Goal: Feedback & Contribution: Submit feedback/report problem

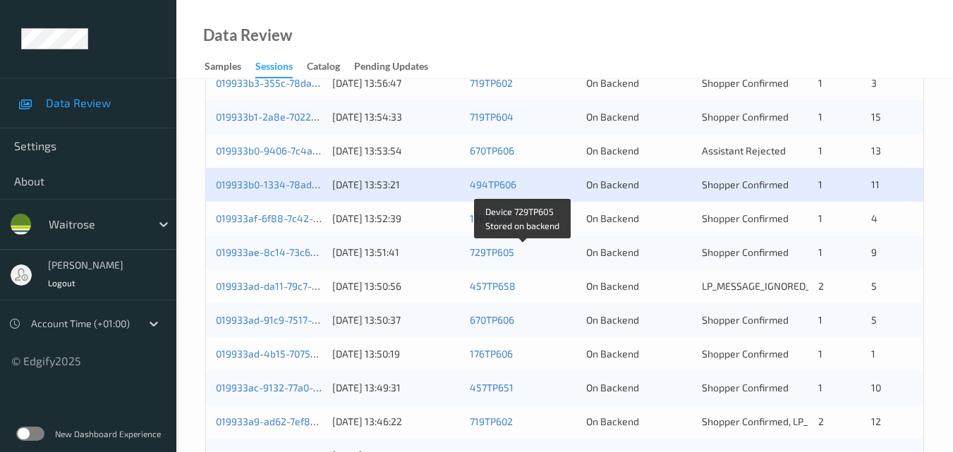
scroll to position [494, 0]
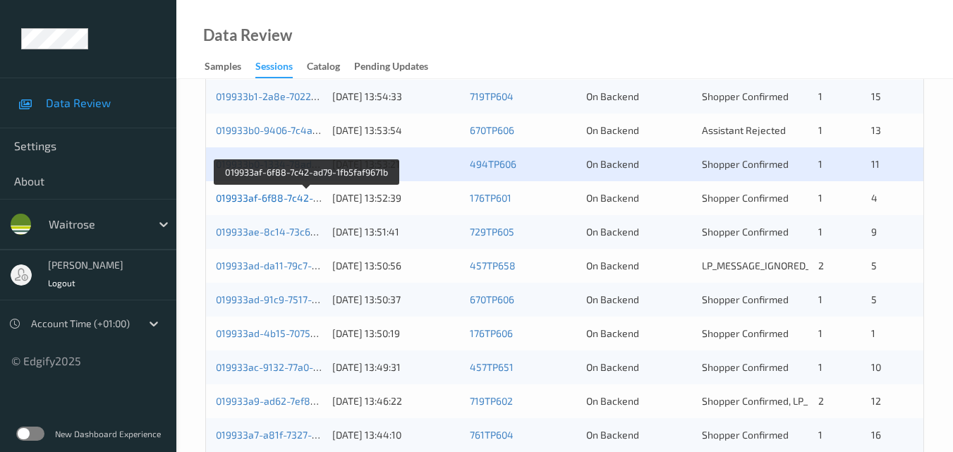
click at [287, 192] on link "019933af-6f88-7c42-ad79-1fb5faf9671b" at bounding box center [306, 198] width 181 height 12
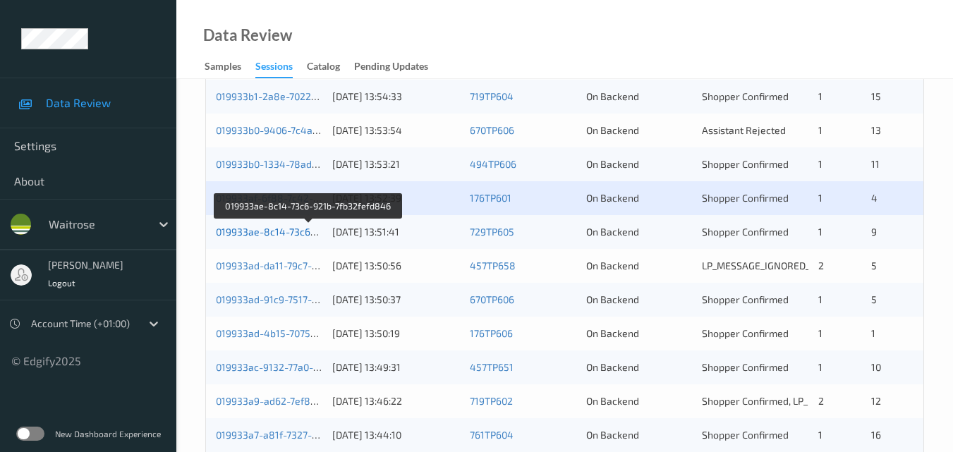
click at [265, 229] on link "019933ae-8c14-73c6-921b-7fb32fefd846" at bounding box center [309, 232] width 186 height 12
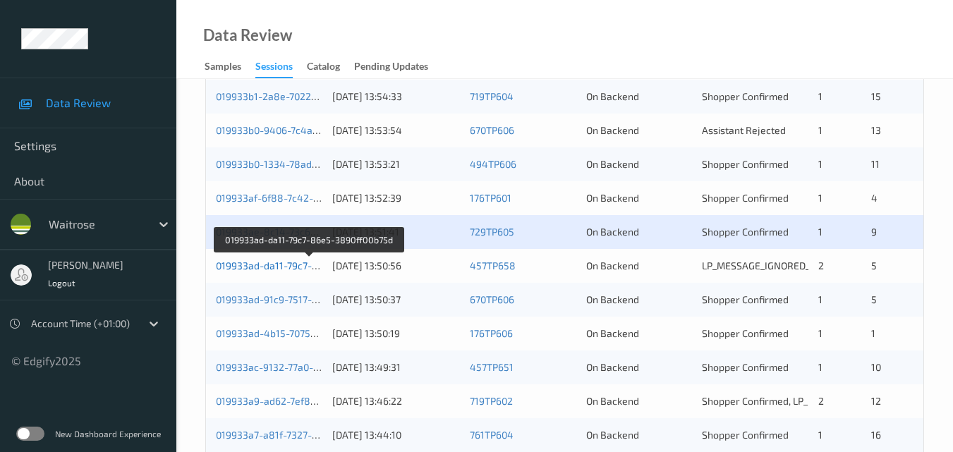
click at [284, 263] on link "019933ad-da11-79c7-86e5-3890ff00b75d" at bounding box center [309, 266] width 187 height 12
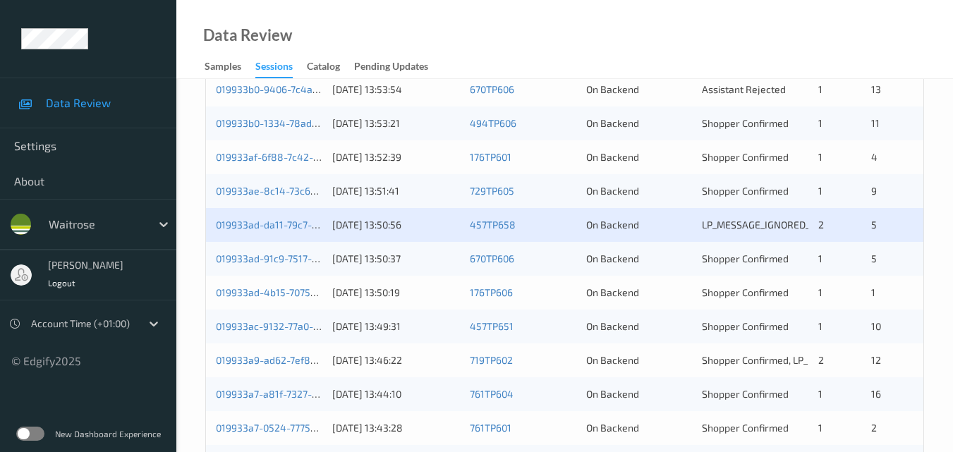
scroll to position [565, 0]
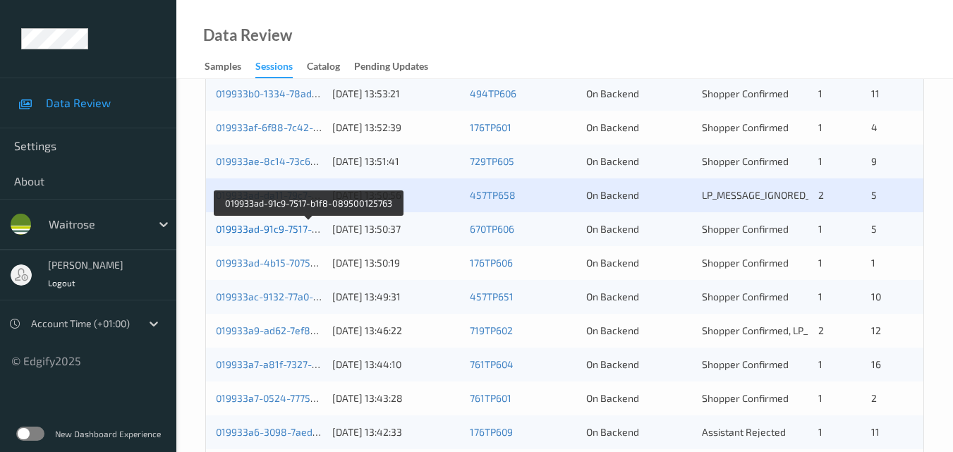
click at [304, 229] on link "019933ad-91c9-7517-b1f8-089500125763" at bounding box center [309, 229] width 186 height 12
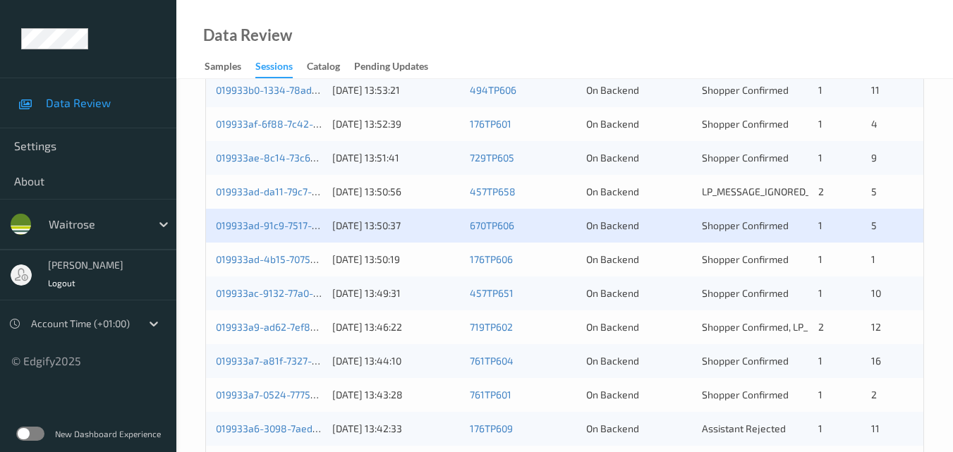
scroll to position [706, 0]
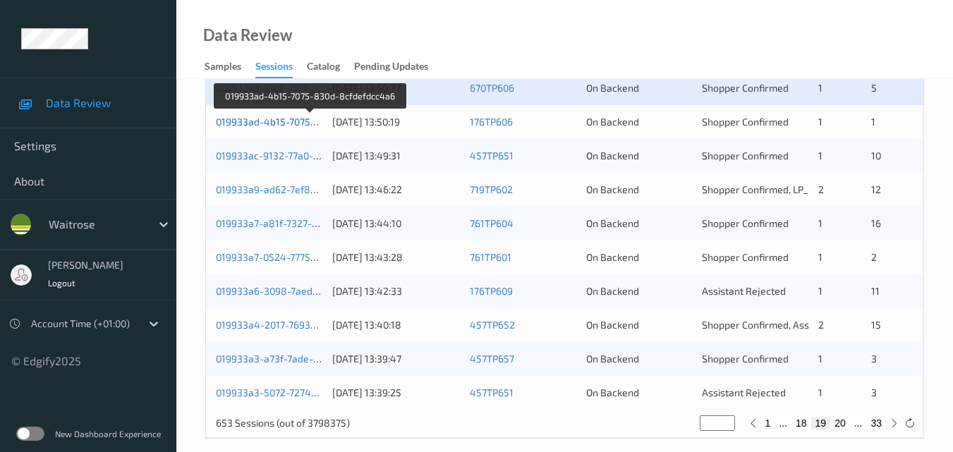
click at [296, 122] on link "019933ad-4b15-7075-830d-8cfdefdcc4a6" at bounding box center [310, 122] width 189 height 12
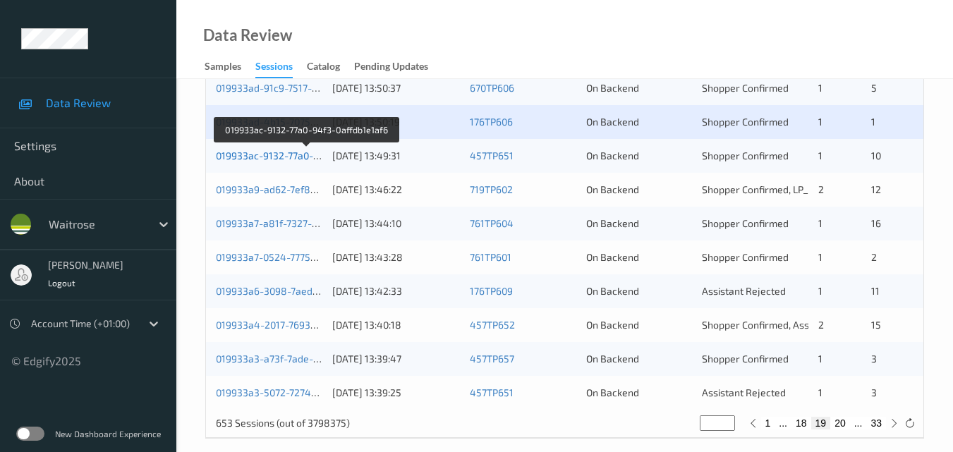
click at [282, 153] on link "019933ac-9132-77a0-94f3-0affdb1e1af6" at bounding box center [306, 156] width 181 height 12
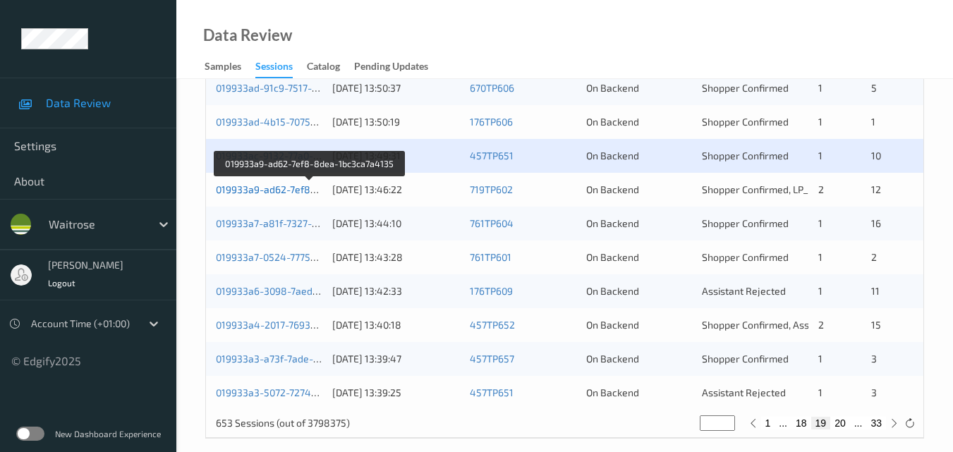
click at [282, 186] on link "019933a9-ad62-7ef8-8dea-1bc3ca7a4135" at bounding box center [311, 189] width 190 height 12
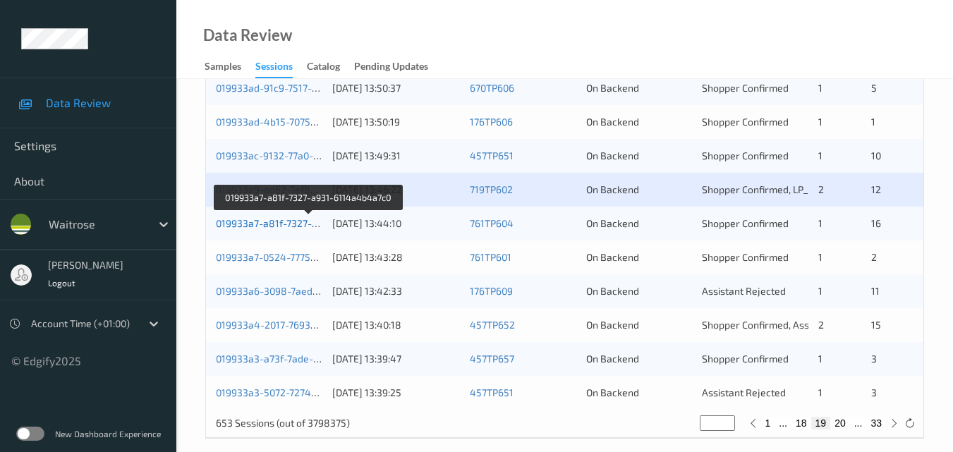
click at [279, 224] on link "019933a7-a81f-7327-a931-6114a4b4a7c0" at bounding box center [309, 223] width 187 height 12
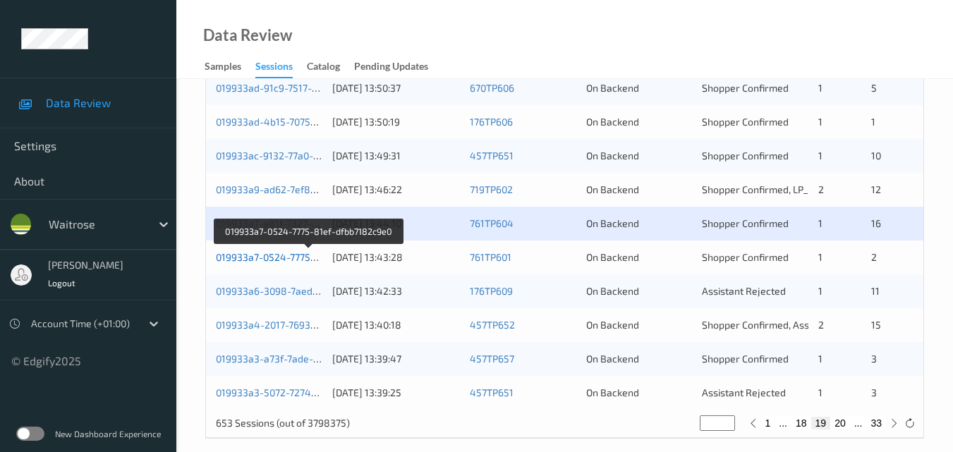
click at [266, 258] on link "019933a7-0524-7775-81ef-dfbb7182c9e0" at bounding box center [309, 257] width 186 height 12
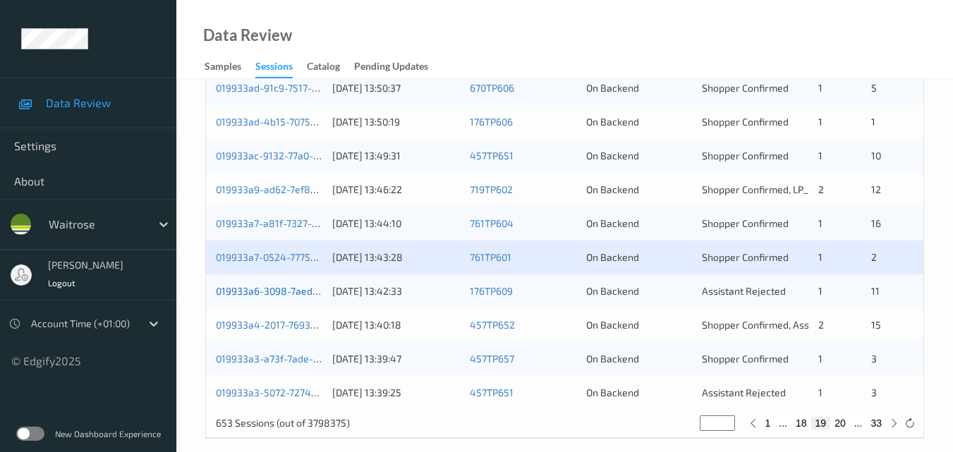
click at [282, 289] on link "019933a6-3098-7aed-bf5d-41d1d61c4d74" at bounding box center [311, 291] width 190 height 12
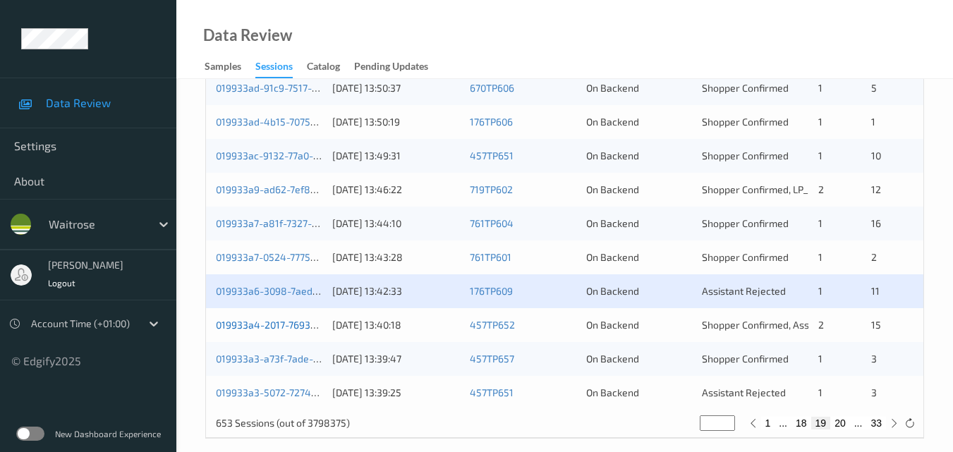
click at [269, 320] on link "019933a4-2017-7693-8d69-9b427e0864fb" at bounding box center [312, 325] width 193 height 12
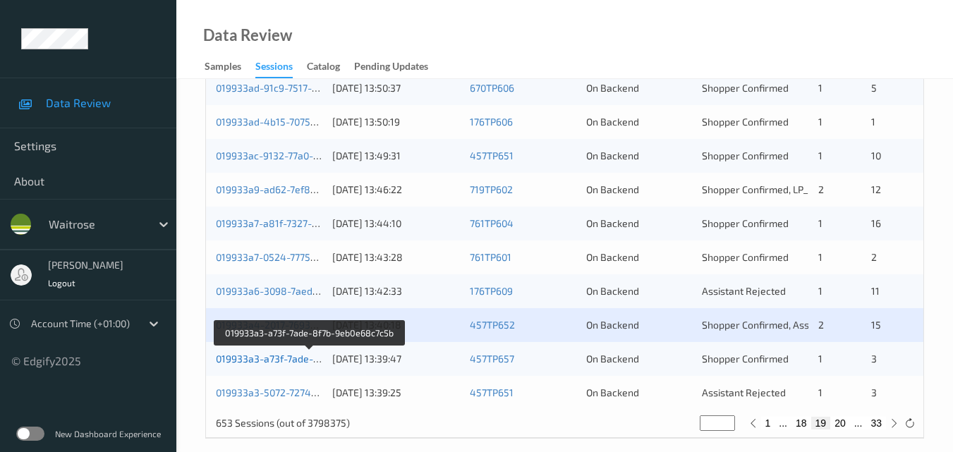
click at [285, 355] on link "019933a3-a73f-7ade-8f7b-9eb0e68c7c5b" at bounding box center [310, 359] width 188 height 12
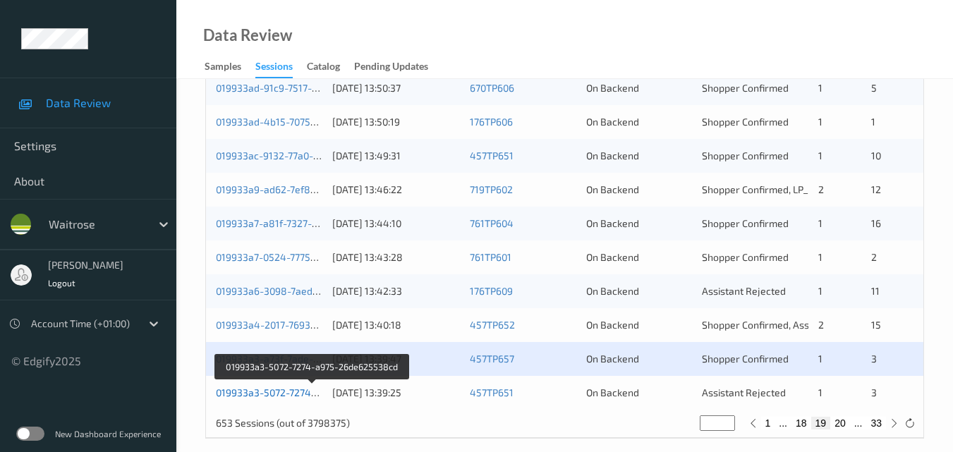
click at [276, 390] on link "019933a3-5072-7274-a975-26de625538cd" at bounding box center [312, 393] width 193 height 12
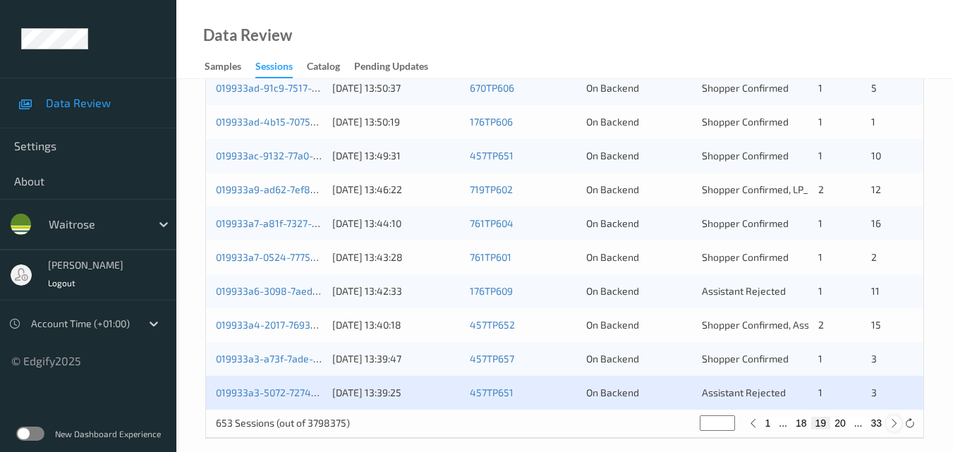
click at [893, 422] on icon at bounding box center [894, 423] width 11 height 11
type input "**"
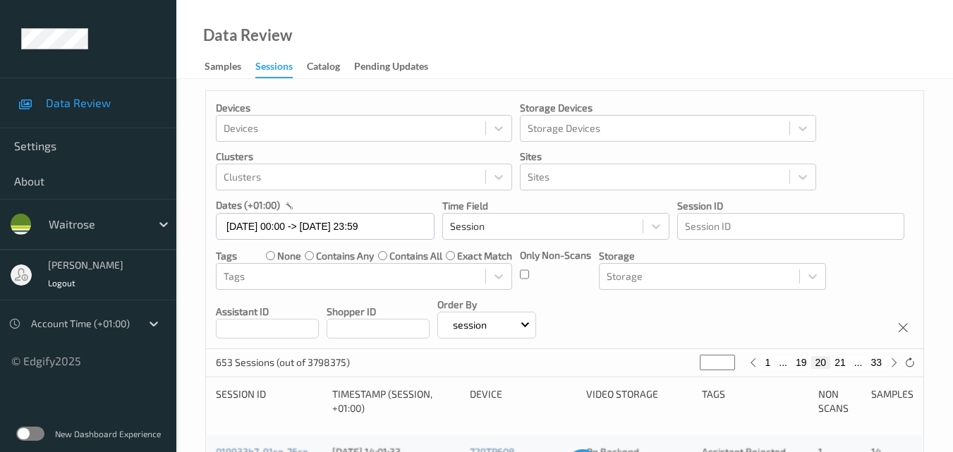
scroll to position [0, 0]
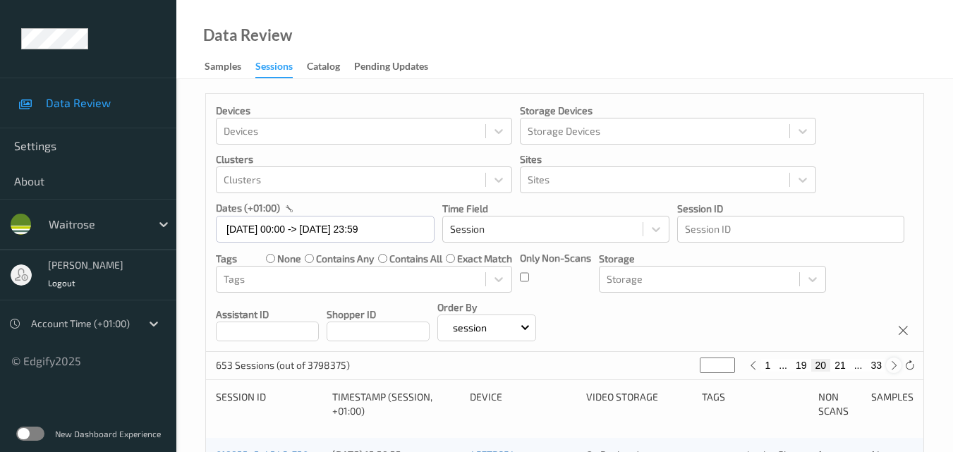
click at [895, 366] on icon at bounding box center [894, 366] width 11 height 11
type input "**"
click at [895, 366] on icon at bounding box center [894, 366] width 11 height 11
type input "**"
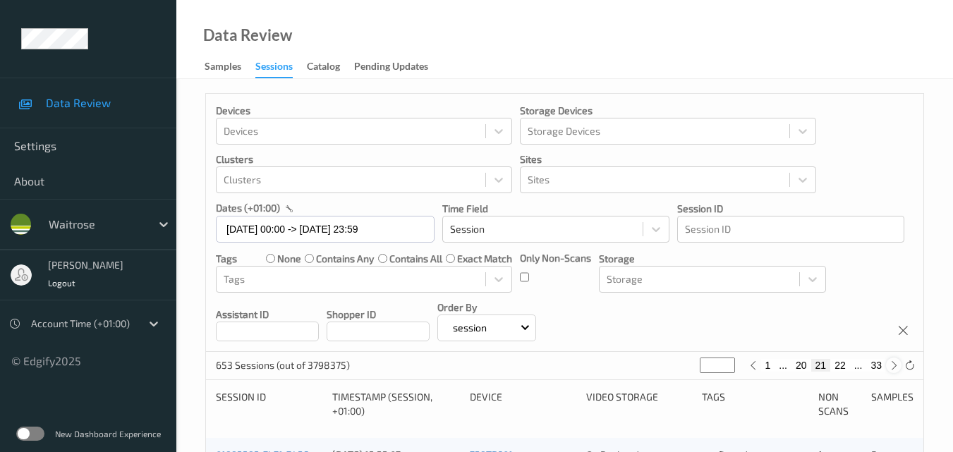
type input "**"
click at [895, 366] on icon at bounding box center [894, 366] width 11 height 11
type input "**"
click at [895, 366] on icon at bounding box center [894, 366] width 11 height 11
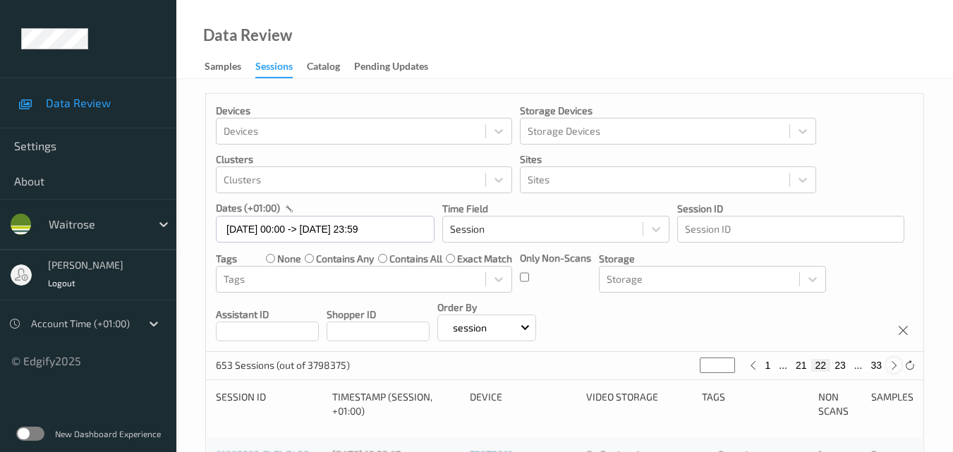
type input "**"
click at [895, 366] on icon at bounding box center [894, 366] width 11 height 11
type input "**"
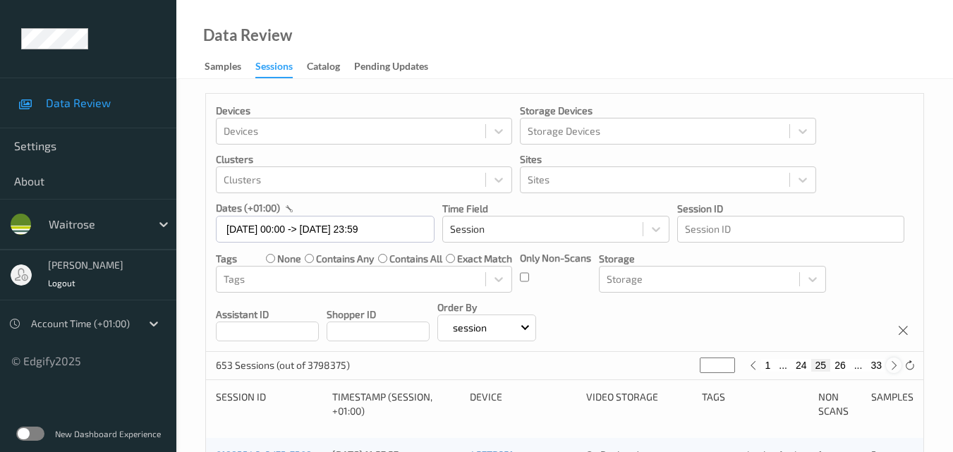
click at [895, 366] on icon at bounding box center [894, 366] width 11 height 11
type input "**"
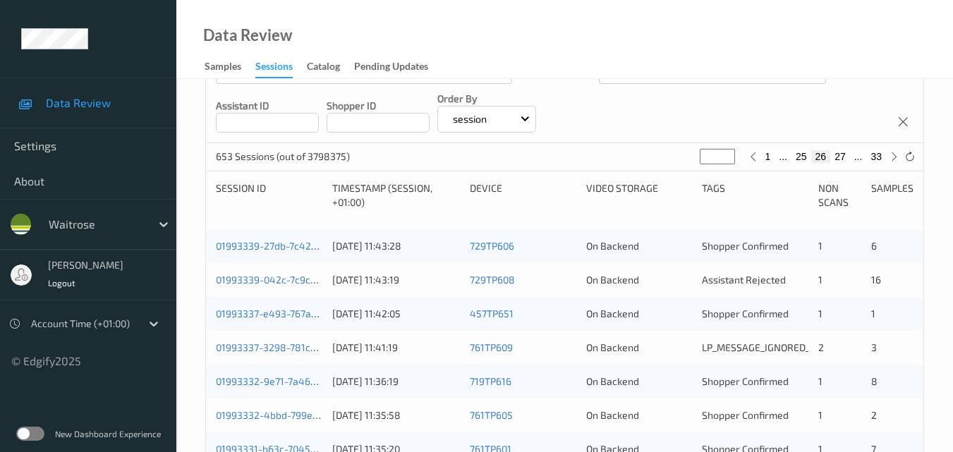
scroll to position [212, 0]
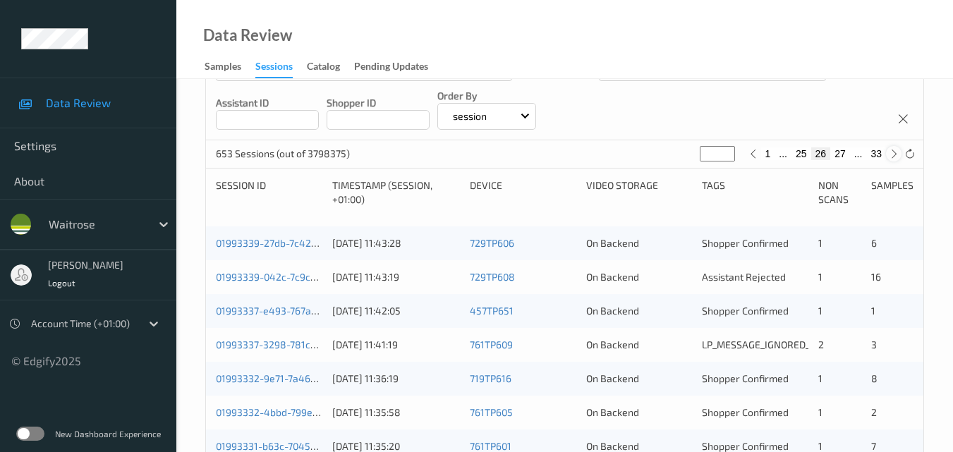
click at [896, 157] on icon at bounding box center [894, 154] width 11 height 11
type input "**"
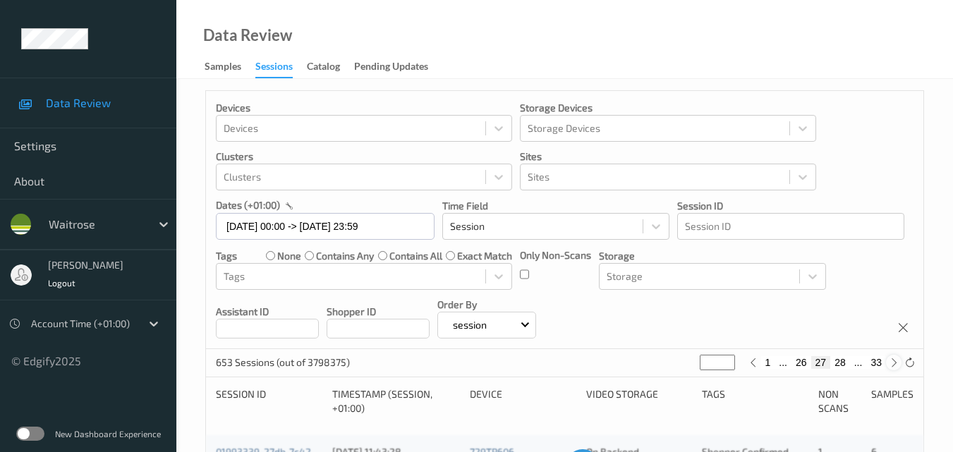
scroll to position [0, 0]
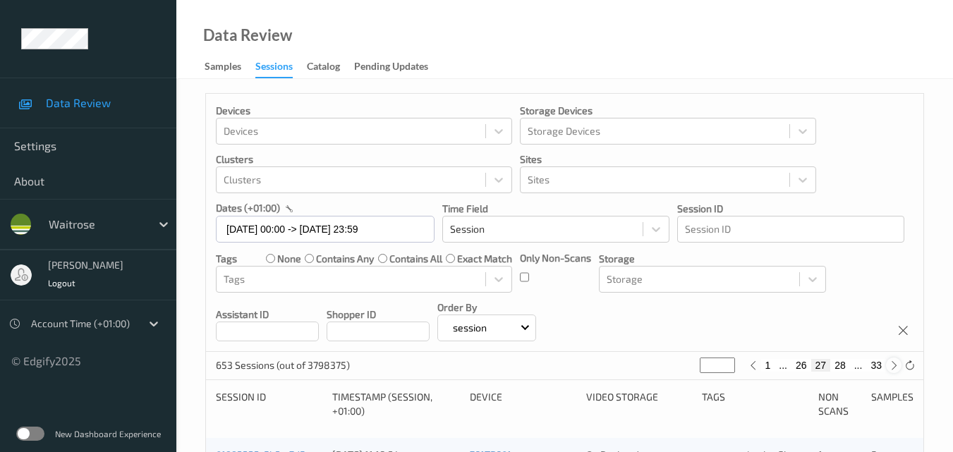
click at [895, 367] on icon at bounding box center [894, 366] width 11 height 11
type input "**"
click at [895, 367] on icon at bounding box center [894, 366] width 11 height 11
type input "**"
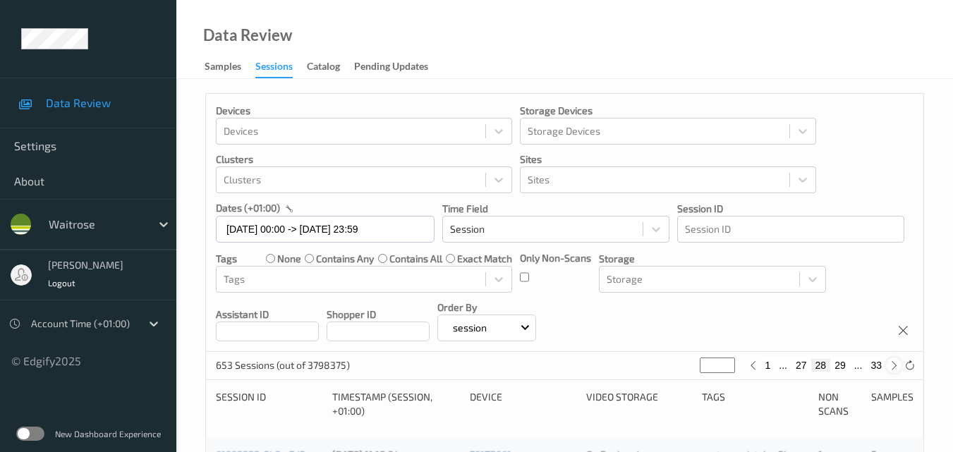
type input "**"
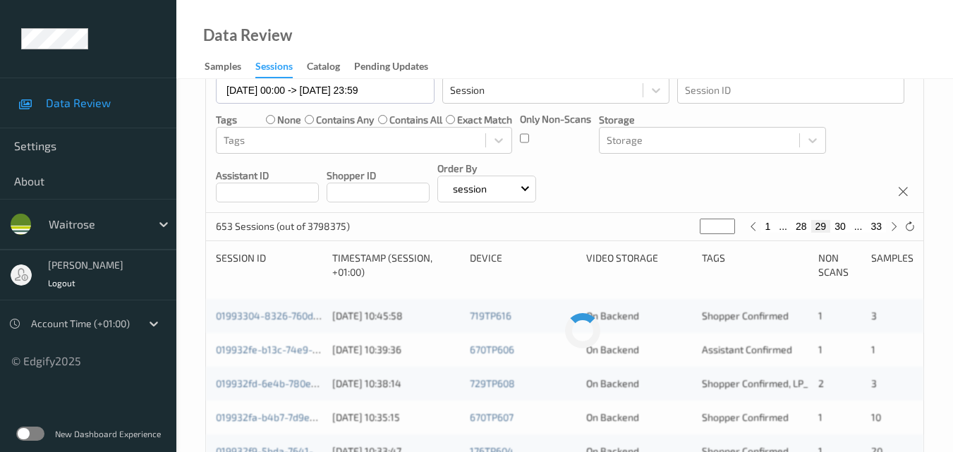
scroll to position [141, 0]
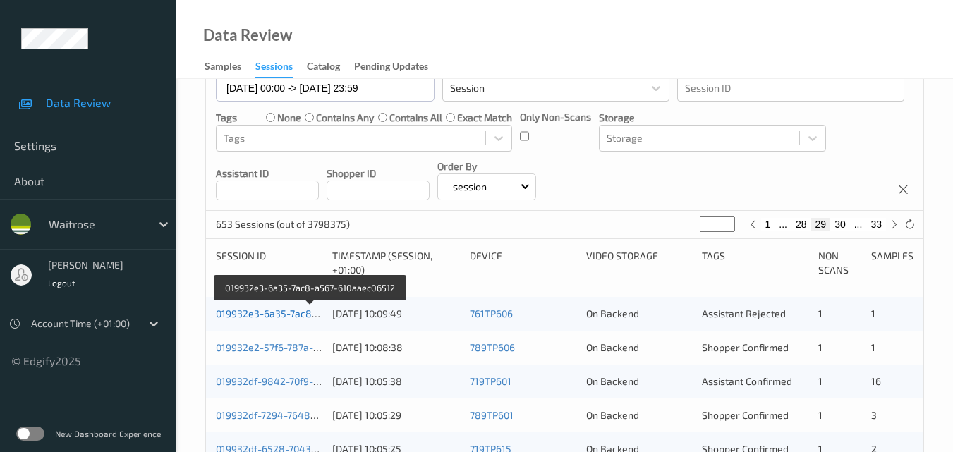
click at [258, 314] on link "019932e3-6a35-7ac8-a567-610aaec06512" at bounding box center [311, 314] width 191 height 12
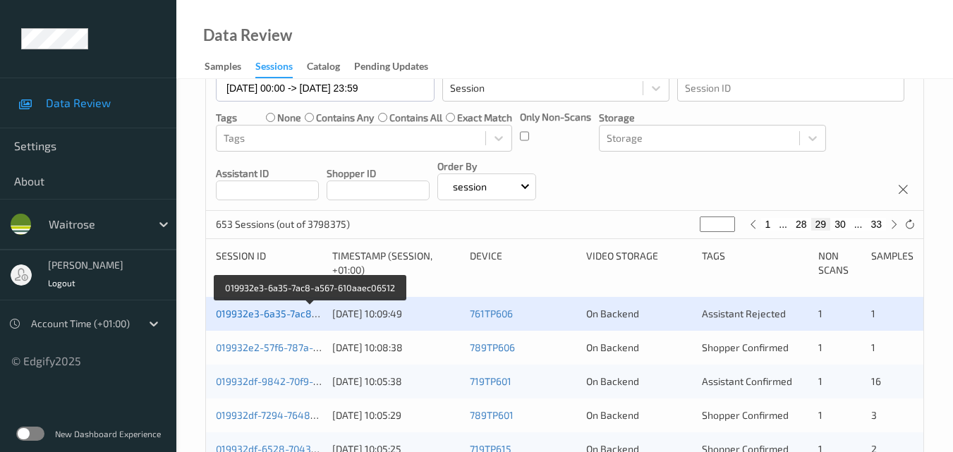
click at [295, 308] on link "019932e3-6a35-7ac8-a567-610aaec06512" at bounding box center [311, 314] width 191 height 12
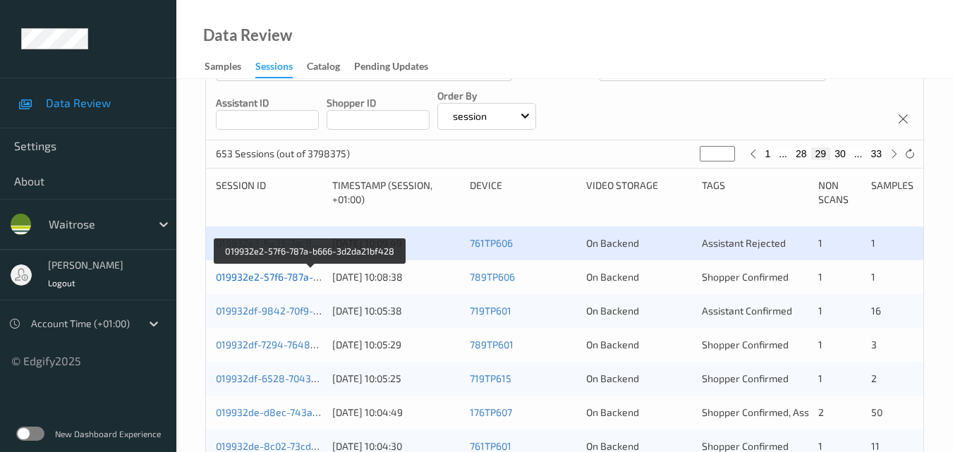
click at [283, 272] on link "019932e2-57f6-787a-b666-3d2da21bf428" at bounding box center [311, 277] width 190 height 12
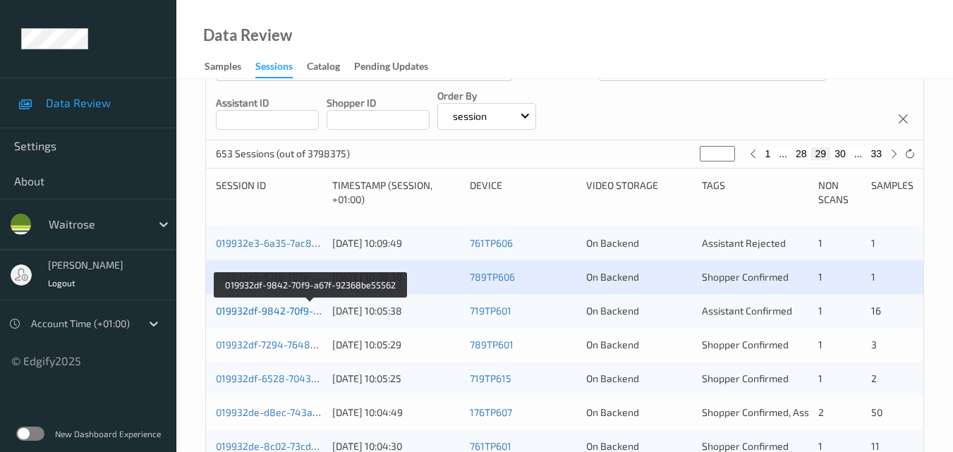
click at [285, 312] on link "019932df-9842-70f9-a67f-92368be55562" at bounding box center [311, 311] width 190 height 12
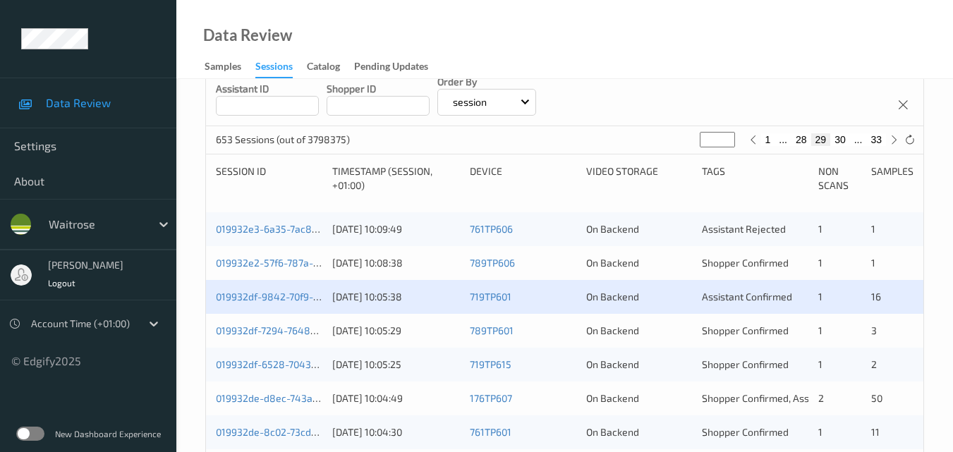
scroll to position [282, 0]
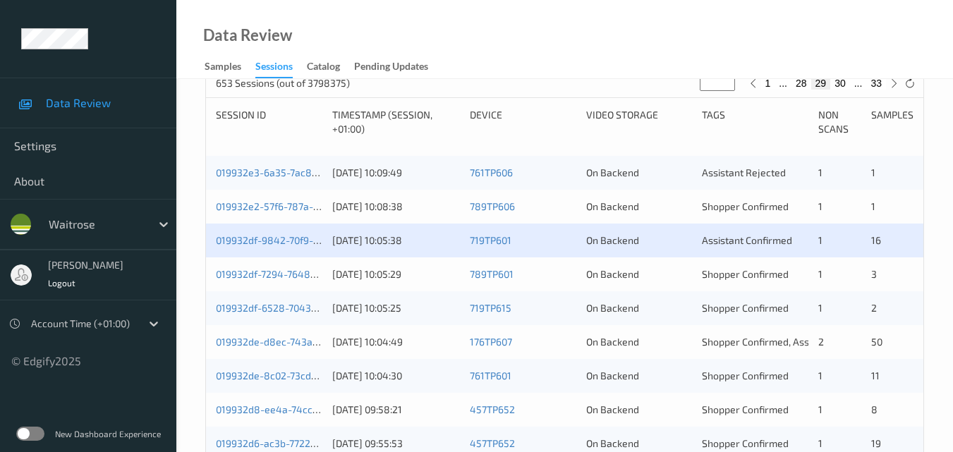
click at [288, 265] on div "019932df-7294-7648-a75f-061ff6917a49 10/09/2025 10:05:29 789TP601 On Backend Sh…" at bounding box center [565, 275] width 718 height 34
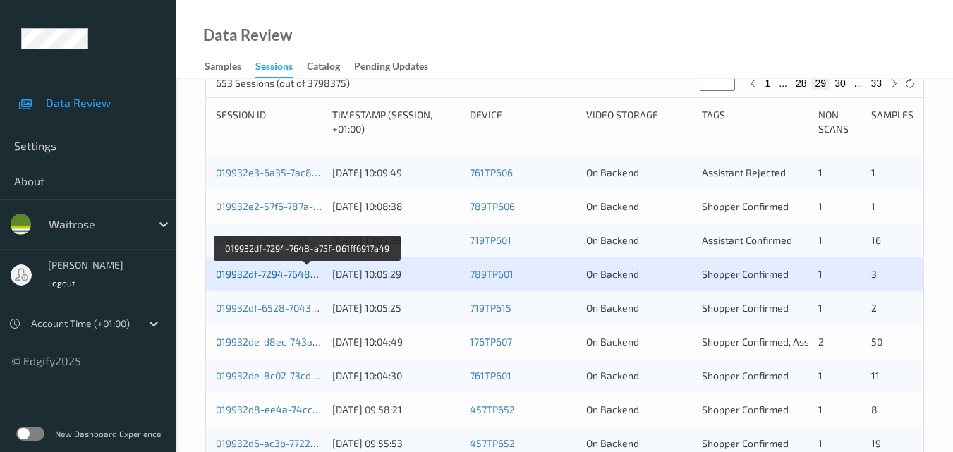
click at [271, 272] on link "019932df-7294-7648-a75f-061ff6917a49" at bounding box center [307, 274] width 183 height 12
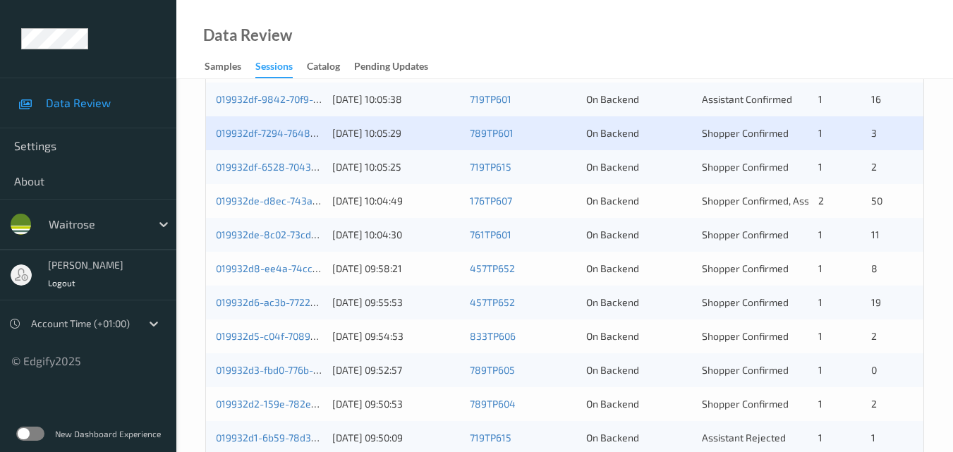
scroll to position [353, 0]
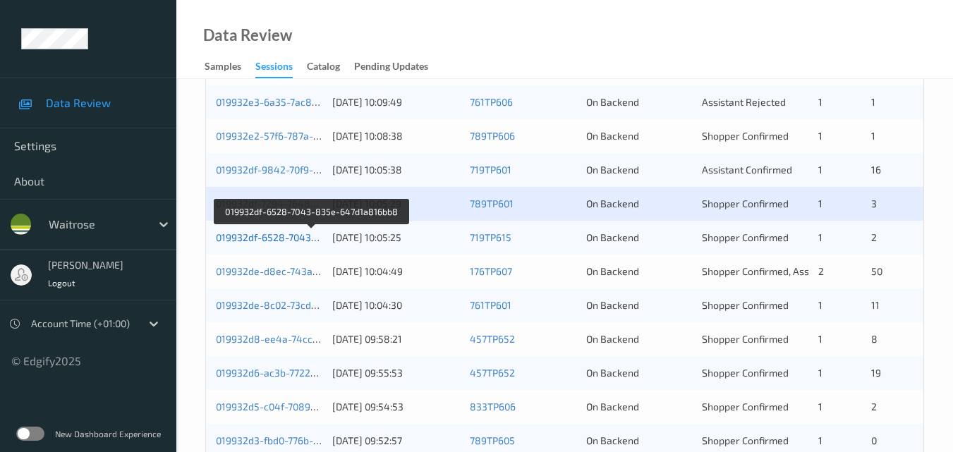
click at [282, 241] on link "019932df-6528-7043-835e-647d1a816bb8" at bounding box center [312, 237] width 193 height 12
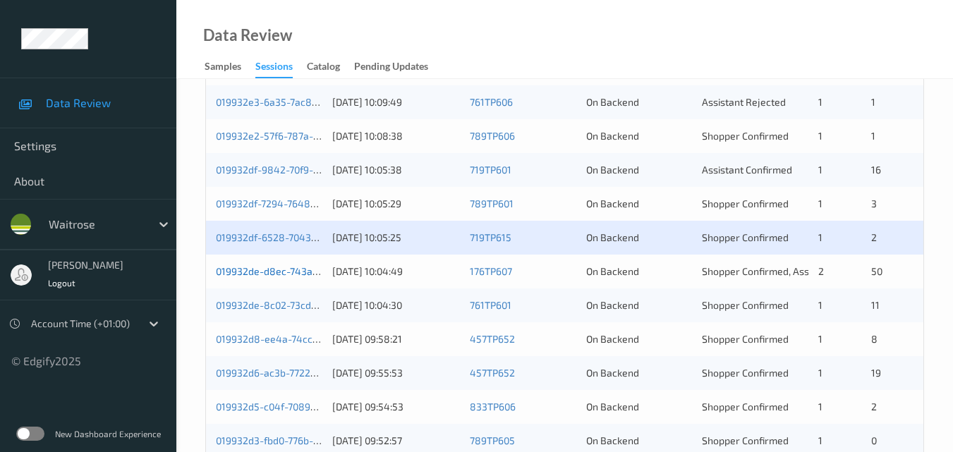
click at [268, 272] on link "019932de-d8ec-743a-9c38-a737eab4400a" at bounding box center [313, 271] width 195 height 12
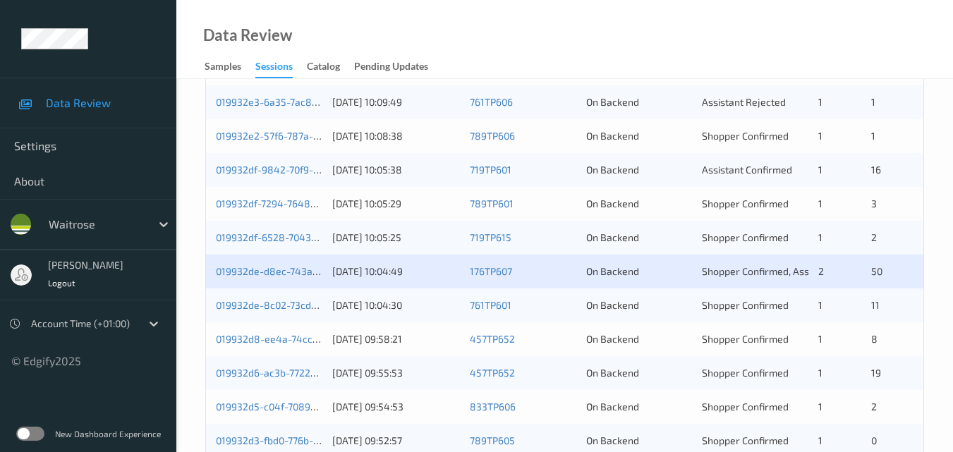
scroll to position [423, 0]
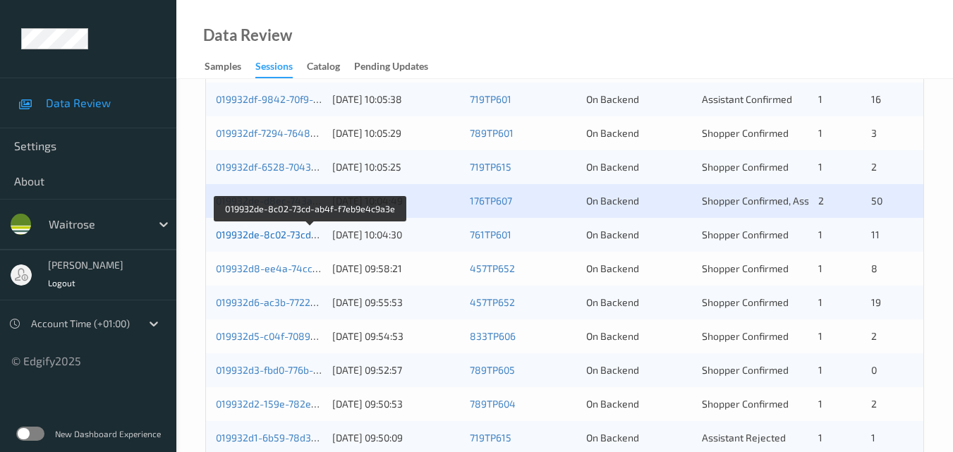
click at [295, 231] on link "019932de-8c02-73cd-ab4f-f7eb9e4c9a3e" at bounding box center [311, 235] width 190 height 12
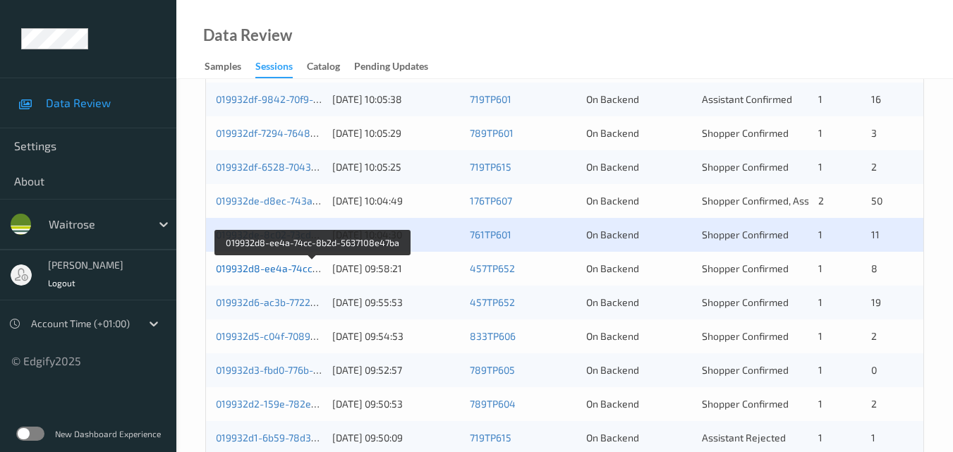
click at [271, 265] on link "019932d8-ee4a-74cc-8b2d-5637108e47ba" at bounding box center [313, 269] width 195 height 12
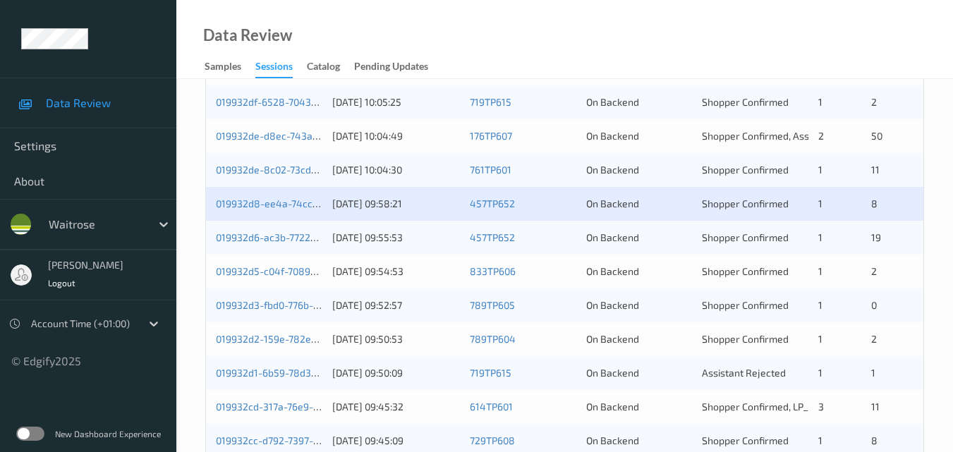
scroll to position [565, 0]
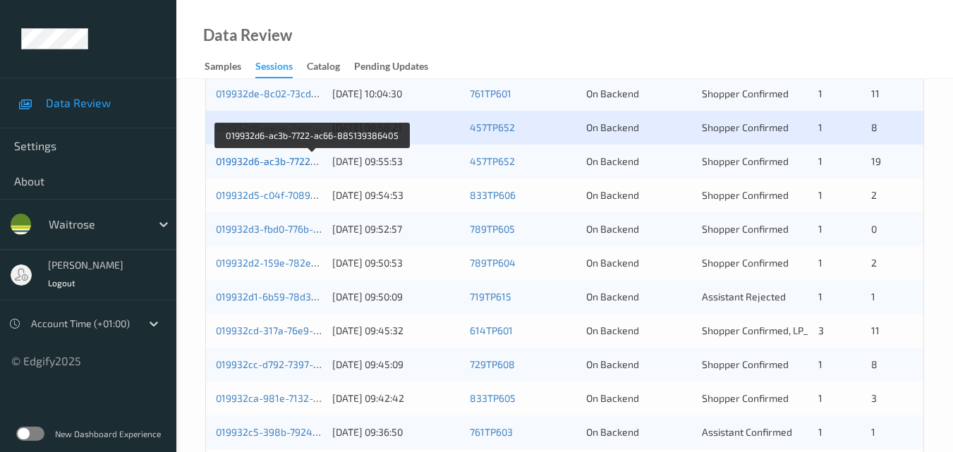
click at [267, 159] on link "019932d6-ac3b-7722-ac66-885139386405" at bounding box center [313, 161] width 194 height 12
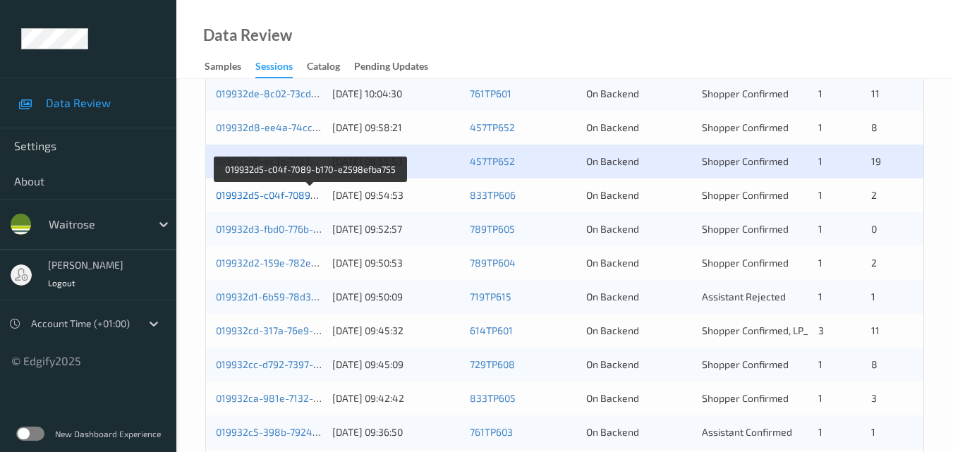
click at [277, 196] on link "019932d5-c04f-7089-b170-e2598efba755" at bounding box center [310, 195] width 189 height 12
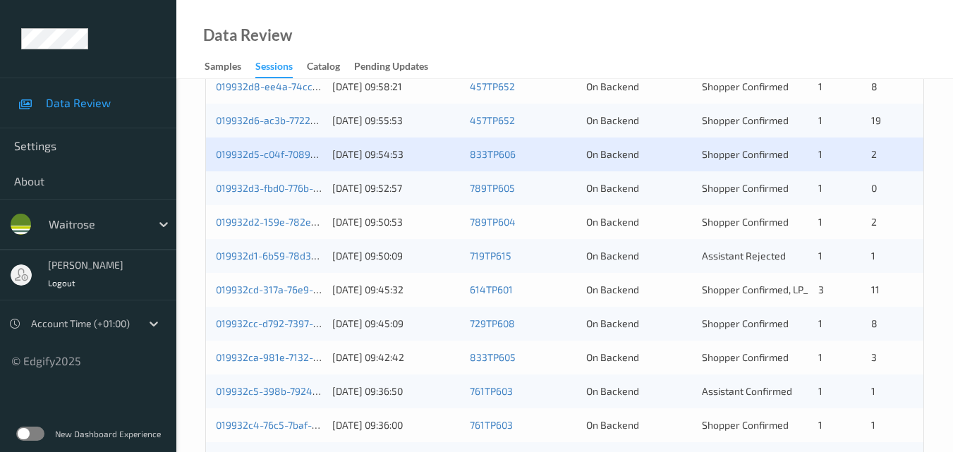
scroll to position [635, 0]
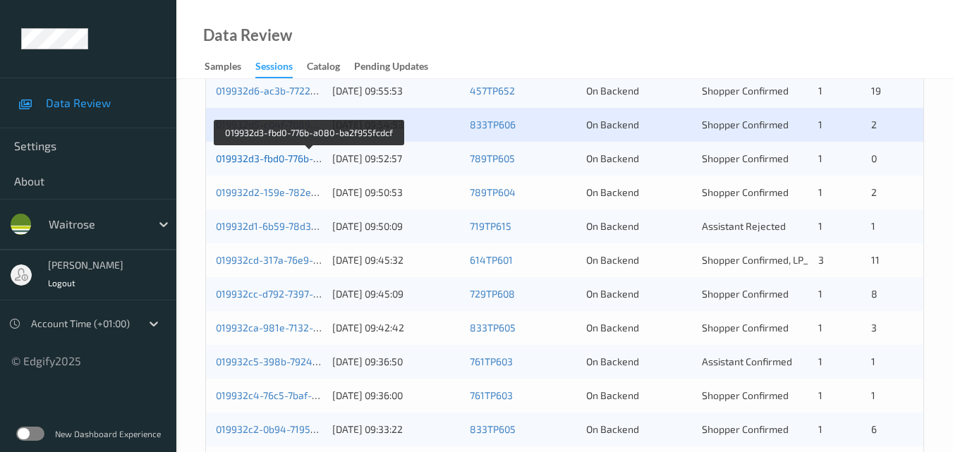
click at [278, 160] on link "019932d3-fbd0-776b-a080-ba2f955fcdcf" at bounding box center [308, 158] width 185 height 12
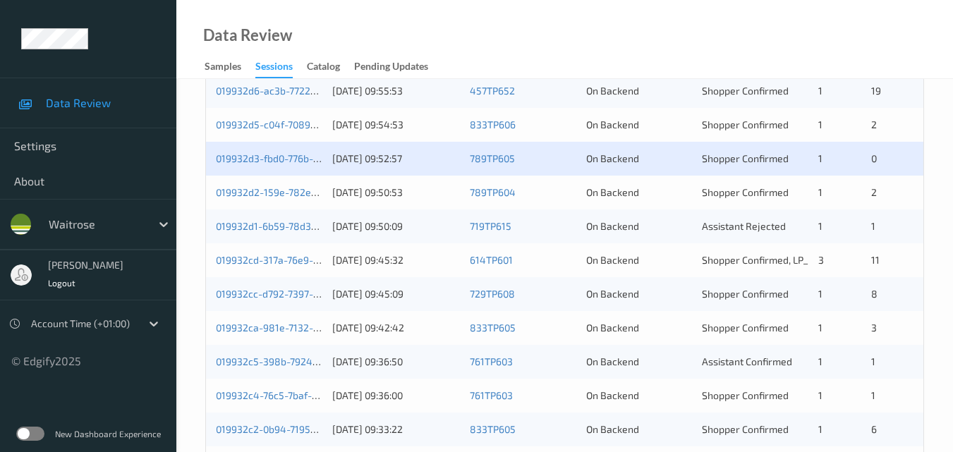
click at [270, 184] on div "019932d2-159e-782e-81a2-d2972f3f9b94 10/09/2025 09:50:53 789TP604 On Backend Sh…" at bounding box center [565, 193] width 718 height 34
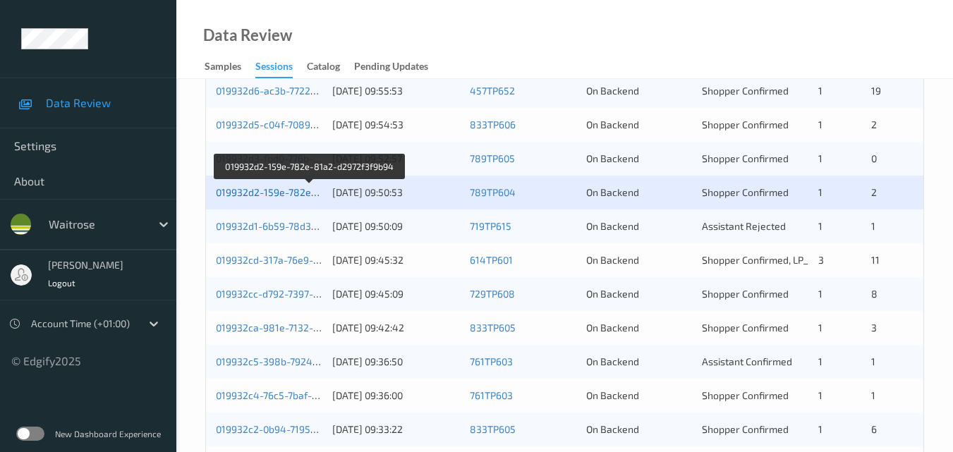
click at [284, 190] on link "019932d2-159e-782e-81a2-d2972f3f9b94" at bounding box center [310, 192] width 189 height 12
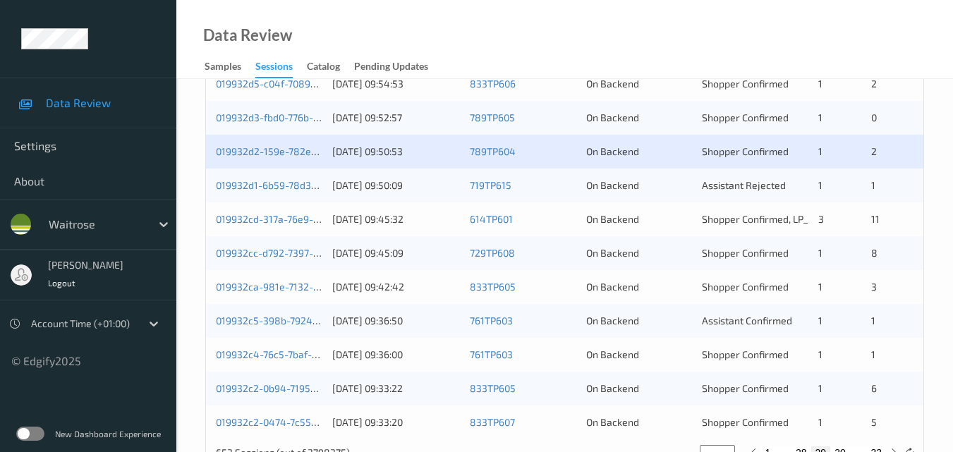
scroll to position [706, 0]
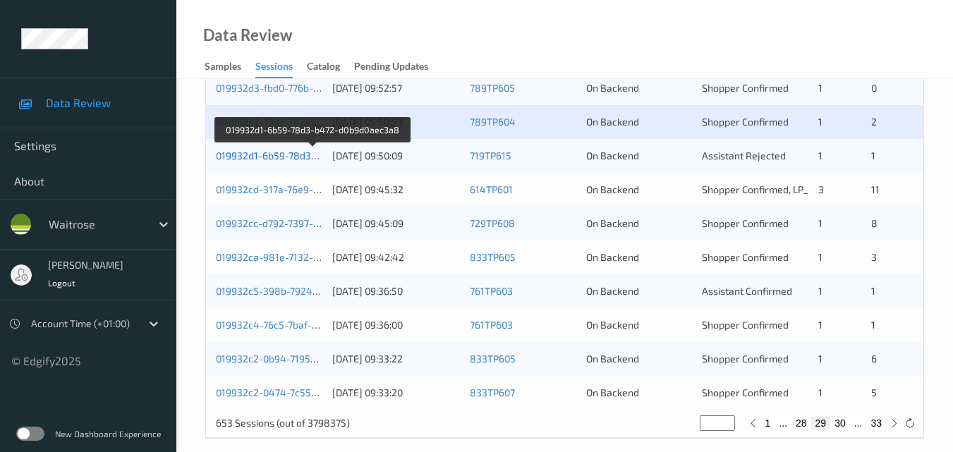
click at [269, 156] on link "019932d1-6b59-78d3-b472-d0b9d0aec3a8" at bounding box center [313, 156] width 194 height 12
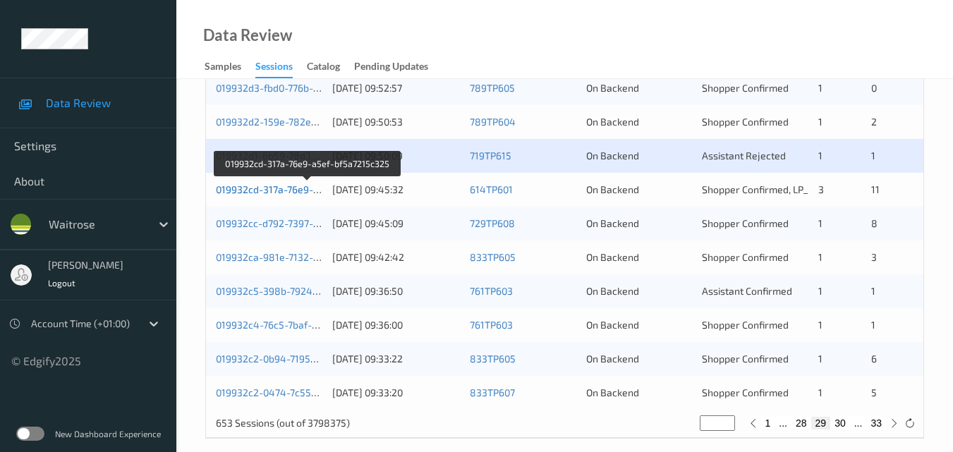
click at [268, 193] on link "019932cd-317a-76e9-a5ef-bf5a7215c325" at bounding box center [308, 189] width 185 height 12
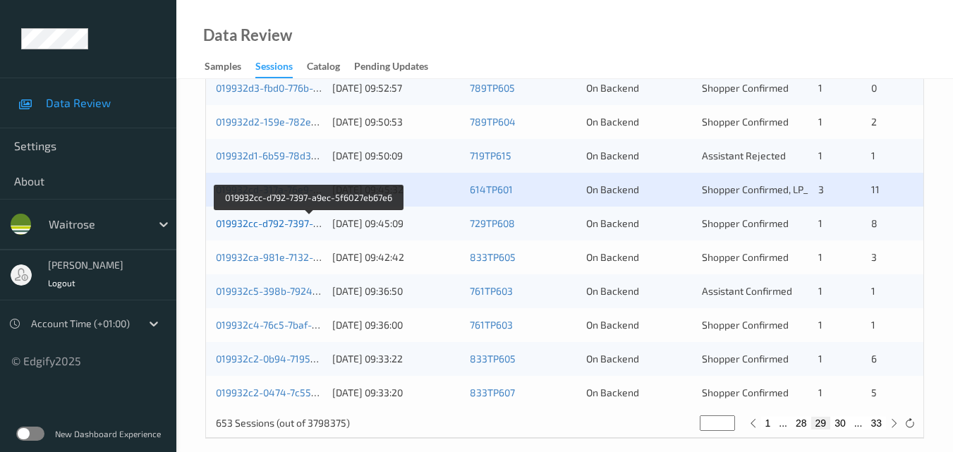
click at [275, 222] on link "019932cc-d792-7397-a9ec-5f6027eb67e6" at bounding box center [310, 223] width 188 height 12
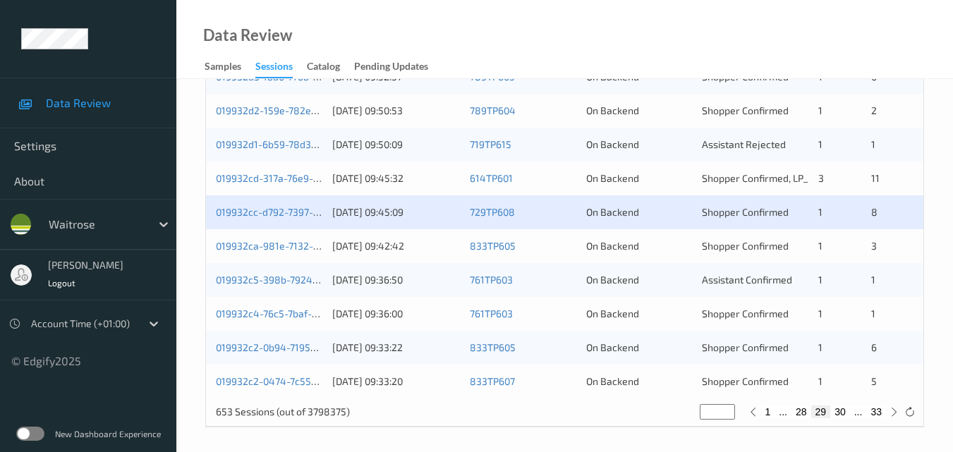
scroll to position [721, 0]
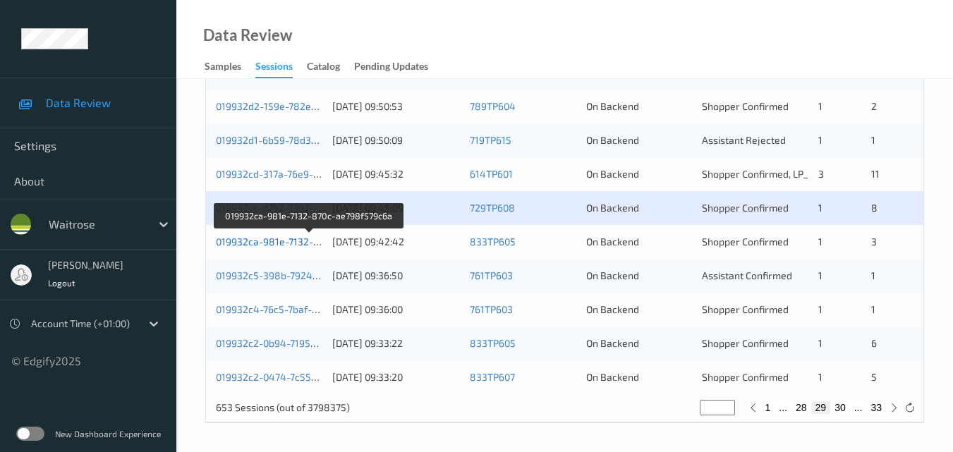
click at [278, 236] on link "019932ca-981e-7132-870c-ae798f579c6a" at bounding box center [310, 242] width 188 height 12
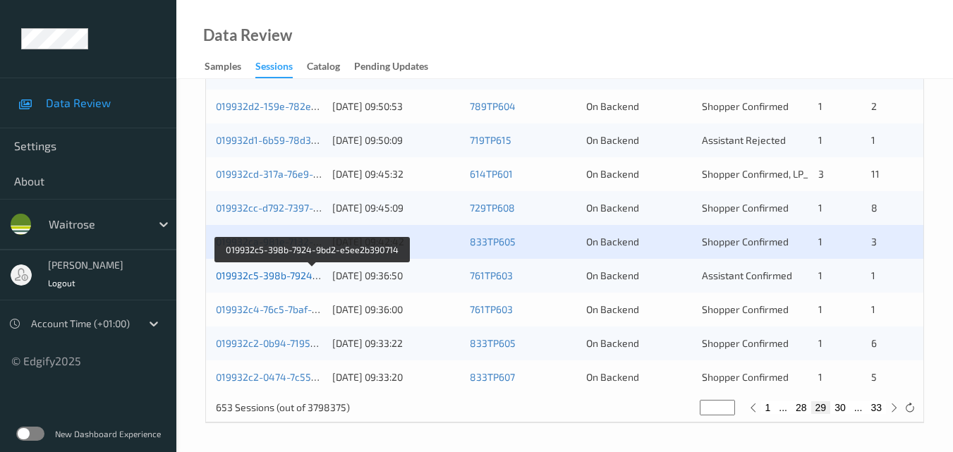
click at [284, 272] on link "019932c5-398b-7924-9bd2-e5ee2b390714" at bounding box center [313, 276] width 194 height 12
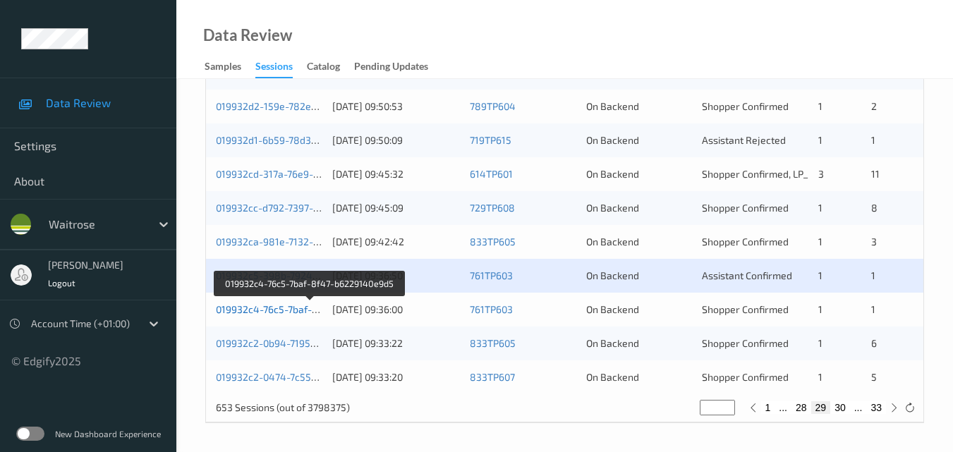
click at [270, 306] on link "019932c4-76c5-7baf-8f47-b6229140e9d5" at bounding box center [310, 309] width 188 height 12
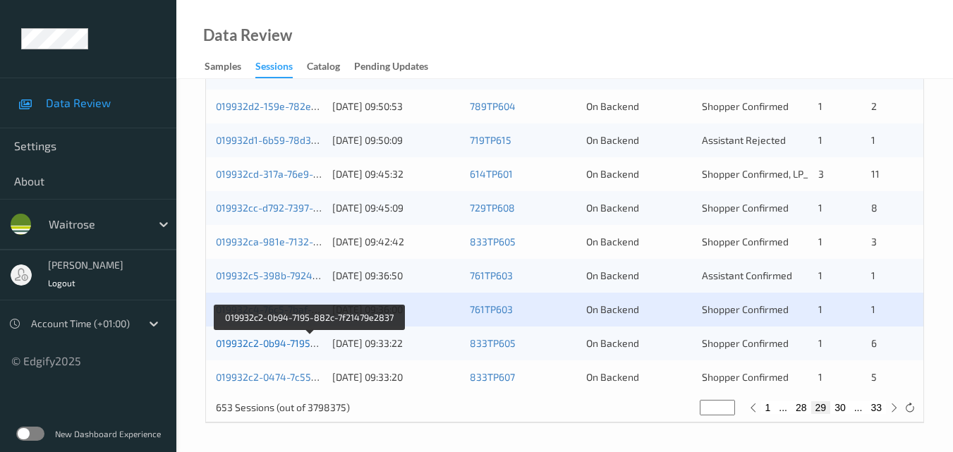
click at [284, 342] on link "019932c2-0b94-7195-882c-7f21479e2837" at bounding box center [310, 343] width 189 height 12
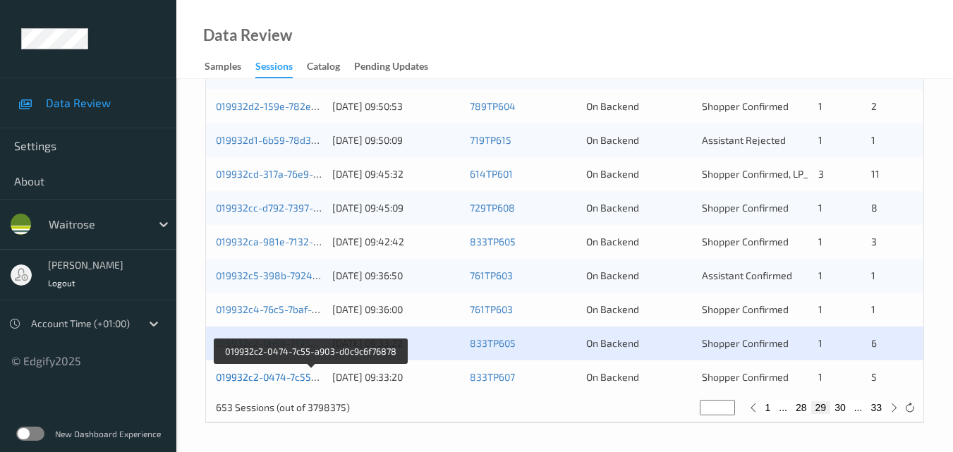
click at [243, 374] on link "019932c2-0474-7c55-a903-d0c9c6f76878" at bounding box center [311, 377] width 191 height 12
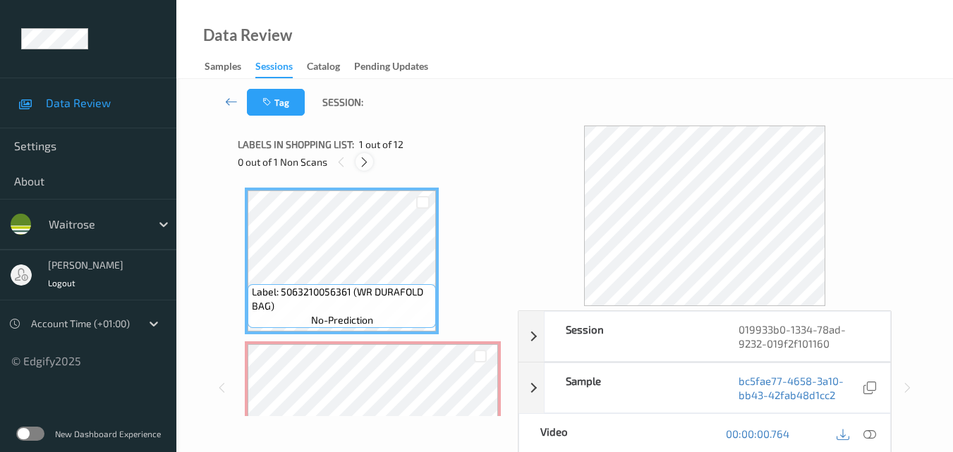
click at [368, 159] on icon at bounding box center [364, 162] width 12 height 13
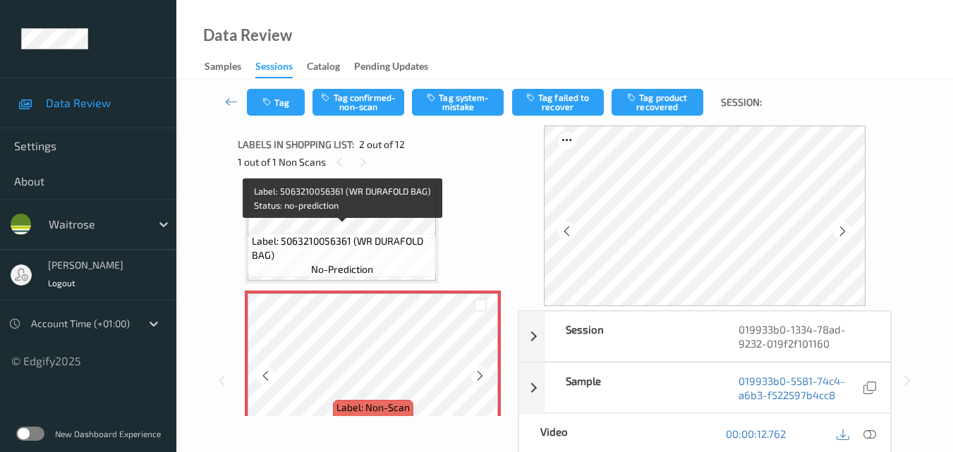
scroll to position [78, 0]
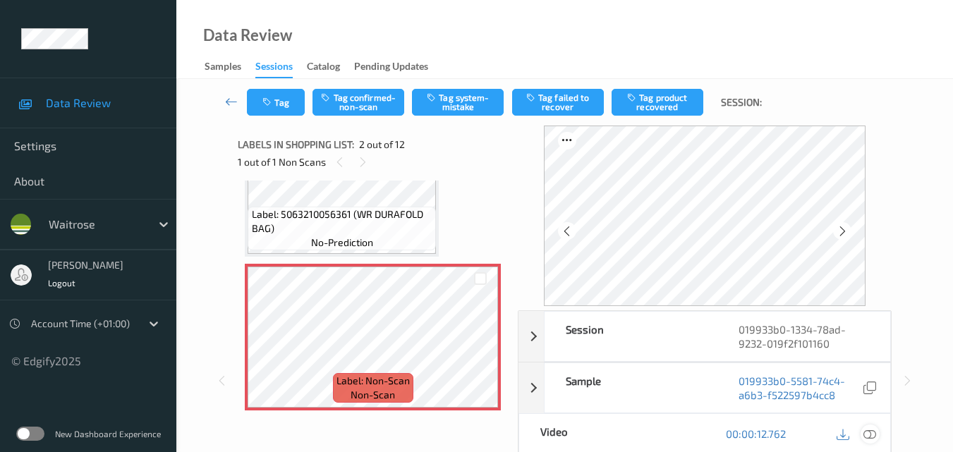
click at [871, 432] on icon at bounding box center [870, 434] width 13 height 13
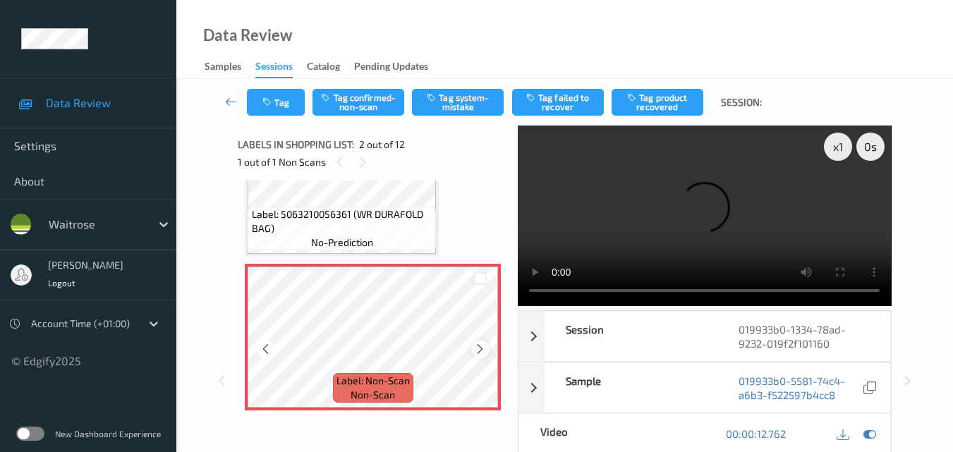
click at [480, 349] on icon at bounding box center [480, 349] width 12 height 13
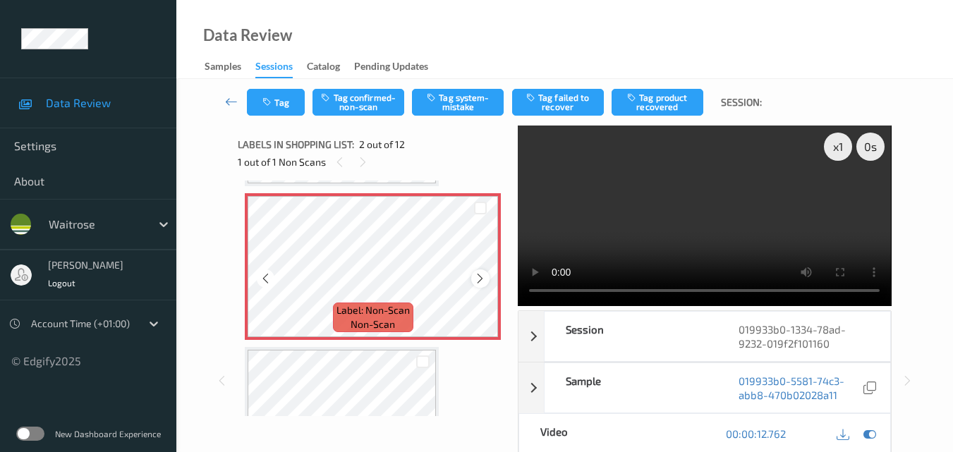
click at [481, 273] on icon at bounding box center [480, 278] width 12 height 13
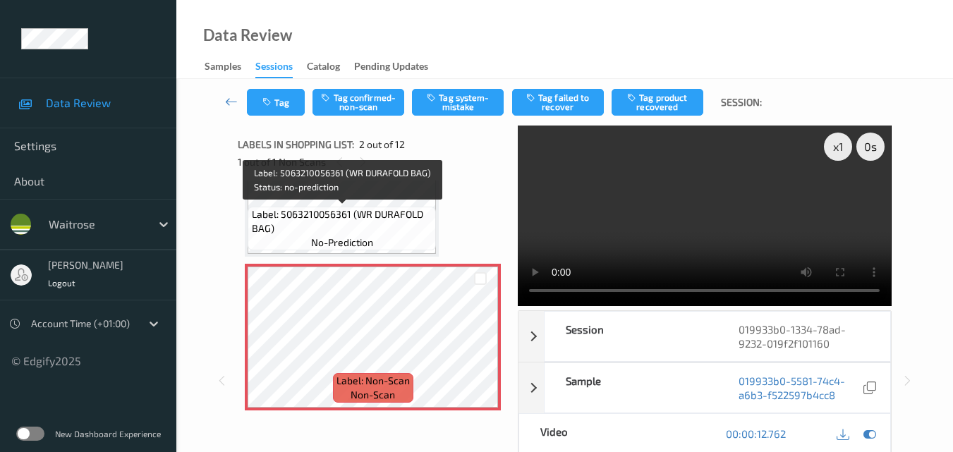
click at [380, 224] on span "Label: 5063210056361 (WR DURAFOLD BAG)" at bounding box center [342, 221] width 181 height 28
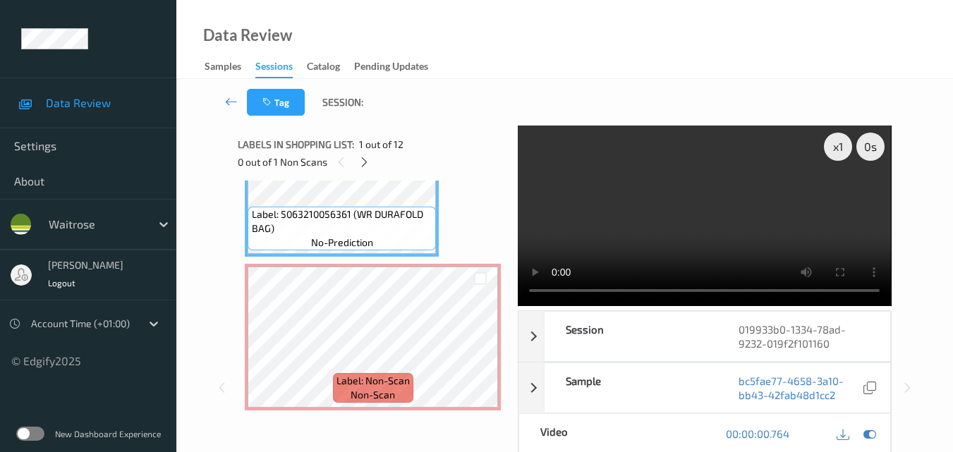
click at [662, 207] on video at bounding box center [704, 216] width 373 height 181
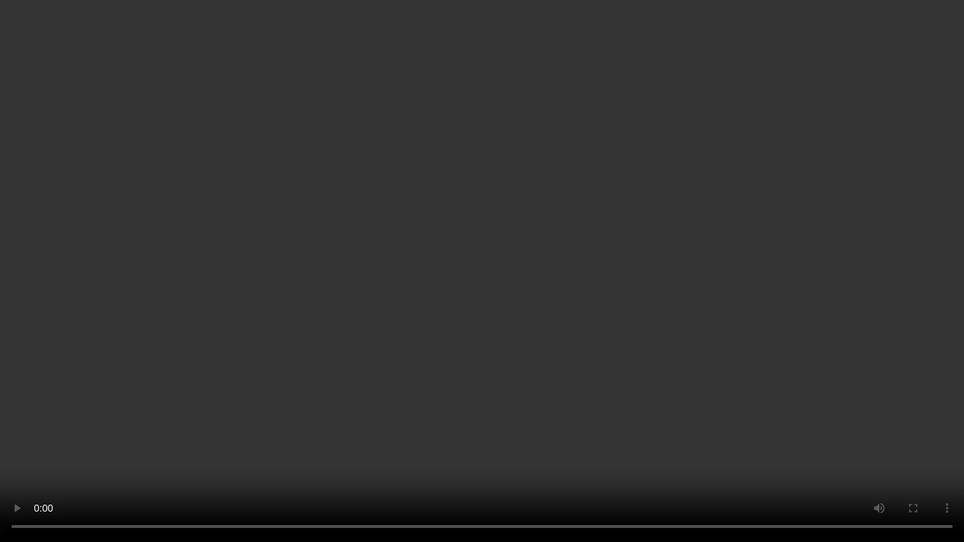
click at [654, 289] on video at bounding box center [482, 271] width 964 height 542
click at [667, 282] on video at bounding box center [482, 271] width 964 height 542
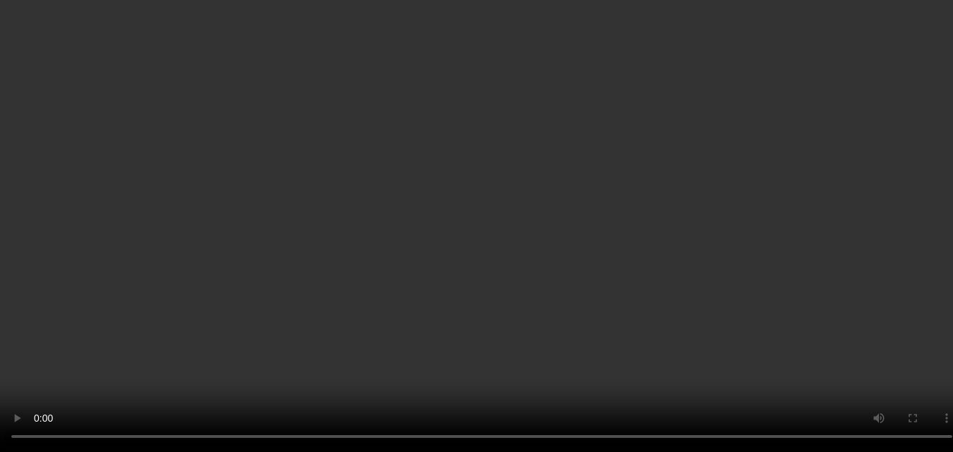
scroll to position [0, 0]
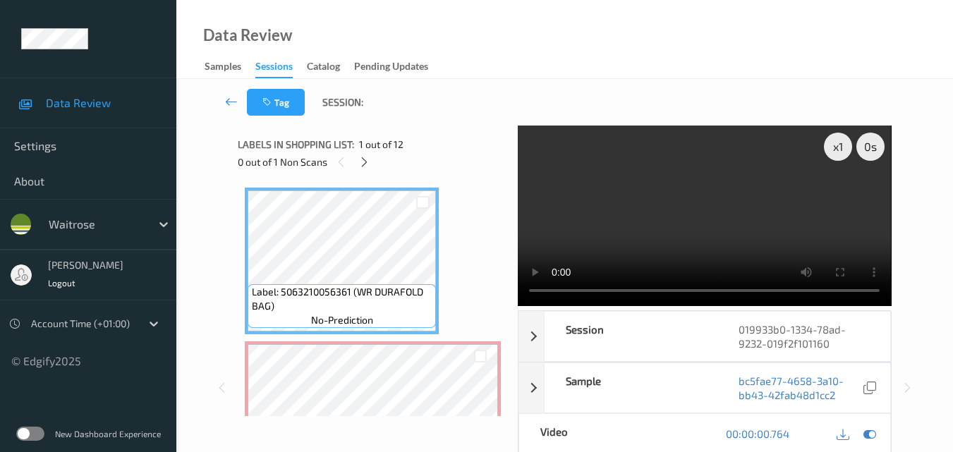
click at [776, 186] on video at bounding box center [704, 216] width 373 height 181
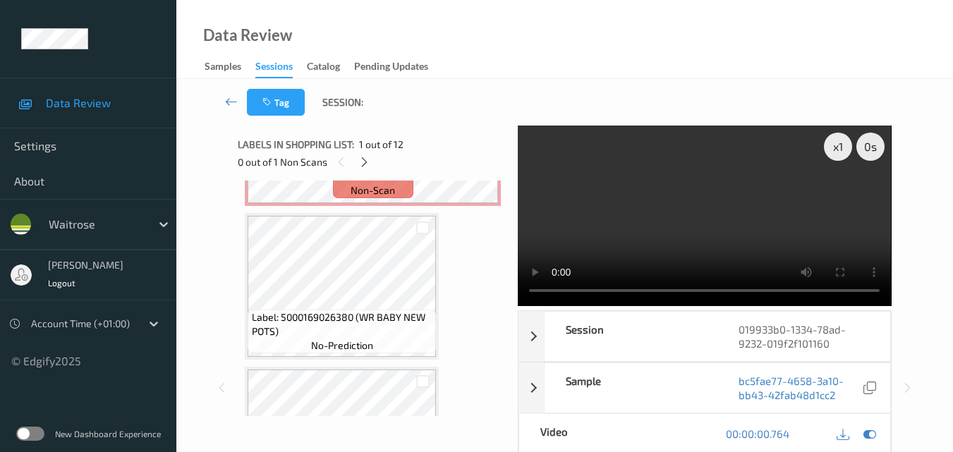
scroll to position [353, 0]
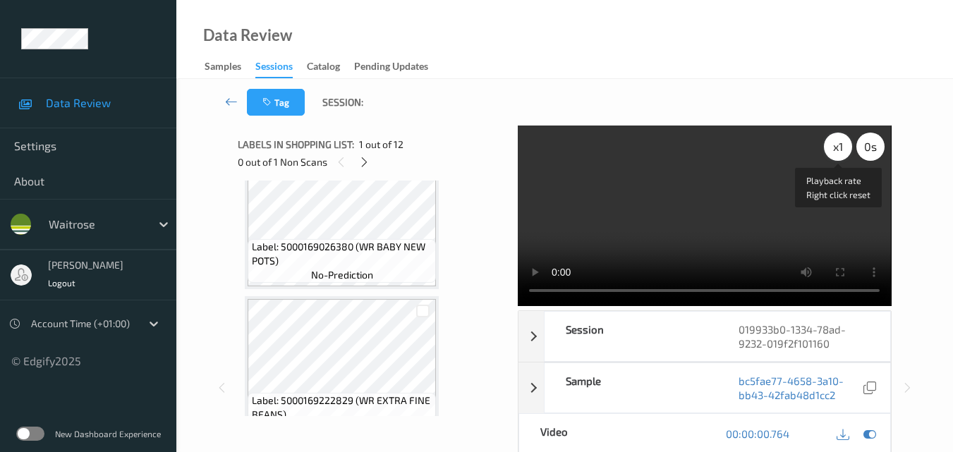
click at [836, 145] on div "x 1" at bounding box center [838, 147] width 28 height 28
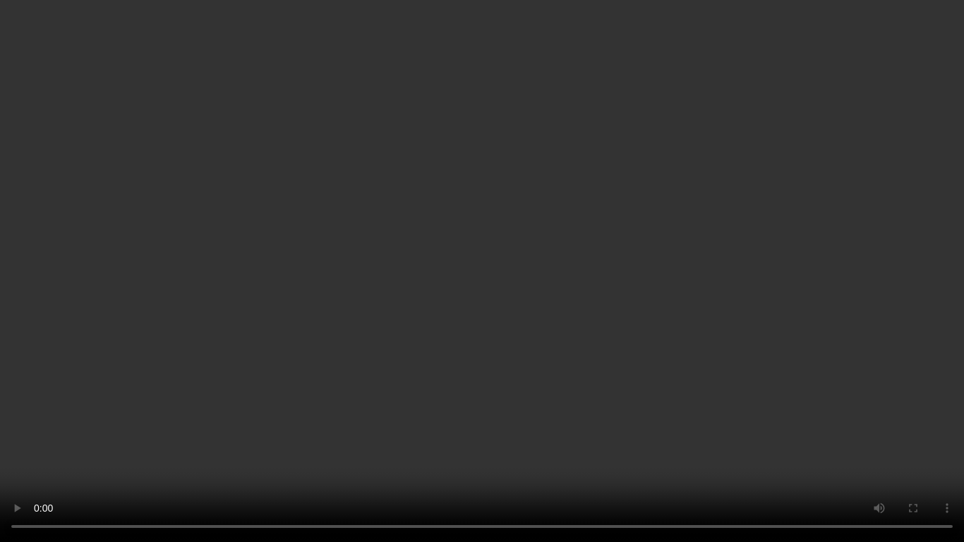
click at [564, 309] on video at bounding box center [482, 271] width 964 height 542
click at [509, 344] on video at bounding box center [482, 271] width 964 height 542
click at [517, 339] on video at bounding box center [482, 271] width 964 height 542
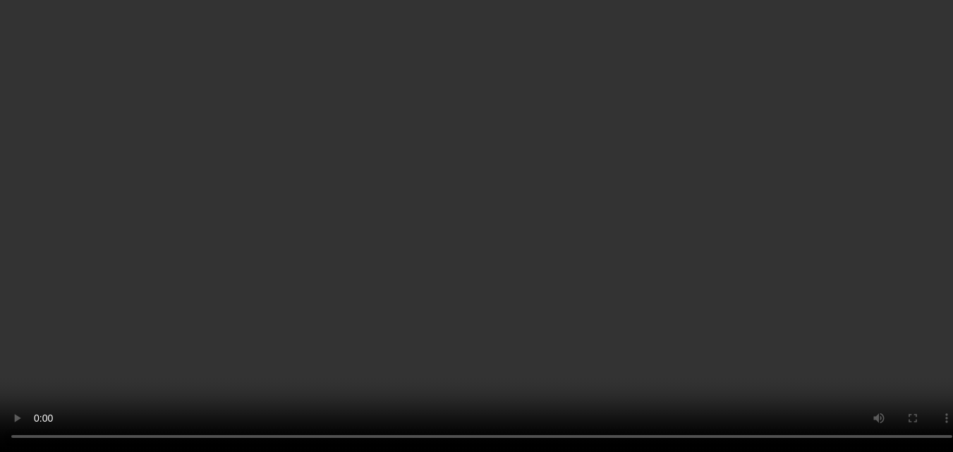
scroll to position [212, 0]
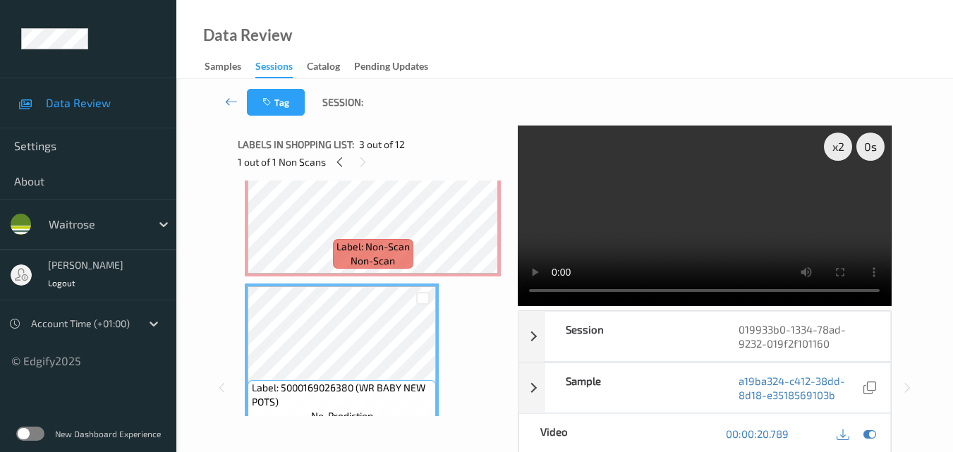
click at [776, 225] on video at bounding box center [704, 216] width 373 height 181
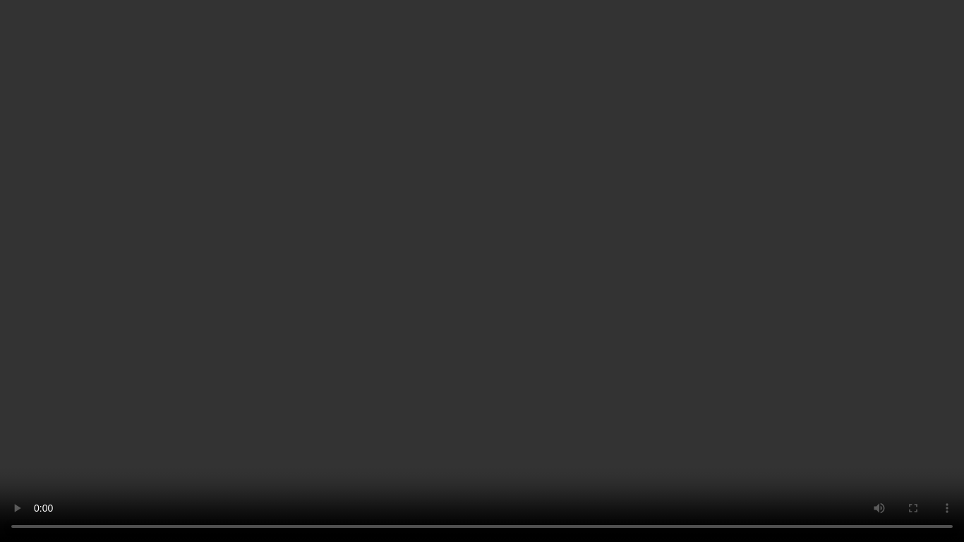
click at [399, 440] on video at bounding box center [482, 271] width 964 height 542
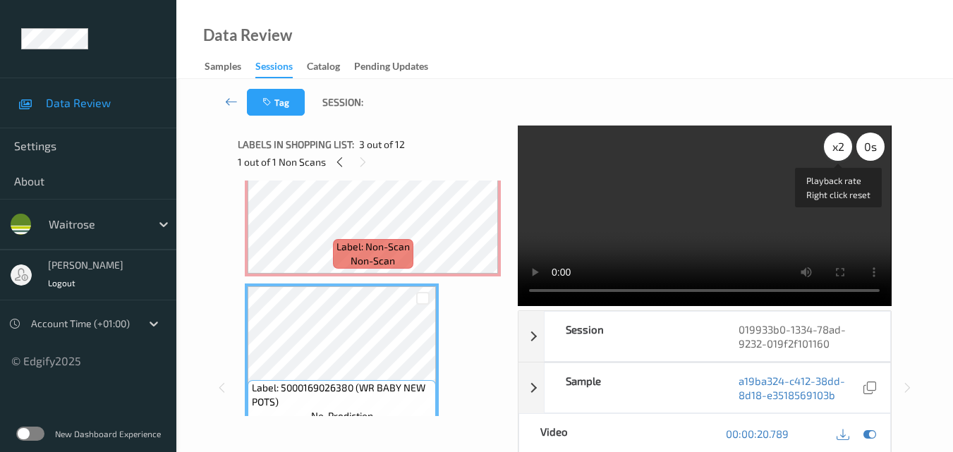
click at [844, 145] on div "x 2" at bounding box center [838, 147] width 28 height 28
click at [844, 145] on div "x 4" at bounding box center [838, 147] width 28 height 28
click at [844, 145] on div "x 8" at bounding box center [838, 147] width 28 height 28
click at [774, 244] on video at bounding box center [704, 216] width 373 height 181
click at [702, 232] on video at bounding box center [704, 216] width 373 height 181
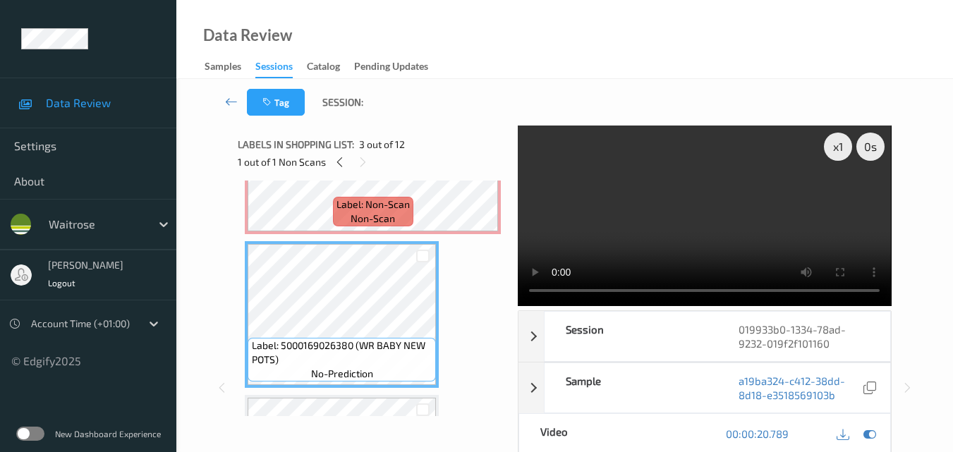
scroll to position [282, 0]
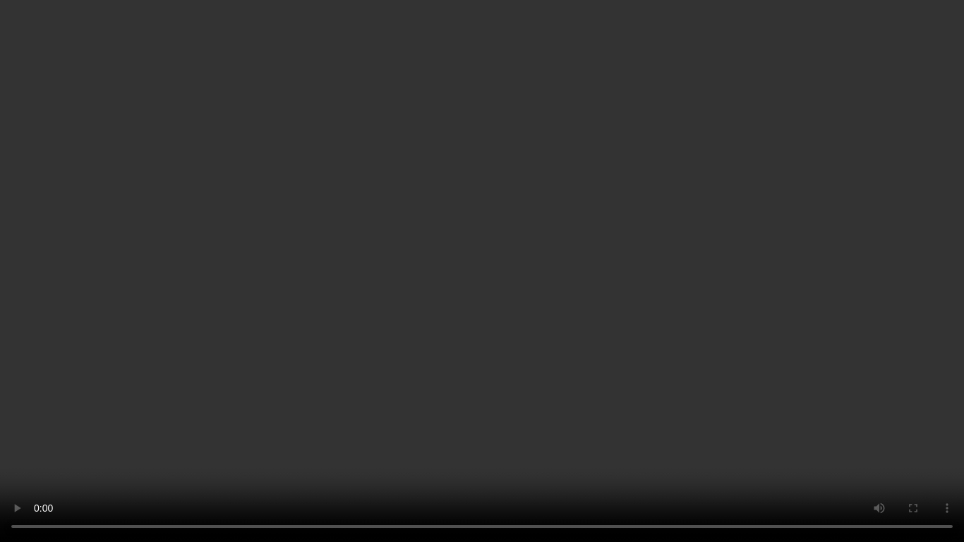
click at [512, 414] on video at bounding box center [482, 271] width 964 height 542
click at [541, 262] on video at bounding box center [482, 271] width 964 height 542
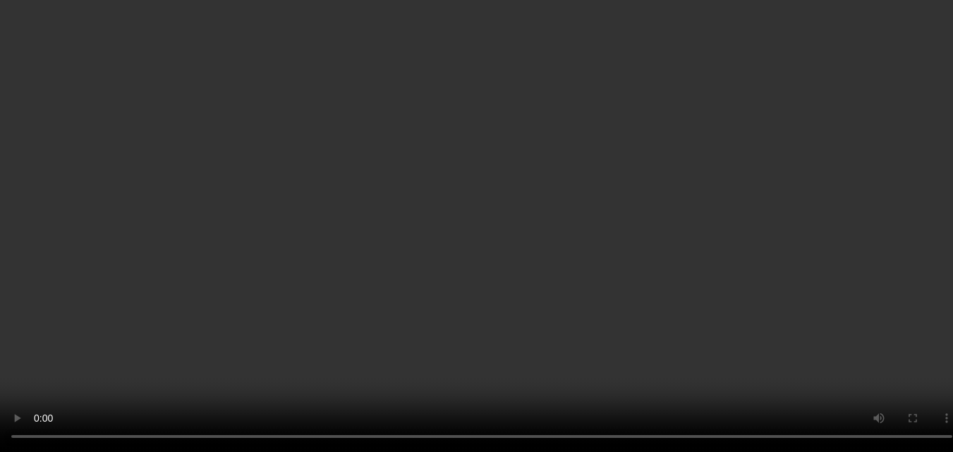
scroll to position [141, 0]
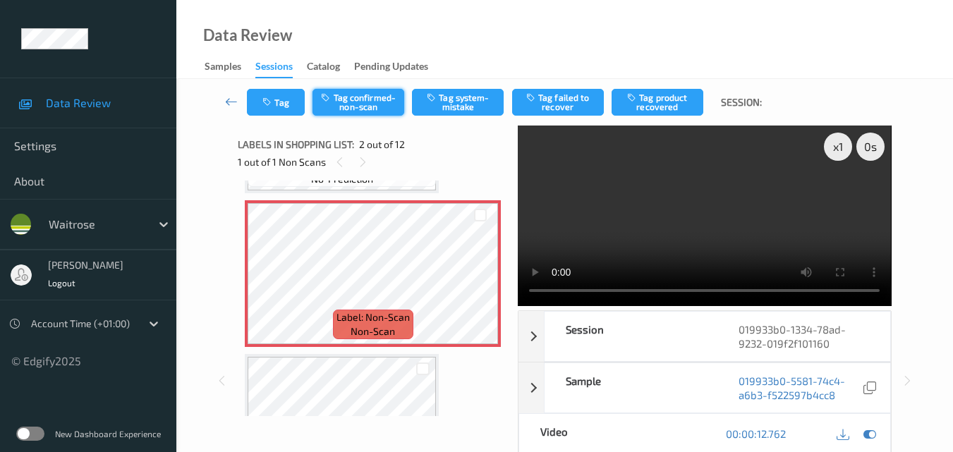
click at [368, 99] on button "Tag confirmed-non-scan" at bounding box center [359, 102] width 92 height 27
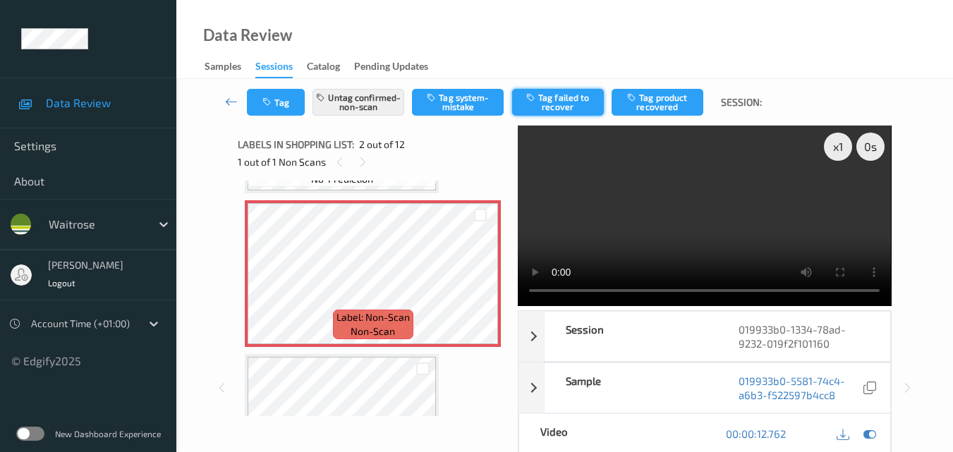
click at [574, 102] on button "Tag failed to recover" at bounding box center [558, 102] width 92 height 27
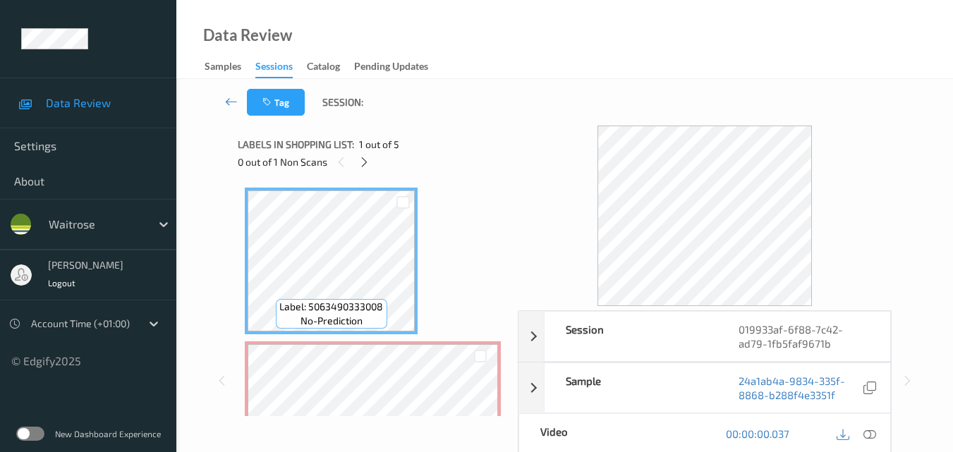
scroll to position [141, 0]
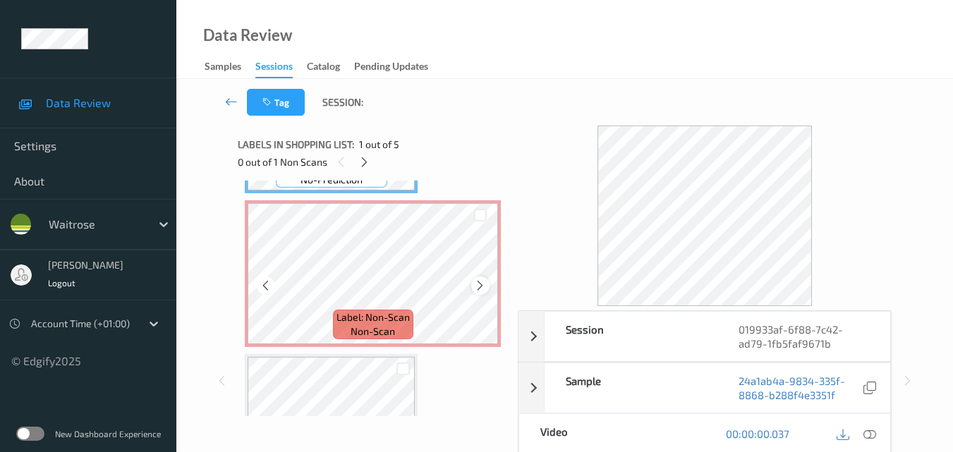
click at [485, 284] on icon at bounding box center [480, 285] width 12 height 13
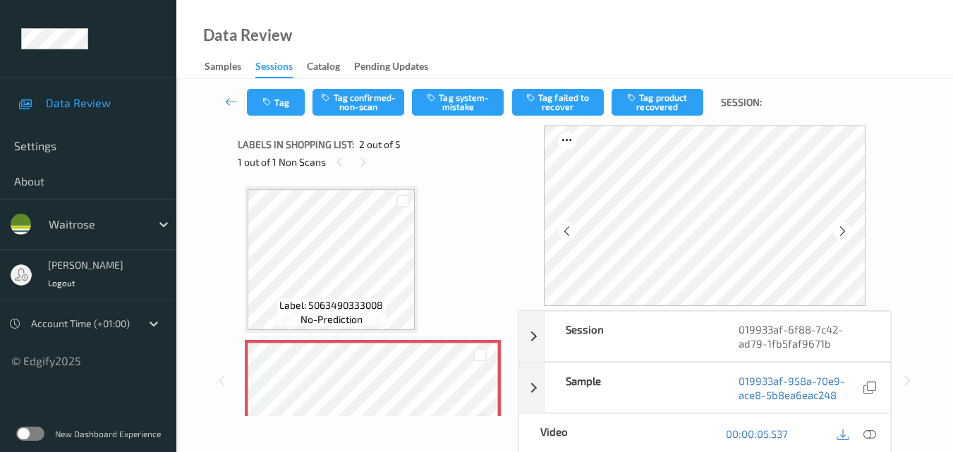
scroll to position [0, 0]
click at [873, 434] on icon at bounding box center [870, 434] width 13 height 13
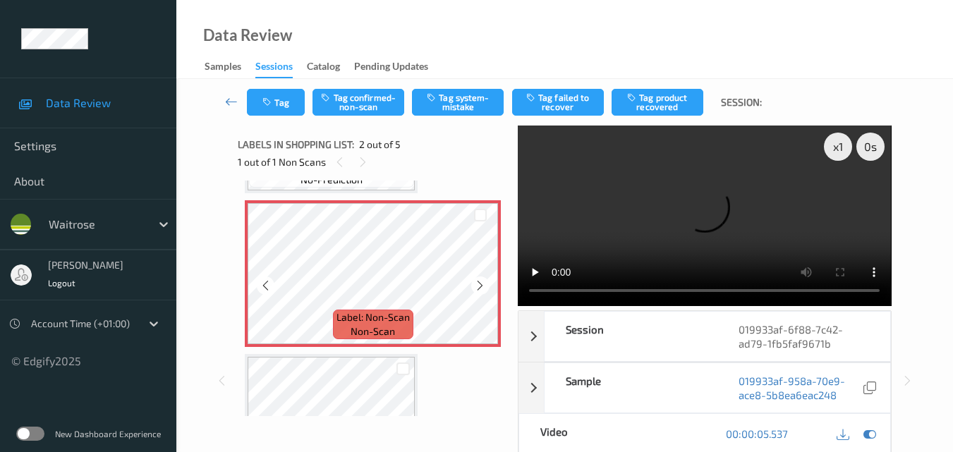
scroll to position [71, 0]
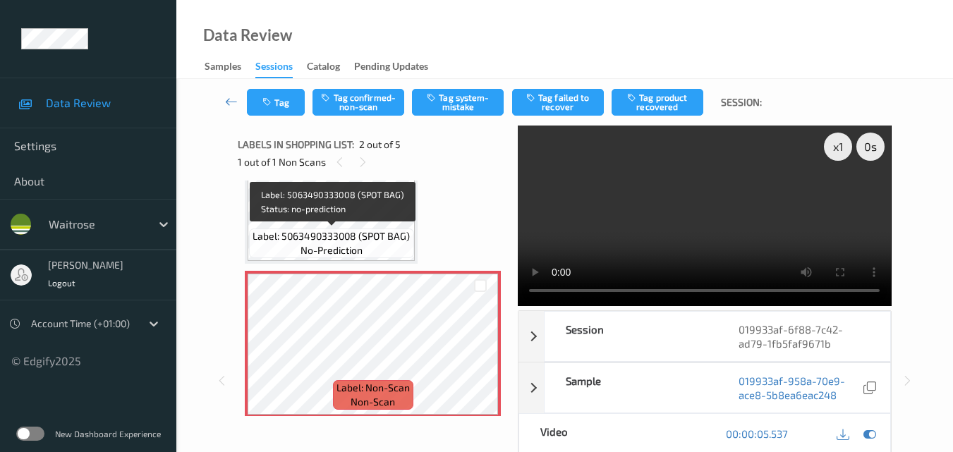
click at [361, 246] on span "no-prediction" at bounding box center [332, 250] width 62 height 14
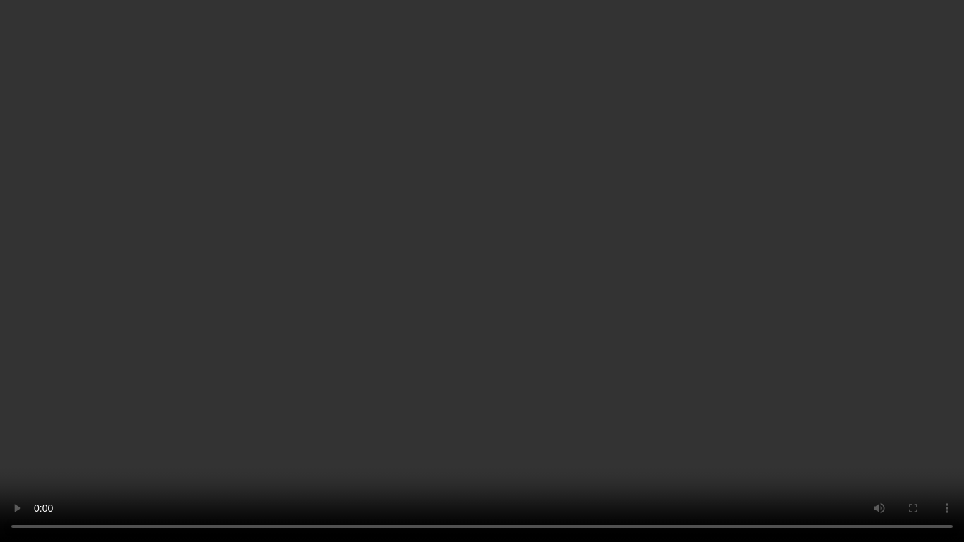
click at [705, 229] on video at bounding box center [482, 271] width 964 height 542
click at [563, 279] on video at bounding box center [482, 271] width 964 height 542
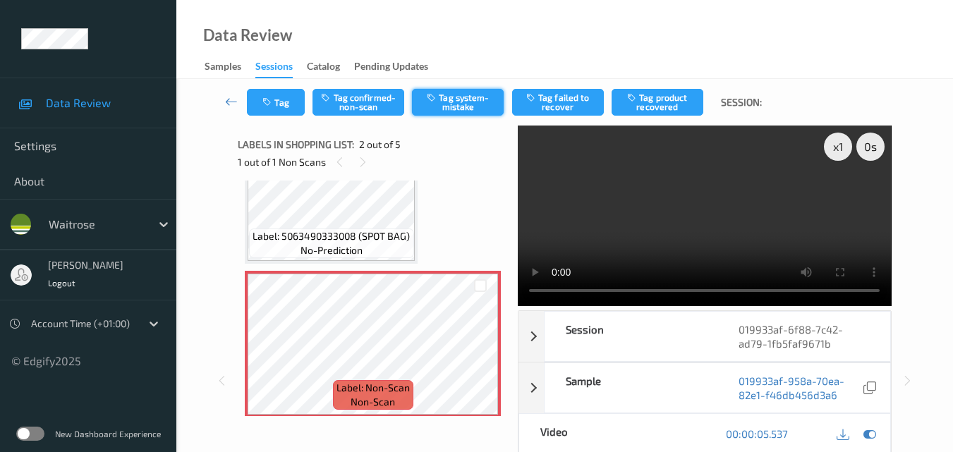
click at [449, 106] on button "Tag system-mistake" at bounding box center [458, 102] width 92 height 27
click at [270, 100] on icon "button" at bounding box center [269, 102] width 12 height 10
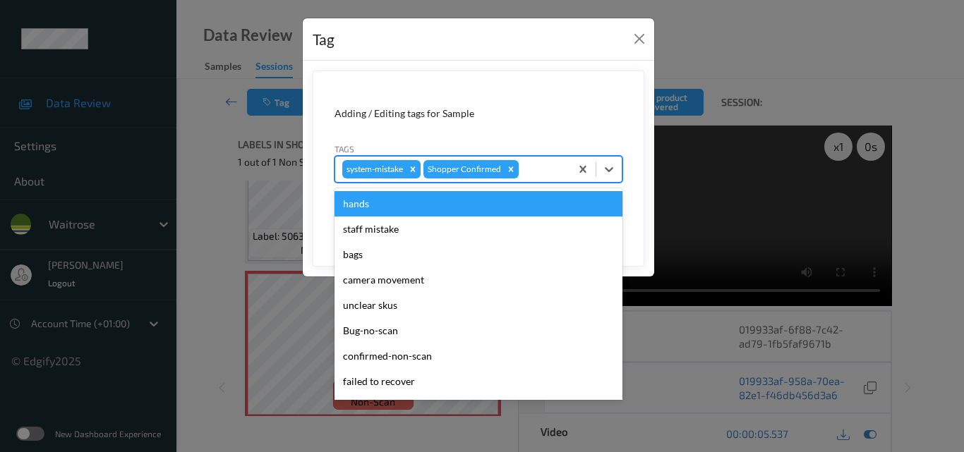
click at [527, 166] on div at bounding box center [542, 169] width 42 height 17
type input "un"
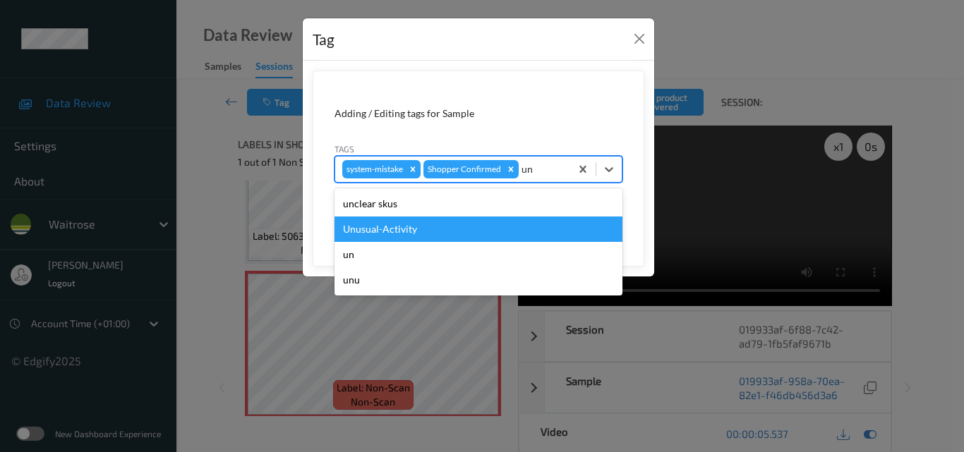
click at [459, 227] on div "Unusual-Activity" at bounding box center [478, 229] width 288 height 25
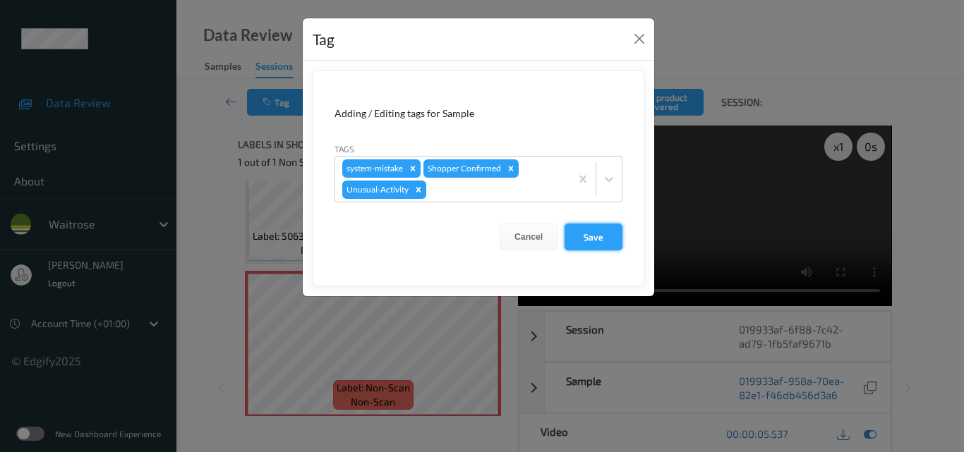
click at [599, 236] on button "Save" at bounding box center [594, 237] width 58 height 27
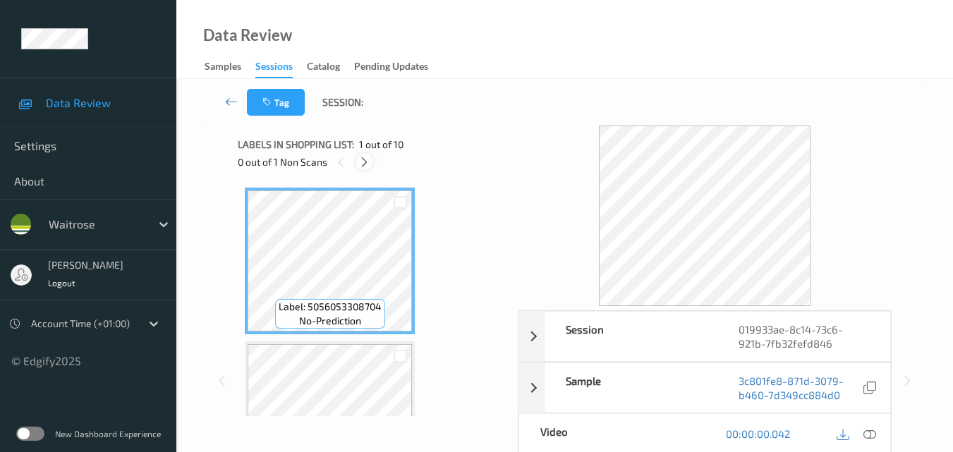
click at [363, 162] on icon at bounding box center [364, 162] width 12 height 13
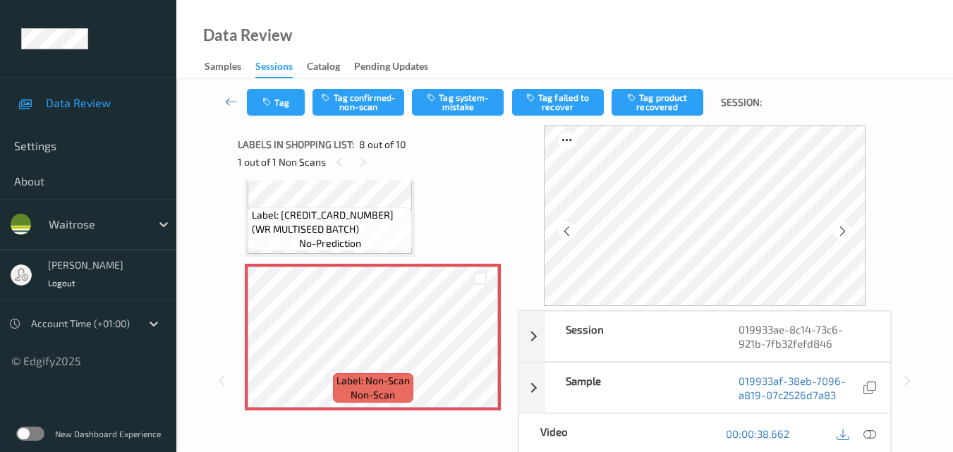
scroll to position [987, 0]
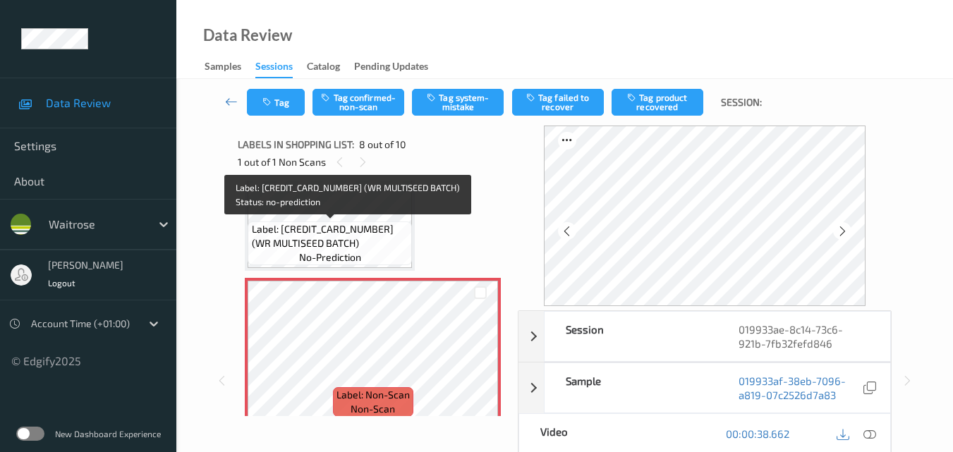
click at [363, 243] on span "Label: 5000169145500 (WR MULTISEED BATCH)" at bounding box center [330, 236] width 157 height 28
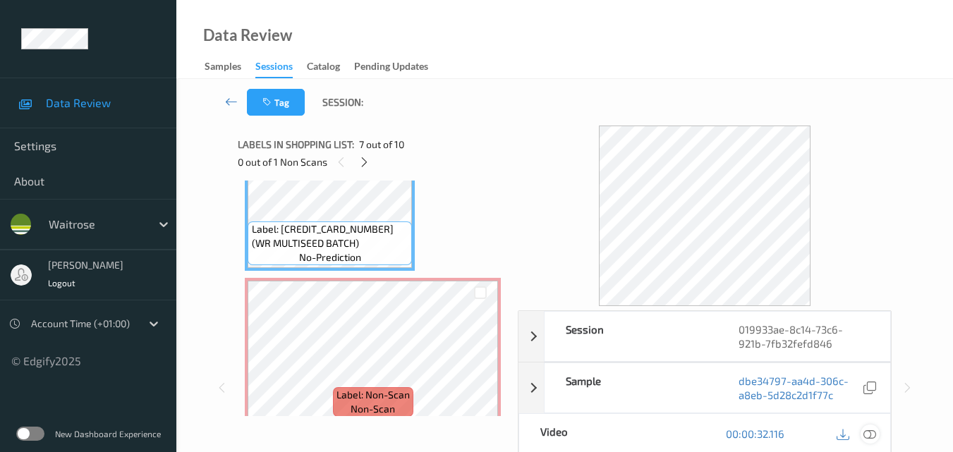
click at [876, 435] on icon at bounding box center [870, 434] width 13 height 13
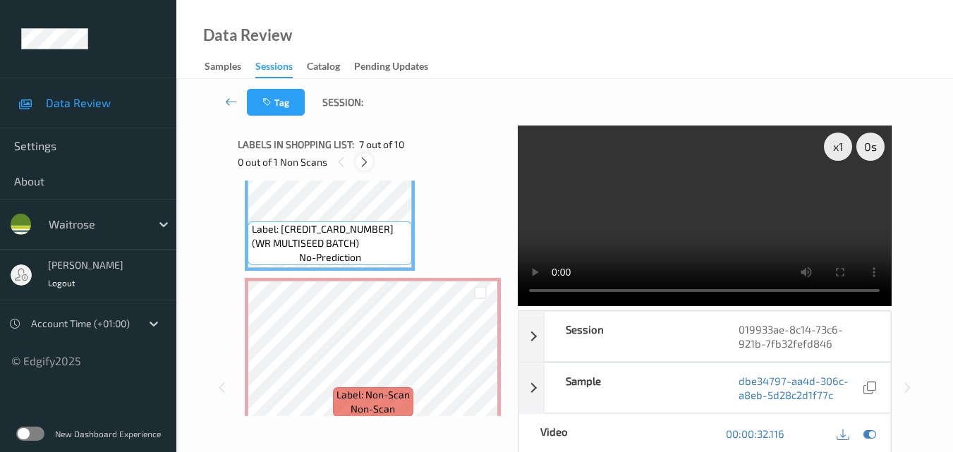
click at [361, 157] on icon at bounding box center [364, 162] width 12 height 13
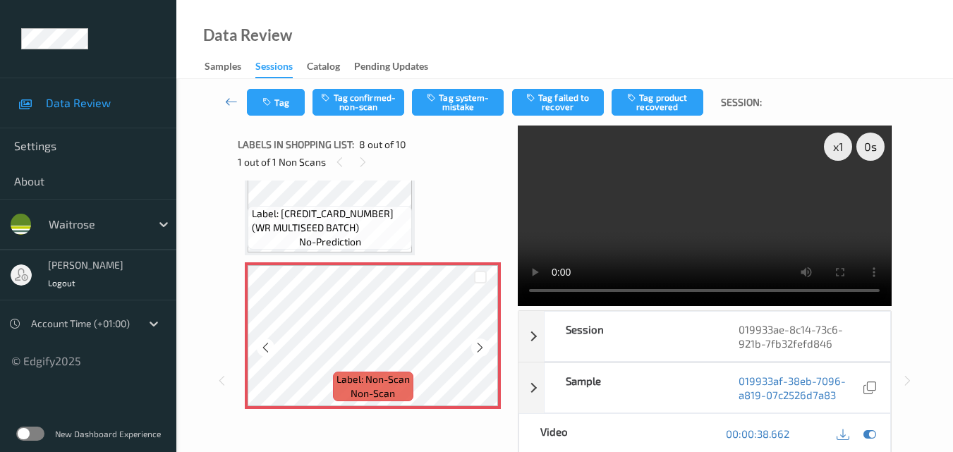
scroll to position [1001, 0]
click at [481, 349] on icon at bounding box center [480, 349] width 12 height 13
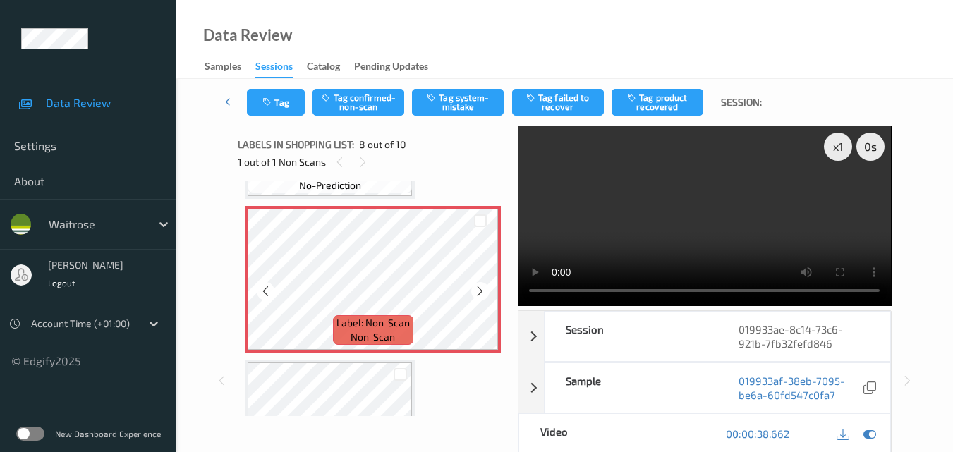
scroll to position [988, 0]
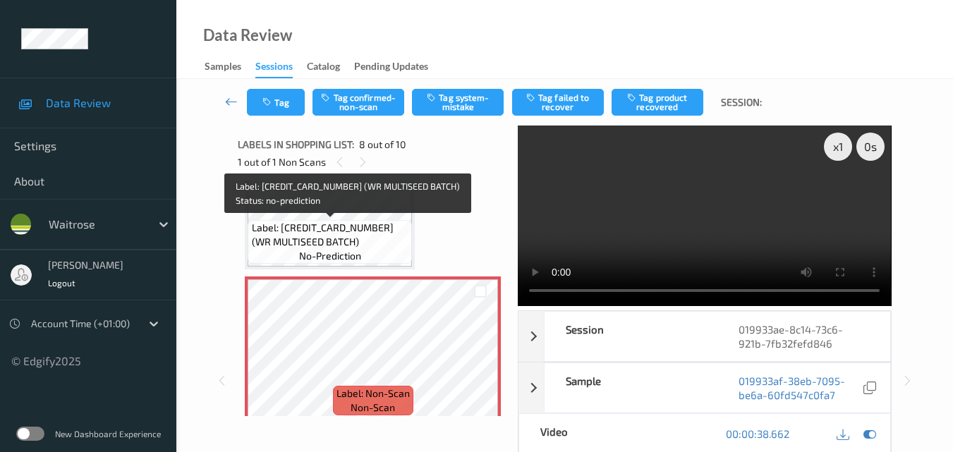
click at [358, 239] on span "Label: 5000169145500 (WR MULTISEED BATCH)" at bounding box center [330, 235] width 157 height 28
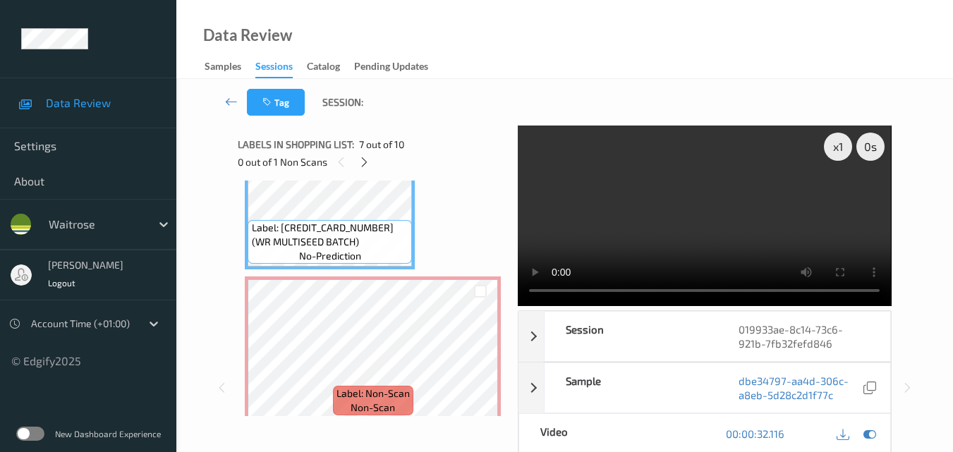
click at [732, 227] on video at bounding box center [704, 216] width 373 height 181
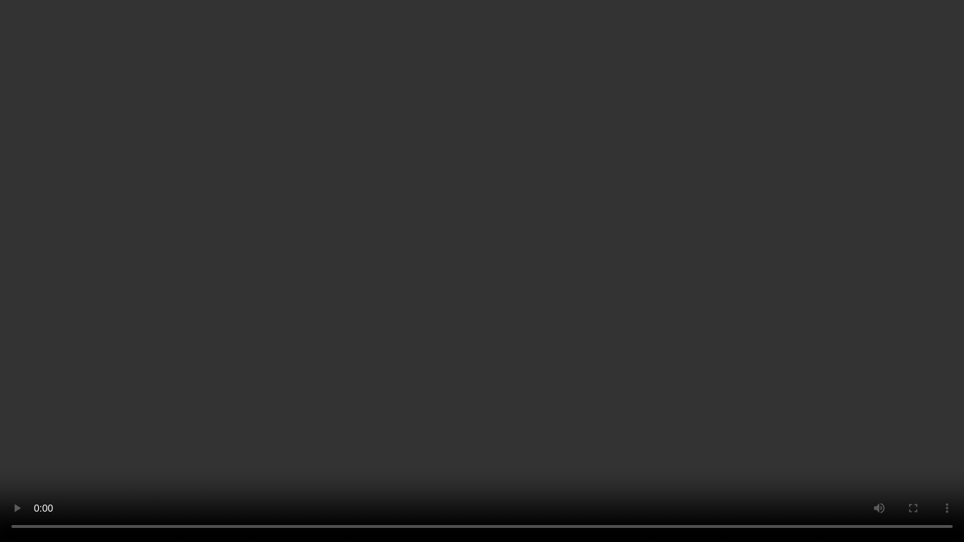
click at [840, 330] on video at bounding box center [482, 271] width 964 height 542
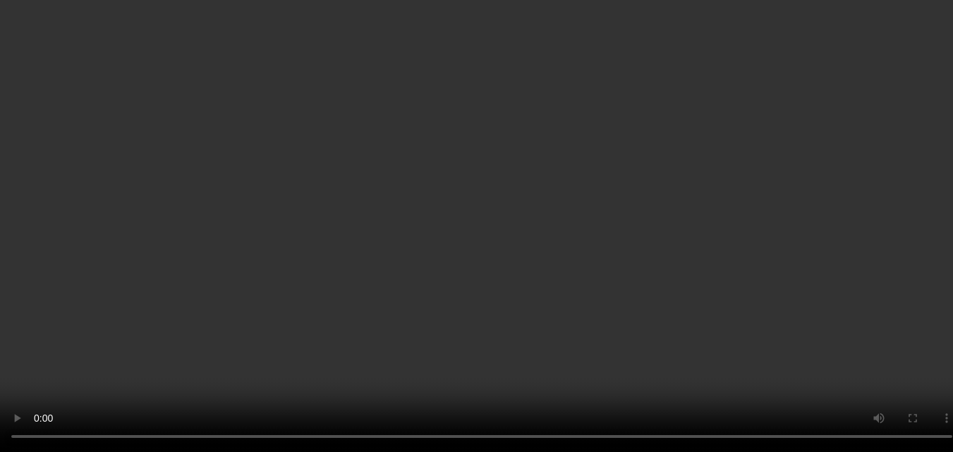
scroll to position [1129, 0]
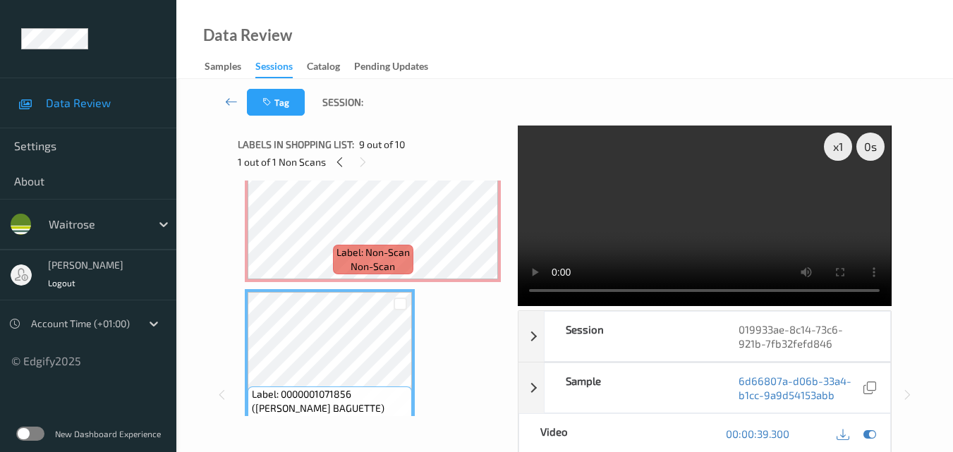
click at [715, 218] on video at bounding box center [704, 216] width 373 height 181
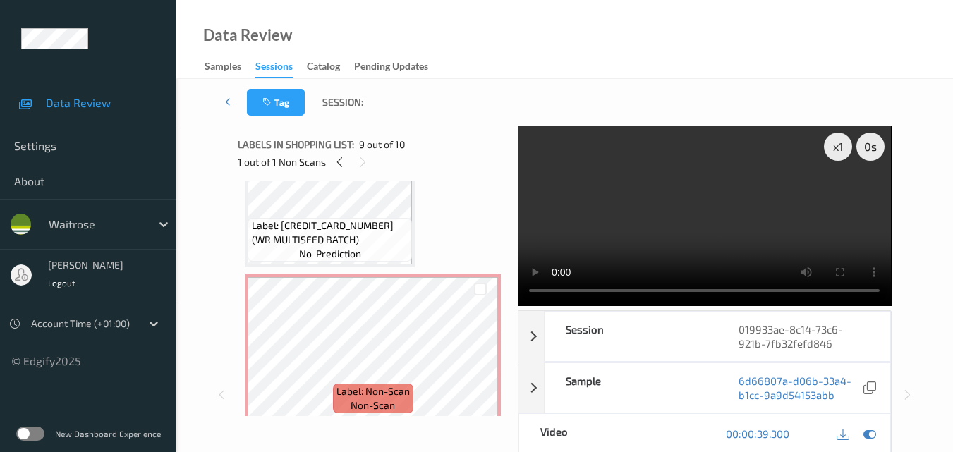
scroll to position [988, 0]
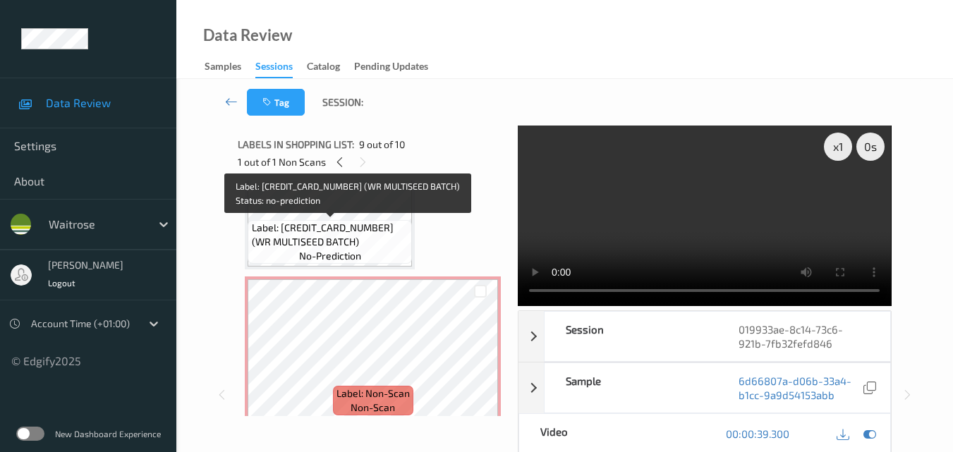
click at [361, 233] on span "Label: 5000169145500 (WR MULTISEED BATCH)" at bounding box center [330, 235] width 157 height 28
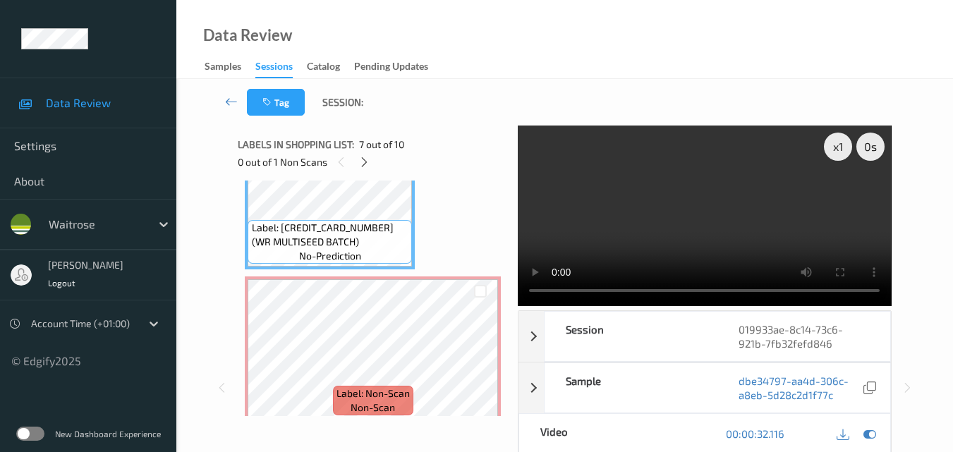
click at [682, 217] on video at bounding box center [704, 216] width 373 height 181
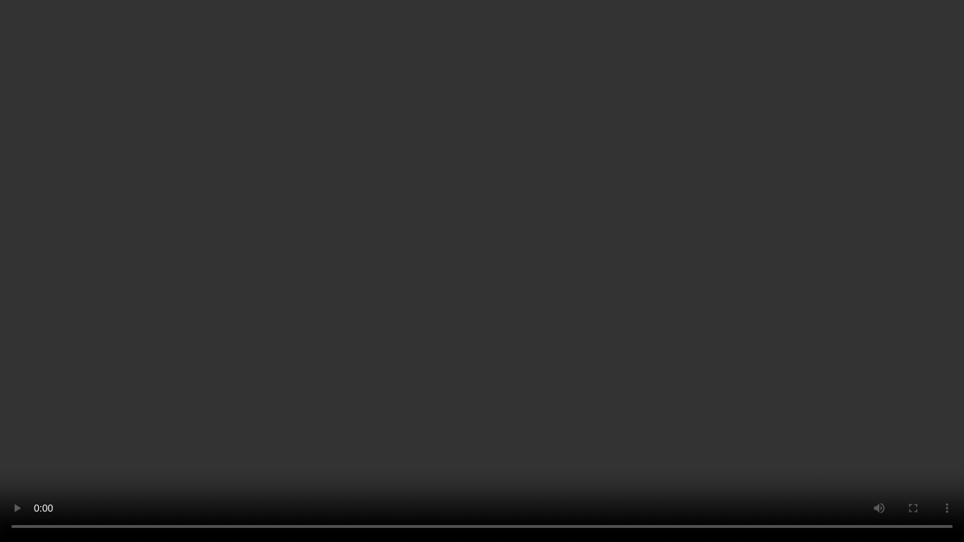
click at [665, 272] on video at bounding box center [482, 271] width 964 height 542
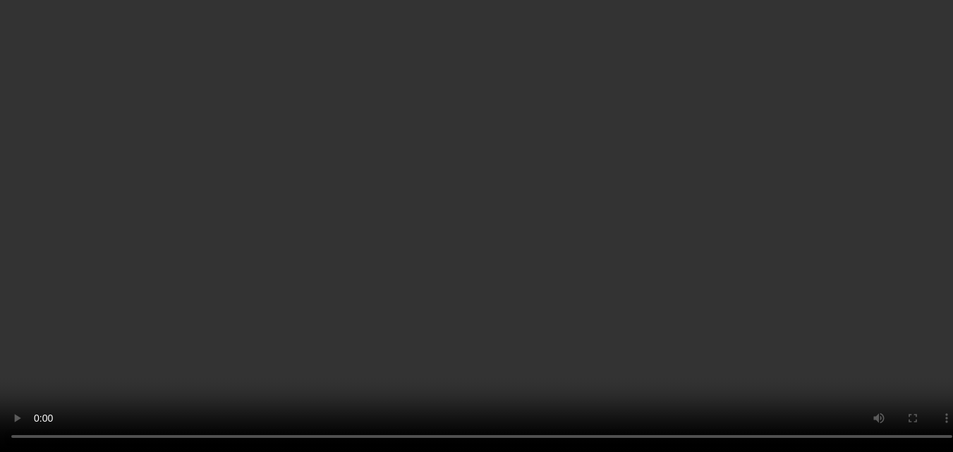
scroll to position [1059, 0]
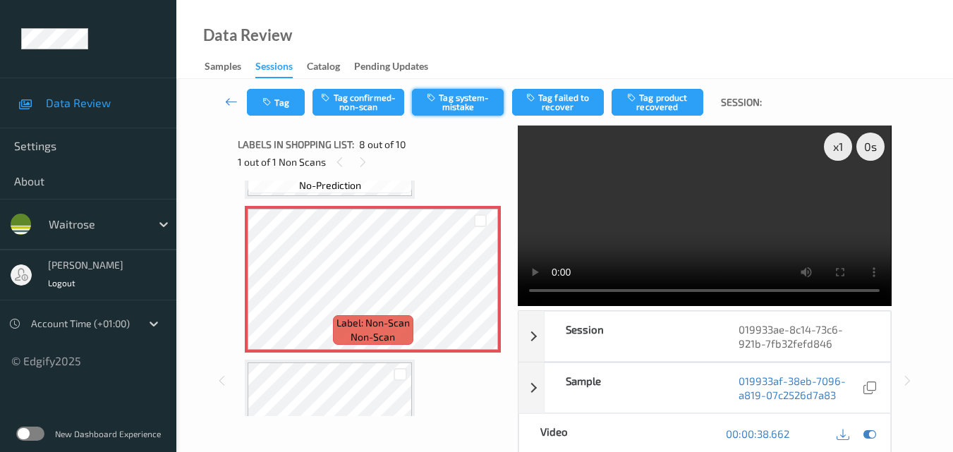
click at [458, 99] on button "Tag system-mistake" at bounding box center [458, 102] width 92 height 27
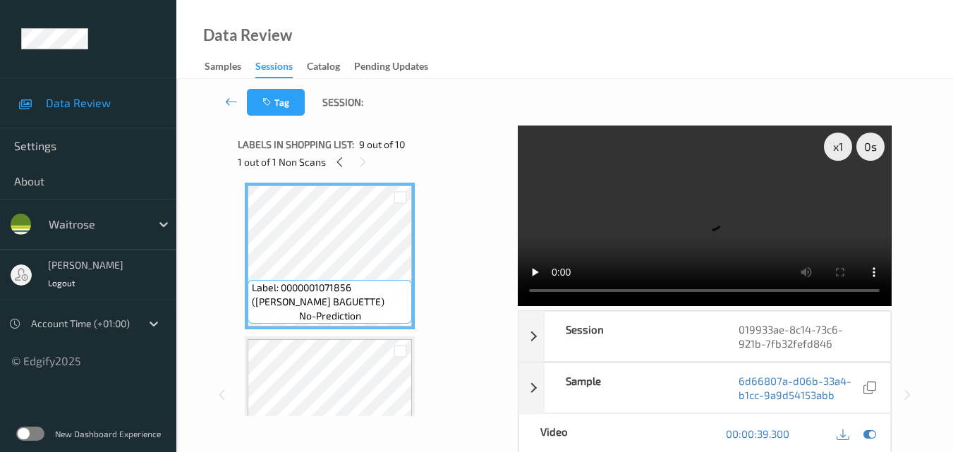
scroll to position [1200, 0]
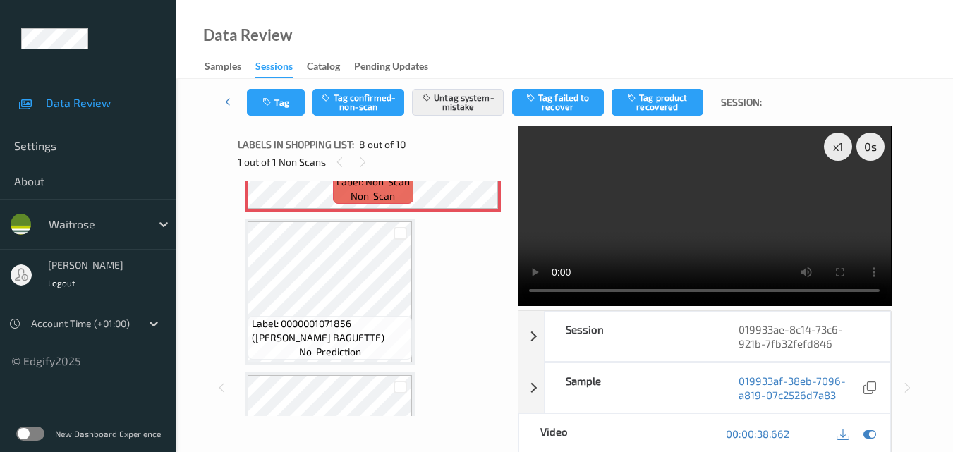
click at [390, 244] on div at bounding box center [400, 233] width 23 height 23
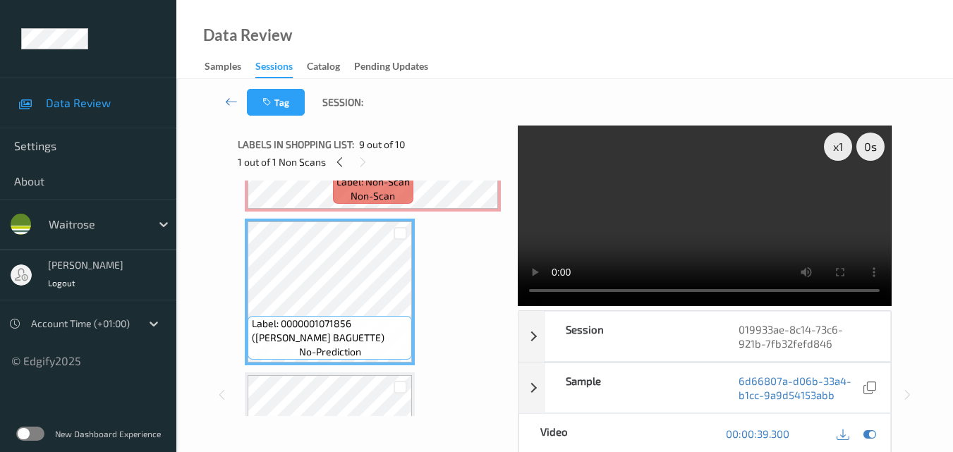
click at [686, 231] on video at bounding box center [704, 216] width 373 height 181
click at [725, 231] on video at bounding box center [704, 216] width 373 height 181
click at [760, 234] on video at bounding box center [704, 216] width 373 height 181
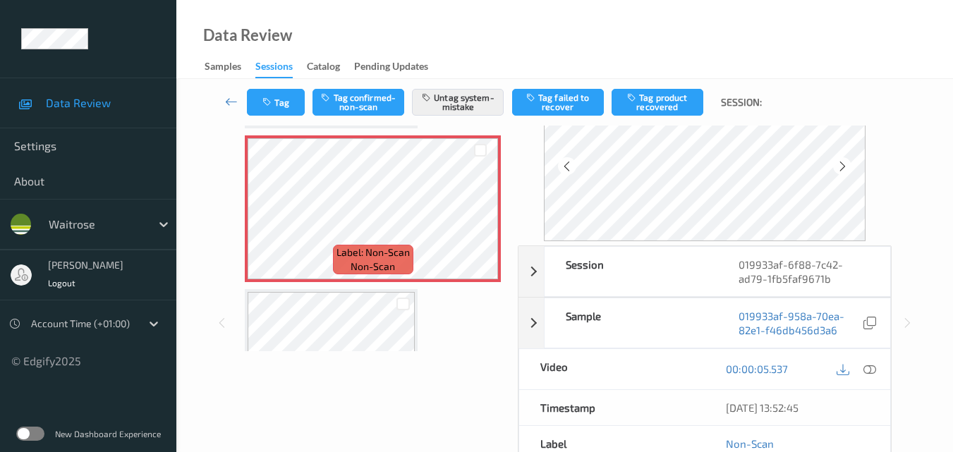
scroll to position [141, 0]
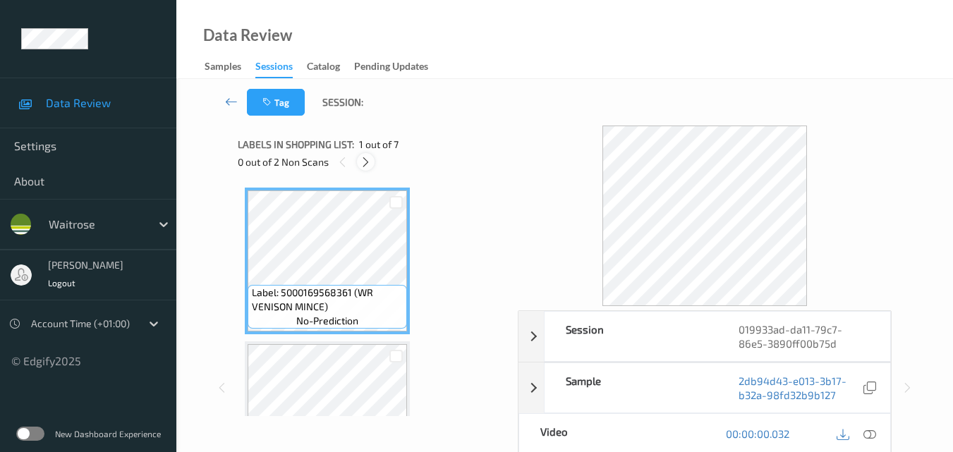
click at [368, 158] on icon at bounding box center [366, 162] width 12 height 13
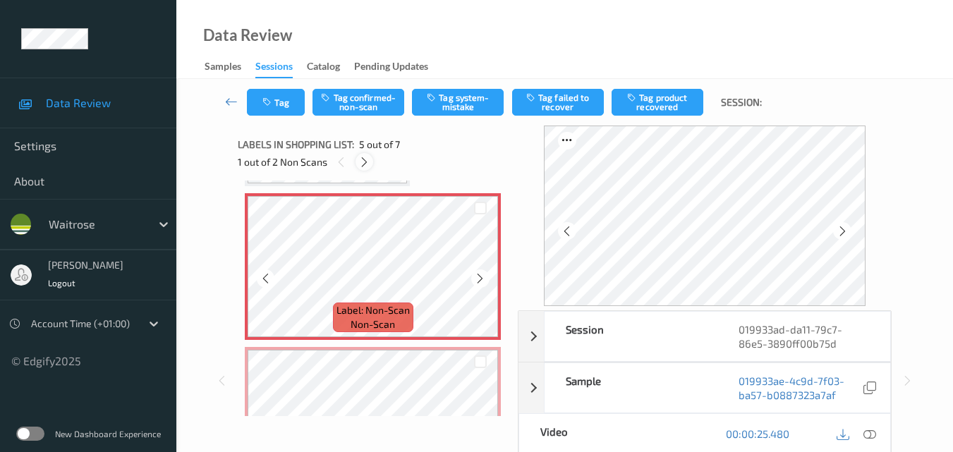
scroll to position [539, 0]
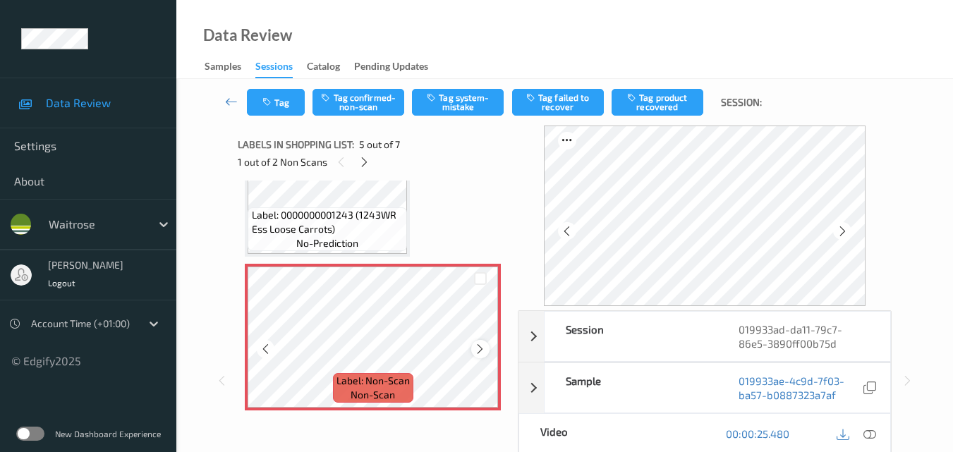
click at [480, 345] on icon at bounding box center [480, 349] width 12 height 13
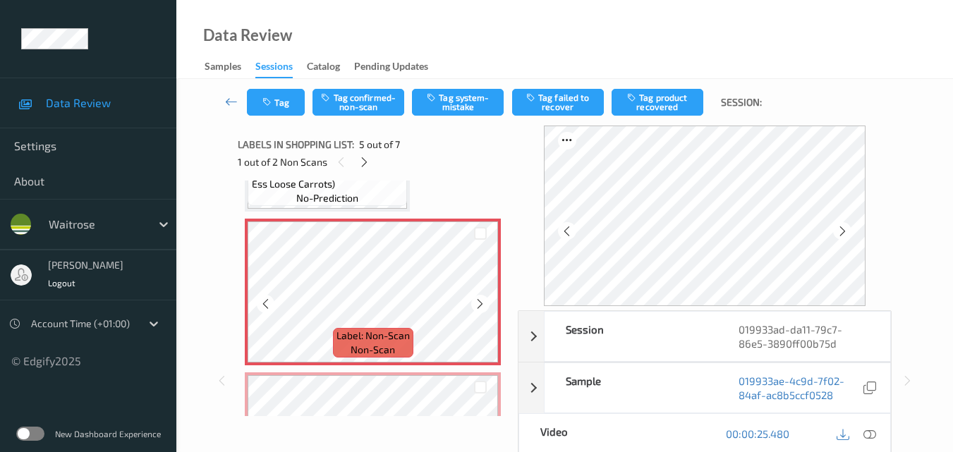
scroll to position [610, 0]
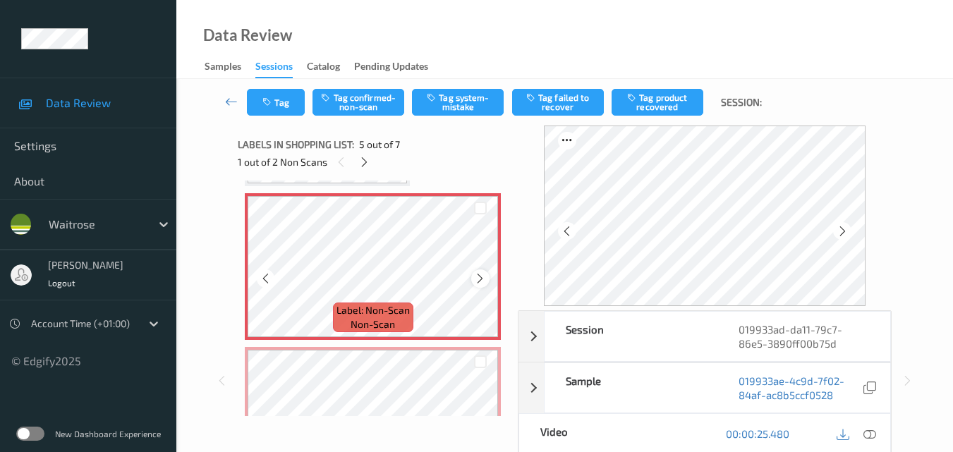
click at [481, 281] on icon at bounding box center [480, 278] width 12 height 13
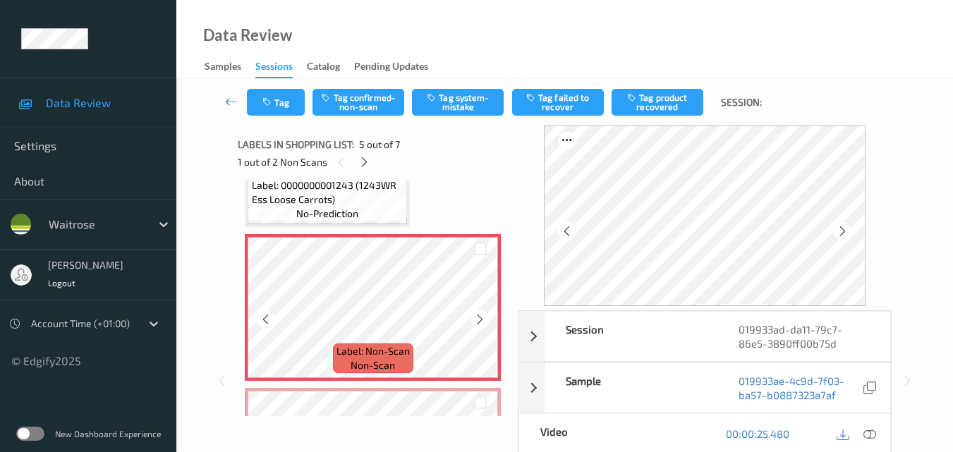
scroll to position [539, 0]
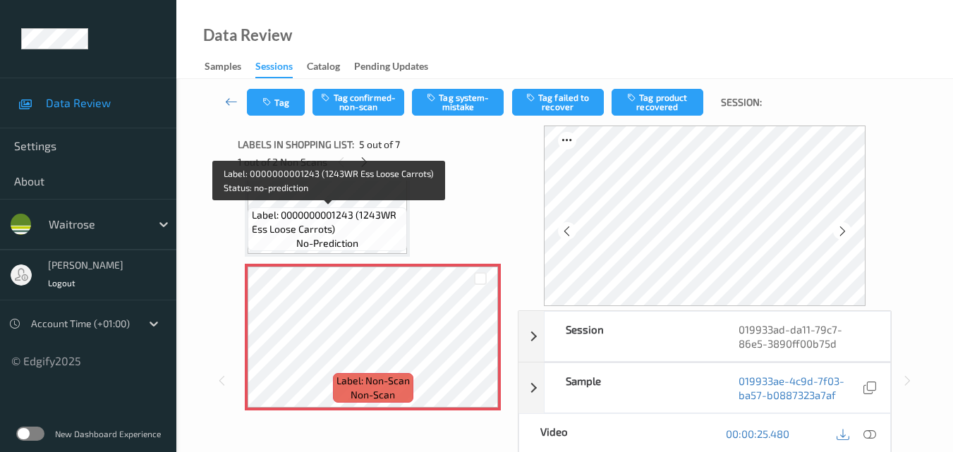
click at [361, 227] on span "Label: 0000000001243 (1243WR Ess Loose Carrots)" at bounding box center [328, 222] width 152 height 28
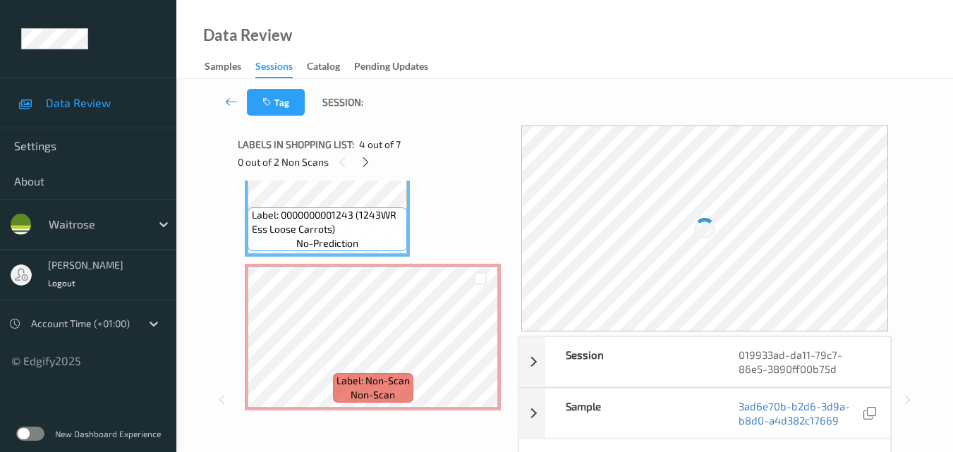
scroll to position [71, 0]
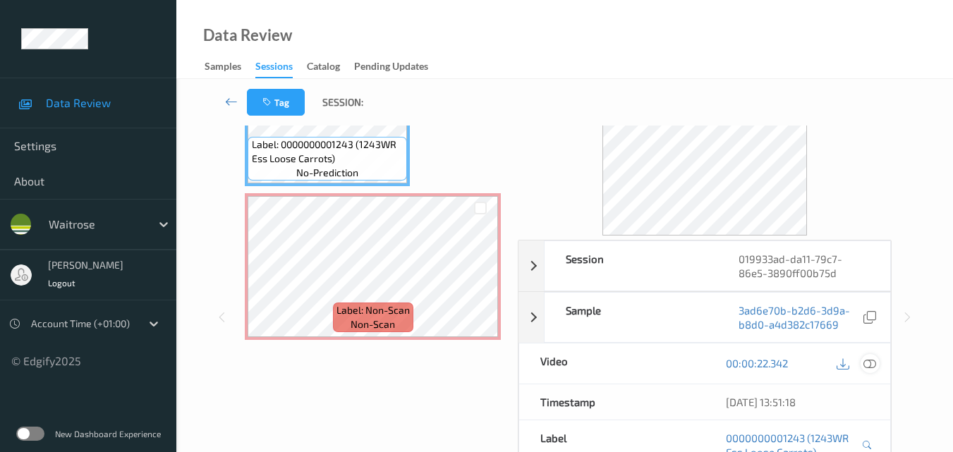
click at [877, 363] on div at bounding box center [870, 363] width 19 height 19
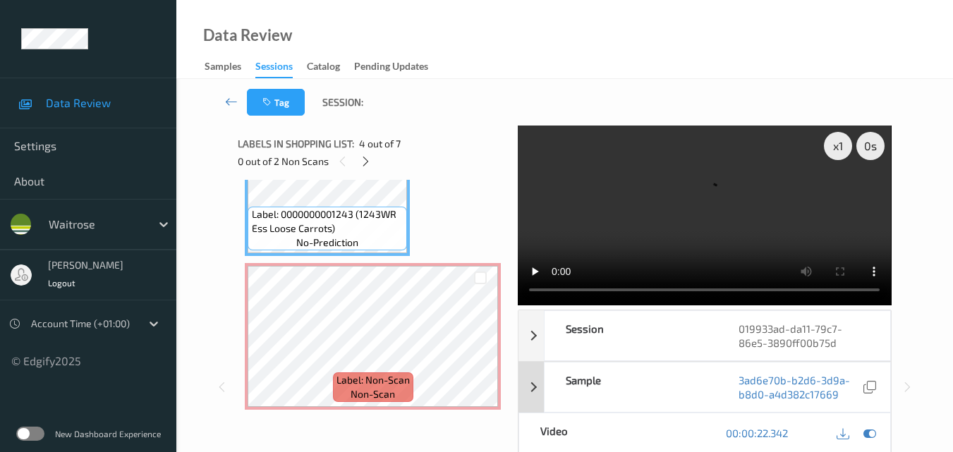
scroll to position [0, 0]
click at [642, 198] on video at bounding box center [704, 216] width 373 height 181
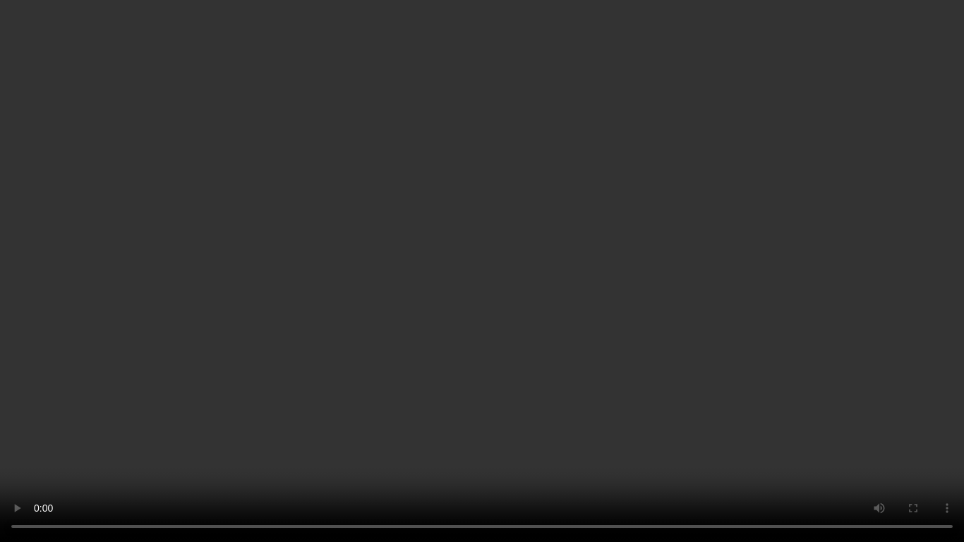
click at [663, 270] on video at bounding box center [482, 271] width 964 height 542
click at [724, 361] on video at bounding box center [482, 271] width 964 height 542
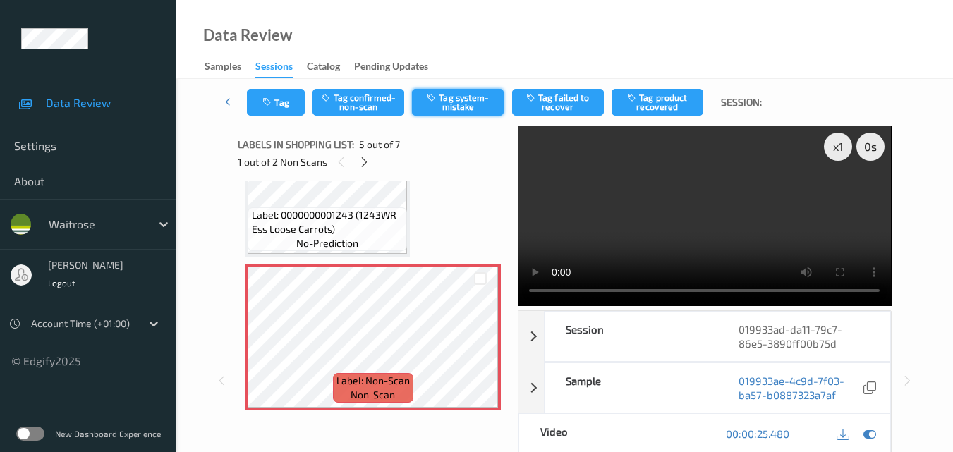
click at [466, 105] on button "Tag system-mistake" at bounding box center [458, 102] width 92 height 27
click at [270, 96] on button "Tag" at bounding box center [276, 102] width 58 height 27
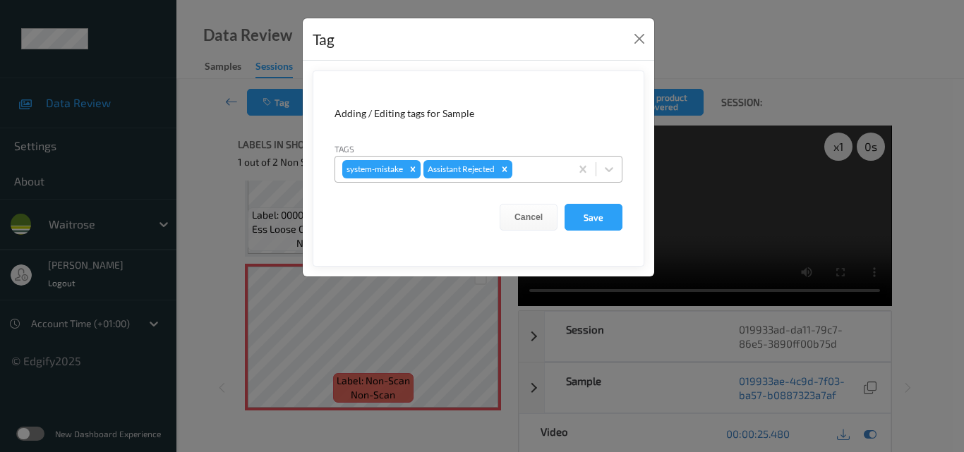
click at [547, 171] on div at bounding box center [539, 169] width 48 height 17
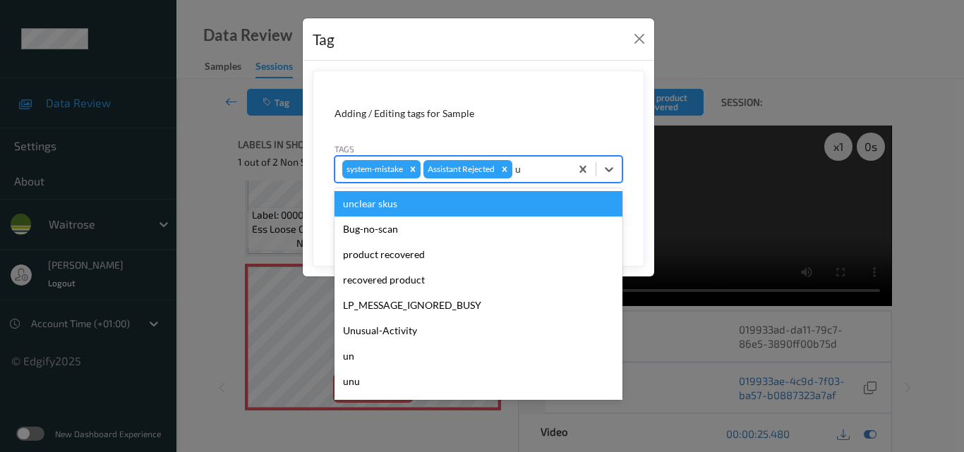
type input "un"
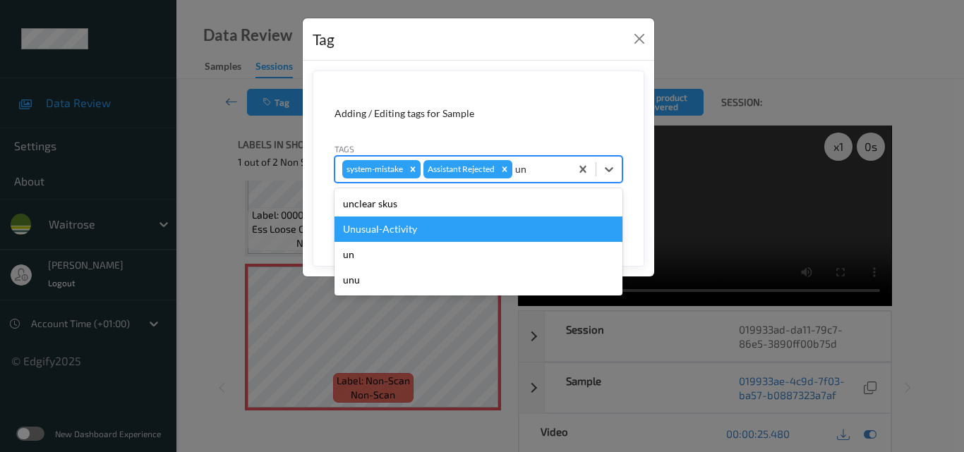
click at [475, 224] on div "Unusual-Activity" at bounding box center [478, 229] width 288 height 25
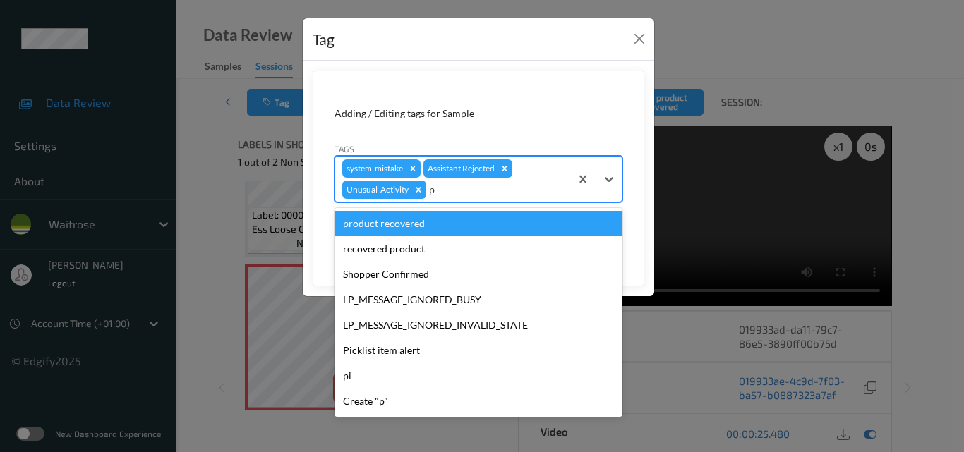
type input "pi"
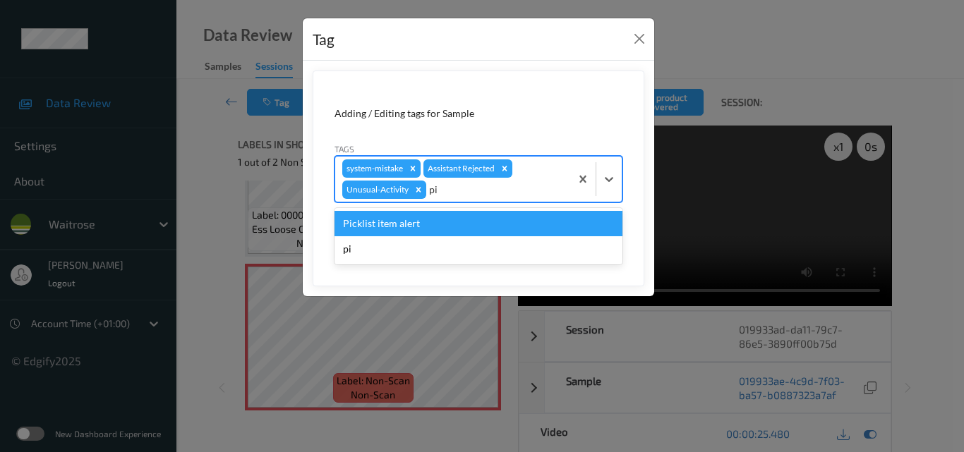
click at [475, 224] on div "Picklist item alert" at bounding box center [478, 223] width 288 height 25
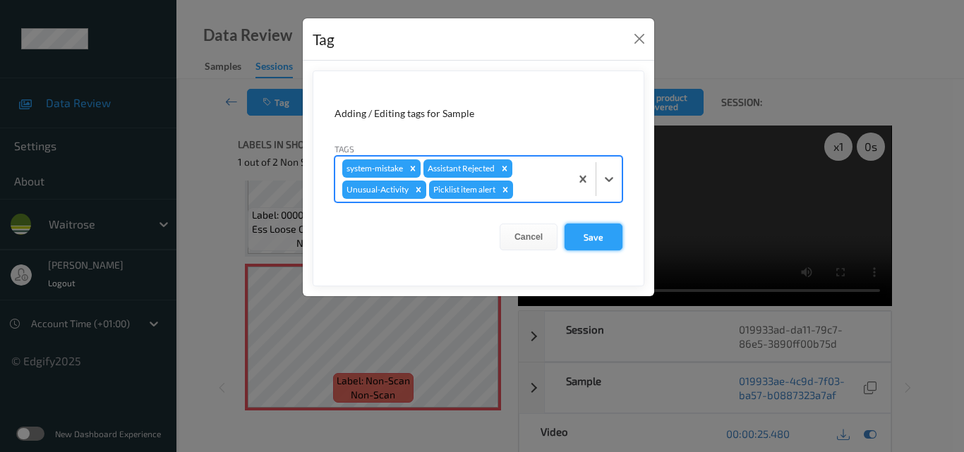
click at [592, 234] on button "Save" at bounding box center [594, 237] width 58 height 27
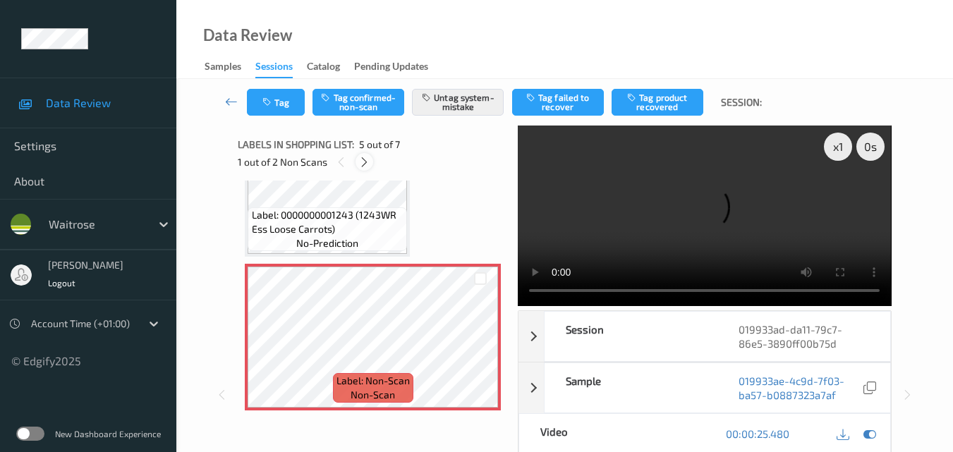
click at [363, 164] on icon at bounding box center [364, 162] width 12 height 13
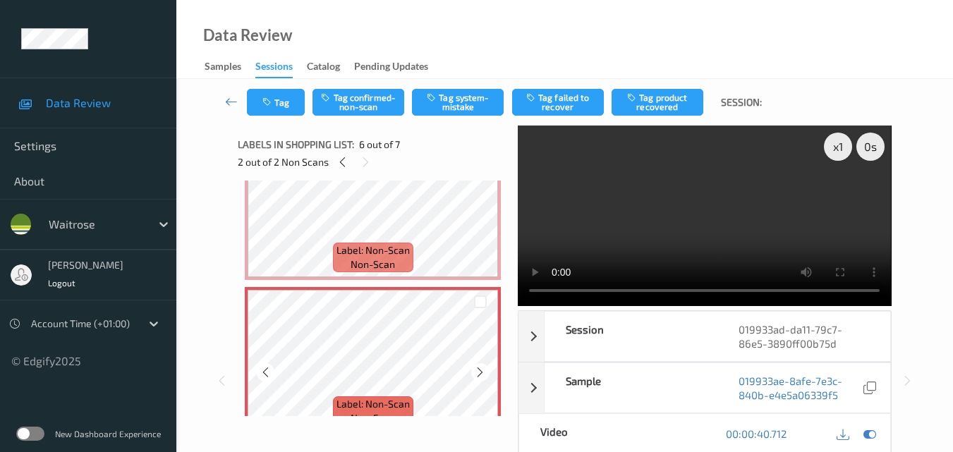
scroll to position [764, 0]
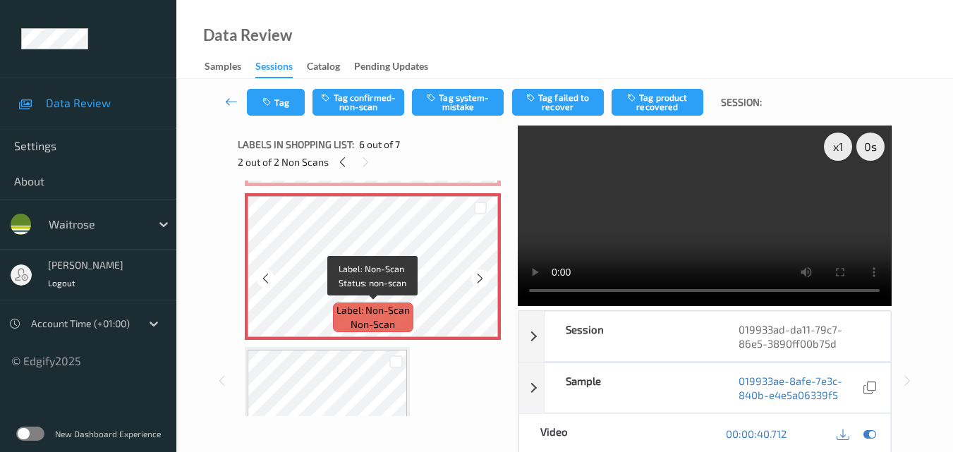
click at [405, 303] on span "Label: Non-Scan" at bounding box center [373, 310] width 73 height 14
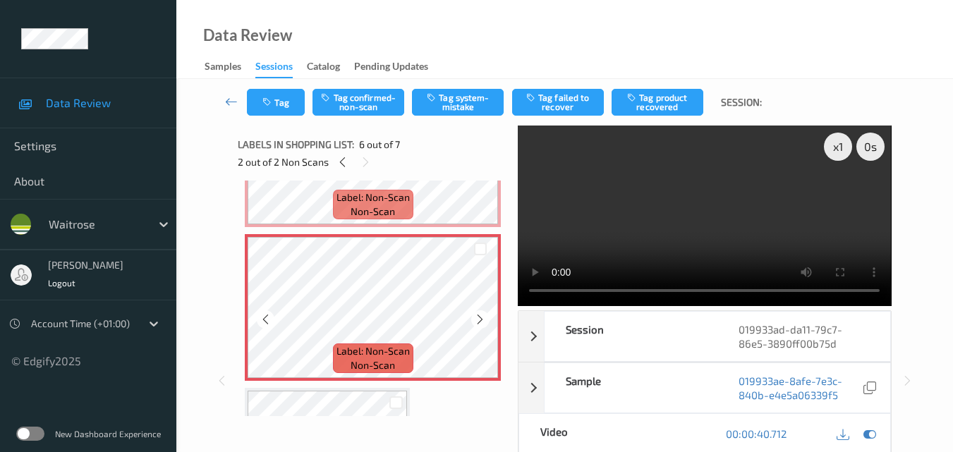
scroll to position [693, 0]
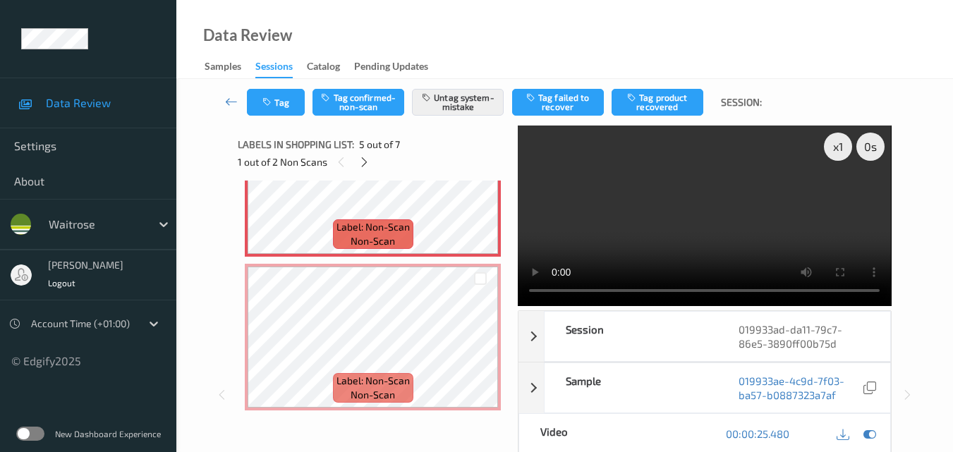
click at [695, 203] on video at bounding box center [704, 216] width 373 height 181
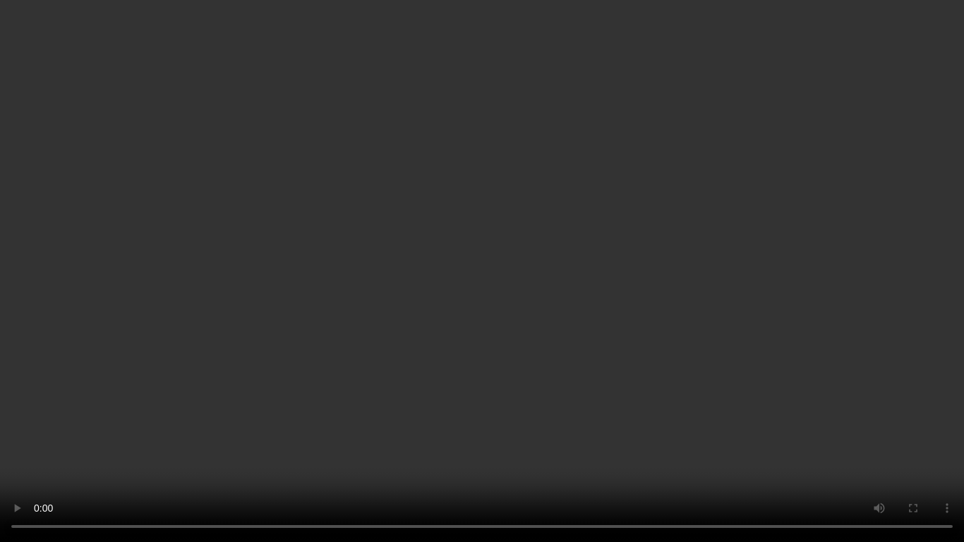
click at [547, 316] on video at bounding box center [482, 271] width 964 height 542
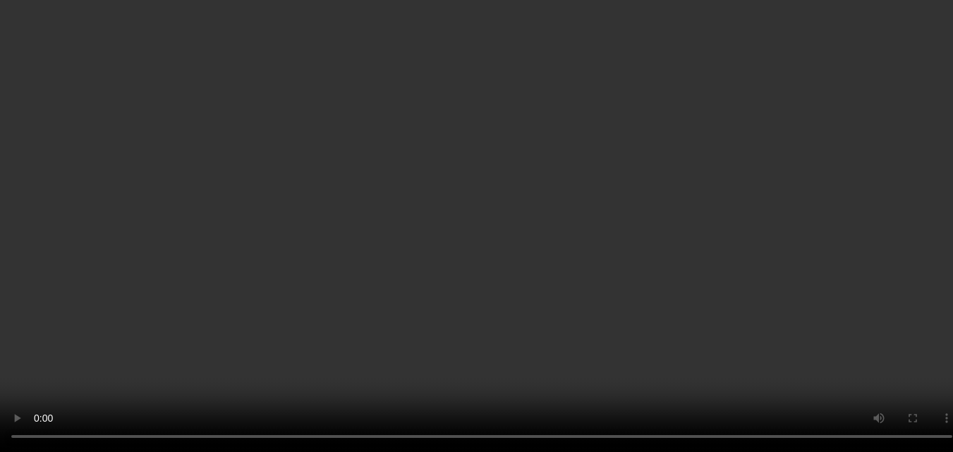
scroll to position [764, 0]
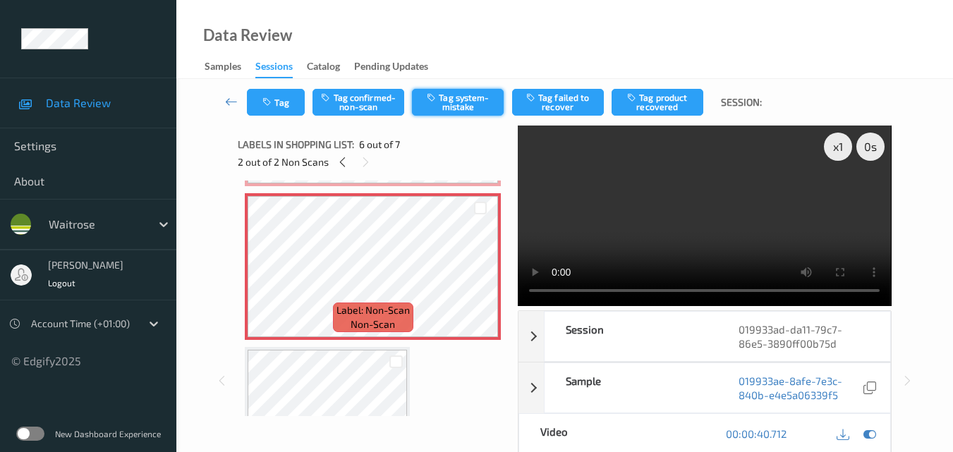
click at [464, 102] on button "Tag system-mistake" at bounding box center [458, 102] width 92 height 27
click at [285, 104] on button "Tag" at bounding box center [276, 102] width 58 height 27
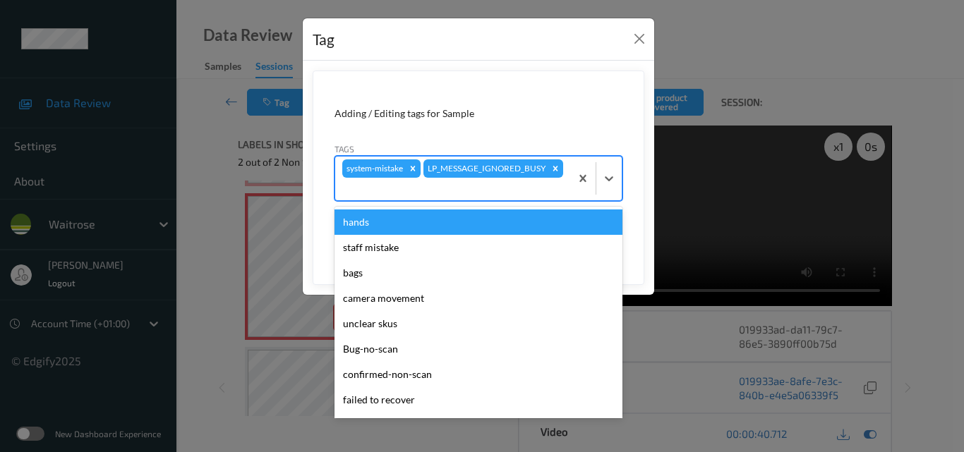
click at [497, 185] on div at bounding box center [452, 189] width 221 height 17
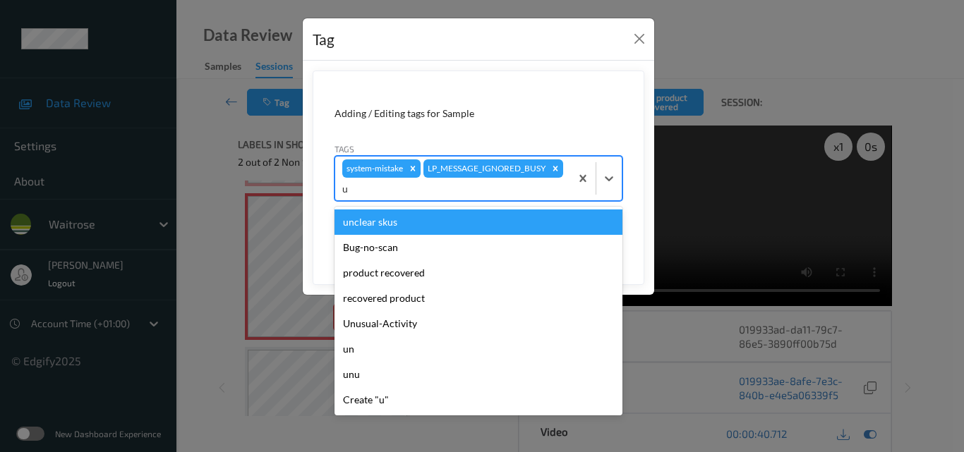
type input "un"
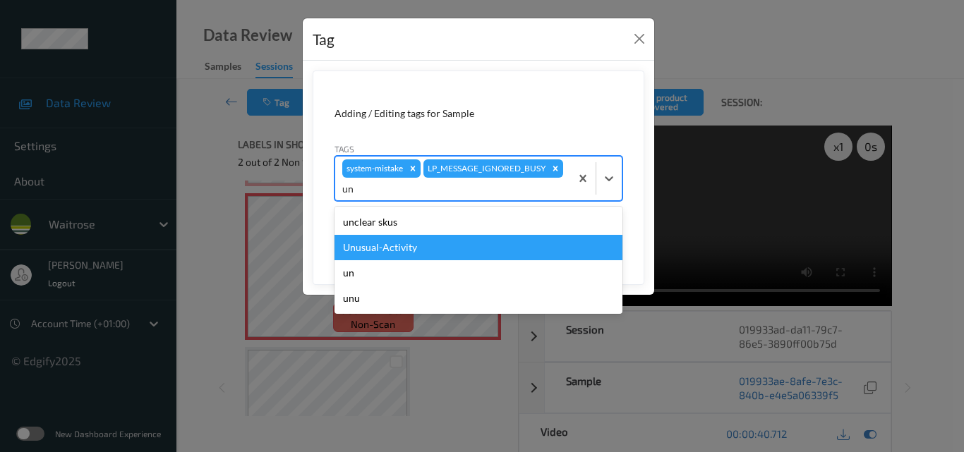
click at [440, 244] on div "Unusual-Activity" at bounding box center [478, 247] width 288 height 25
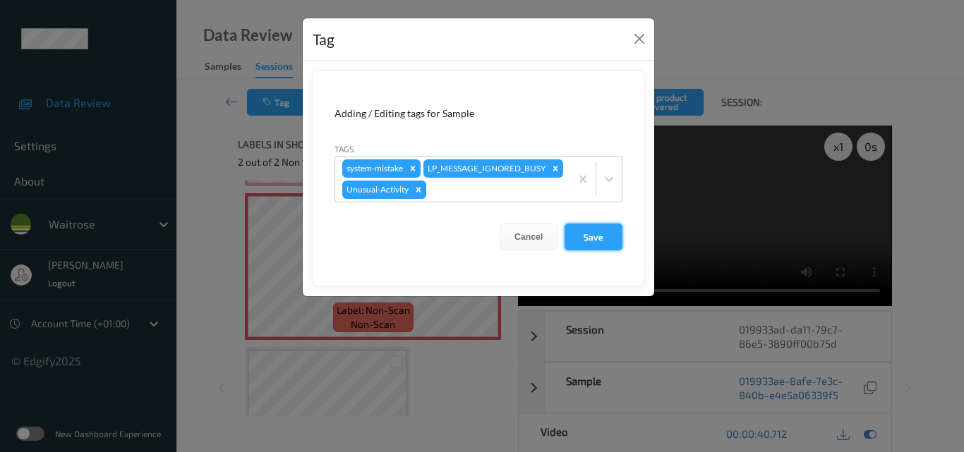
click at [603, 251] on button "Save" at bounding box center [594, 237] width 58 height 27
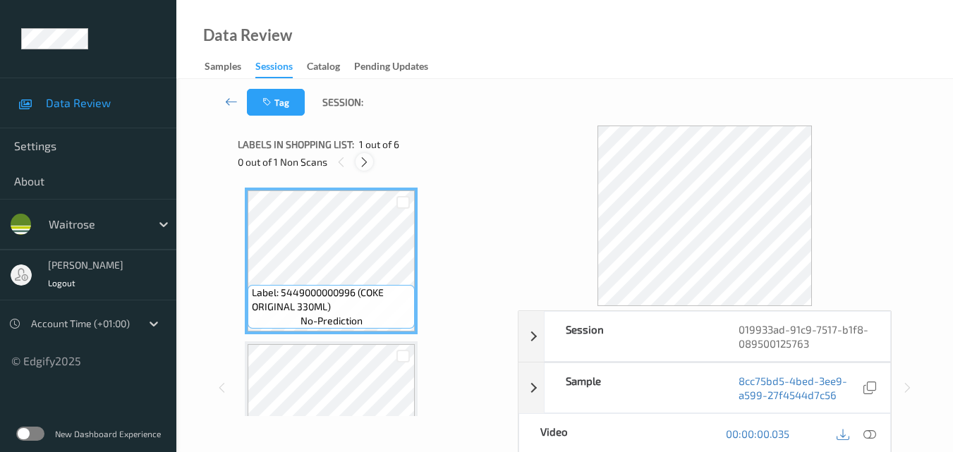
click at [364, 161] on icon at bounding box center [364, 162] width 12 height 13
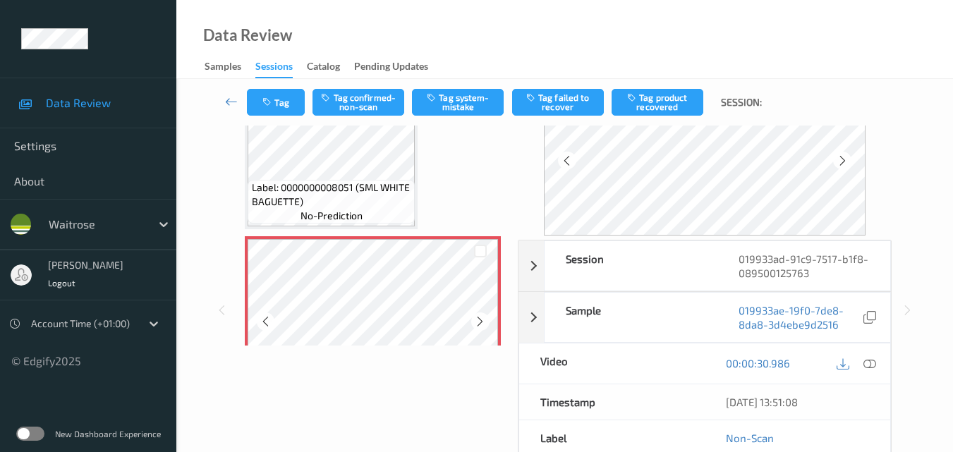
scroll to position [624, 0]
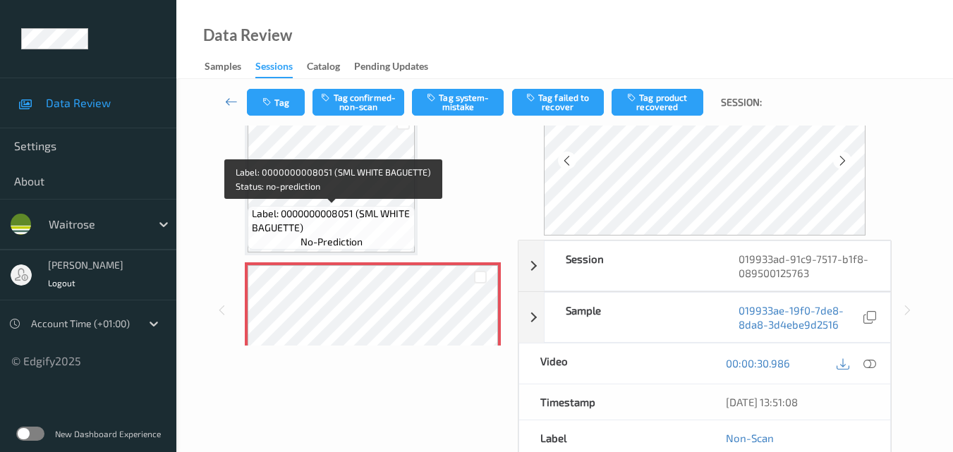
click at [358, 227] on span "Label: 0000000008051 (SML WHITE BAGUETTE)" at bounding box center [332, 221] width 160 height 28
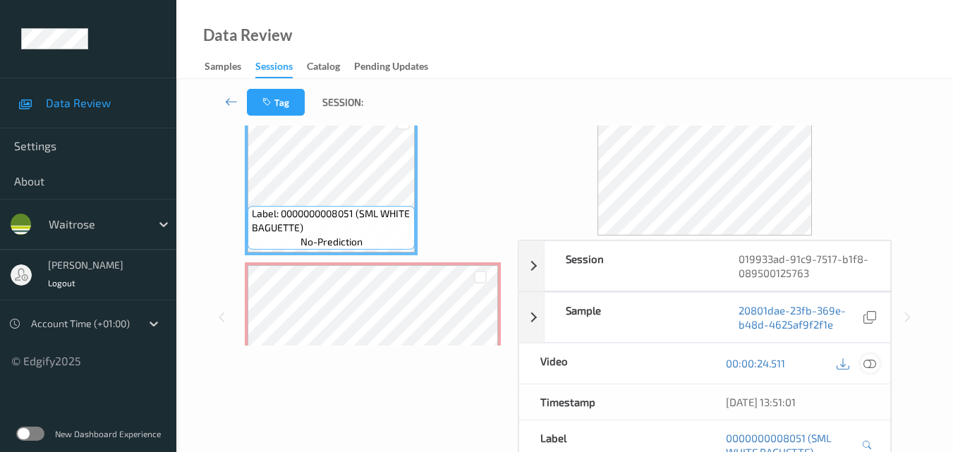
click at [874, 366] on icon at bounding box center [870, 363] width 13 height 13
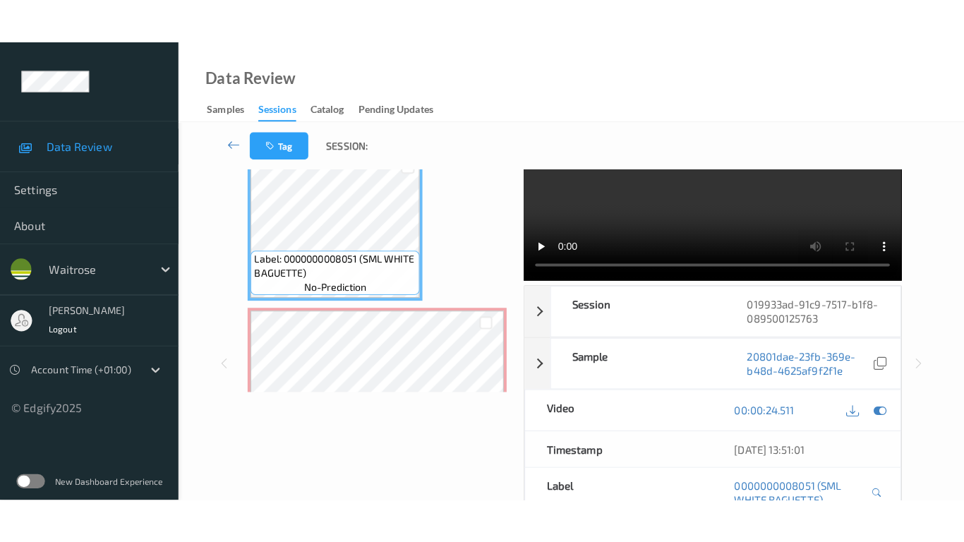
scroll to position [0, 0]
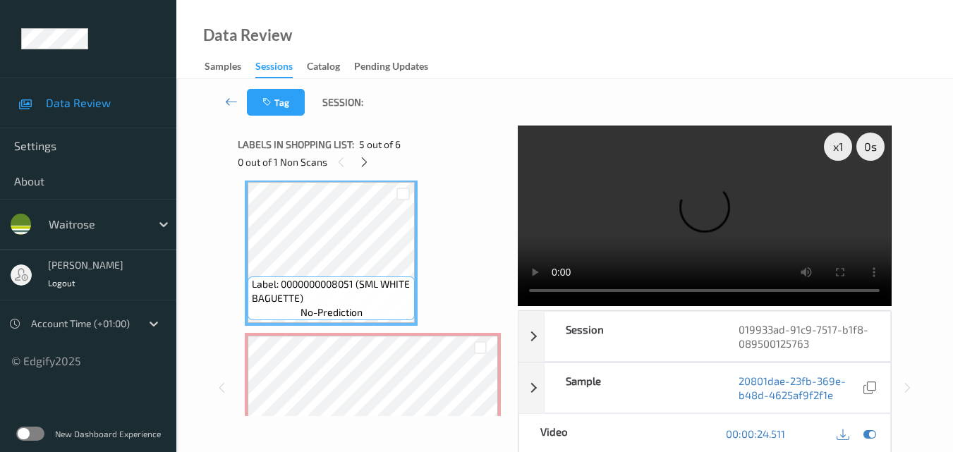
click at [774, 206] on video at bounding box center [704, 216] width 373 height 181
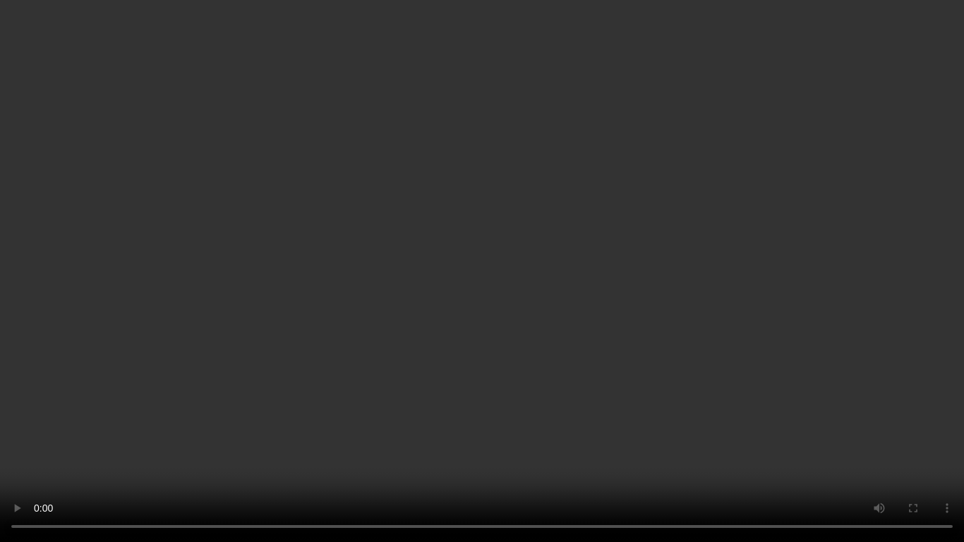
click at [675, 288] on video at bounding box center [482, 271] width 964 height 542
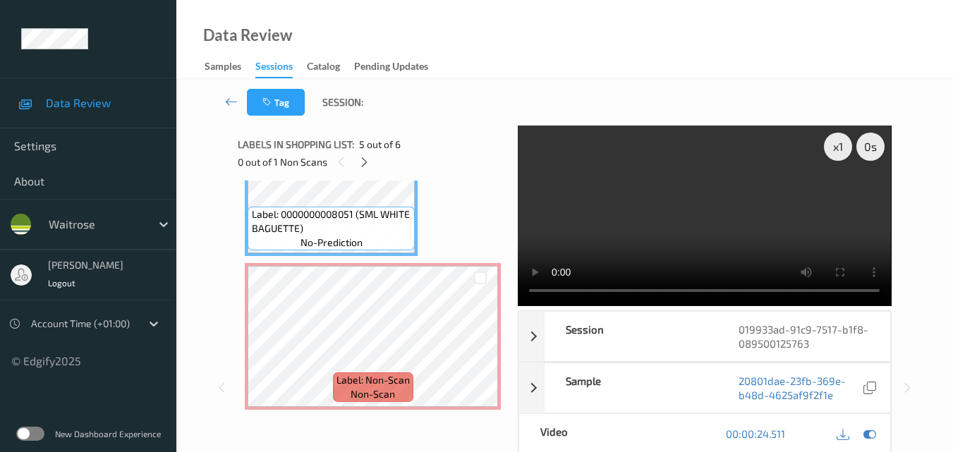
scroll to position [694, 0]
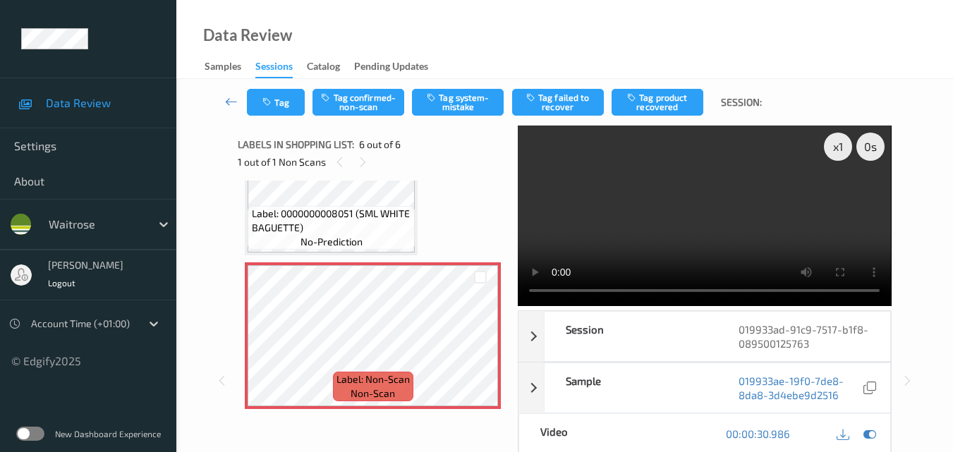
click at [461, 118] on div "Tag Tag confirmed-non-scan Tag system-mistake Tag failed to recover Tag product…" at bounding box center [564, 102] width 719 height 47
click at [470, 109] on button "Tag system-mistake" at bounding box center [458, 102] width 92 height 27
click at [284, 113] on button "Tag" at bounding box center [276, 102] width 58 height 27
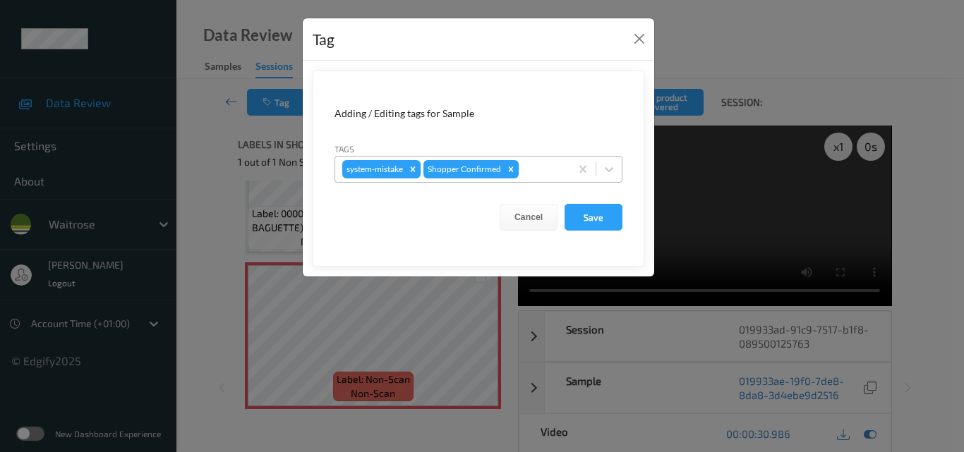
click at [530, 170] on div at bounding box center [542, 169] width 42 height 17
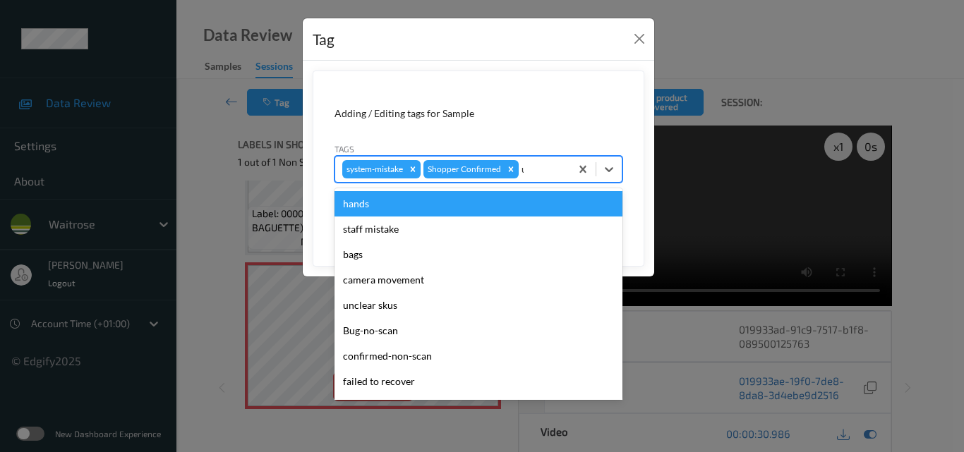
type input "un"
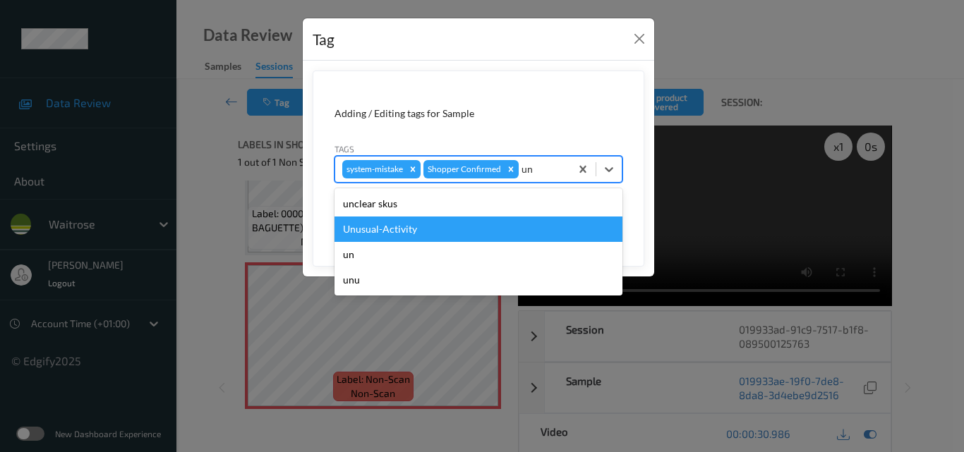
click at [382, 231] on div "Unusual-Activity" at bounding box center [478, 229] width 288 height 25
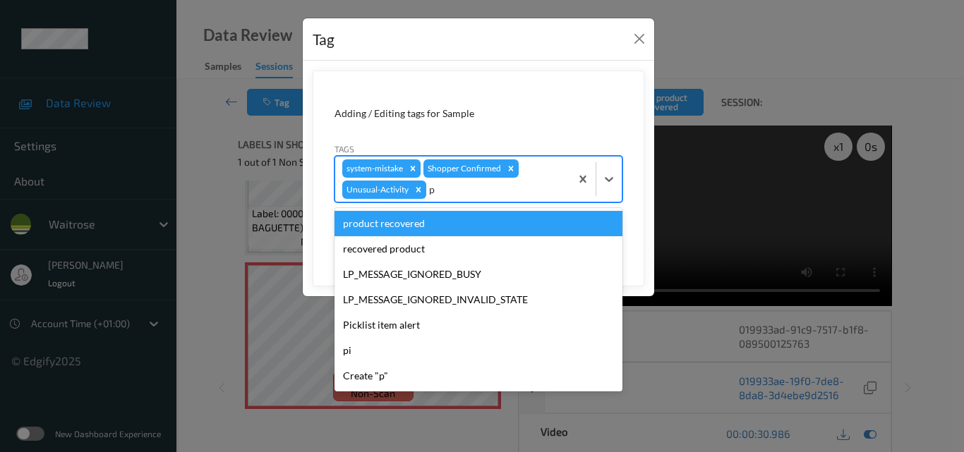
type input "pi"
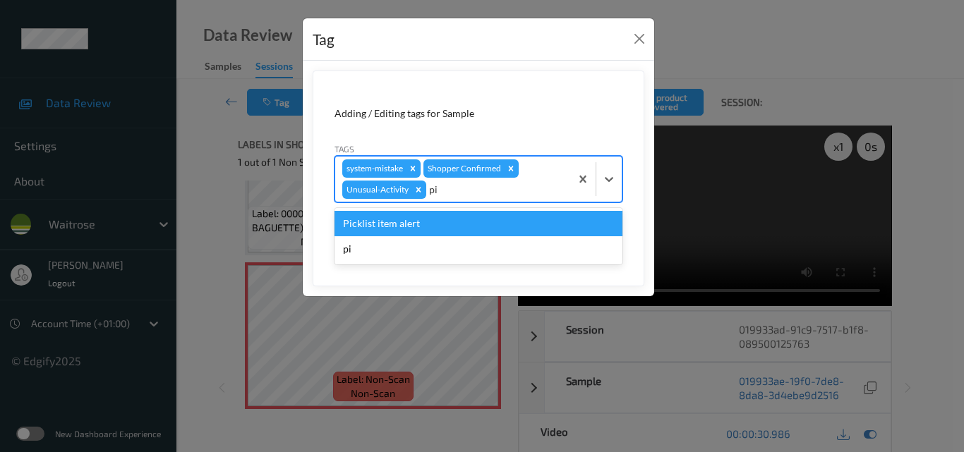
click at [382, 231] on div "Picklist item alert" at bounding box center [478, 223] width 288 height 25
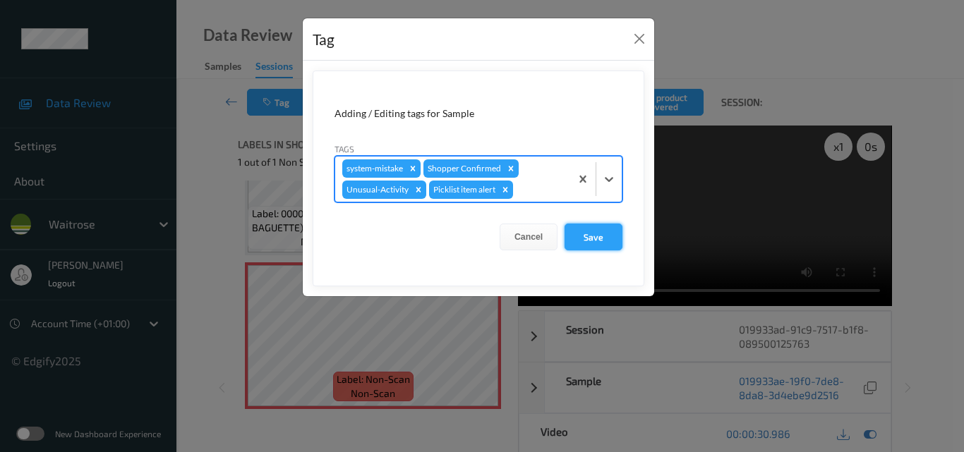
click at [591, 229] on button "Save" at bounding box center [594, 237] width 58 height 27
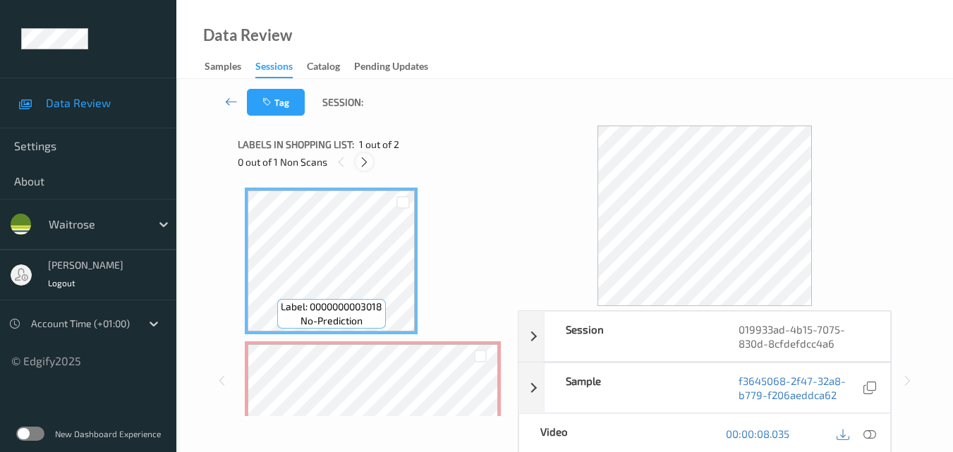
click at [367, 161] on icon at bounding box center [364, 162] width 12 height 13
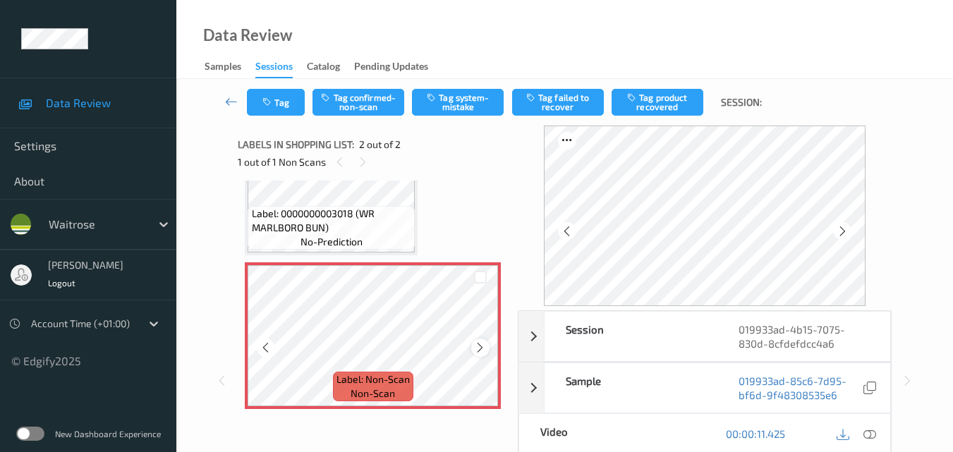
click at [479, 348] on icon at bounding box center [480, 348] width 12 height 13
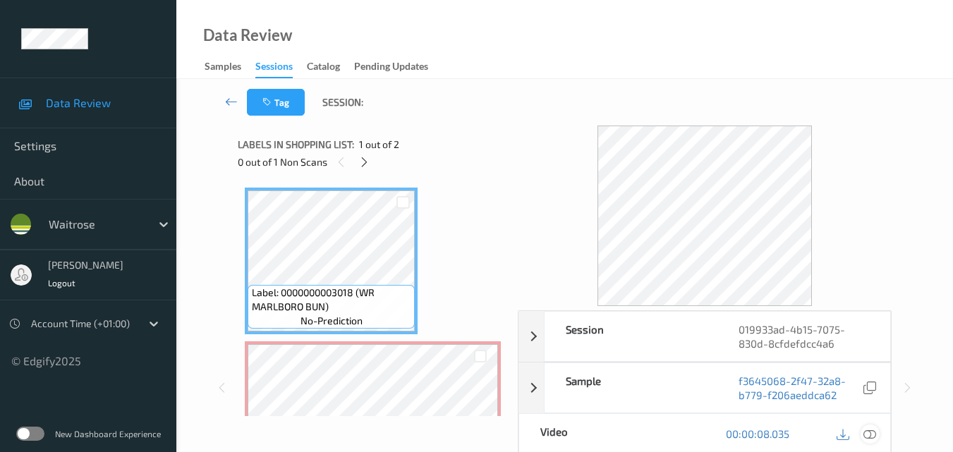
click at [873, 432] on icon at bounding box center [870, 434] width 13 height 13
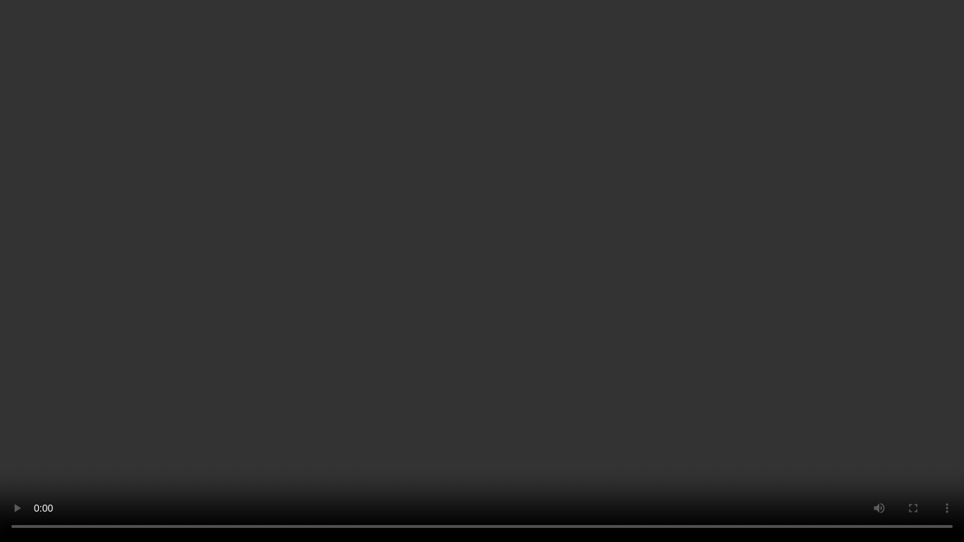
click at [689, 254] on video at bounding box center [482, 271] width 964 height 542
click at [588, 238] on video at bounding box center [482, 271] width 964 height 542
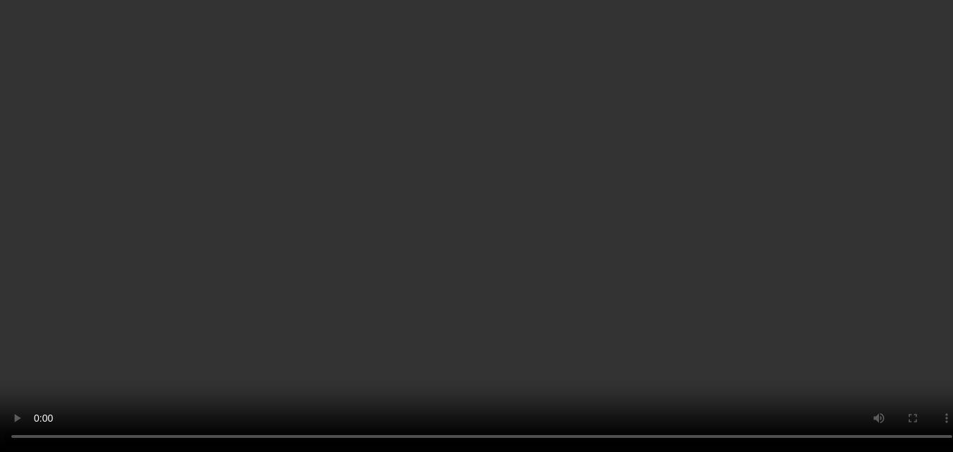
scroll to position [79, 0]
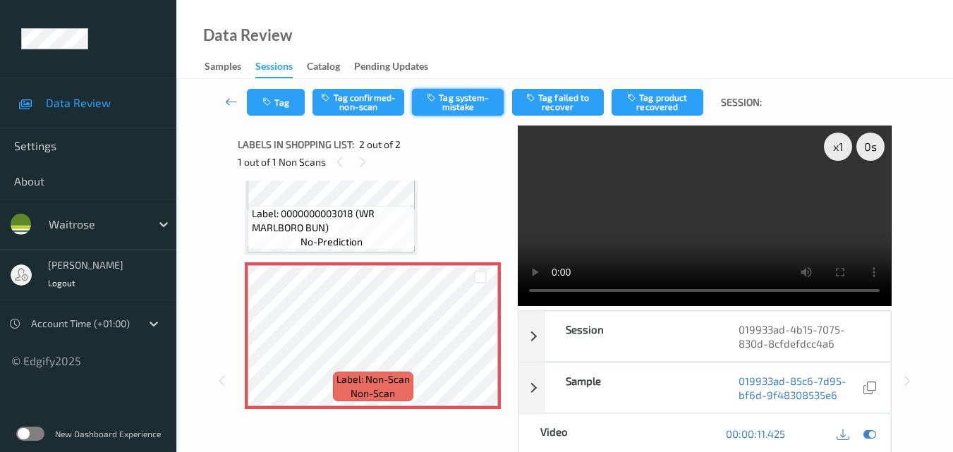
click at [450, 104] on button "Tag system-mistake" at bounding box center [458, 102] width 92 height 27
click at [280, 101] on button "Tag" at bounding box center [276, 102] width 58 height 27
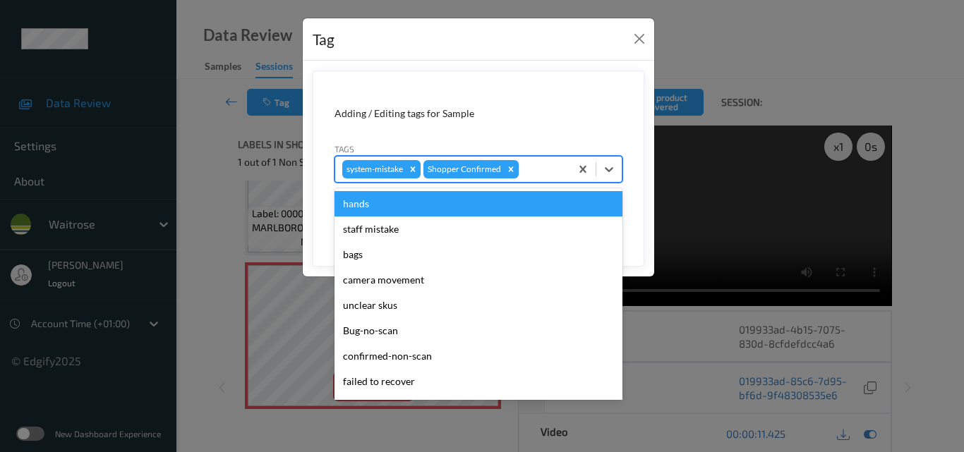
click at [545, 171] on div at bounding box center [542, 169] width 42 height 17
type input "un"
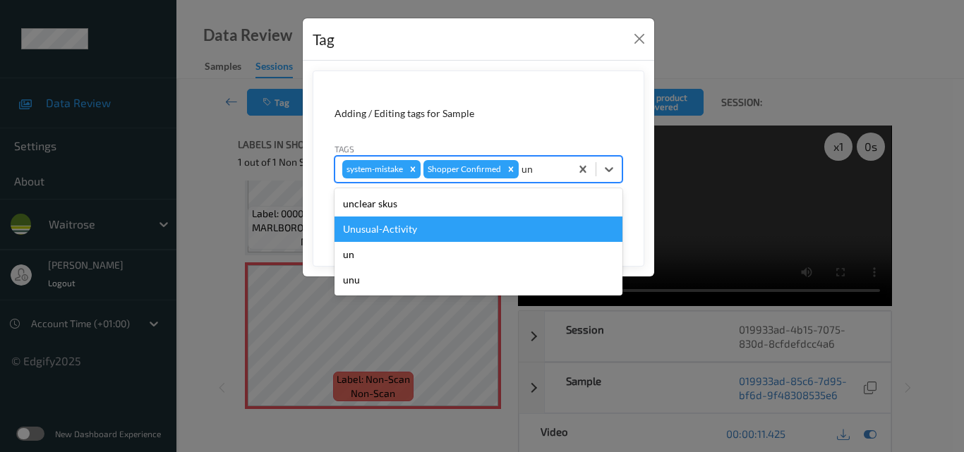
click at [441, 227] on div "Unusual-Activity" at bounding box center [478, 229] width 288 height 25
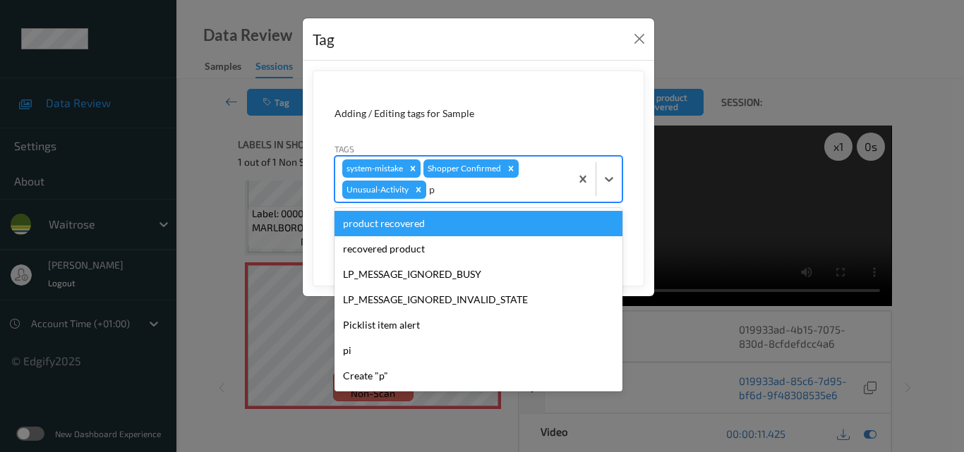
type input "pi"
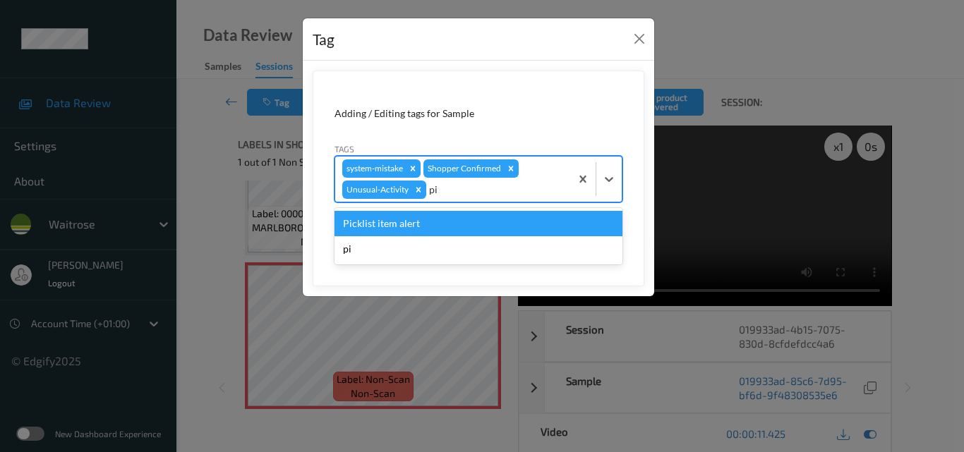
click at [441, 227] on div "Picklist item alert" at bounding box center [478, 223] width 288 height 25
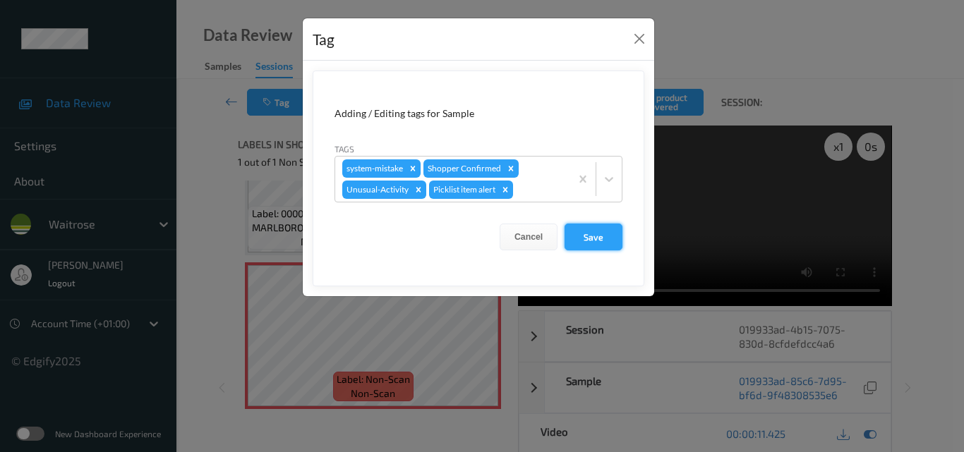
click at [609, 239] on button "Save" at bounding box center [594, 237] width 58 height 27
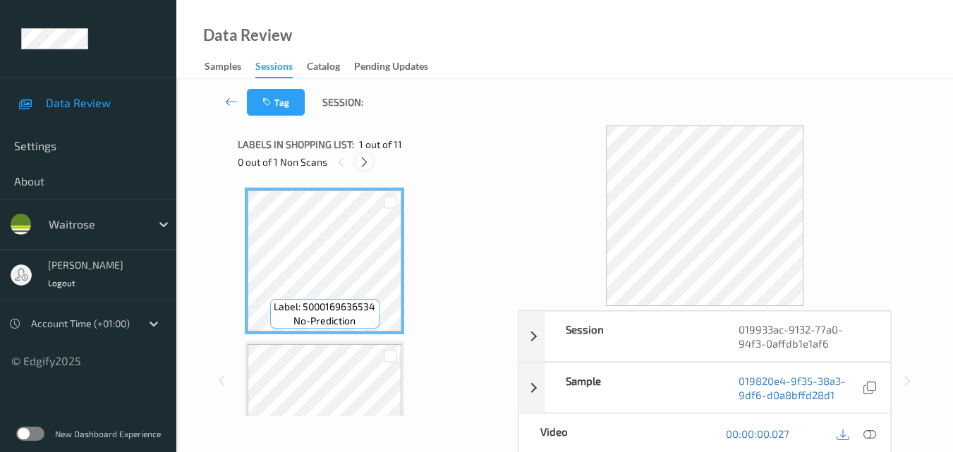
click at [363, 164] on icon at bounding box center [364, 162] width 12 height 13
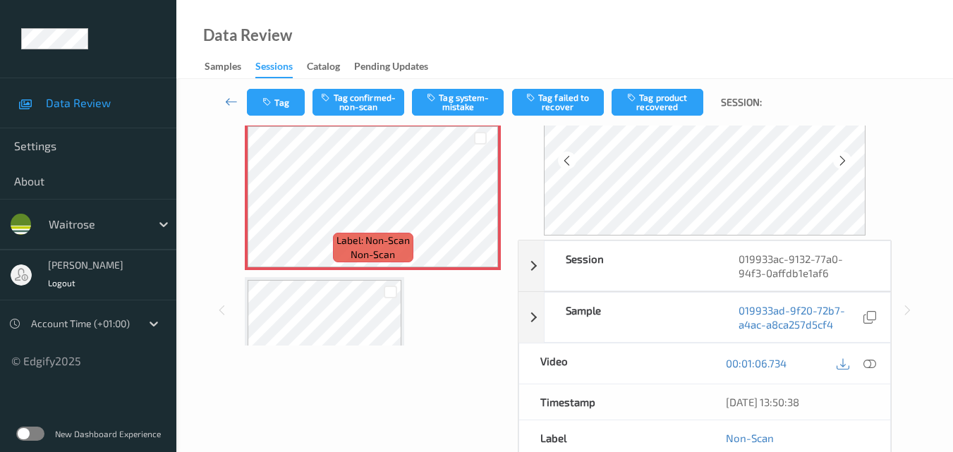
scroll to position [1225, 0]
click at [481, 209] on icon at bounding box center [480, 208] width 12 height 13
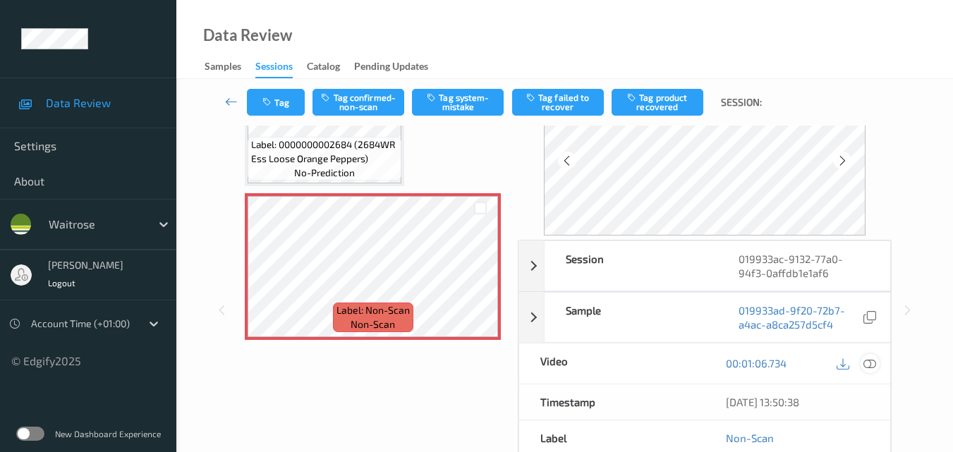
click at [873, 365] on icon at bounding box center [870, 363] width 13 height 13
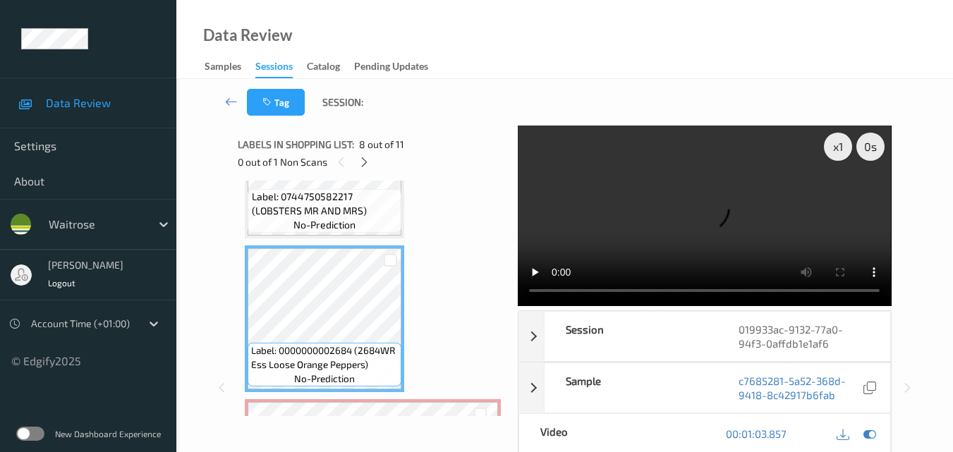
scroll to position [943, 0]
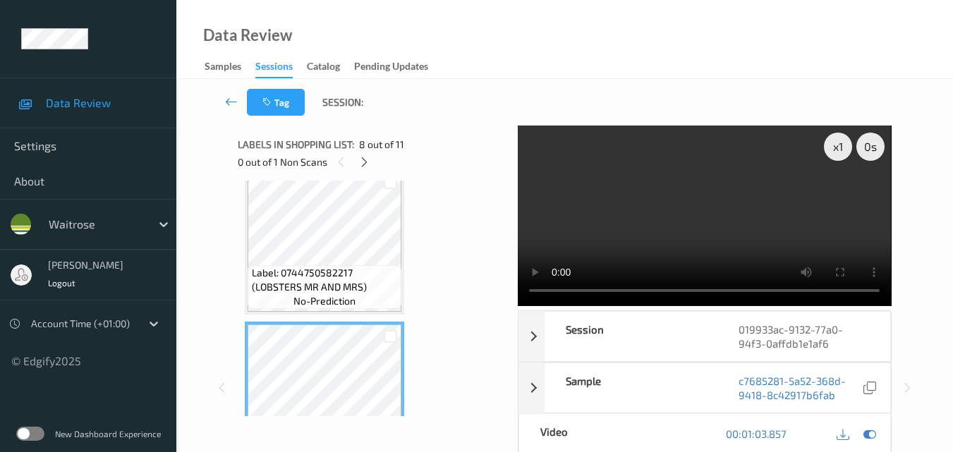
click at [730, 204] on video at bounding box center [704, 216] width 373 height 181
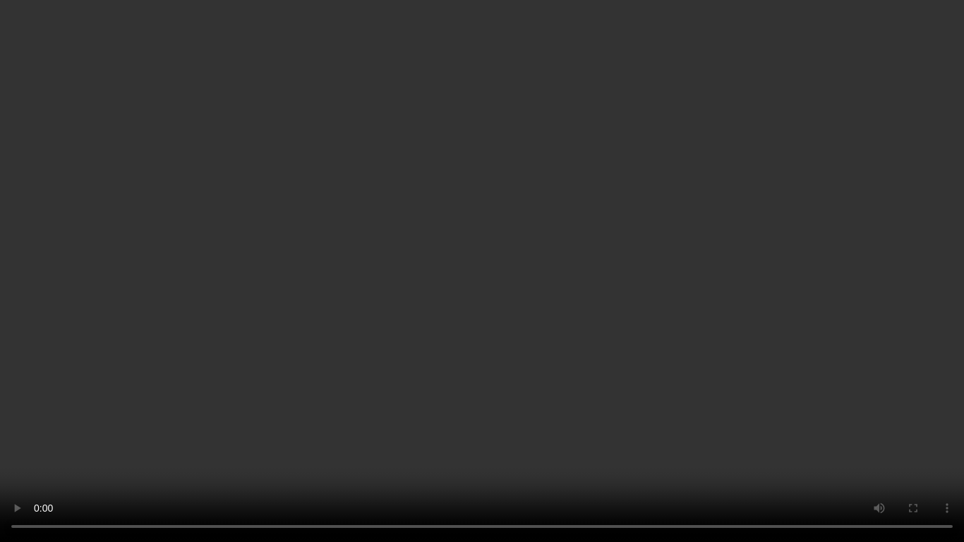
click at [524, 281] on video at bounding box center [482, 271] width 964 height 542
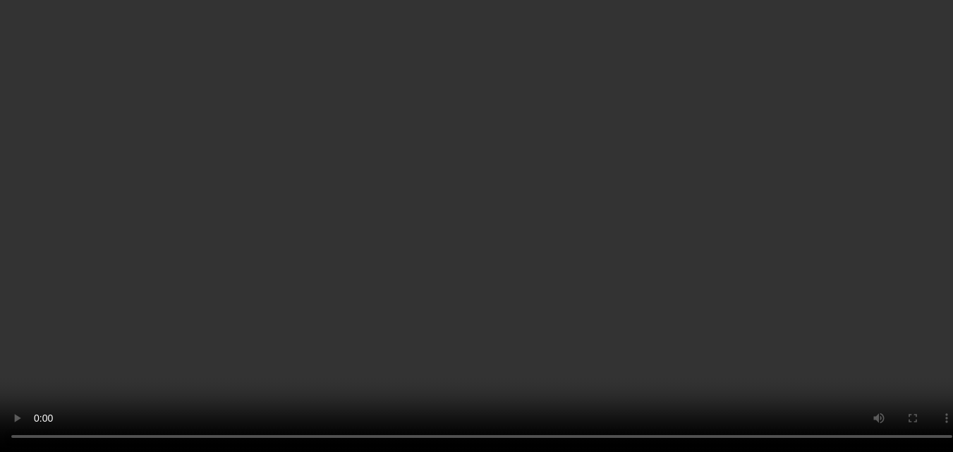
scroll to position [1154, 0]
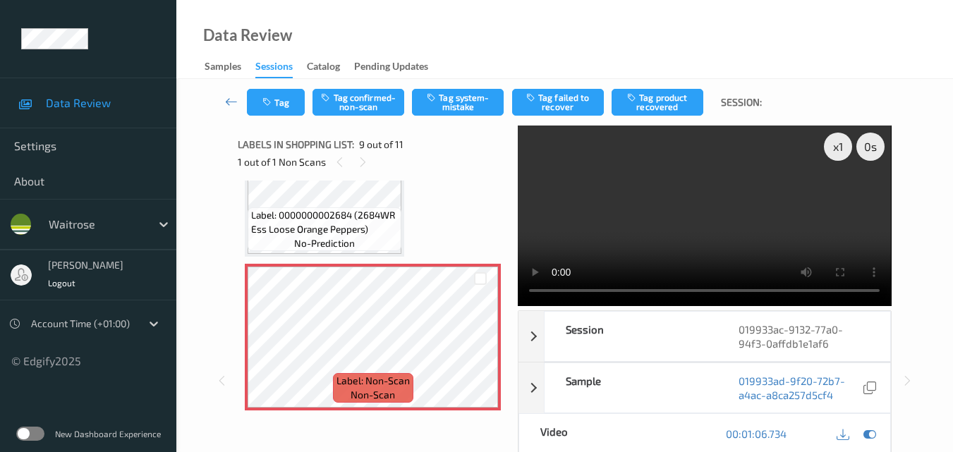
click at [447, 88] on div "Tag Tag confirmed-non-scan Tag system-mistake Tag failed to recover Tag product…" at bounding box center [564, 102] width 719 height 47
click at [450, 102] on button "Tag system-mistake" at bounding box center [458, 102] width 92 height 27
click at [280, 98] on button "Tag" at bounding box center [276, 102] width 58 height 27
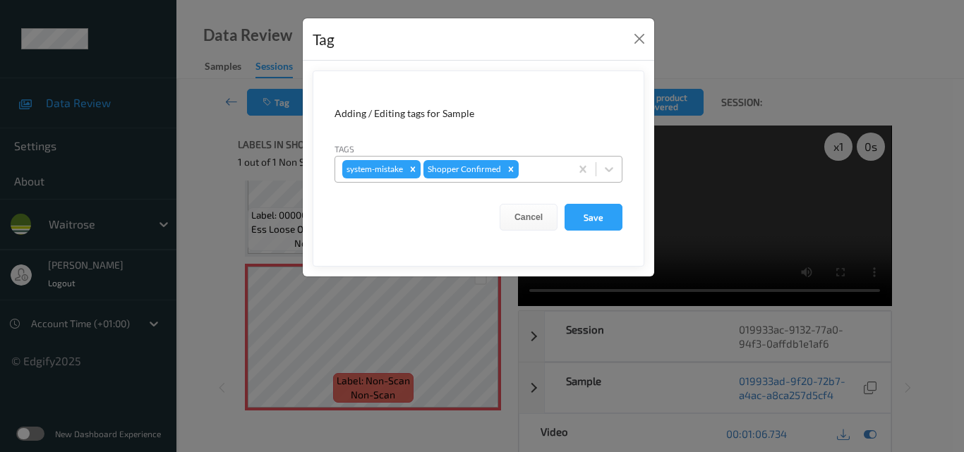
click at [538, 169] on div at bounding box center [542, 169] width 42 height 17
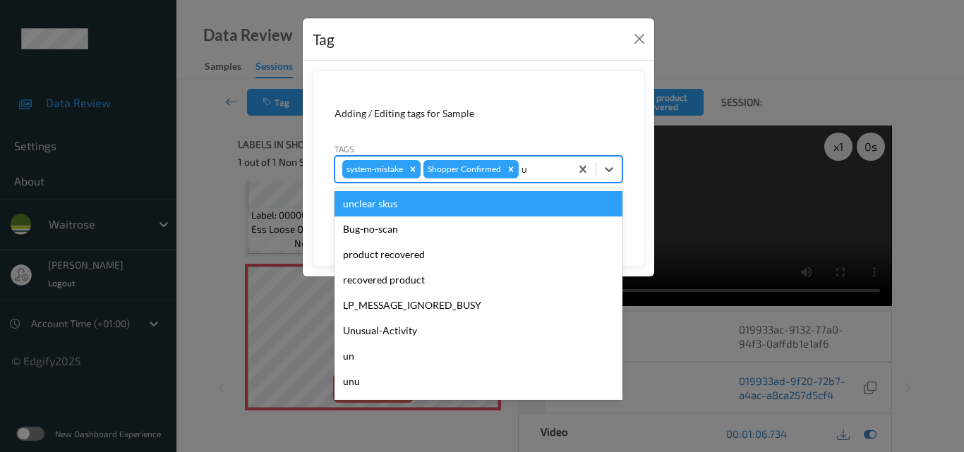
type input "un"
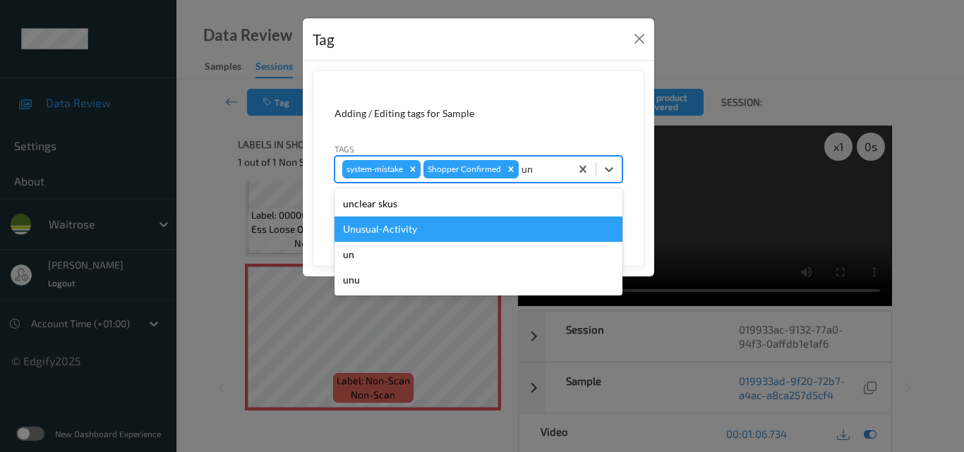
click at [454, 234] on div "Unusual-Activity" at bounding box center [478, 229] width 288 height 25
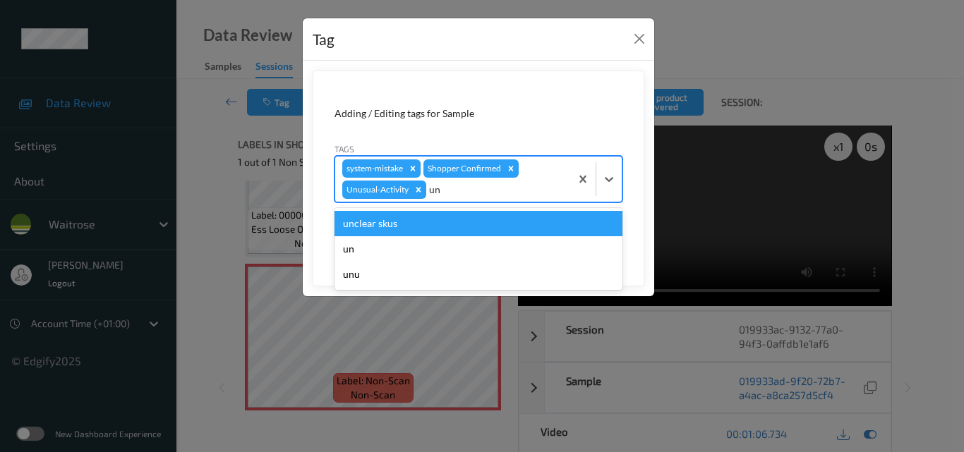
type input "u"
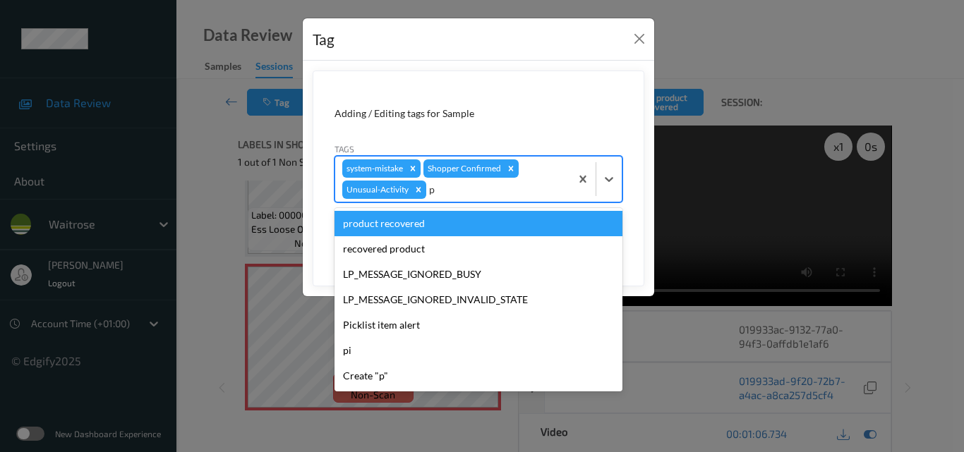
type input "pi"
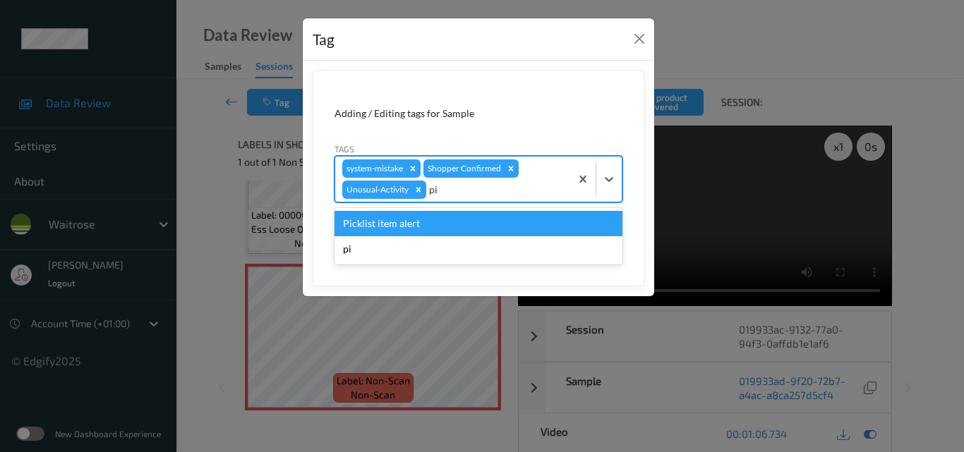
click at [435, 225] on div "Picklist item alert" at bounding box center [478, 223] width 288 height 25
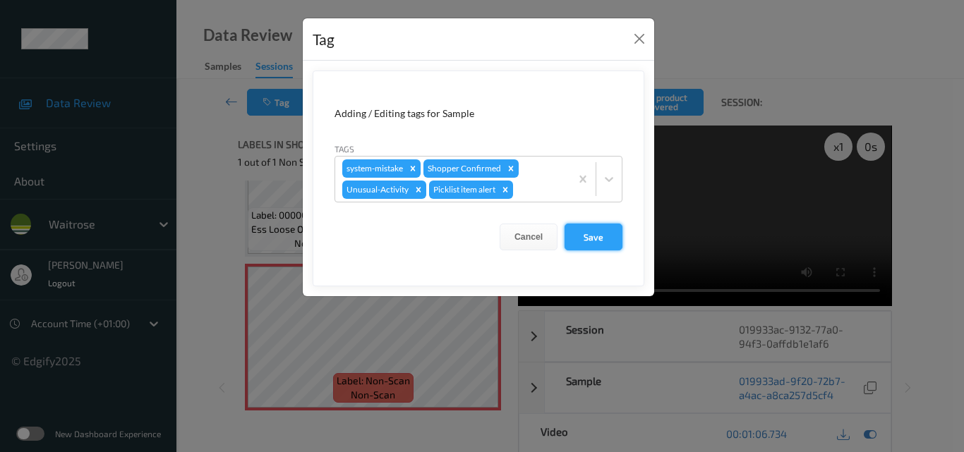
click at [589, 236] on button "Save" at bounding box center [594, 237] width 58 height 27
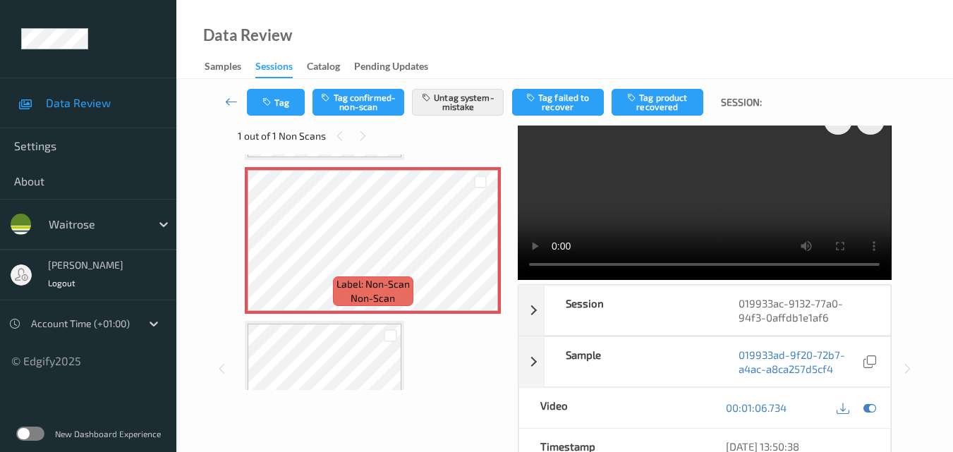
scroll to position [0, 0]
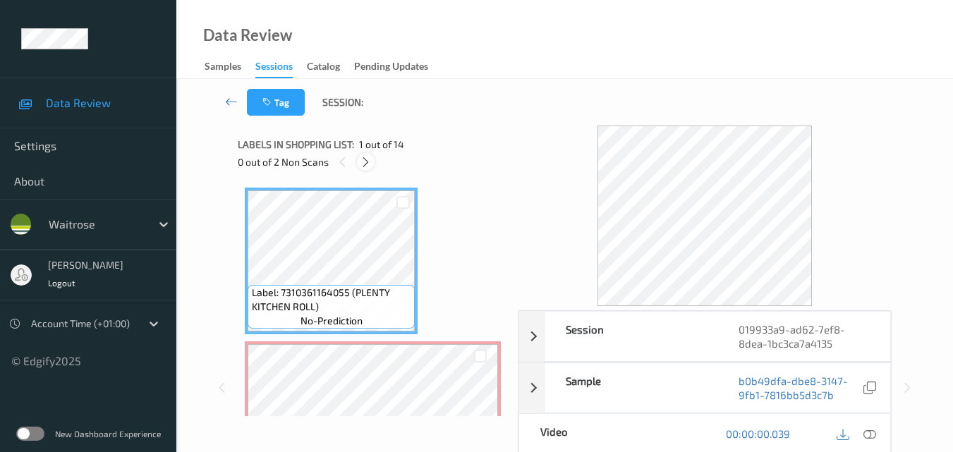
click at [368, 162] on icon at bounding box center [366, 162] width 12 height 13
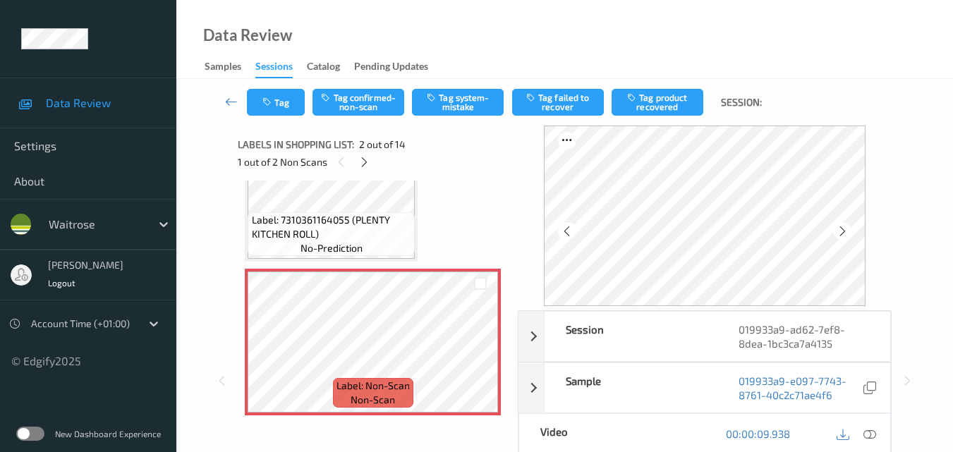
scroll to position [148, 0]
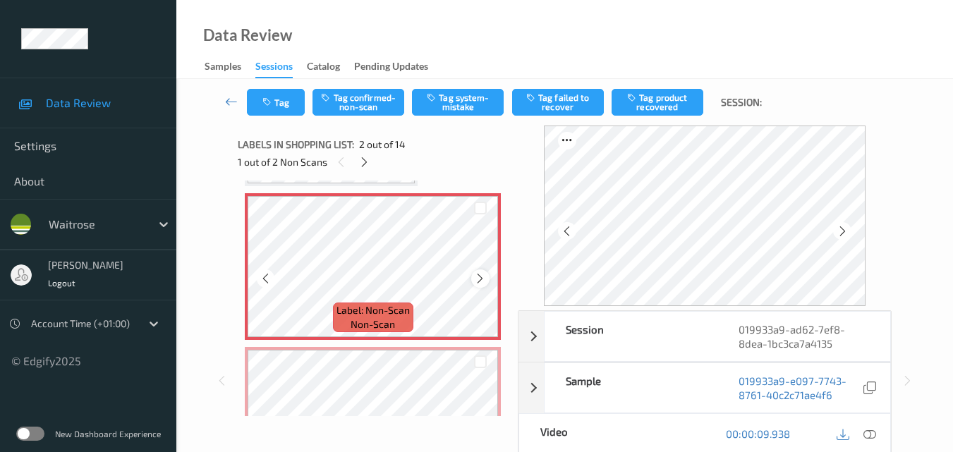
click at [481, 281] on icon at bounding box center [480, 278] width 12 height 13
click at [485, 279] on icon at bounding box center [480, 278] width 12 height 13
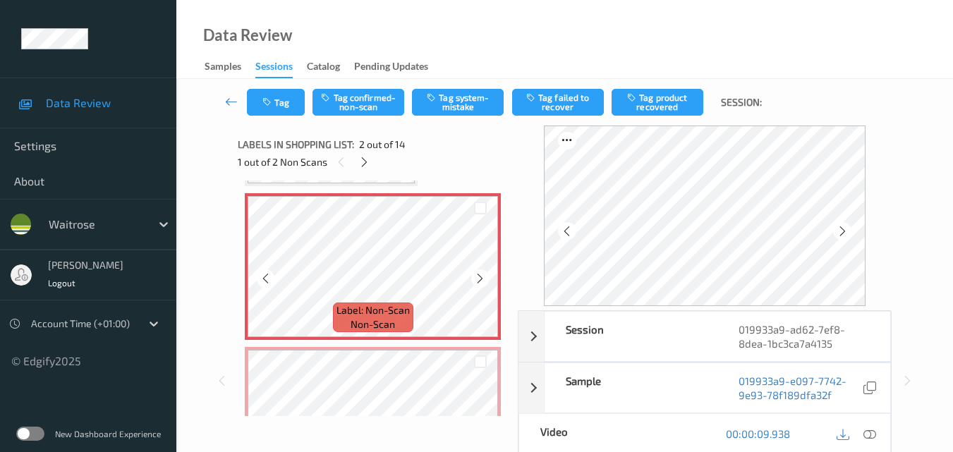
click at [485, 279] on icon at bounding box center [480, 278] width 12 height 13
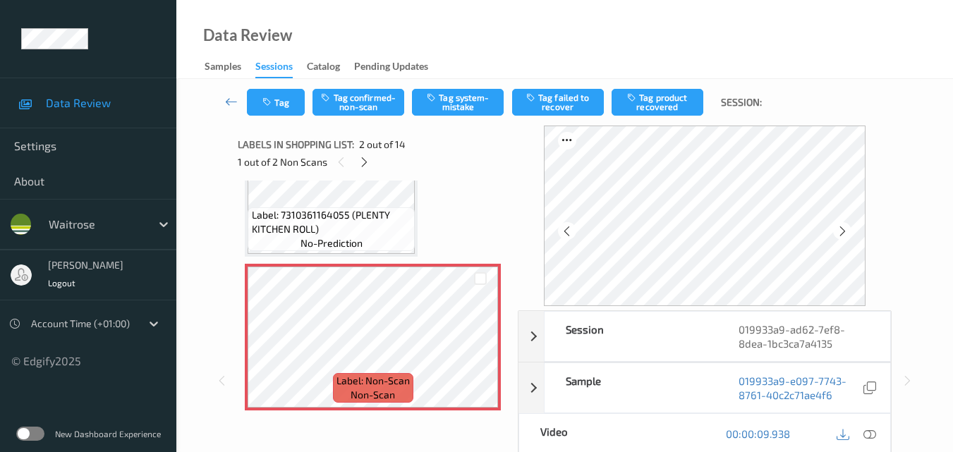
click at [341, 233] on span "Label: 7310361164055 (PLENTY KITCHEN ROLL)" at bounding box center [332, 222] width 160 height 28
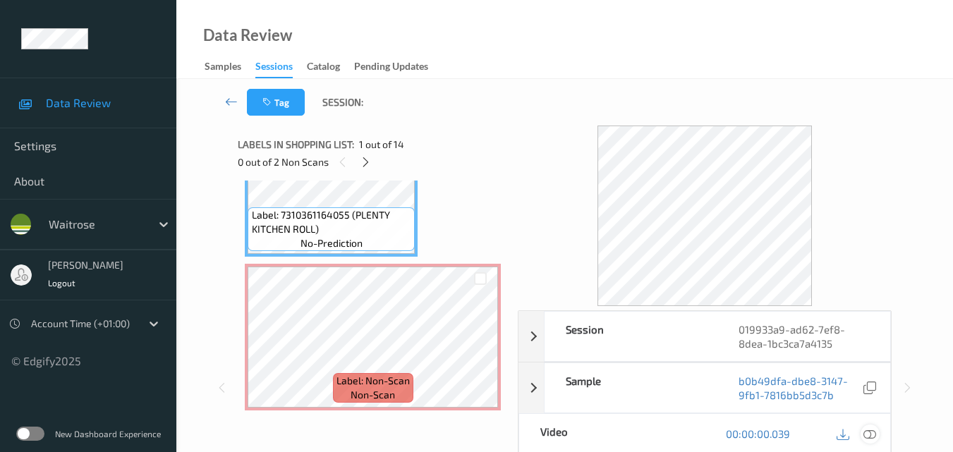
click at [869, 436] on icon at bounding box center [870, 434] width 13 height 13
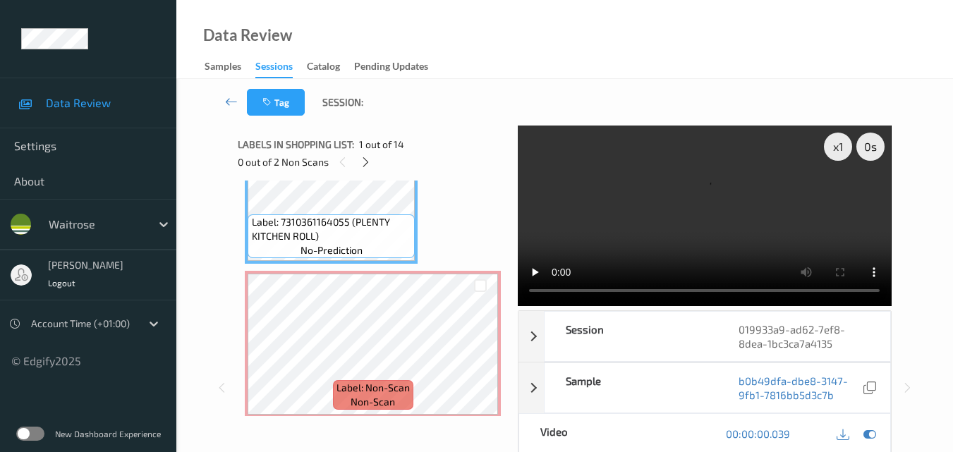
scroll to position [0, 0]
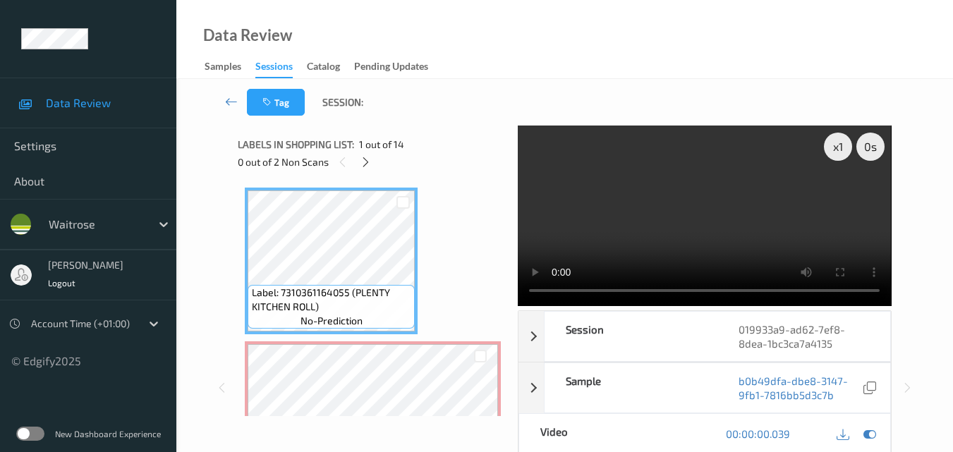
click at [532, 294] on video at bounding box center [704, 216] width 373 height 181
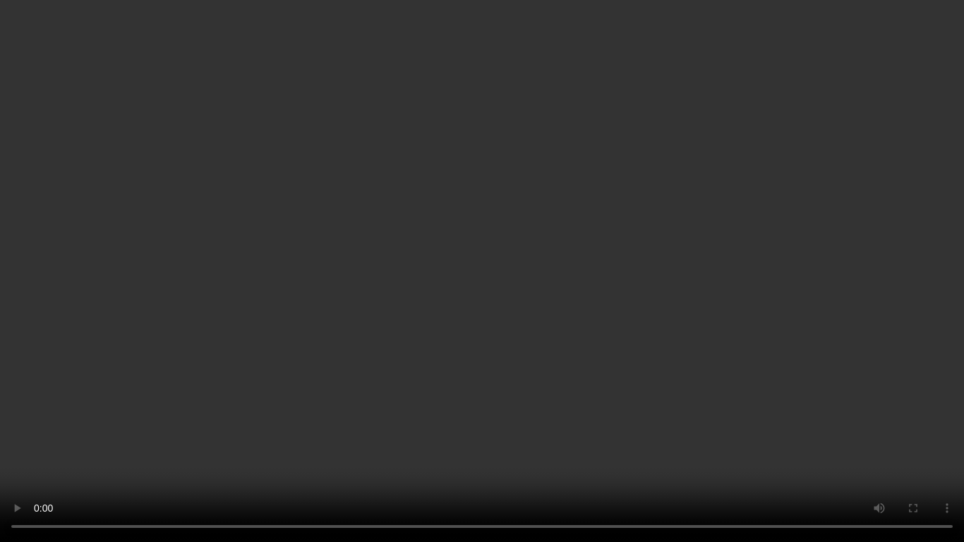
click at [584, 280] on video at bounding box center [482, 271] width 964 height 542
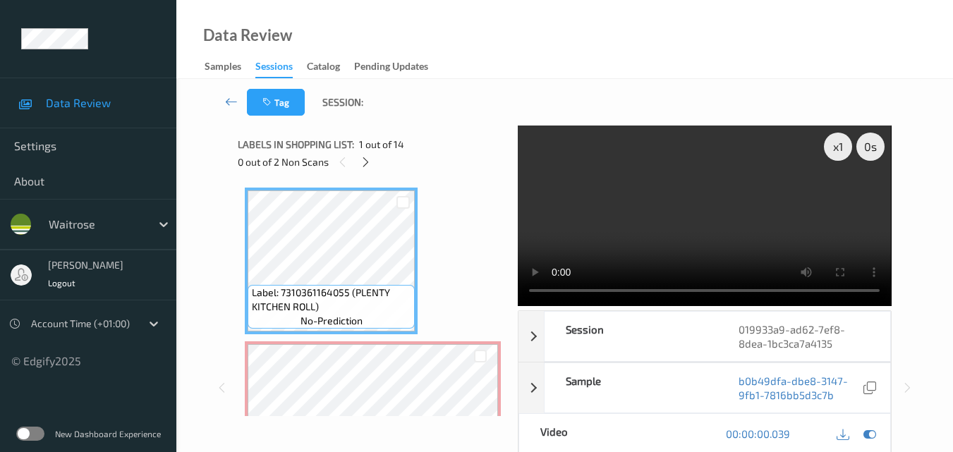
click at [761, 222] on video at bounding box center [704, 216] width 373 height 181
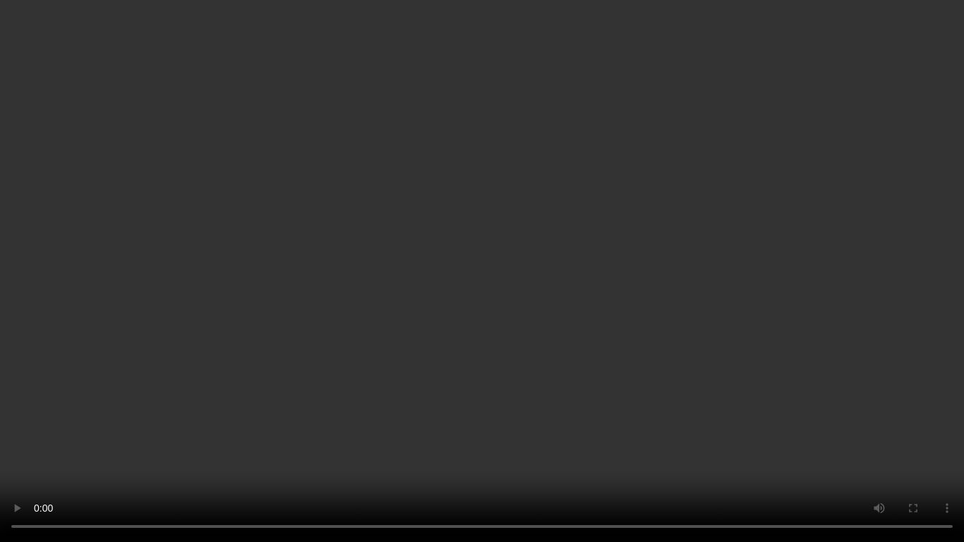
click at [720, 284] on video at bounding box center [482, 271] width 964 height 542
click at [551, 331] on video at bounding box center [482, 271] width 964 height 542
click at [507, 322] on video at bounding box center [482, 271] width 964 height 542
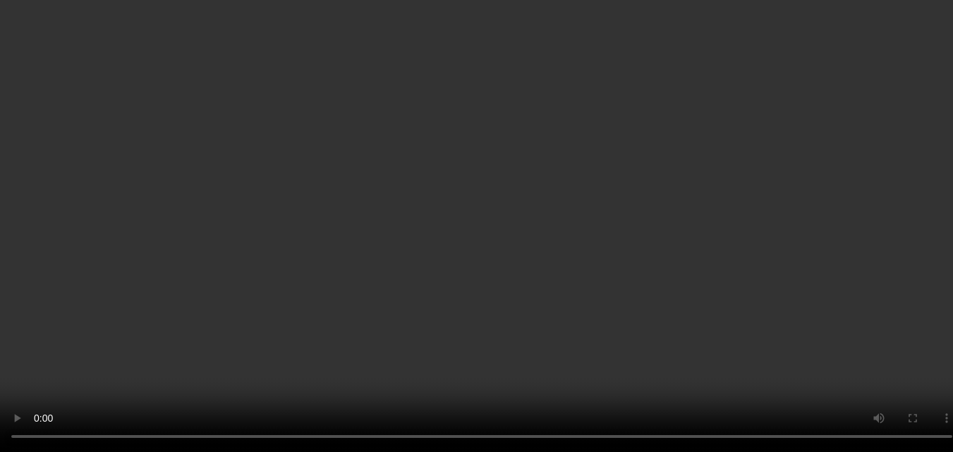
scroll to position [141, 0]
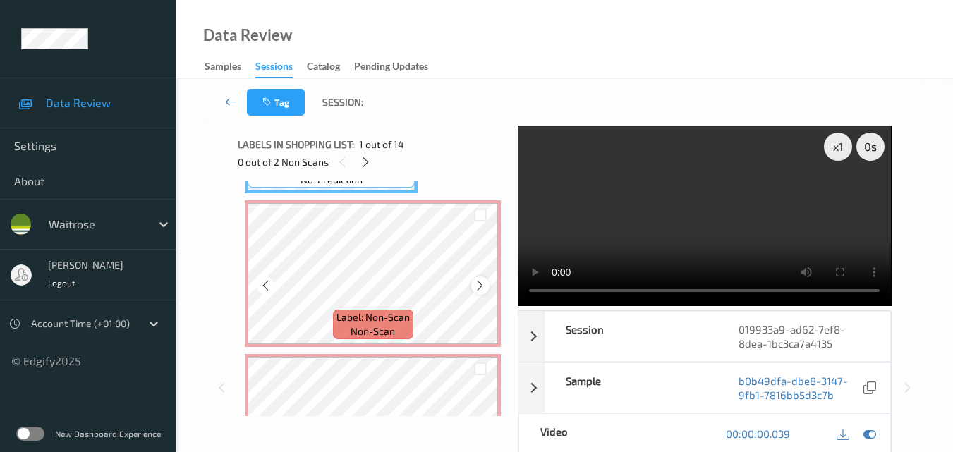
click at [477, 290] on icon at bounding box center [480, 285] width 12 height 13
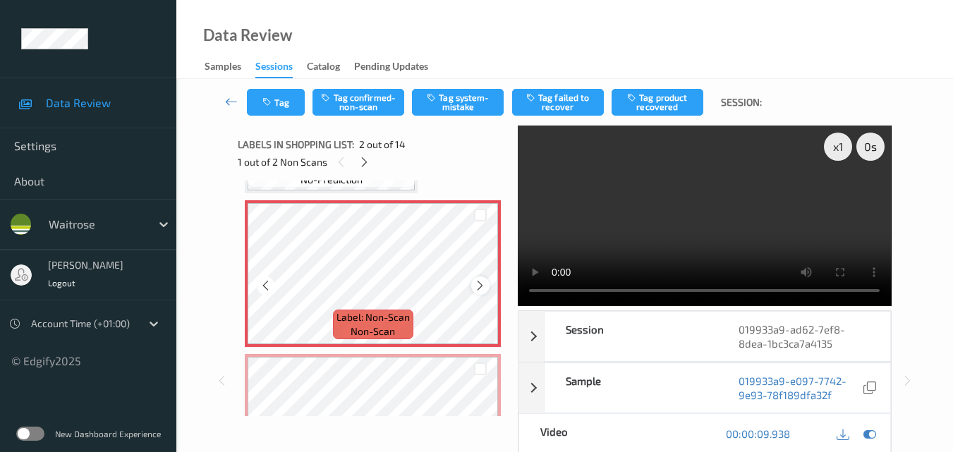
click at [478, 290] on icon at bounding box center [480, 285] width 12 height 13
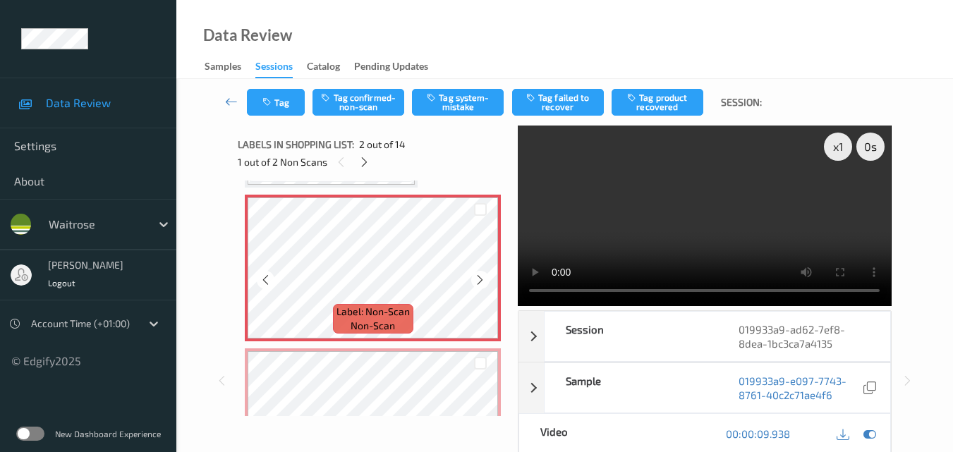
scroll to position [71, 0]
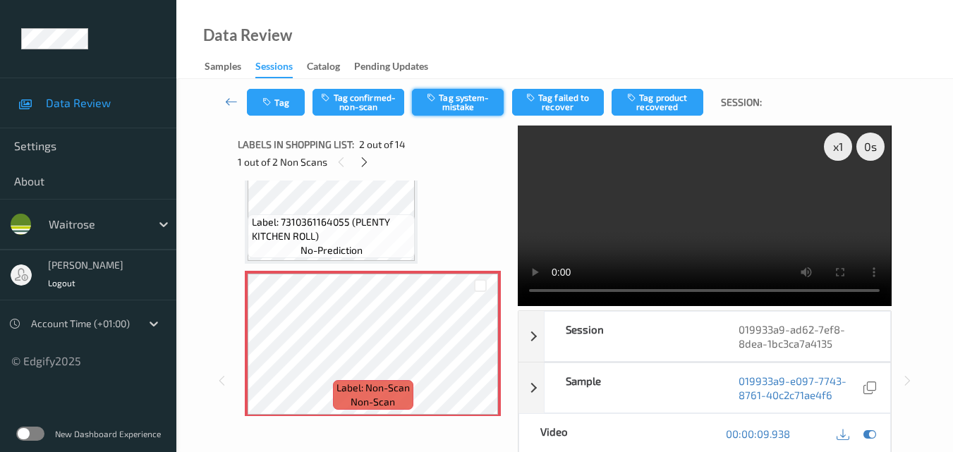
click at [468, 104] on button "Tag system-mistake" at bounding box center [458, 102] width 92 height 27
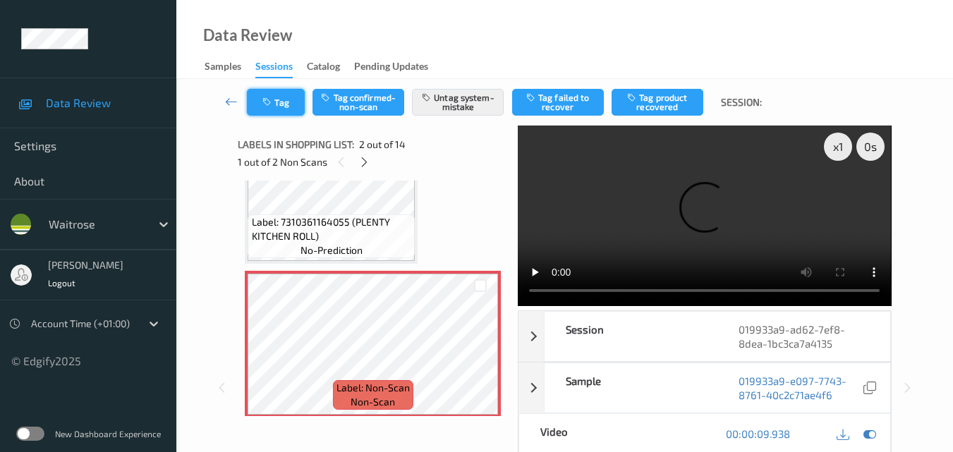
click at [287, 99] on button "Tag" at bounding box center [276, 102] width 58 height 27
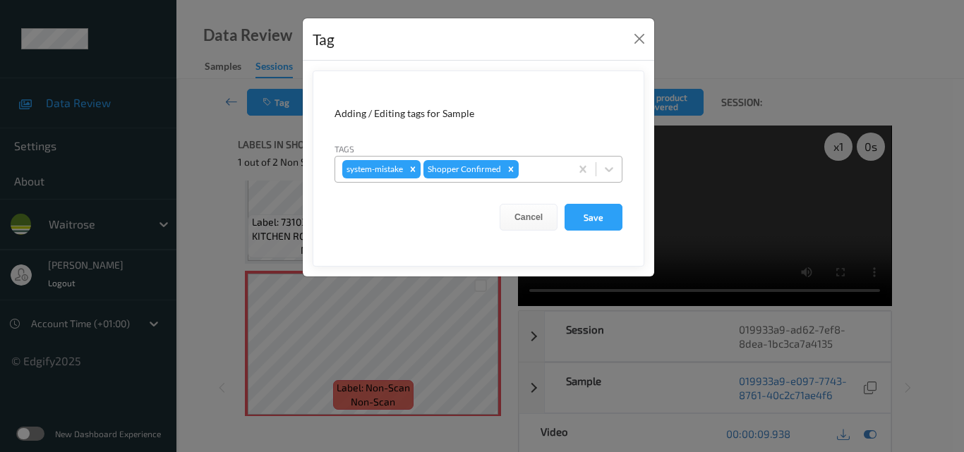
click at [535, 168] on div at bounding box center [542, 169] width 42 height 17
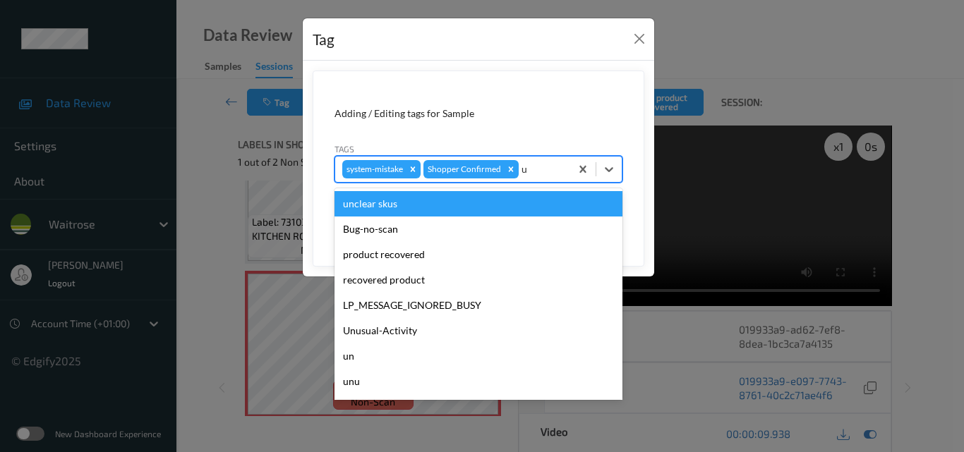
type input "un"
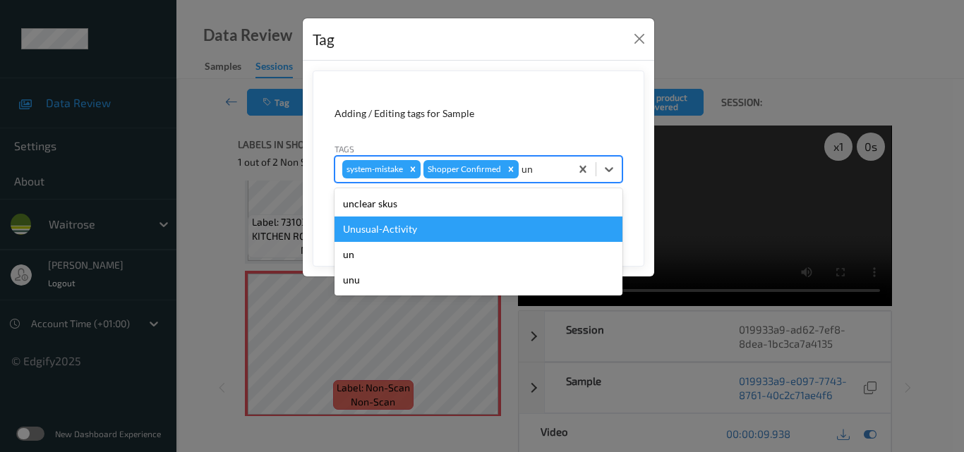
click at [440, 230] on div "Unusual-Activity" at bounding box center [478, 229] width 288 height 25
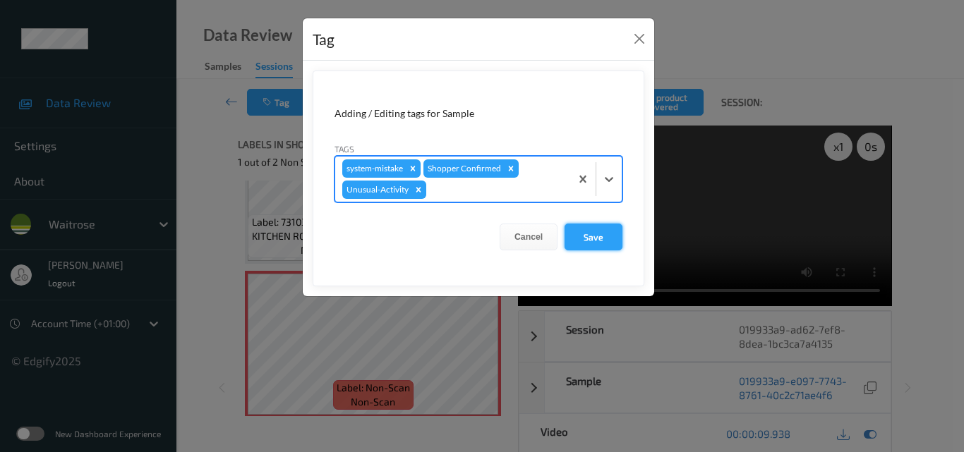
click at [608, 236] on button "Save" at bounding box center [594, 237] width 58 height 27
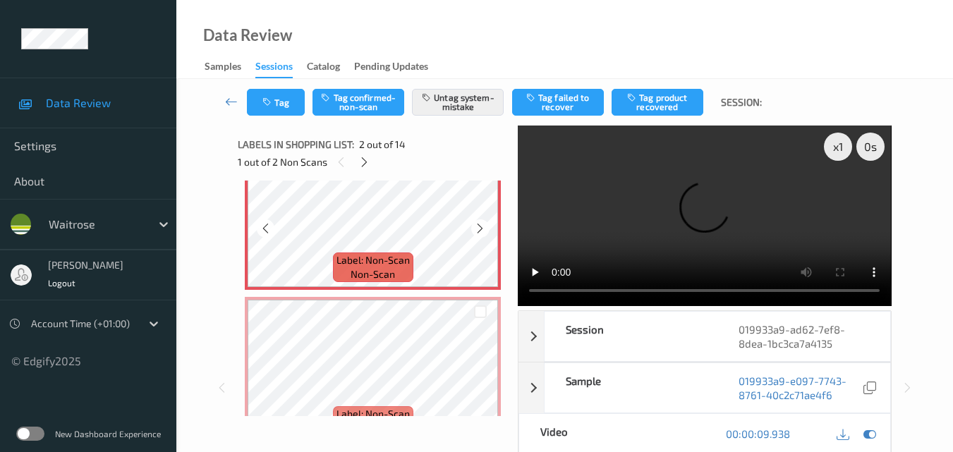
scroll to position [212, 0]
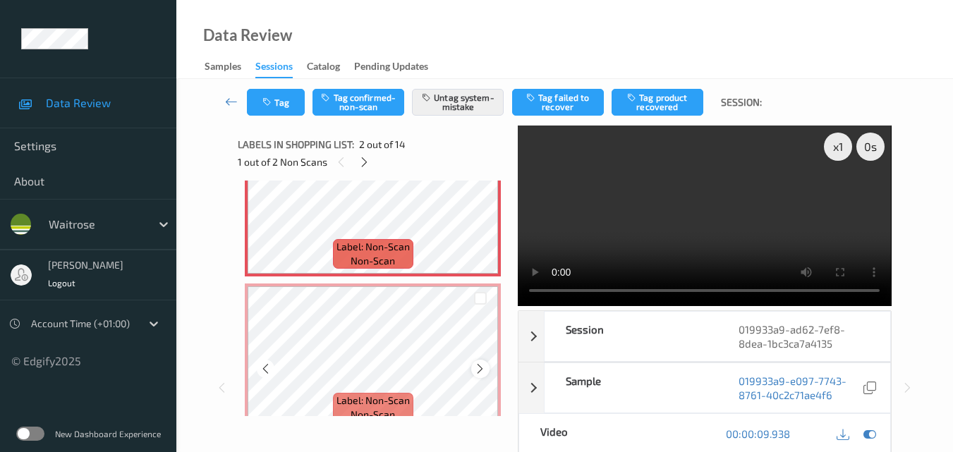
click at [475, 366] on icon at bounding box center [480, 369] width 12 height 13
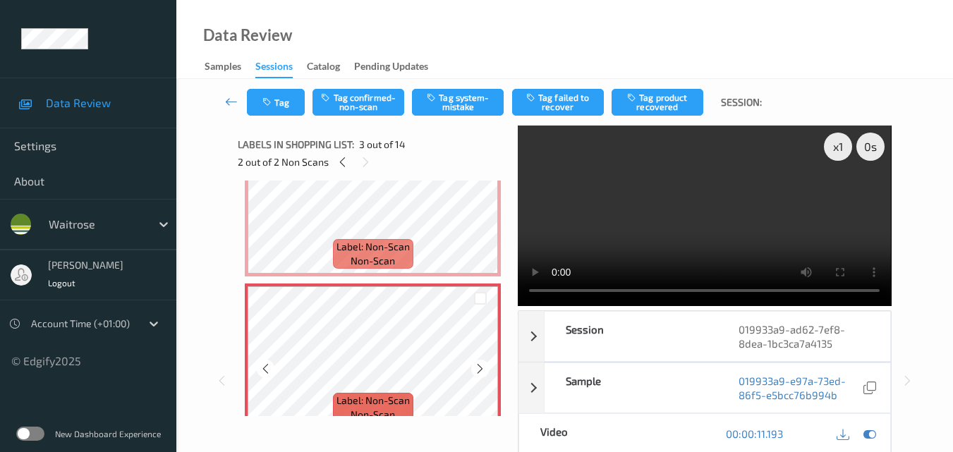
click at [475, 366] on icon at bounding box center [480, 369] width 12 height 13
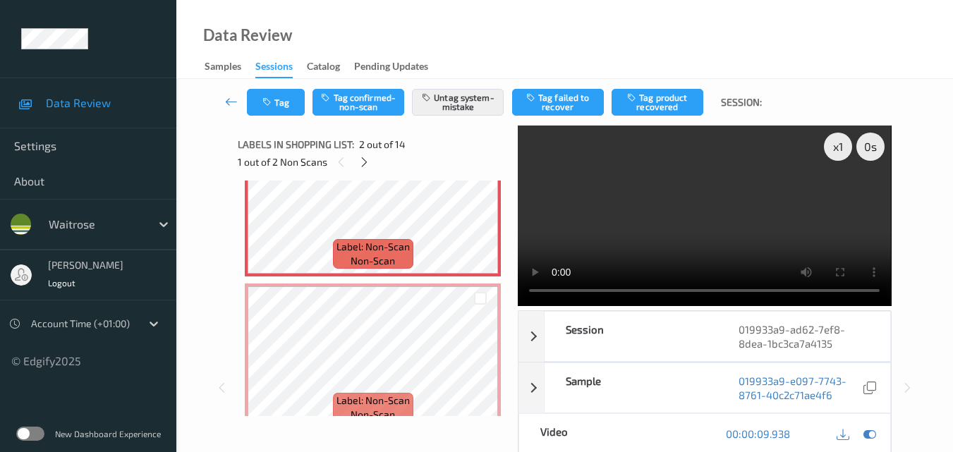
click at [686, 237] on video at bounding box center [704, 216] width 373 height 181
click at [723, 236] on video at bounding box center [704, 216] width 373 height 181
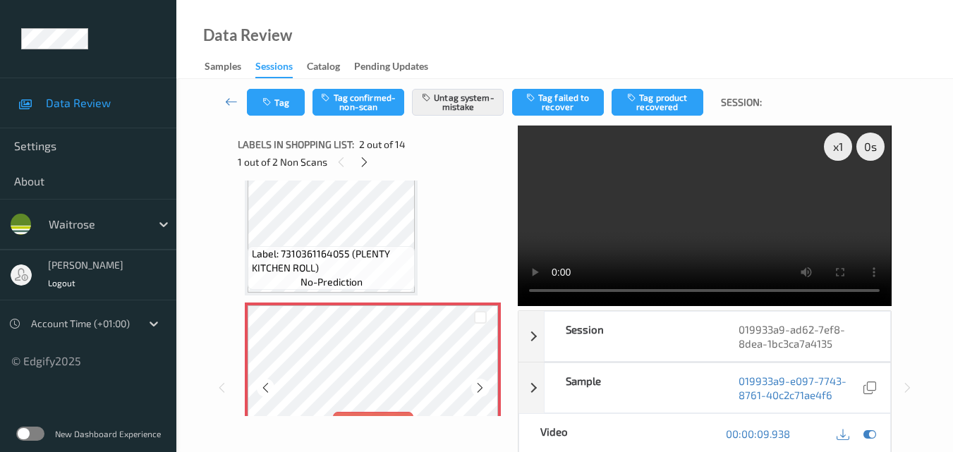
scroll to position [0, 0]
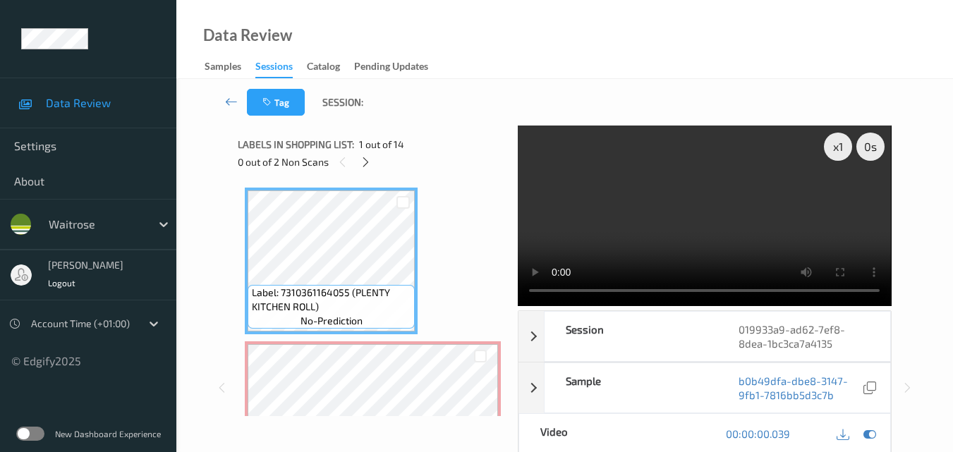
click at [732, 215] on video at bounding box center [704, 216] width 373 height 181
click at [778, 243] on video at bounding box center [704, 216] width 373 height 181
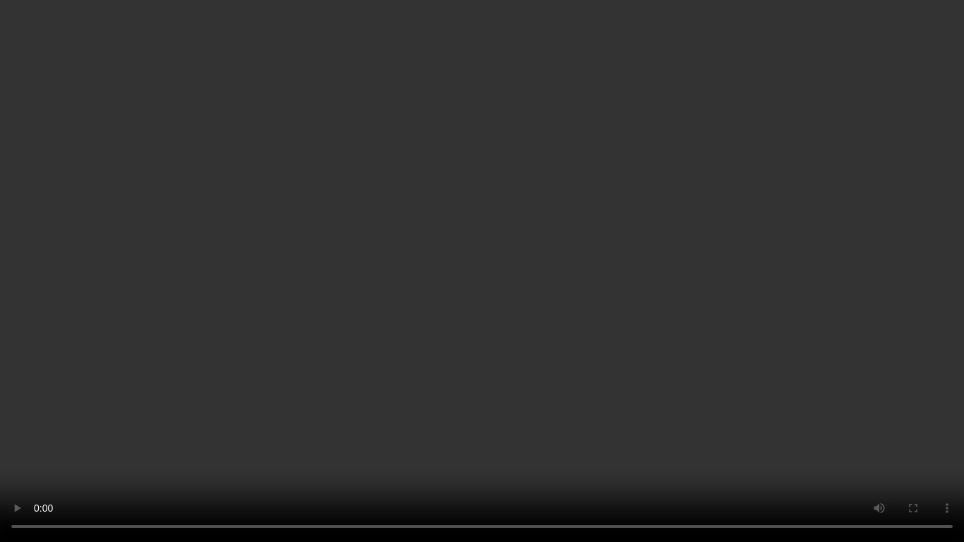
click at [587, 331] on video at bounding box center [482, 271] width 964 height 542
click at [392, 322] on video at bounding box center [482, 271] width 964 height 542
click at [623, 370] on video at bounding box center [482, 271] width 964 height 542
click at [579, 329] on video at bounding box center [482, 271] width 964 height 542
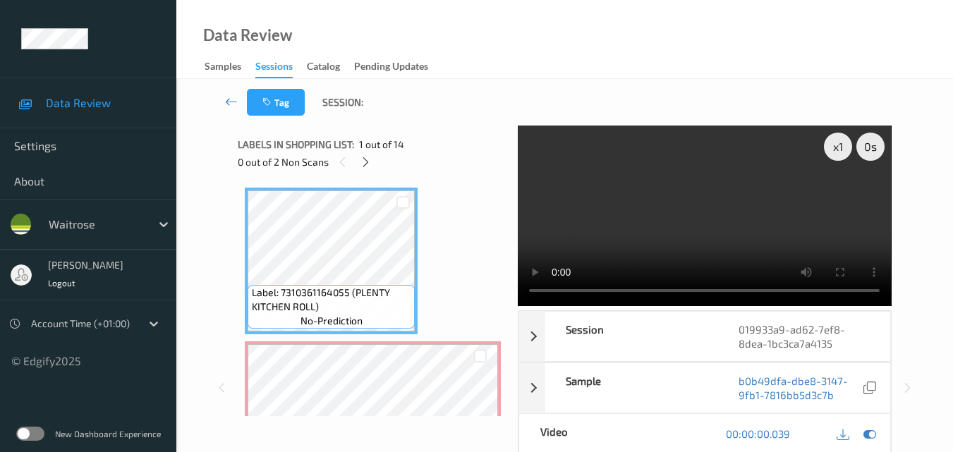
click at [740, 239] on video at bounding box center [704, 216] width 373 height 181
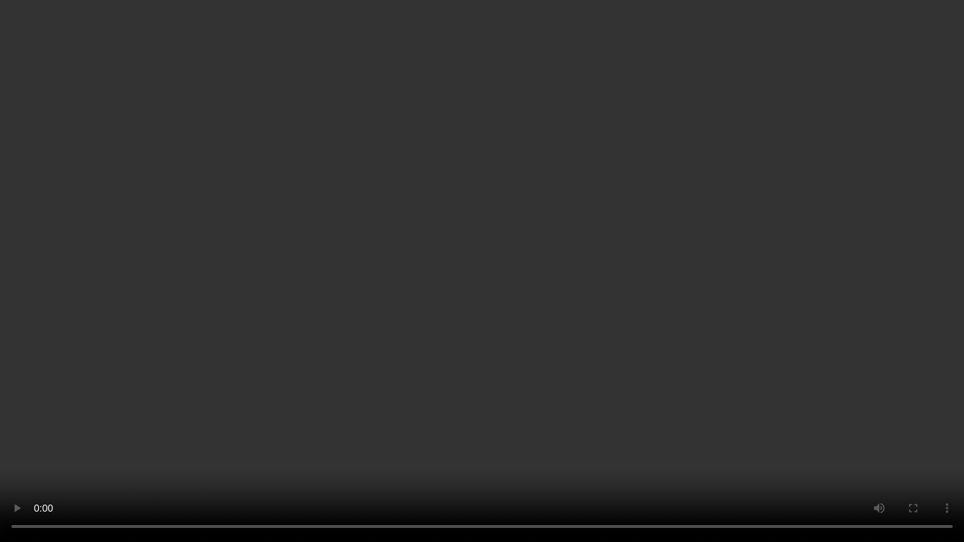
click at [637, 305] on video at bounding box center [482, 271] width 964 height 542
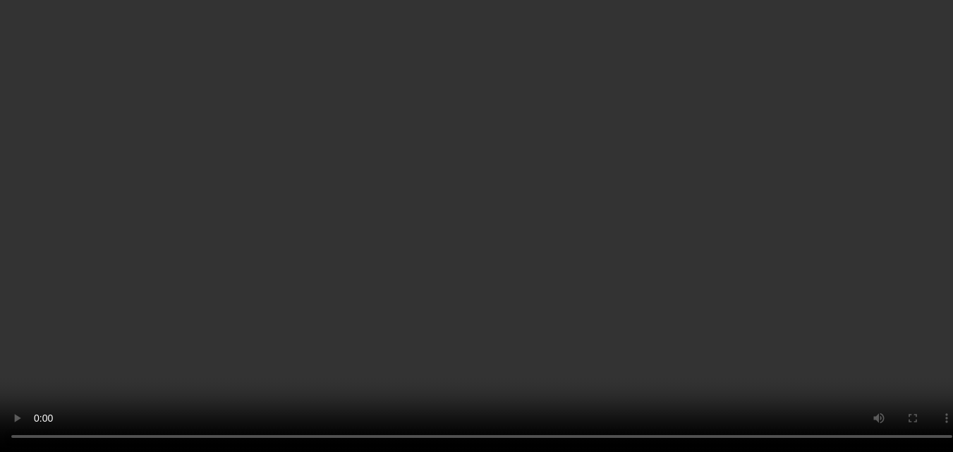
scroll to position [212, 0]
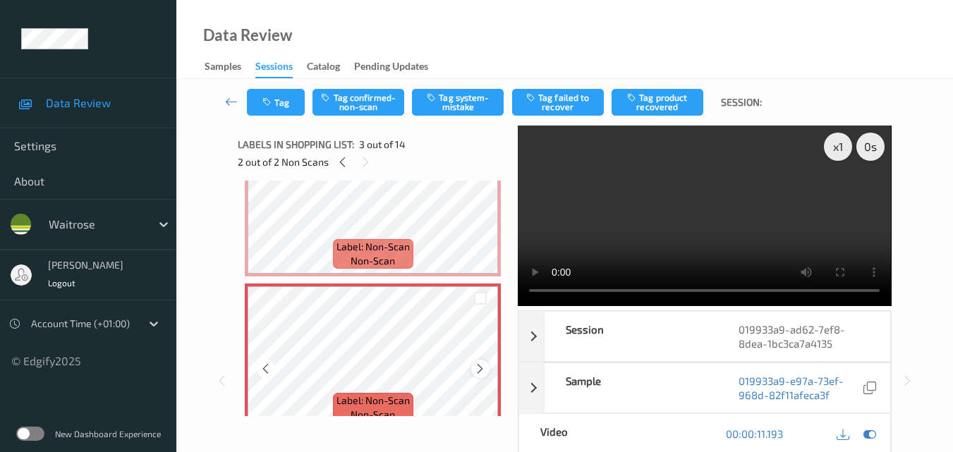
click at [476, 373] on icon at bounding box center [480, 369] width 12 height 13
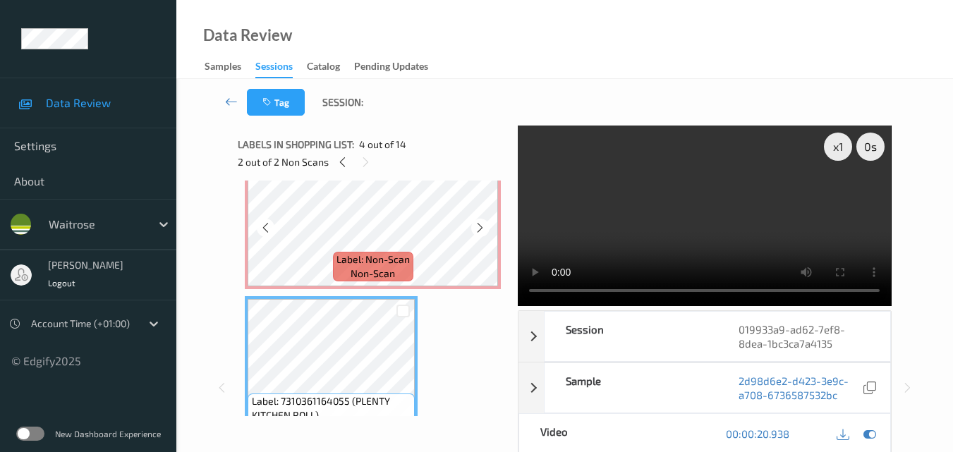
scroll to position [282, 0]
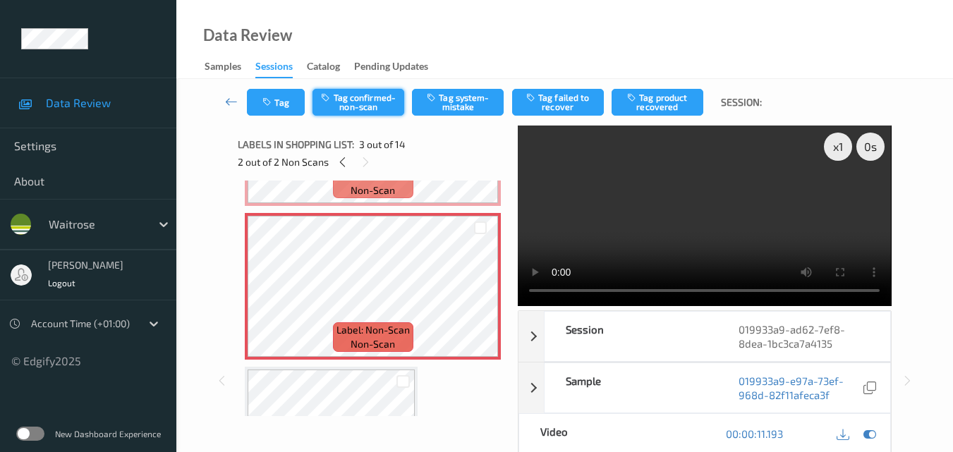
click at [360, 102] on button "Tag confirmed-non-scan" at bounding box center [359, 102] width 92 height 27
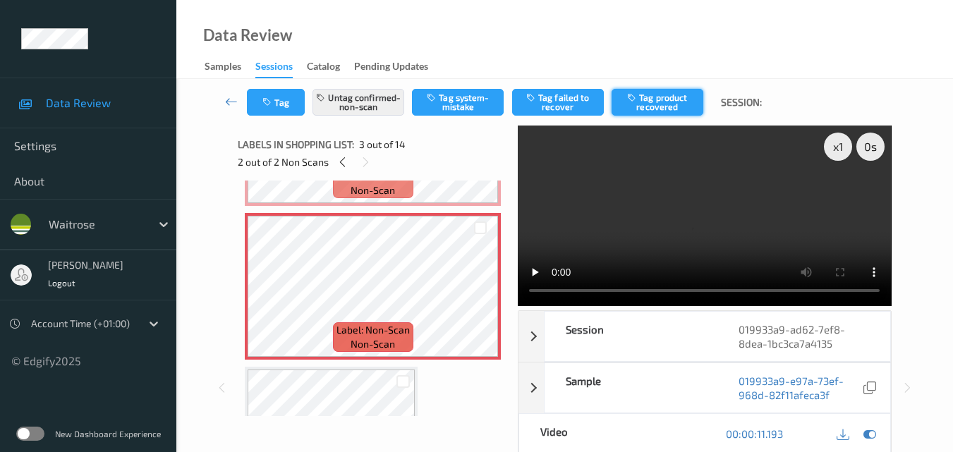
click at [646, 104] on button "Tag product recovered" at bounding box center [658, 102] width 92 height 27
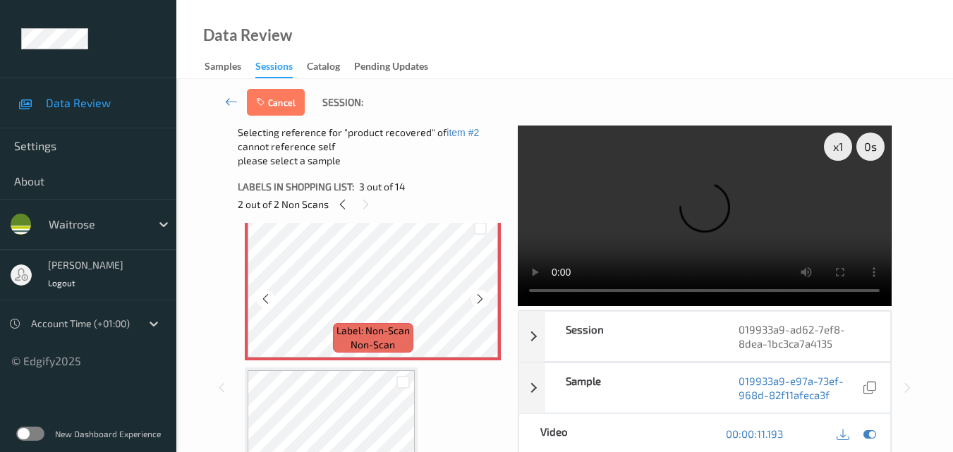
scroll to position [353, 0]
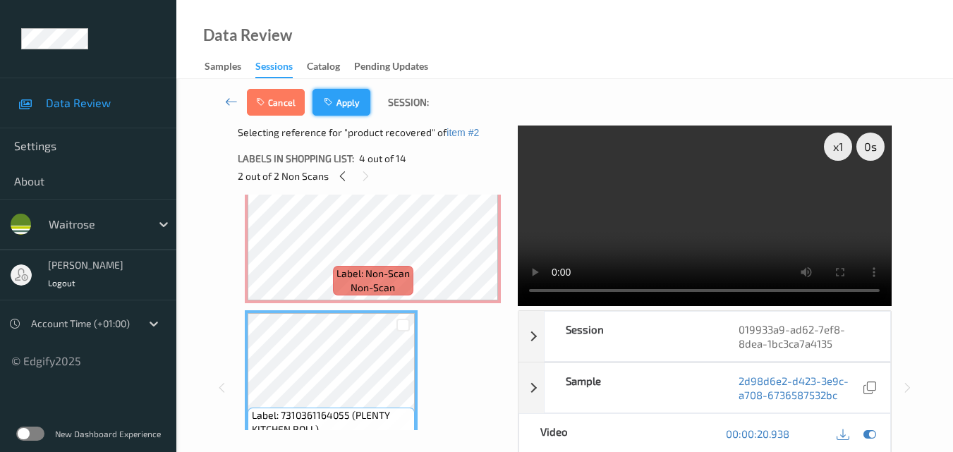
click at [354, 109] on button "Apply" at bounding box center [342, 102] width 58 height 27
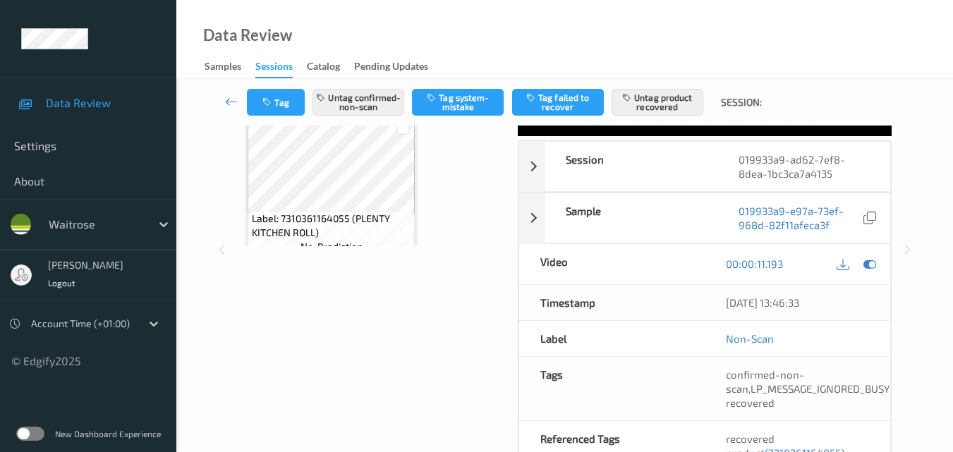
scroll to position [231, 0]
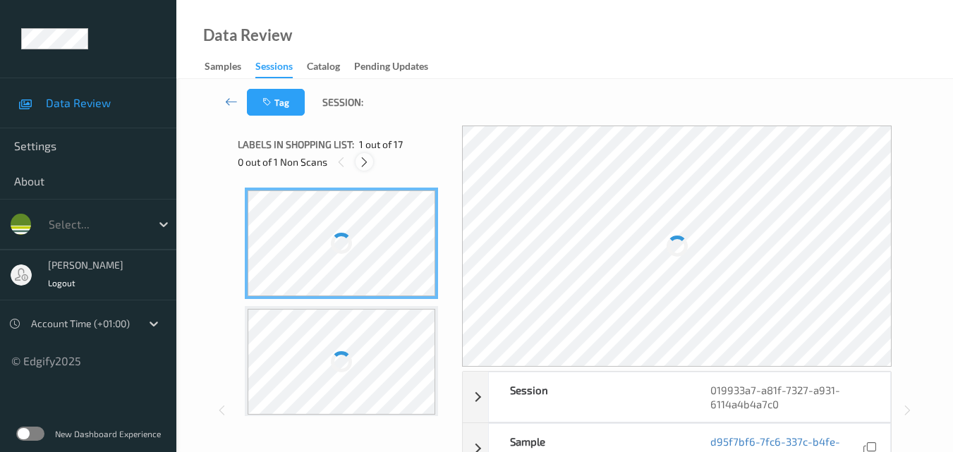
click at [362, 164] on icon at bounding box center [364, 162] width 12 height 13
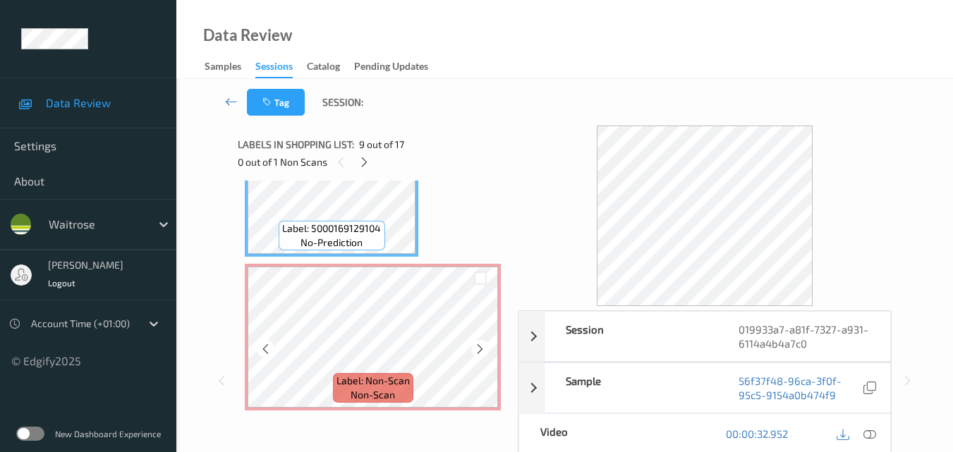
scroll to position [1237, 0]
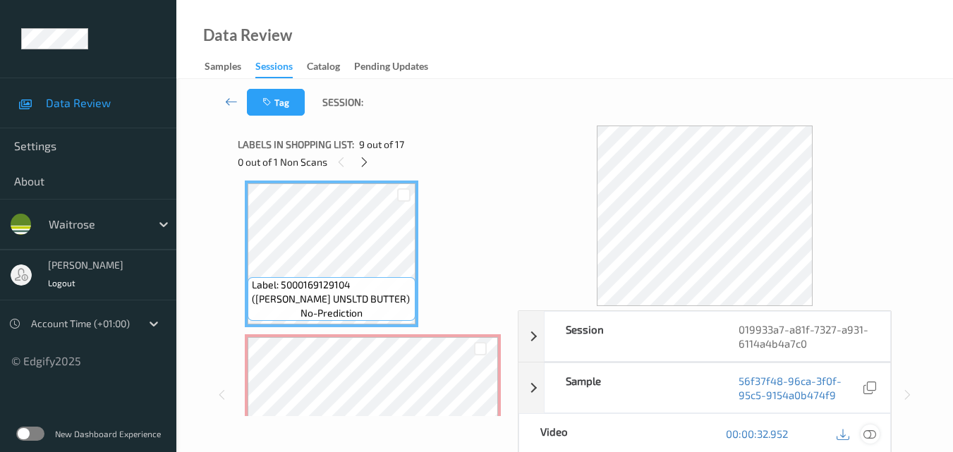
click at [872, 434] on icon at bounding box center [870, 434] width 13 height 13
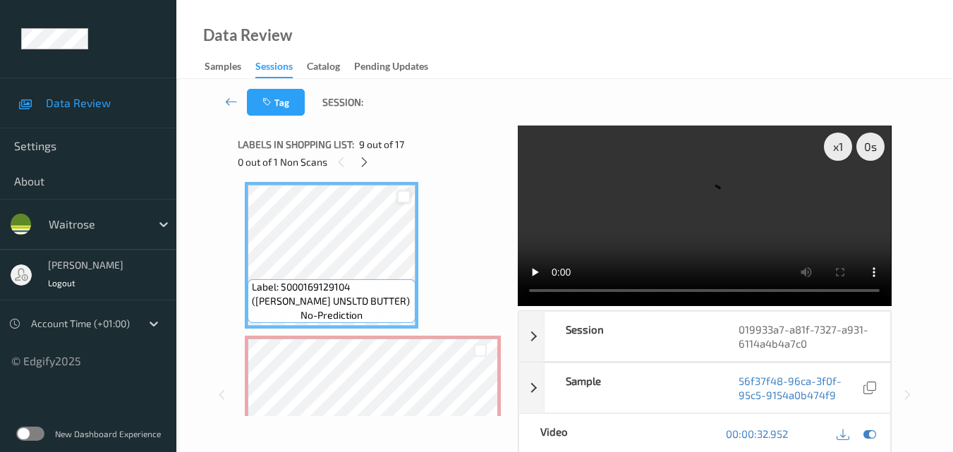
scroll to position [1238, 0]
click at [608, 227] on video at bounding box center [704, 216] width 373 height 181
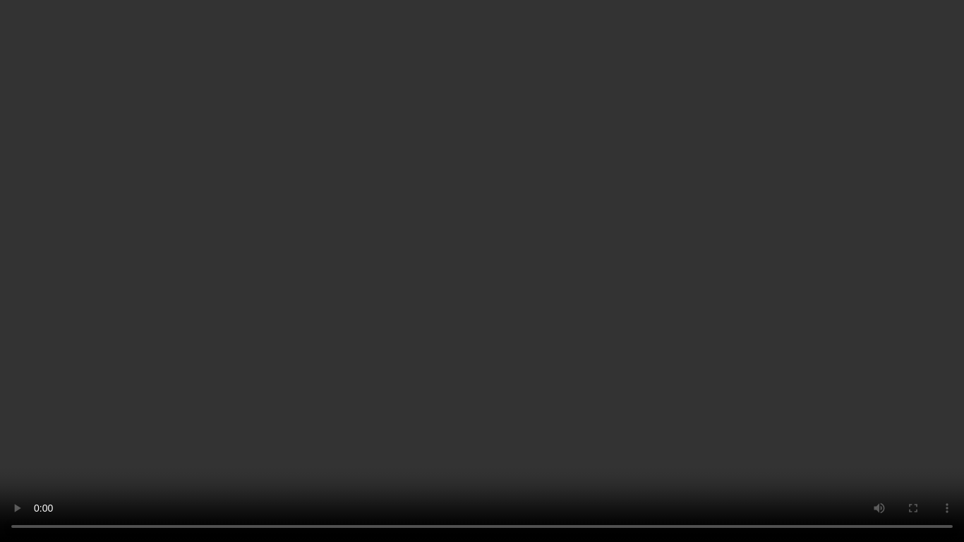
click at [651, 306] on video at bounding box center [482, 271] width 964 height 542
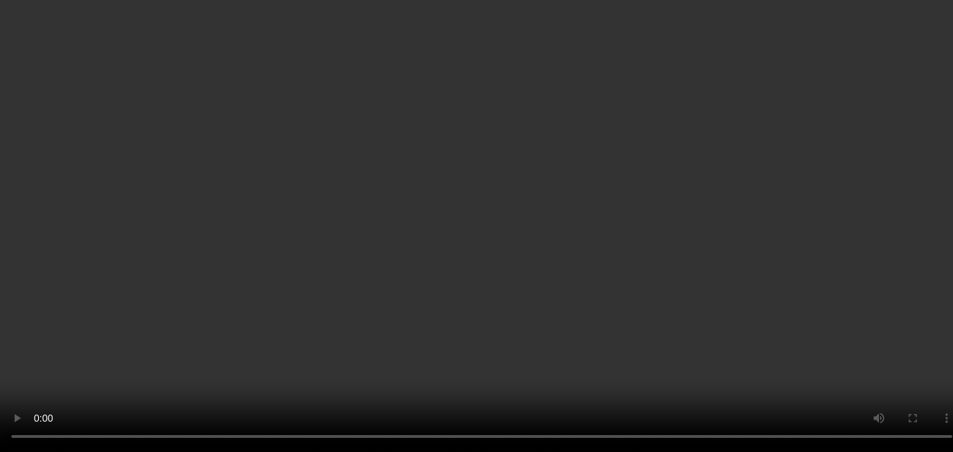
scroll to position [1308, 0]
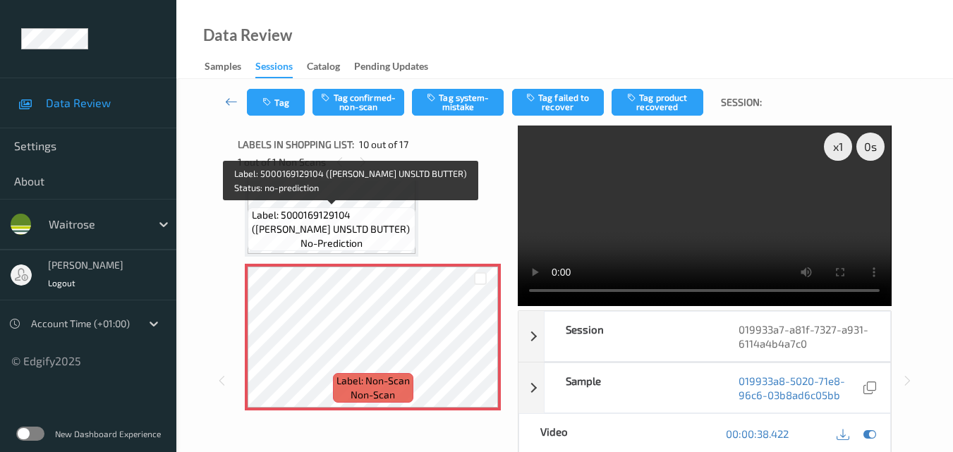
click at [351, 227] on span "Label: 5000169129104 ([PERSON_NAME] UNSLTD BUTTER)" at bounding box center [332, 222] width 161 height 28
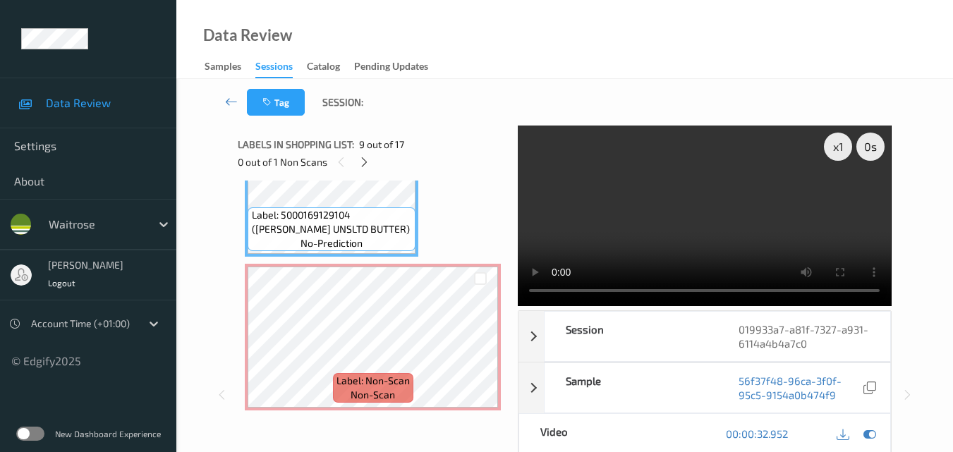
click at [740, 203] on video at bounding box center [704, 216] width 373 height 181
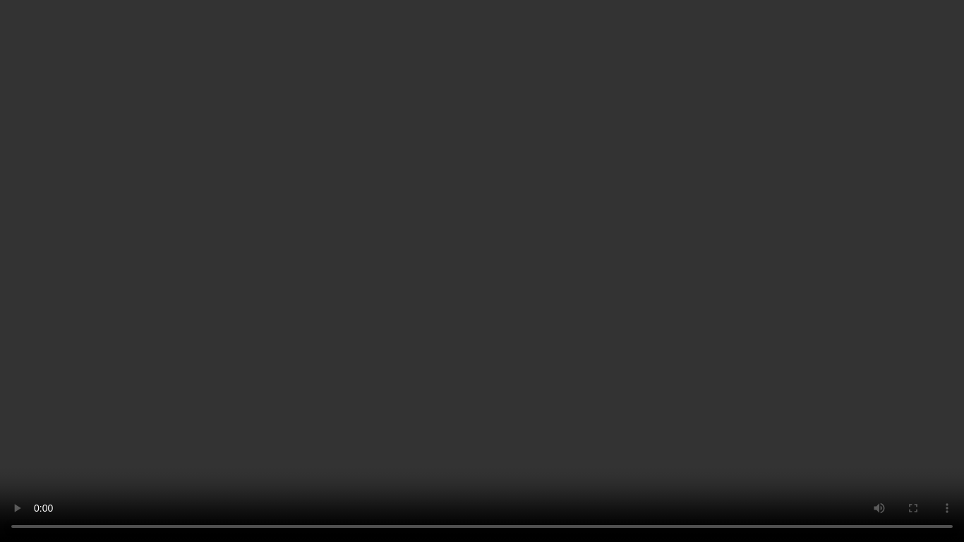
click at [587, 279] on video at bounding box center [482, 271] width 964 height 542
click at [438, 361] on video at bounding box center [482, 271] width 964 height 542
click at [538, 339] on video at bounding box center [482, 271] width 964 height 542
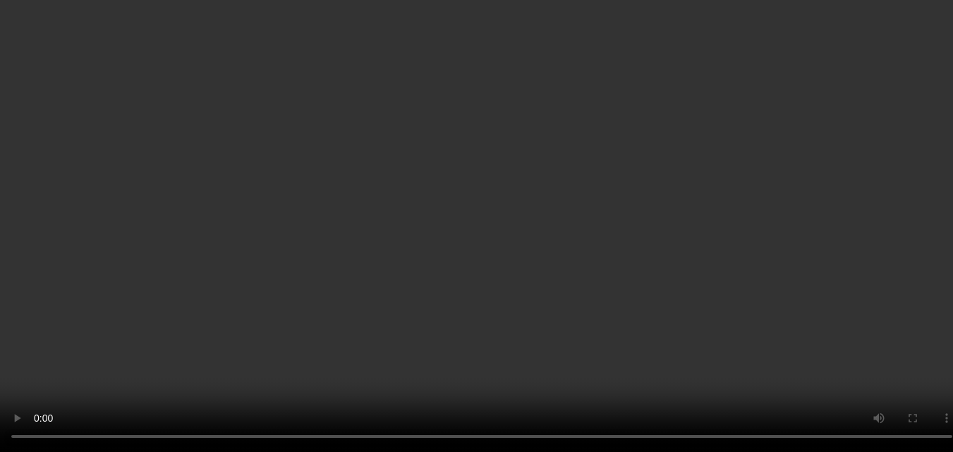
scroll to position [1238, 0]
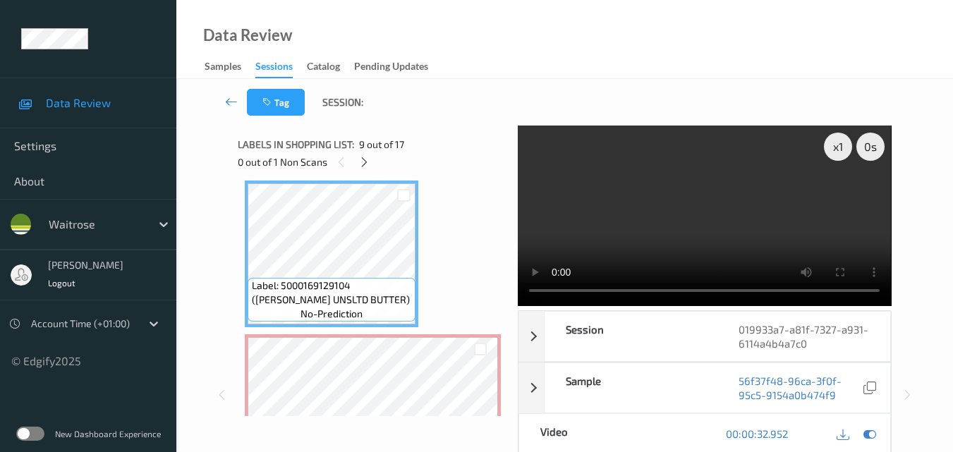
click at [714, 201] on video at bounding box center [704, 216] width 373 height 181
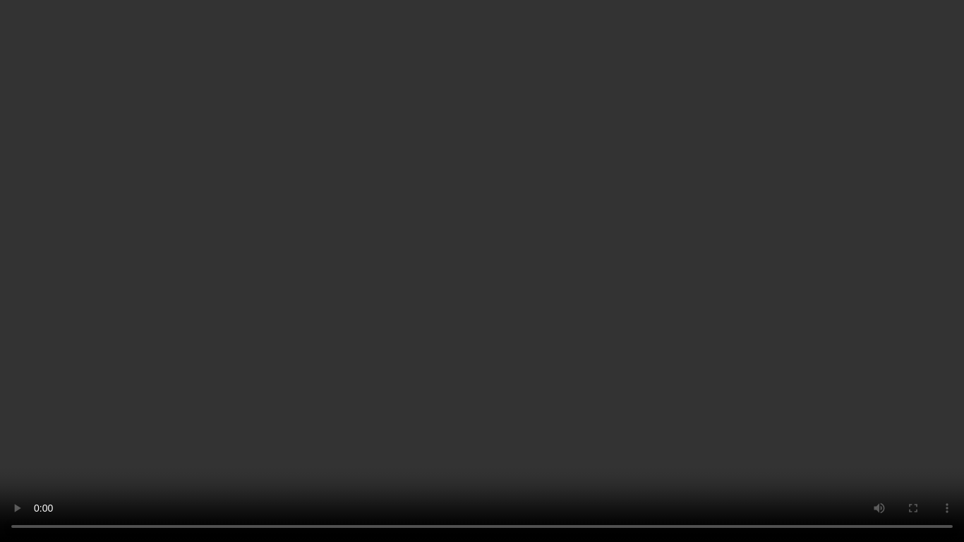
click at [602, 287] on video at bounding box center [482, 271] width 964 height 542
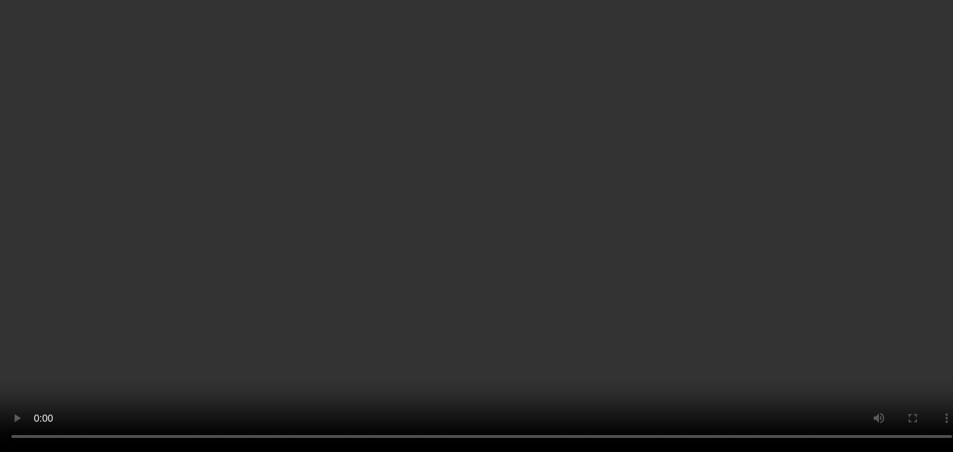
scroll to position [1449, 0]
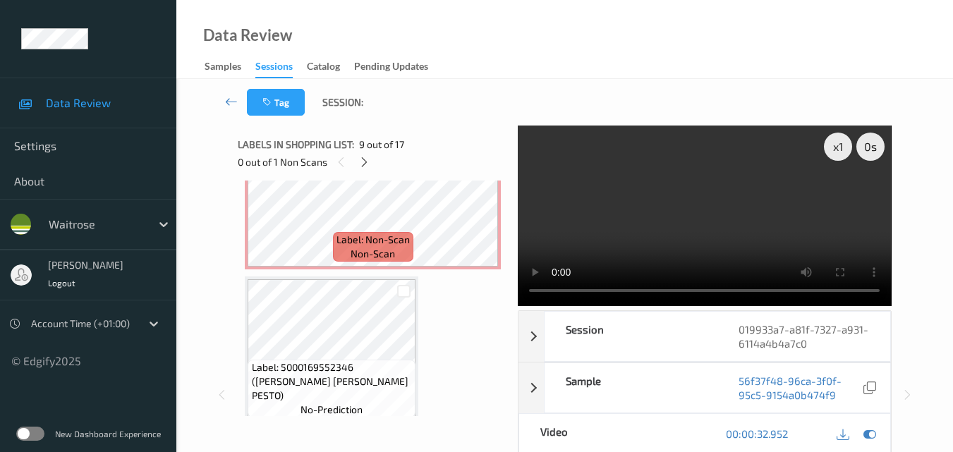
click at [717, 217] on video at bounding box center [704, 216] width 373 height 181
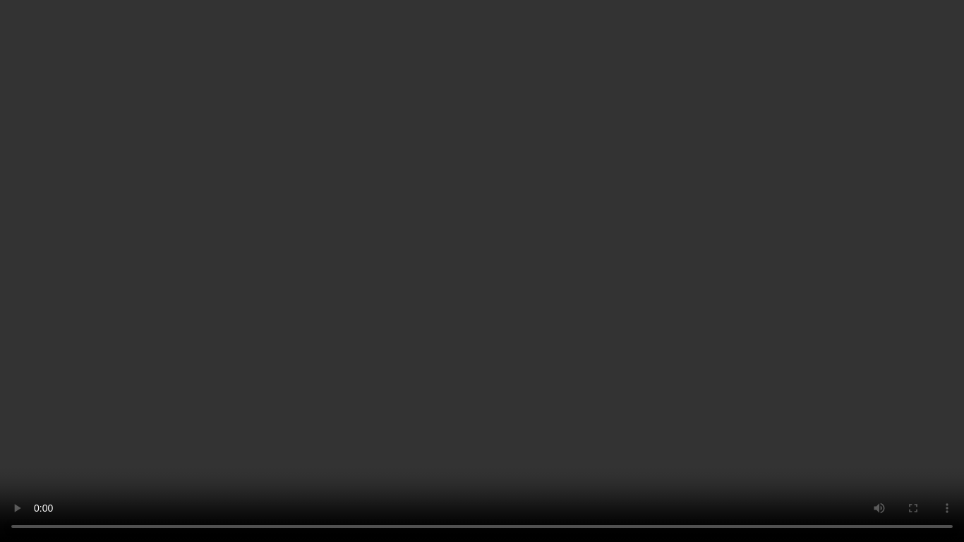
click at [677, 233] on video at bounding box center [482, 271] width 964 height 542
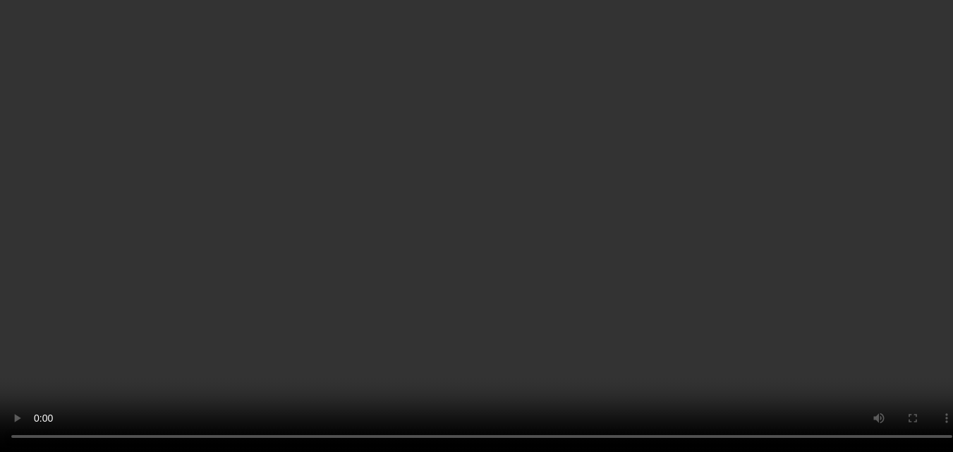
scroll to position [1661, 0]
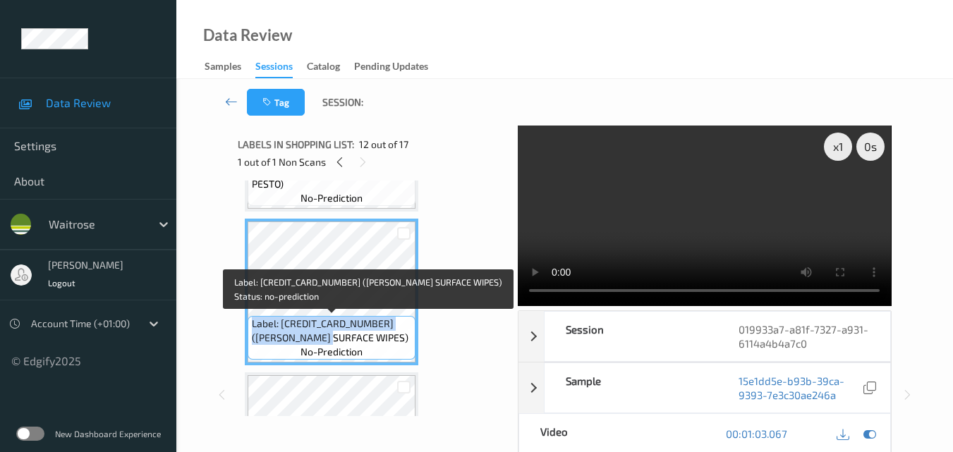
drag, startPoint x: 332, startPoint y: 339, endPoint x: 249, endPoint y: 325, distance: 83.6
click at [249, 325] on div "Label: [CREDIT_CARD_NUMBER] ([PERSON_NAME] SURFACE WIPES) no-prediction" at bounding box center [332, 338] width 168 height 44
copy span "Label: [CREDIT_CARD_NUMBER] ([PERSON_NAME] SURFACE WIPES)"
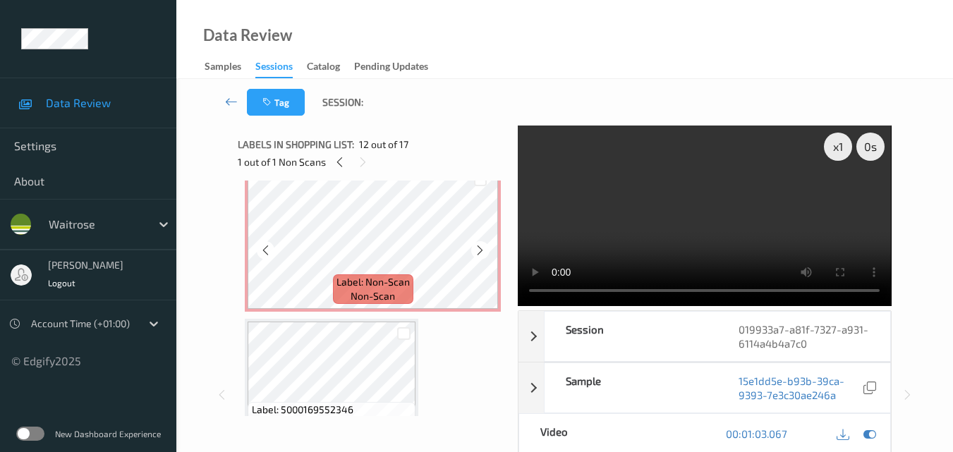
scroll to position [1379, 0]
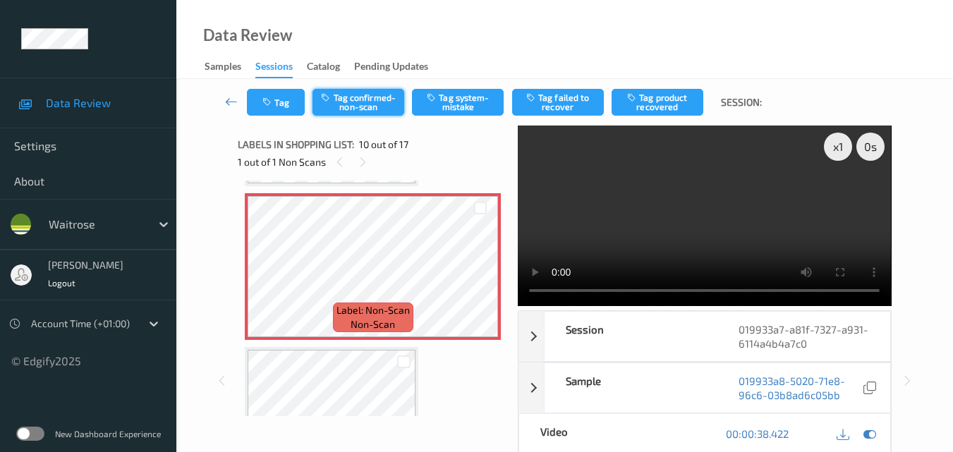
click at [363, 98] on button "Tag confirmed-non-scan" at bounding box center [359, 102] width 92 height 27
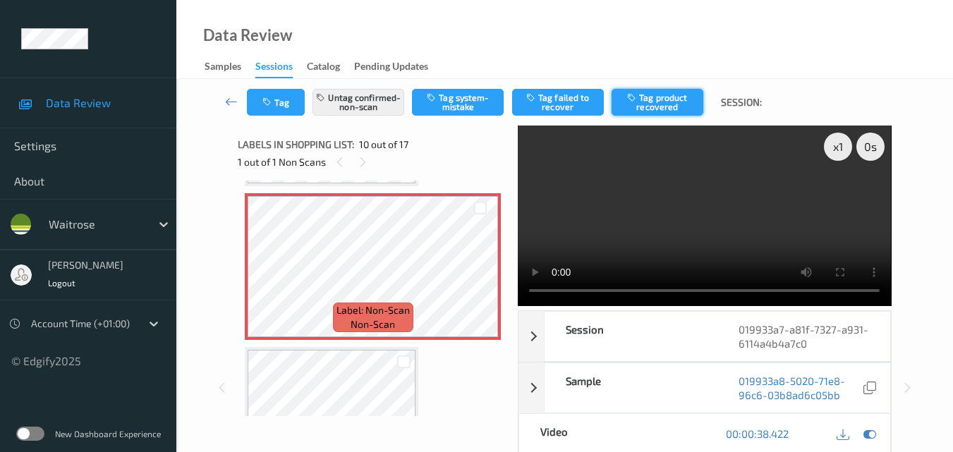
click at [636, 102] on icon "button" at bounding box center [633, 97] width 12 height 10
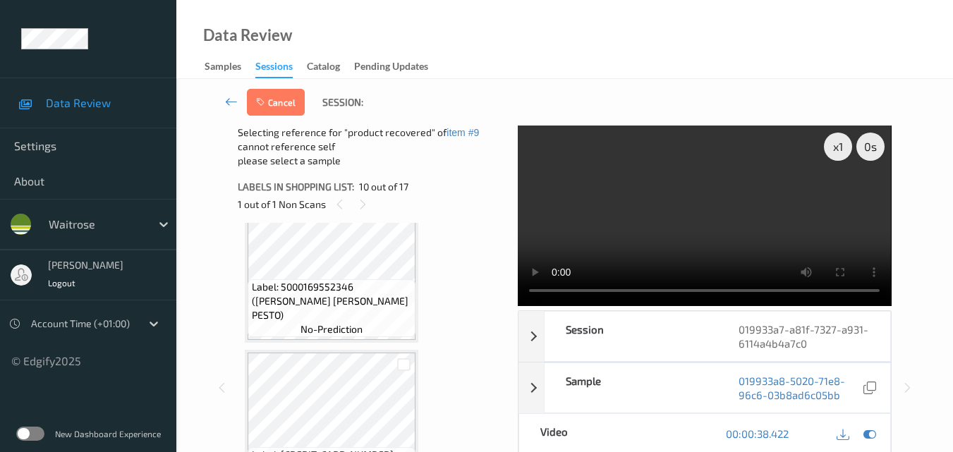
scroll to position [1591, 0]
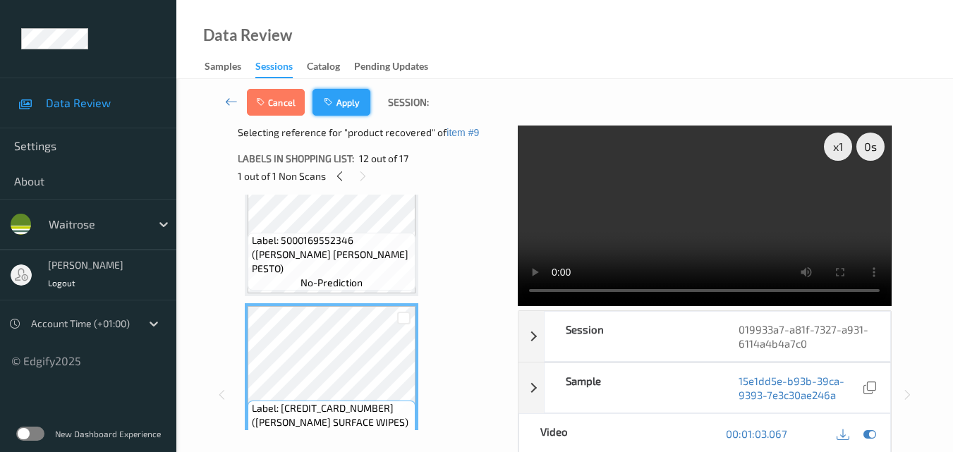
click at [355, 102] on button "Apply" at bounding box center [342, 102] width 58 height 27
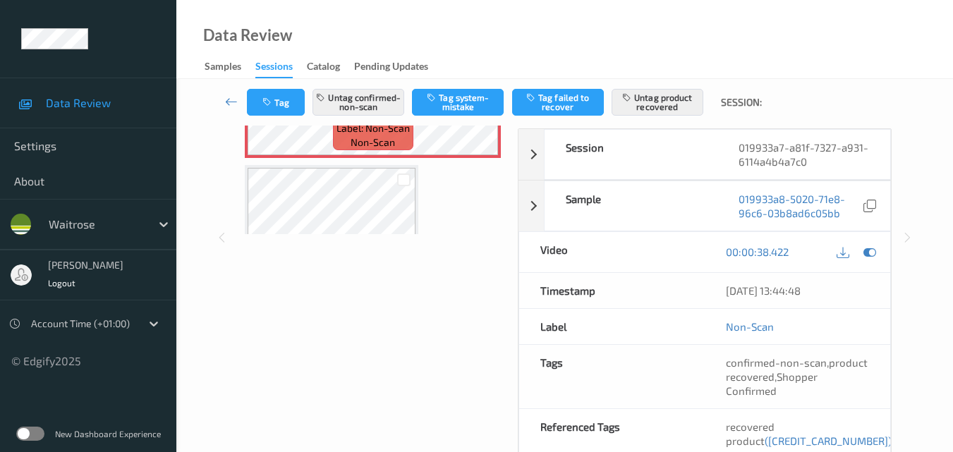
scroll to position [212, 0]
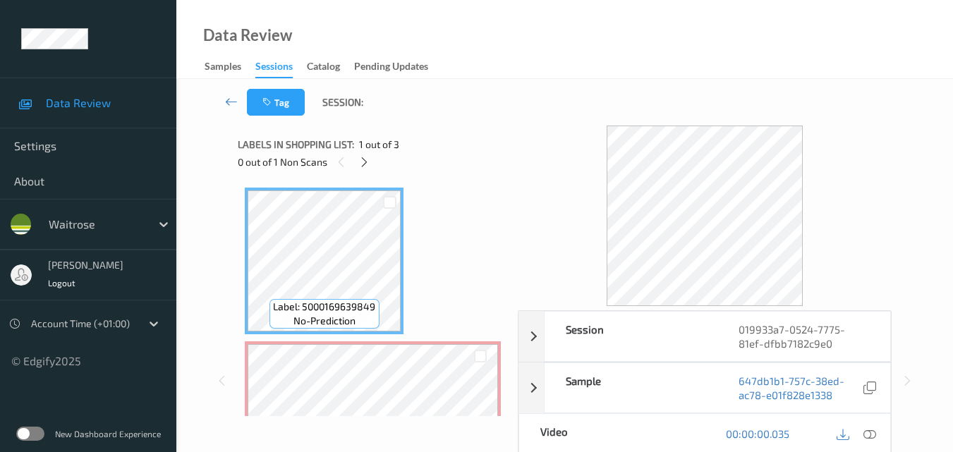
click at [365, 159] on icon at bounding box center [364, 162] width 12 height 13
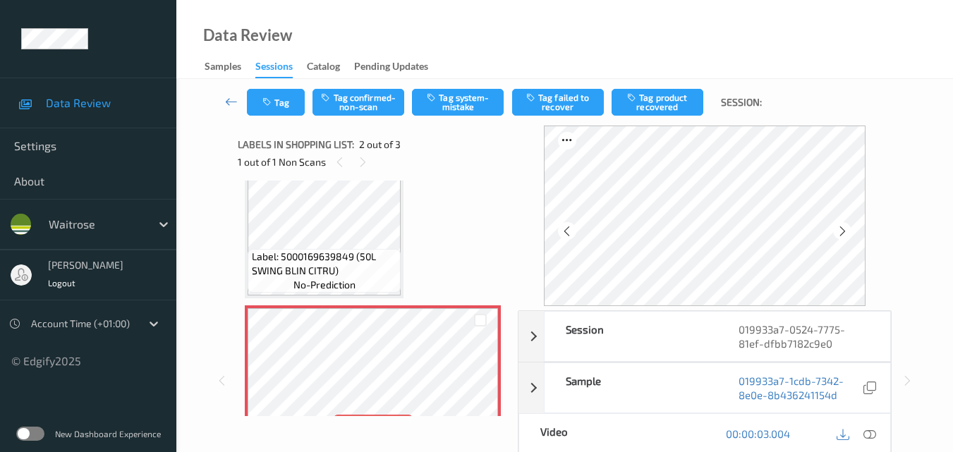
scroll to position [7, 0]
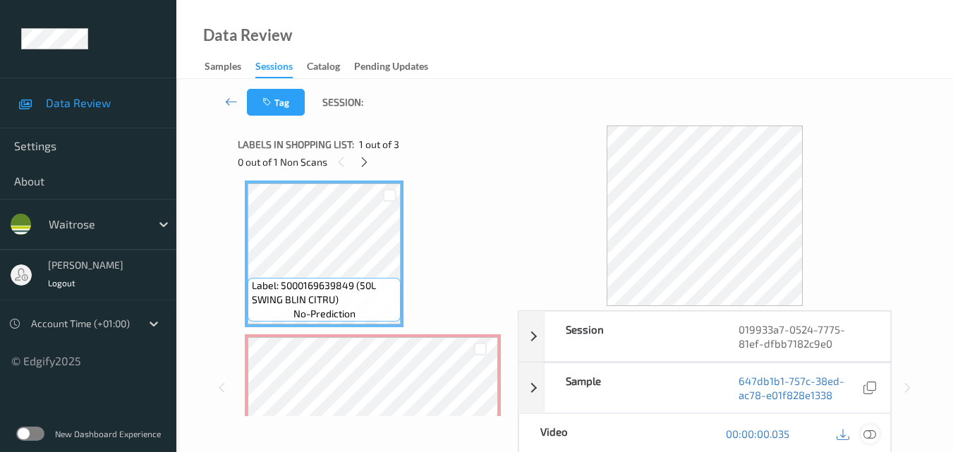
click at [872, 438] on icon at bounding box center [870, 434] width 13 height 13
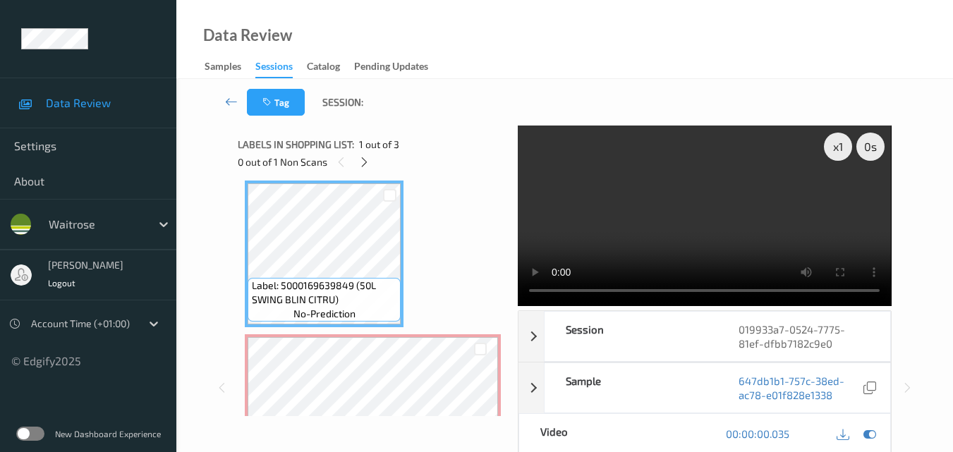
click at [649, 236] on video at bounding box center [704, 216] width 373 height 181
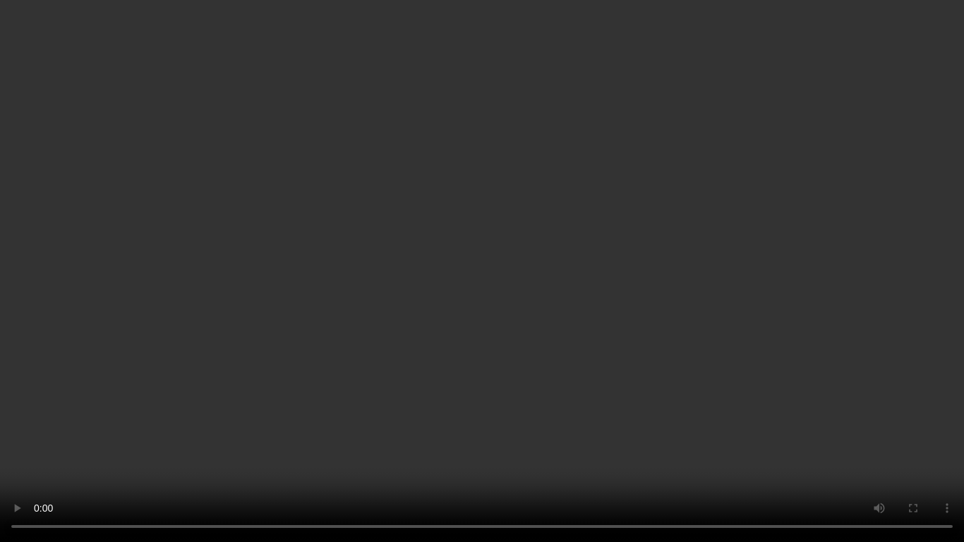
click at [744, 312] on video at bounding box center [482, 271] width 964 height 542
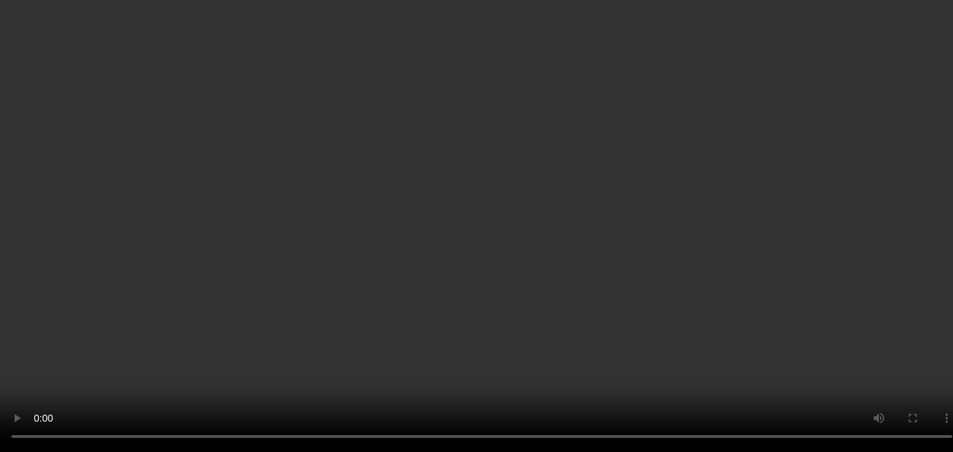
scroll to position [78, 0]
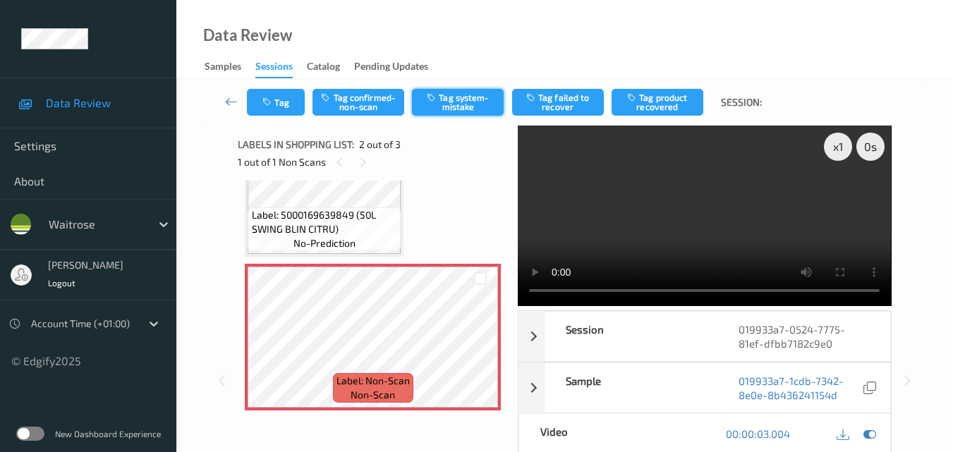
click at [480, 107] on button "Tag system-mistake" at bounding box center [458, 102] width 92 height 27
click at [282, 105] on button "Tag" at bounding box center [276, 102] width 58 height 27
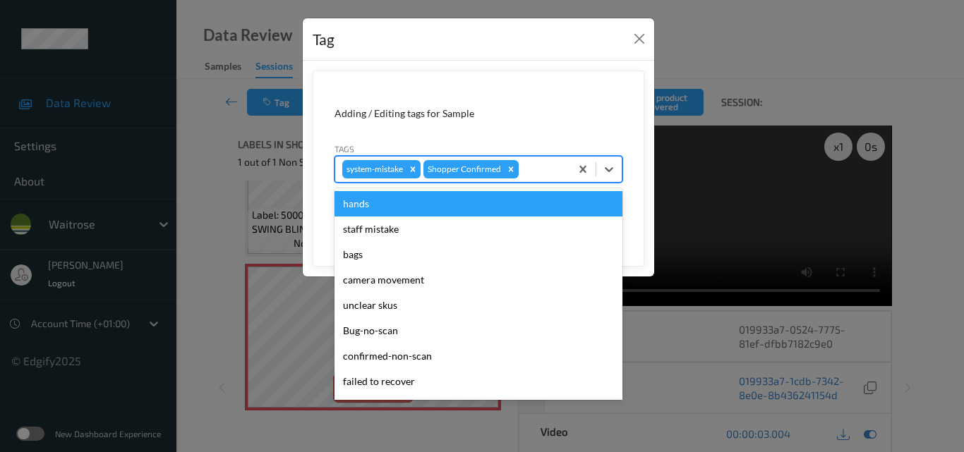
click at [537, 172] on div at bounding box center [542, 169] width 42 height 17
type input "un"
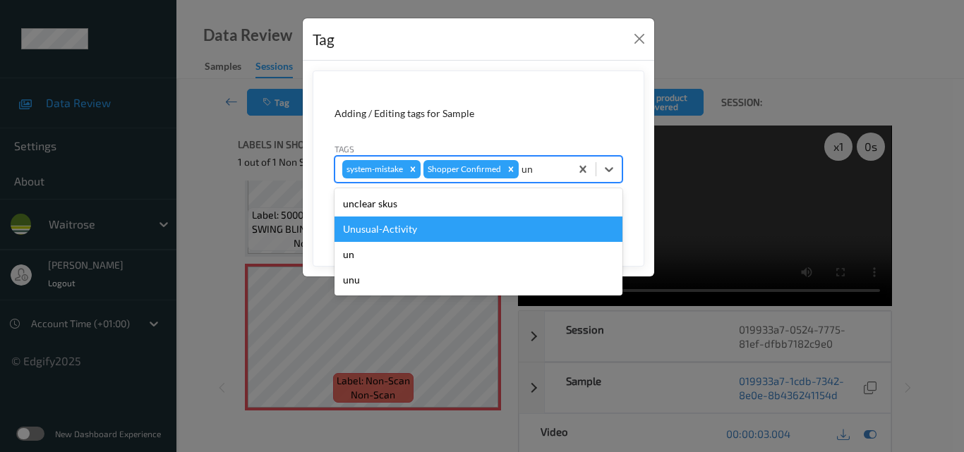
click at [466, 228] on div "Unusual-Activity" at bounding box center [478, 229] width 288 height 25
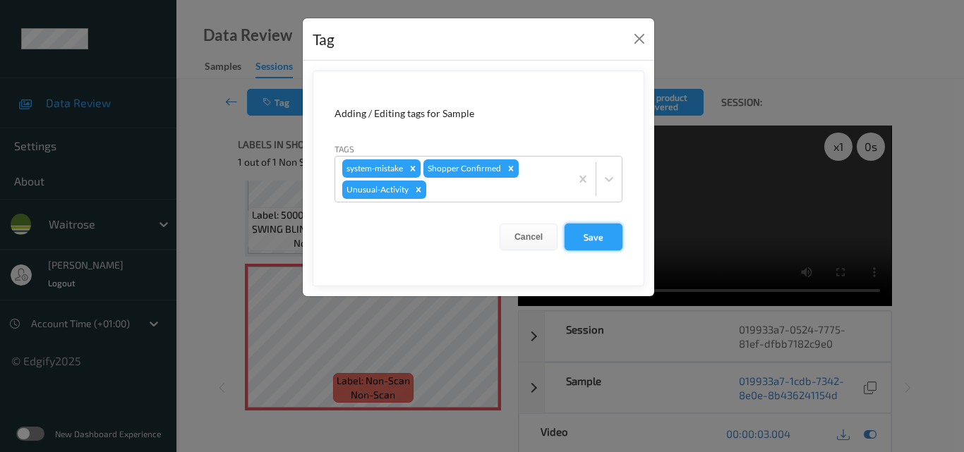
click at [610, 241] on button "Save" at bounding box center [594, 237] width 58 height 27
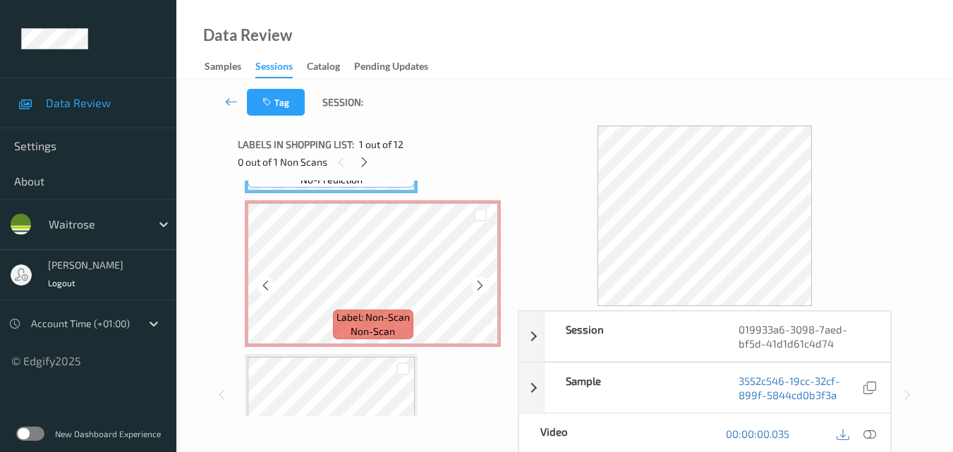
scroll to position [71, 0]
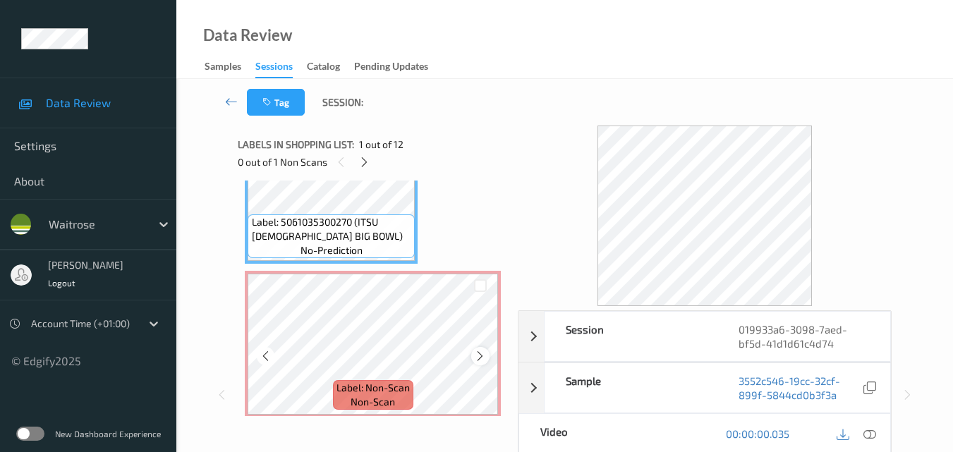
click at [474, 356] on icon at bounding box center [480, 356] width 12 height 13
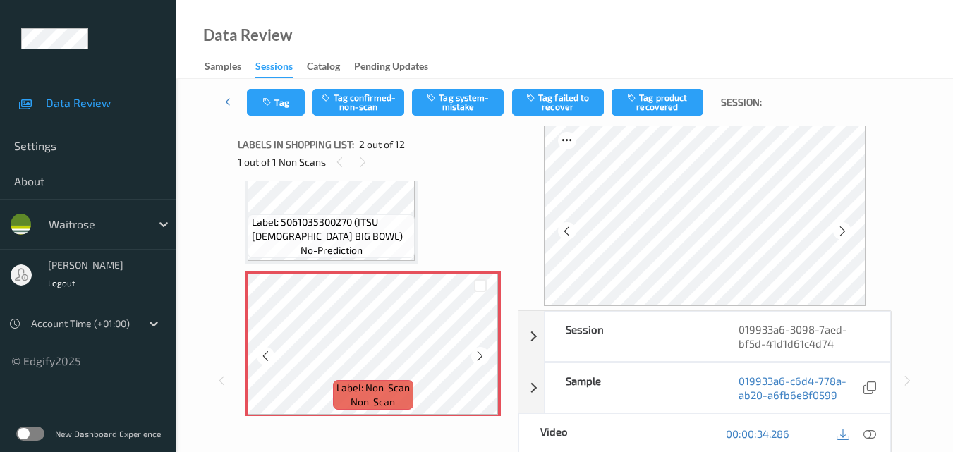
click at [474, 356] on icon at bounding box center [480, 356] width 12 height 13
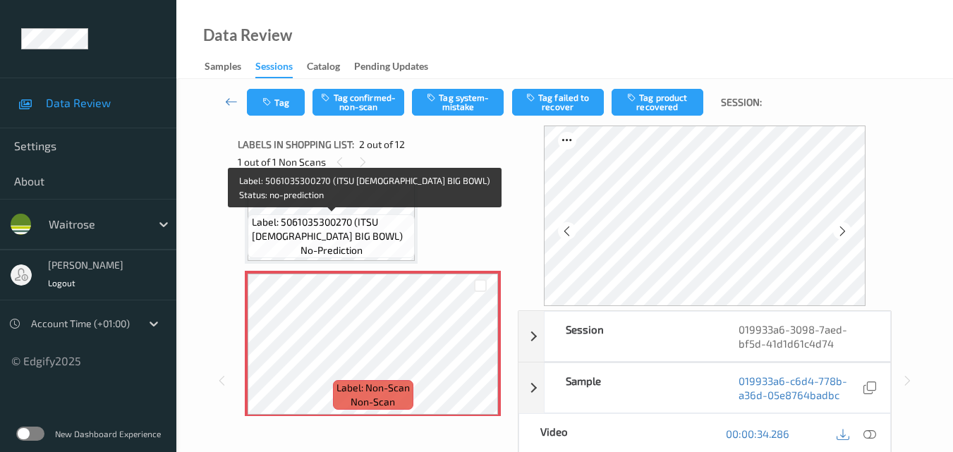
click at [384, 224] on span "Label: 5061035300270 (ITSU [DEMOGRAPHIC_DATA] BIG BOWL)" at bounding box center [332, 229] width 160 height 28
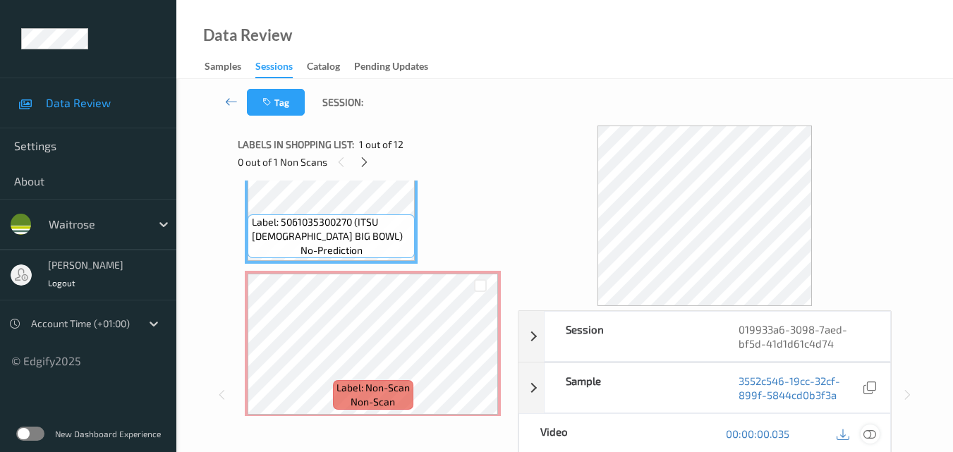
click at [872, 433] on icon at bounding box center [870, 434] width 13 height 13
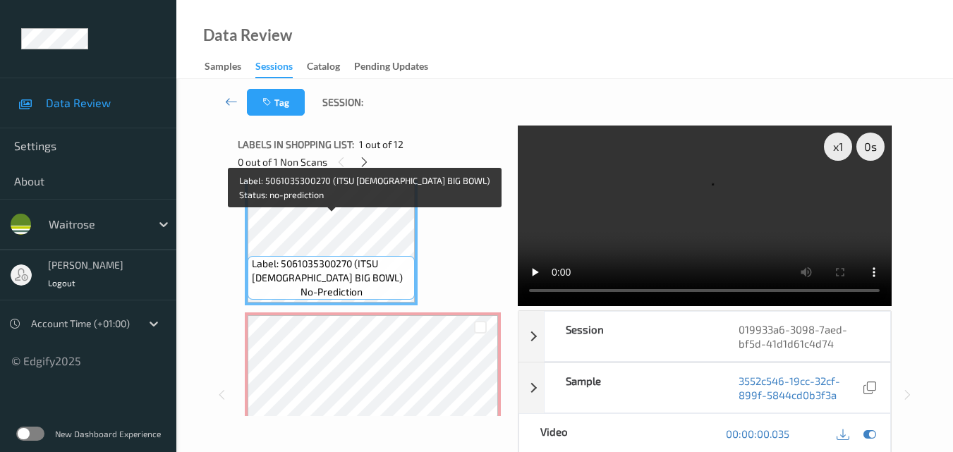
scroll to position [0, 0]
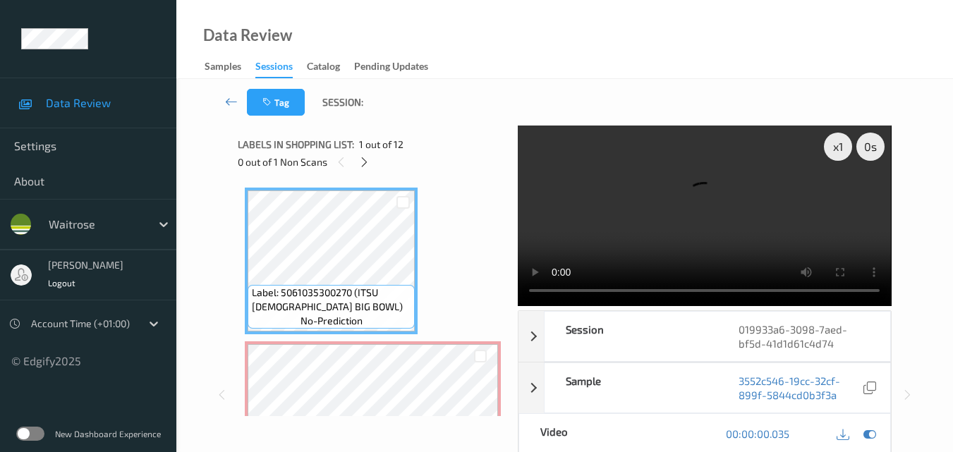
click at [736, 207] on video at bounding box center [704, 216] width 373 height 181
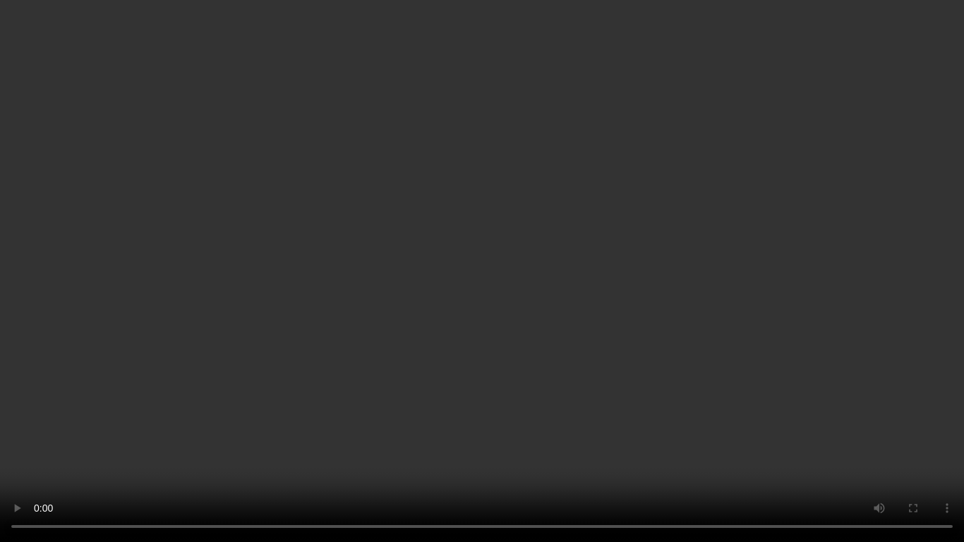
click at [526, 277] on video at bounding box center [482, 271] width 964 height 542
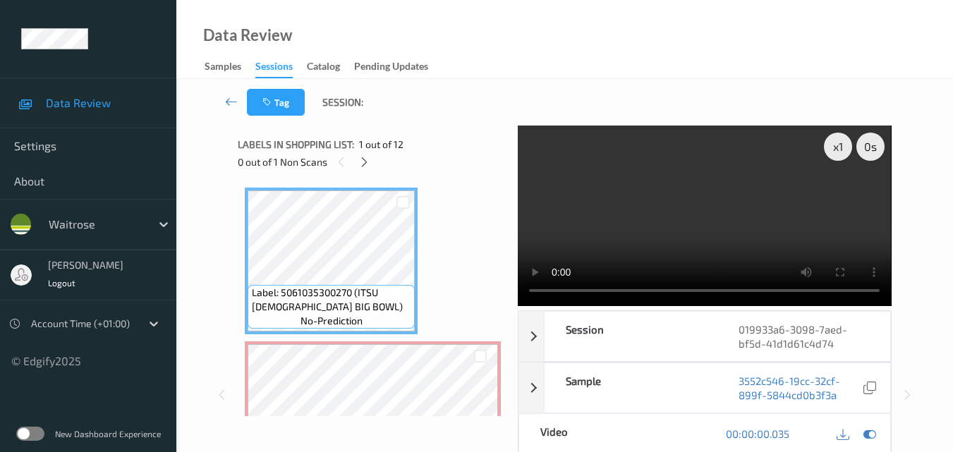
click at [715, 204] on video at bounding box center [704, 216] width 373 height 181
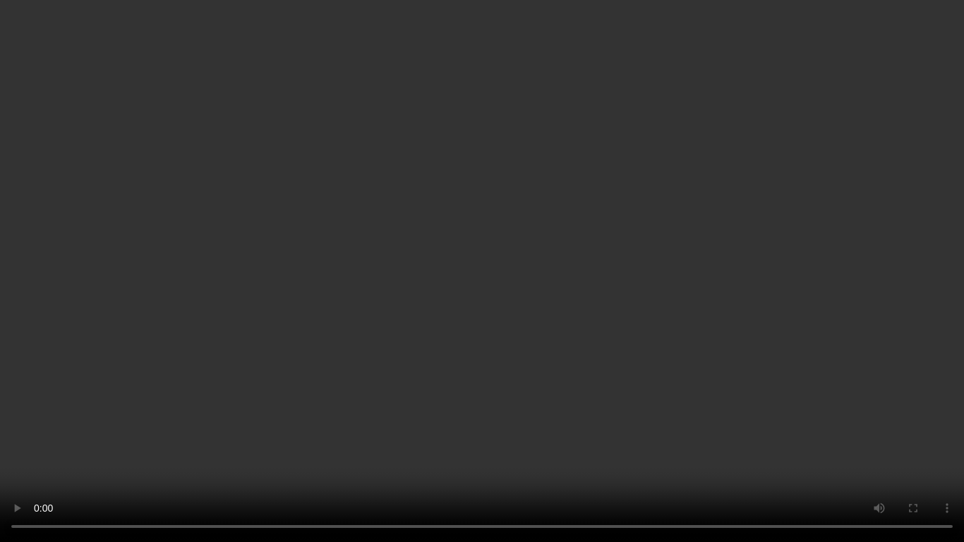
click at [667, 320] on video at bounding box center [482, 271] width 964 height 542
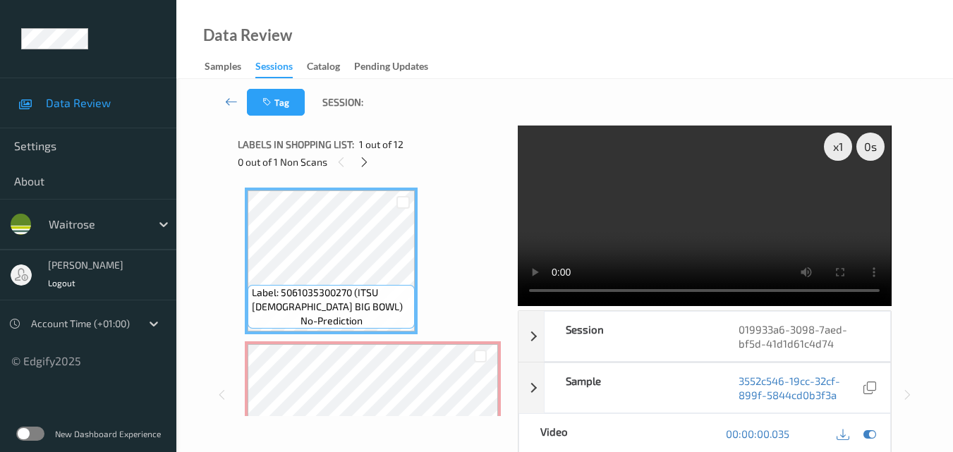
click at [689, 236] on video at bounding box center [704, 216] width 373 height 181
click at [654, 245] on video at bounding box center [704, 216] width 373 height 181
click at [655, 244] on video at bounding box center [704, 216] width 373 height 181
click at [843, 154] on div "x 1" at bounding box center [838, 147] width 28 height 28
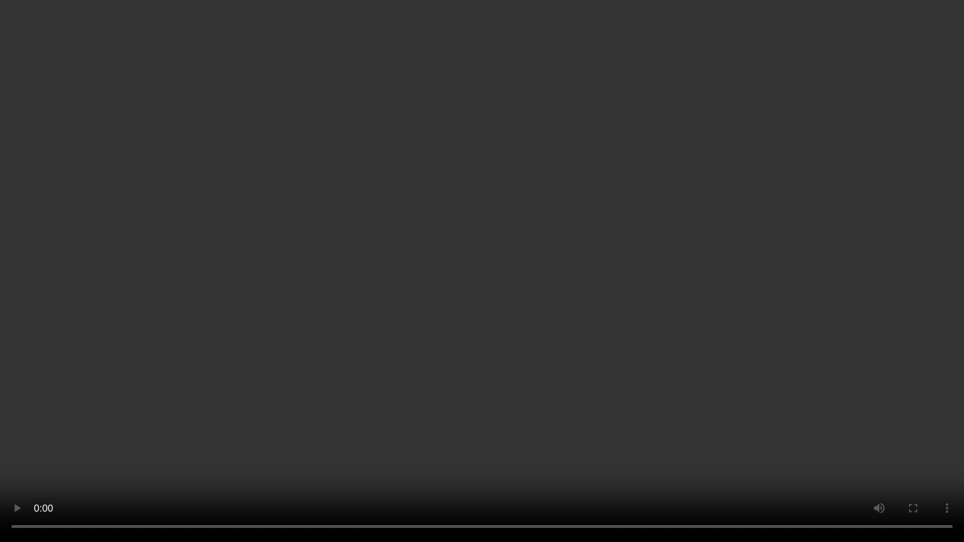
click at [368, 310] on video at bounding box center [482, 271] width 964 height 542
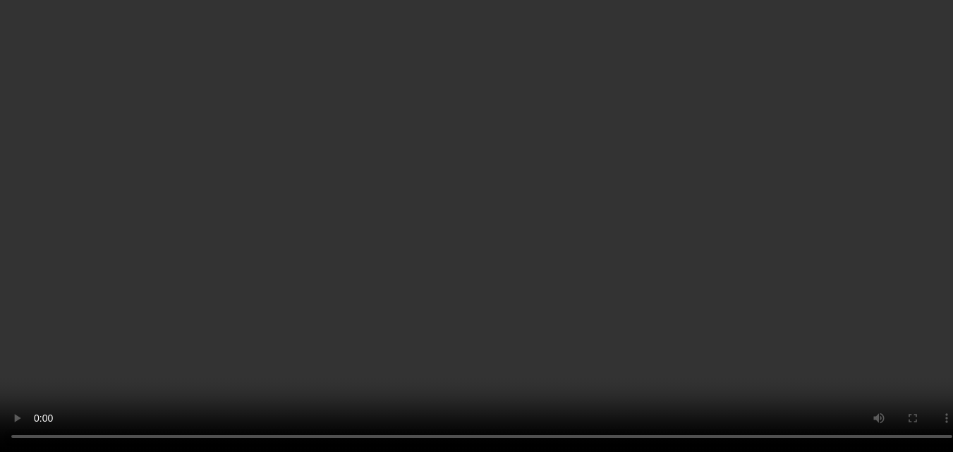
scroll to position [71, 0]
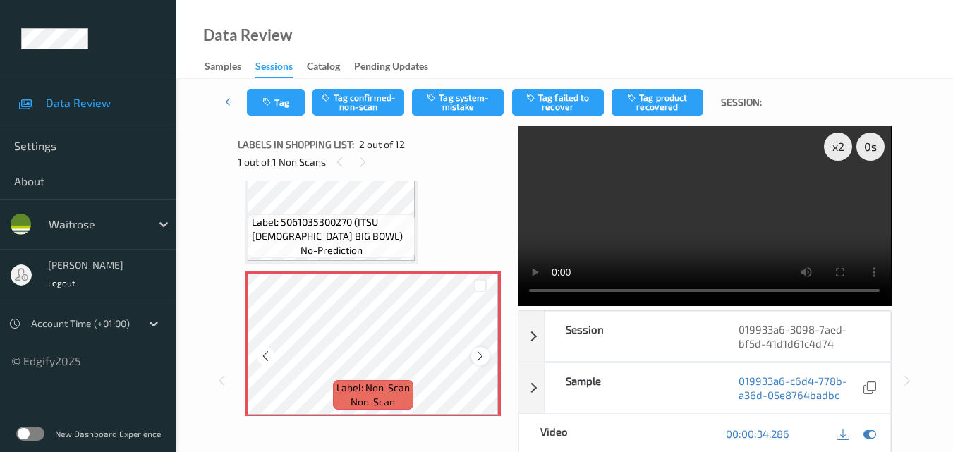
click at [478, 356] on icon at bounding box center [480, 356] width 12 height 13
click at [450, 105] on button "Tag system-mistake" at bounding box center [458, 102] width 92 height 27
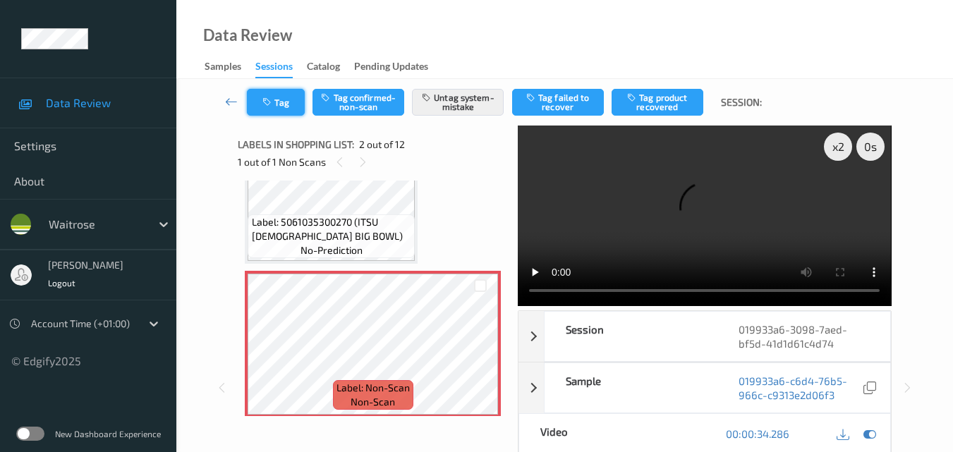
click at [278, 103] on button "Tag" at bounding box center [276, 102] width 58 height 27
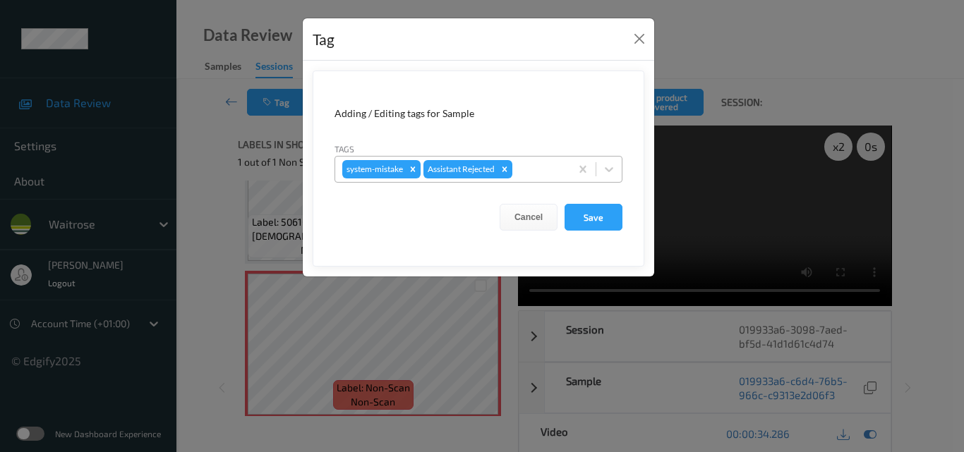
click at [529, 171] on div at bounding box center [539, 169] width 48 height 17
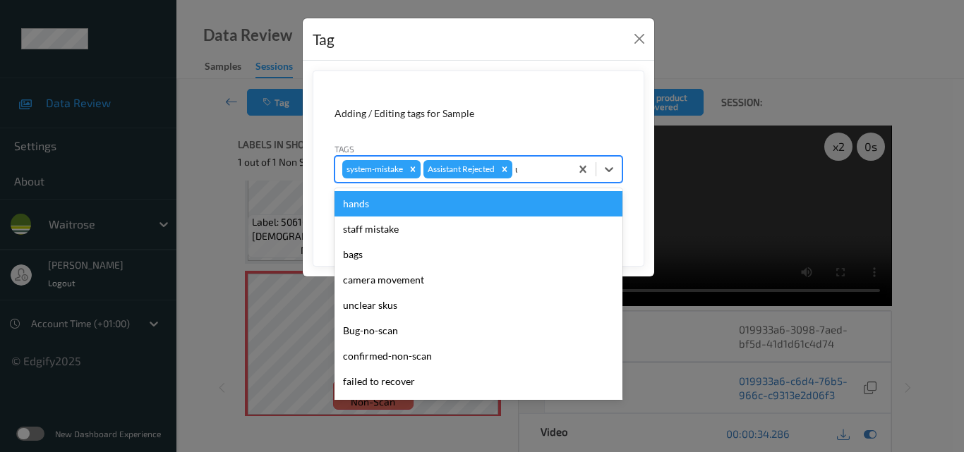
type input "un"
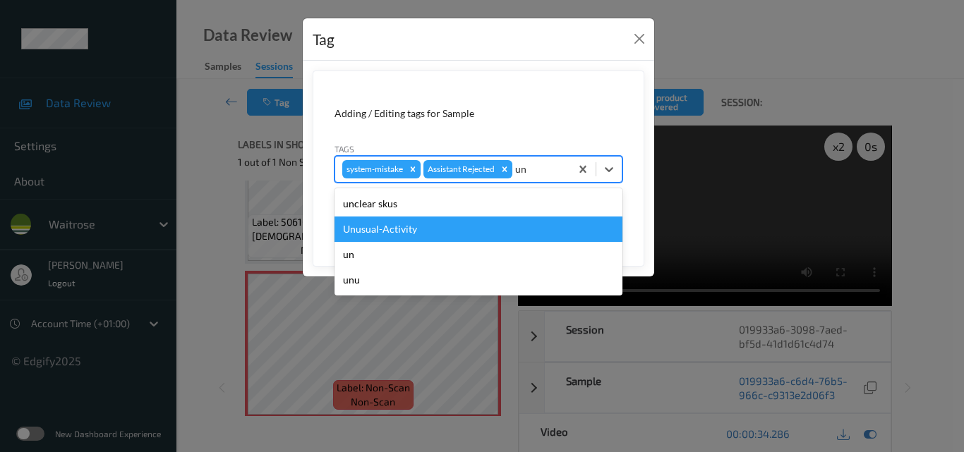
click at [490, 233] on div "Unusual-Activity" at bounding box center [478, 229] width 288 height 25
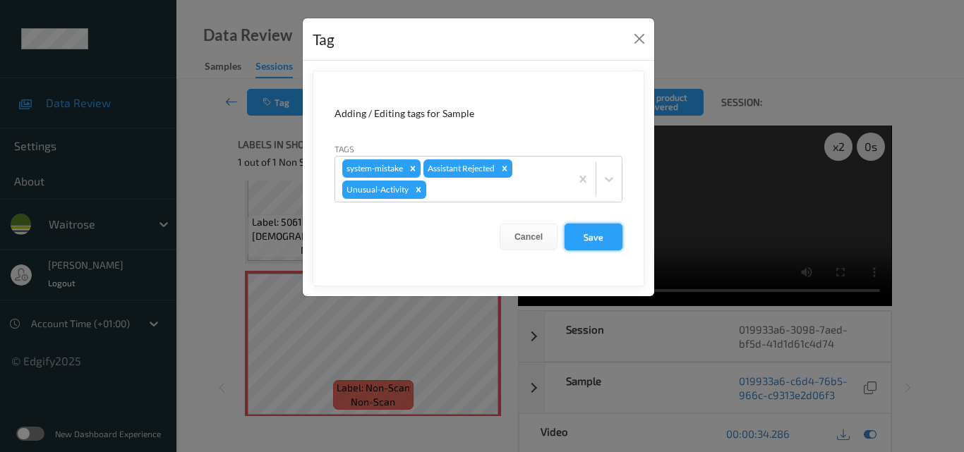
click at [581, 229] on button "Save" at bounding box center [594, 237] width 58 height 27
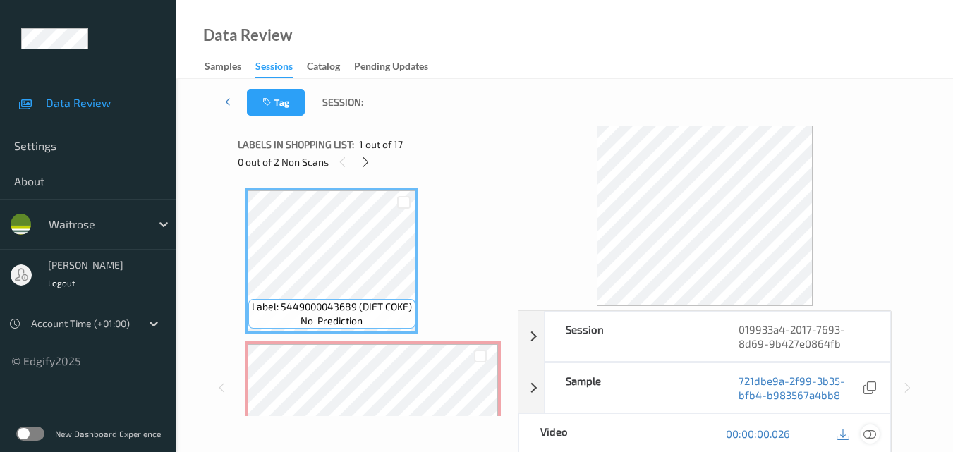
click at [872, 428] on icon at bounding box center [870, 434] width 13 height 13
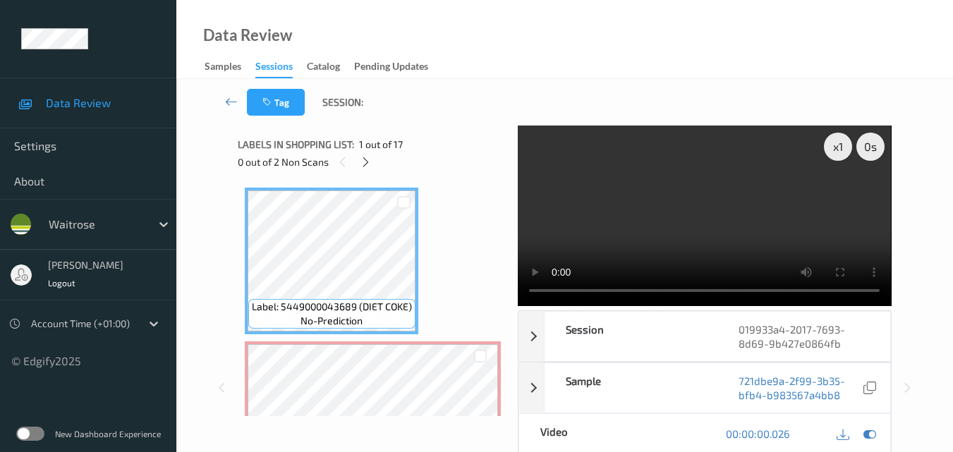
click at [646, 224] on video at bounding box center [704, 216] width 373 height 181
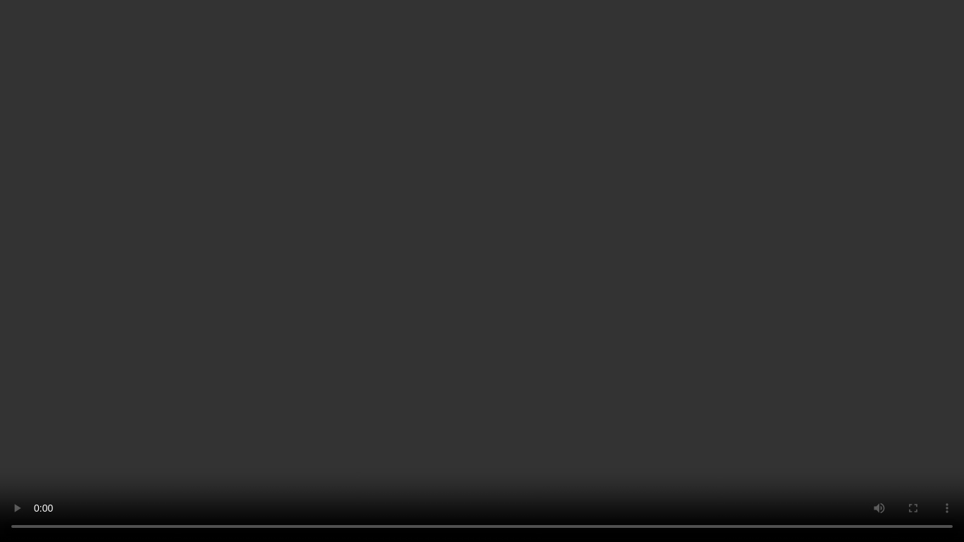
click at [584, 319] on video at bounding box center [482, 271] width 964 height 542
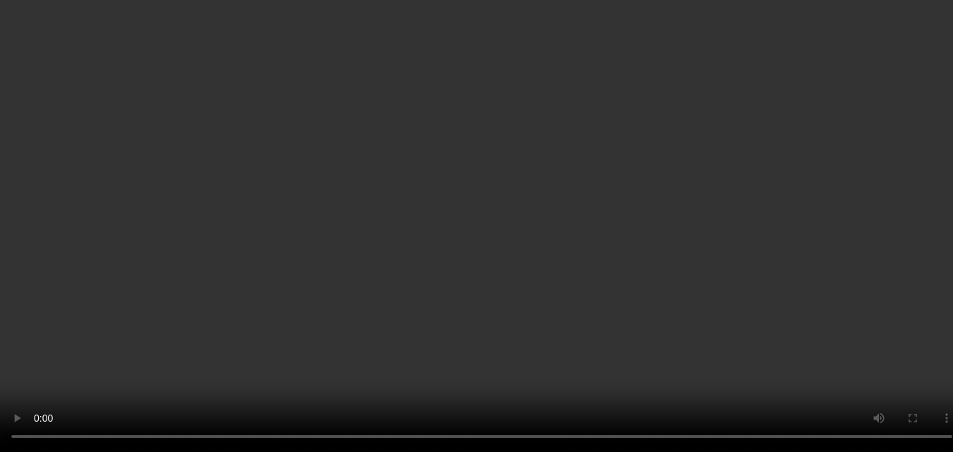
scroll to position [71, 0]
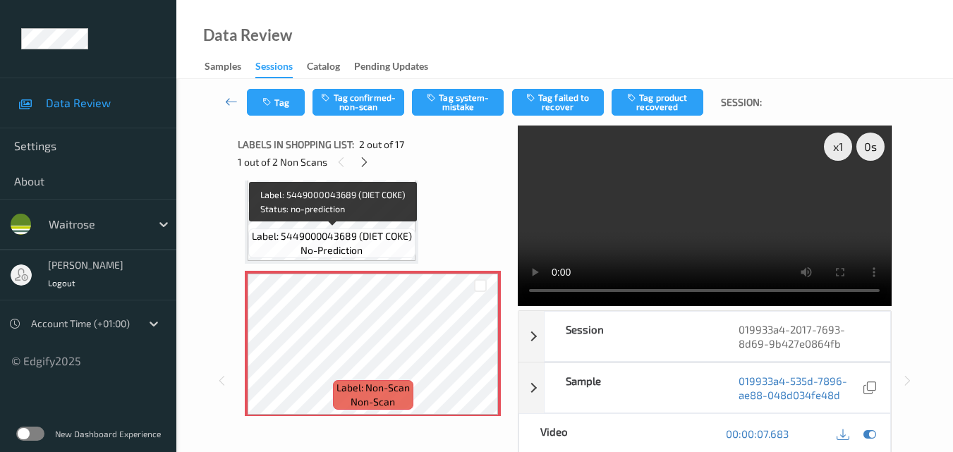
click at [361, 236] on span "Label: 5449000043689 (DIET COKE)" at bounding box center [332, 236] width 160 height 14
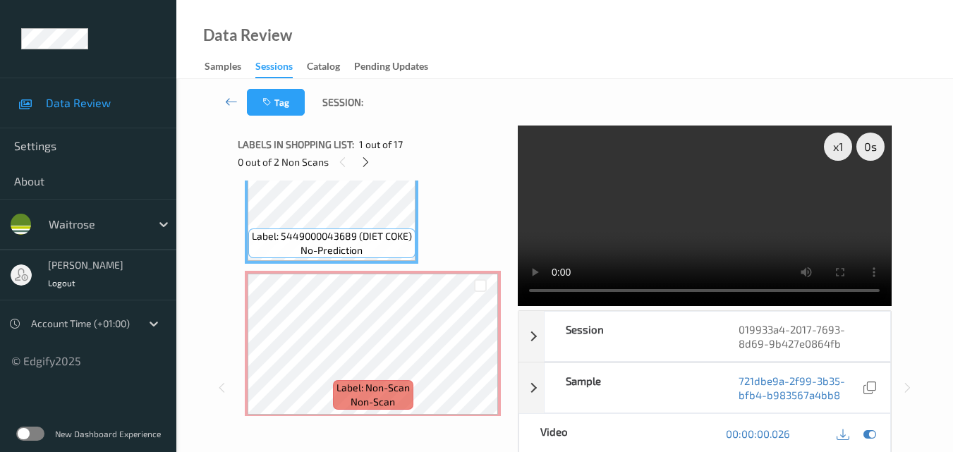
click at [675, 246] on video at bounding box center [704, 216] width 373 height 181
click at [605, 150] on video at bounding box center [704, 216] width 373 height 181
click at [746, 225] on video at bounding box center [704, 216] width 373 height 181
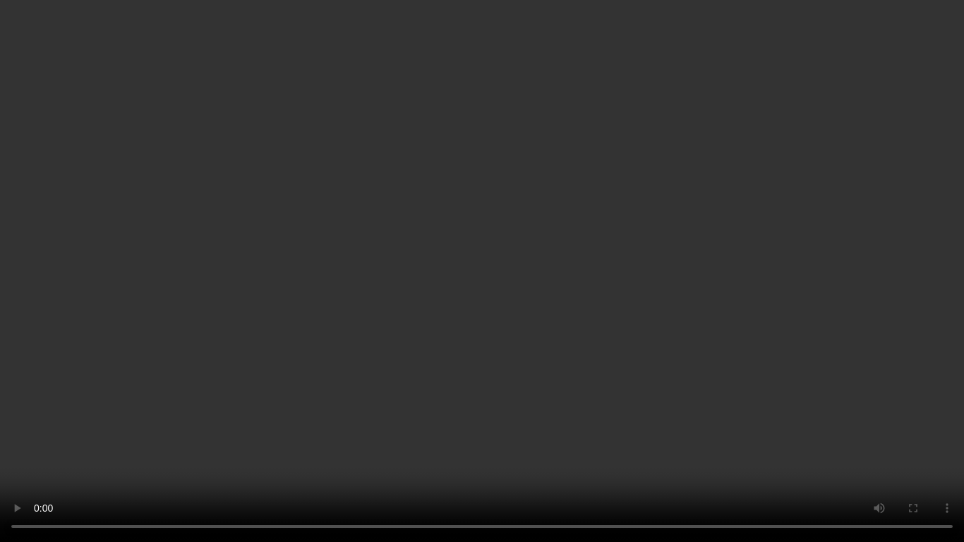
click at [634, 321] on video at bounding box center [482, 271] width 964 height 542
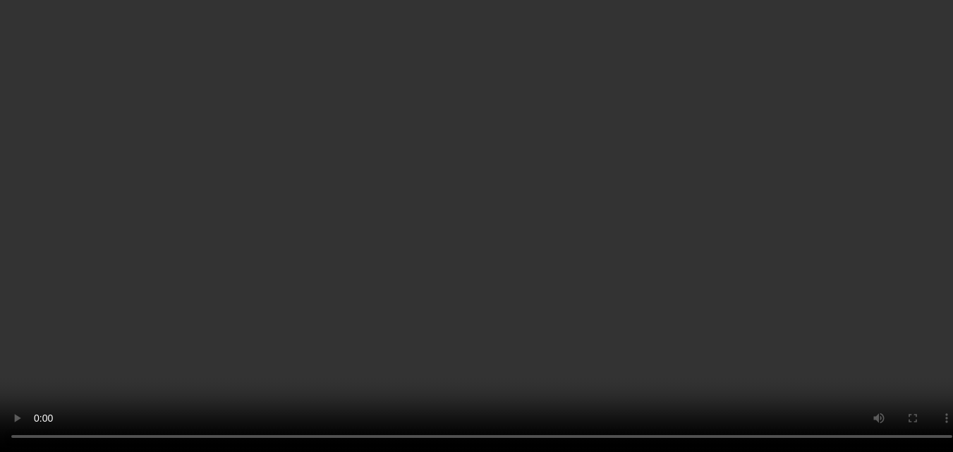
scroll to position [141, 0]
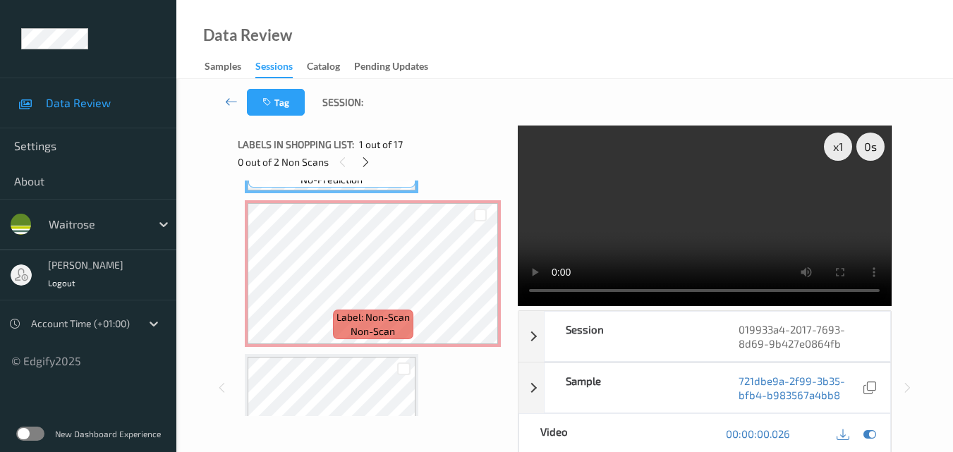
click at [704, 228] on video at bounding box center [704, 216] width 373 height 181
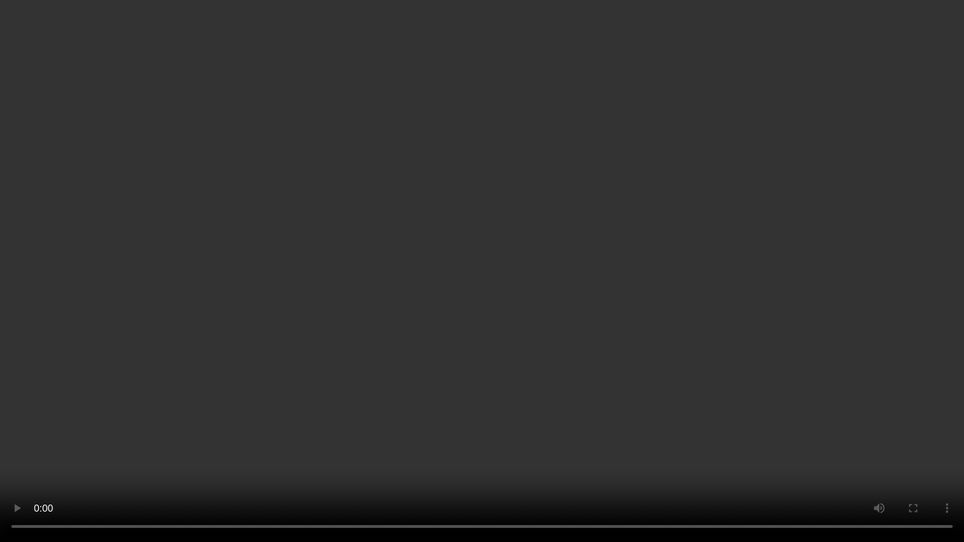
click at [623, 342] on video at bounding box center [482, 271] width 964 height 542
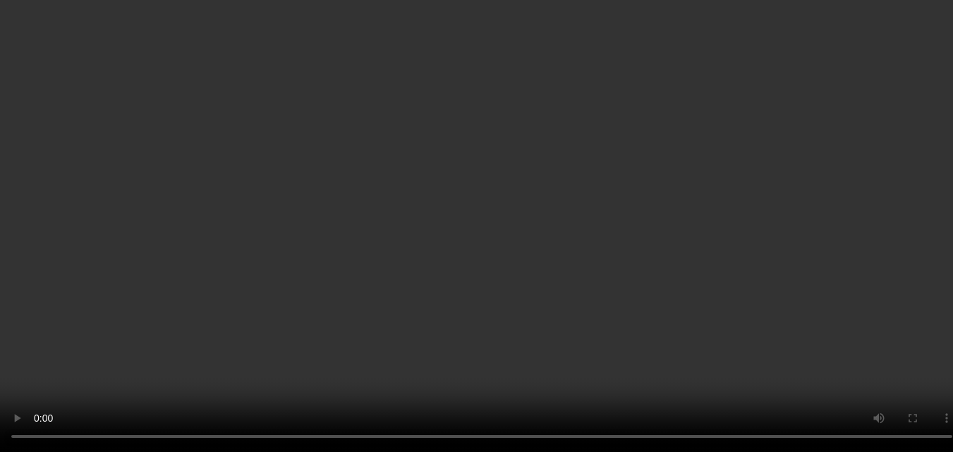
scroll to position [212, 0]
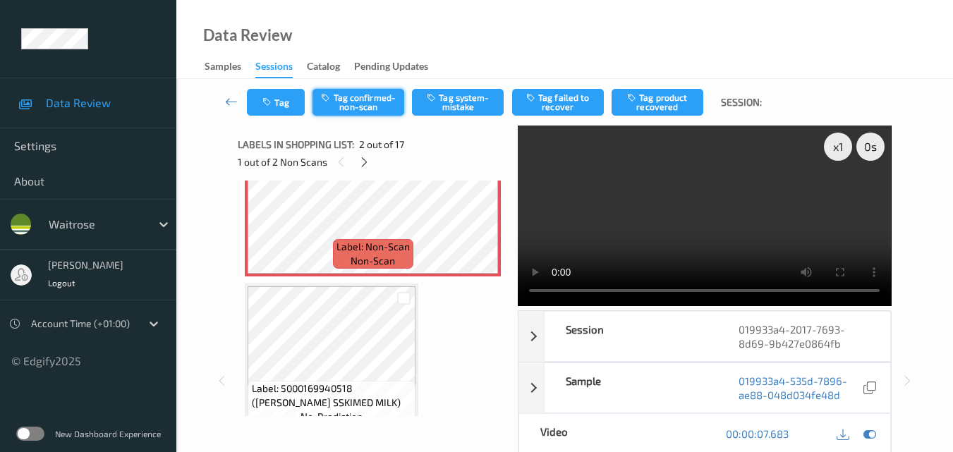
click at [366, 104] on button "Tag confirmed-non-scan" at bounding box center [359, 102] width 92 height 27
click at [722, 221] on video at bounding box center [704, 216] width 373 height 181
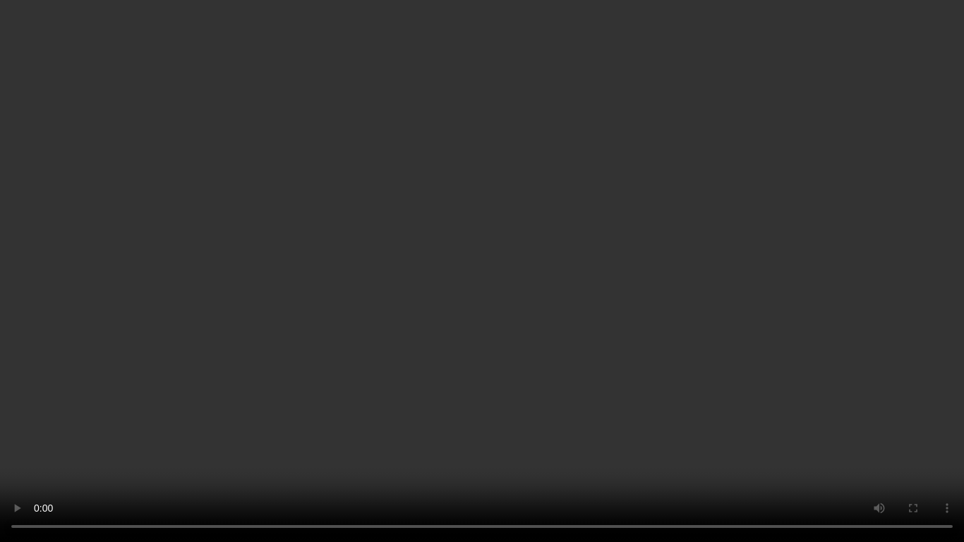
click at [390, 271] on video at bounding box center [482, 271] width 964 height 542
click at [365, 198] on video at bounding box center [482, 271] width 964 height 542
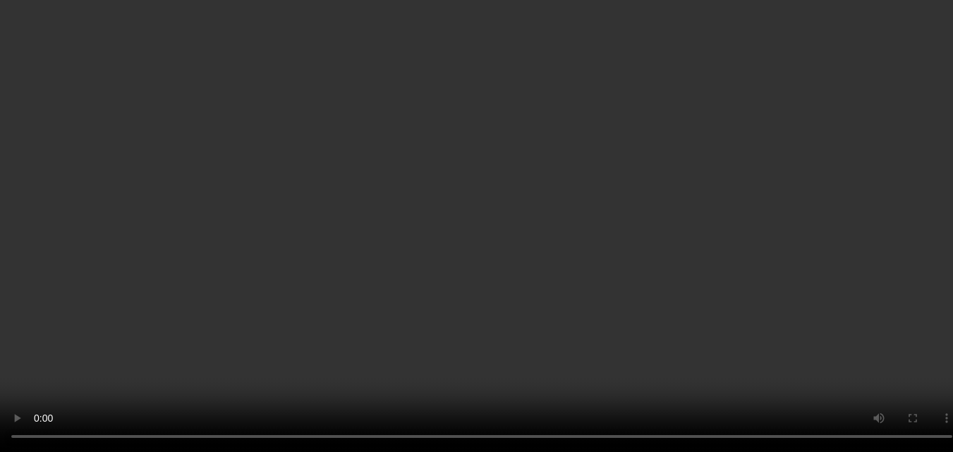
scroll to position [353, 0]
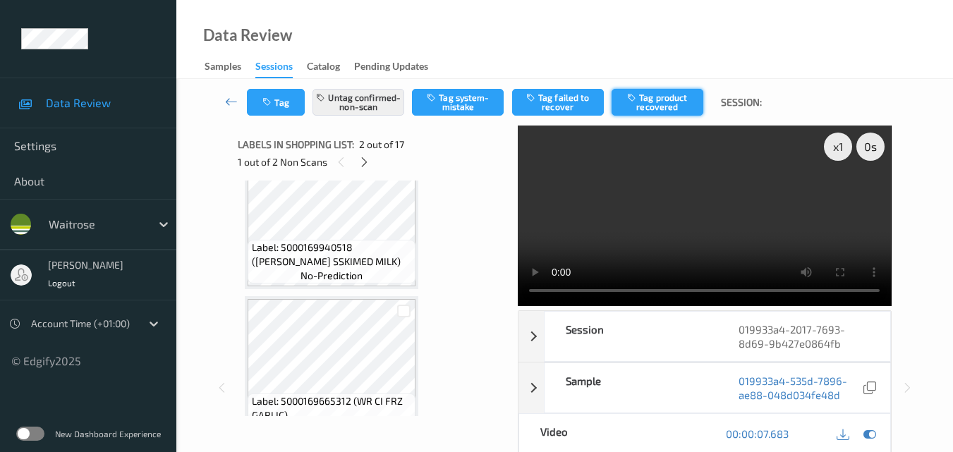
click at [676, 108] on button "Tag product recovered" at bounding box center [658, 102] width 92 height 27
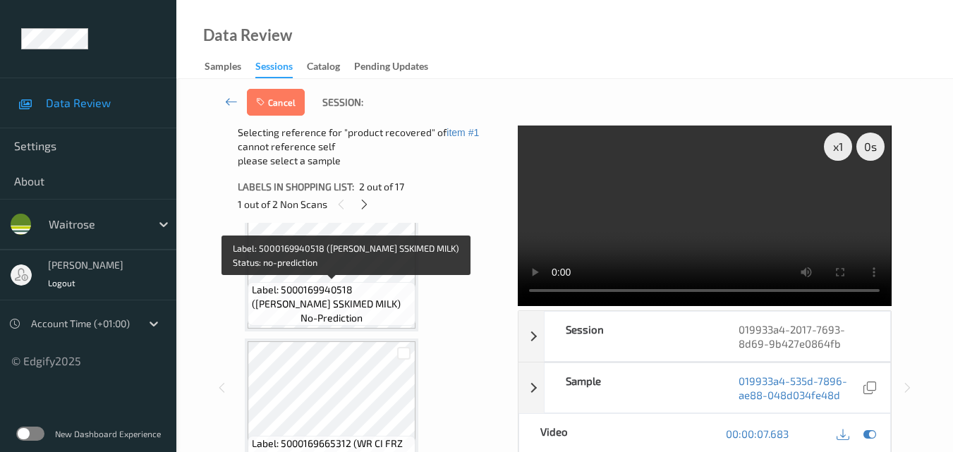
click at [349, 291] on span "Label: 5000169940518 (WR DORG SSKIMED MILK)" at bounding box center [332, 297] width 161 height 28
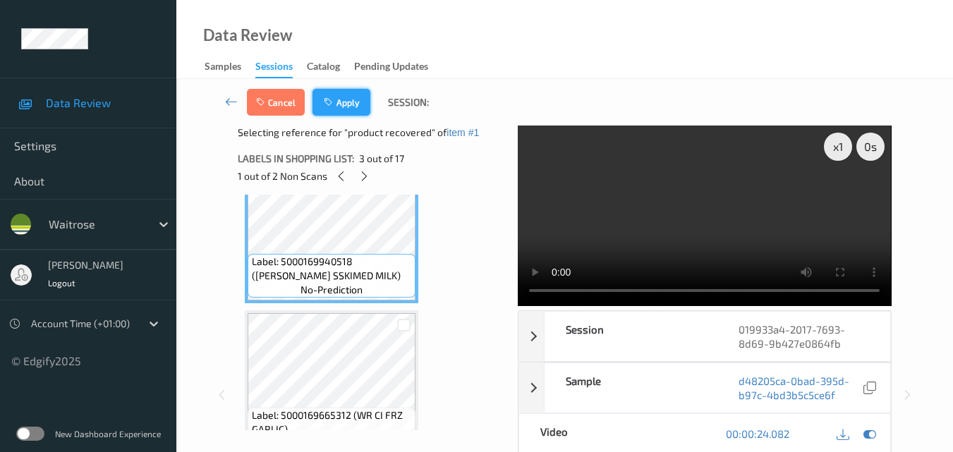
click at [357, 97] on button "Apply" at bounding box center [342, 102] width 58 height 27
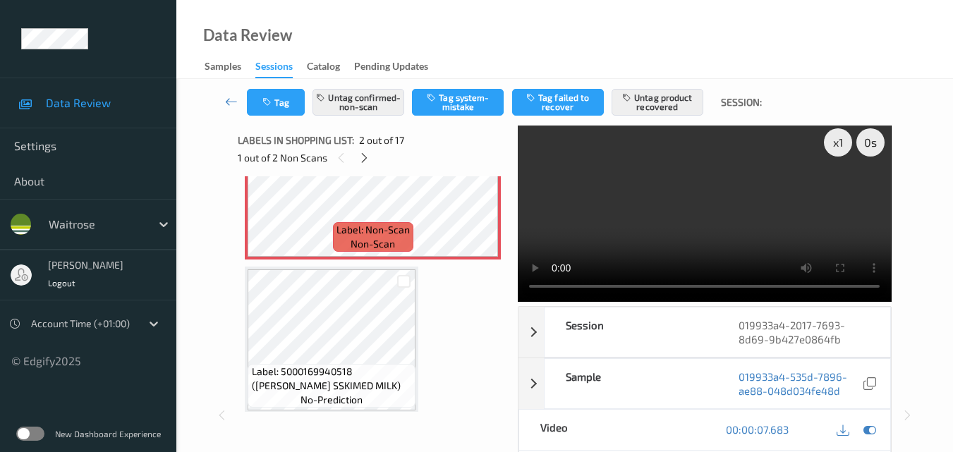
scroll to position [148, 0]
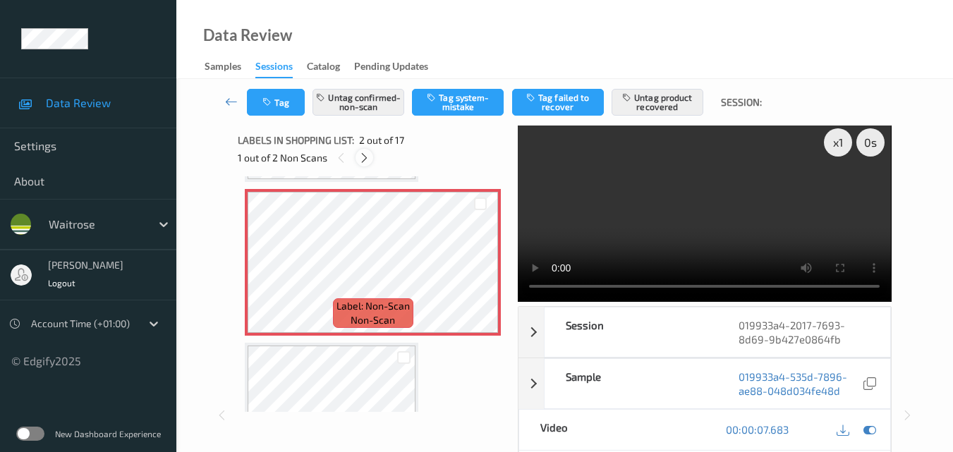
click at [361, 155] on icon at bounding box center [364, 158] width 12 height 13
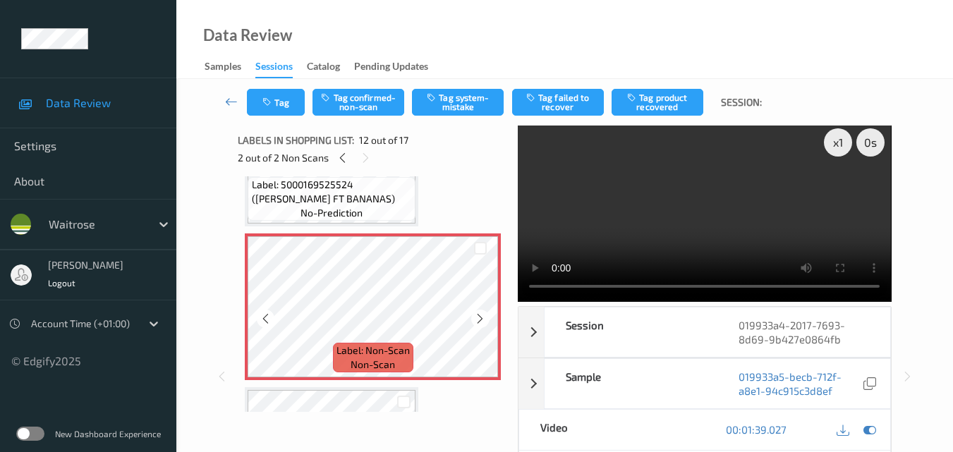
scroll to position [1616, 0]
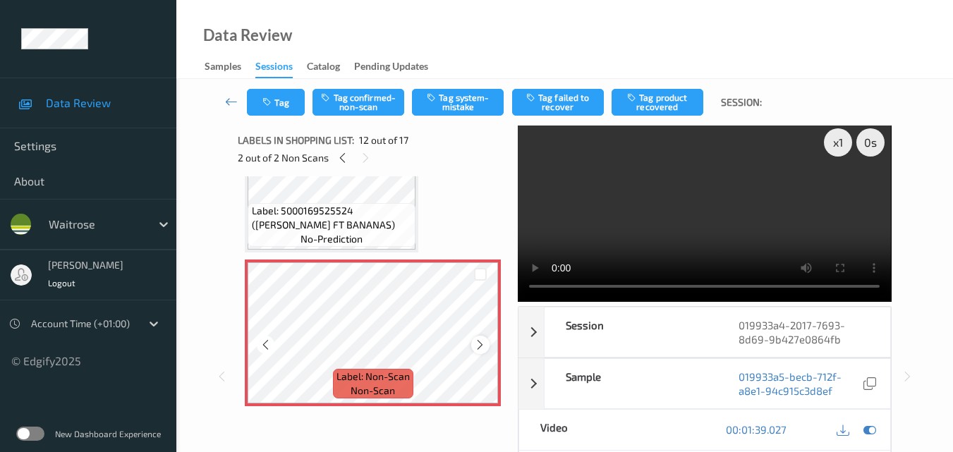
click at [479, 346] on icon at bounding box center [480, 345] width 12 height 13
click at [481, 351] on div at bounding box center [480, 345] width 18 height 18
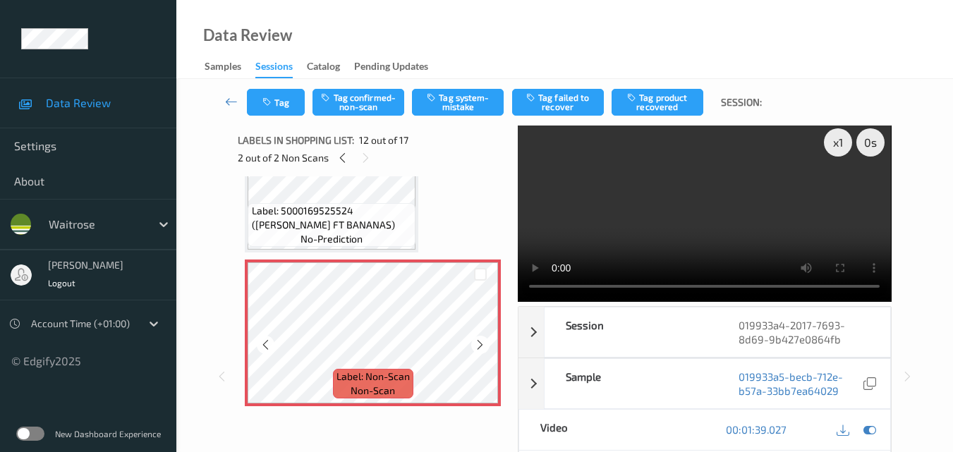
click at [481, 351] on div at bounding box center [480, 345] width 18 height 18
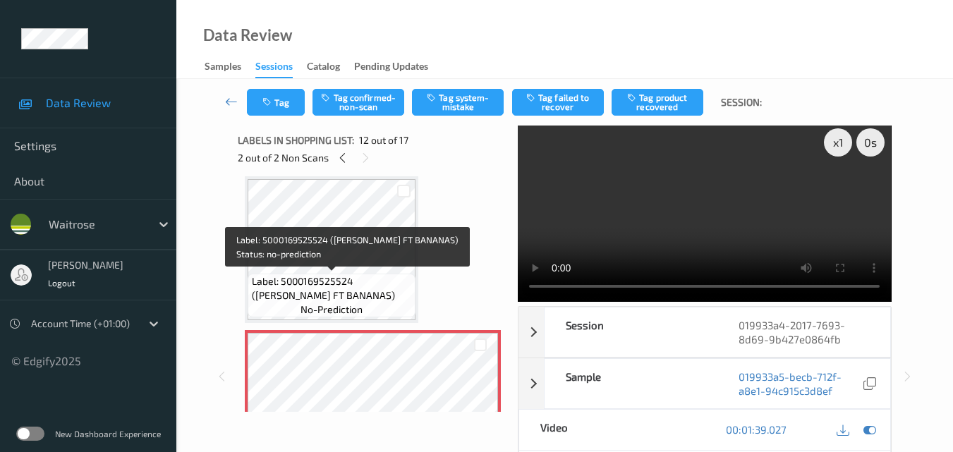
click at [392, 284] on span "Label: 5000169525524 (WR DORG FT BANANAS)" at bounding box center [332, 289] width 161 height 28
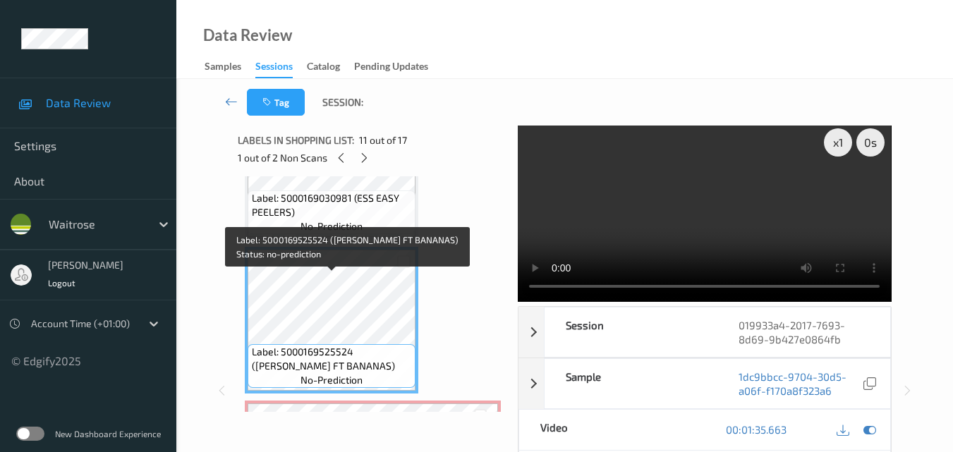
scroll to position [1404, 0]
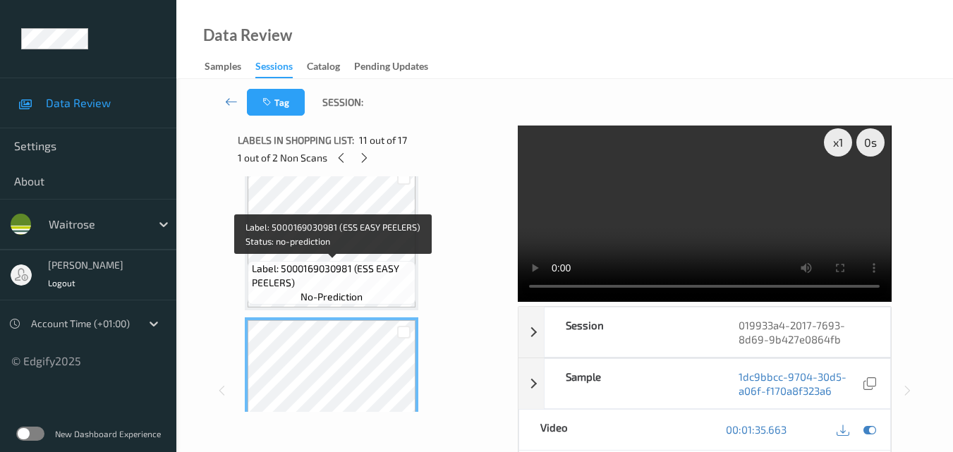
click at [382, 282] on span "Label: 5000169030981 (ESS EASY PEELERS)" at bounding box center [332, 276] width 161 height 28
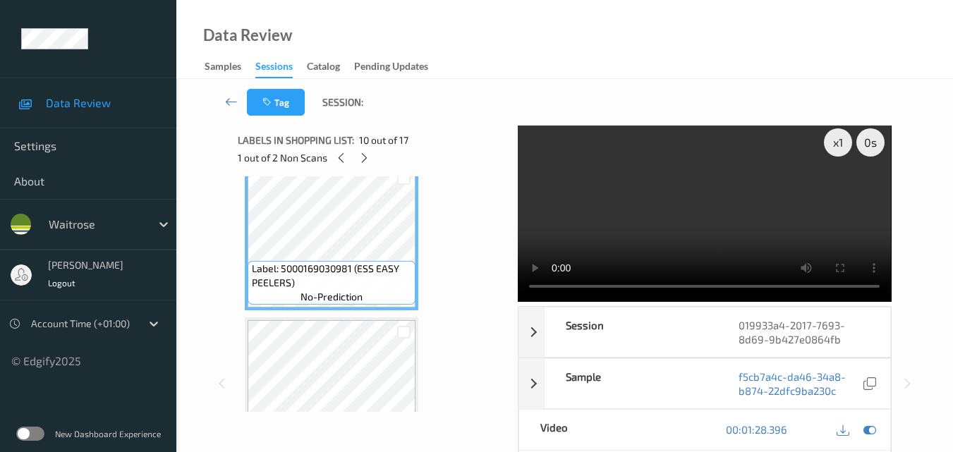
click at [732, 224] on video at bounding box center [704, 211] width 373 height 181
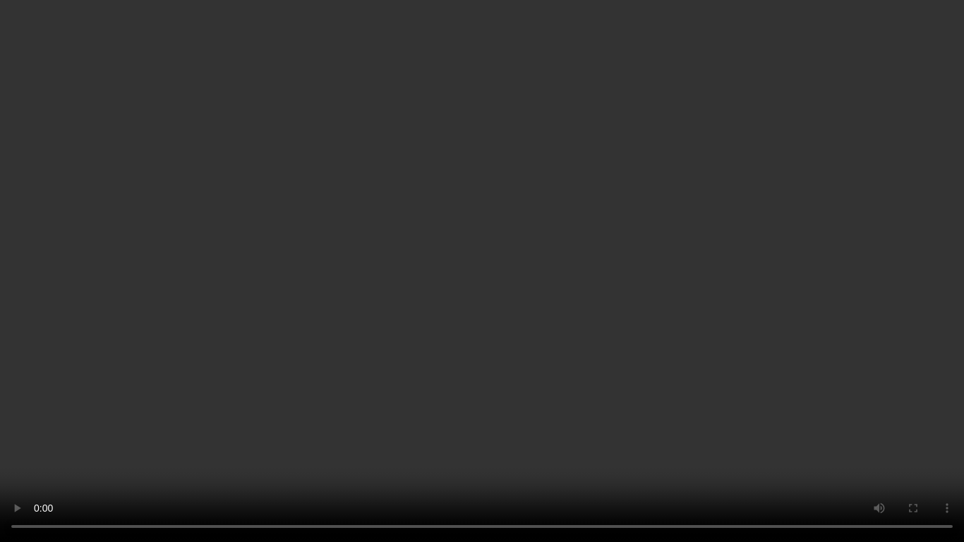
click at [677, 279] on video at bounding box center [482, 271] width 964 height 542
click at [787, 366] on video at bounding box center [482, 271] width 964 height 542
click at [732, 334] on video at bounding box center [482, 271] width 964 height 542
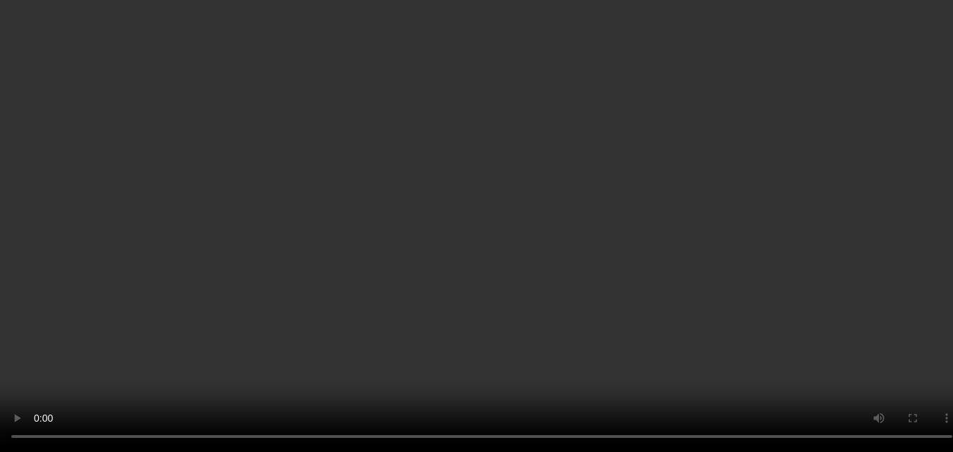
scroll to position [1616, 0]
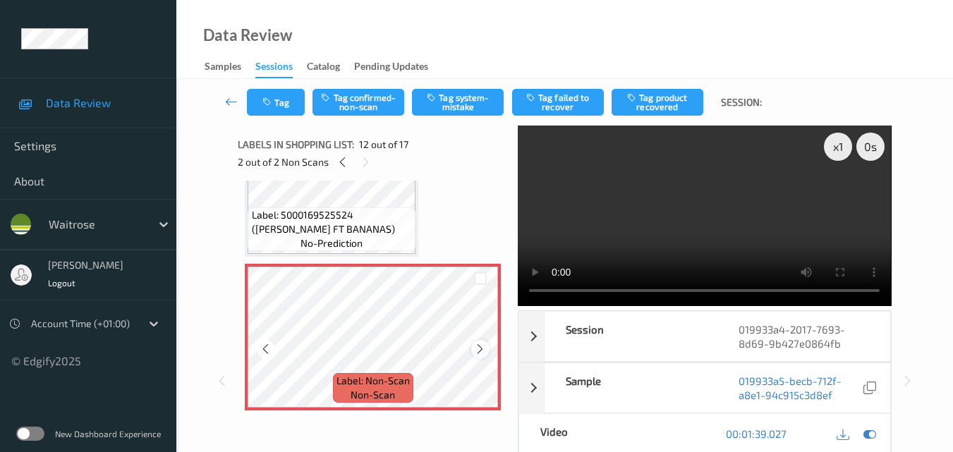
click at [476, 348] on icon at bounding box center [480, 349] width 12 height 13
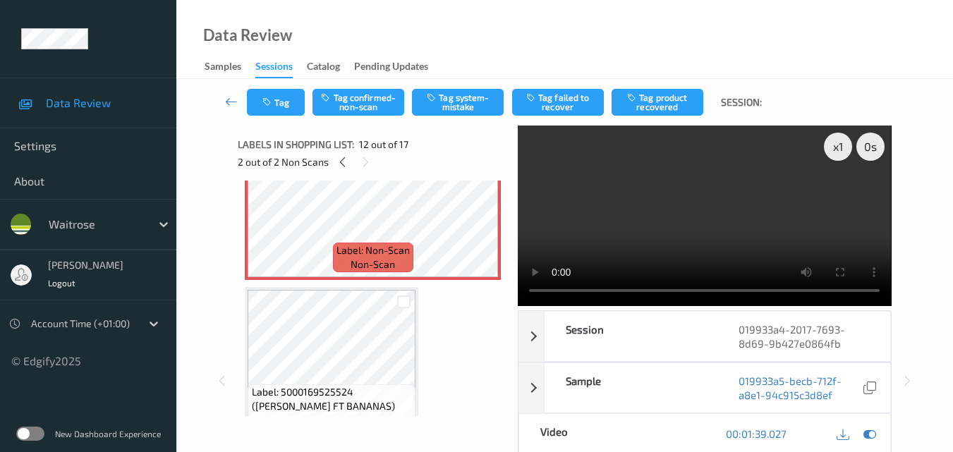
scroll to position [1757, 0]
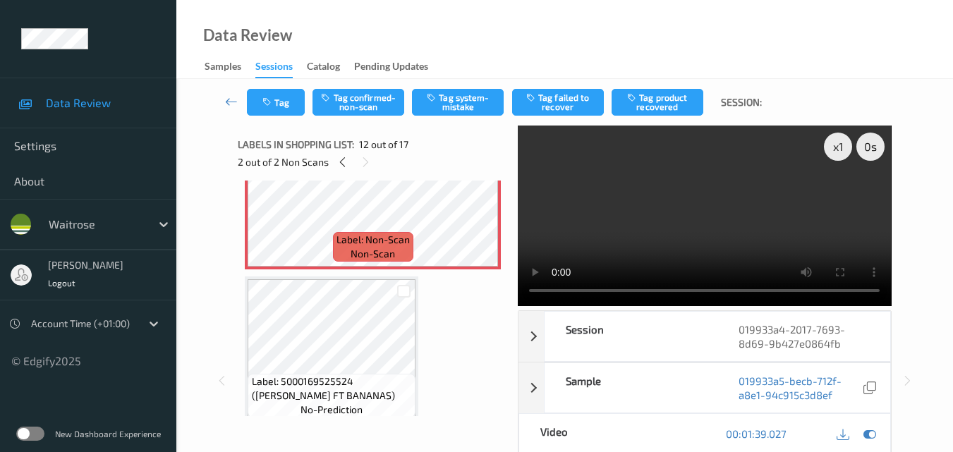
click at [700, 210] on video at bounding box center [704, 216] width 373 height 181
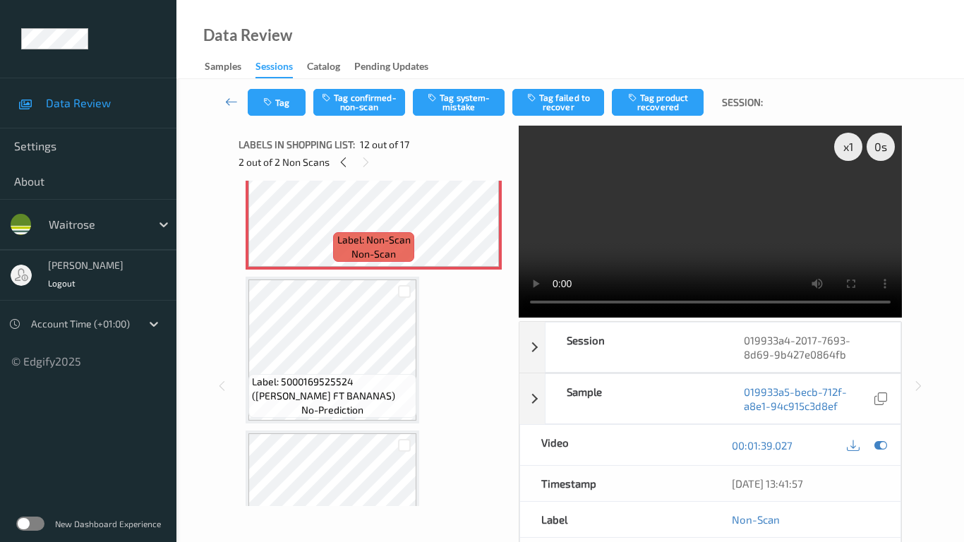
click at [549, 318] on video at bounding box center [710, 222] width 383 height 192
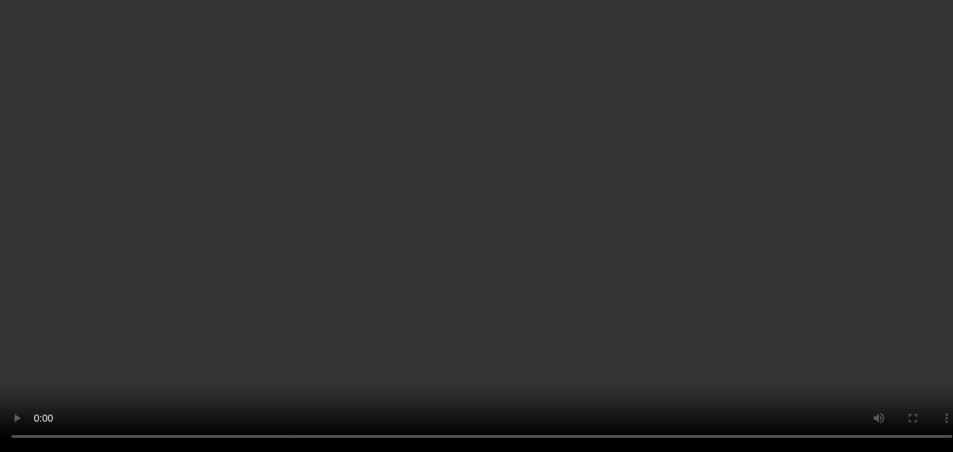
scroll to position [1687, 0]
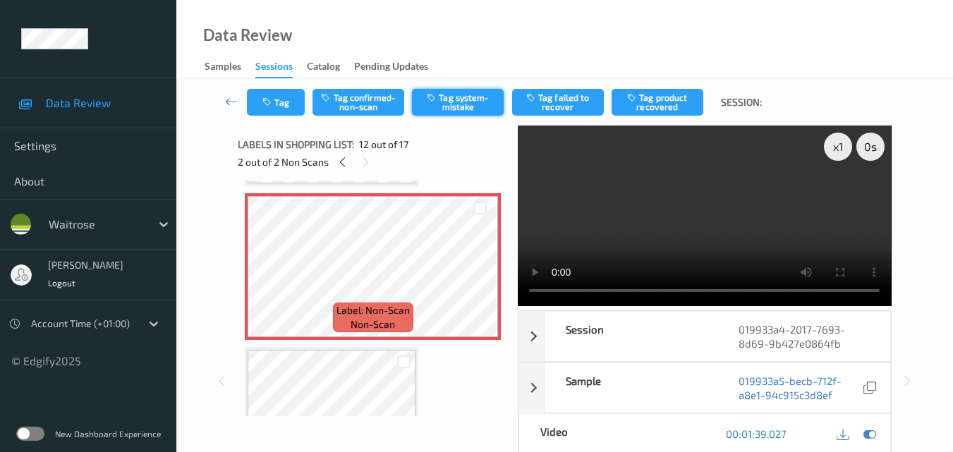
click at [466, 107] on button "Tag system-mistake" at bounding box center [458, 102] width 92 height 27
click at [284, 107] on button "Tag" at bounding box center [276, 102] width 58 height 27
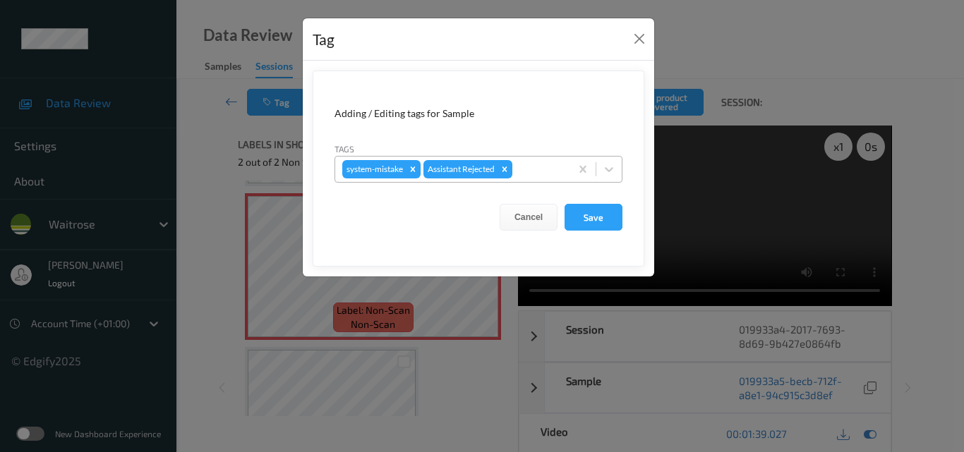
click at [530, 169] on div at bounding box center [539, 169] width 48 height 17
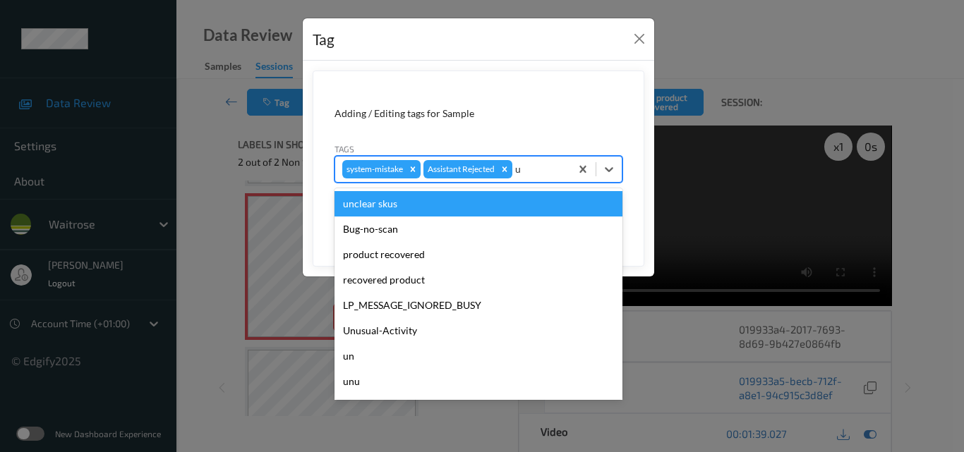
type input "un"
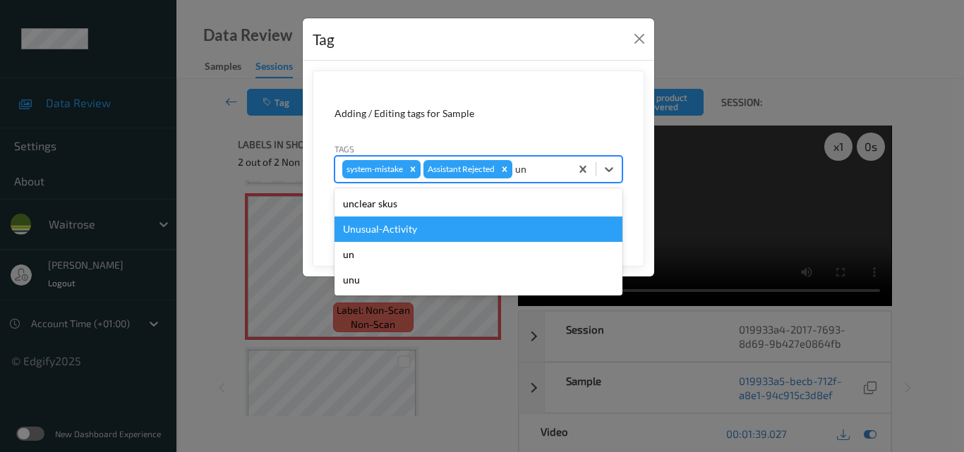
click at [473, 219] on div "Unusual-Activity" at bounding box center [478, 229] width 288 height 25
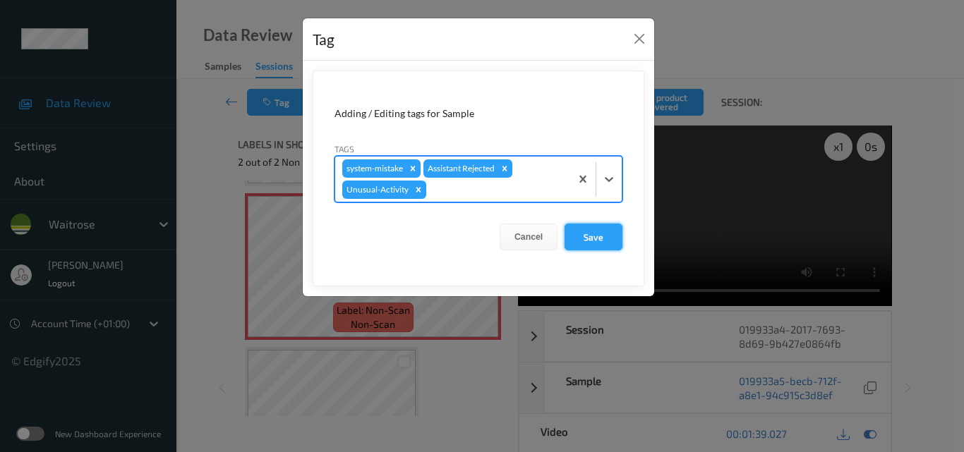
click at [585, 239] on button "Save" at bounding box center [594, 237] width 58 height 27
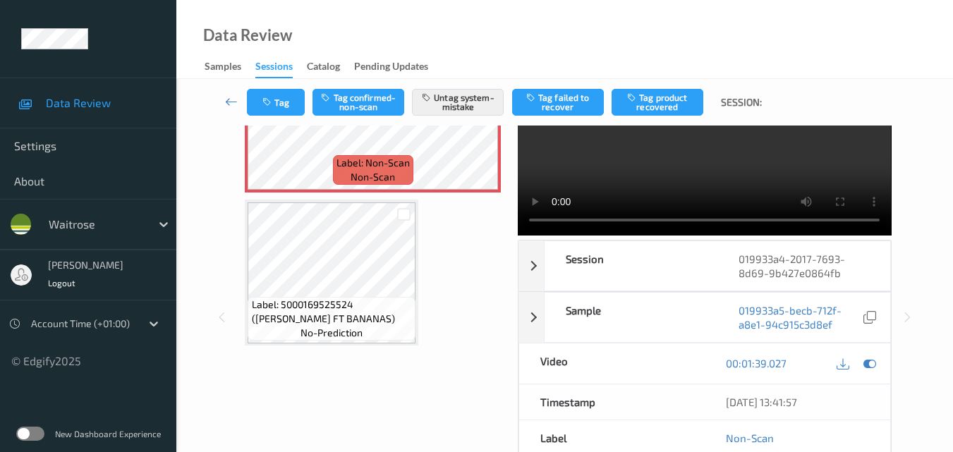
scroll to position [1757, 0]
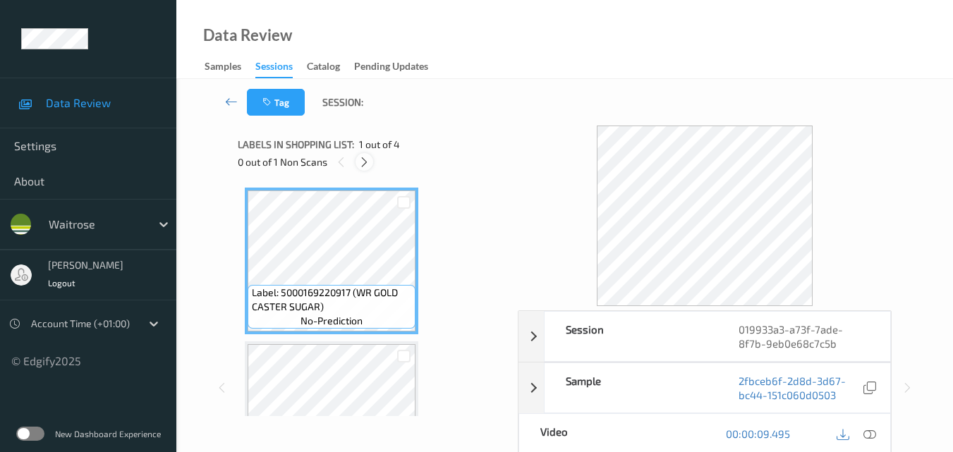
click at [367, 162] on icon at bounding box center [364, 162] width 12 height 13
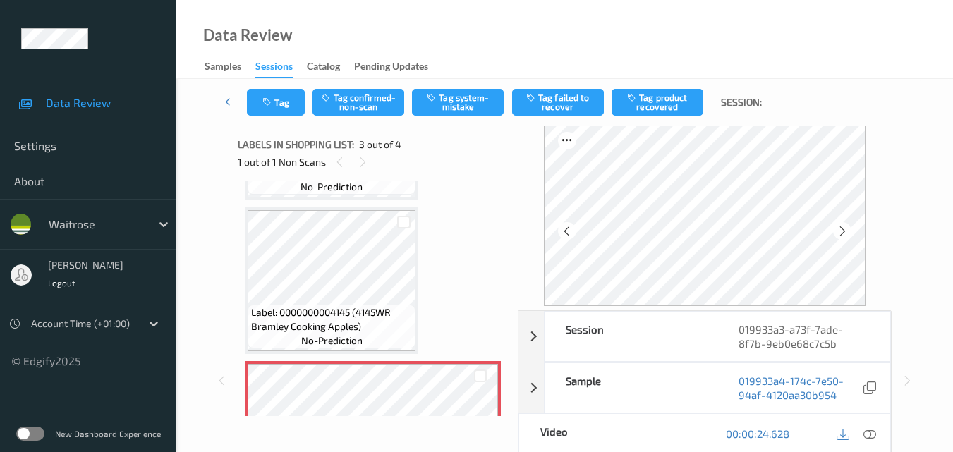
scroll to position [161, 0]
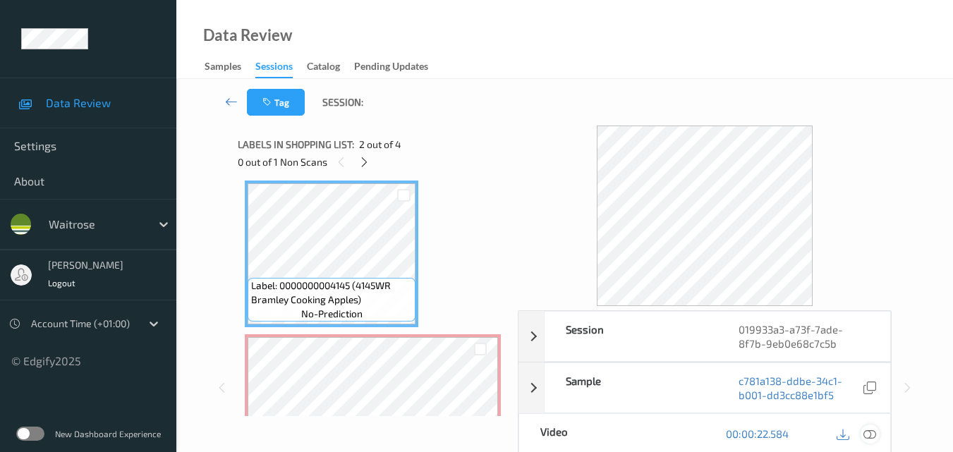
click at [877, 432] on div at bounding box center [870, 434] width 19 height 19
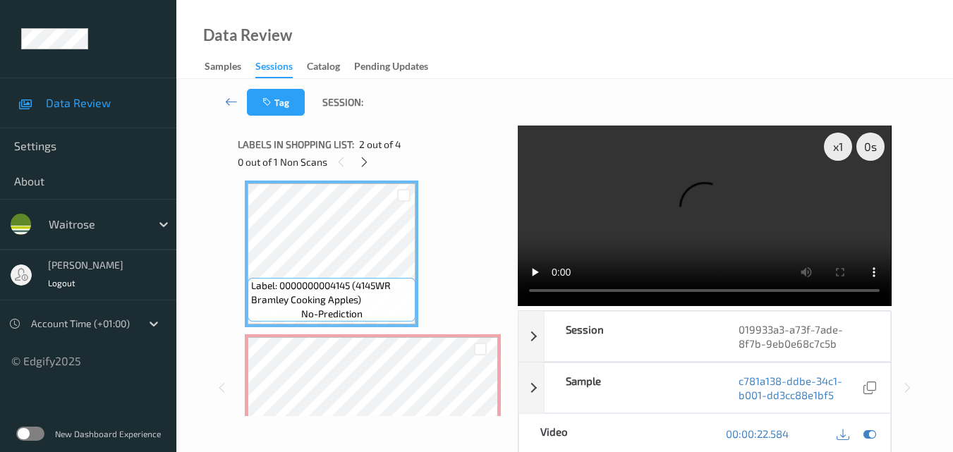
click at [673, 203] on video at bounding box center [704, 216] width 373 height 181
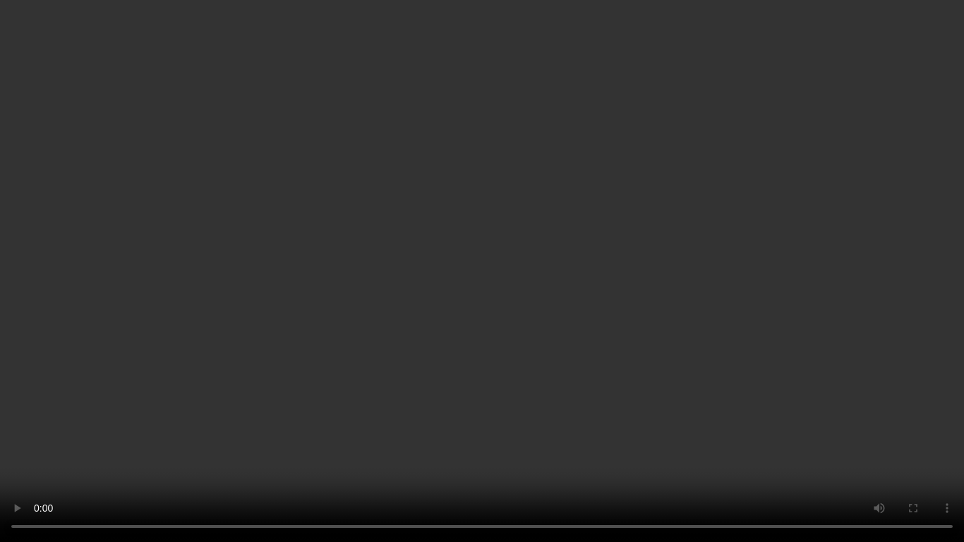
click at [577, 310] on video at bounding box center [482, 271] width 964 height 542
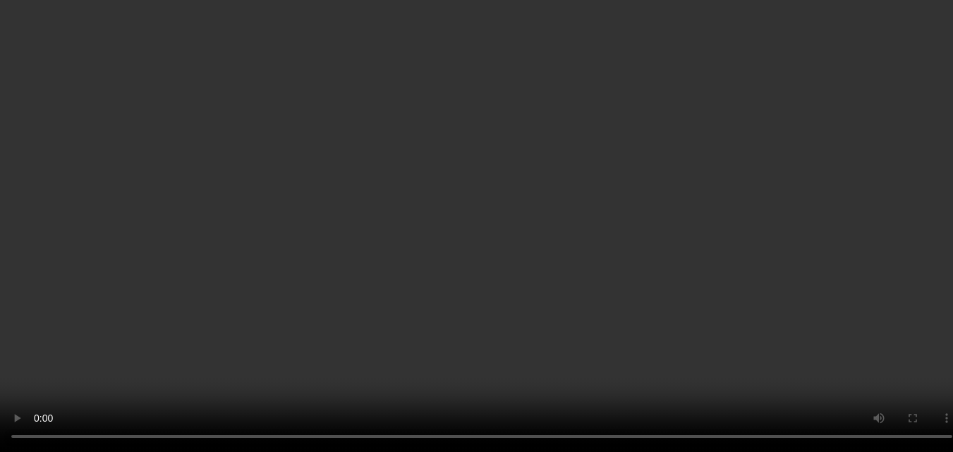
scroll to position [231, 0]
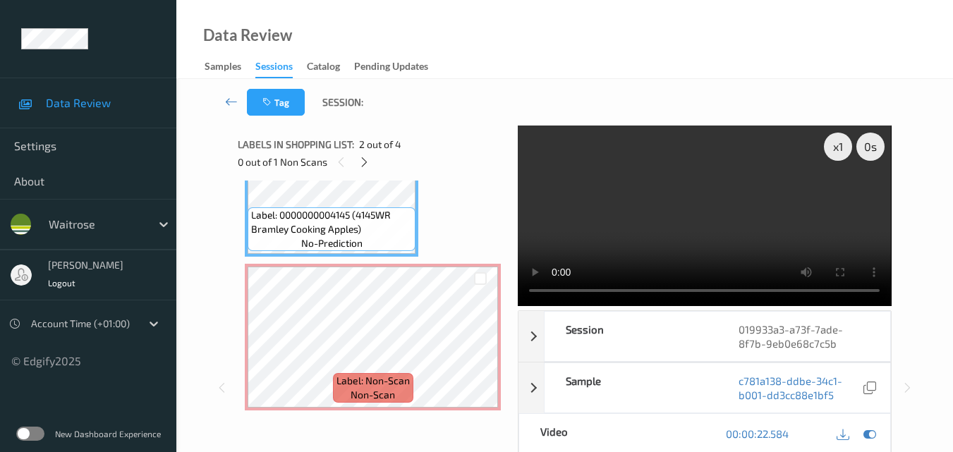
click at [636, 241] on video at bounding box center [704, 216] width 373 height 181
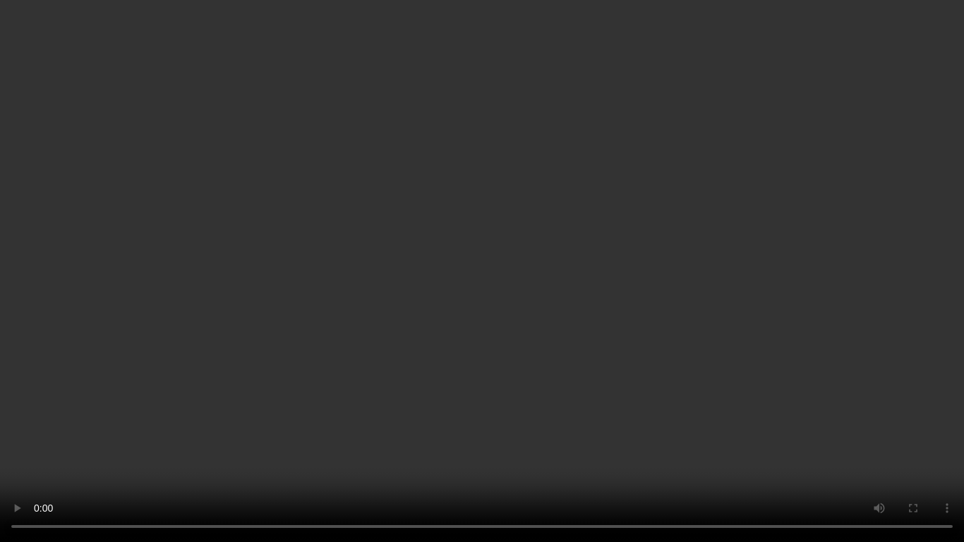
click at [636, 182] on video at bounding box center [482, 271] width 964 height 542
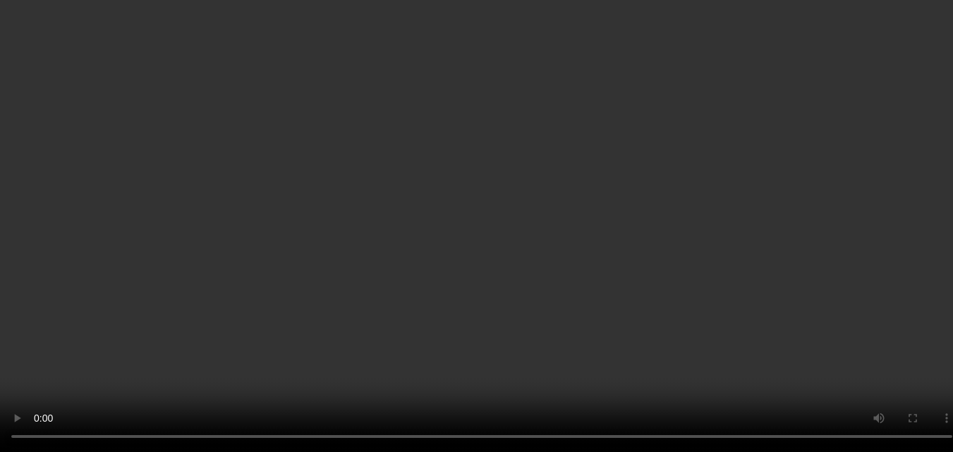
scroll to position [302, 0]
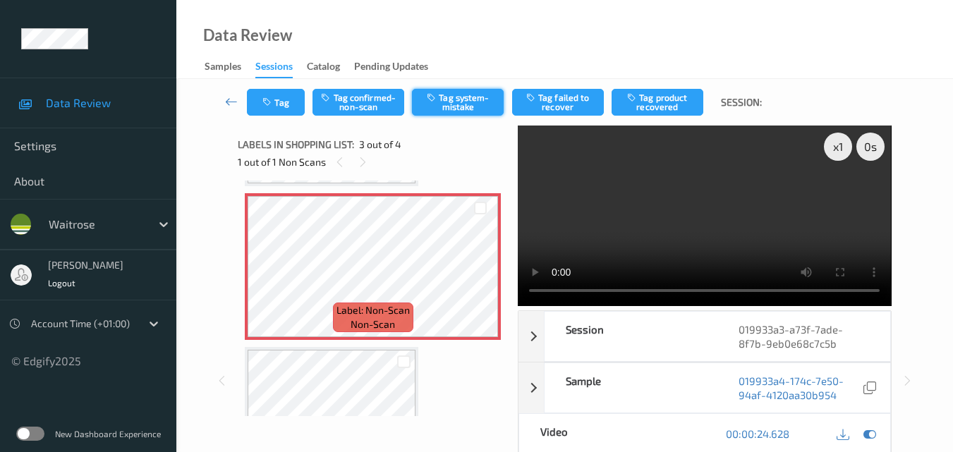
click at [469, 99] on button "Tag system-mistake" at bounding box center [458, 102] width 92 height 27
click at [279, 103] on button "Tag" at bounding box center [276, 102] width 58 height 27
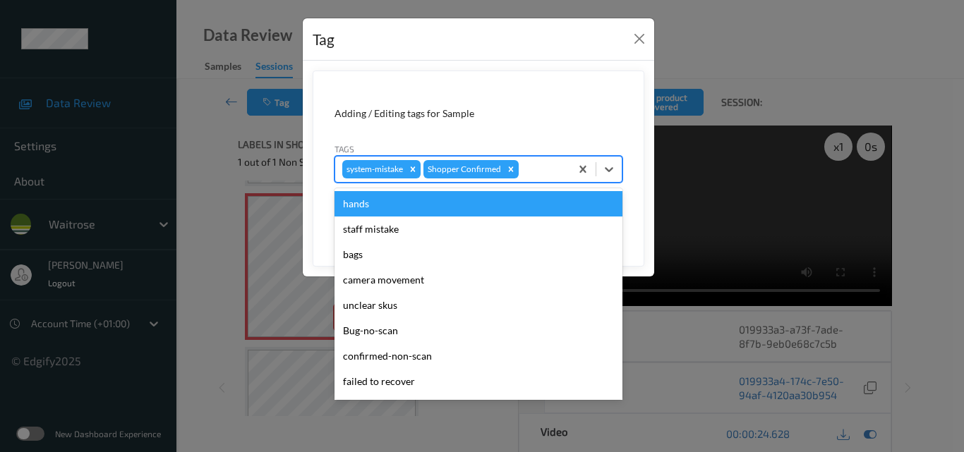
click at [536, 165] on div at bounding box center [542, 169] width 42 height 17
type input "un"
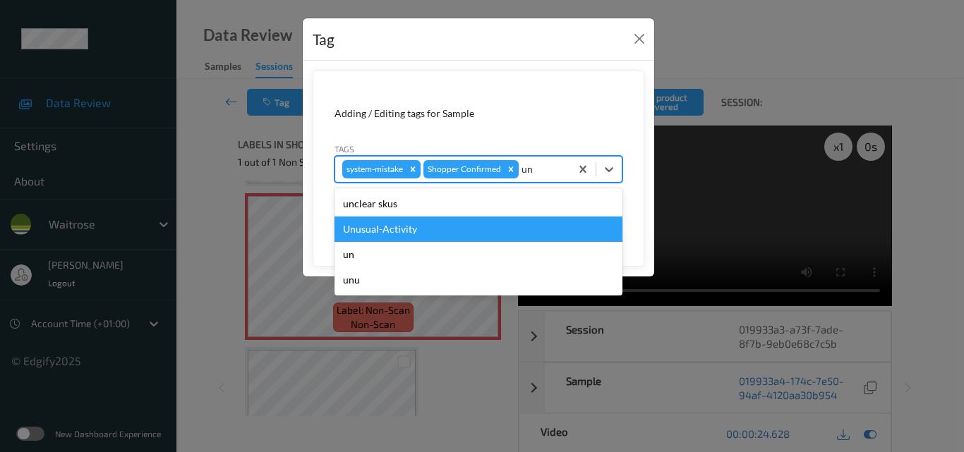
click at [466, 227] on div "Unusual-Activity" at bounding box center [478, 229] width 288 height 25
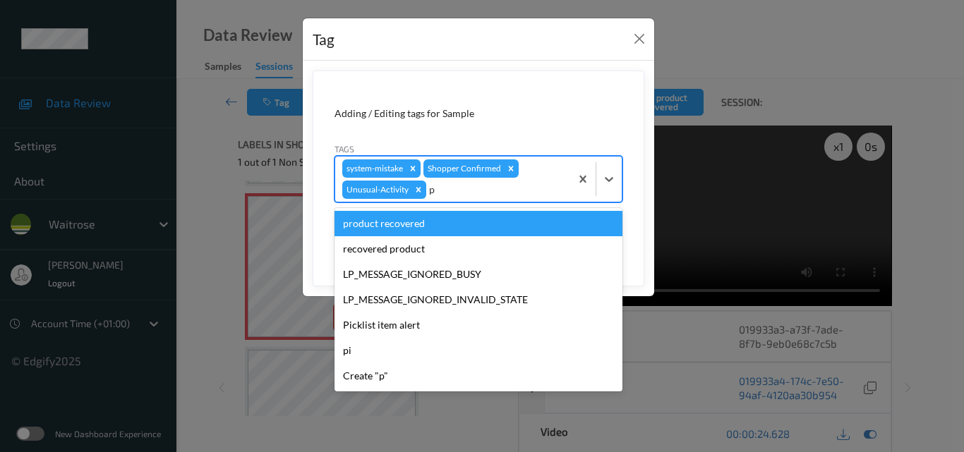
type input "pi"
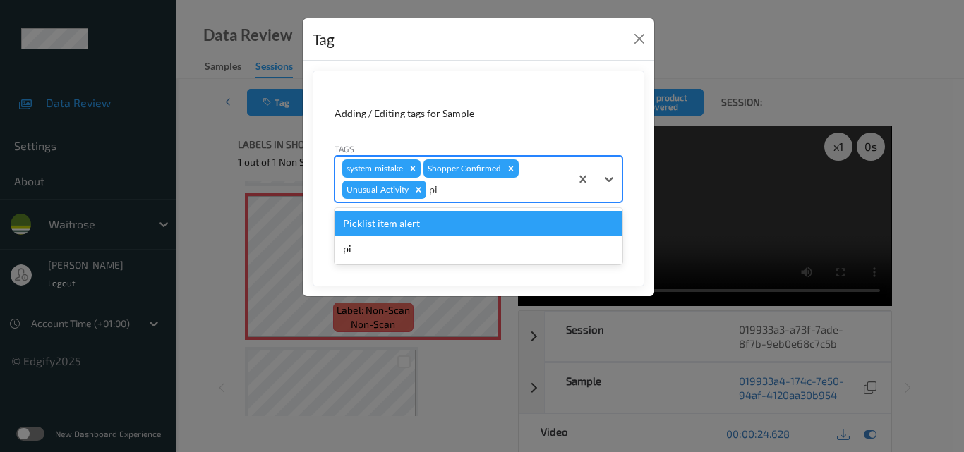
click at [466, 227] on div "Picklist item alert" at bounding box center [478, 223] width 288 height 25
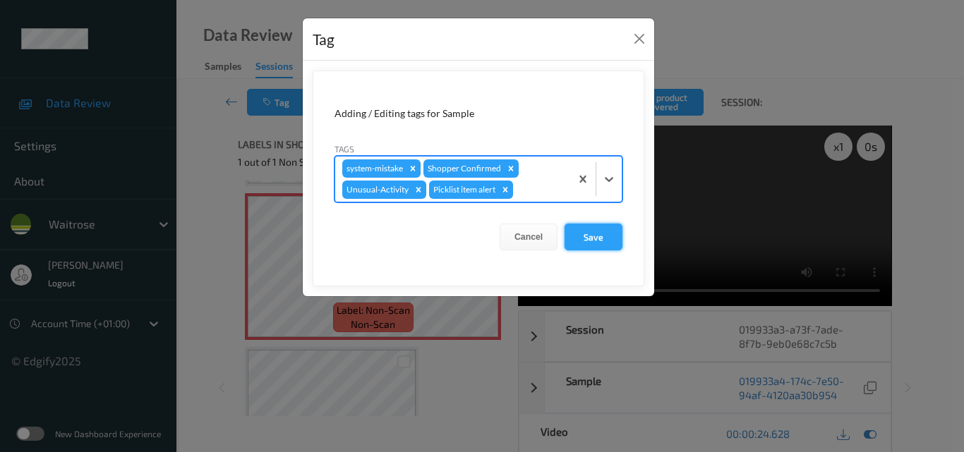
click at [596, 242] on button "Save" at bounding box center [594, 237] width 58 height 27
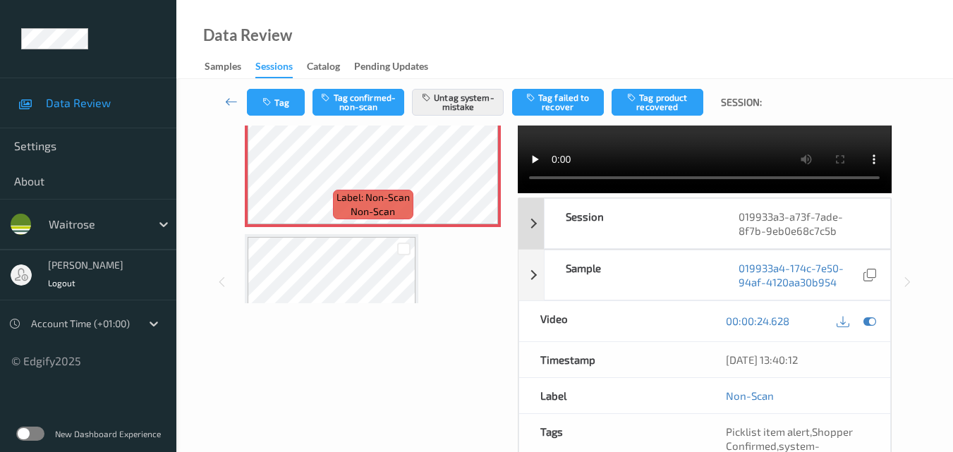
scroll to position [141, 0]
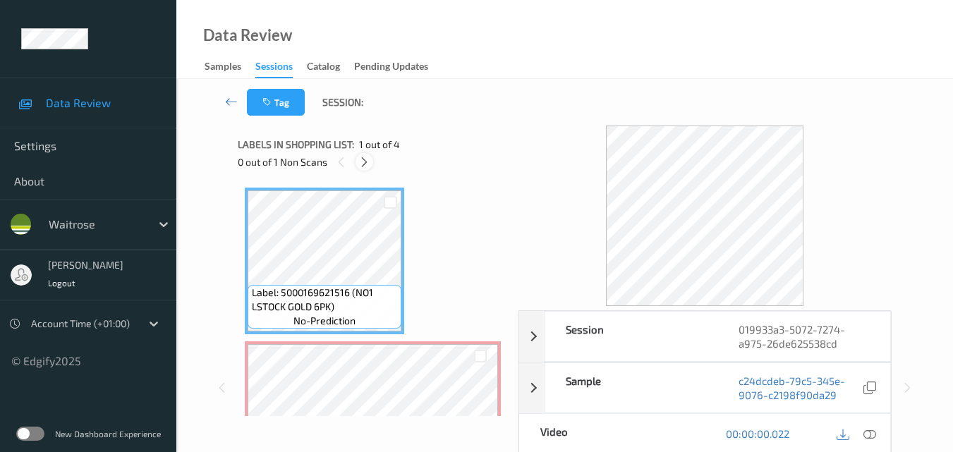
click at [365, 162] on icon at bounding box center [364, 162] width 12 height 13
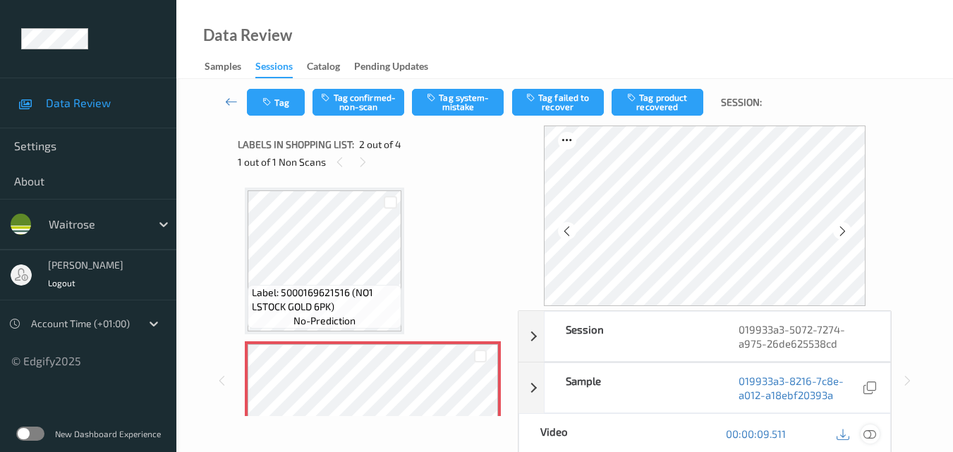
click at [870, 434] on icon at bounding box center [870, 434] width 13 height 13
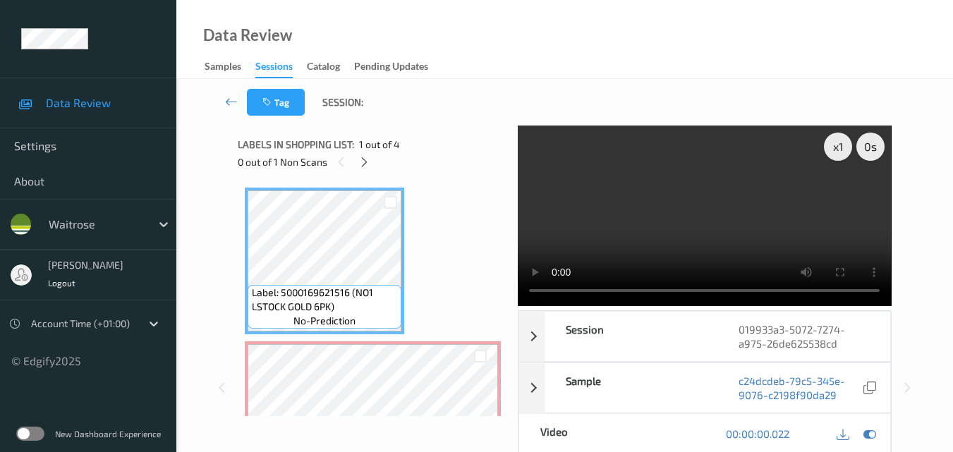
click at [625, 222] on video at bounding box center [704, 216] width 373 height 181
click at [835, 150] on div "x 1" at bounding box center [838, 147] width 28 height 28
click at [735, 210] on video at bounding box center [704, 216] width 373 height 181
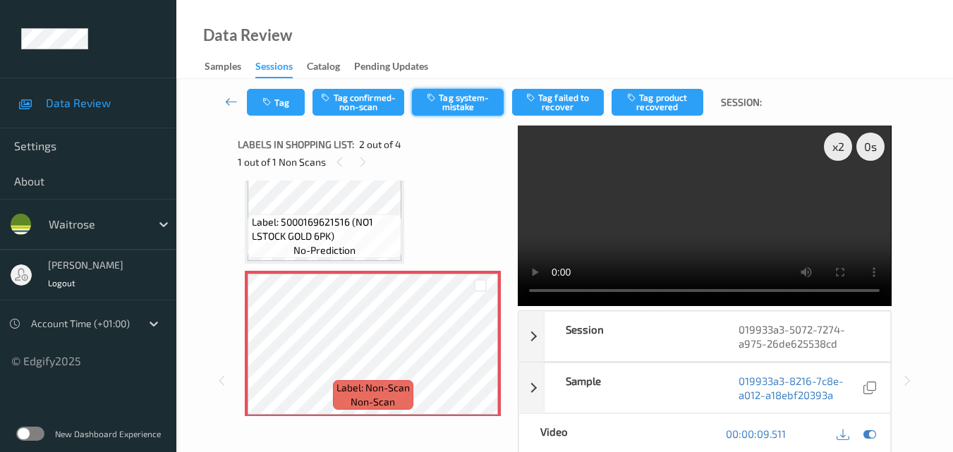
click at [469, 104] on button "Tag system-mistake" at bounding box center [458, 102] width 92 height 27
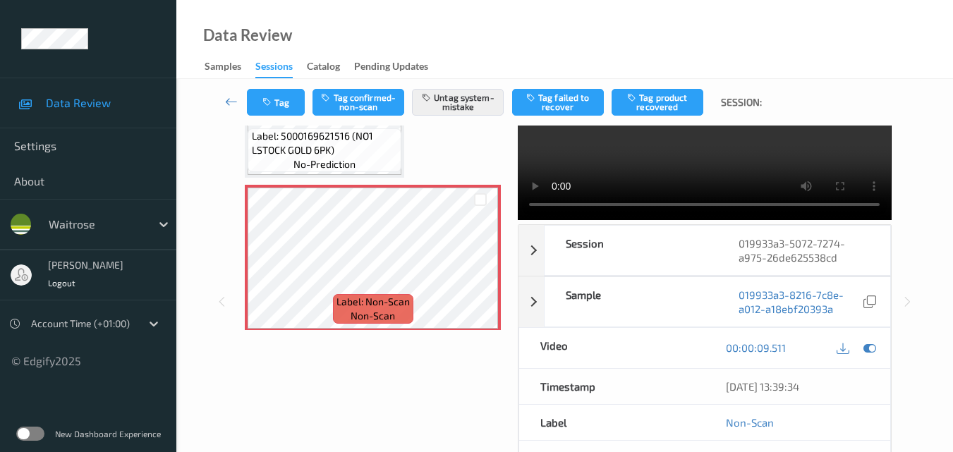
scroll to position [0, 0]
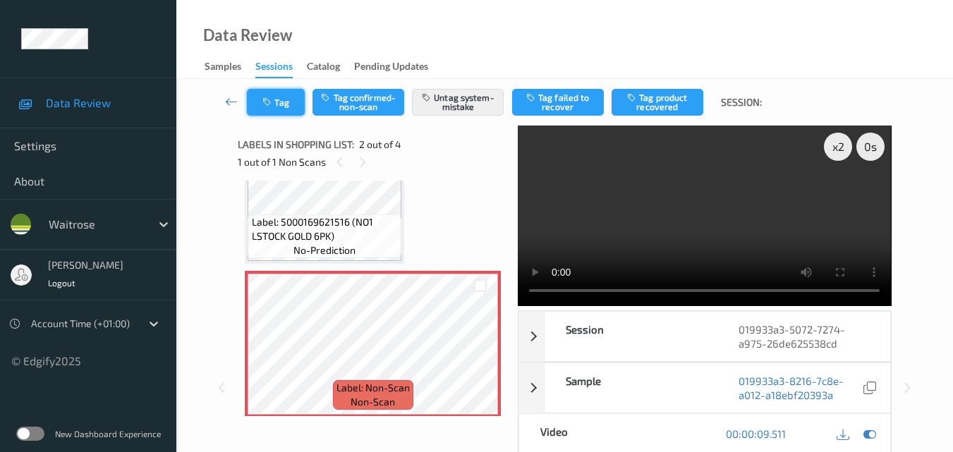
click at [289, 107] on button "Tag" at bounding box center [276, 102] width 58 height 27
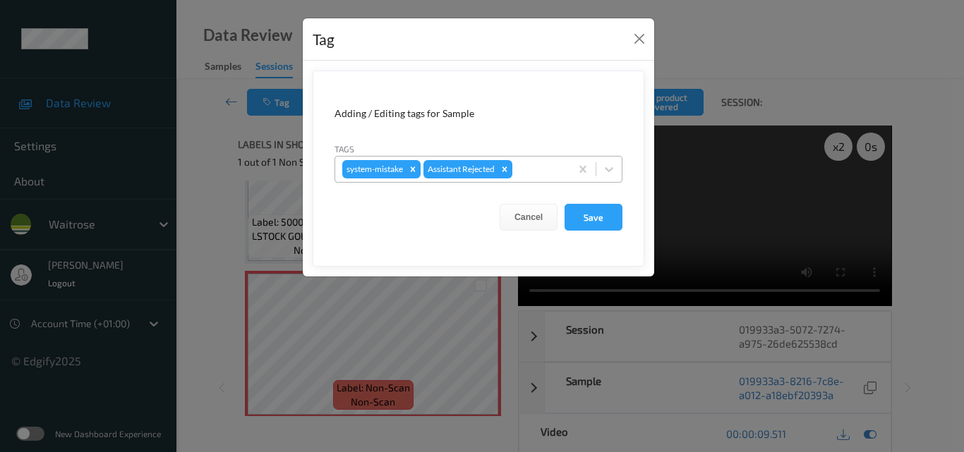
click at [542, 174] on div at bounding box center [539, 169] width 48 height 17
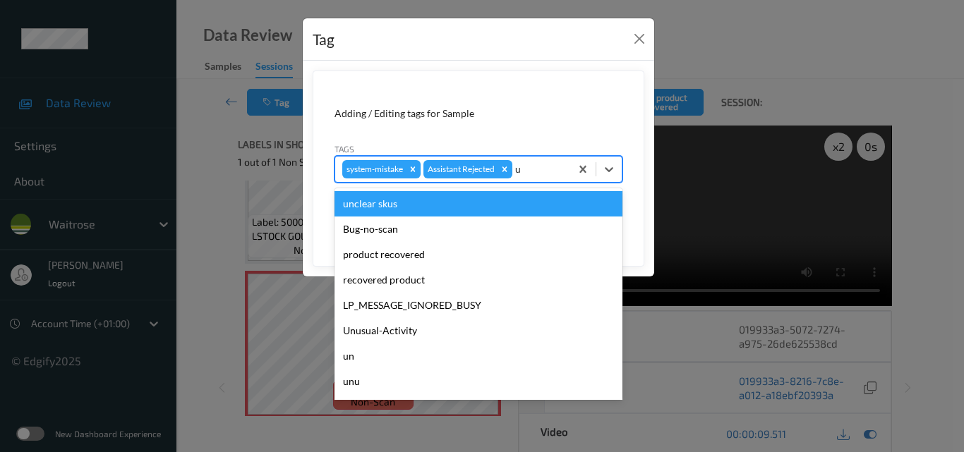
type input "un"
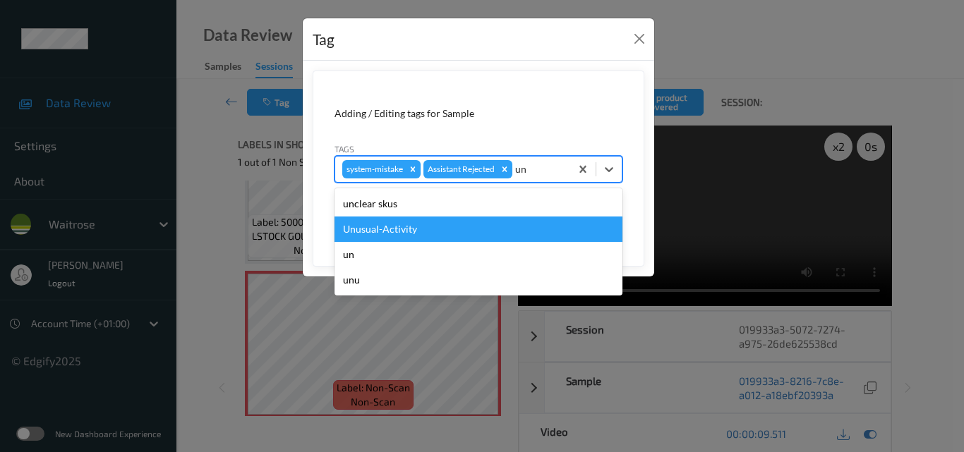
click at [471, 231] on div "Unusual-Activity" at bounding box center [478, 229] width 288 height 25
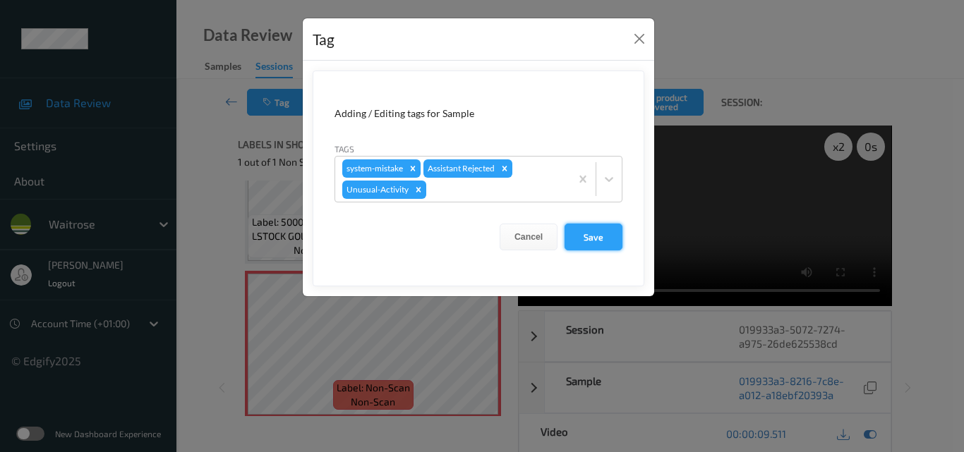
click at [601, 234] on button "Save" at bounding box center [594, 237] width 58 height 27
click at [593, 239] on button "Save" at bounding box center [594, 237] width 58 height 27
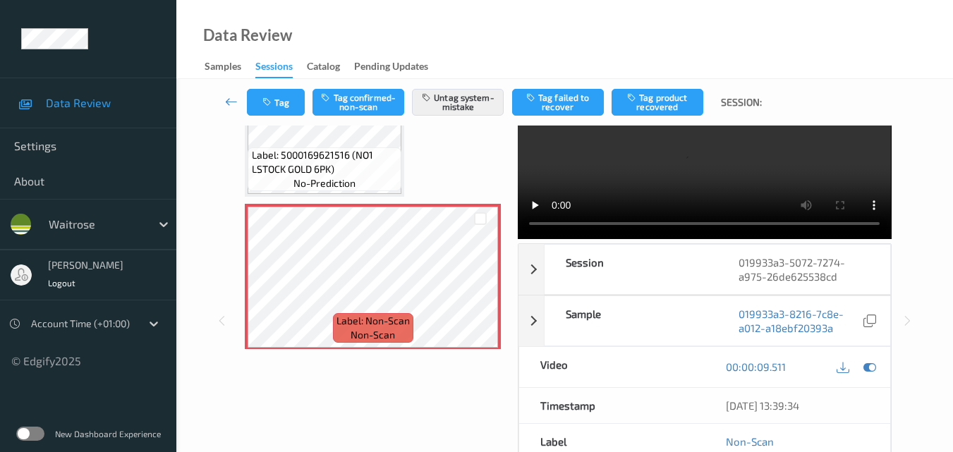
scroll to position [141, 0]
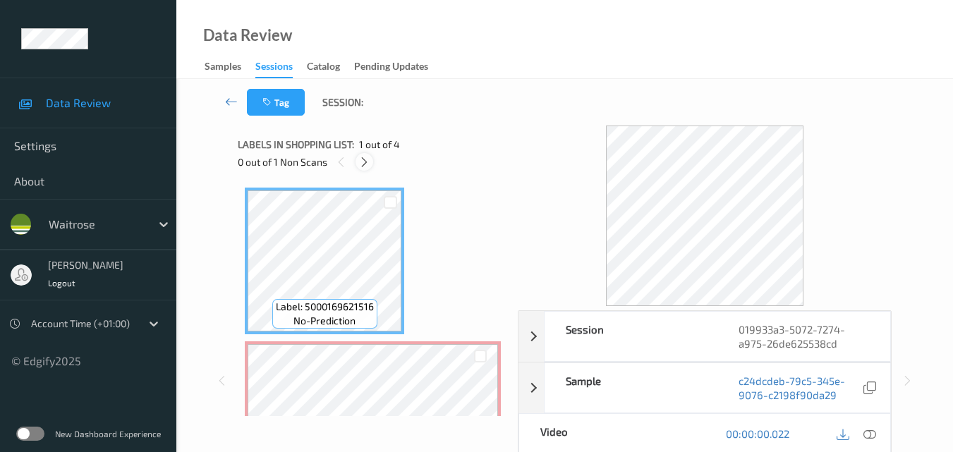
click at [359, 159] on icon at bounding box center [364, 162] width 12 height 13
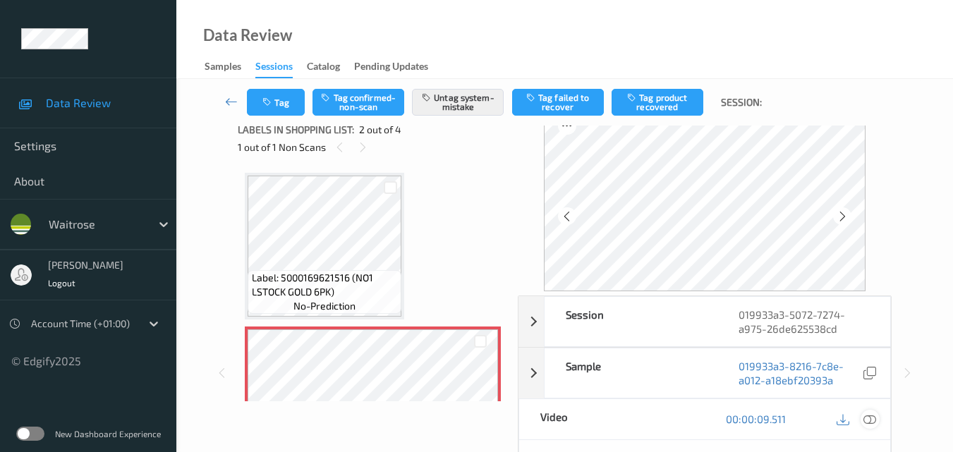
click at [872, 416] on icon at bounding box center [870, 419] width 13 height 13
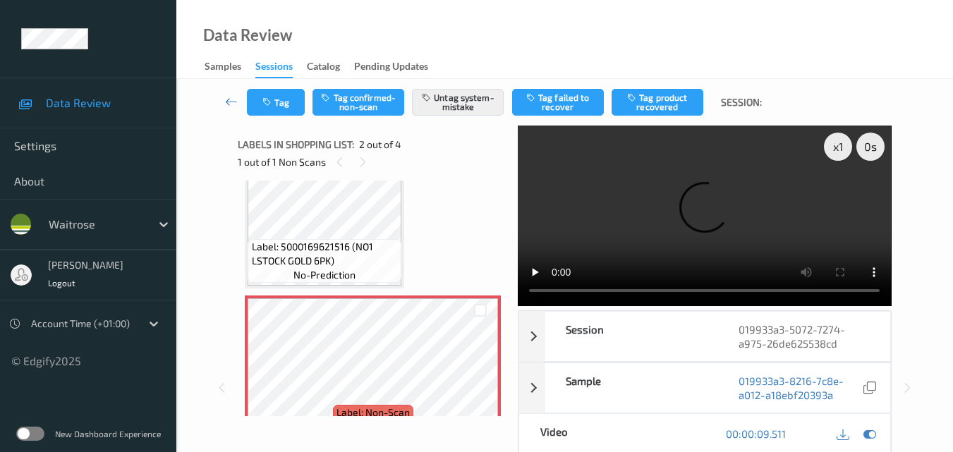
scroll to position [71, 0]
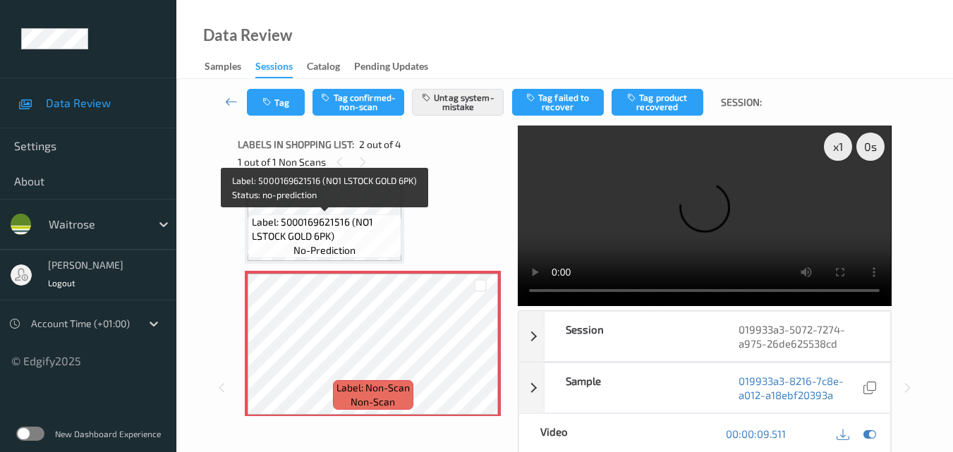
click at [342, 227] on span "Label: 5000169621516 (NO1 LSTOCK GOLD 6PK)" at bounding box center [325, 229] width 147 height 28
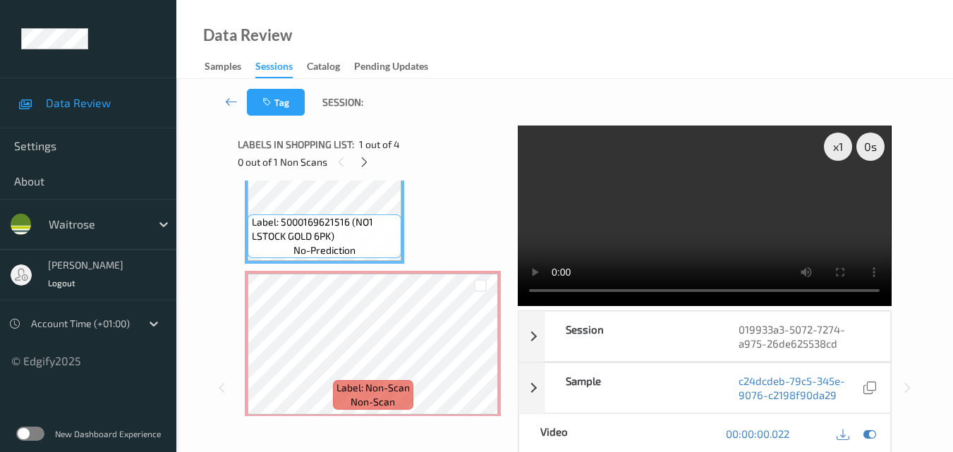
click at [740, 198] on video at bounding box center [704, 216] width 373 height 181
click at [713, 193] on video at bounding box center [704, 216] width 373 height 181
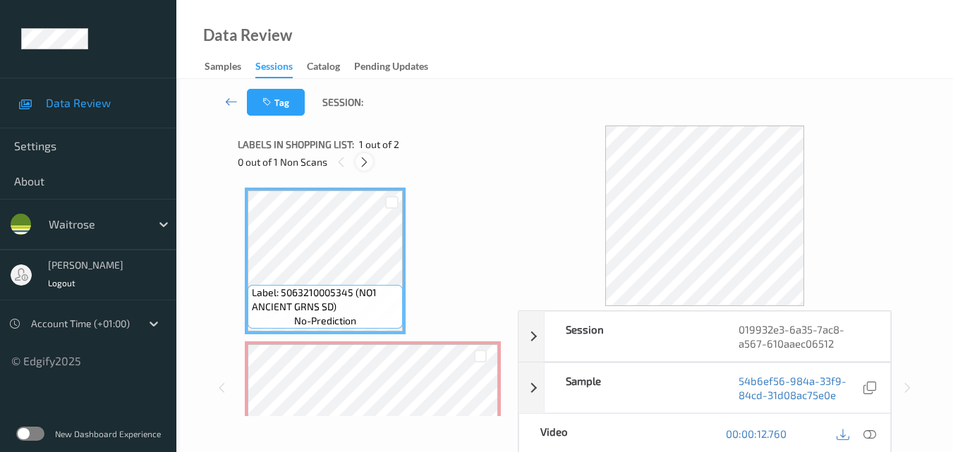
click at [366, 154] on div at bounding box center [365, 162] width 18 height 18
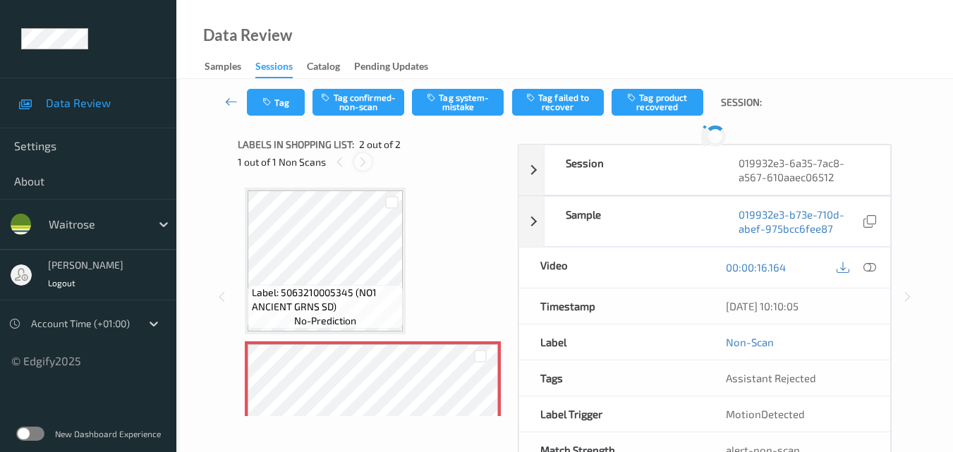
scroll to position [7, 0]
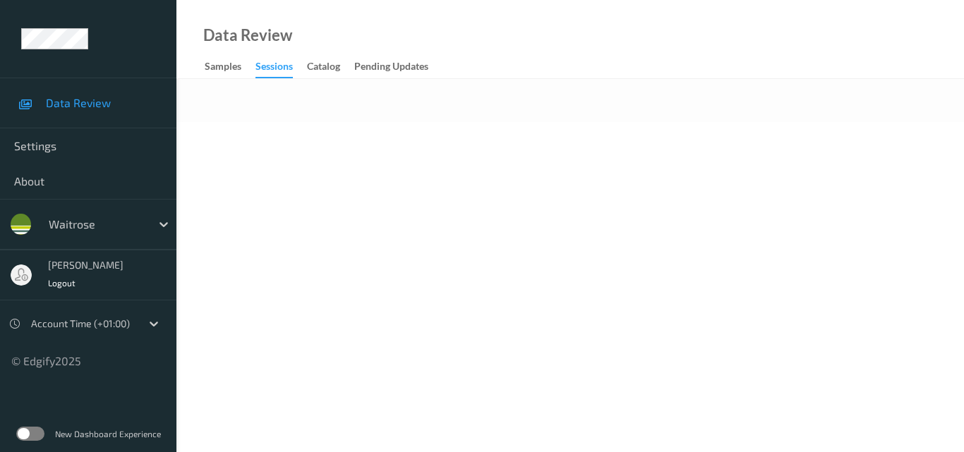
click at [638, 148] on body "Data Review Settings About waitrose mohan kune Logout Account Time (+01:00) © E…" at bounding box center [482, 226] width 964 height 452
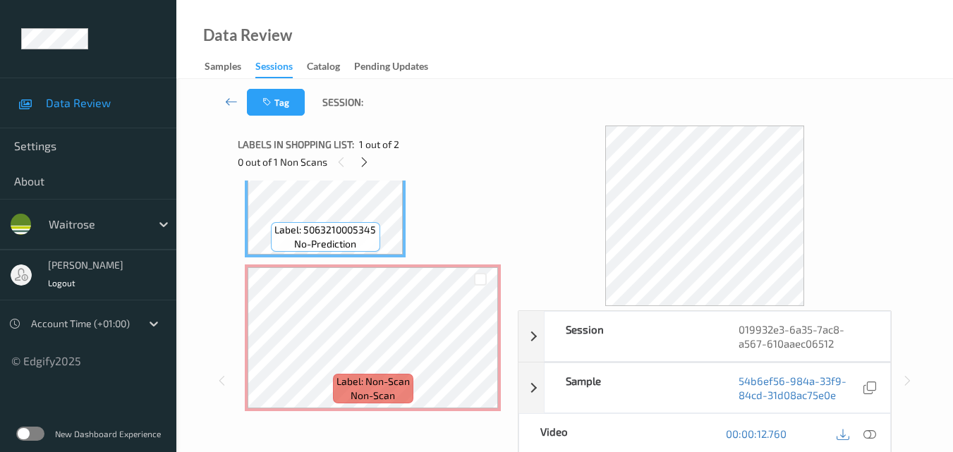
scroll to position [79, 0]
click at [876, 432] on icon at bounding box center [870, 434] width 13 height 13
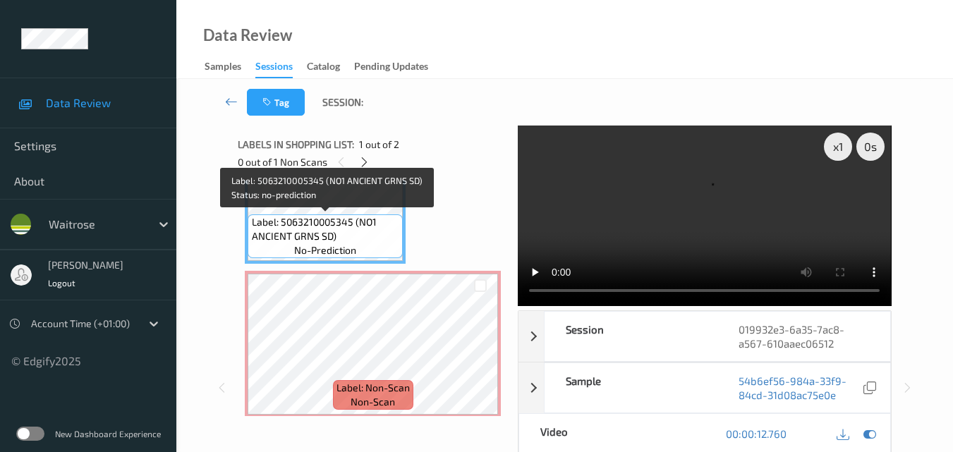
scroll to position [0, 0]
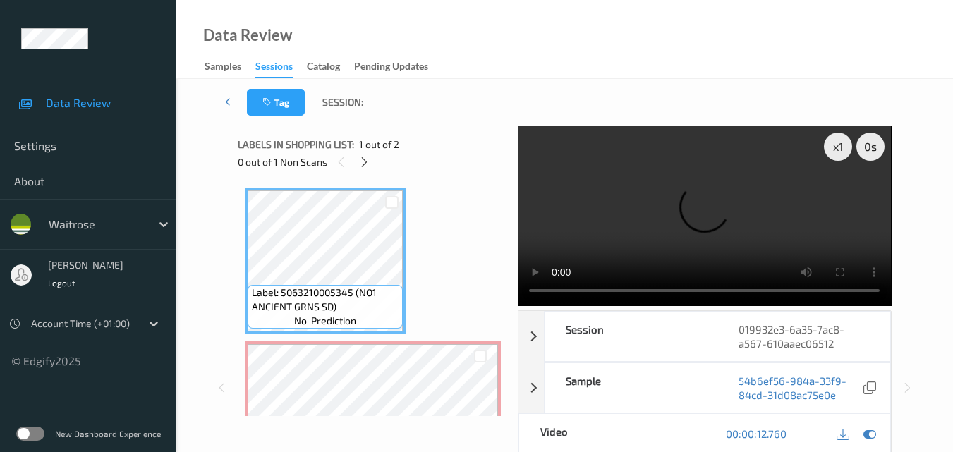
click at [677, 212] on video at bounding box center [704, 216] width 373 height 181
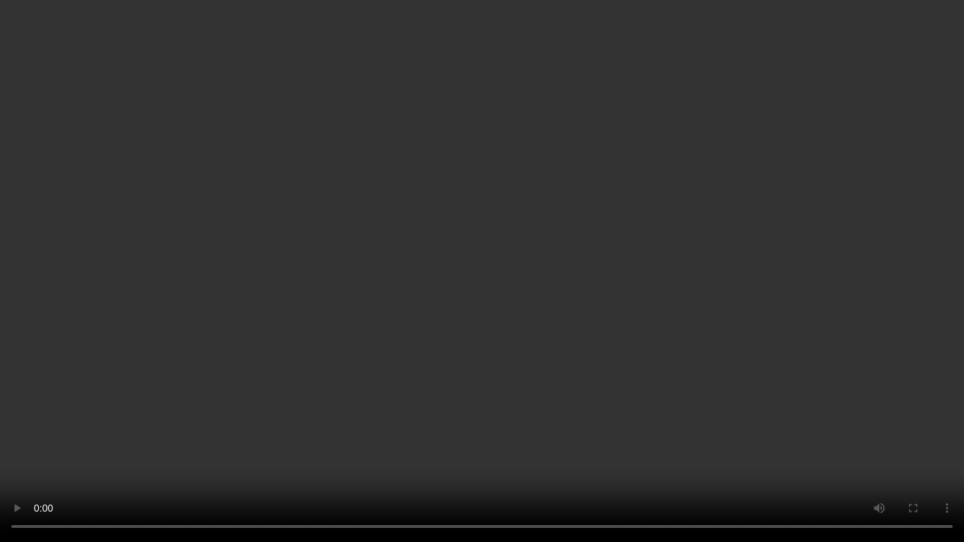
click at [653, 354] on video at bounding box center [482, 271] width 964 height 542
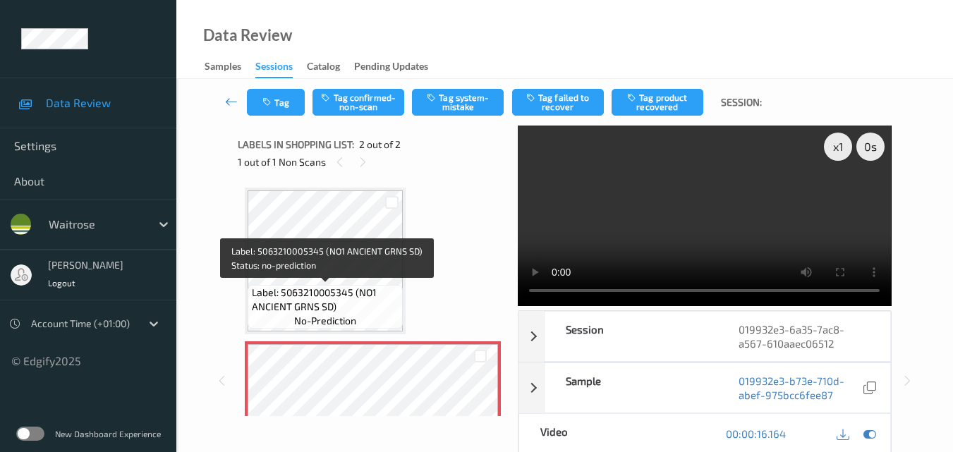
click at [359, 287] on span "Label: 5063210005345 (NO1 ANCIENT GRNS SD)" at bounding box center [326, 300] width 148 height 28
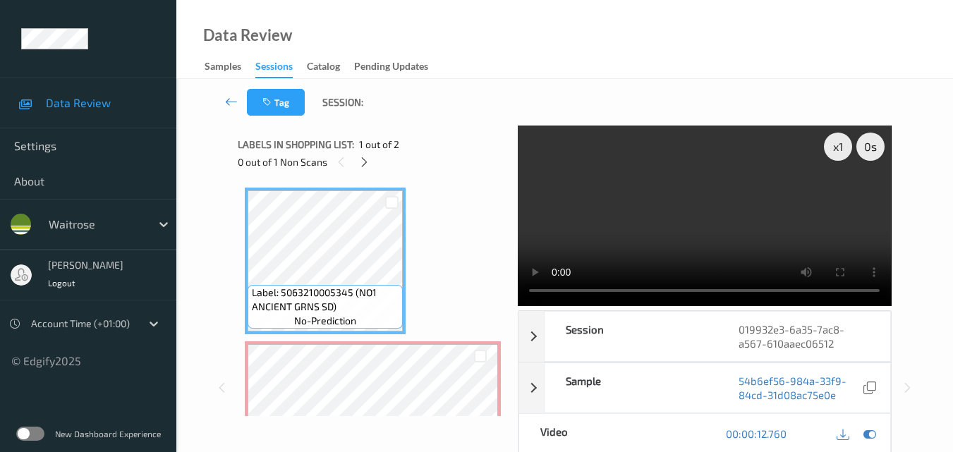
click at [644, 226] on video at bounding box center [704, 216] width 373 height 181
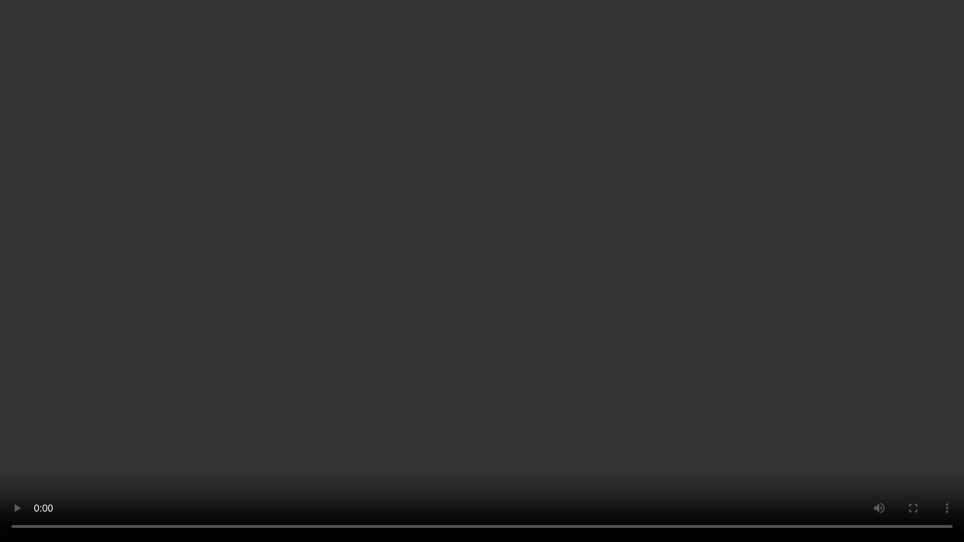
click at [592, 328] on video at bounding box center [482, 271] width 964 height 542
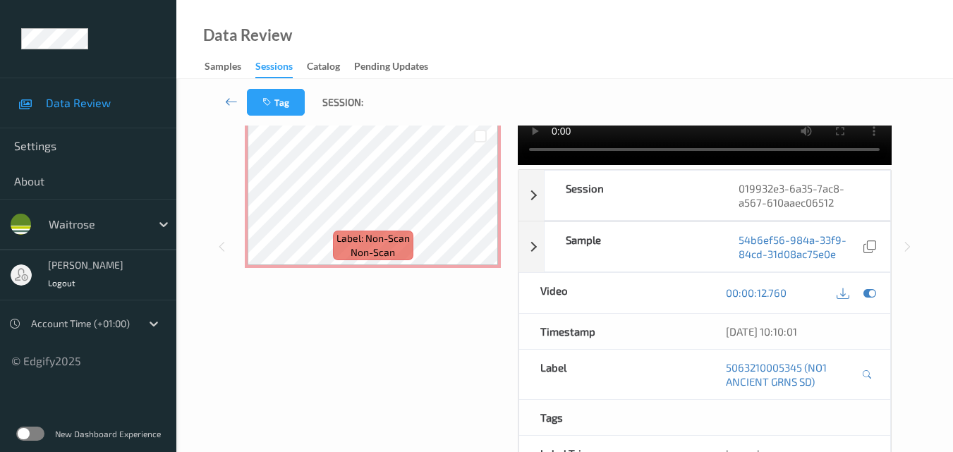
scroll to position [71, 0]
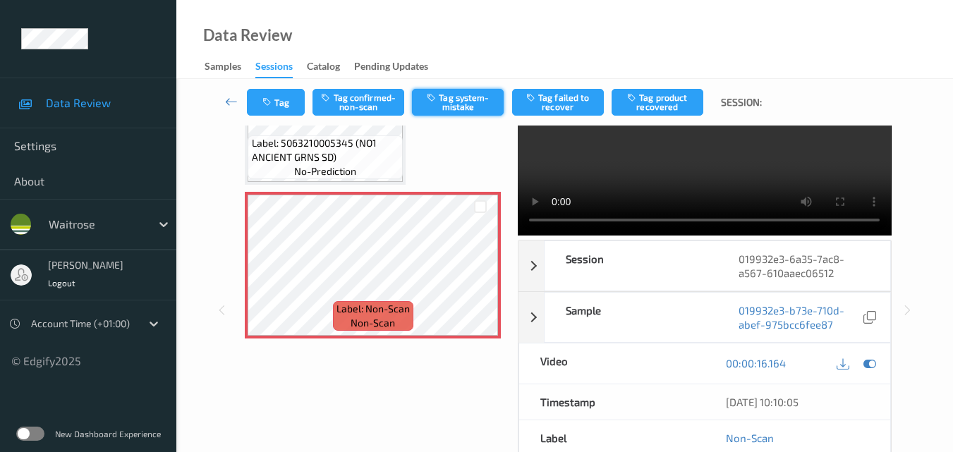
click at [473, 99] on button "Tag system-mistake" at bounding box center [458, 102] width 92 height 27
click at [276, 97] on button "Tag" at bounding box center [276, 102] width 58 height 27
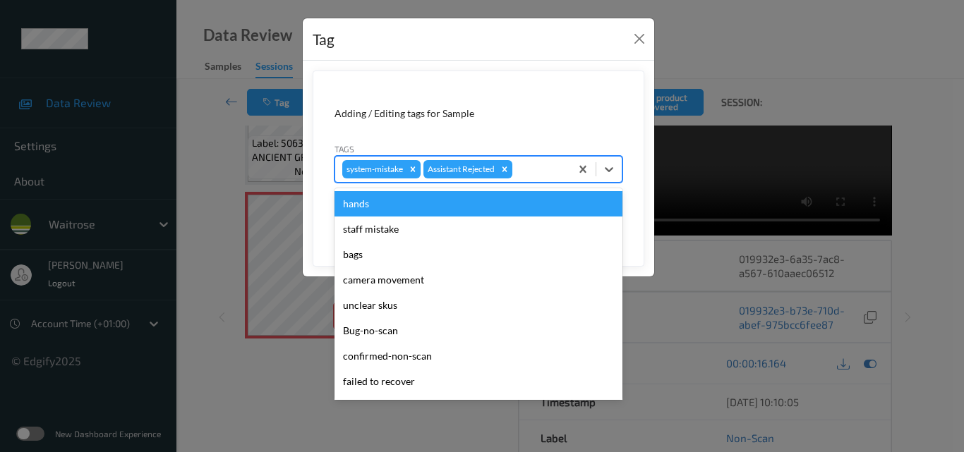
click at [535, 171] on div at bounding box center [539, 169] width 48 height 17
type input "un"
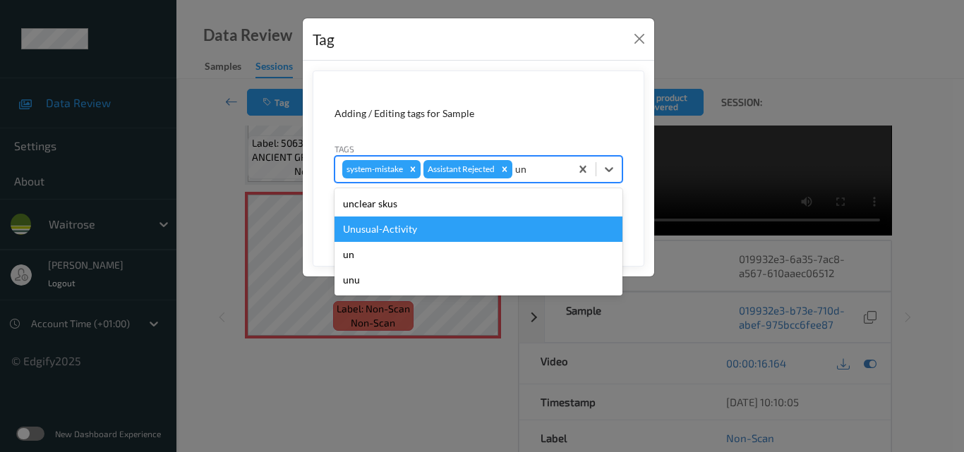
click at [462, 227] on div "Unusual-Activity" at bounding box center [478, 229] width 288 height 25
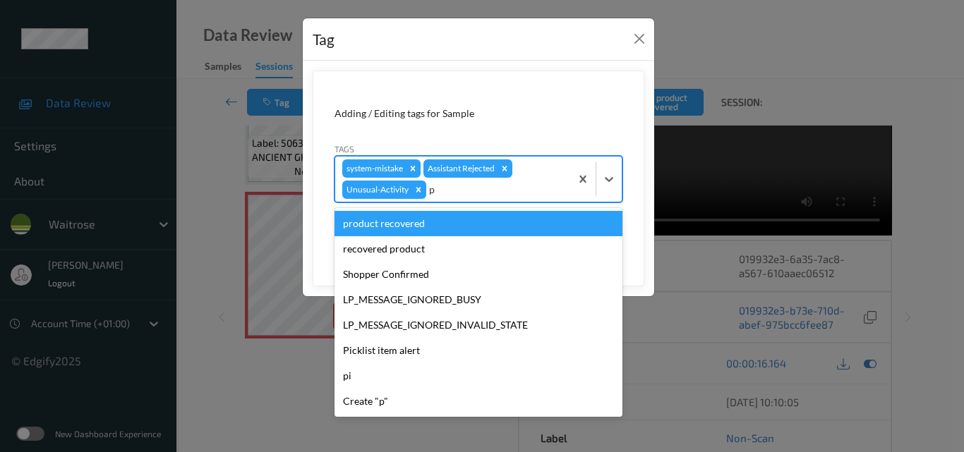
type input "pi"
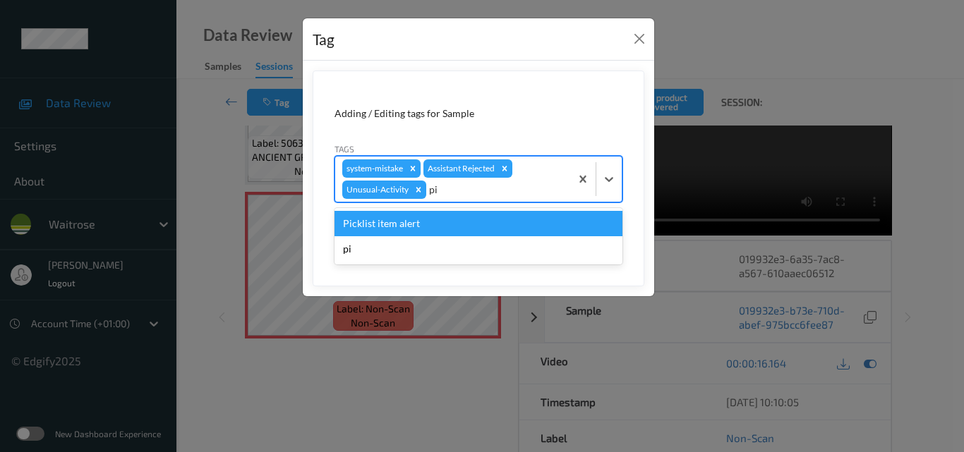
click at [462, 227] on div "Picklist item alert" at bounding box center [478, 223] width 288 height 25
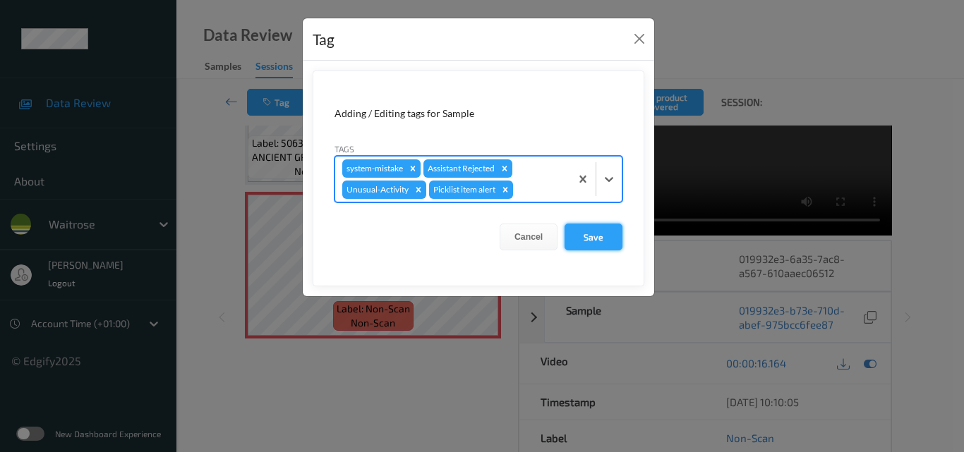
click at [608, 235] on button "Save" at bounding box center [594, 237] width 58 height 27
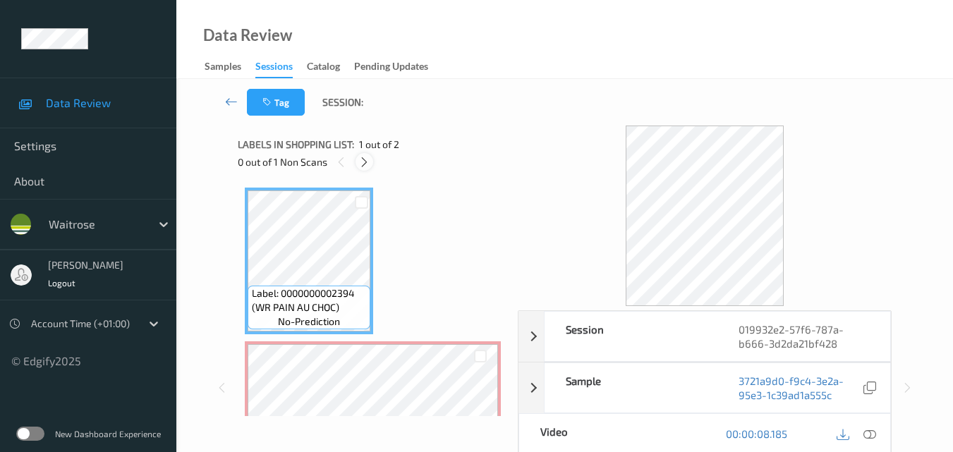
click at [362, 166] on icon at bounding box center [364, 162] width 12 height 13
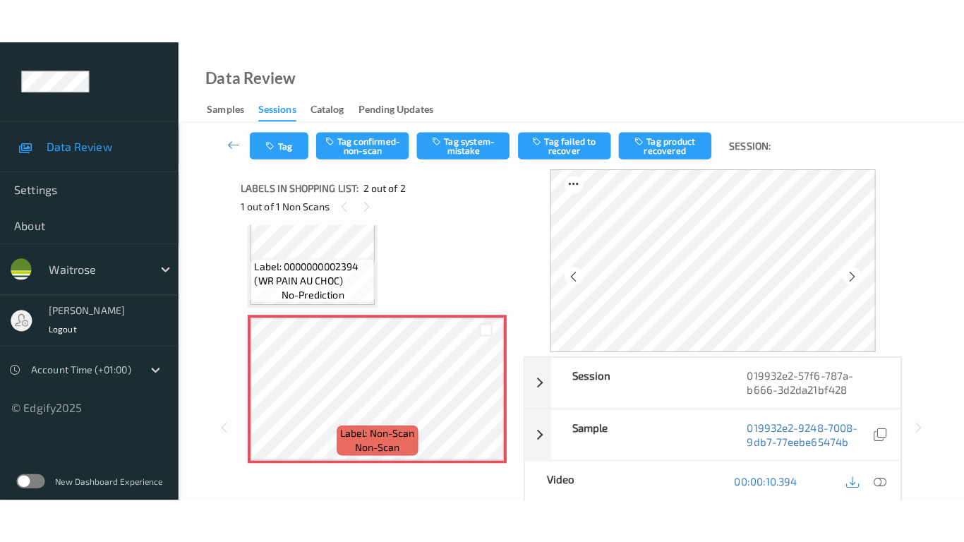
scroll to position [79, 0]
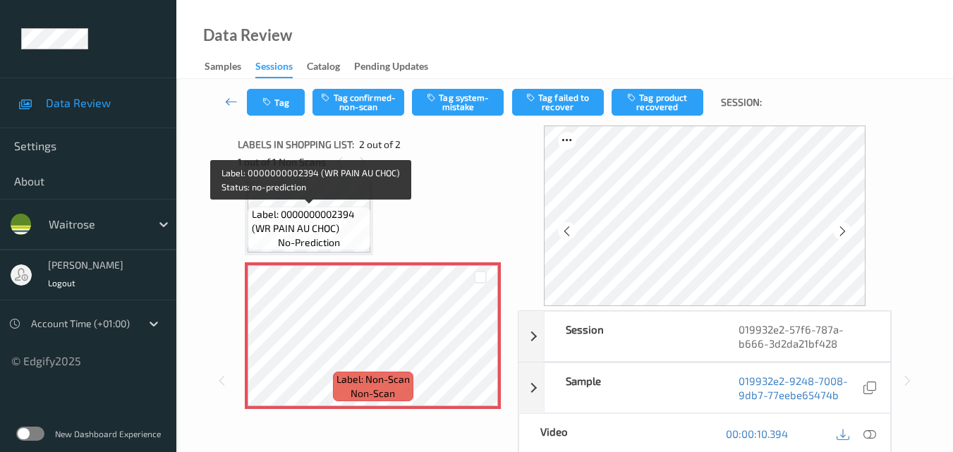
click at [346, 230] on span "Label: 0000000002394 (WR PAIN AU CHOC)" at bounding box center [310, 221] width 116 height 28
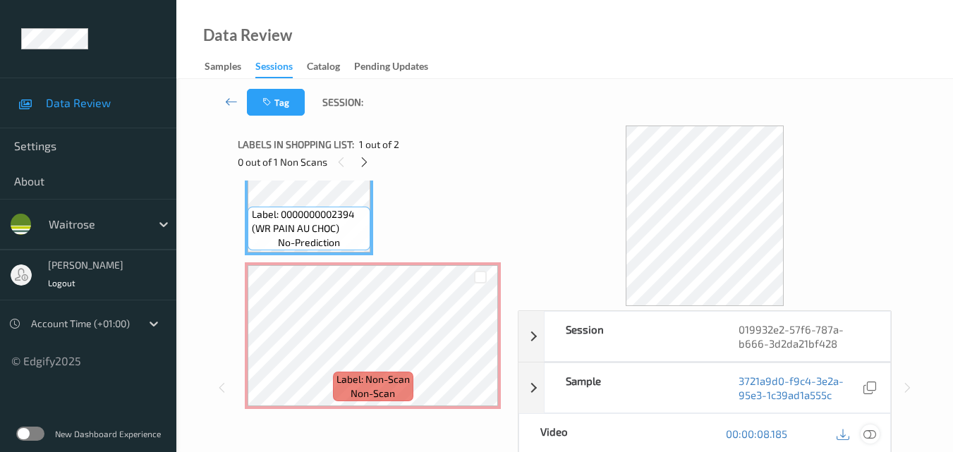
click at [872, 433] on icon at bounding box center [870, 434] width 13 height 13
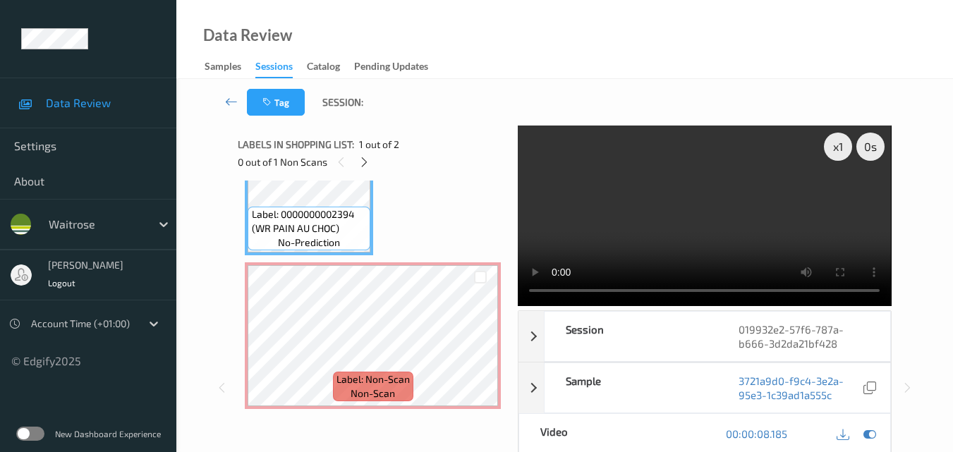
click at [687, 228] on video at bounding box center [704, 216] width 373 height 181
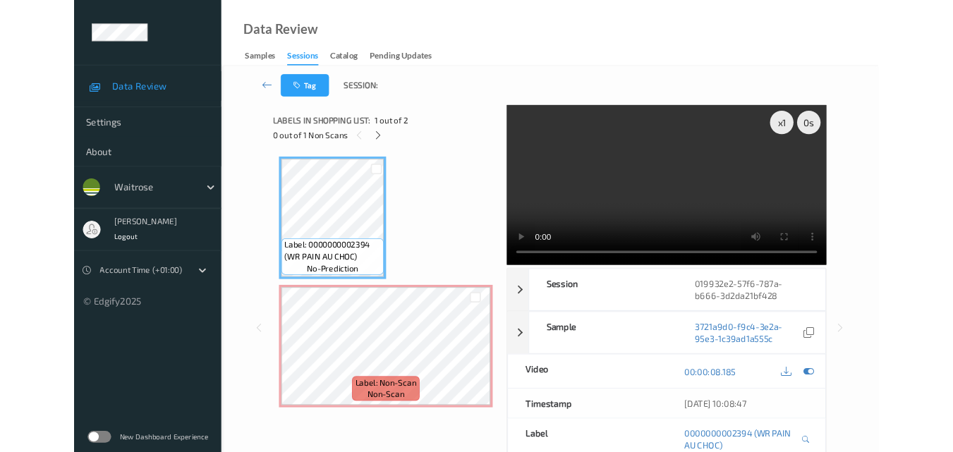
scroll to position [0, 0]
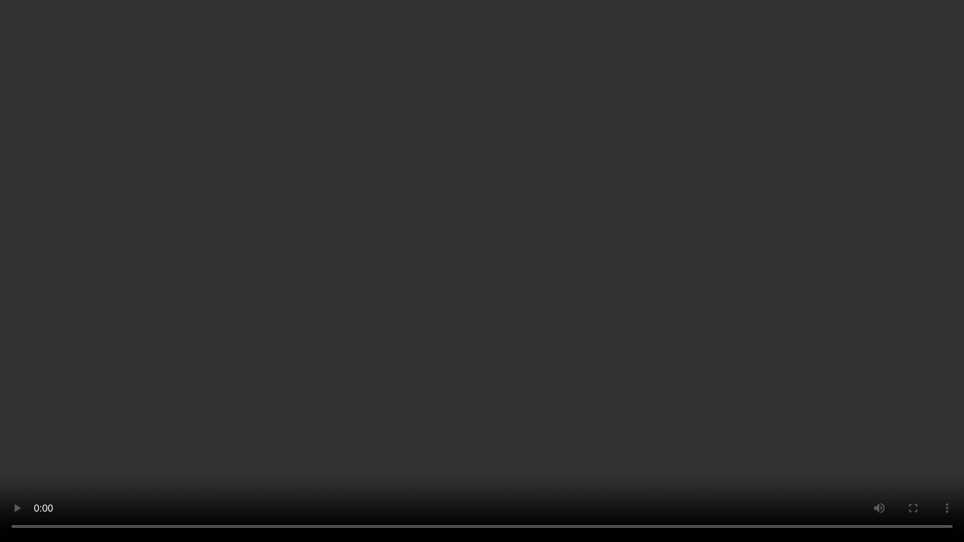
click at [572, 303] on video at bounding box center [482, 271] width 964 height 542
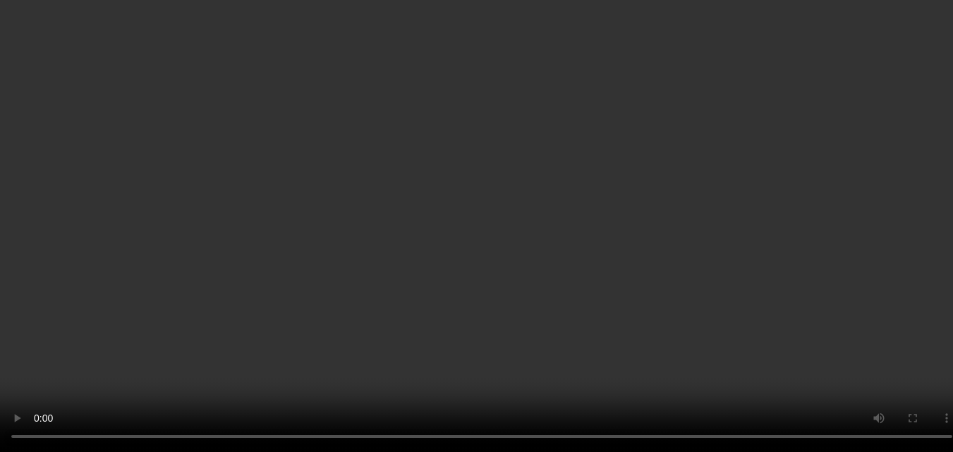
scroll to position [79, 0]
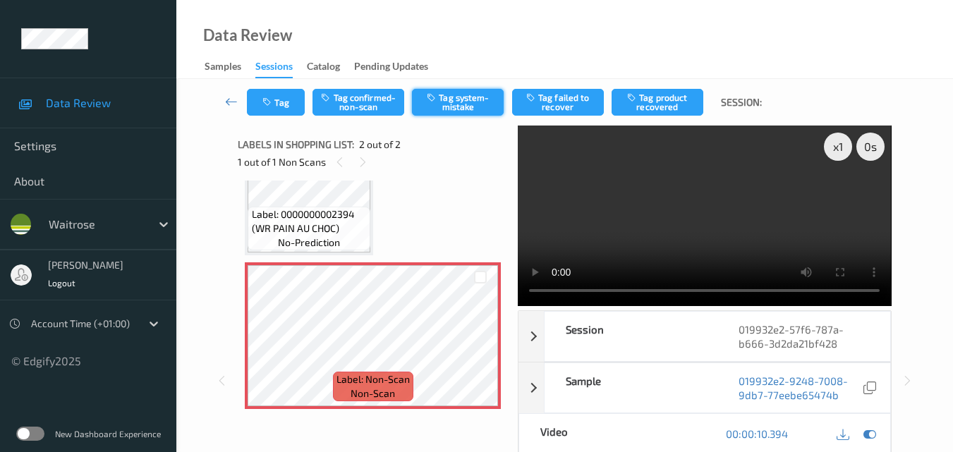
click at [440, 100] on button "Tag system-mistake" at bounding box center [458, 102] width 92 height 27
click at [272, 103] on icon "button" at bounding box center [269, 102] width 12 height 10
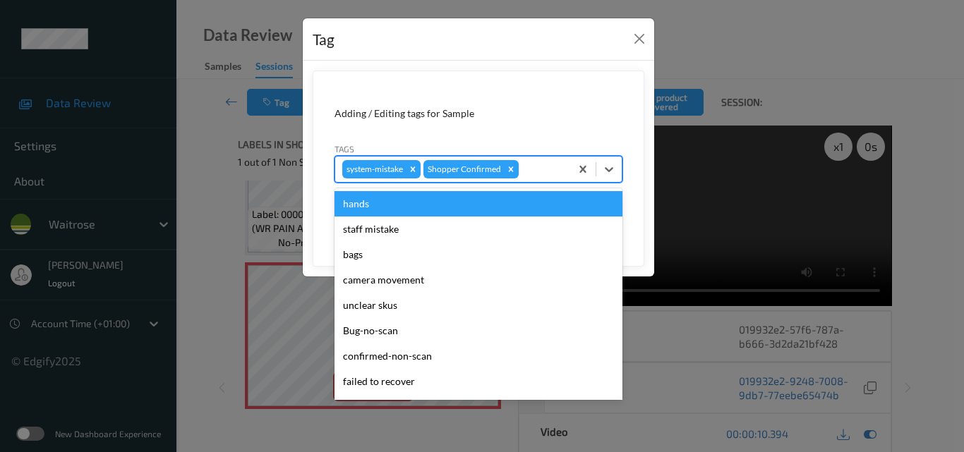
click at [545, 177] on div at bounding box center [542, 169] width 42 height 17
type input "un"
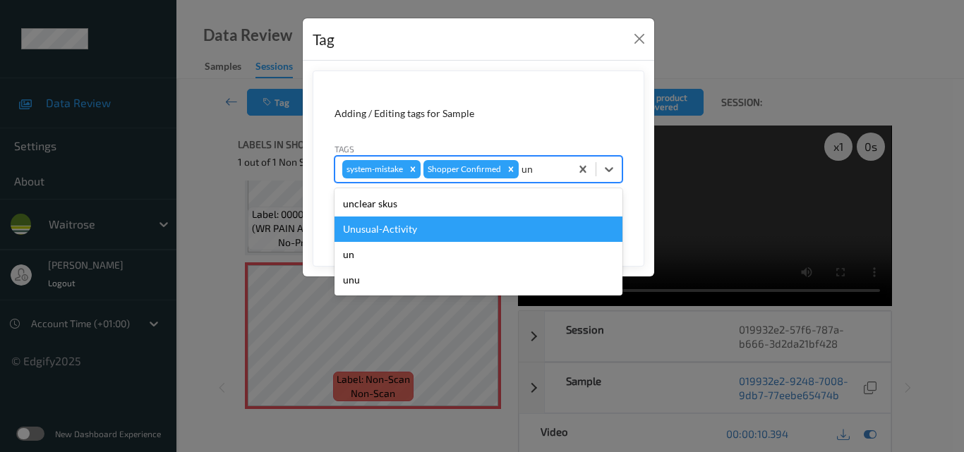
click at [463, 224] on div "Unusual-Activity" at bounding box center [478, 229] width 288 height 25
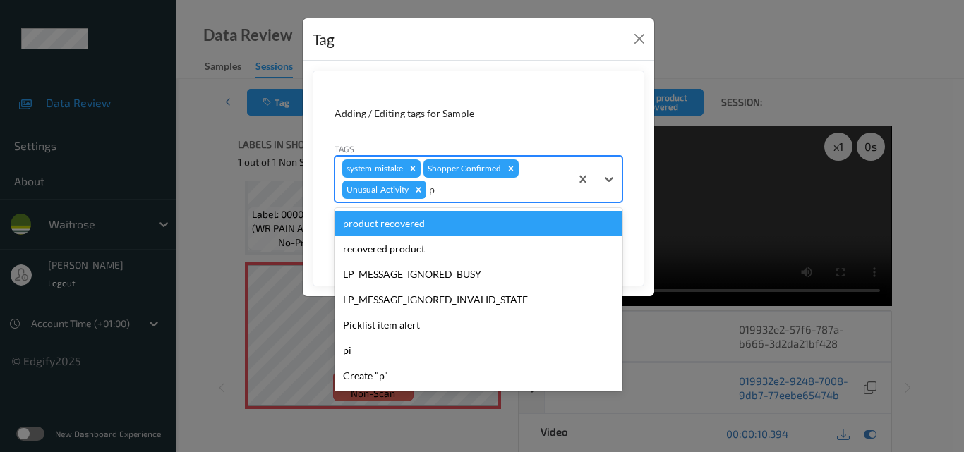
type input "pi"
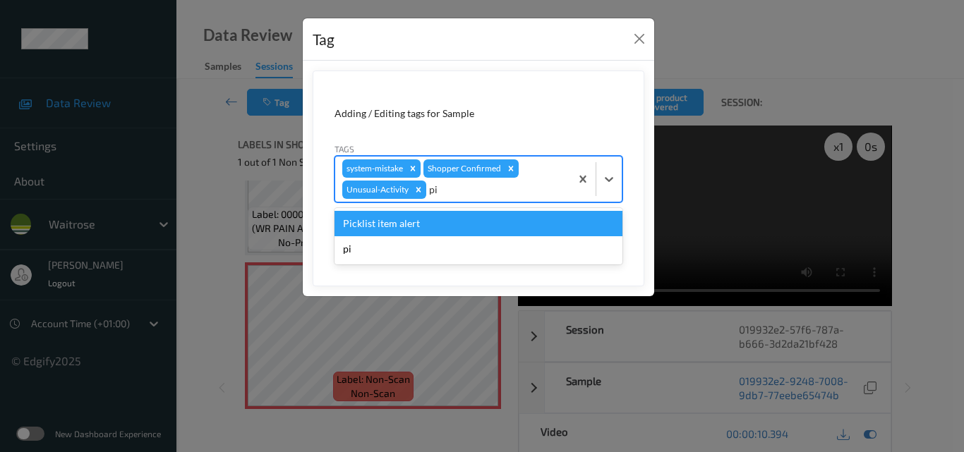
click at [423, 229] on div "Picklist item alert" at bounding box center [478, 223] width 288 height 25
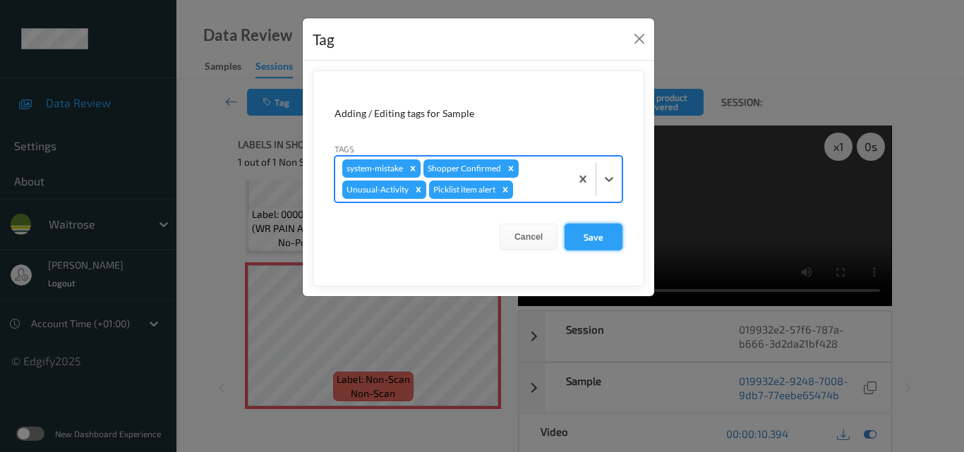
click at [596, 240] on button "Save" at bounding box center [594, 237] width 58 height 27
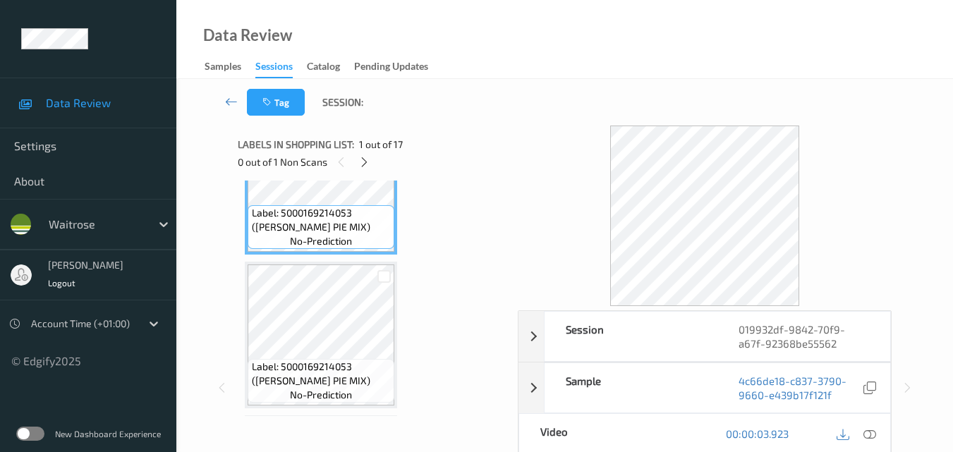
scroll to position [212, 0]
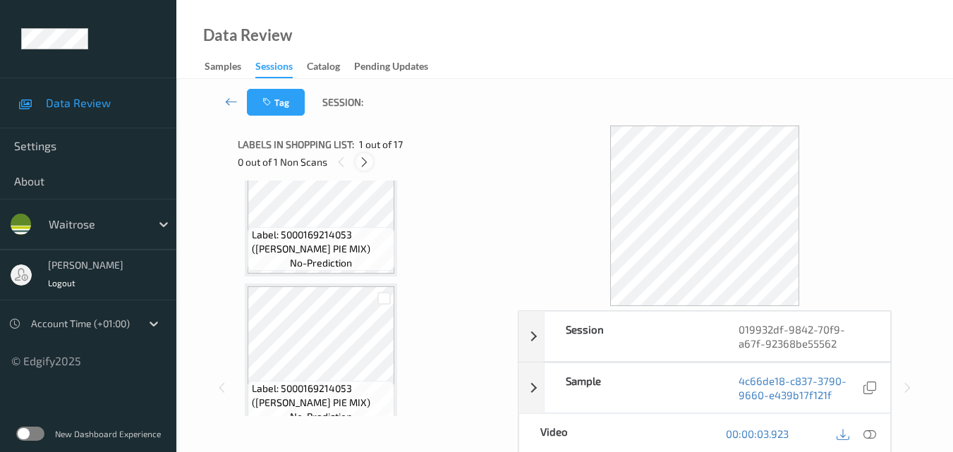
click at [368, 164] on icon at bounding box center [364, 162] width 12 height 13
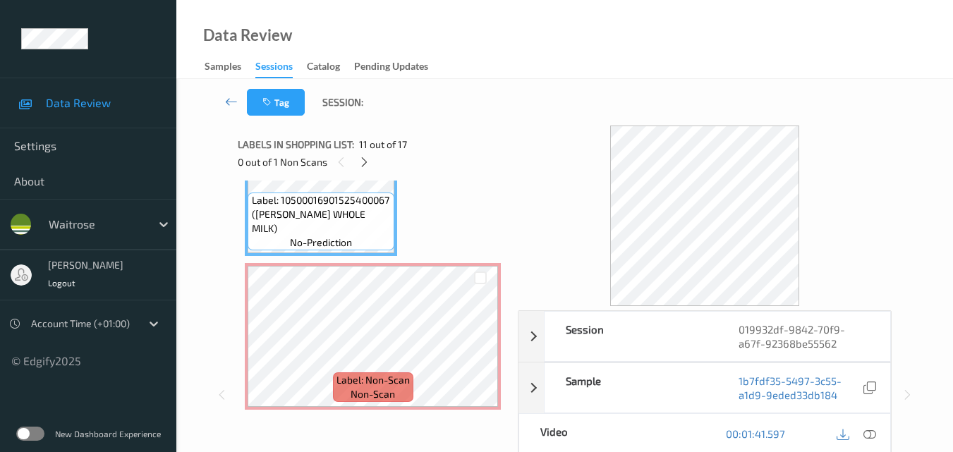
scroll to position [1616, 0]
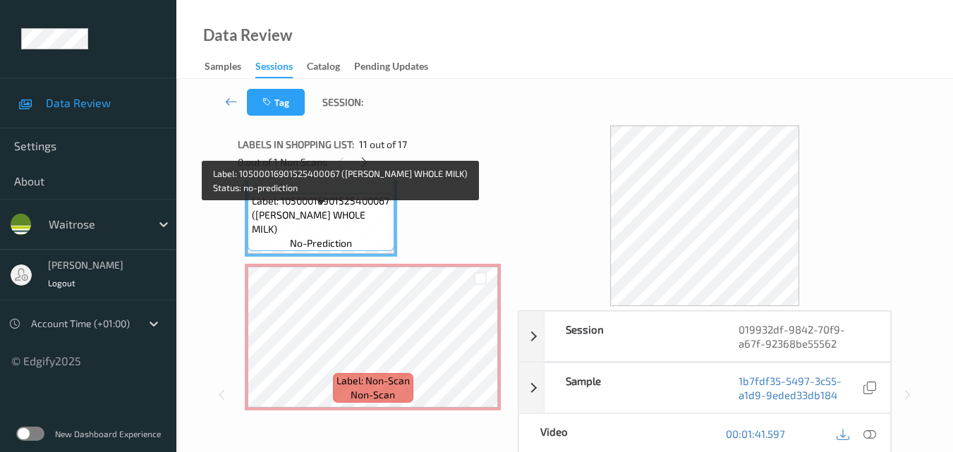
click at [328, 222] on span "Label: 10500016901525400067 ([PERSON_NAME] WHOLE MILK)" at bounding box center [322, 215] width 140 height 42
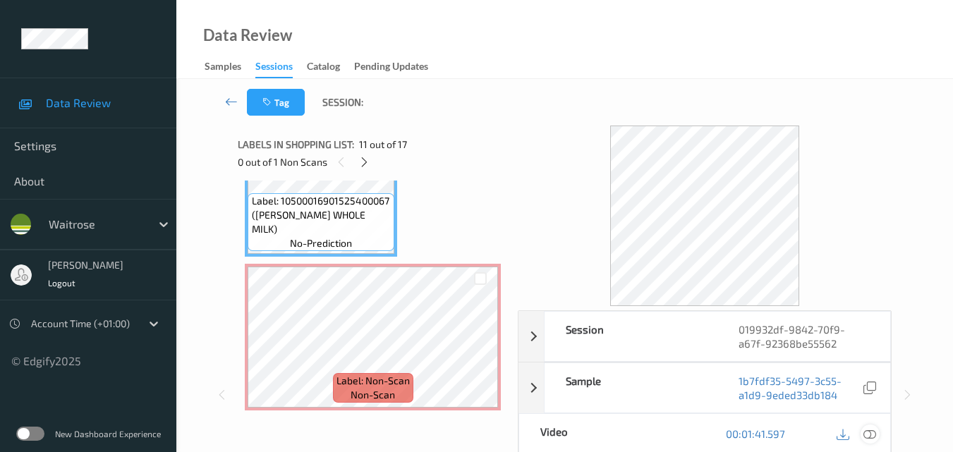
click at [872, 433] on icon at bounding box center [870, 434] width 13 height 13
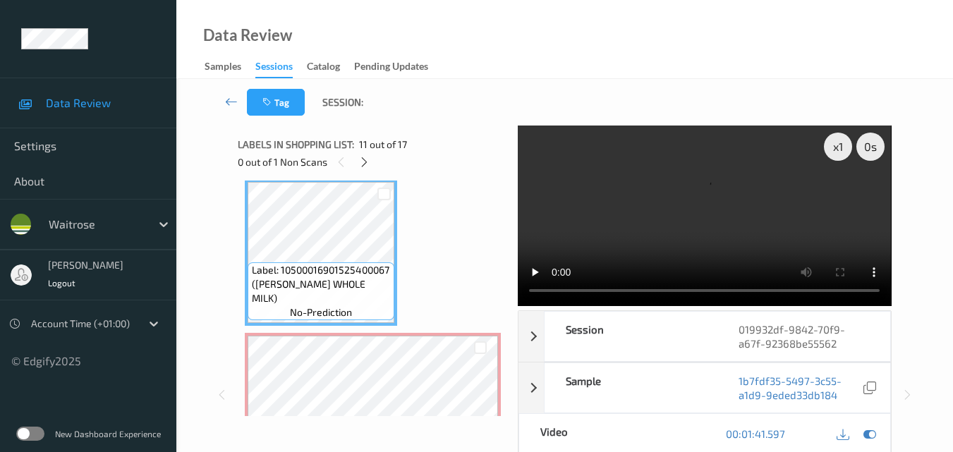
scroll to position [1545, 0]
click at [712, 209] on video at bounding box center [704, 216] width 373 height 181
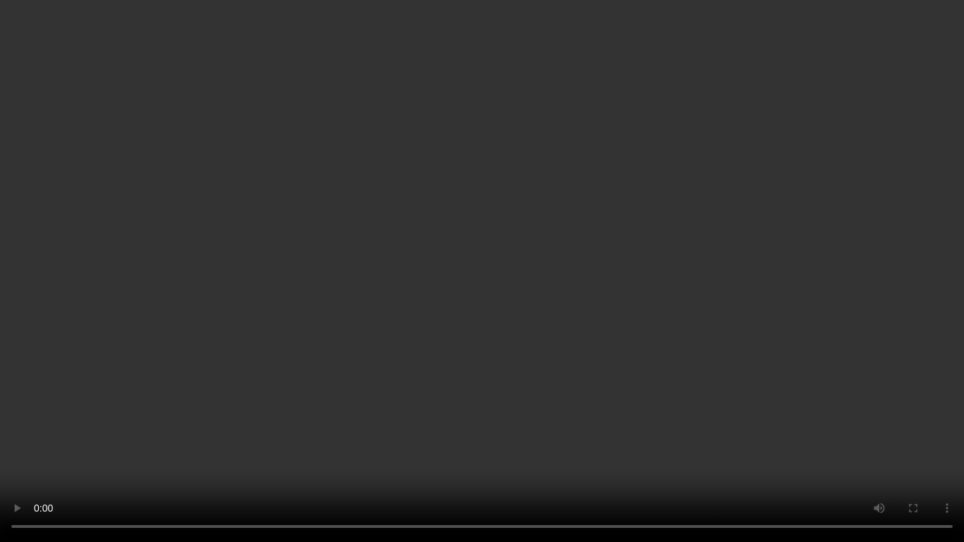
click at [714, 373] on video at bounding box center [482, 271] width 964 height 542
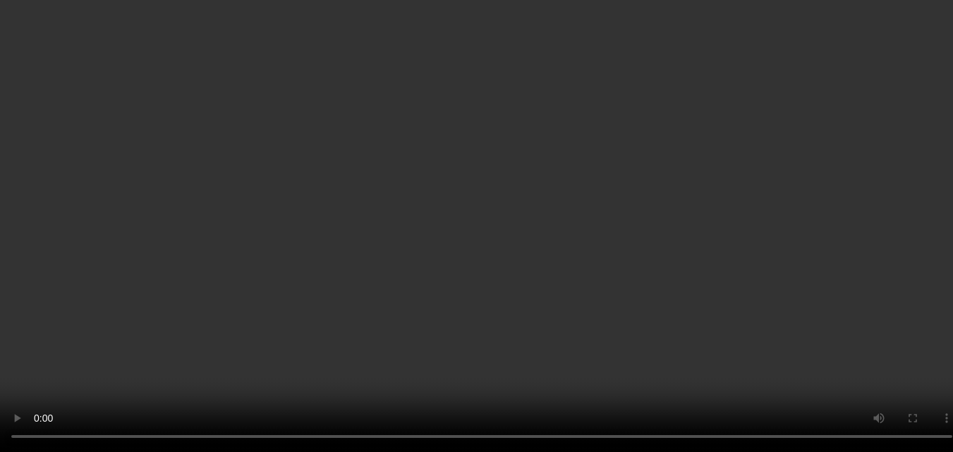
scroll to position [1616, 0]
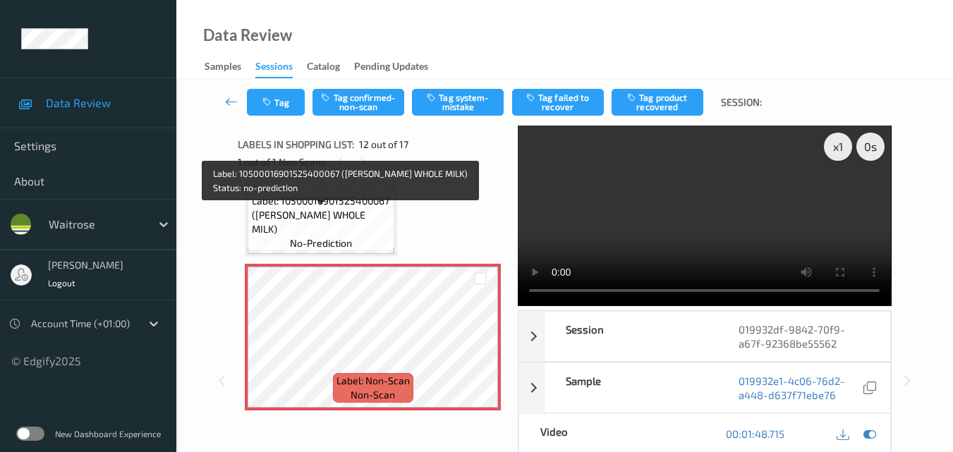
click at [365, 222] on span "Label: 10500016901525400067 ([PERSON_NAME] WHOLE MILK)" at bounding box center [322, 215] width 140 height 42
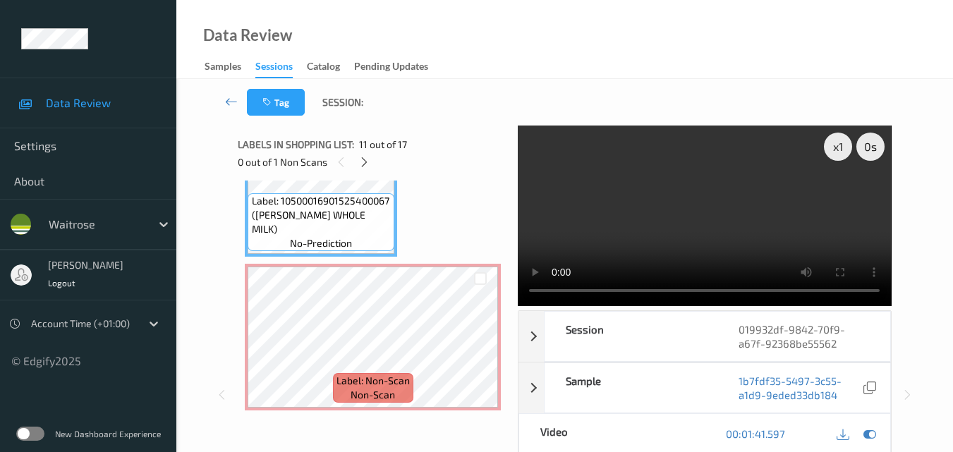
click at [685, 231] on video at bounding box center [704, 216] width 373 height 181
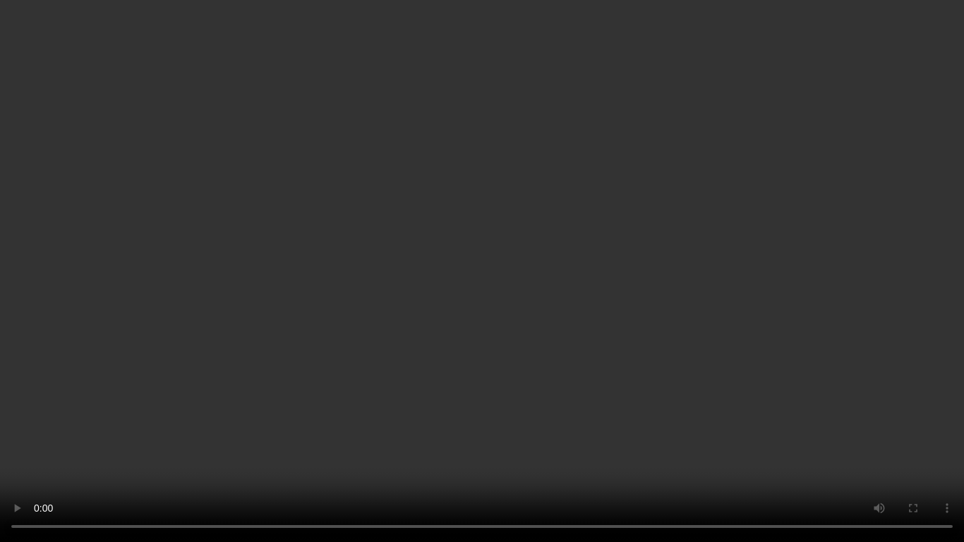
click at [575, 289] on video at bounding box center [482, 271] width 964 height 542
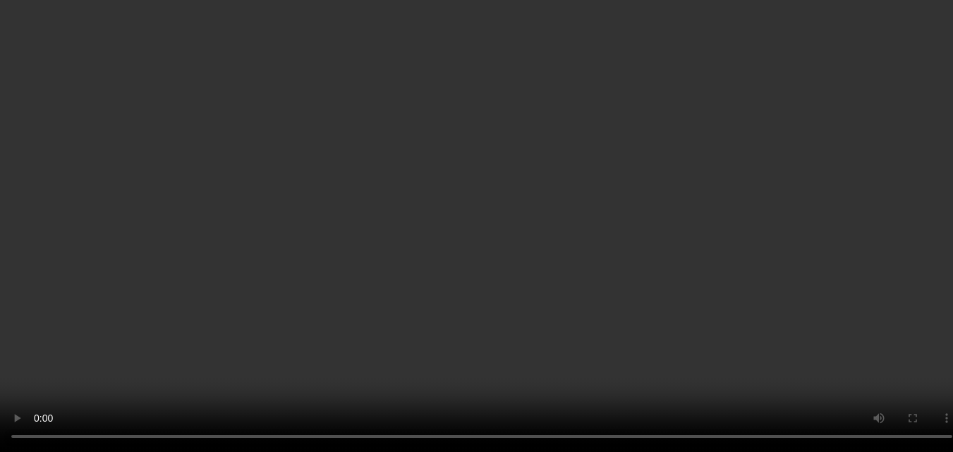
scroll to position [1757, 0]
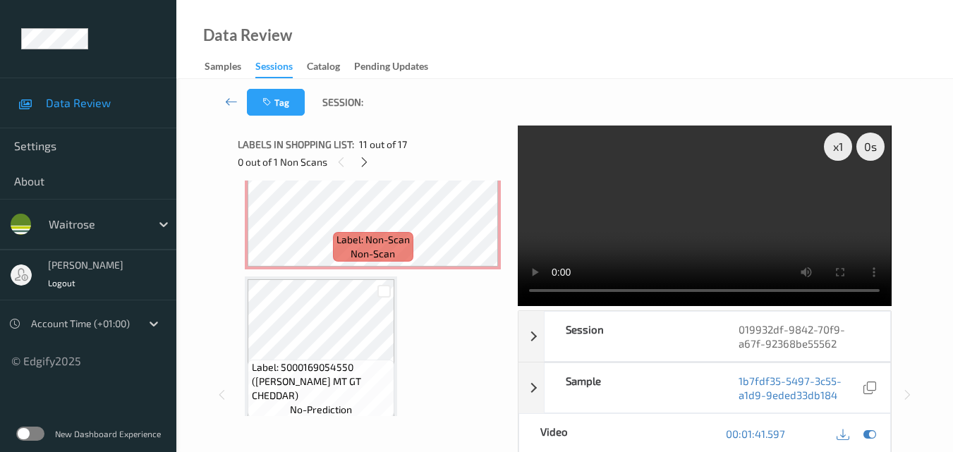
click at [671, 227] on video at bounding box center [704, 216] width 373 height 181
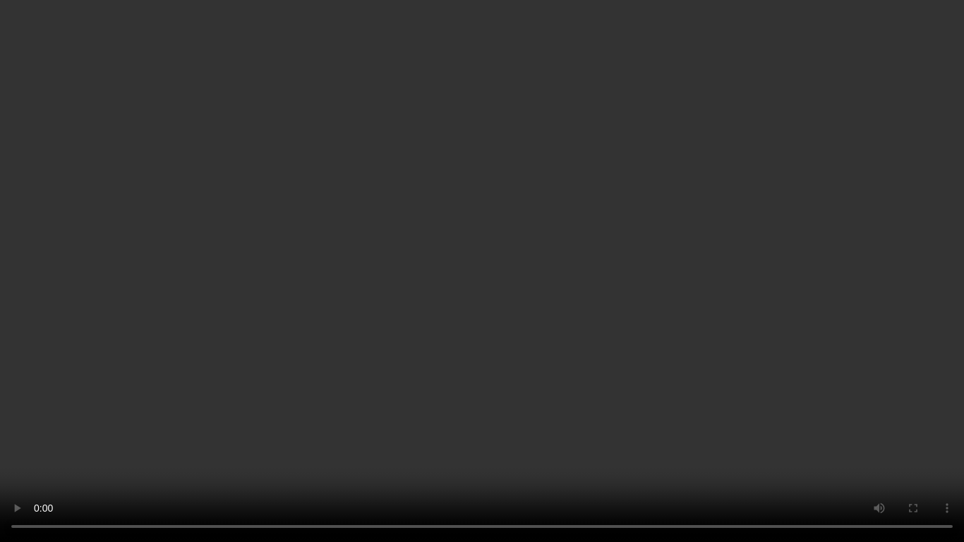
click at [544, 274] on video at bounding box center [482, 271] width 964 height 542
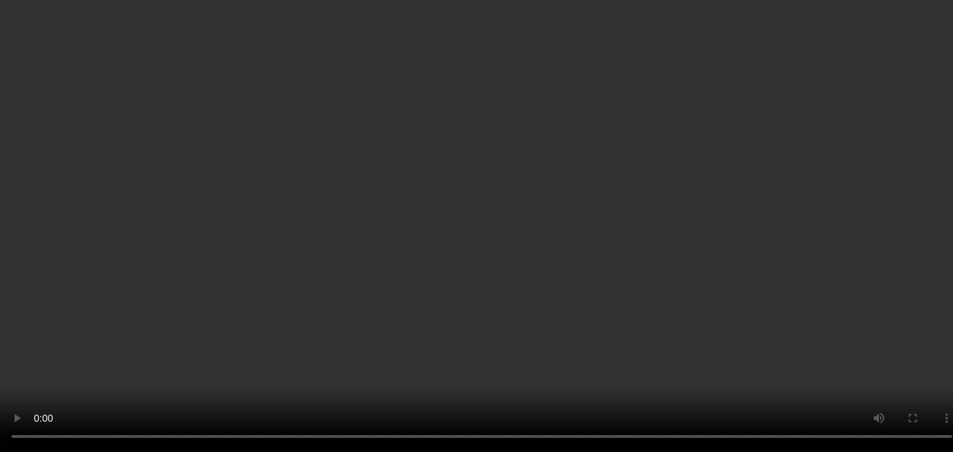
scroll to position [1898, 0]
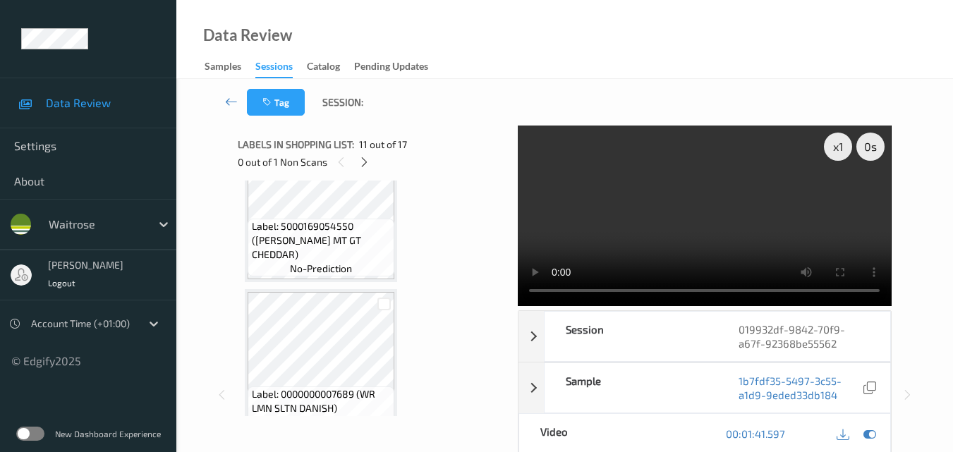
click at [668, 232] on video at bounding box center [704, 216] width 373 height 181
click at [836, 154] on div "x 1" at bounding box center [838, 147] width 28 height 28
click at [837, 145] on div "x 2" at bounding box center [838, 147] width 28 height 28
click at [761, 191] on video at bounding box center [704, 216] width 373 height 181
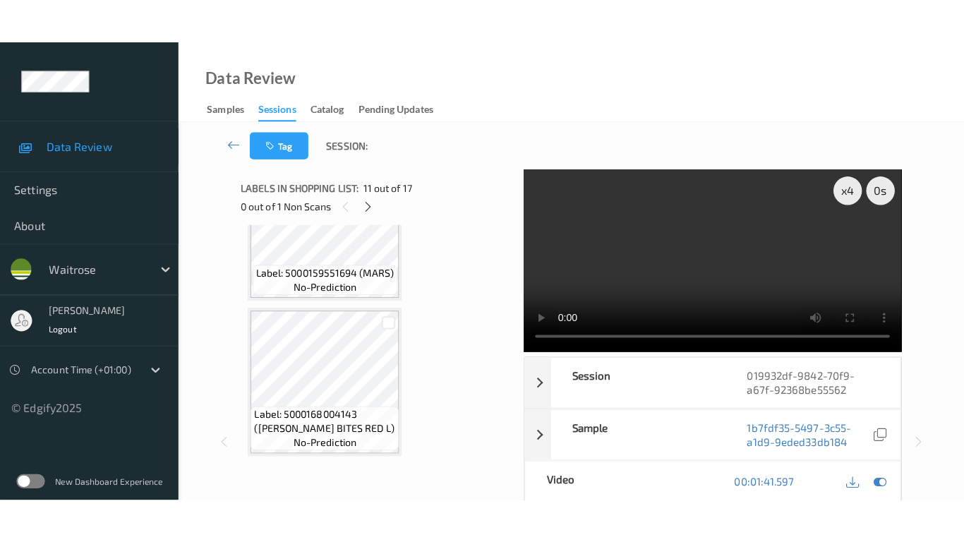
scroll to position [2316, 0]
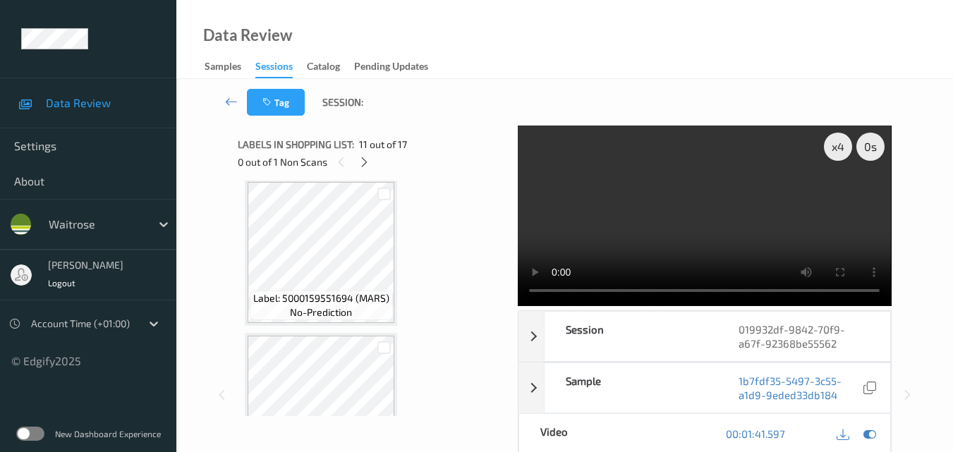
click at [701, 201] on video at bounding box center [704, 216] width 373 height 181
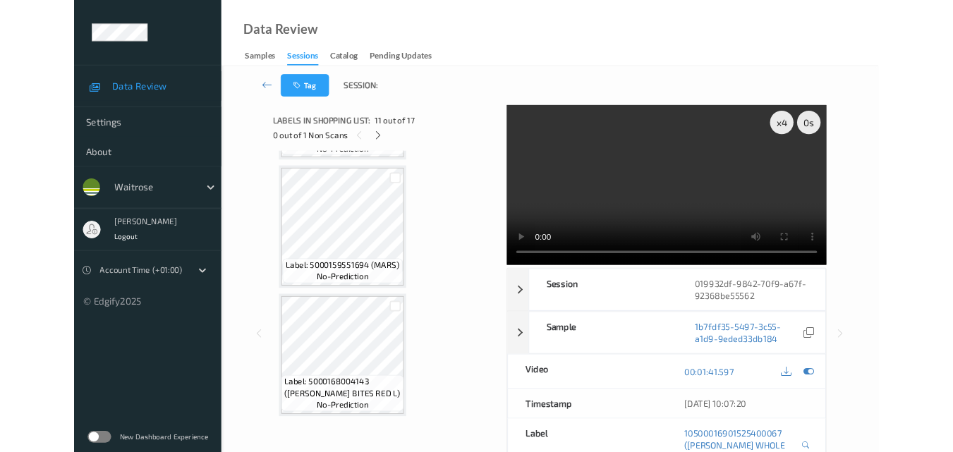
scroll to position [2297, 0]
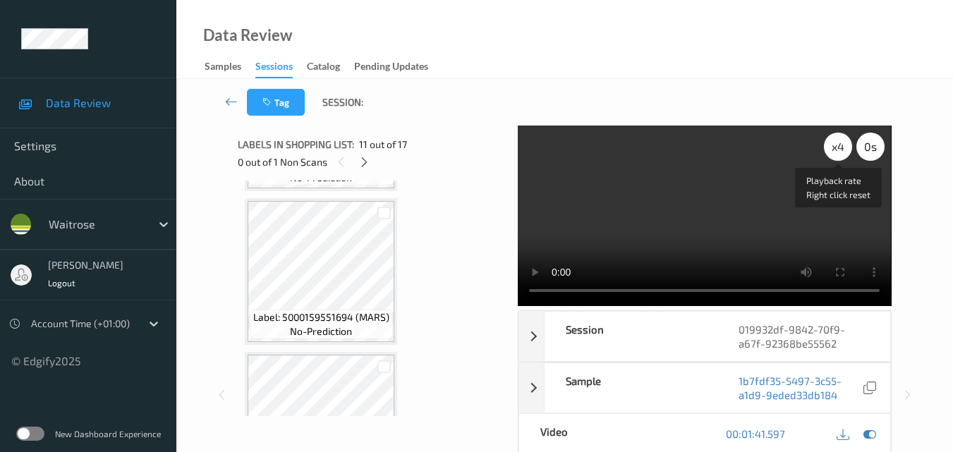
click at [838, 149] on div "x 4" at bounding box center [838, 147] width 28 height 28
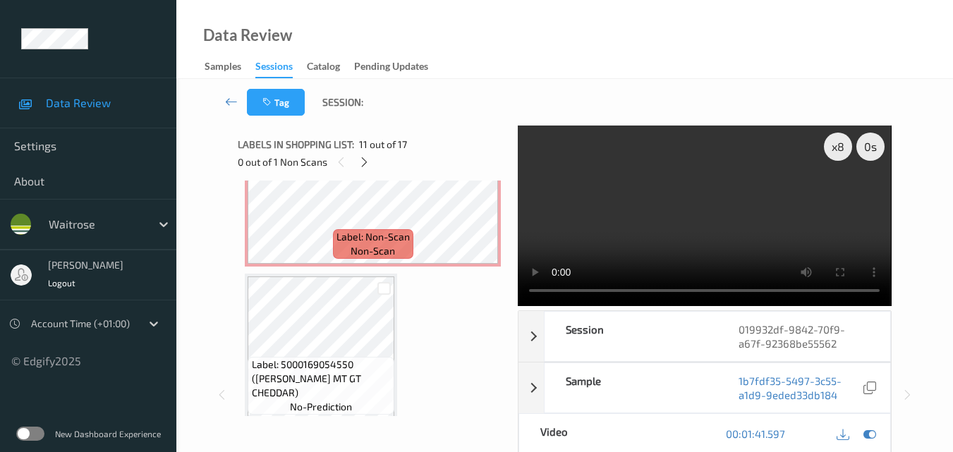
scroll to position [1732, 0]
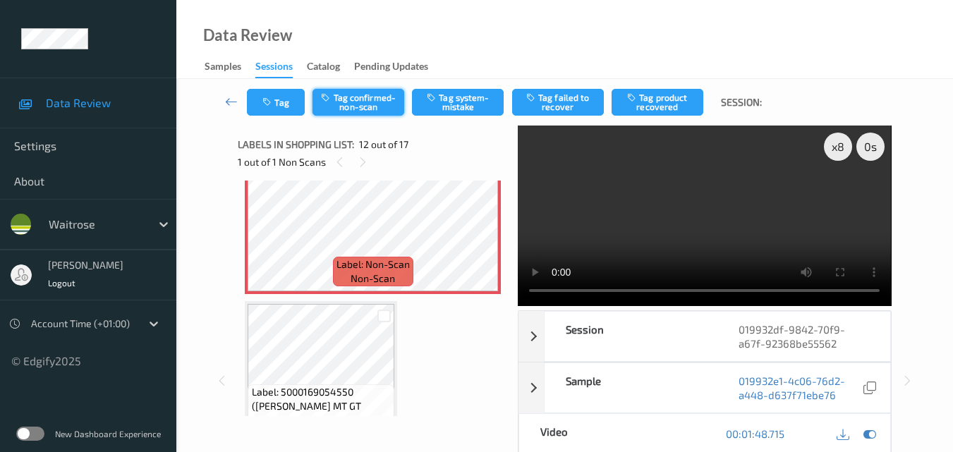
click at [355, 106] on button "Tag confirmed-non-scan" at bounding box center [359, 102] width 92 height 27
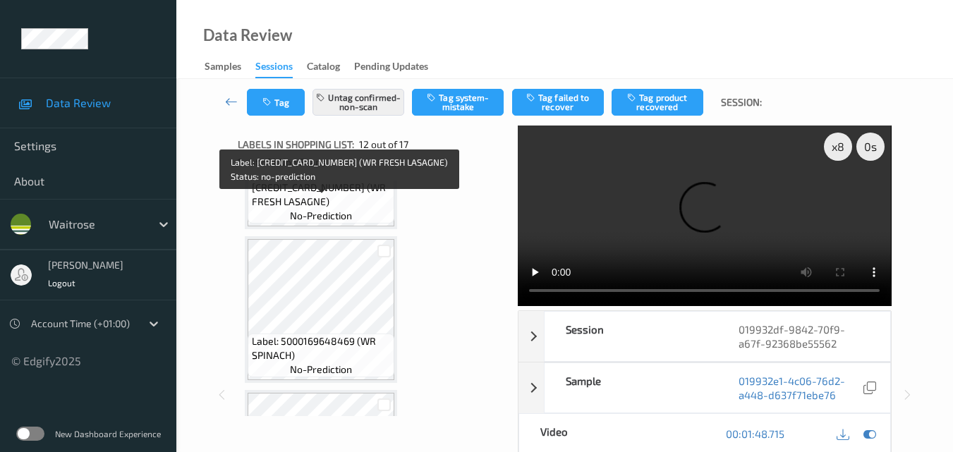
scroll to position [1309, 0]
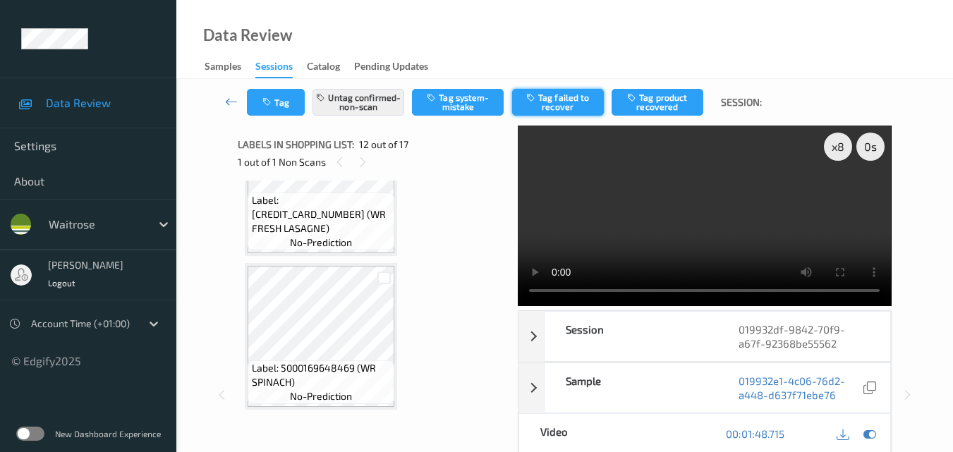
click at [578, 102] on button "Tag failed to recover" at bounding box center [558, 102] width 92 height 27
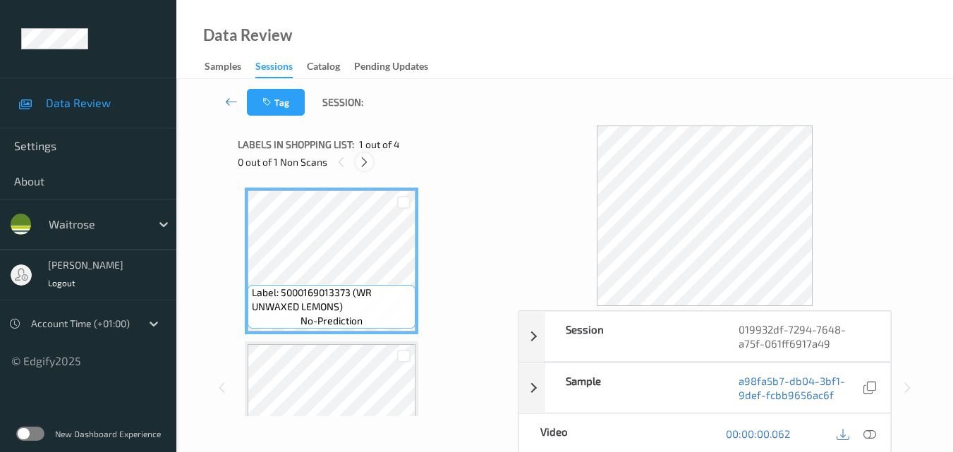
click at [363, 162] on icon at bounding box center [364, 162] width 12 height 13
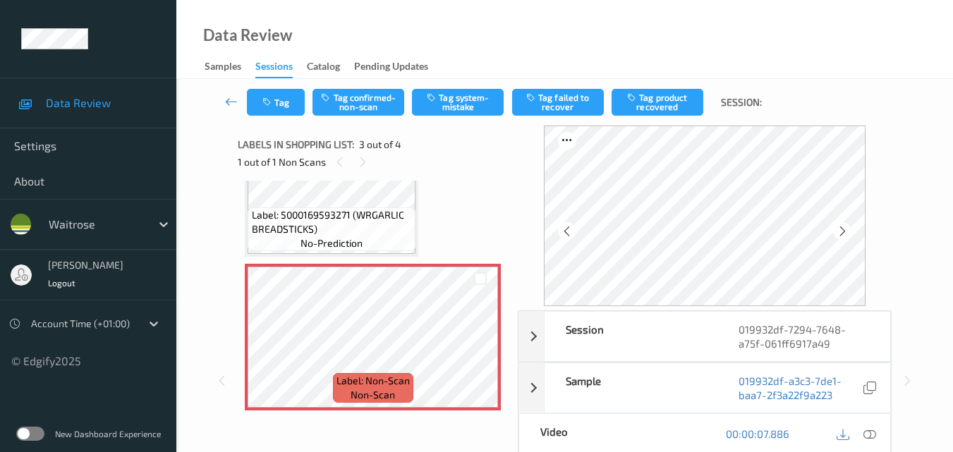
scroll to position [302, 0]
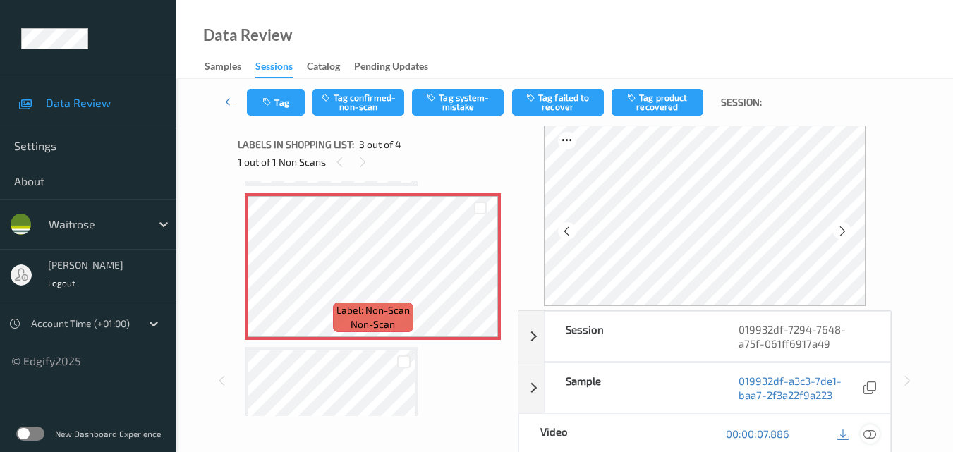
click at [876, 430] on icon at bounding box center [870, 434] width 13 height 13
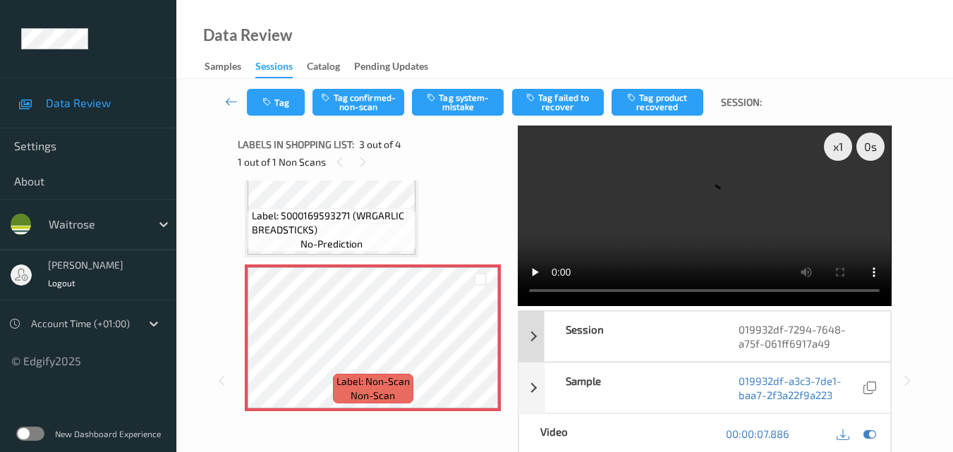
scroll to position [231, 0]
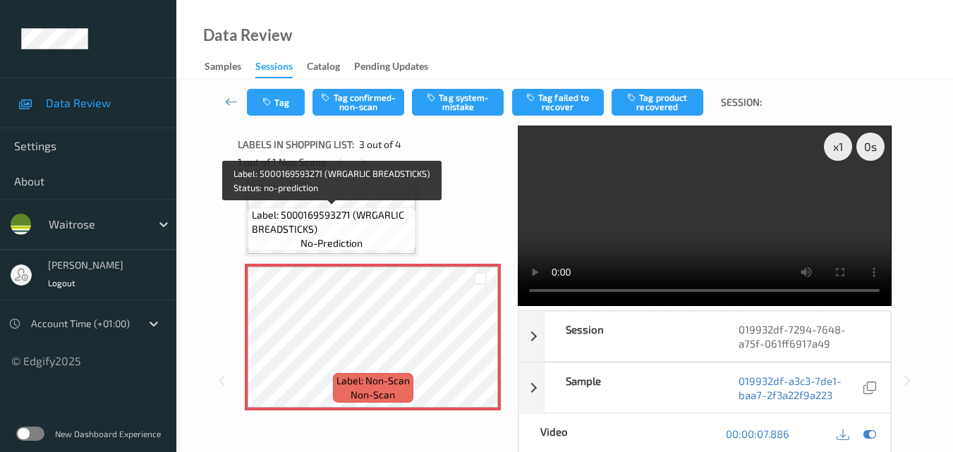
click at [373, 236] on span "Label: 5000169593271 (WRGARLIC BREADSTICKS)" at bounding box center [332, 222] width 161 height 28
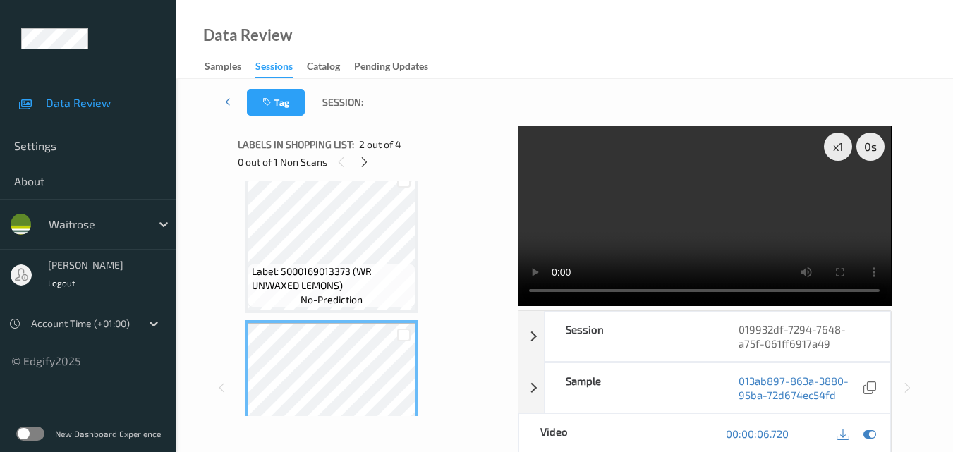
scroll to position [20, 0]
click at [649, 214] on video at bounding box center [704, 216] width 373 height 181
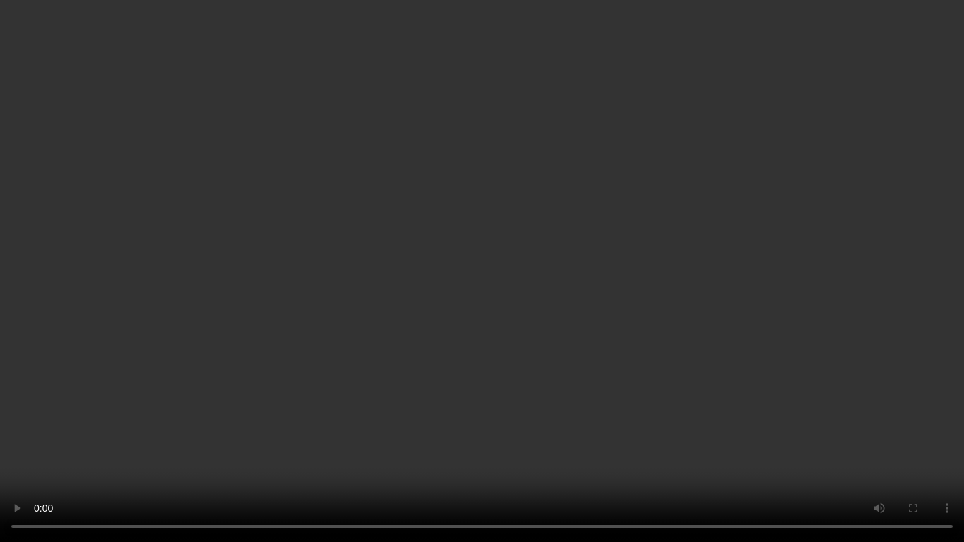
click at [622, 356] on video at bounding box center [482, 271] width 964 height 542
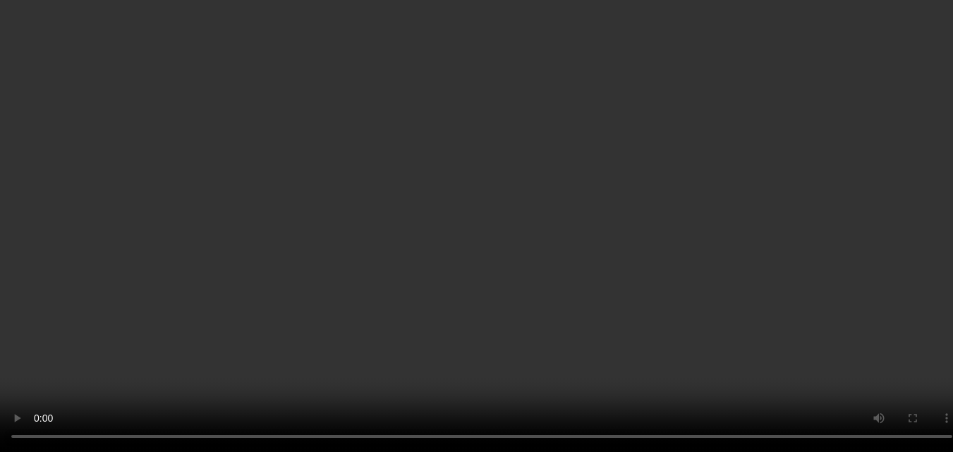
scroll to position [231, 0]
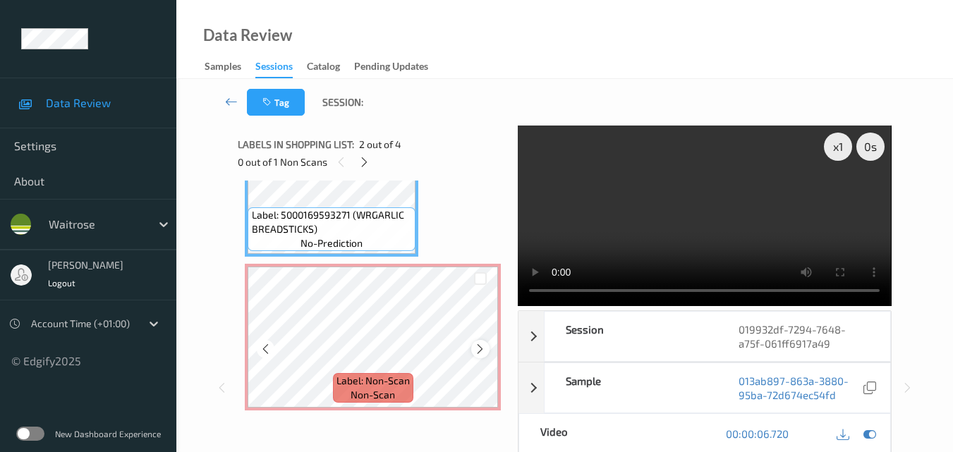
click at [477, 351] on icon at bounding box center [480, 349] width 12 height 13
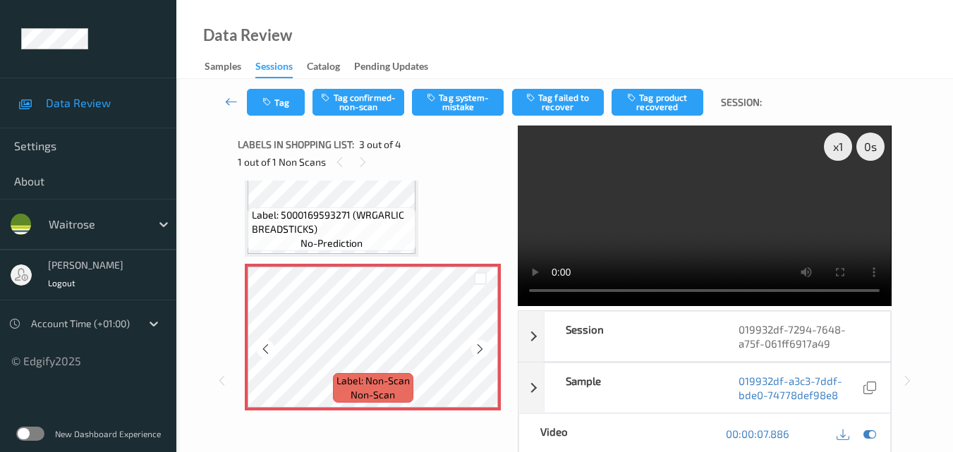
click at [477, 351] on icon at bounding box center [480, 349] width 12 height 13
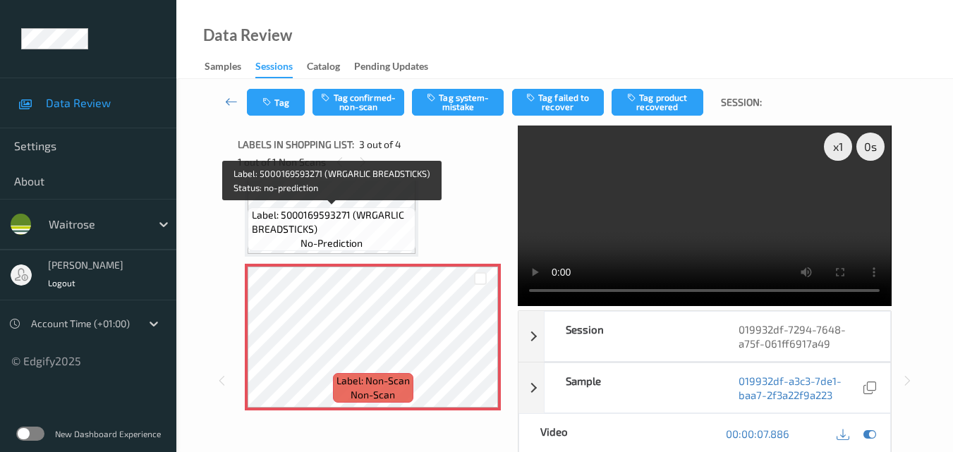
click at [373, 230] on span "Label: 5000169593271 (WRGARLIC BREADSTICKS)" at bounding box center [332, 222] width 161 height 28
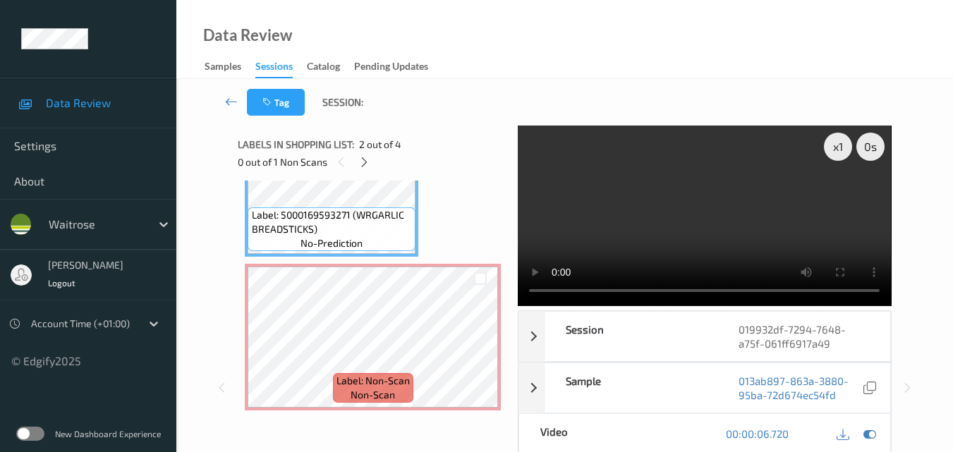
click at [714, 227] on video at bounding box center [704, 216] width 373 height 181
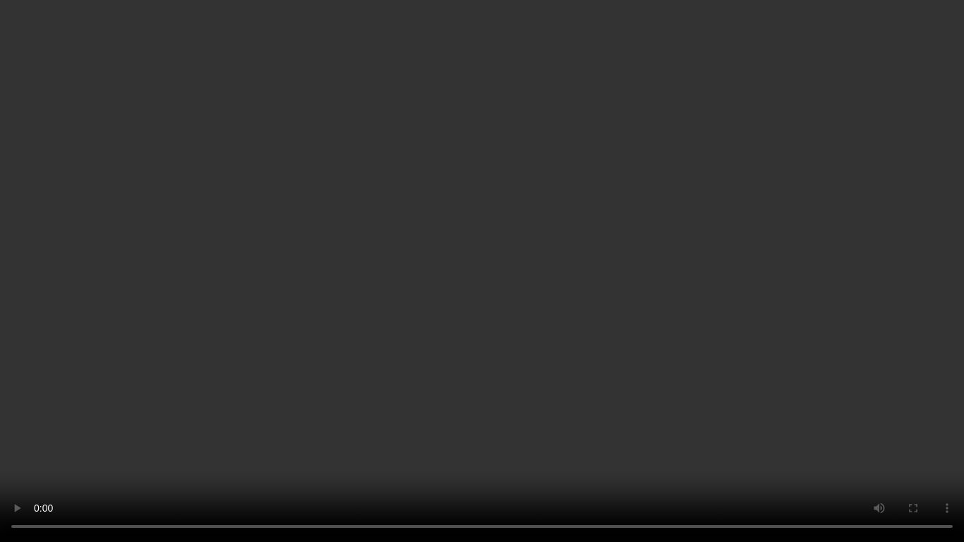
click at [601, 283] on video at bounding box center [482, 271] width 964 height 542
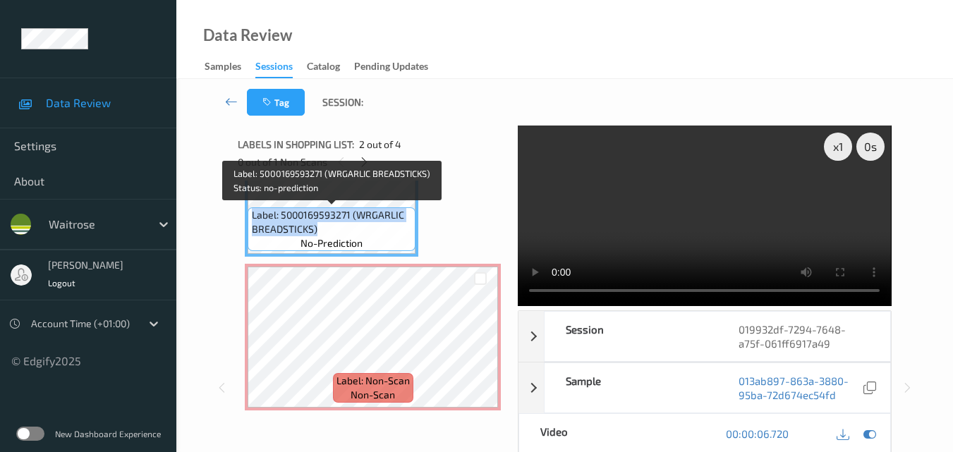
drag, startPoint x: 328, startPoint y: 235, endPoint x: 253, endPoint y: 216, distance: 77.9
click at [253, 216] on span "Label: 5000169593271 (WRGARLIC BREADSTICKS)" at bounding box center [332, 222] width 161 height 28
copy span "Label: 5000169593271 (WRGARLIC BREADSTICKS)"
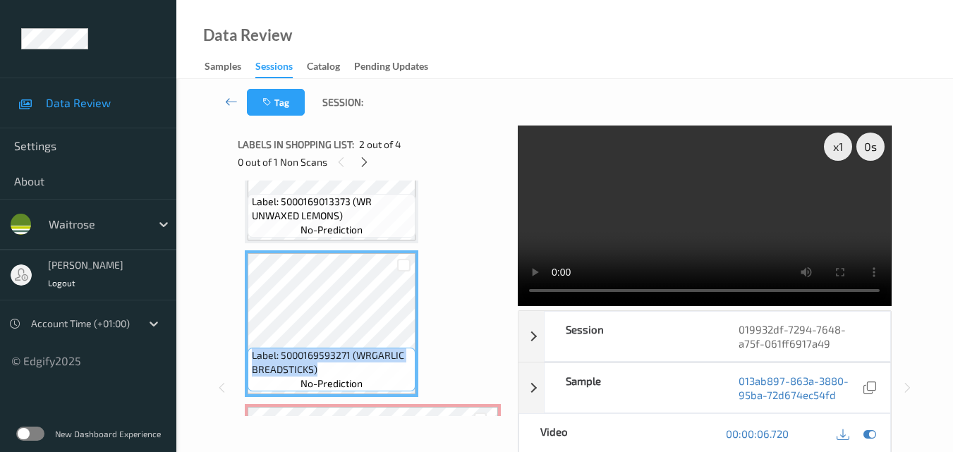
scroll to position [90, 0]
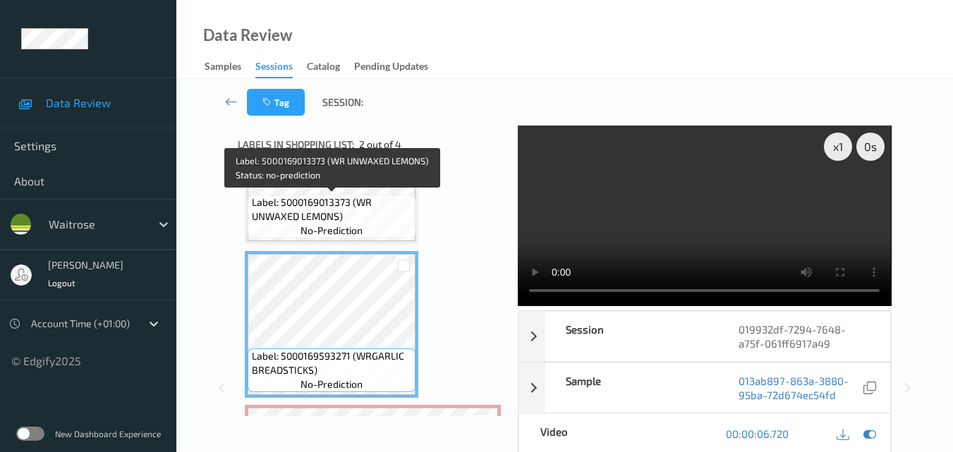
click at [369, 220] on span "Label: 5000169013373 (WR UNWAXED LEMONS)" at bounding box center [332, 209] width 161 height 28
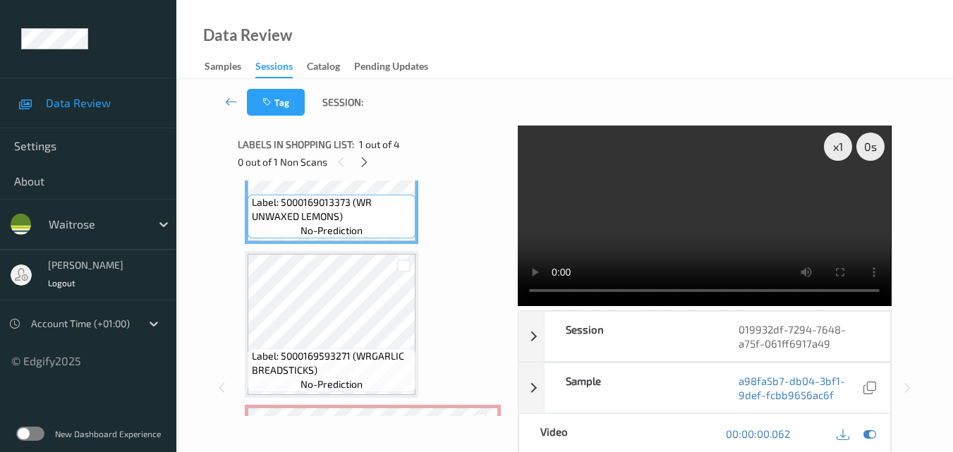
click at [679, 221] on video at bounding box center [704, 216] width 373 height 181
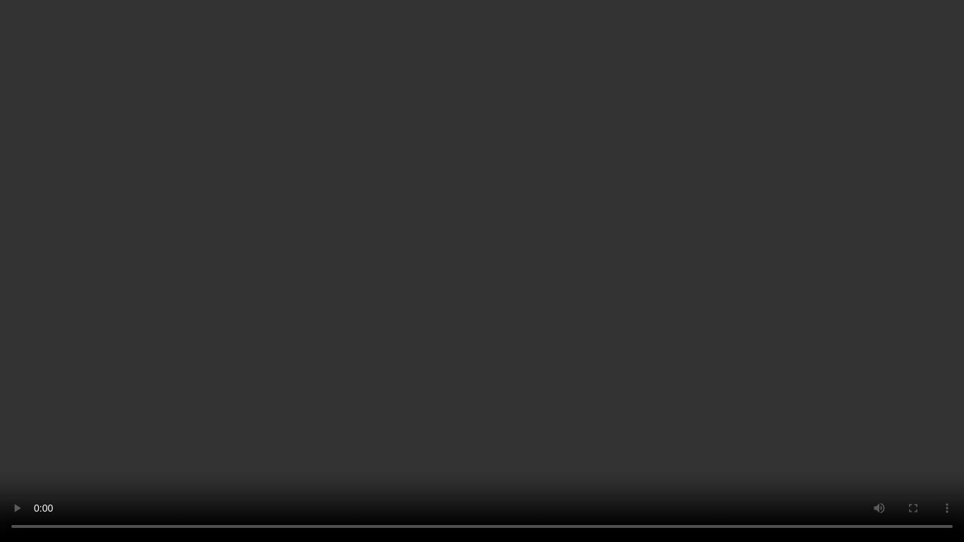
click at [795, 330] on video at bounding box center [482, 271] width 964 height 542
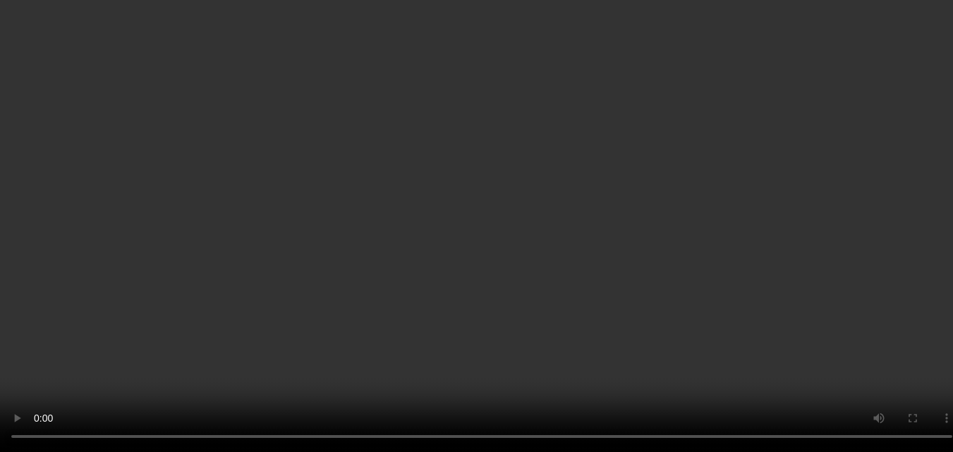
scroll to position [175, 0]
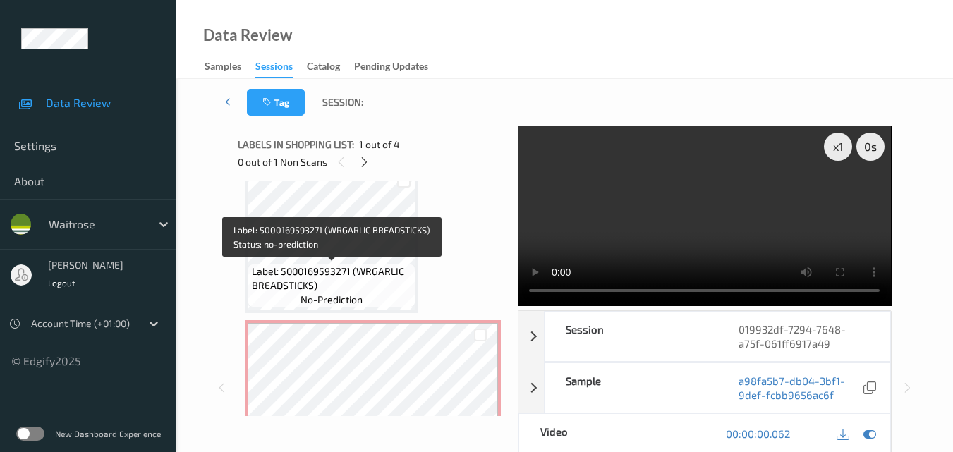
click at [370, 277] on span "Label: 5000169593271 (WRGARLIC BREADSTICKS)" at bounding box center [332, 279] width 161 height 28
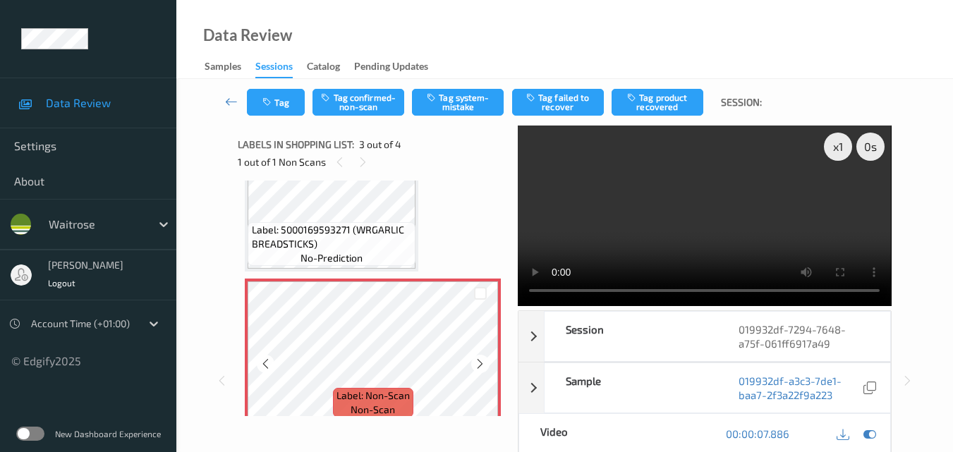
scroll to position [246, 0]
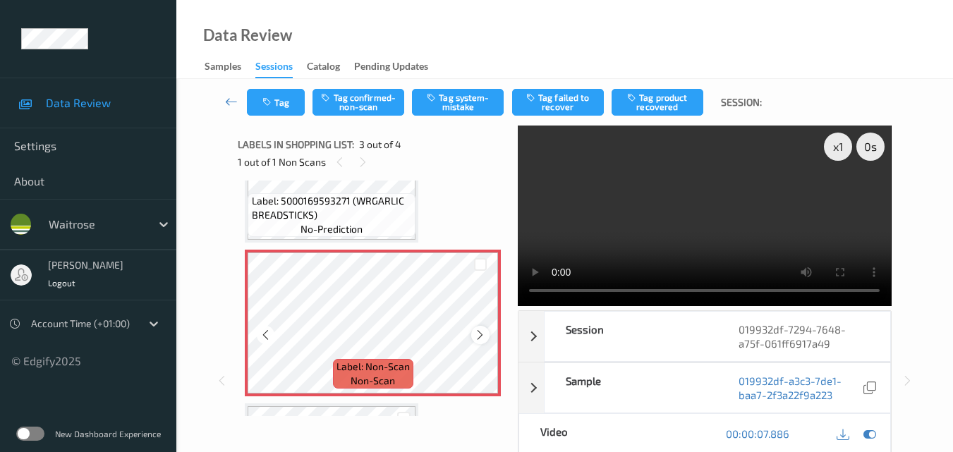
click at [478, 335] on icon at bounding box center [480, 335] width 12 height 13
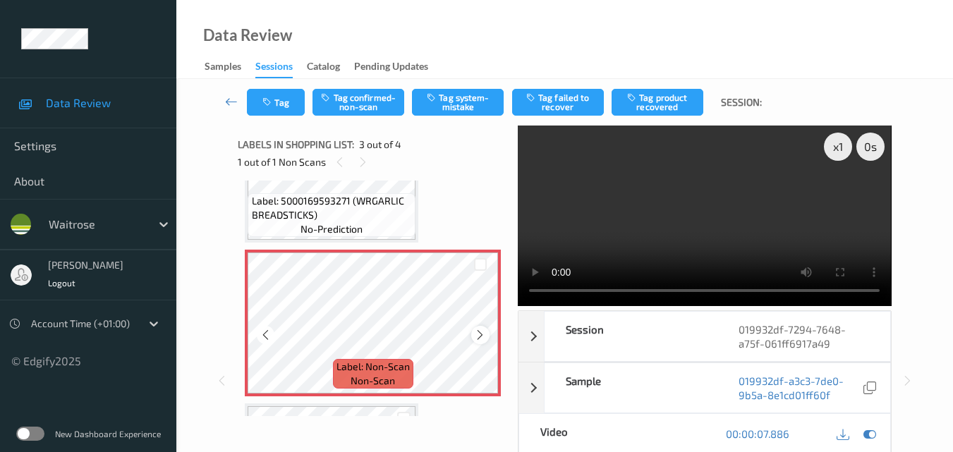
click at [476, 334] on icon at bounding box center [480, 335] width 12 height 13
click at [456, 112] on button "Tag system-mistake" at bounding box center [458, 102] width 92 height 27
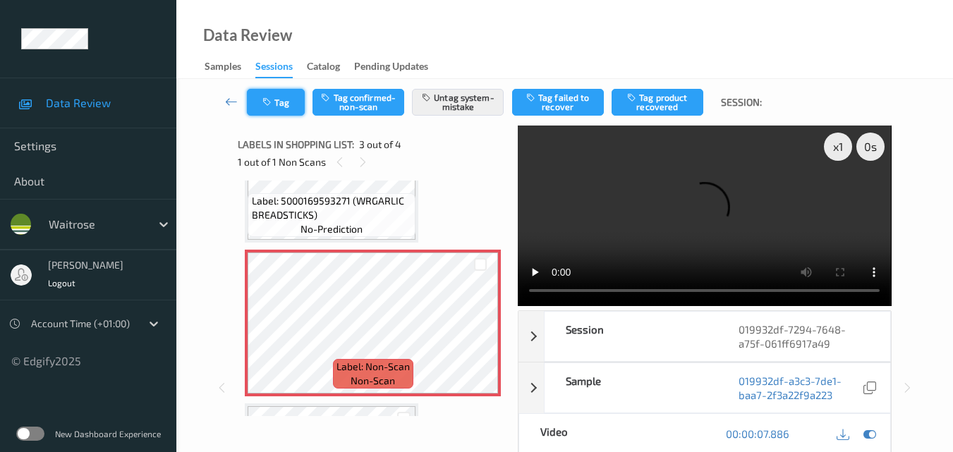
click at [276, 109] on button "Tag" at bounding box center [276, 102] width 58 height 27
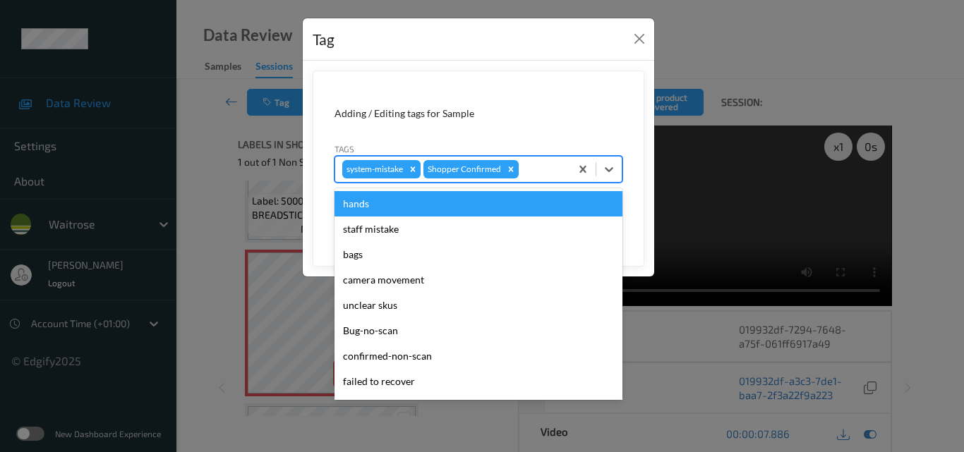
click at [541, 164] on div at bounding box center [542, 169] width 42 height 17
type input "un"
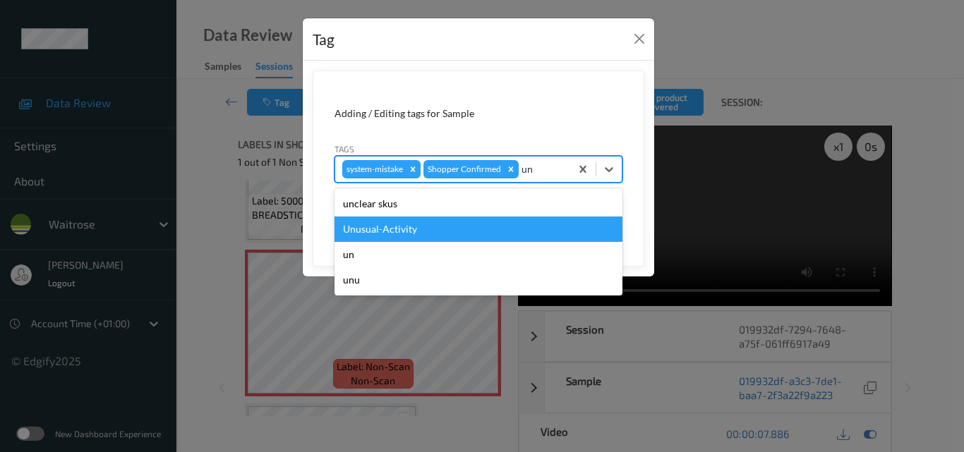
click at [465, 231] on div "Unusual-Activity" at bounding box center [478, 229] width 288 height 25
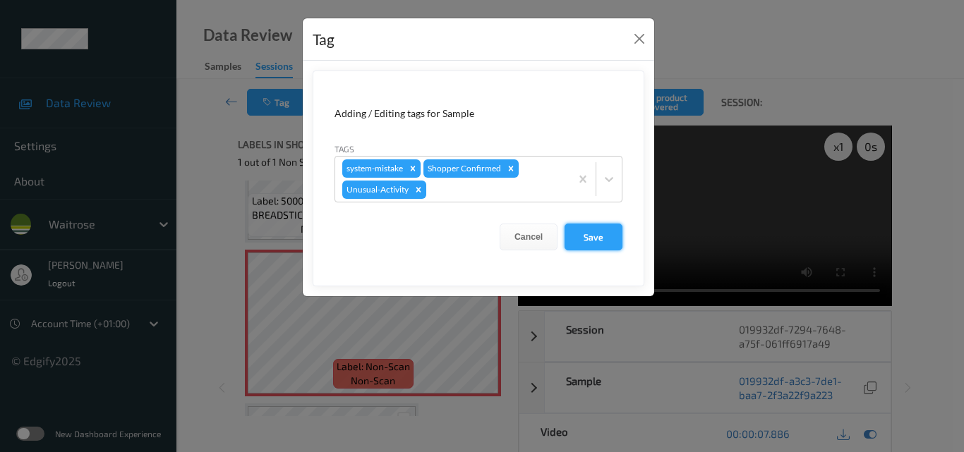
click at [593, 234] on button "Save" at bounding box center [594, 237] width 58 height 27
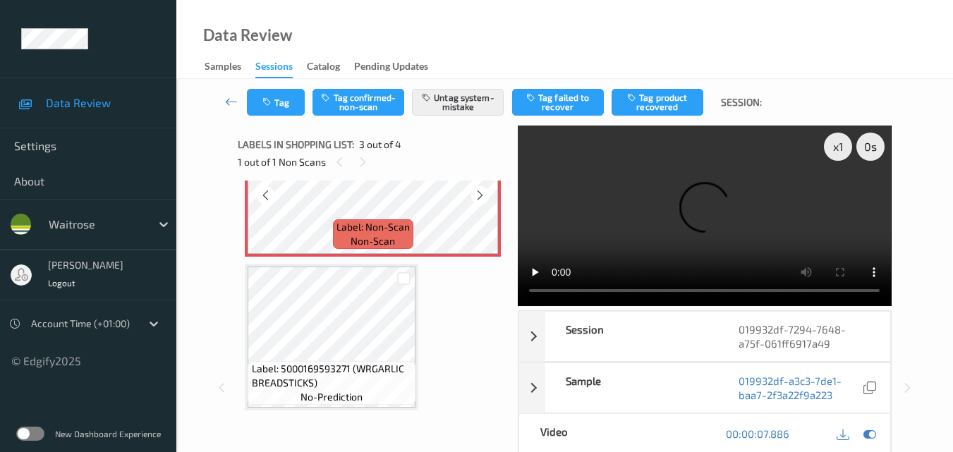
scroll to position [387, 0]
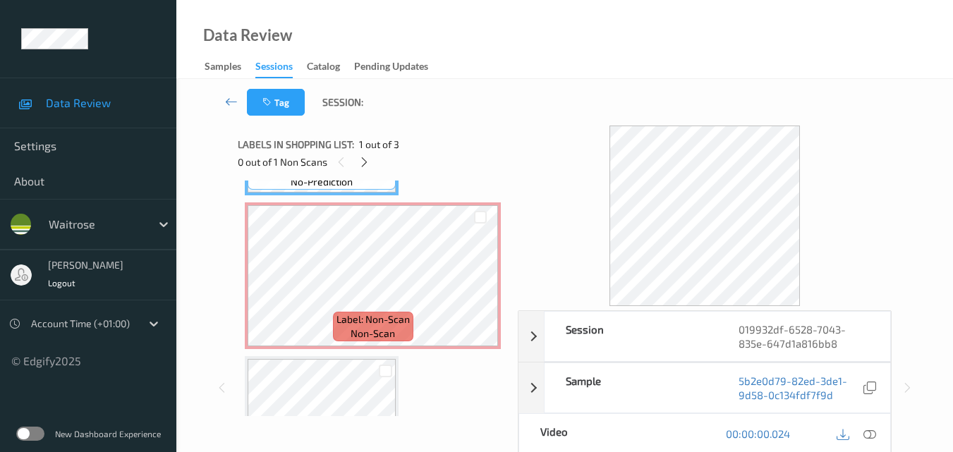
scroll to position [141, 0]
click at [486, 284] on icon at bounding box center [480, 285] width 12 height 13
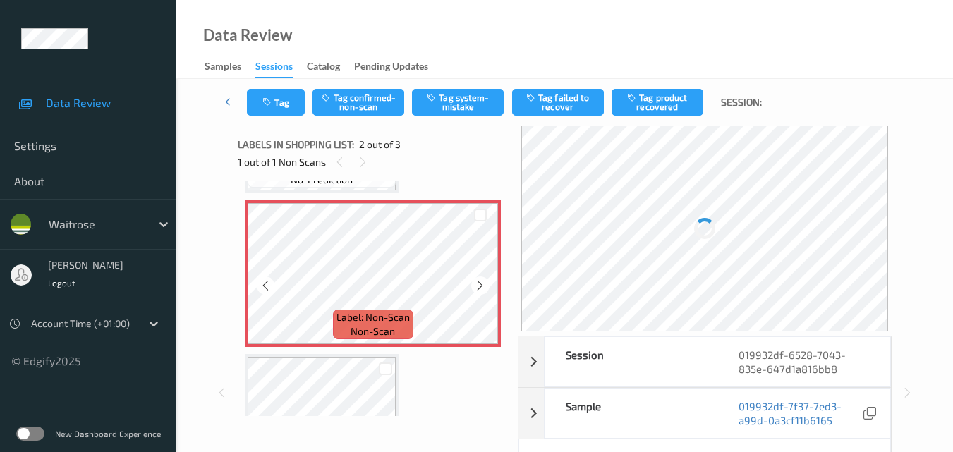
click at [486, 284] on icon at bounding box center [480, 285] width 12 height 13
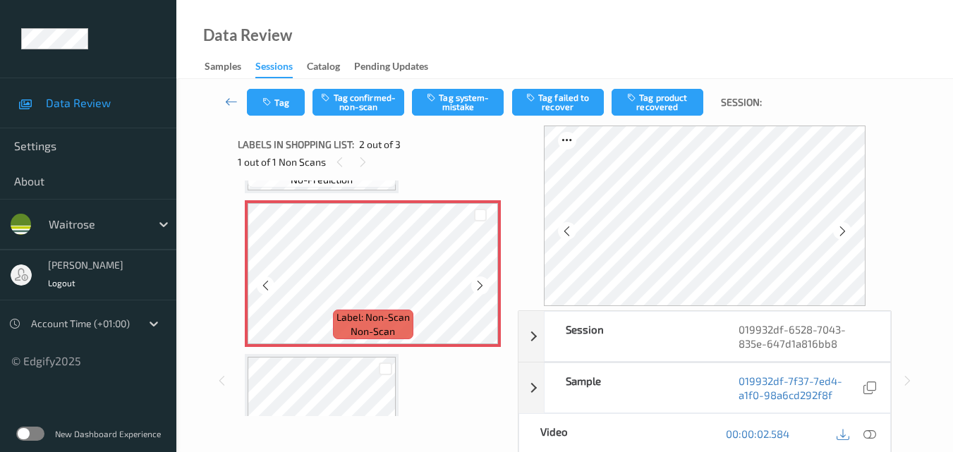
click at [486, 284] on icon at bounding box center [480, 285] width 12 height 13
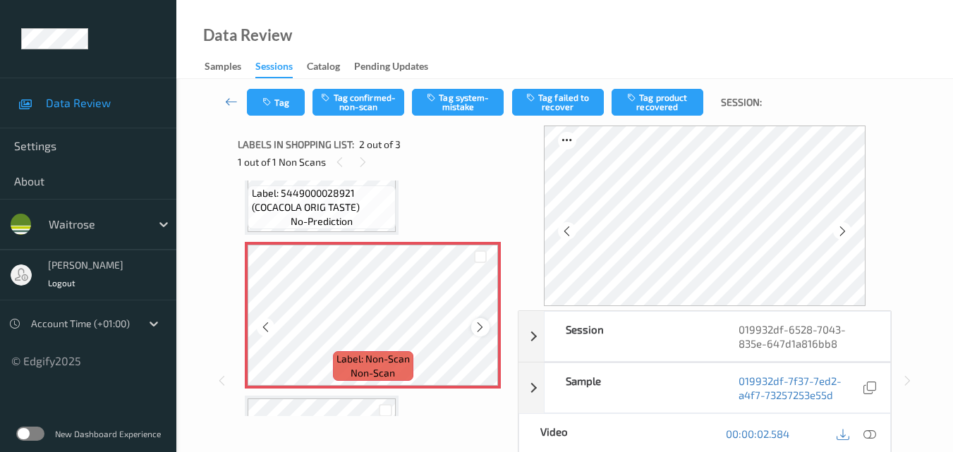
scroll to position [71, 0]
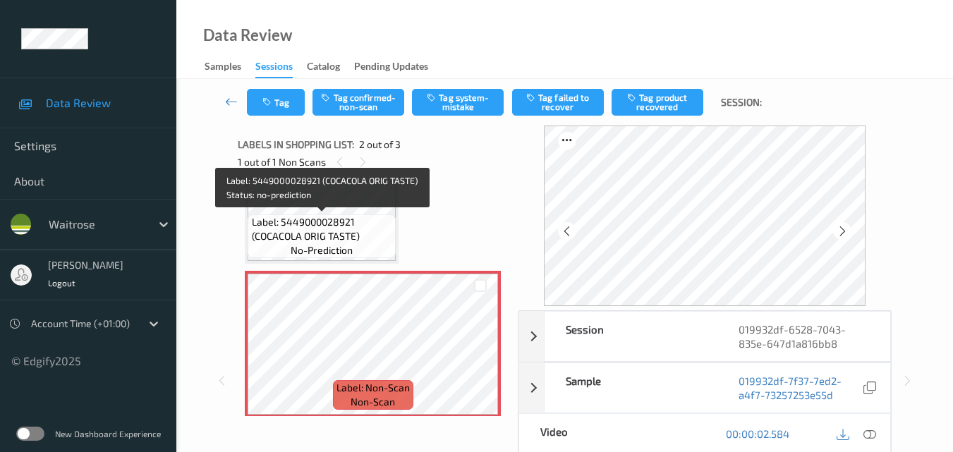
click at [357, 229] on span "Label: 5449000028921 (COCACOLA ORIG TASTE)" at bounding box center [322, 229] width 141 height 28
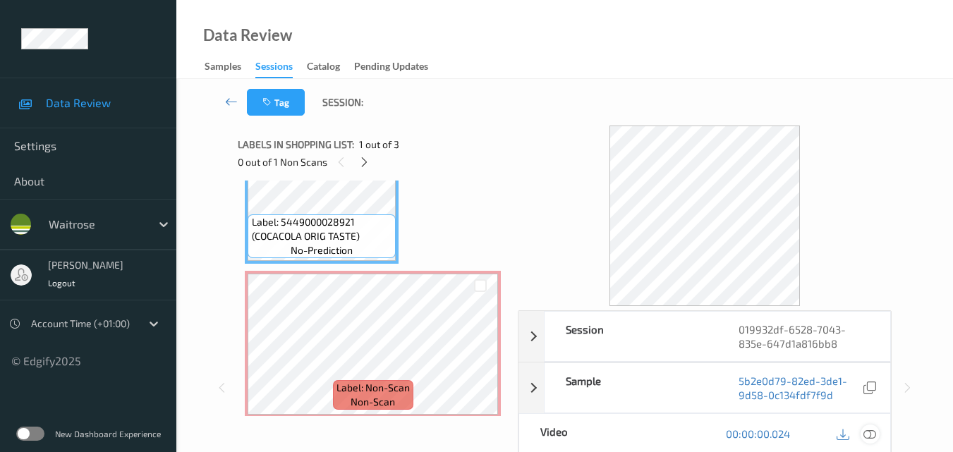
click at [871, 433] on icon at bounding box center [870, 434] width 13 height 13
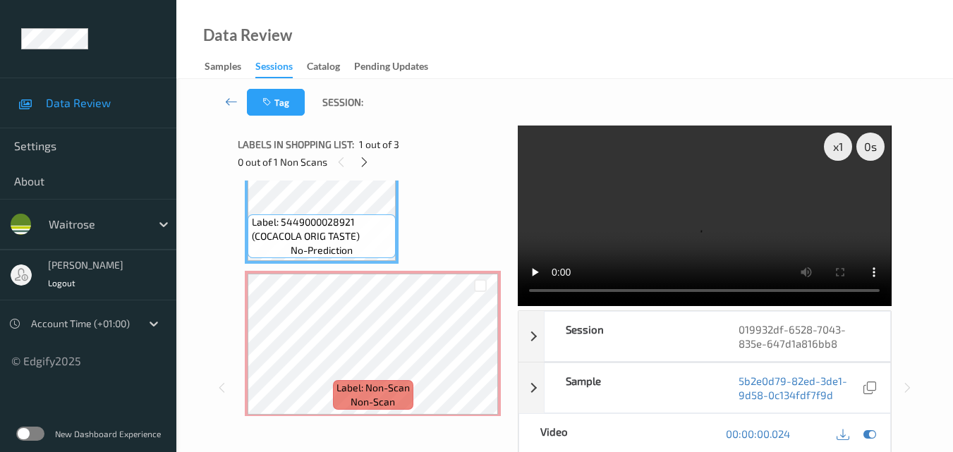
click at [692, 217] on video at bounding box center [704, 216] width 373 height 181
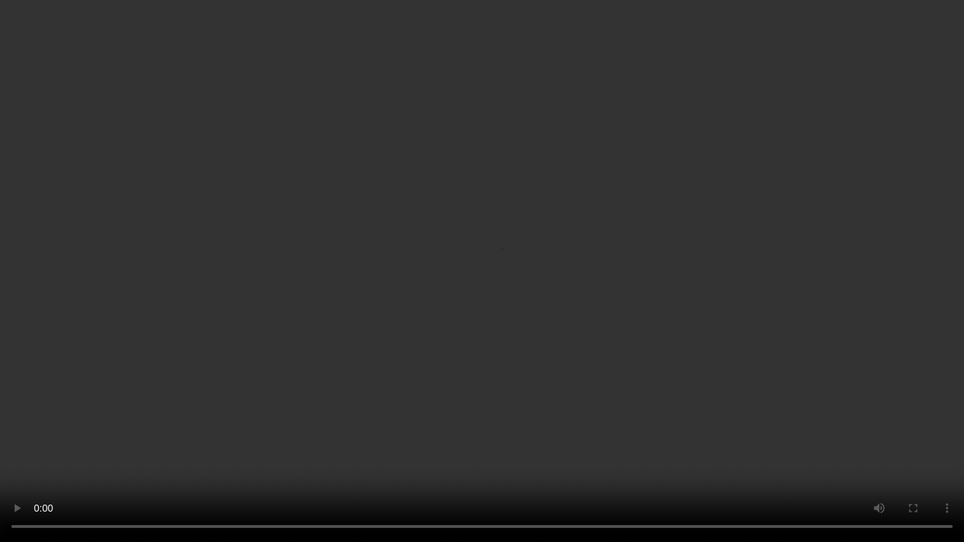
click at [689, 350] on video at bounding box center [482, 271] width 964 height 542
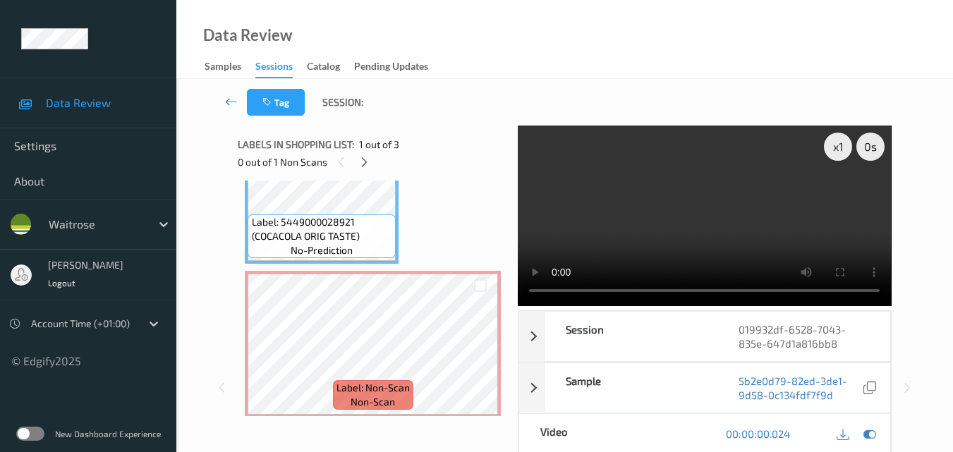
click at [692, 229] on video at bounding box center [704, 216] width 373 height 181
click at [834, 153] on div "x 1" at bounding box center [838, 147] width 28 height 28
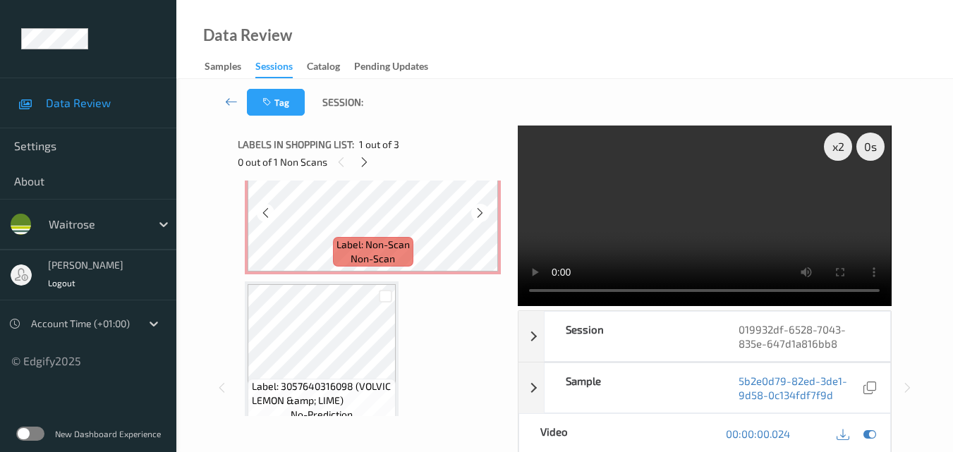
scroll to position [233, 0]
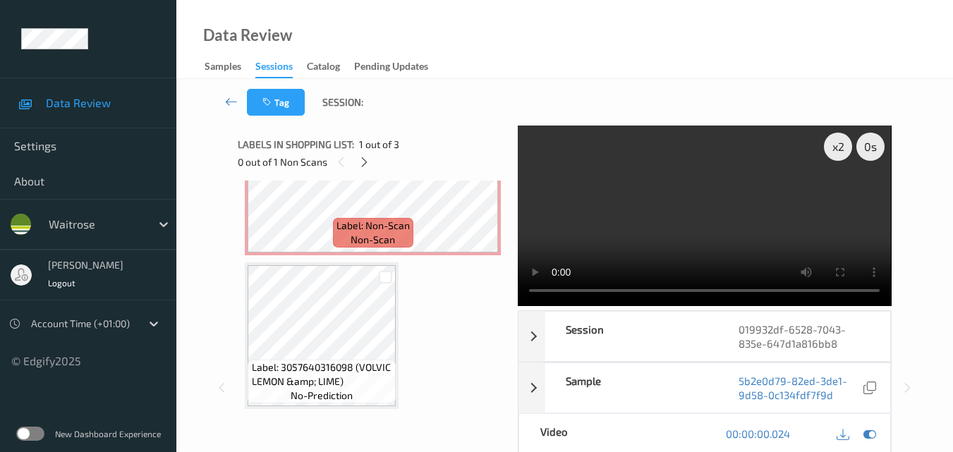
click at [668, 228] on video at bounding box center [704, 216] width 373 height 181
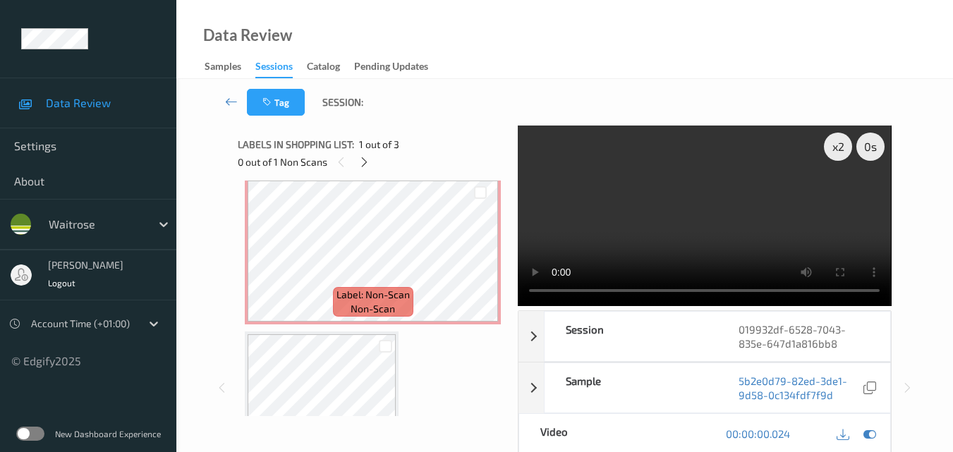
scroll to position [162, 0]
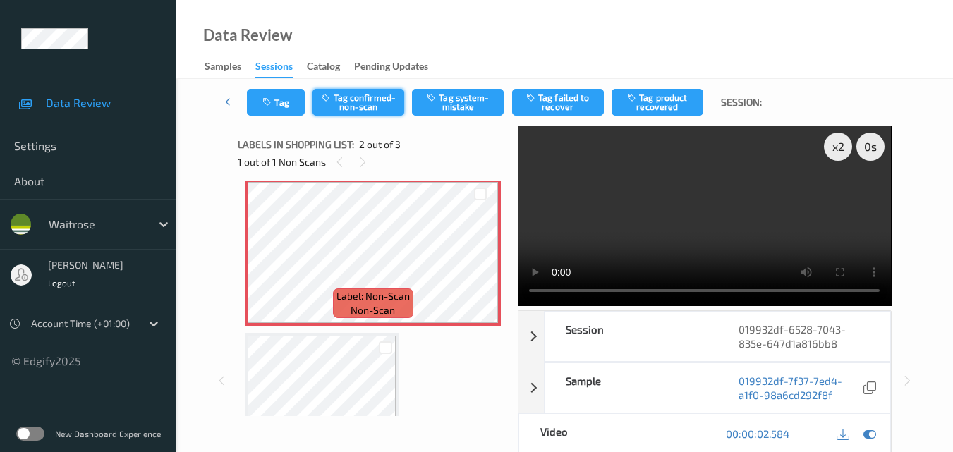
click at [367, 105] on button "Tag confirmed-non-scan" at bounding box center [359, 102] width 92 height 27
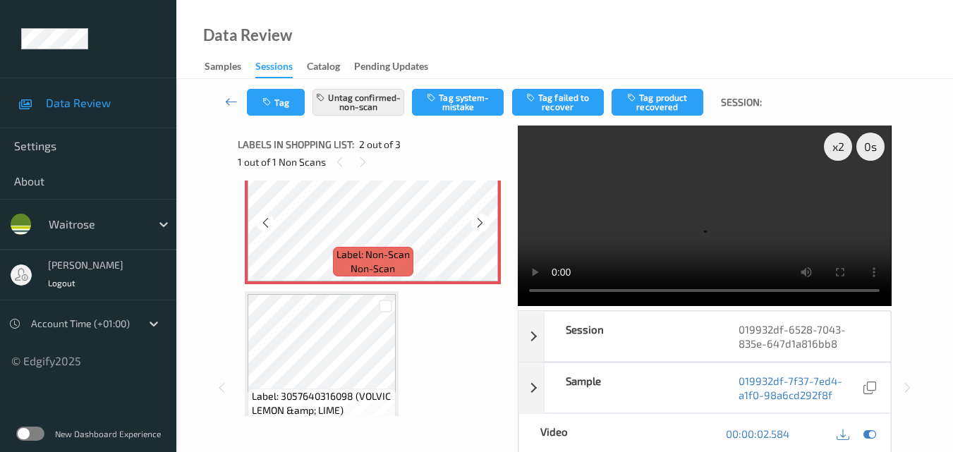
scroll to position [233, 0]
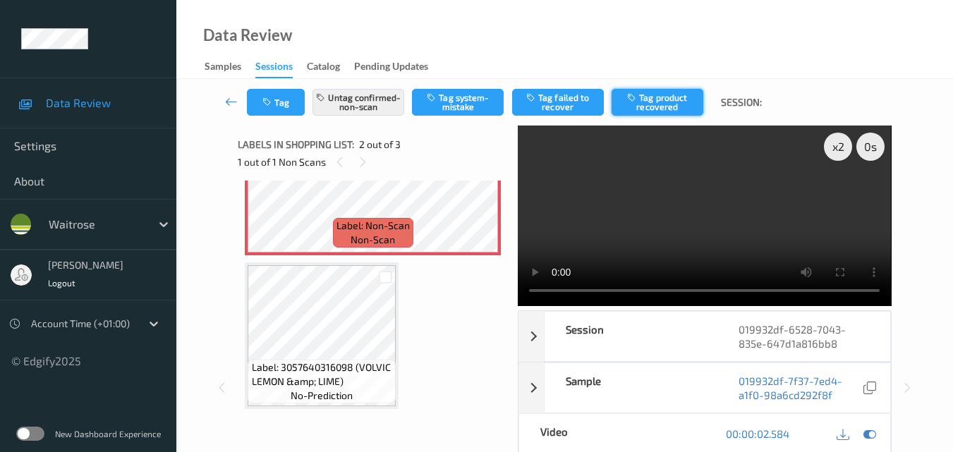
click at [656, 107] on button "Tag product recovered" at bounding box center [658, 102] width 92 height 27
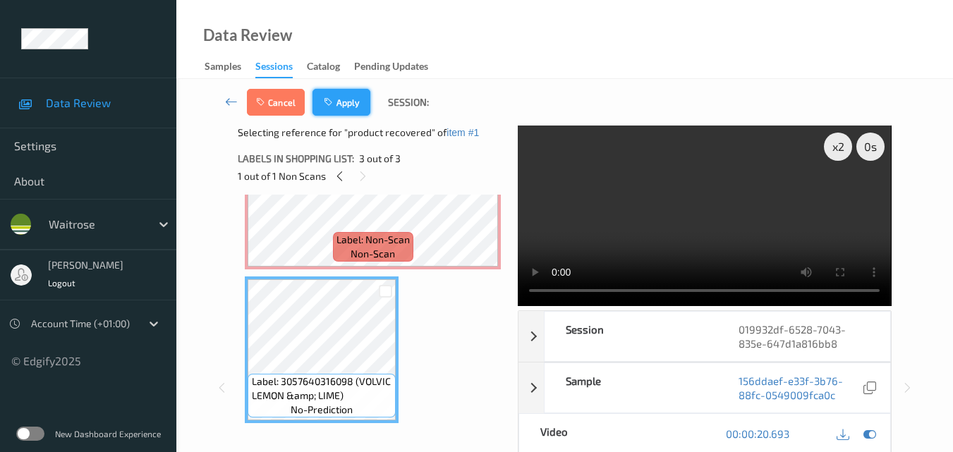
click at [346, 106] on button "Apply" at bounding box center [342, 102] width 58 height 27
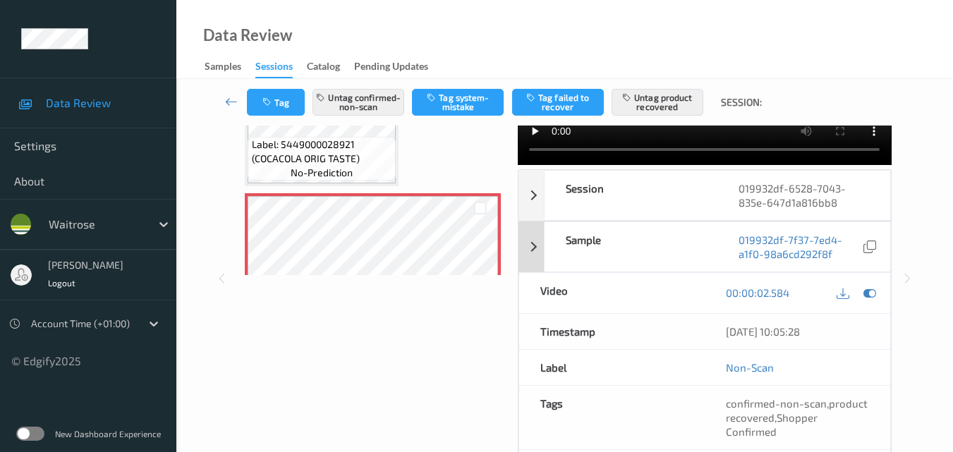
scroll to position [0, 0]
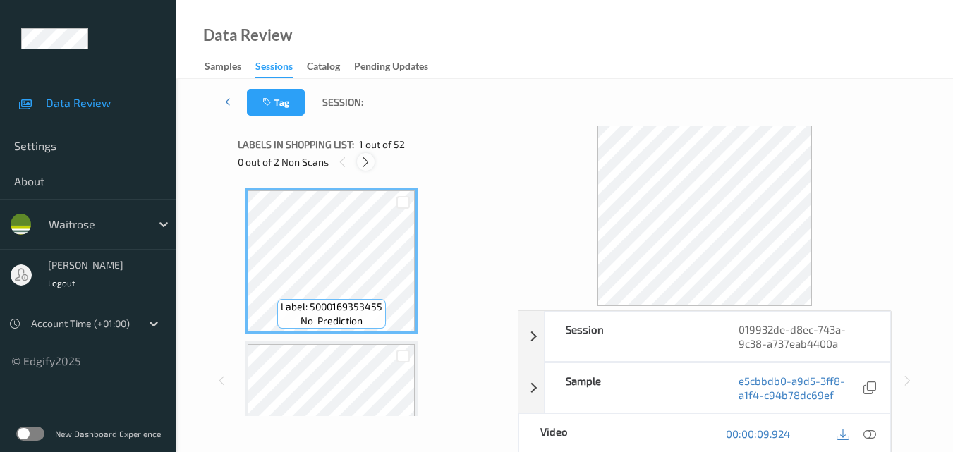
click at [366, 161] on icon at bounding box center [366, 162] width 12 height 13
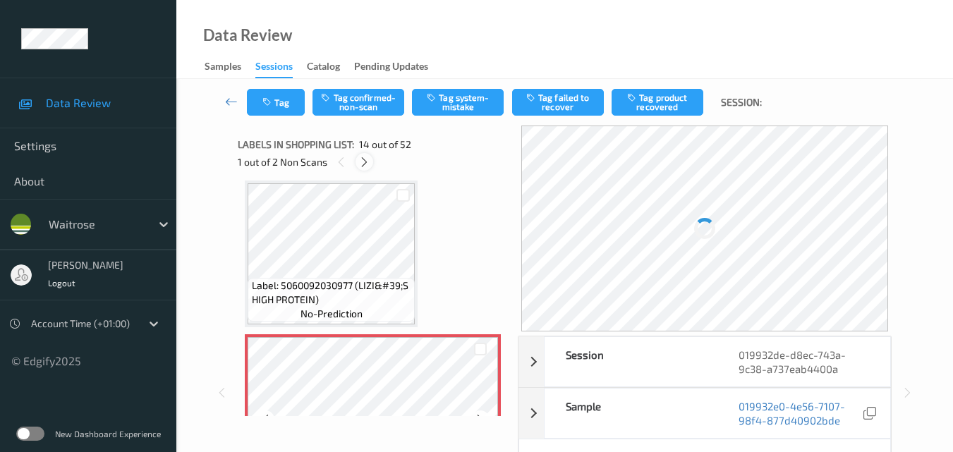
scroll to position [1994, 0]
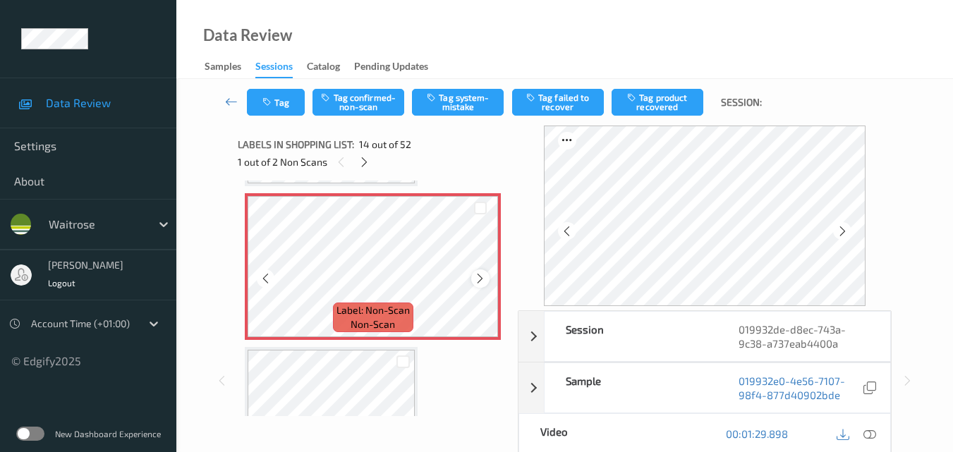
click at [476, 276] on icon at bounding box center [480, 278] width 12 height 13
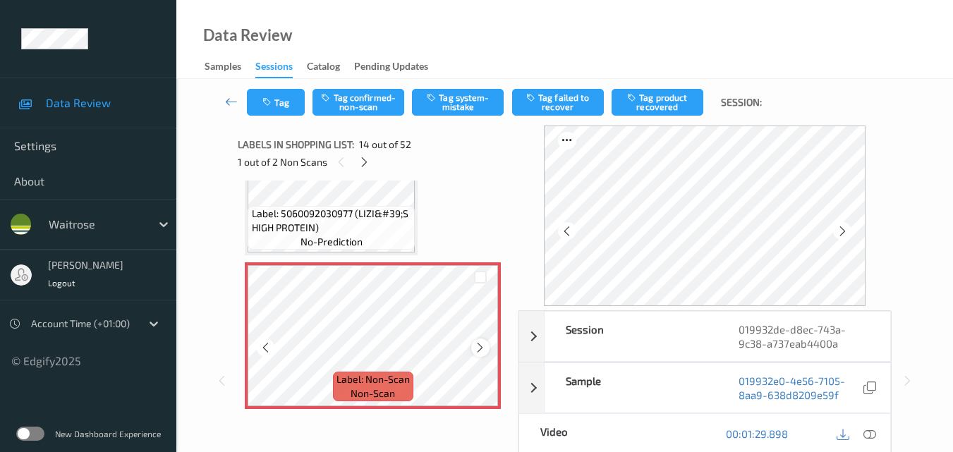
scroll to position [1924, 0]
click at [481, 344] on icon at bounding box center [480, 349] width 12 height 13
click at [469, 103] on button "Tag system-mistake" at bounding box center [458, 102] width 92 height 27
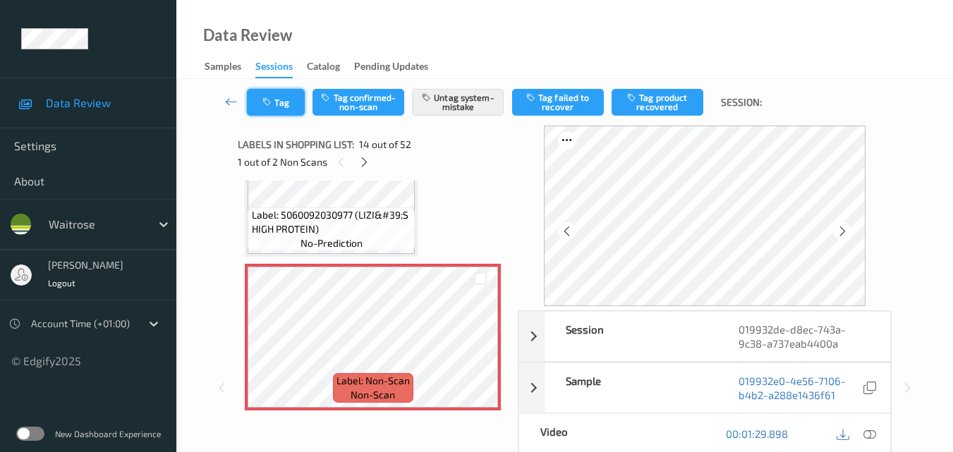
click at [284, 111] on button "Tag" at bounding box center [276, 102] width 58 height 27
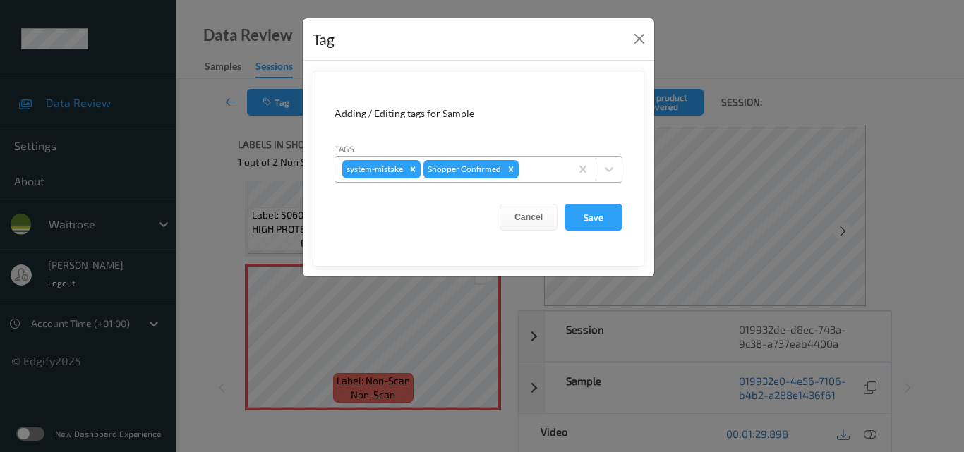
click at [532, 172] on div at bounding box center [542, 169] width 42 height 17
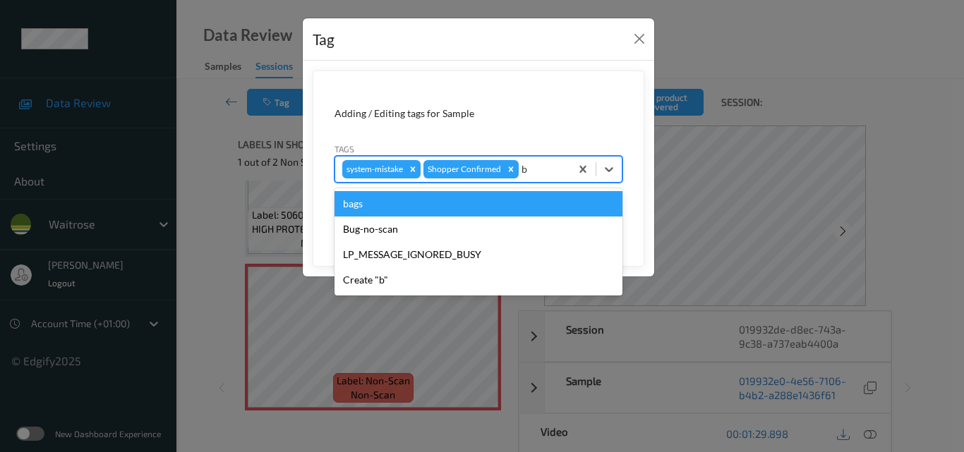
type input "ba"
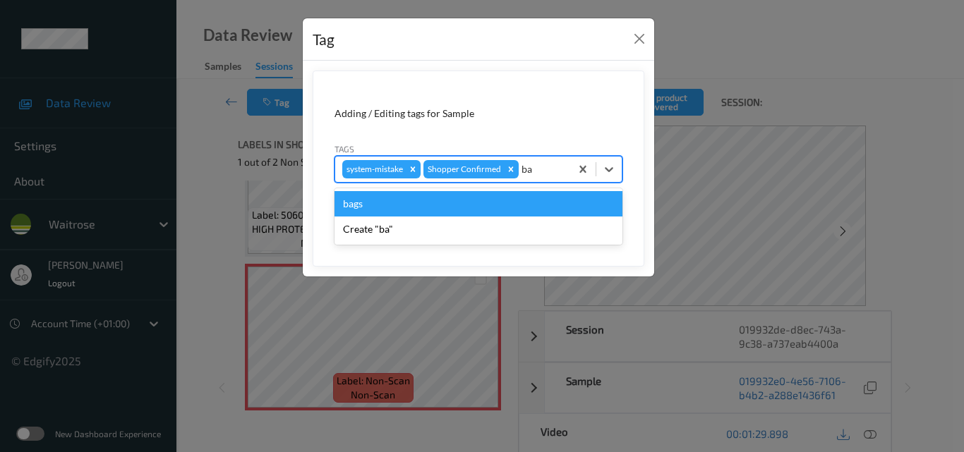
click at [391, 207] on div "bags" at bounding box center [478, 203] width 288 height 25
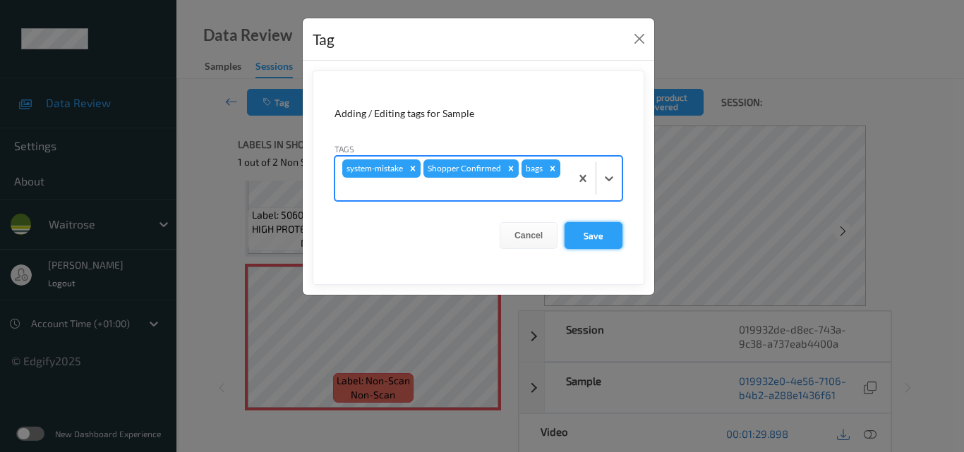
click at [601, 240] on button "Save" at bounding box center [594, 235] width 58 height 27
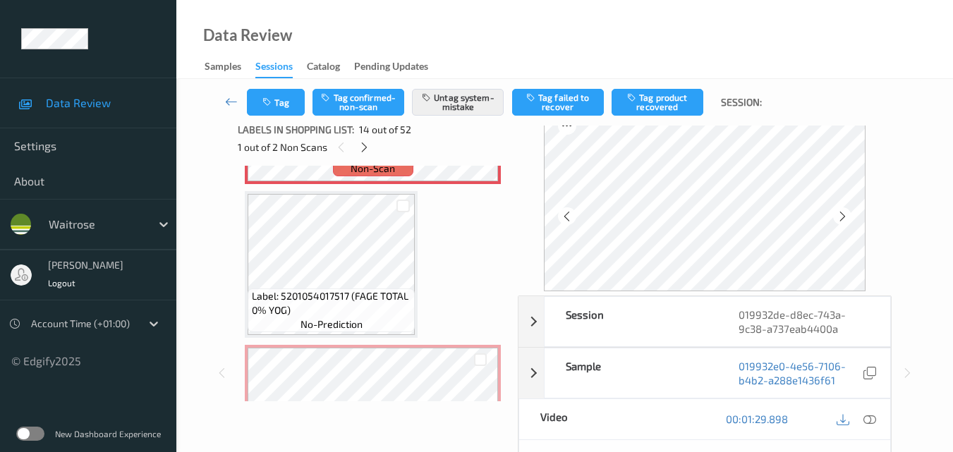
scroll to position [2276, 0]
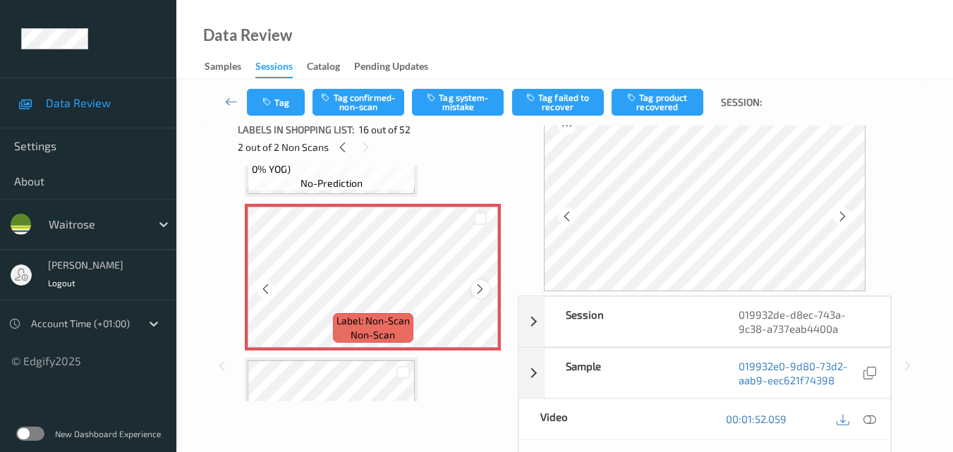
click at [481, 284] on icon at bounding box center [480, 289] width 12 height 13
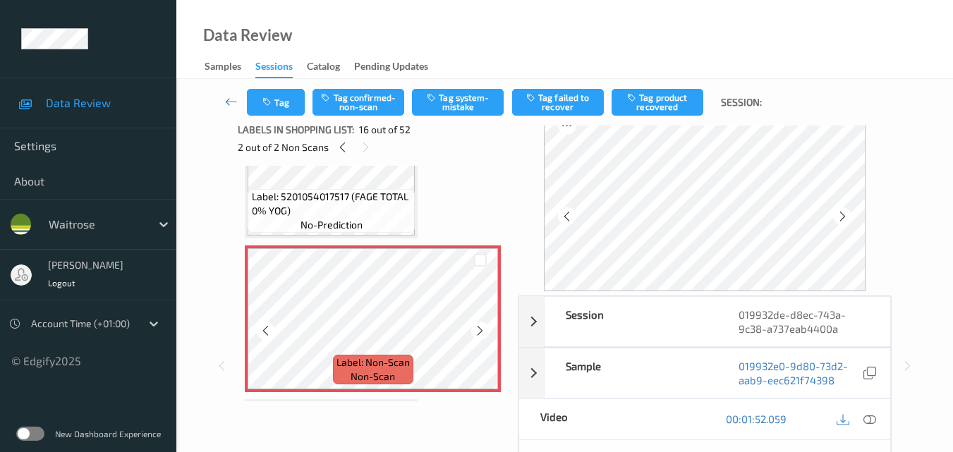
scroll to position [2206, 0]
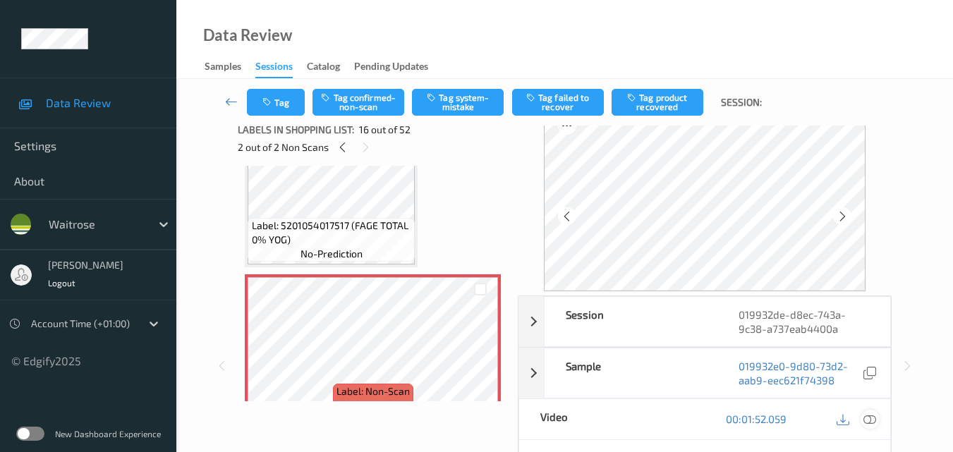
click at [873, 419] on icon at bounding box center [870, 419] width 13 height 13
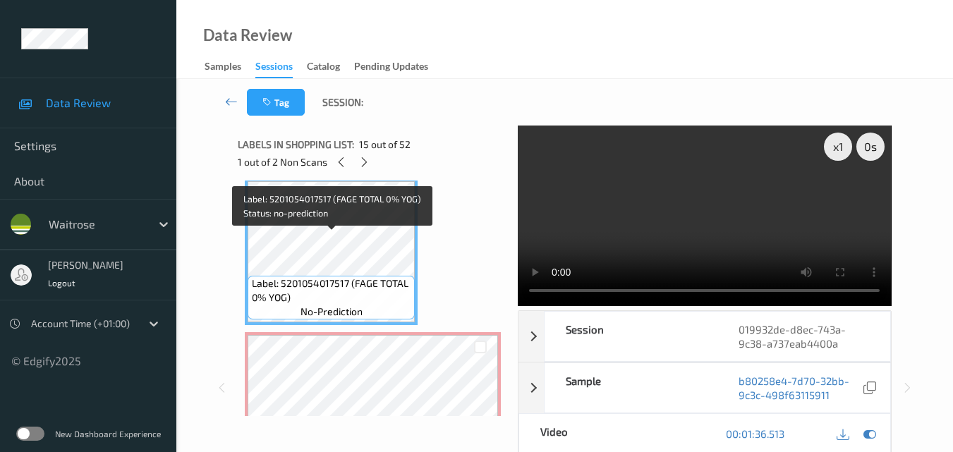
scroll to position [2135, 0]
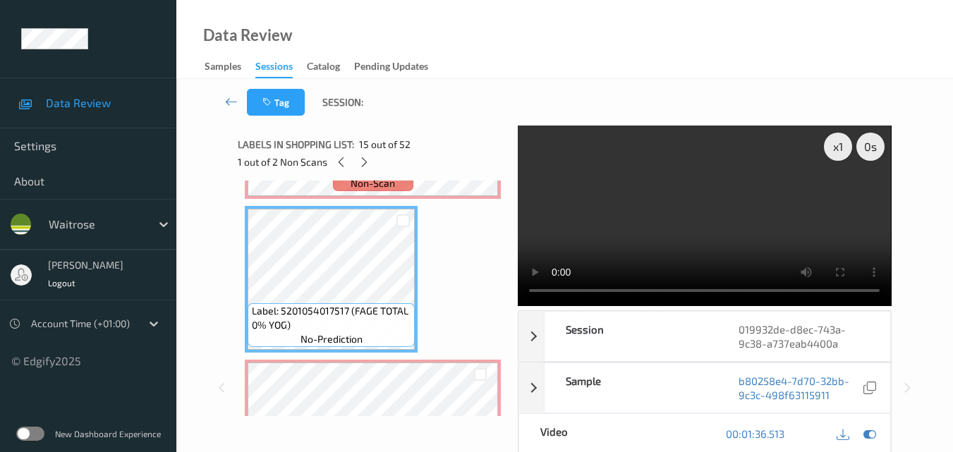
click at [679, 226] on video at bounding box center [704, 216] width 373 height 181
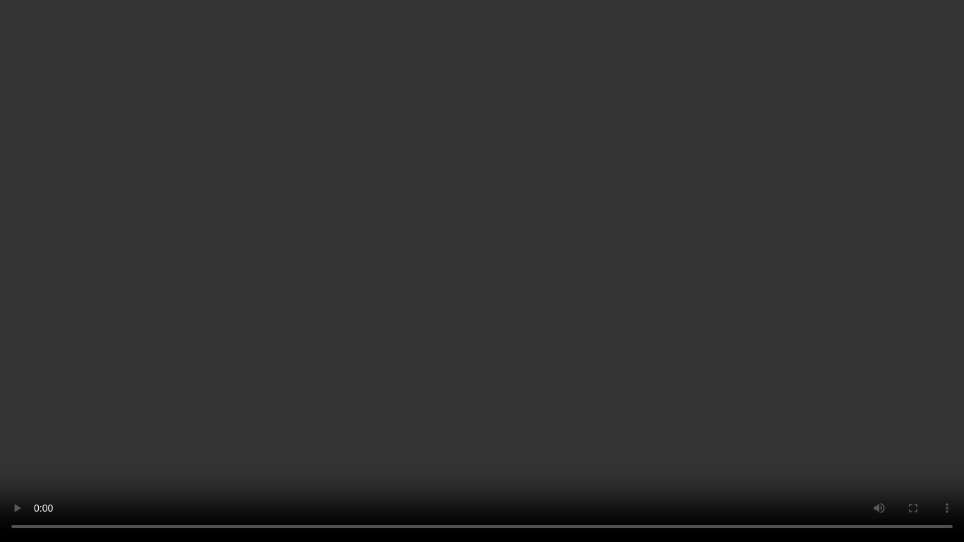
click at [752, 310] on video at bounding box center [482, 271] width 964 height 542
click at [671, 298] on video at bounding box center [482, 271] width 964 height 542
click at [611, 224] on video at bounding box center [482, 271] width 964 height 542
click at [683, 272] on video at bounding box center [482, 271] width 964 height 542
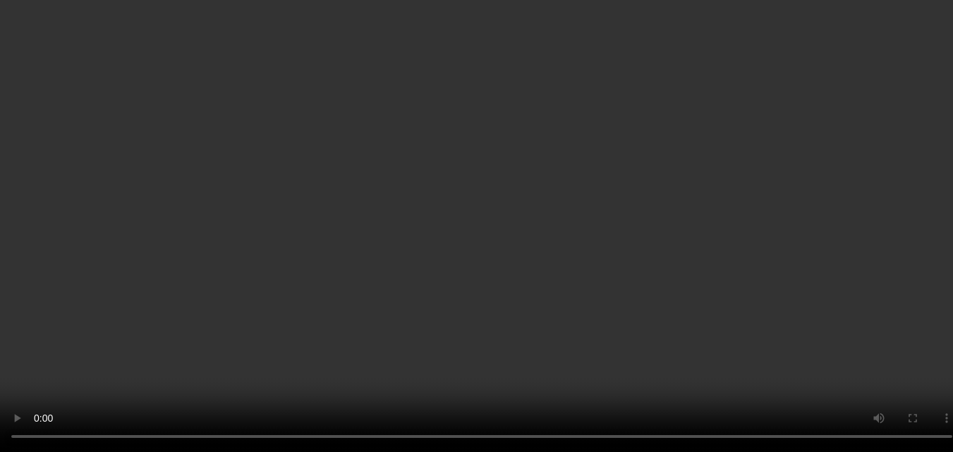
scroll to position [2276, 0]
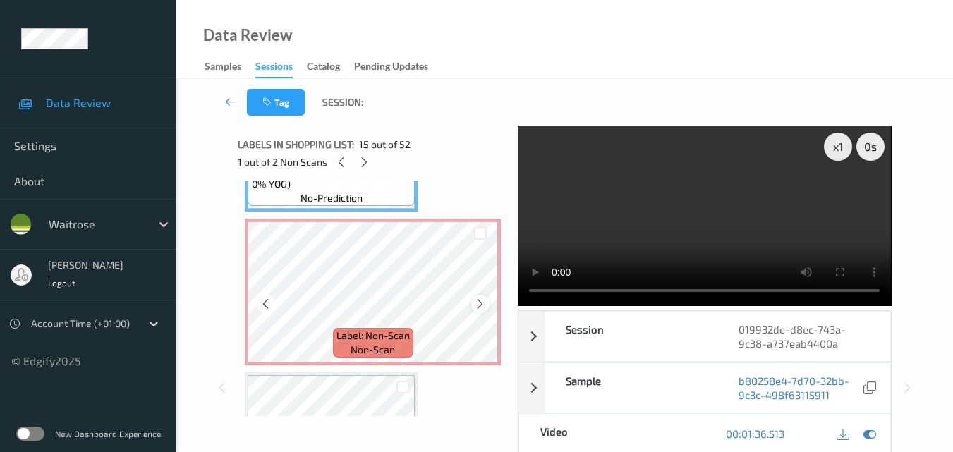
click at [481, 303] on icon at bounding box center [480, 304] width 12 height 13
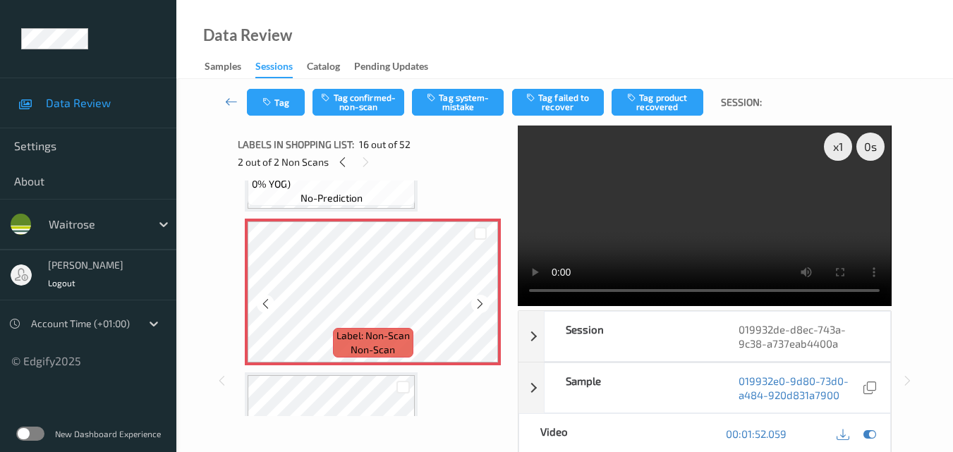
click at [481, 303] on icon at bounding box center [480, 304] width 12 height 13
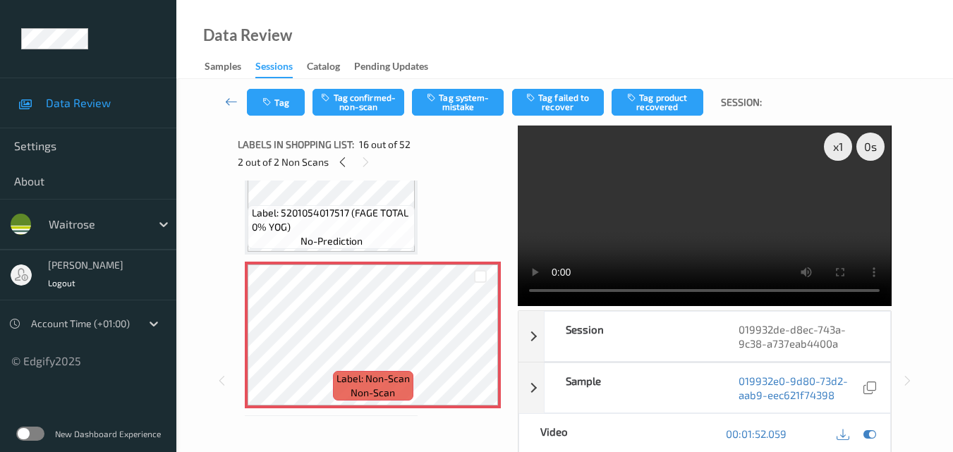
scroll to position [2206, 0]
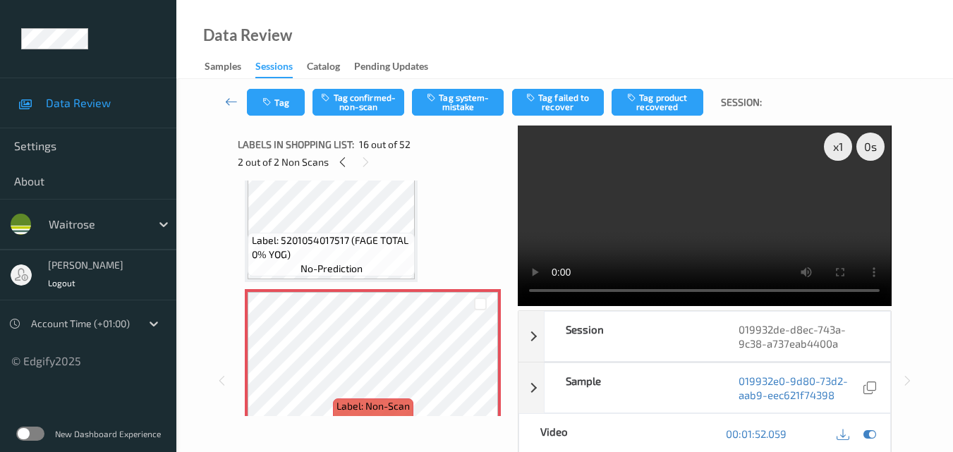
click at [700, 195] on video at bounding box center [704, 216] width 373 height 181
click at [701, 229] on video at bounding box center [704, 216] width 373 height 181
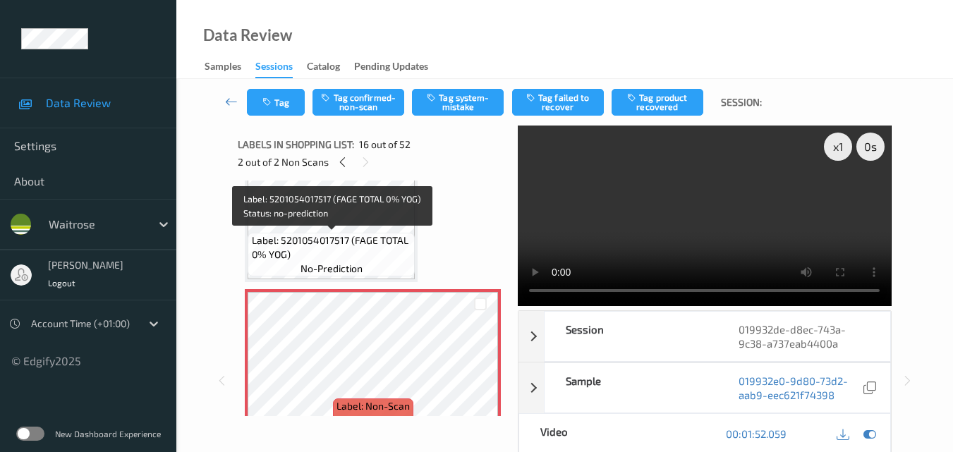
click at [384, 246] on span "Label: 5201054017517 (FAGE TOTAL 0% YOG)" at bounding box center [332, 248] width 160 height 28
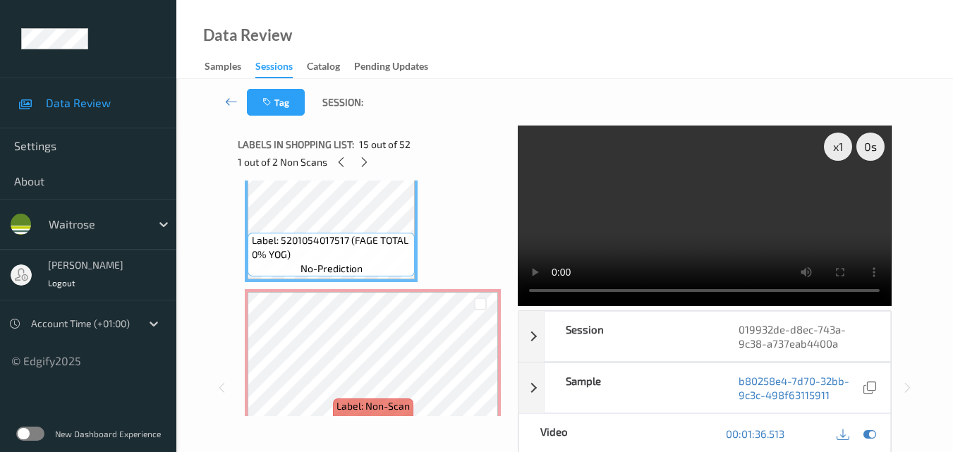
click at [772, 222] on video at bounding box center [704, 216] width 373 height 181
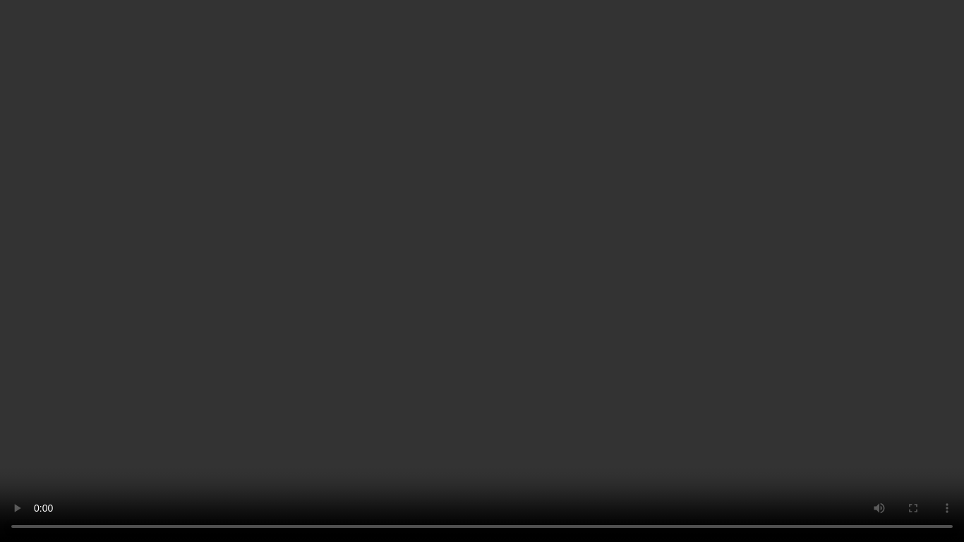
click at [550, 296] on video at bounding box center [482, 271] width 964 height 542
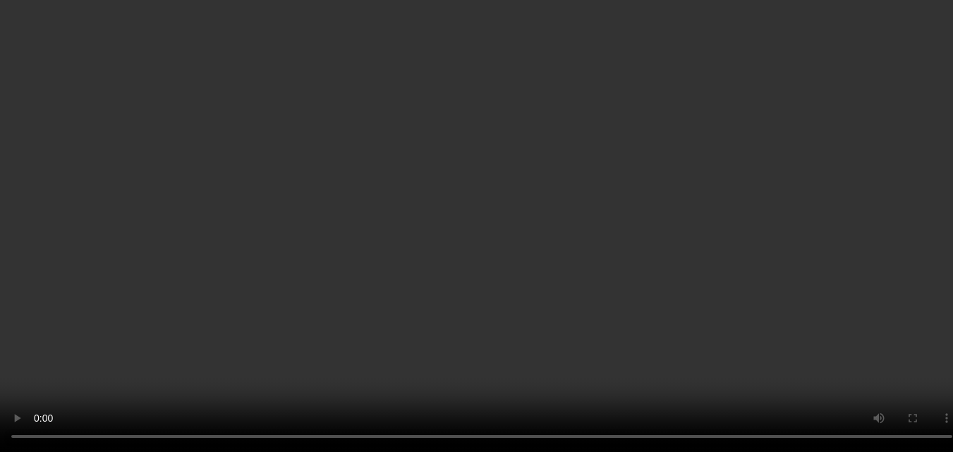
scroll to position [2276, 0]
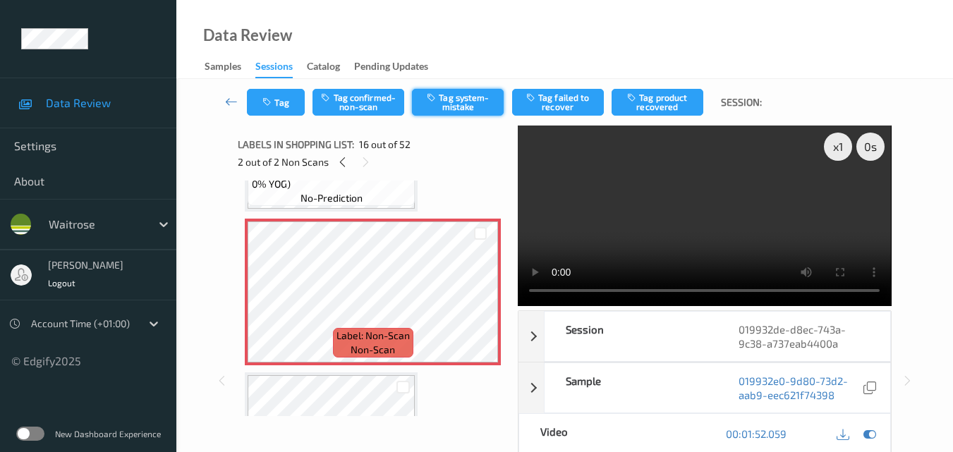
click at [458, 99] on button "Tag system-mistake" at bounding box center [458, 102] width 92 height 27
click at [286, 102] on button "Tag" at bounding box center [276, 102] width 58 height 27
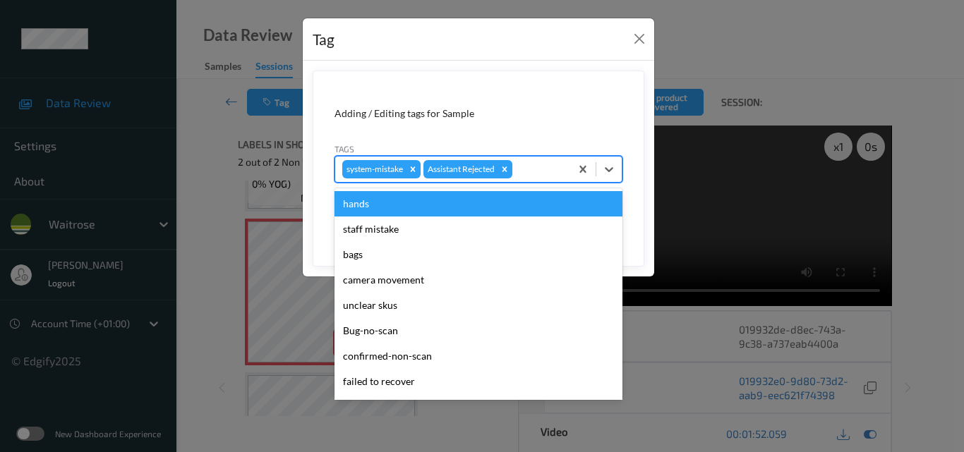
click at [526, 169] on div at bounding box center [539, 169] width 48 height 17
type input "un"
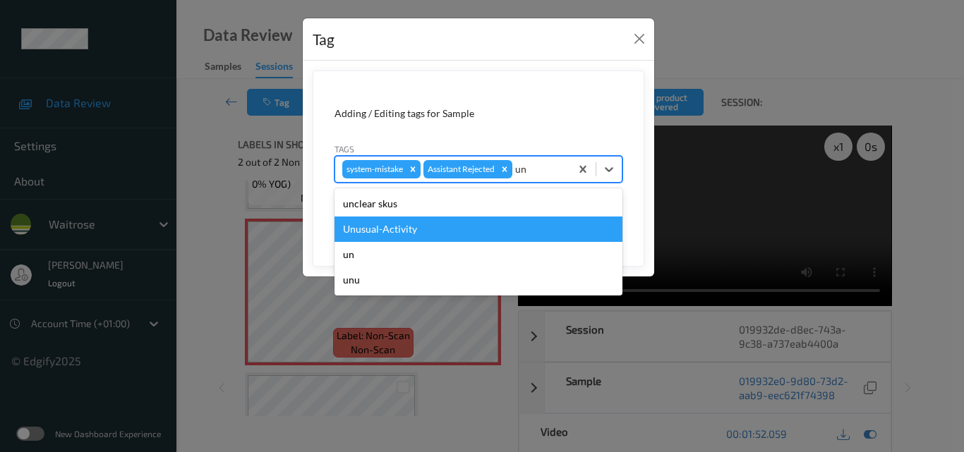
click at [461, 233] on div "Unusual-Activity" at bounding box center [478, 229] width 288 height 25
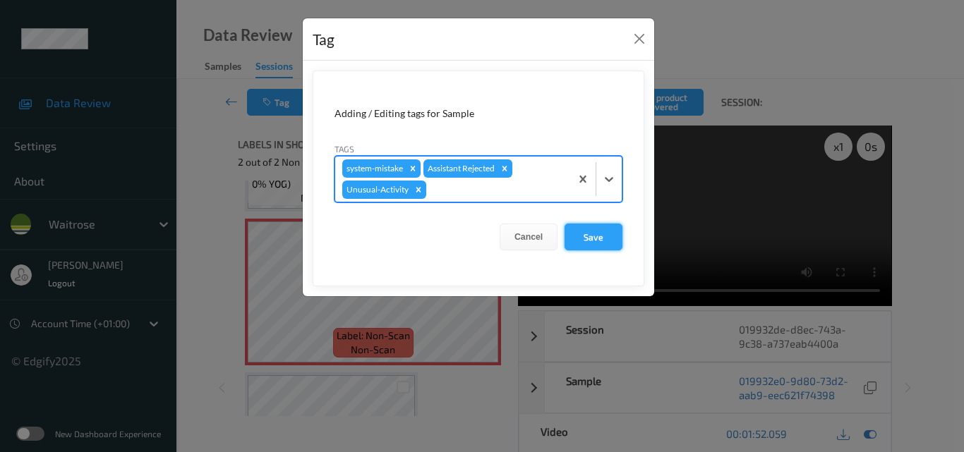
click at [608, 232] on button "Save" at bounding box center [594, 237] width 58 height 27
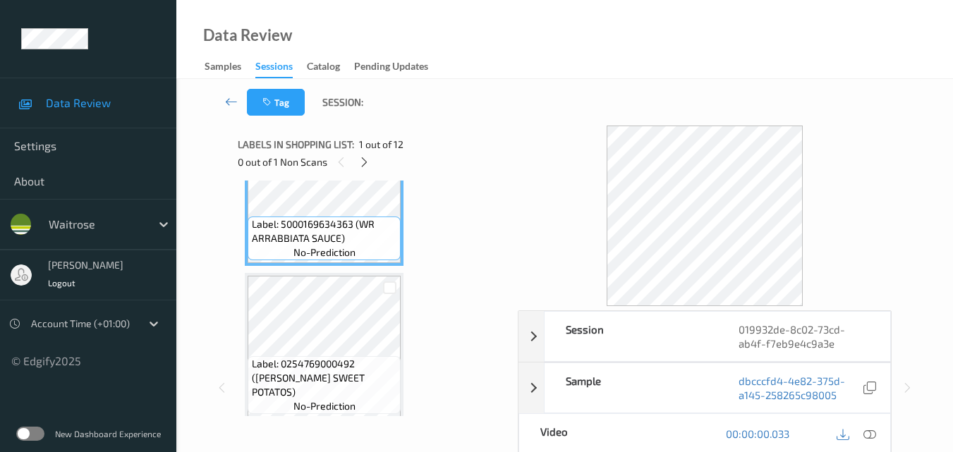
scroll to position [71, 0]
click at [868, 434] on icon at bounding box center [870, 434] width 13 height 13
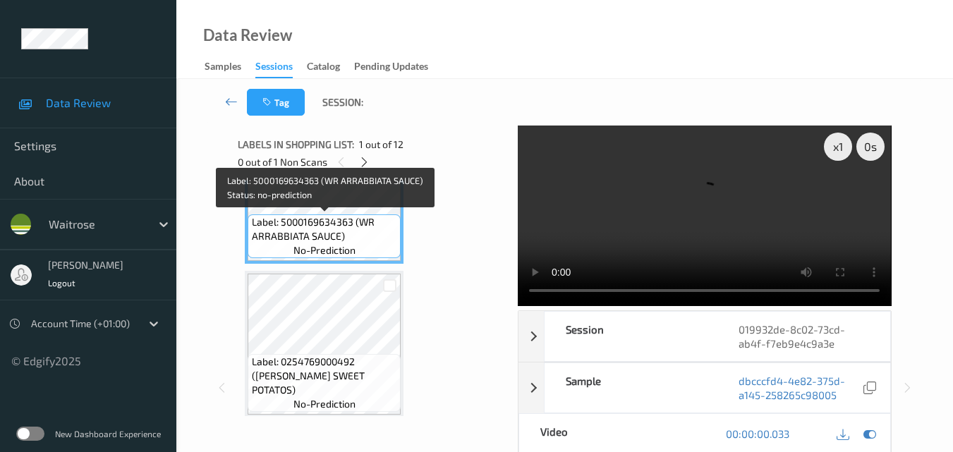
scroll to position [0, 0]
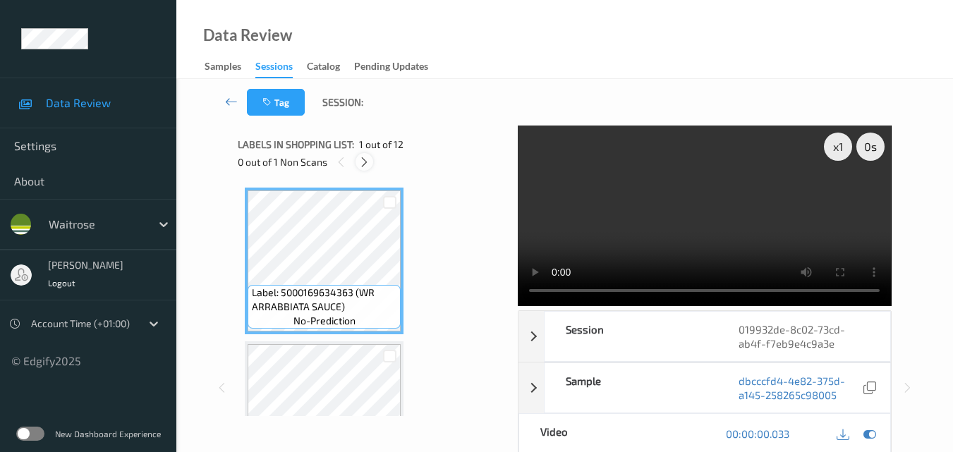
click at [361, 162] on icon at bounding box center [364, 162] width 12 height 13
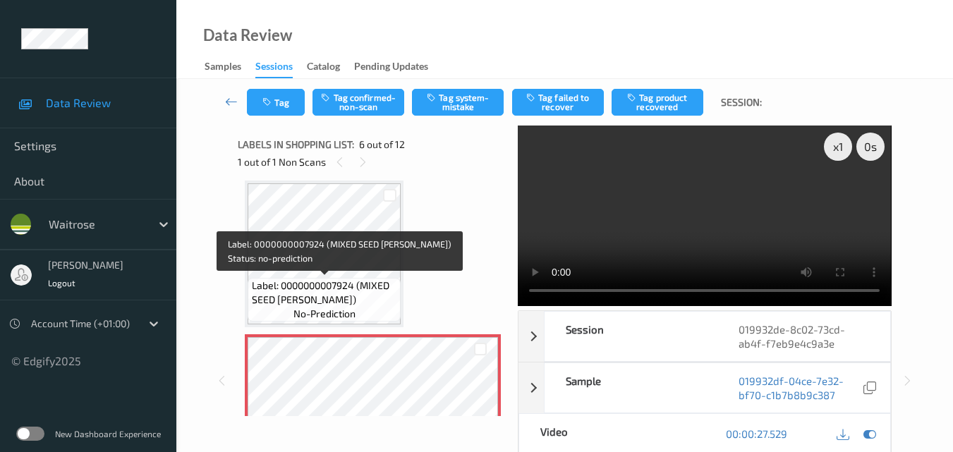
scroll to position [764, 0]
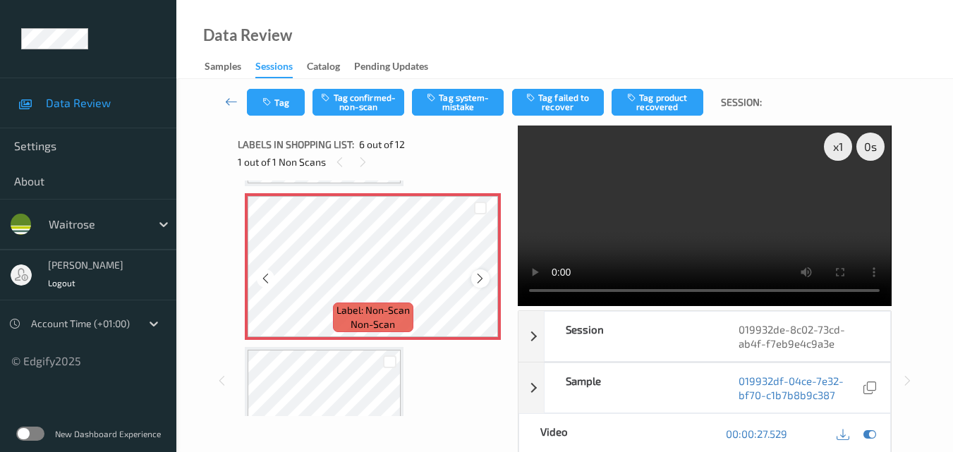
click at [483, 277] on icon at bounding box center [480, 278] width 12 height 13
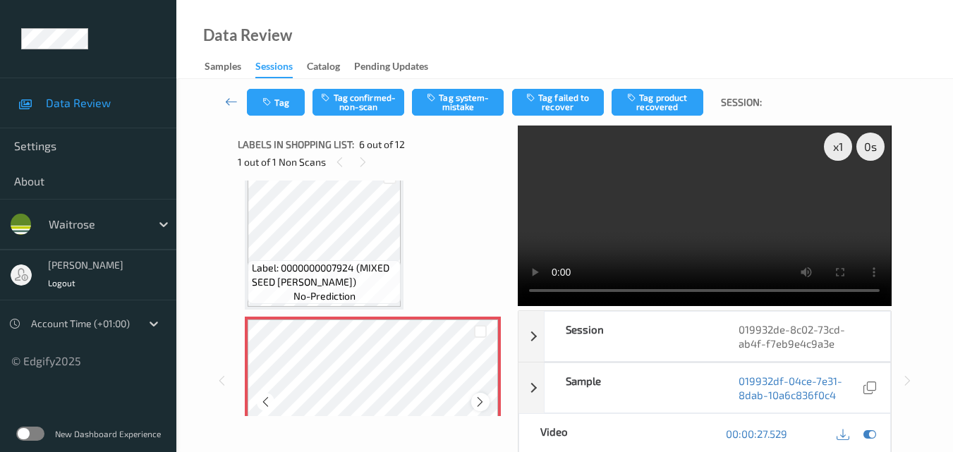
scroll to position [622, 0]
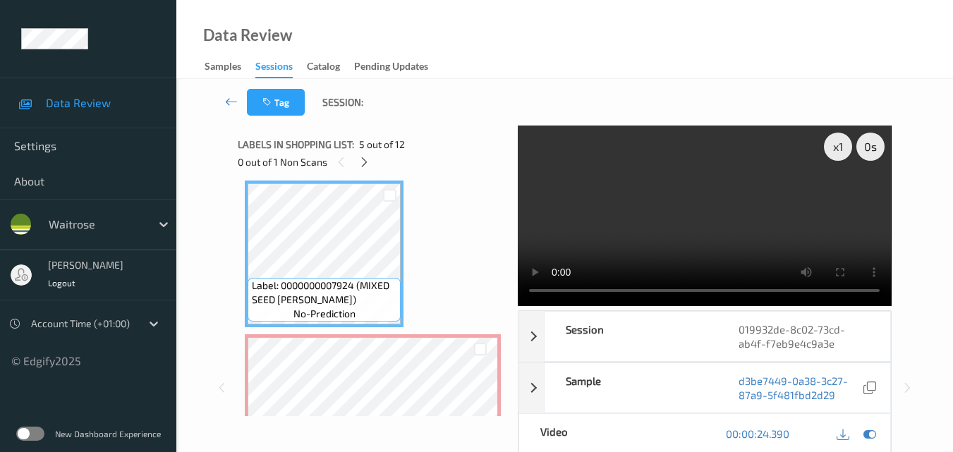
click at [688, 212] on video at bounding box center [704, 216] width 373 height 181
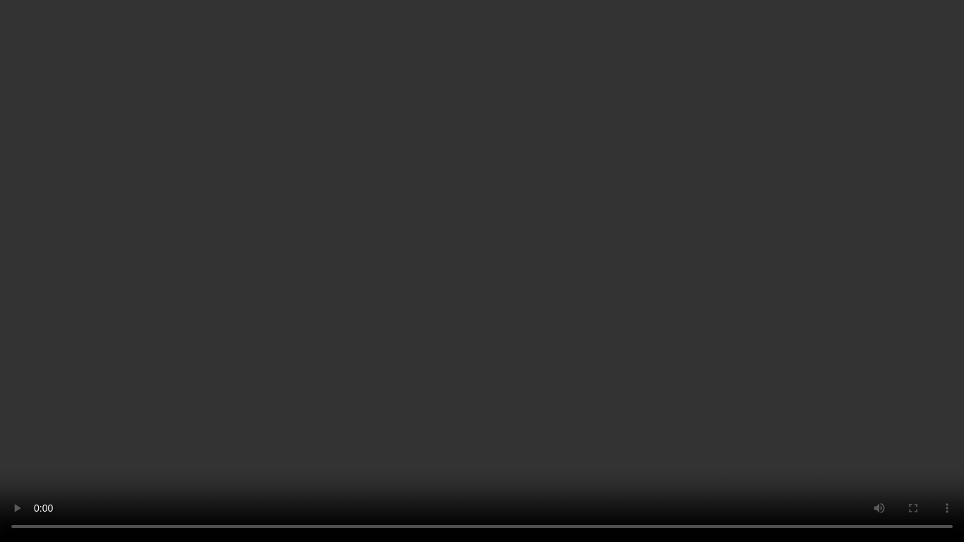
click at [617, 373] on video at bounding box center [482, 271] width 964 height 542
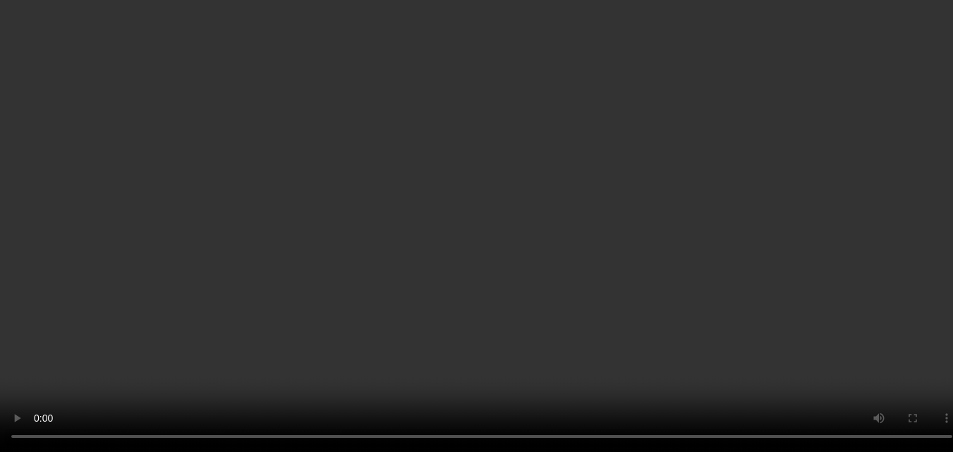
scroll to position [693, 0]
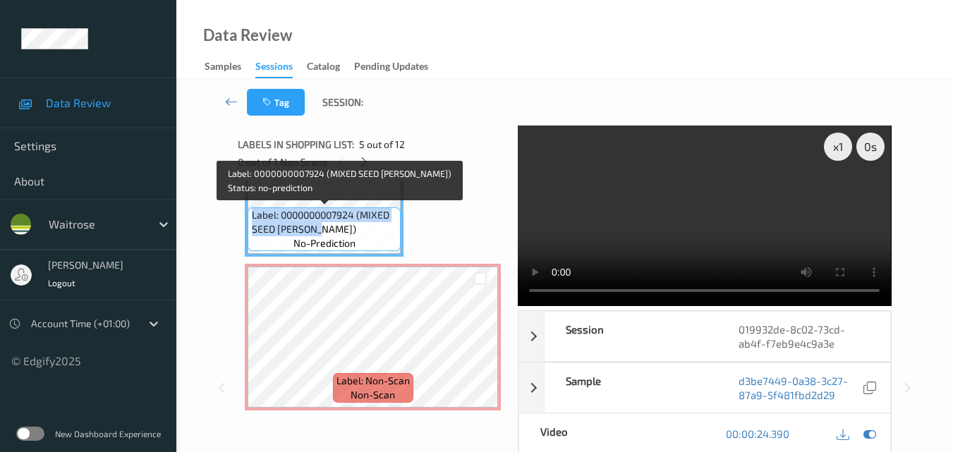
drag, startPoint x: 326, startPoint y: 228, endPoint x: 252, endPoint y: 217, distance: 75.0
click at [252, 217] on span "Label: 0000000007924 (MIXED SEED BLOOMER)" at bounding box center [325, 222] width 146 height 28
copy span "Label: 0000000007924 (MIXED SEED BLOOMER)"
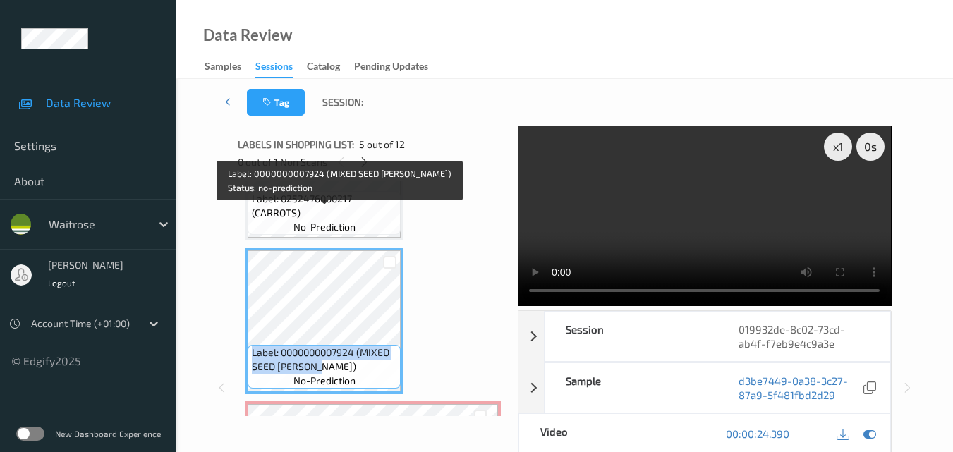
scroll to position [552, 0]
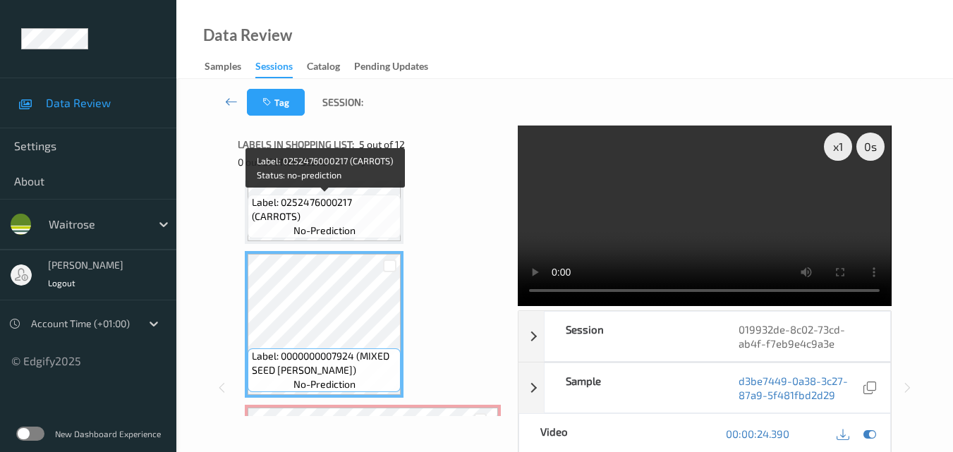
click at [352, 217] on span "Label: 0252476000217 (CARROTS)" at bounding box center [325, 209] width 146 height 28
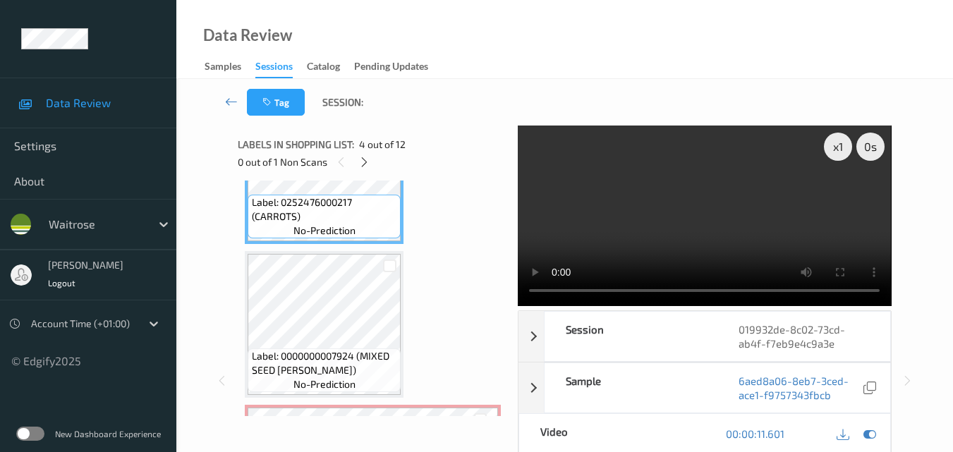
click at [680, 222] on video at bounding box center [704, 216] width 373 height 181
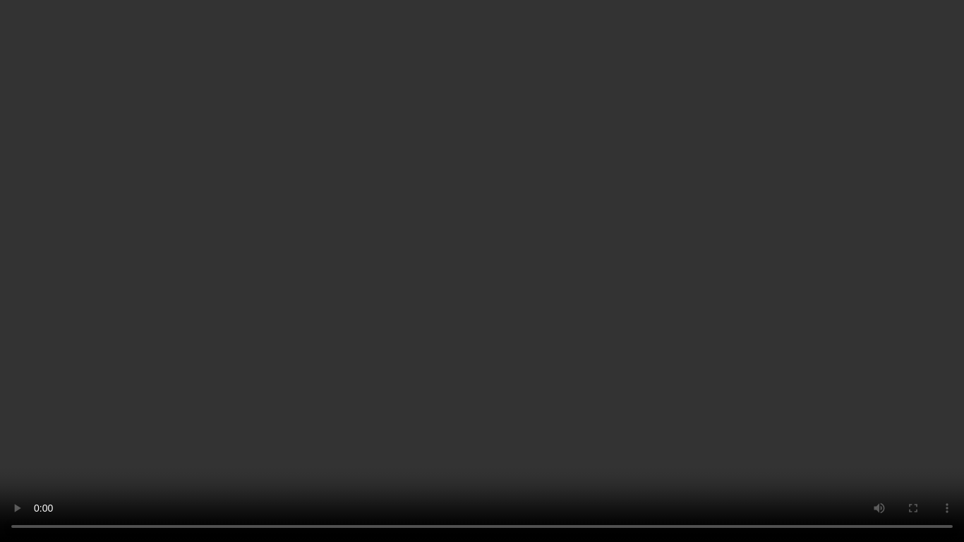
click at [605, 234] on video at bounding box center [482, 271] width 964 height 542
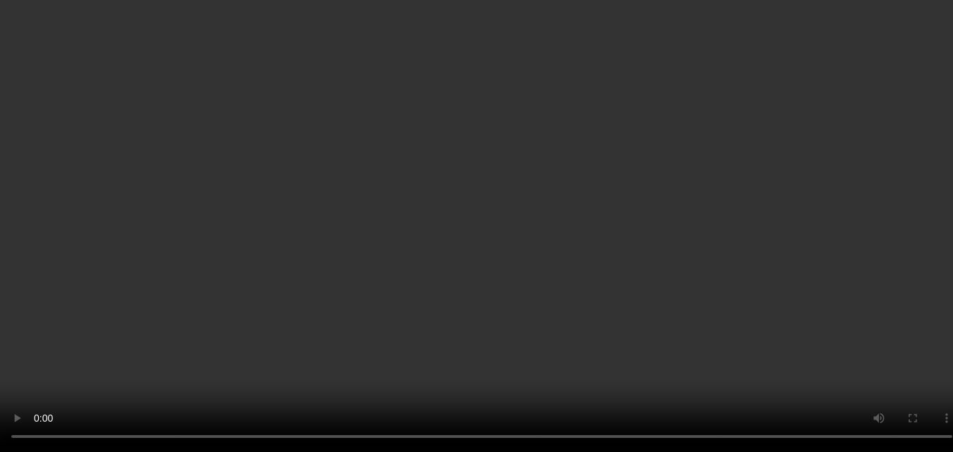
scroll to position [764, 0]
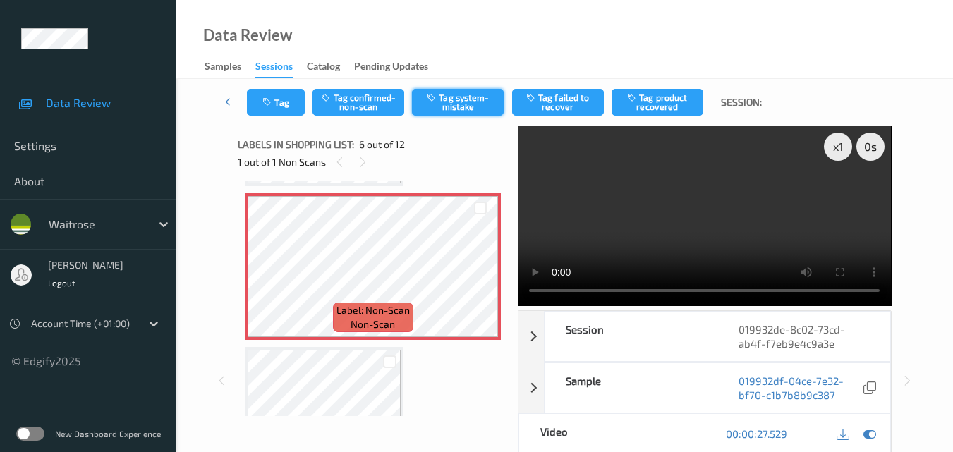
click at [461, 102] on button "Tag system-mistake" at bounding box center [458, 102] width 92 height 27
click at [275, 102] on button "Tag" at bounding box center [276, 102] width 58 height 27
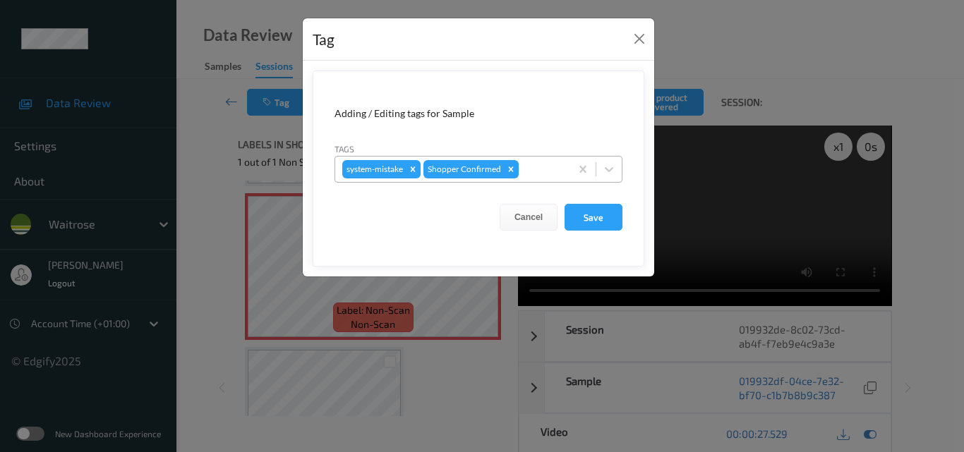
click at [543, 169] on div at bounding box center [542, 169] width 42 height 17
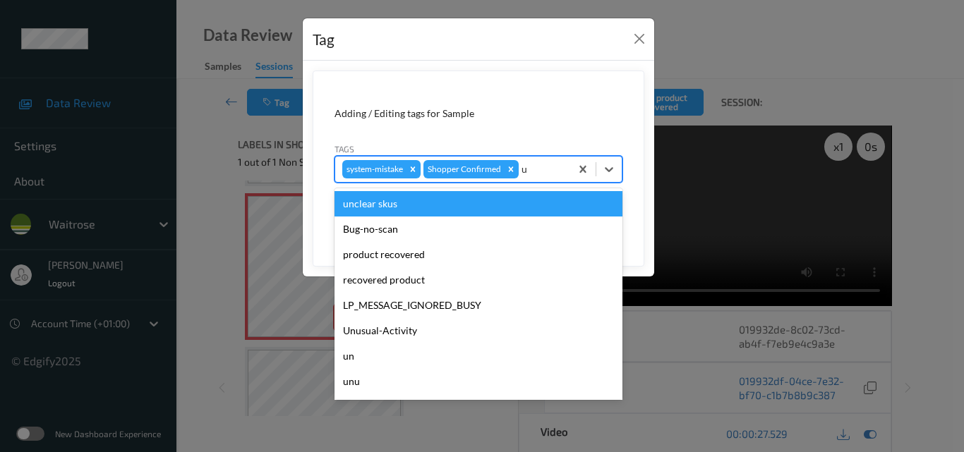
type input "un"
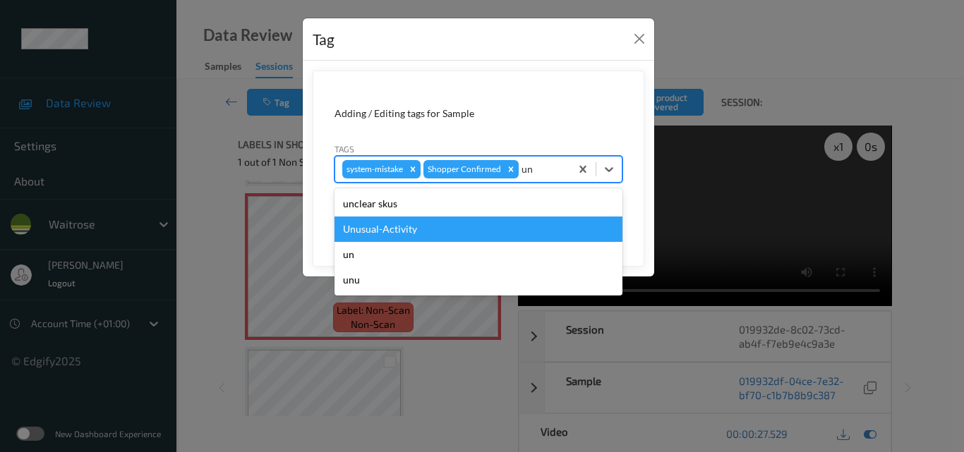
click at [453, 229] on div "Unusual-Activity" at bounding box center [478, 229] width 288 height 25
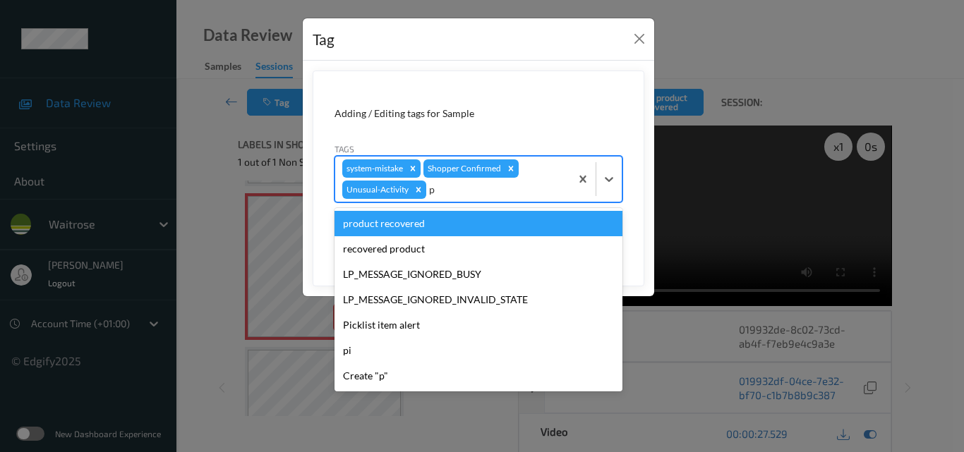
type input "pi"
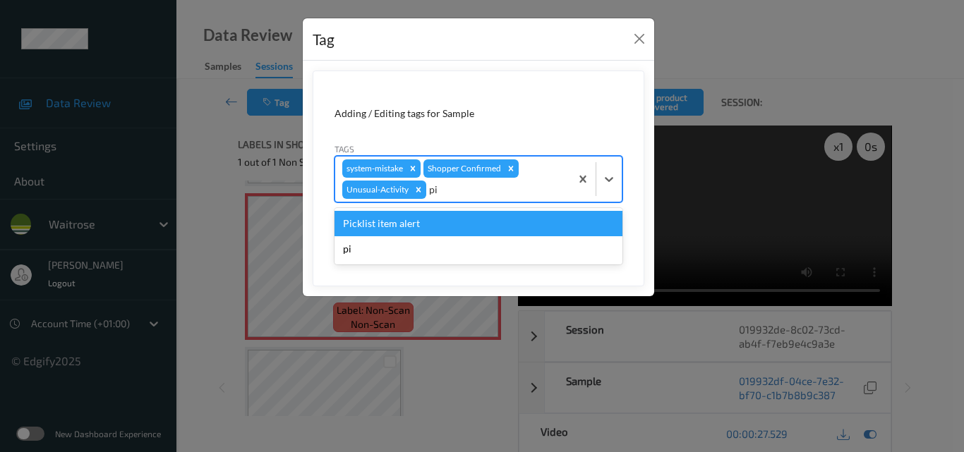
click at [457, 219] on div "Picklist item alert" at bounding box center [478, 223] width 288 height 25
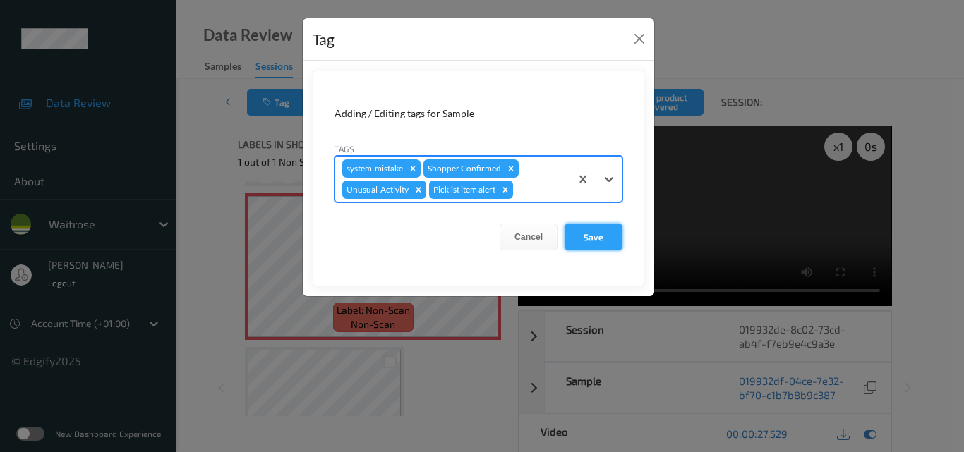
click at [583, 240] on button "Save" at bounding box center [594, 237] width 58 height 27
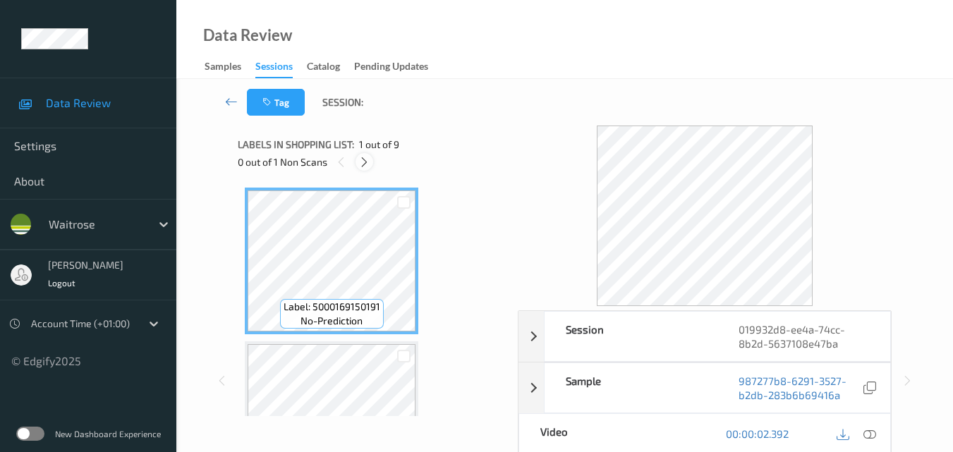
click at [365, 160] on icon at bounding box center [364, 162] width 12 height 13
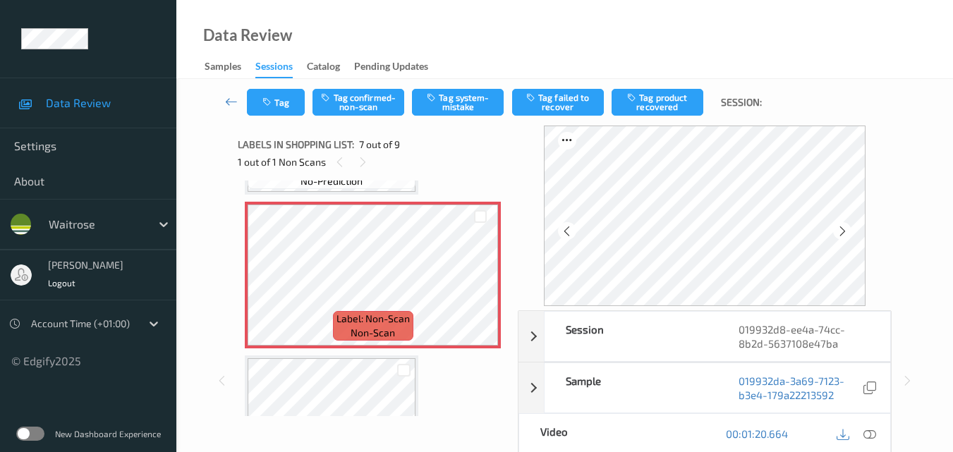
scroll to position [917, 0]
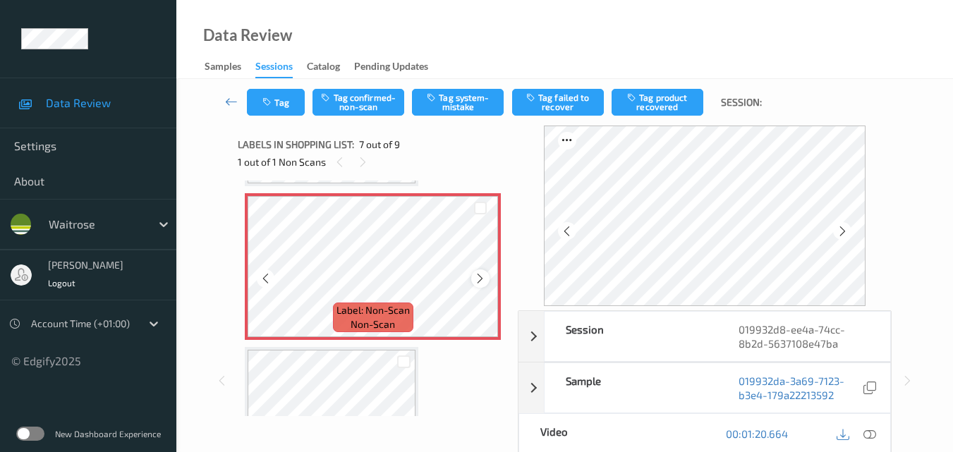
click at [477, 277] on icon at bounding box center [480, 278] width 12 height 13
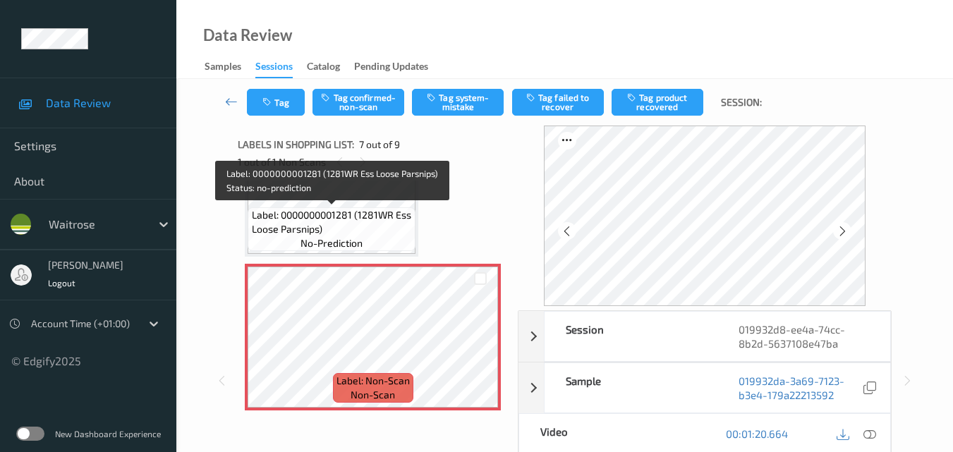
click at [349, 219] on span "Label: 0000000001281 (1281WR Ess Loose Parsnips)" at bounding box center [332, 222] width 161 height 28
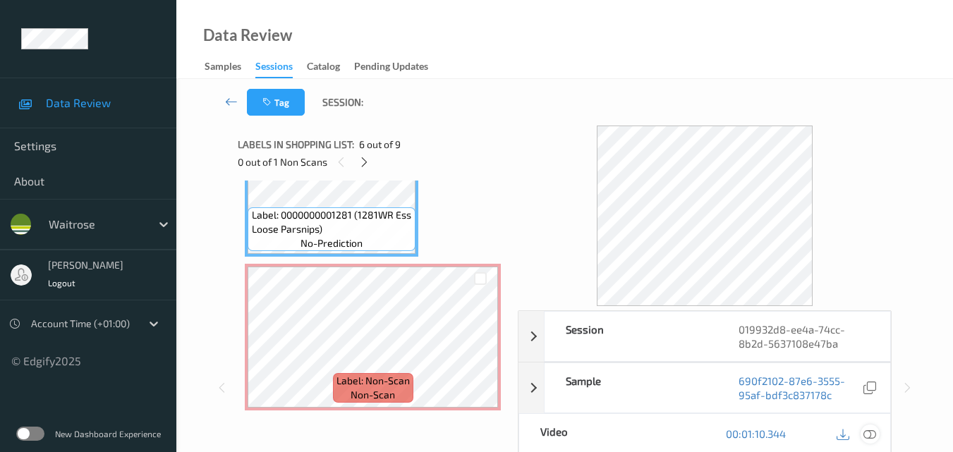
click at [874, 434] on icon at bounding box center [870, 434] width 13 height 13
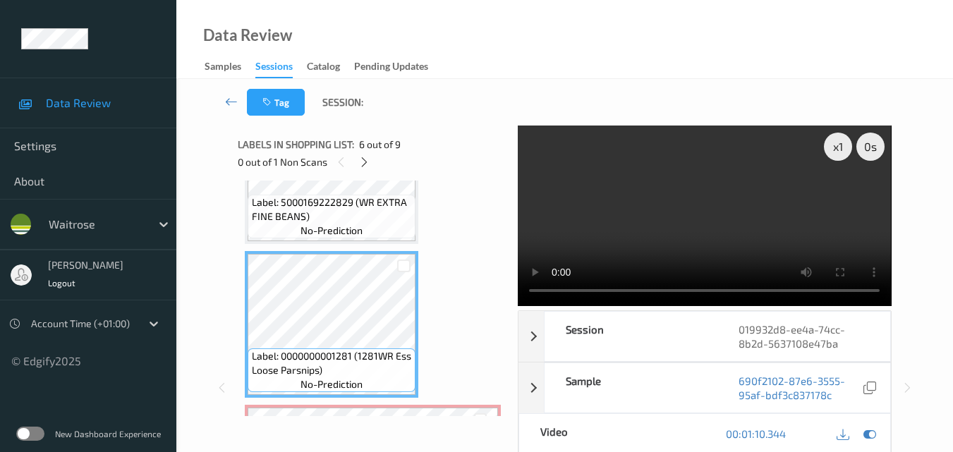
scroll to position [635, 0]
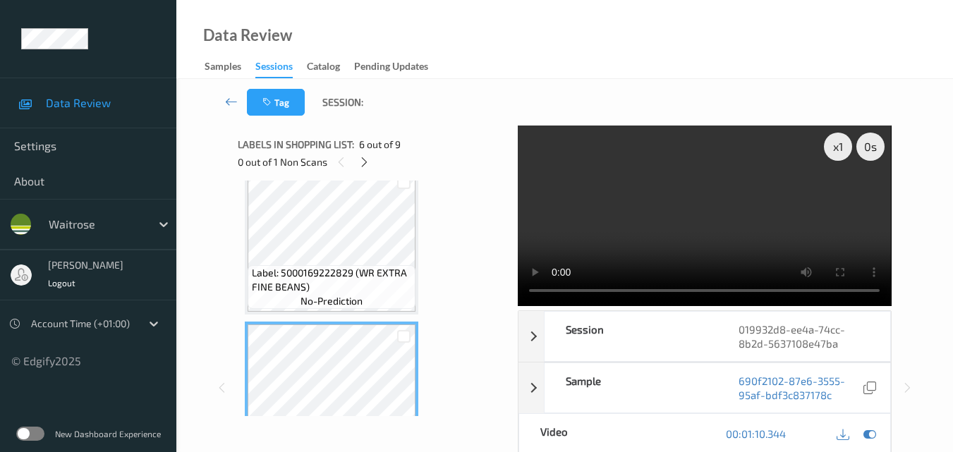
click at [699, 183] on video at bounding box center [704, 216] width 373 height 181
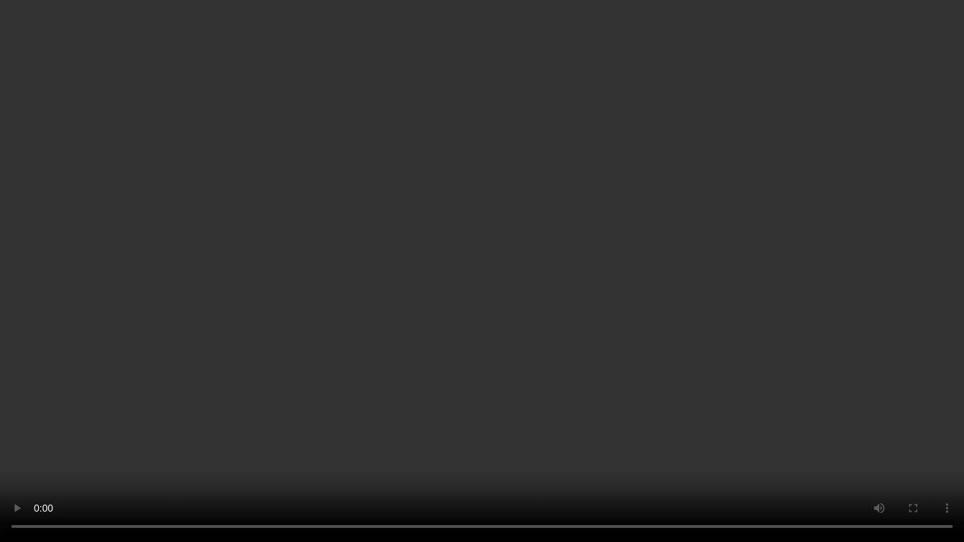
click at [537, 361] on video at bounding box center [482, 271] width 964 height 542
click at [632, 345] on video at bounding box center [482, 271] width 964 height 542
click at [553, 277] on video at bounding box center [482, 271] width 964 height 542
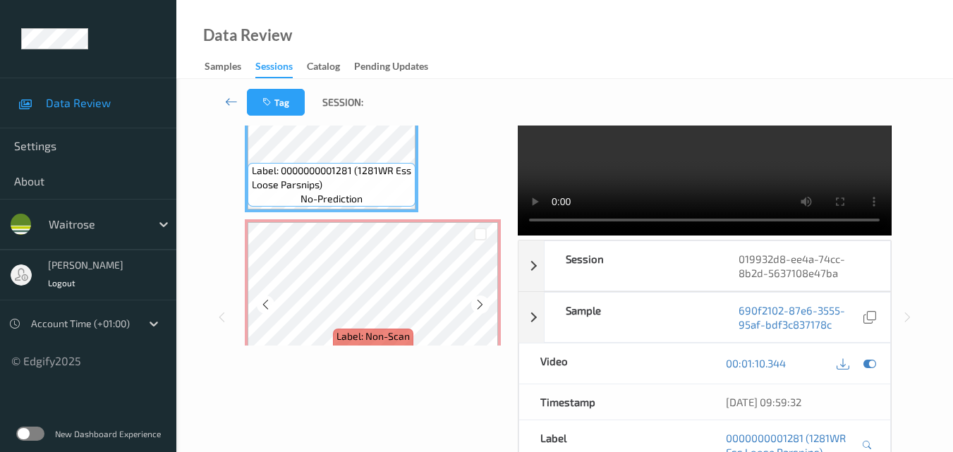
scroll to position [847, 0]
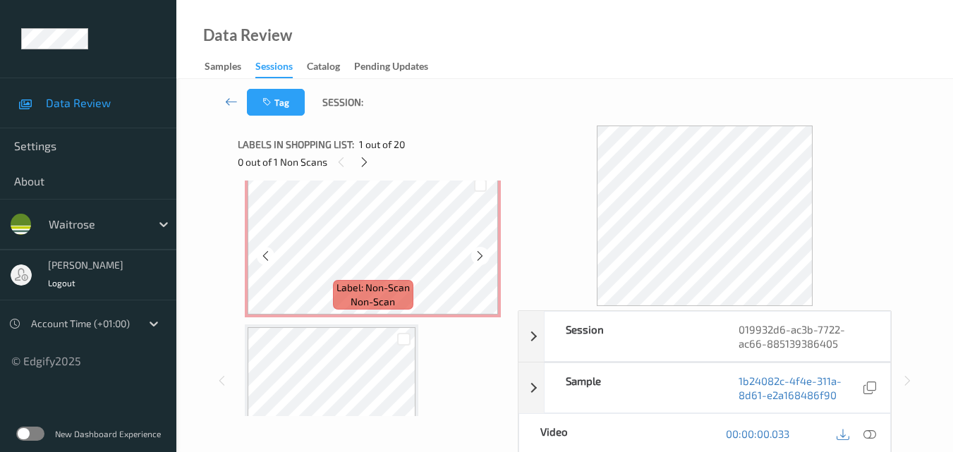
scroll to position [141, 0]
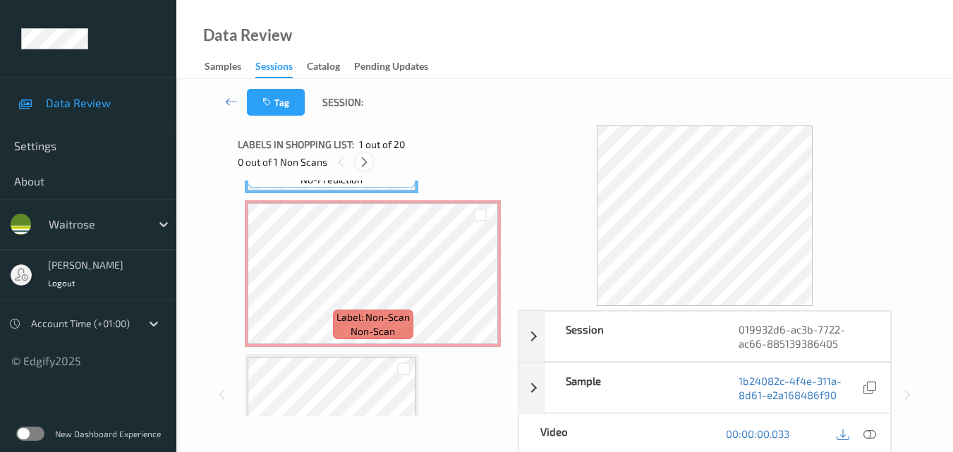
click at [368, 158] on icon at bounding box center [364, 162] width 12 height 13
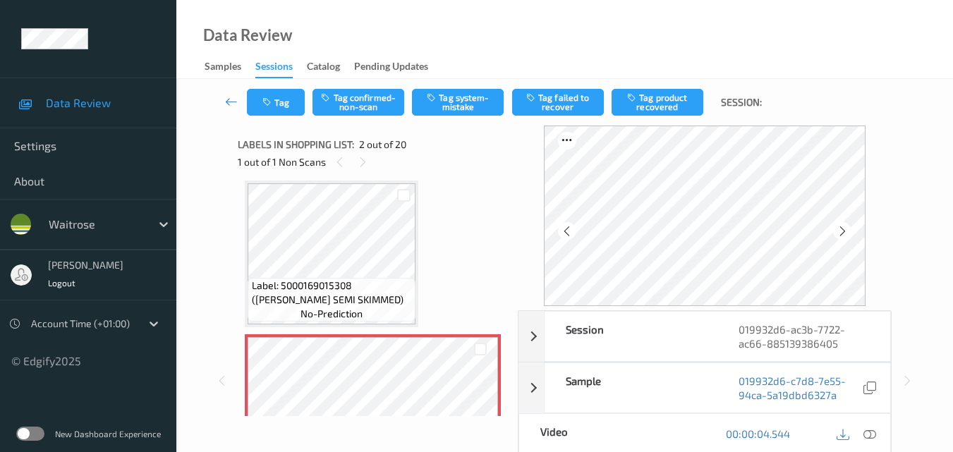
scroll to position [78, 0]
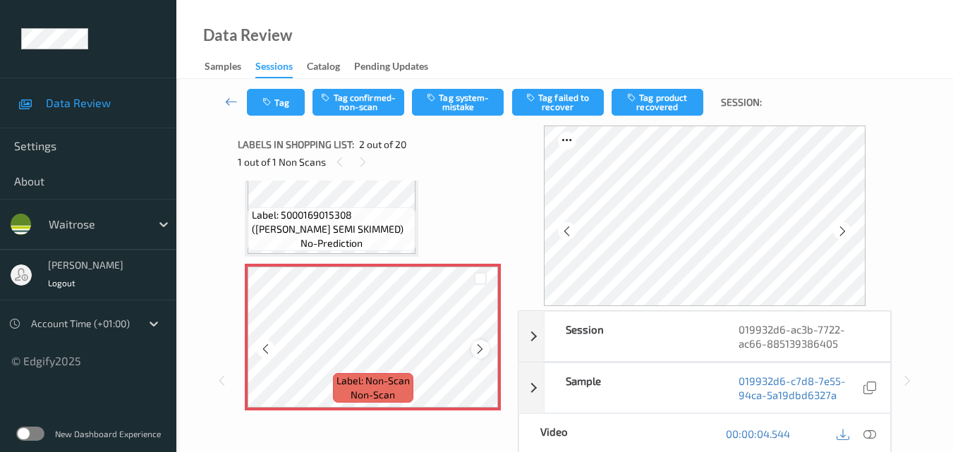
click at [485, 347] on icon at bounding box center [480, 349] width 12 height 13
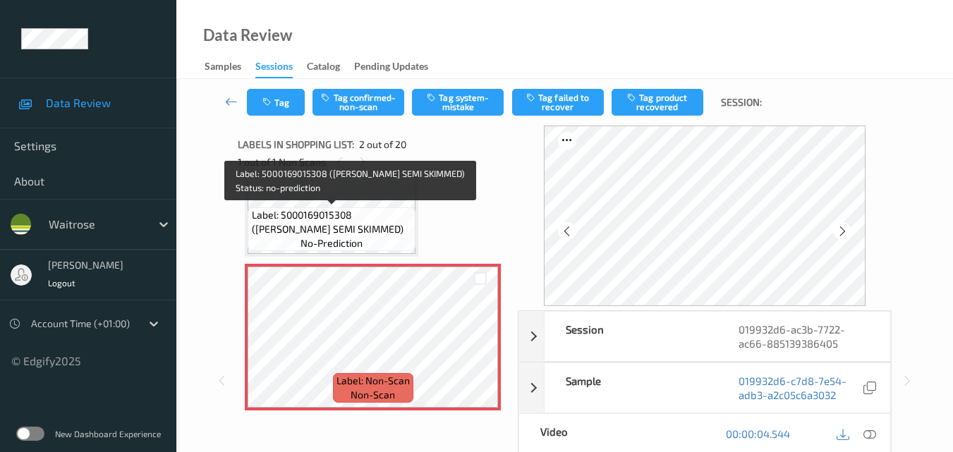
click at [385, 226] on span "Label: 5000169015308 ([PERSON_NAME] SEMI SKIMMED)" at bounding box center [332, 222] width 161 height 28
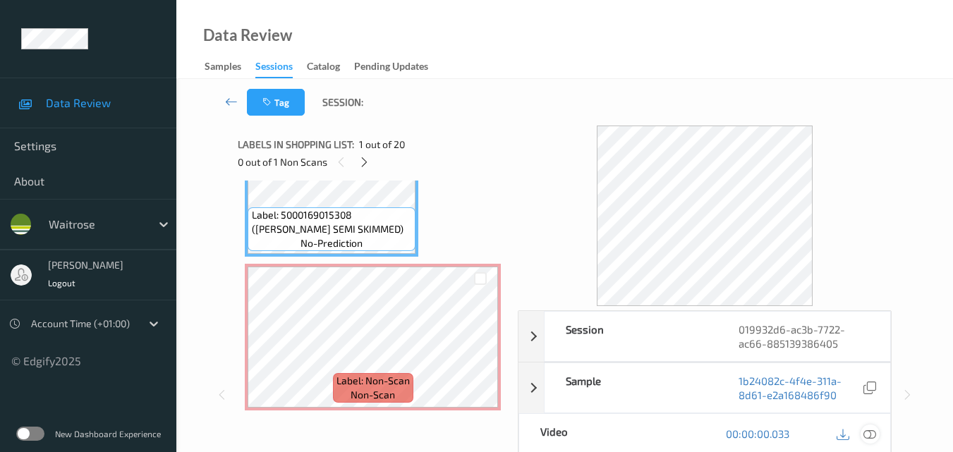
click at [869, 430] on icon at bounding box center [870, 434] width 13 height 13
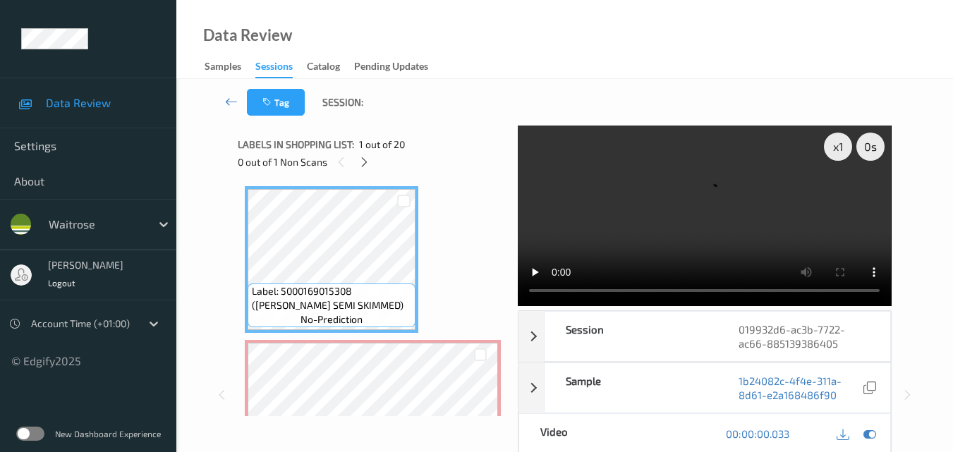
scroll to position [0, 0]
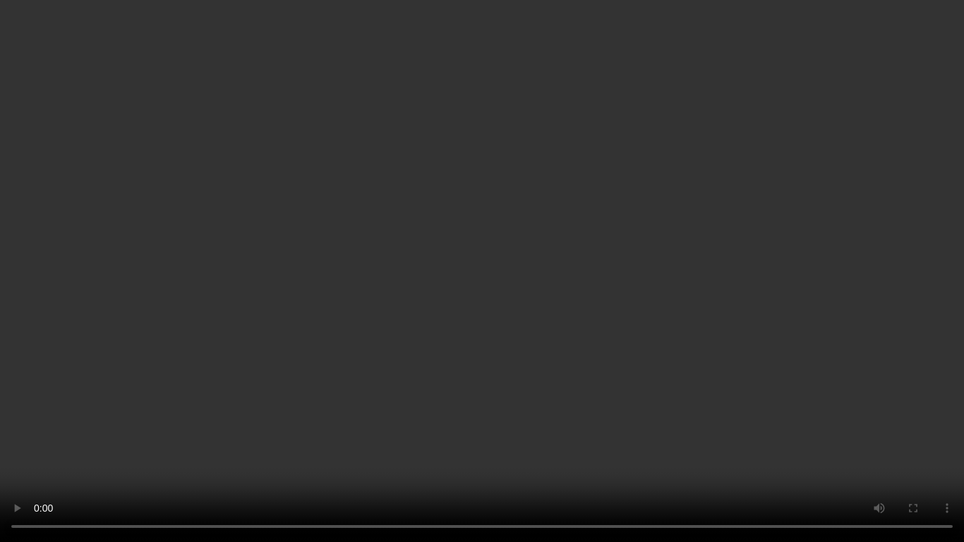
click at [653, 409] on video at bounding box center [482, 271] width 964 height 542
click at [481, 332] on video at bounding box center [482, 271] width 964 height 542
click at [418, 310] on video at bounding box center [482, 271] width 964 height 542
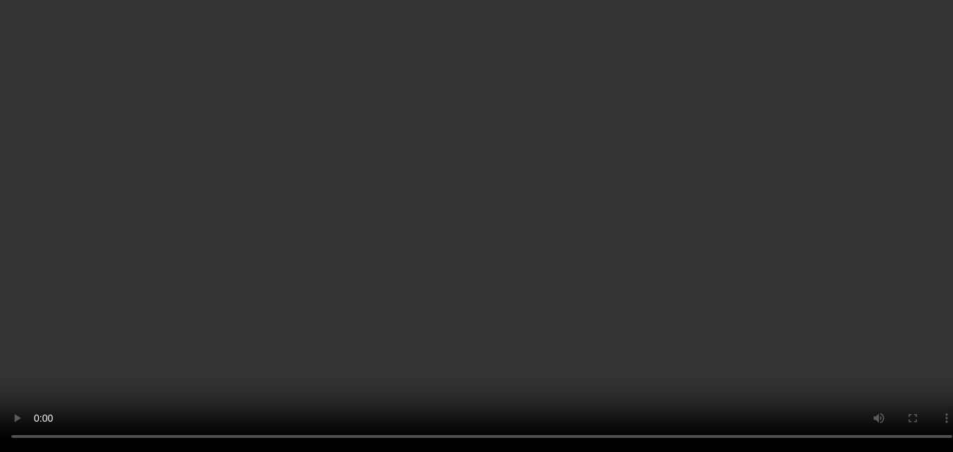
scroll to position [141, 0]
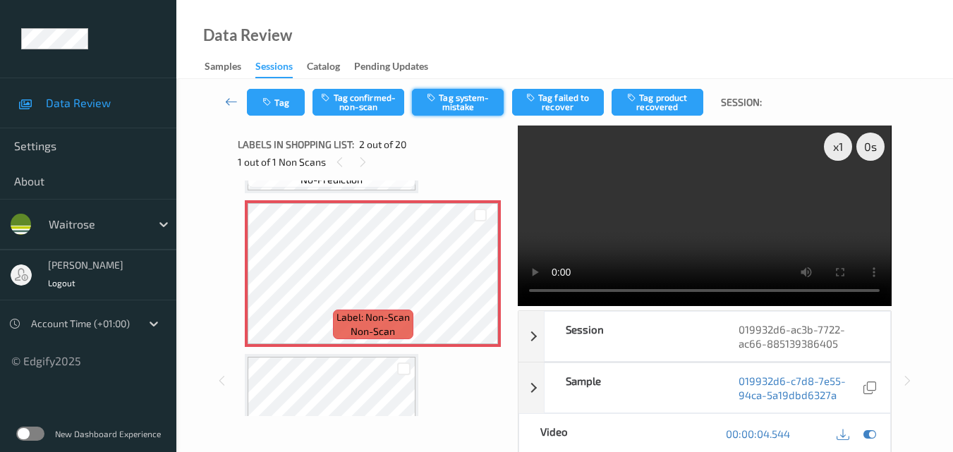
click at [454, 103] on button "Tag system-mistake" at bounding box center [458, 102] width 92 height 27
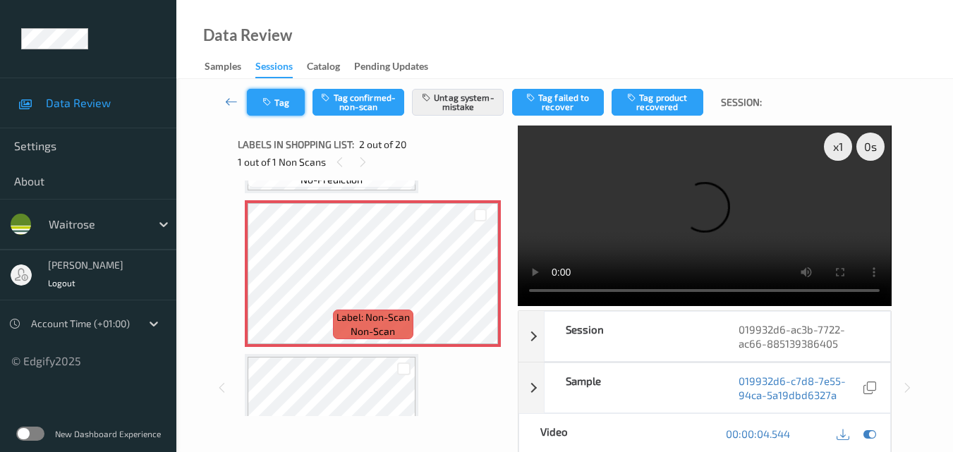
click at [277, 106] on button "Tag" at bounding box center [276, 102] width 58 height 27
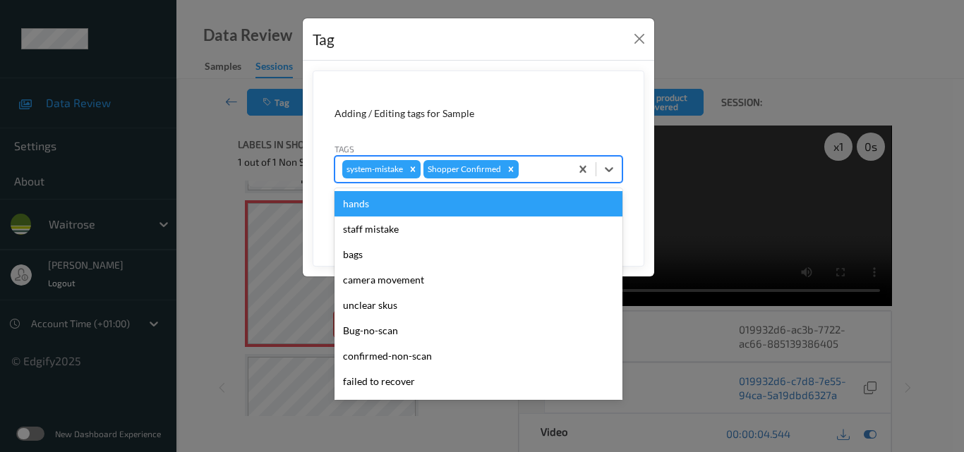
click at [556, 172] on div at bounding box center [542, 169] width 42 height 17
type input "un"
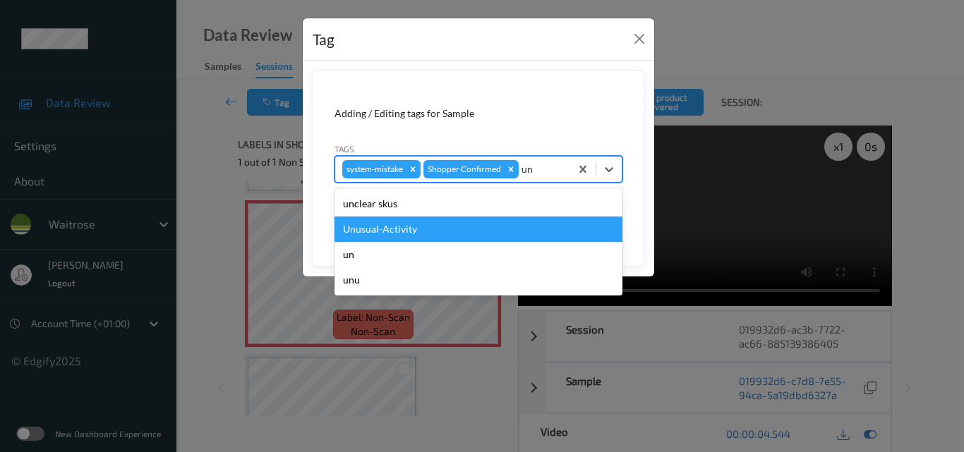
click at [437, 225] on div "Unusual-Activity" at bounding box center [478, 229] width 288 height 25
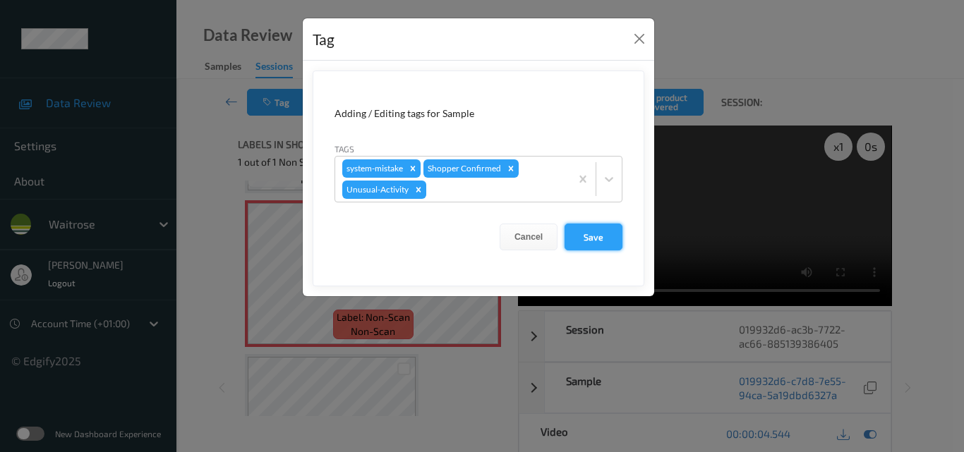
click at [579, 236] on button "Save" at bounding box center [594, 237] width 58 height 27
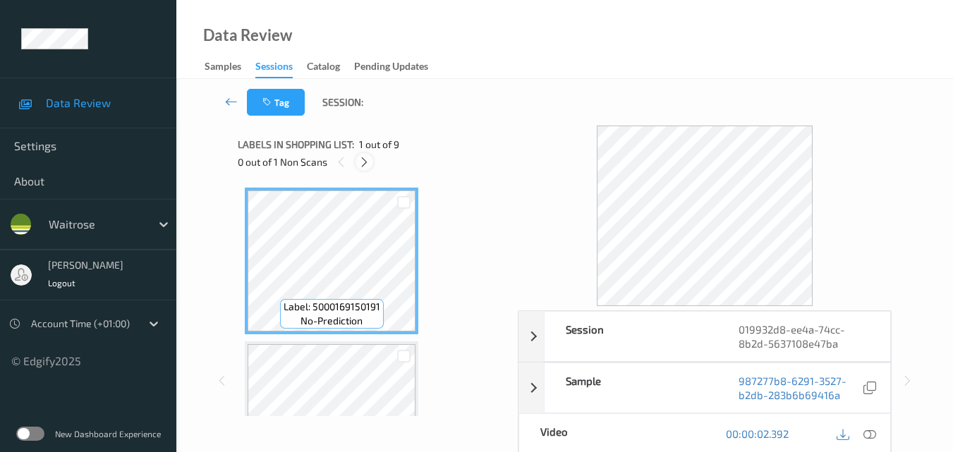
click at [363, 159] on icon at bounding box center [364, 162] width 12 height 13
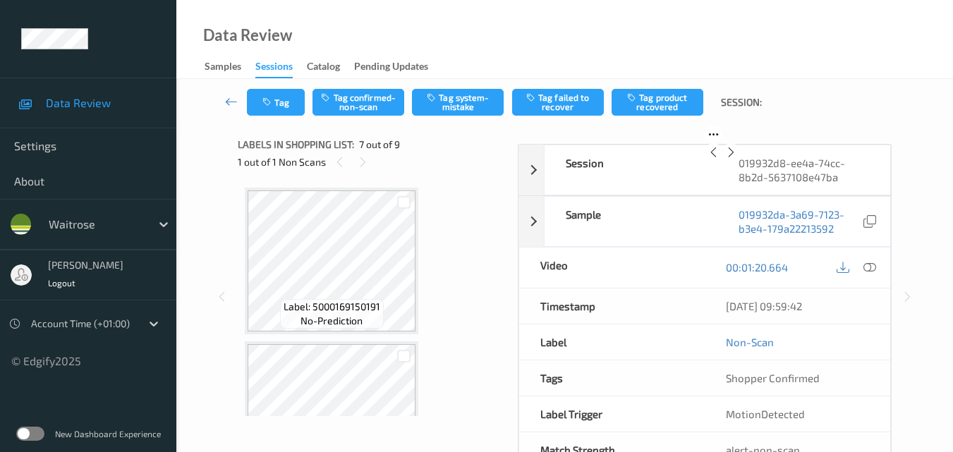
scroll to position [776, 0]
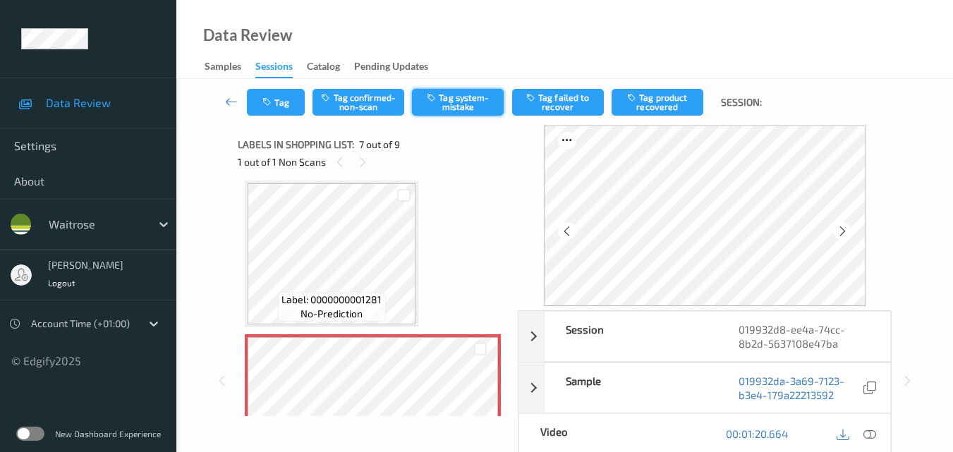
click at [467, 97] on button "Tag system-mistake" at bounding box center [458, 102] width 92 height 27
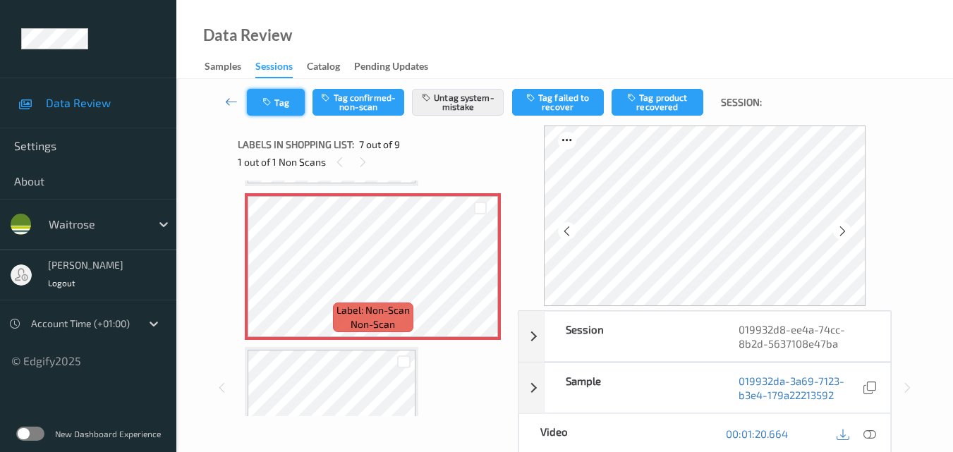
click at [275, 112] on button "Tag" at bounding box center [276, 102] width 58 height 27
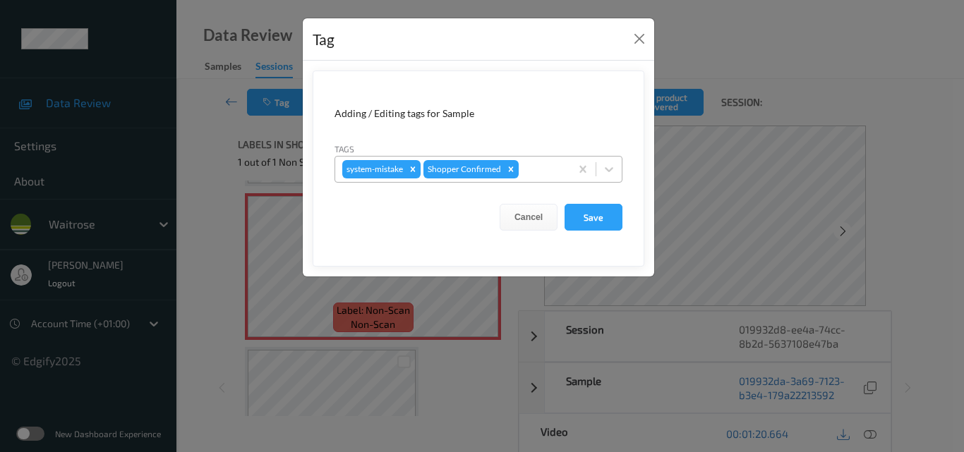
click at [537, 176] on div at bounding box center [542, 169] width 42 height 17
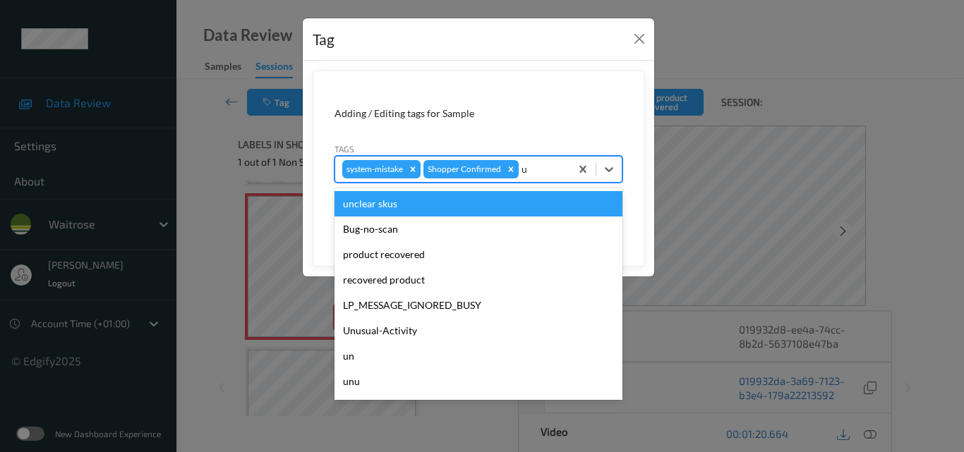
type input "un"
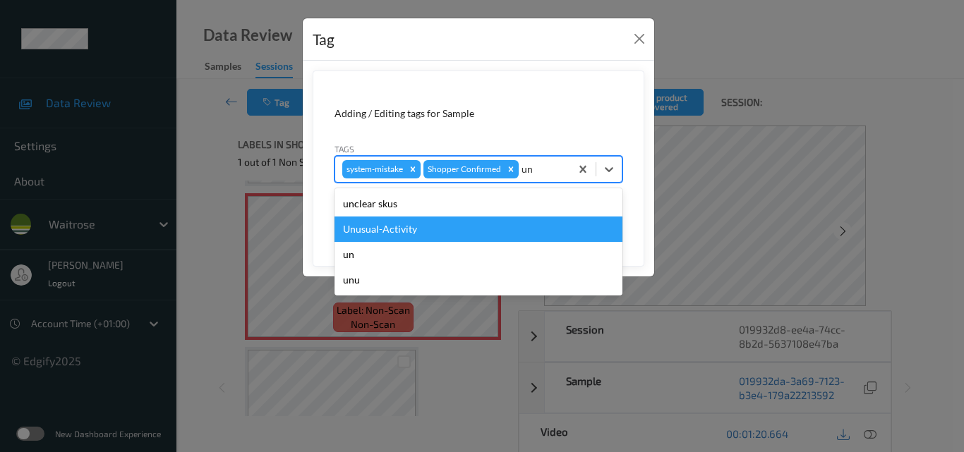
click at [464, 234] on div "Unusual-Activity" at bounding box center [478, 229] width 288 height 25
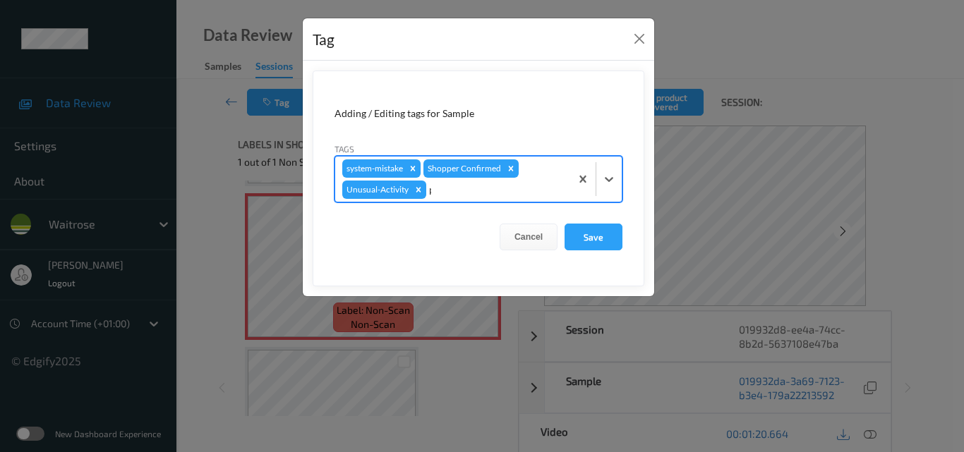
type input "pi"
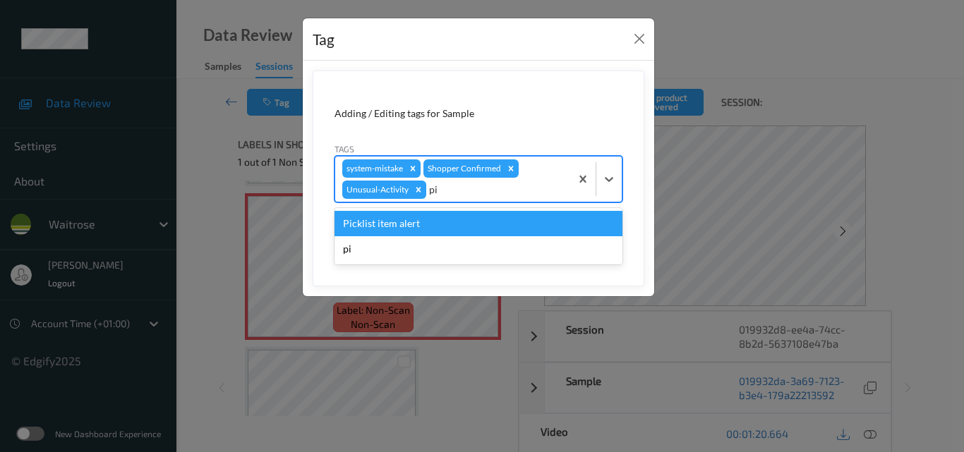
click at [445, 224] on div "Picklist item alert" at bounding box center [478, 223] width 288 height 25
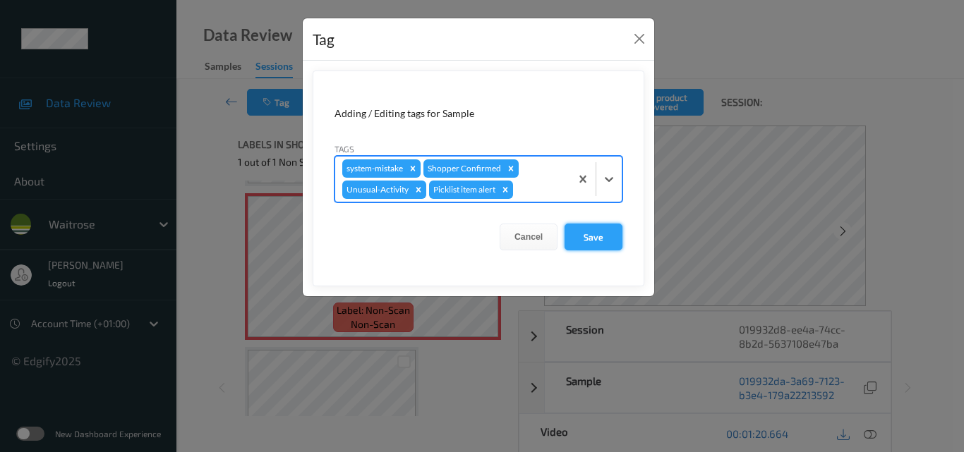
click at [586, 235] on button "Save" at bounding box center [594, 237] width 58 height 27
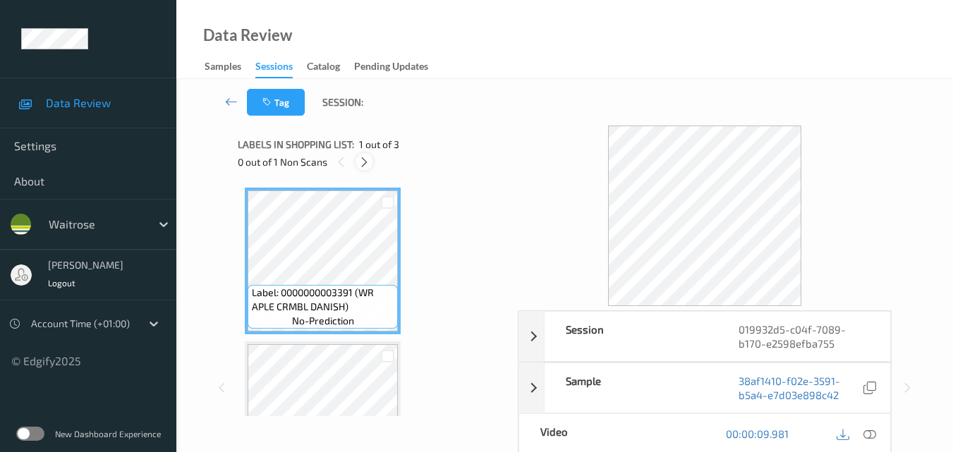
click at [367, 161] on icon at bounding box center [364, 162] width 12 height 13
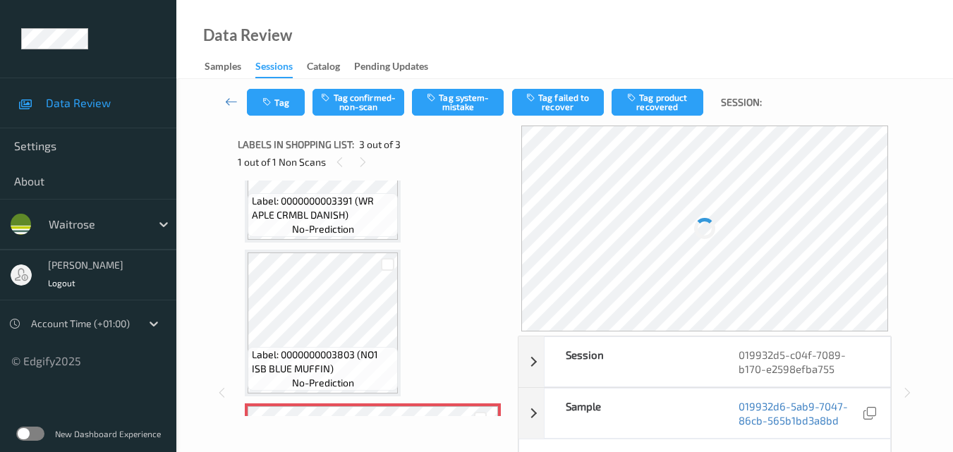
scroll to position [233, 0]
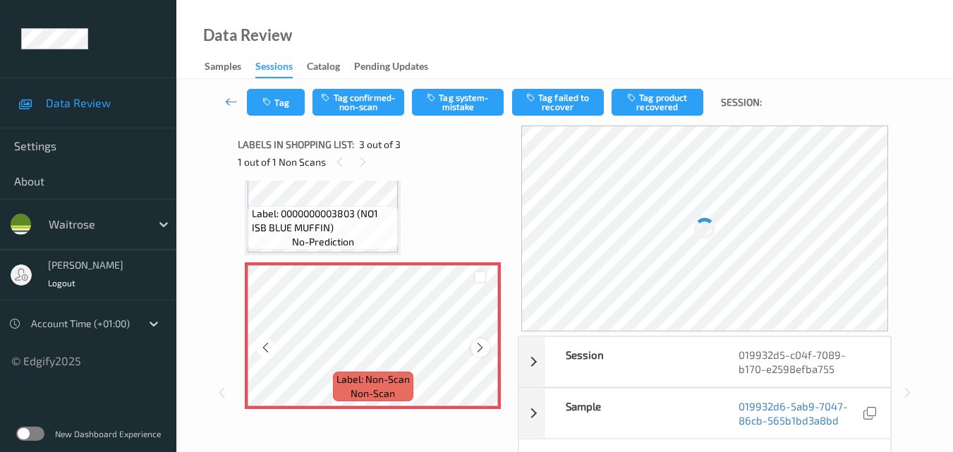
click at [481, 348] on icon at bounding box center [480, 348] width 12 height 13
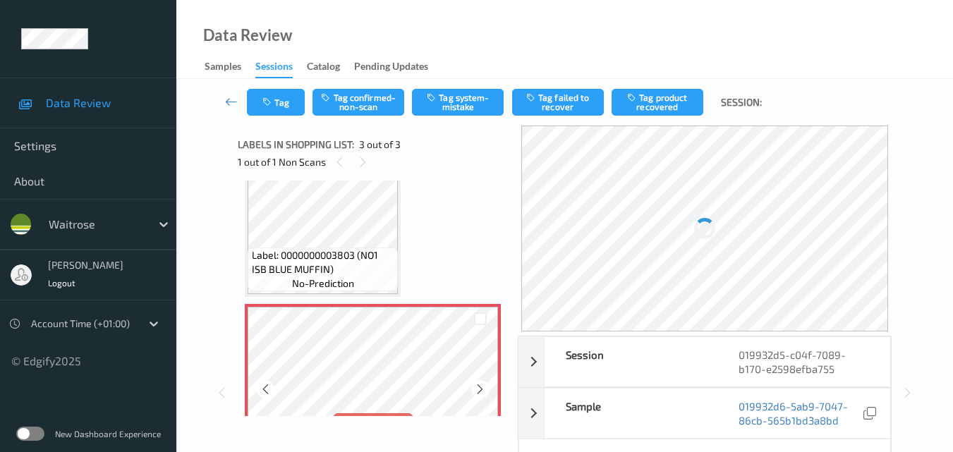
scroll to position [162, 0]
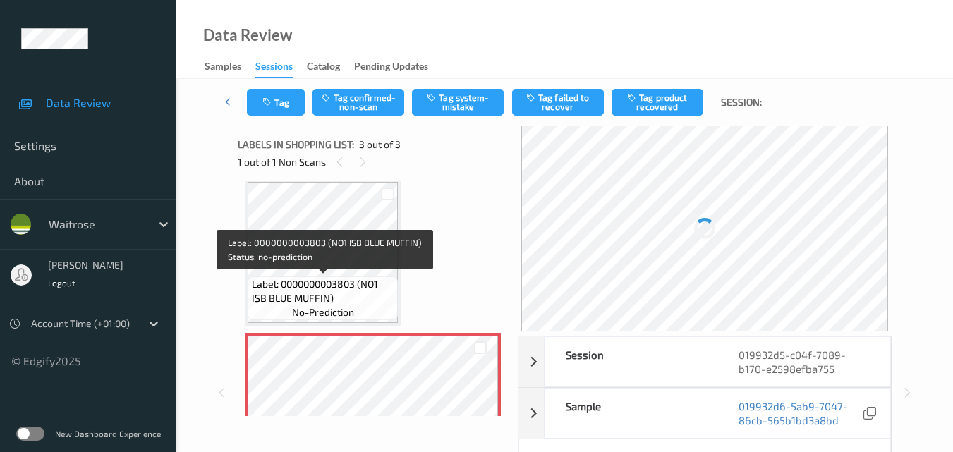
click at [358, 309] on div "Label: 0000000003803 (NO1 ISB BLUE MUFFIN) no-prediction" at bounding box center [323, 299] width 150 height 44
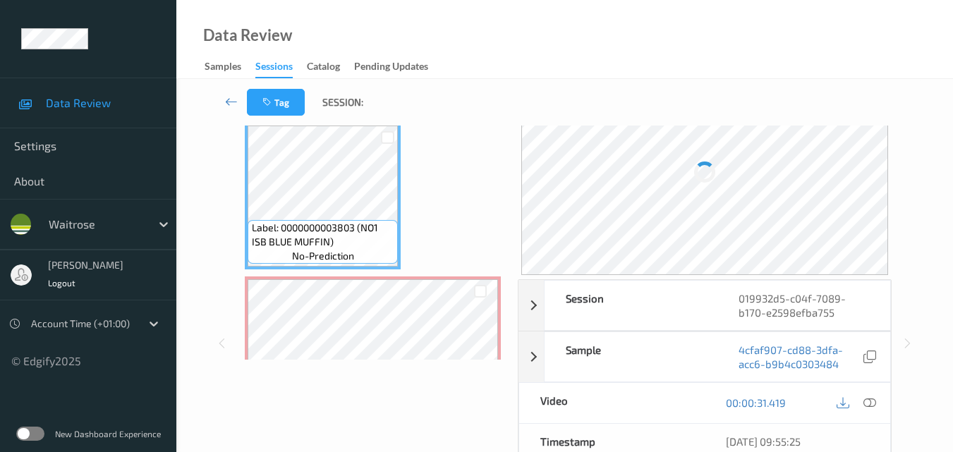
scroll to position [141, 0]
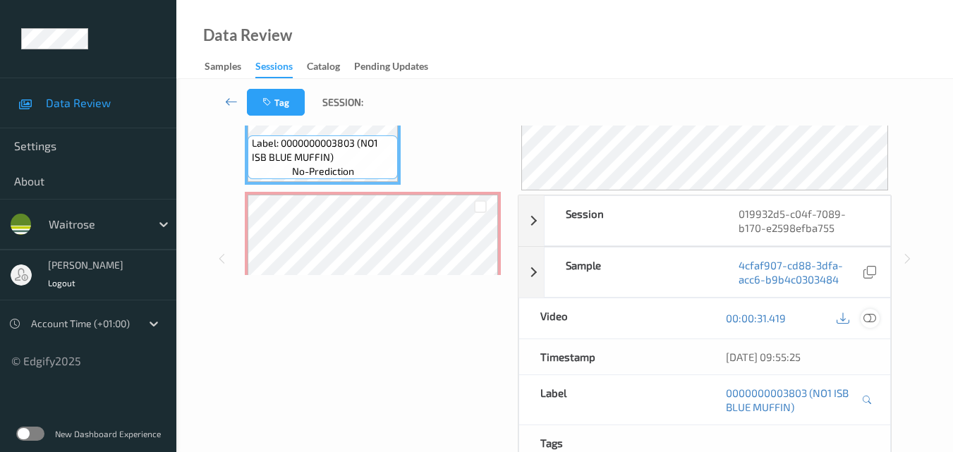
click at [874, 319] on icon at bounding box center [870, 318] width 13 height 13
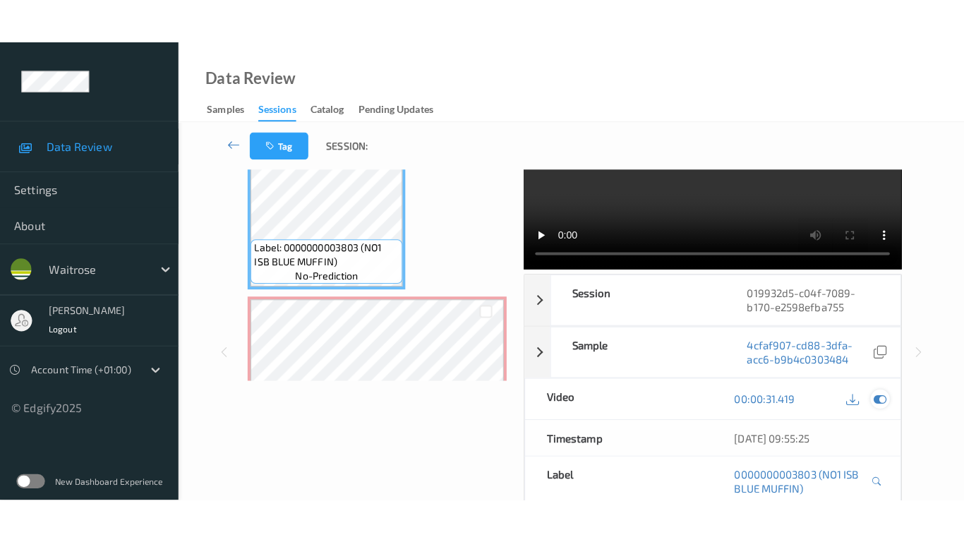
scroll to position [0, 0]
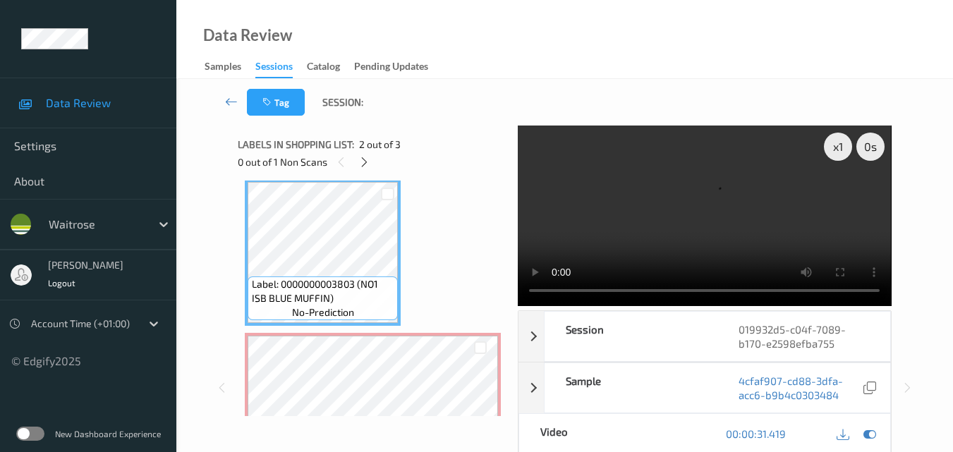
click at [722, 187] on video at bounding box center [704, 216] width 373 height 181
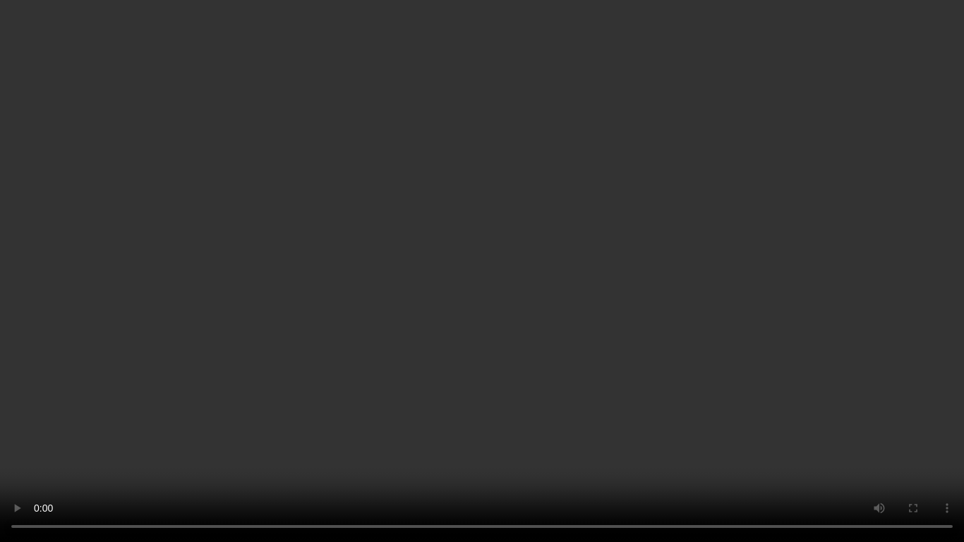
click at [498, 369] on video at bounding box center [482, 271] width 964 height 542
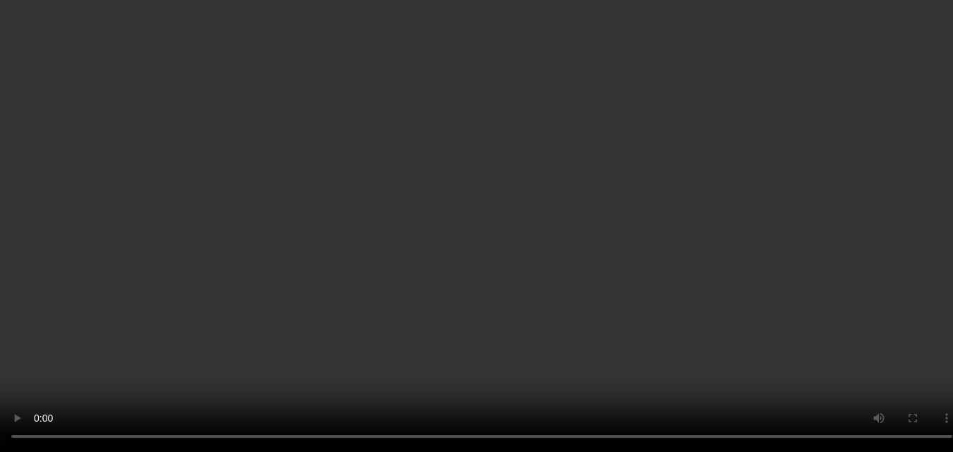
scroll to position [233, 0]
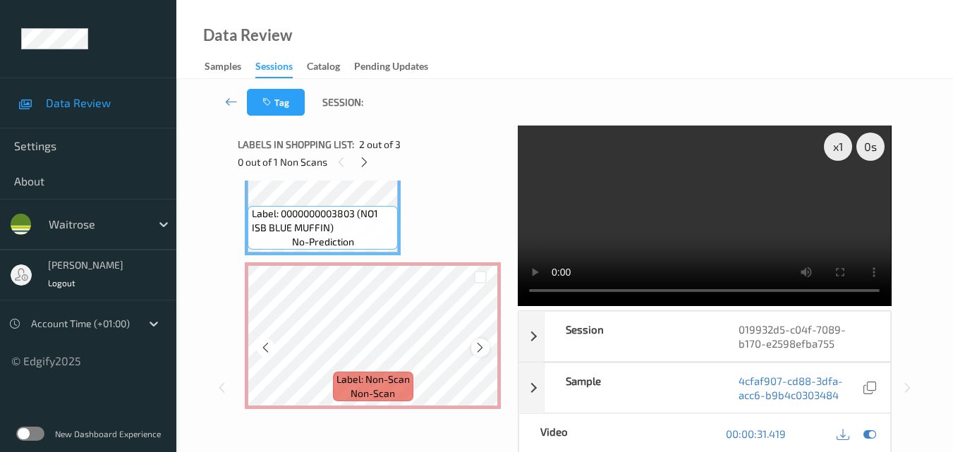
click at [479, 348] on icon at bounding box center [480, 348] width 12 height 13
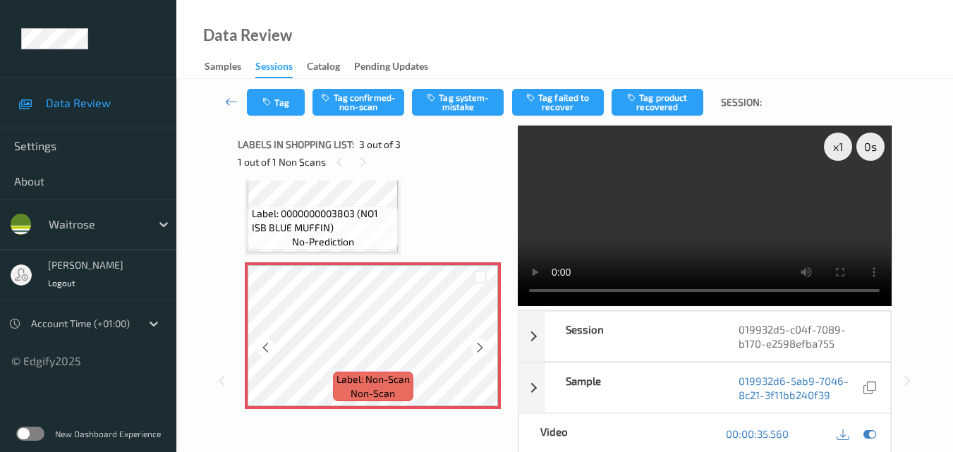
click at [479, 348] on icon at bounding box center [480, 348] width 12 height 13
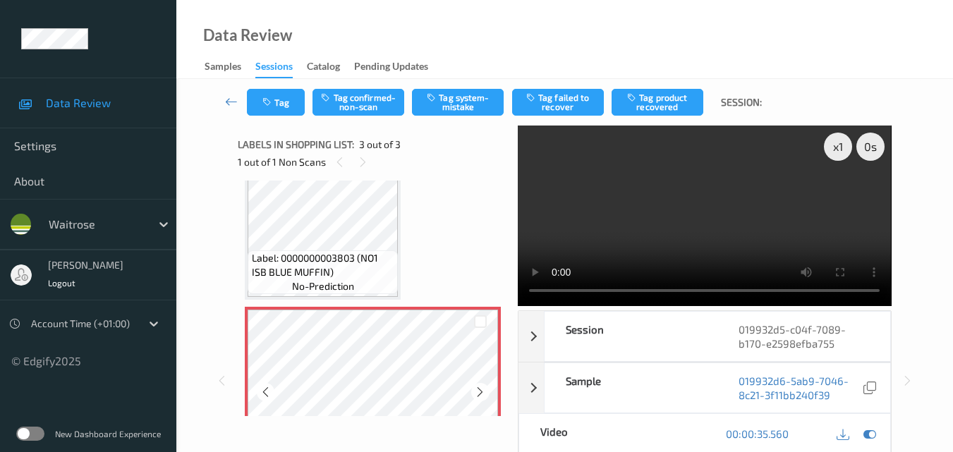
scroll to position [162, 0]
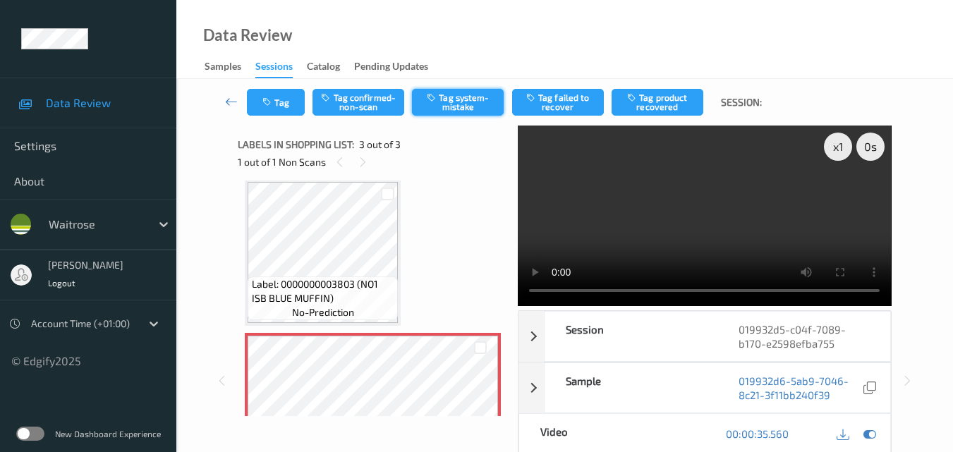
click at [475, 109] on button "Tag system-mistake" at bounding box center [458, 102] width 92 height 27
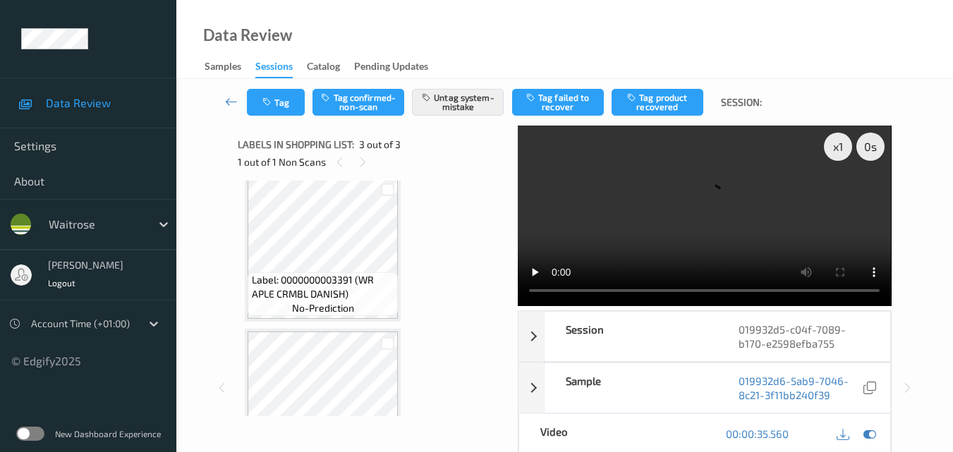
scroll to position [0, 0]
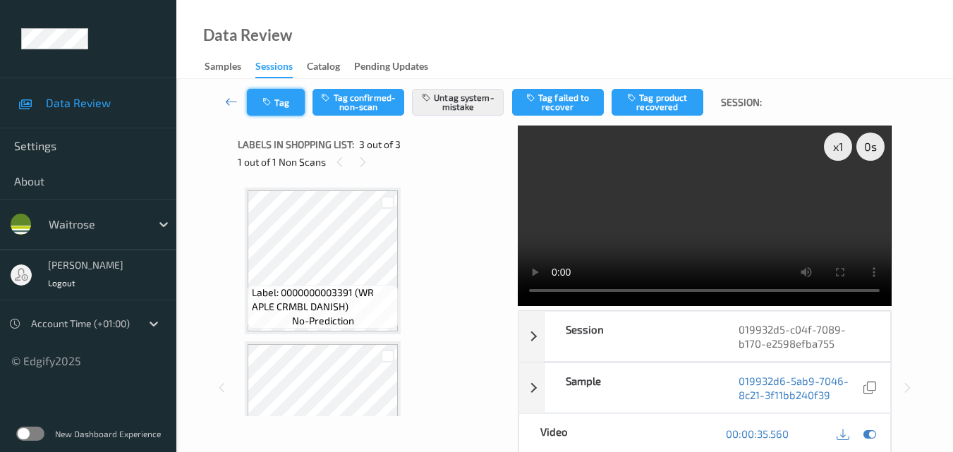
click at [278, 109] on button "Tag" at bounding box center [276, 102] width 58 height 27
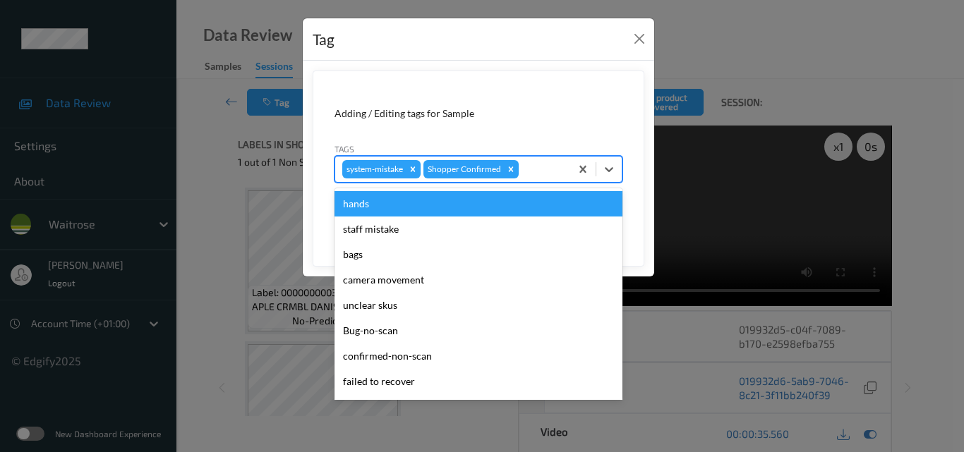
click at [527, 166] on div at bounding box center [542, 169] width 42 height 17
type input "un"
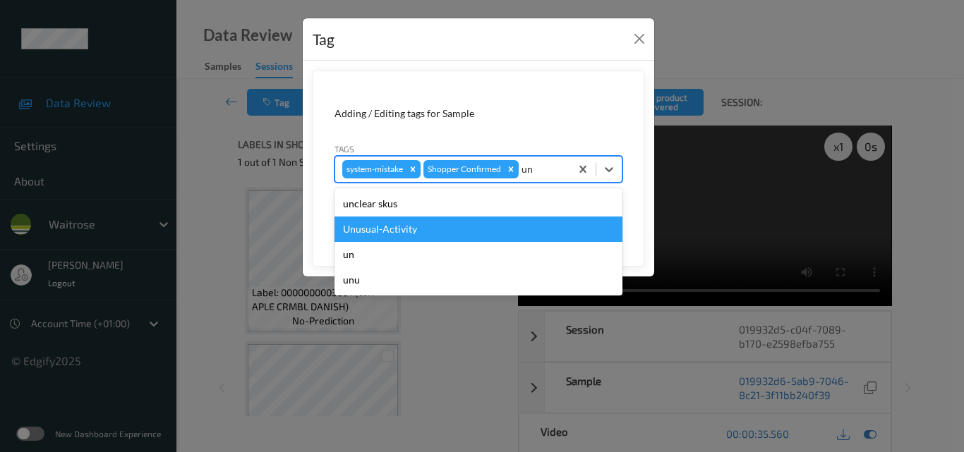
click at [438, 235] on div "Unusual-Activity" at bounding box center [478, 229] width 288 height 25
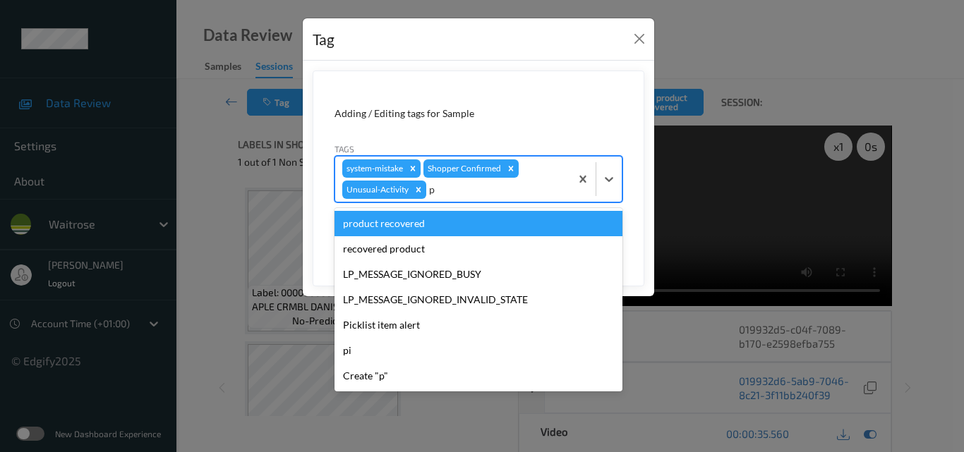
type input "pi"
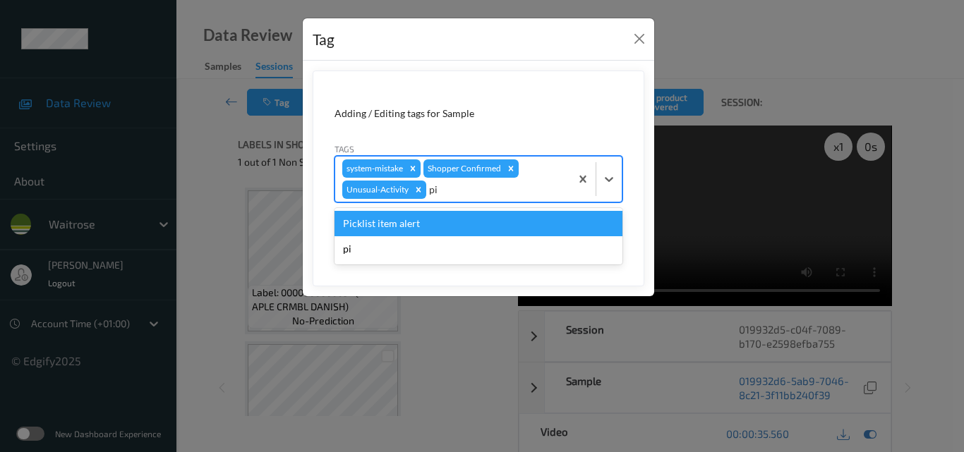
click at [449, 230] on div "Picklist item alert" at bounding box center [478, 223] width 288 height 25
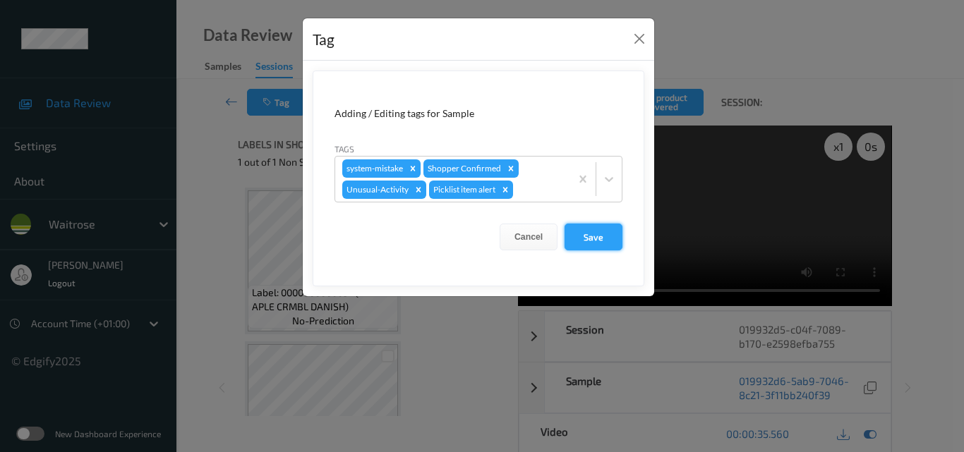
click at [596, 245] on button "Save" at bounding box center [594, 237] width 58 height 27
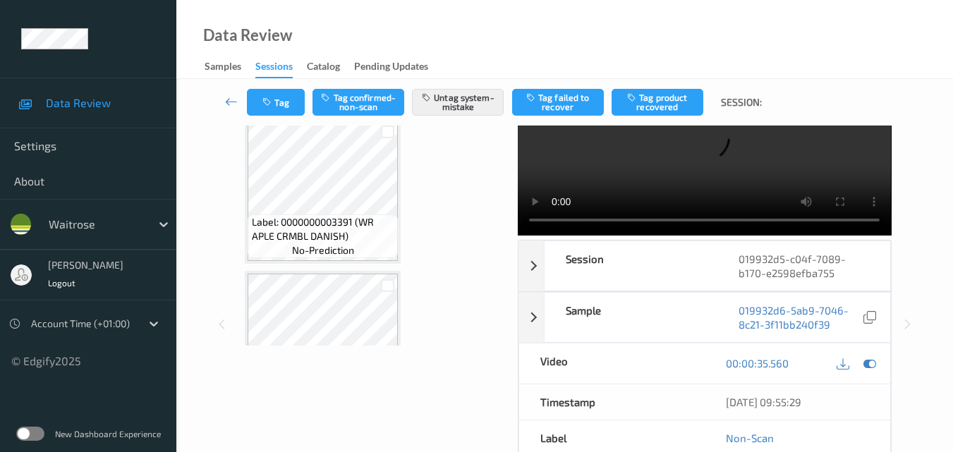
scroll to position [141, 0]
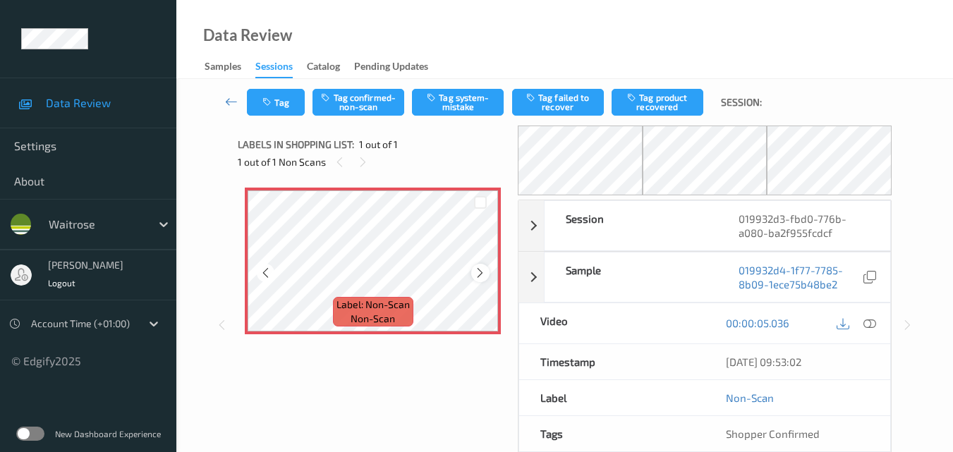
click at [483, 271] on icon at bounding box center [480, 273] width 12 height 13
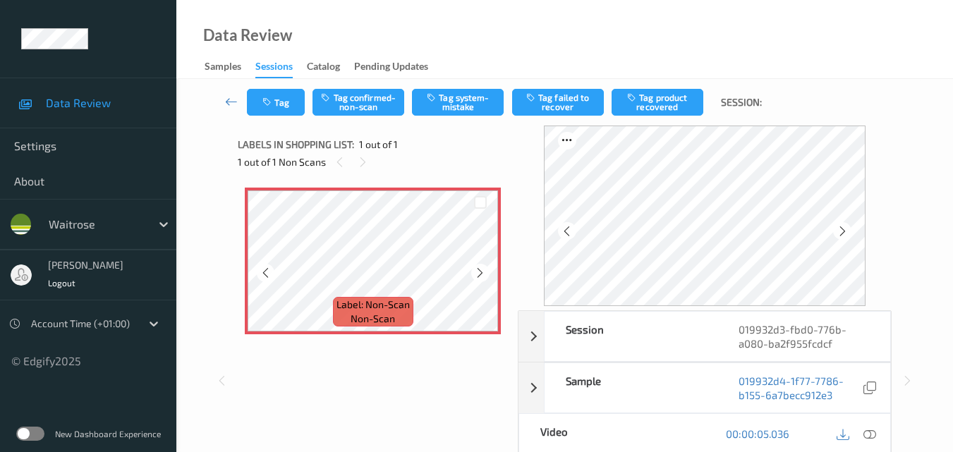
click at [483, 271] on icon at bounding box center [480, 273] width 12 height 13
click at [872, 430] on icon at bounding box center [870, 434] width 13 height 13
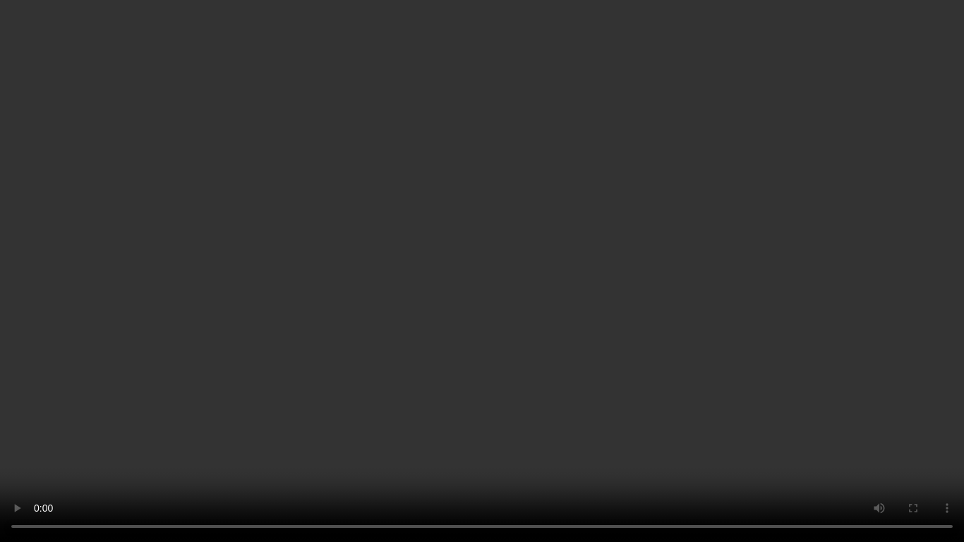
click at [732, 260] on video at bounding box center [482, 271] width 964 height 542
click at [675, 278] on video at bounding box center [482, 271] width 964 height 542
click at [653, 260] on video at bounding box center [482, 271] width 964 height 542
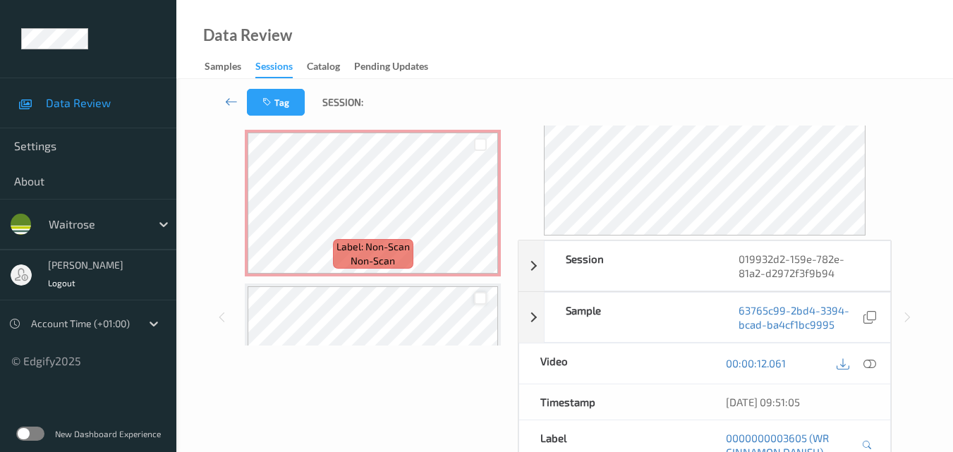
scroll to position [71, 0]
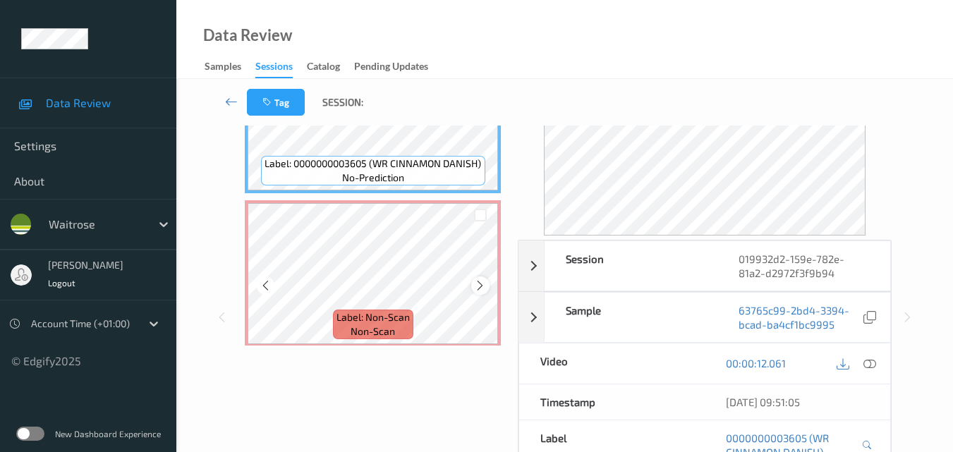
click at [481, 284] on icon at bounding box center [480, 285] width 12 height 13
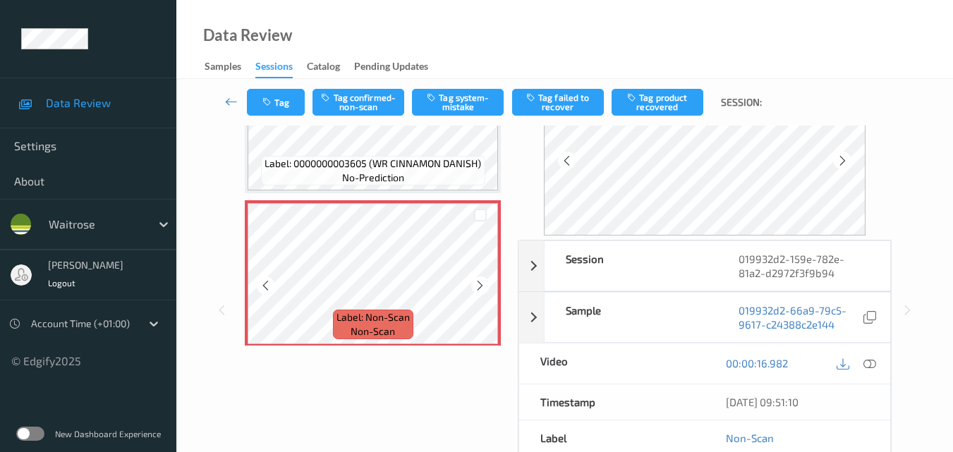
click at [481, 284] on icon at bounding box center [480, 285] width 12 height 13
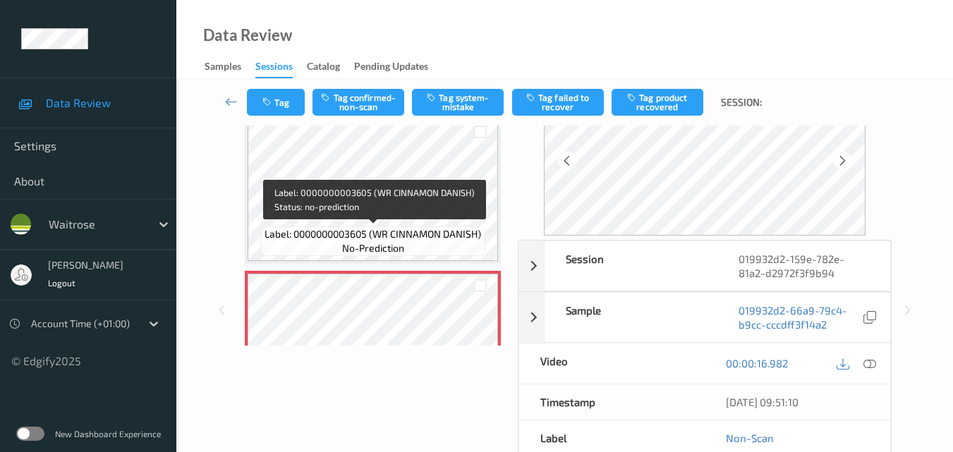
click at [438, 240] on span "Label: 0000000003605 (WR CINNAMON DANISH)" at bounding box center [373, 234] width 217 height 14
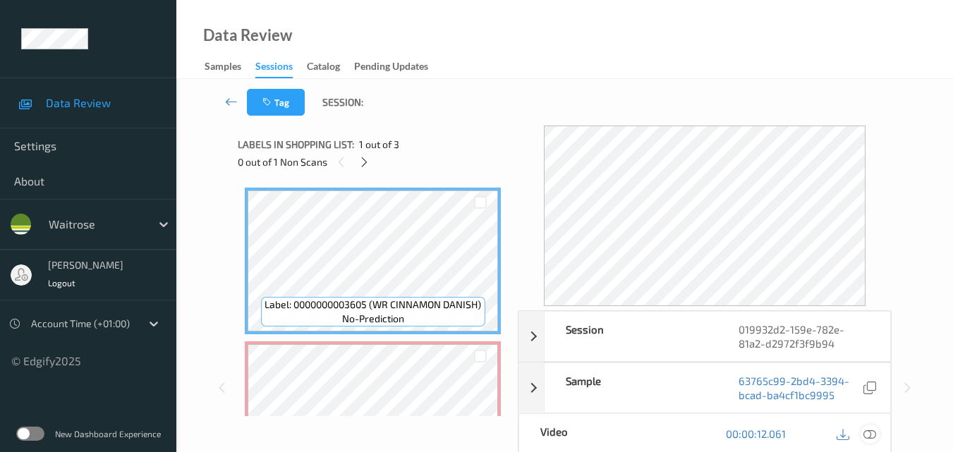
click at [876, 438] on icon at bounding box center [870, 434] width 13 height 13
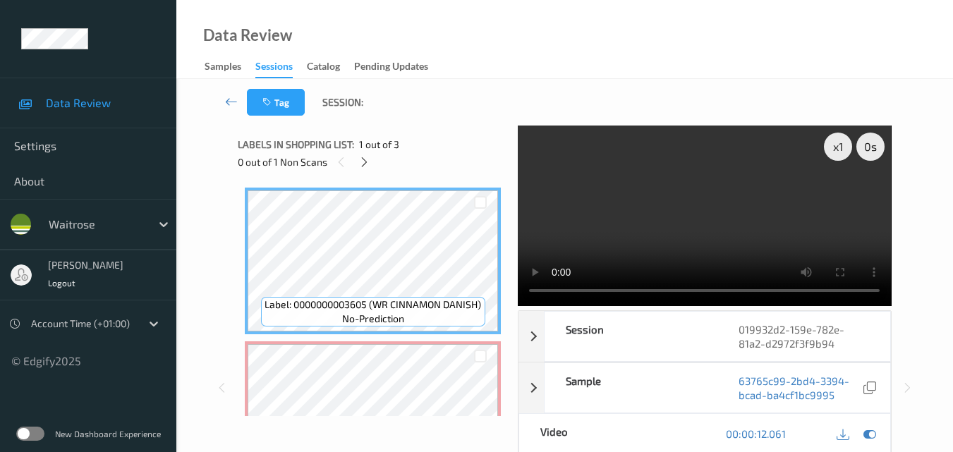
click at [673, 159] on video at bounding box center [704, 216] width 373 height 181
click at [702, 238] on video at bounding box center [704, 216] width 373 height 181
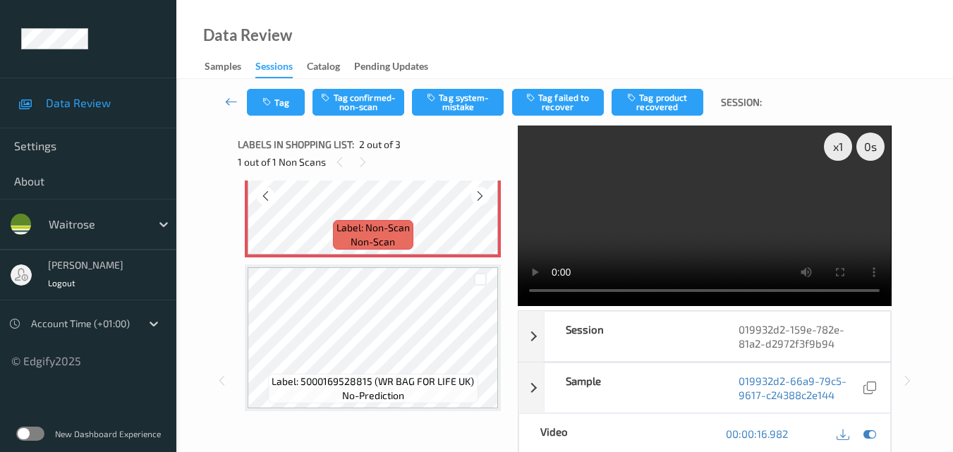
scroll to position [233, 0]
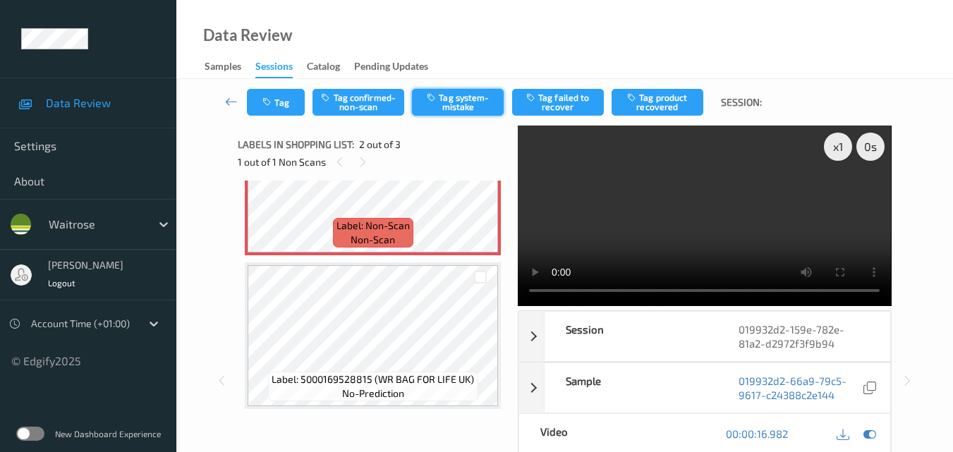
click at [460, 102] on button "Tag system-mistake" at bounding box center [458, 102] width 92 height 27
click at [272, 103] on icon "button" at bounding box center [269, 102] width 12 height 10
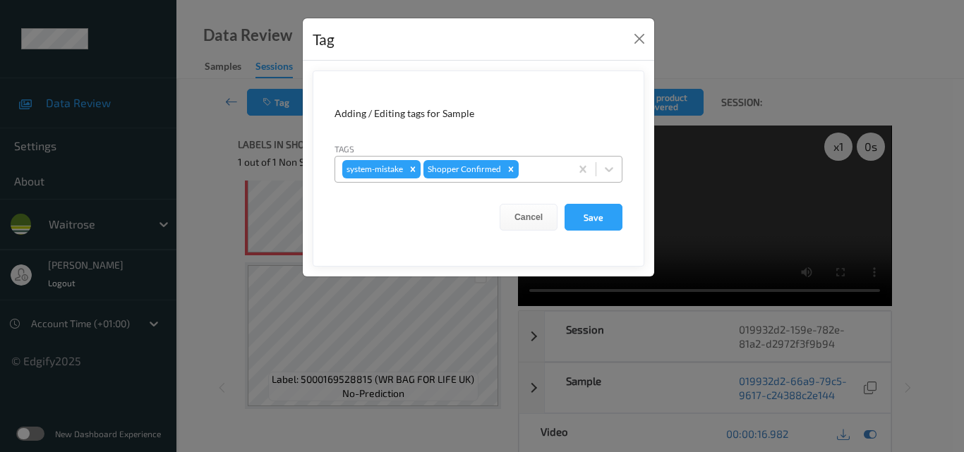
click at [531, 168] on div at bounding box center [542, 169] width 42 height 17
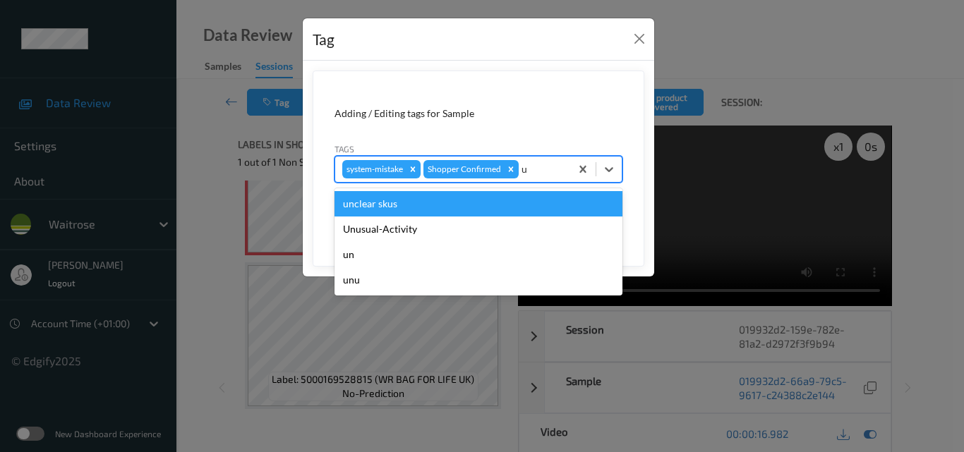
type input "un"
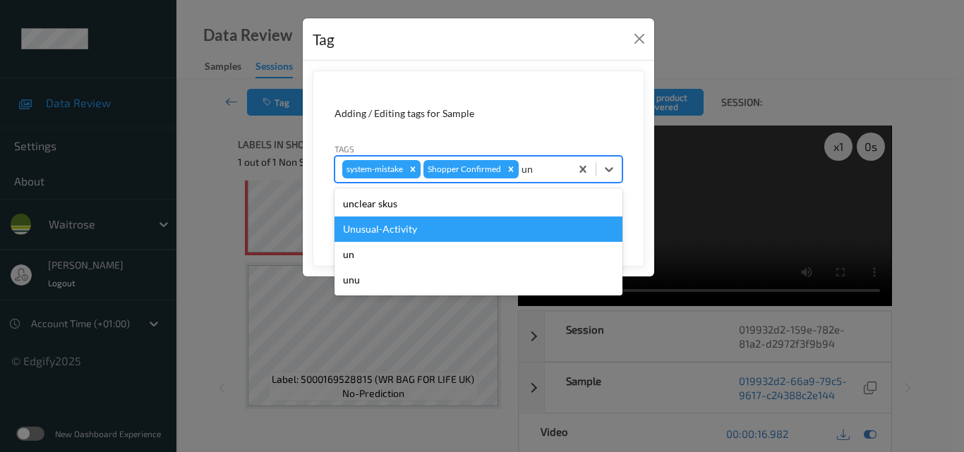
click at [465, 225] on div "Unusual-Activity" at bounding box center [478, 229] width 288 height 25
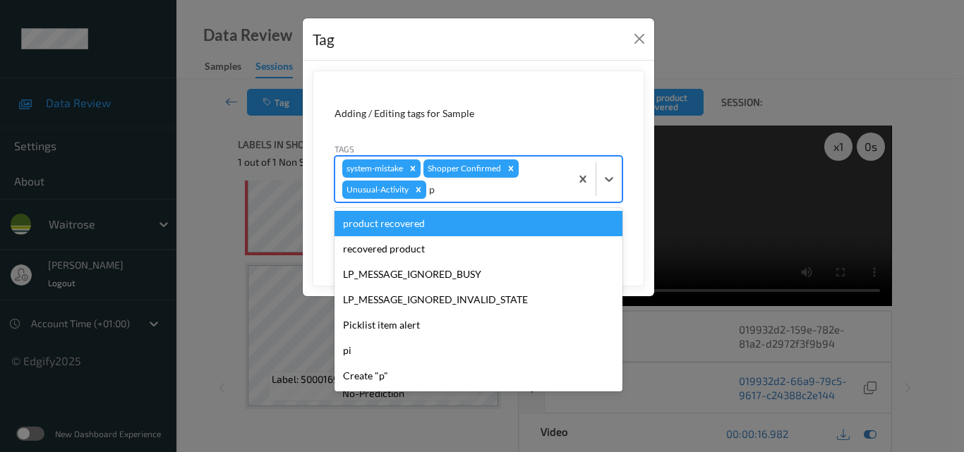
type input "pi"
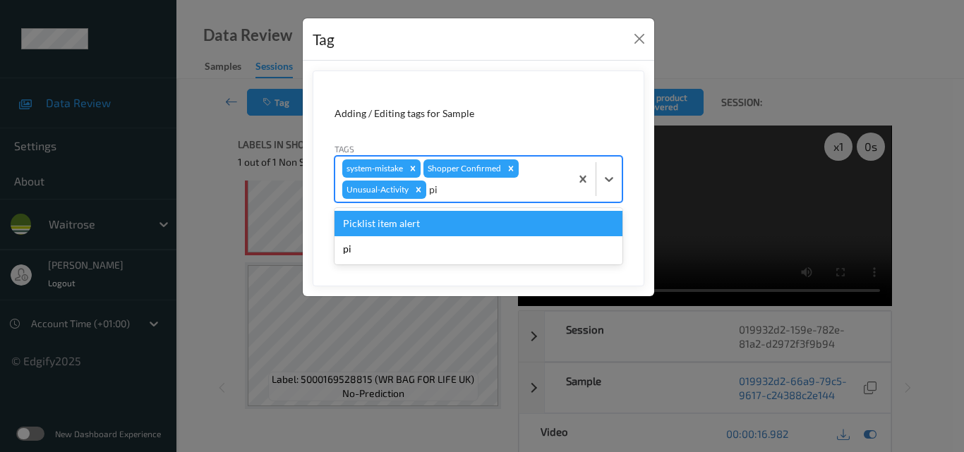
click at [465, 225] on div "Picklist item alert" at bounding box center [478, 223] width 288 height 25
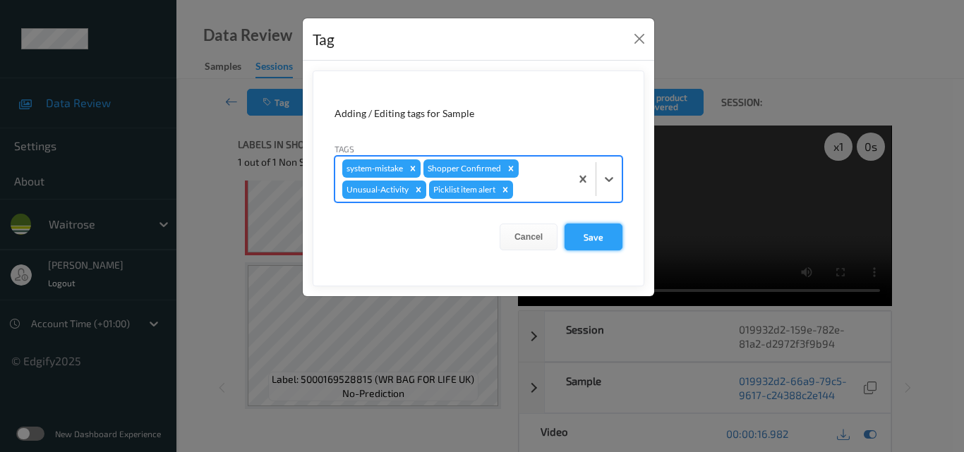
click at [598, 241] on button "Save" at bounding box center [594, 237] width 58 height 27
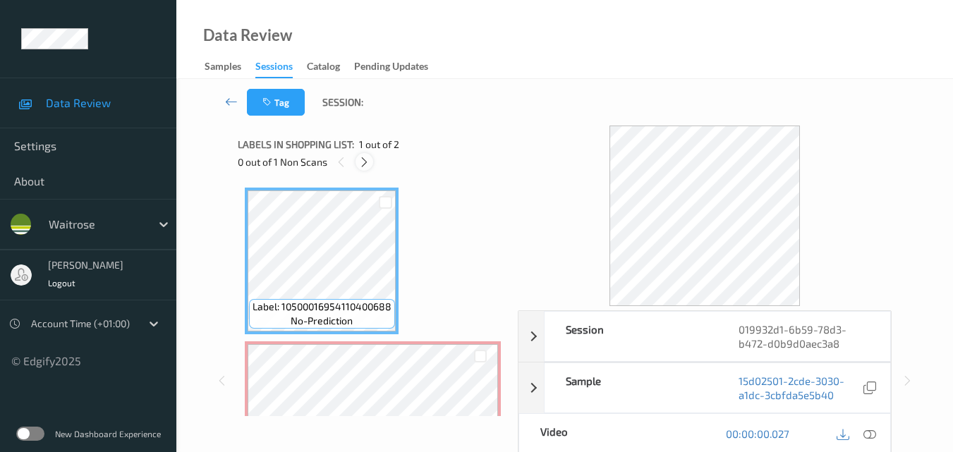
click at [364, 164] on icon at bounding box center [364, 162] width 12 height 13
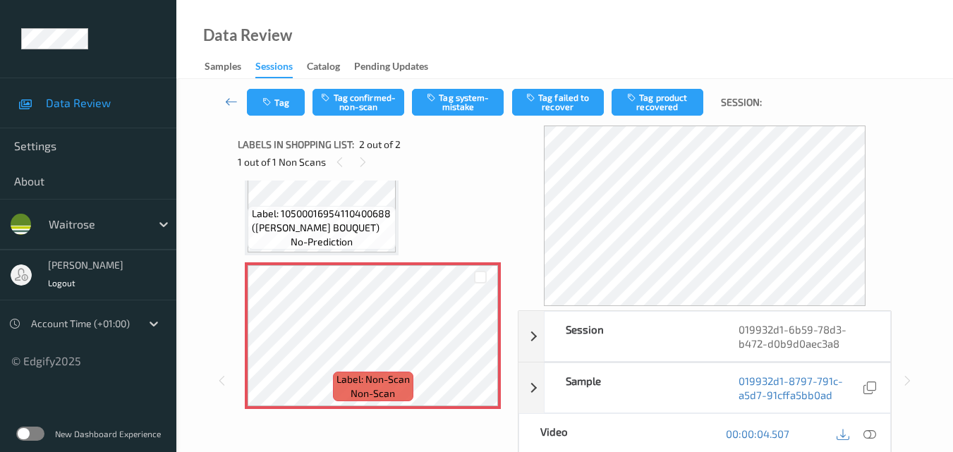
scroll to position [65, 0]
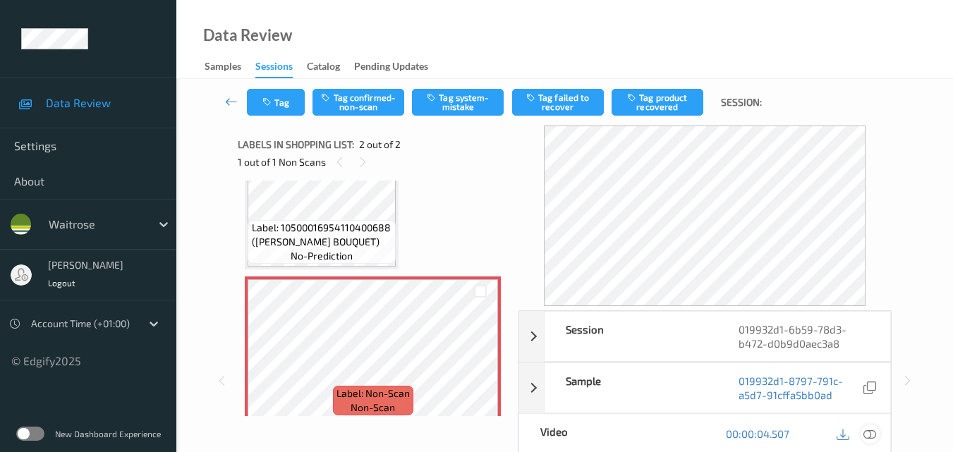
click at [874, 429] on icon at bounding box center [870, 434] width 13 height 13
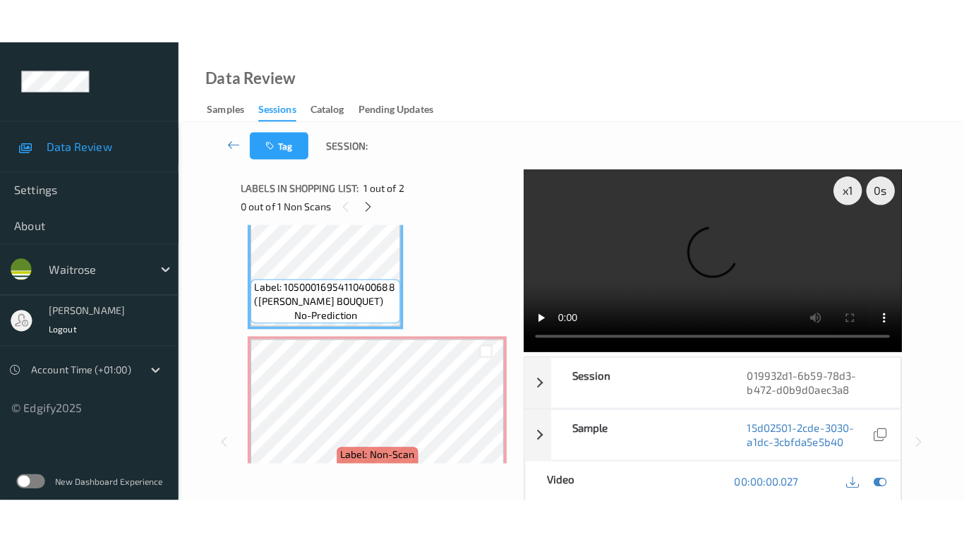
scroll to position [79, 0]
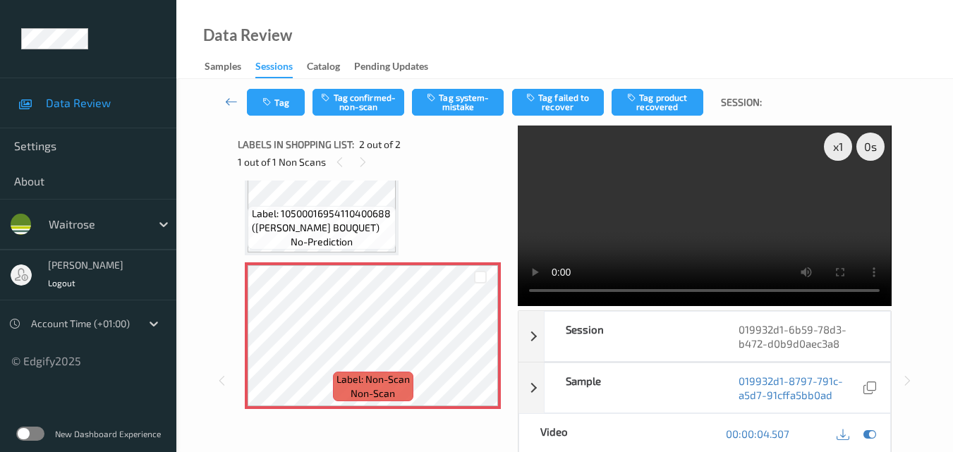
click at [646, 227] on video at bounding box center [704, 216] width 373 height 181
click at [639, 238] on video at bounding box center [704, 216] width 373 height 181
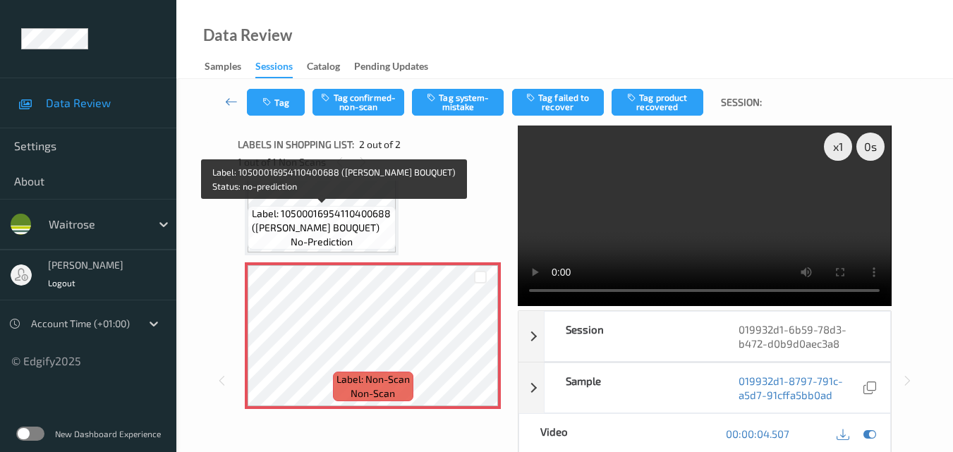
click at [335, 217] on span "Label: 10500016954110400688 ([PERSON_NAME] BOUQUET)" at bounding box center [322, 221] width 141 height 28
click at [349, 234] on span "Label: 10500016954110400688 ([PERSON_NAME] BOUQUET)" at bounding box center [322, 221] width 141 height 28
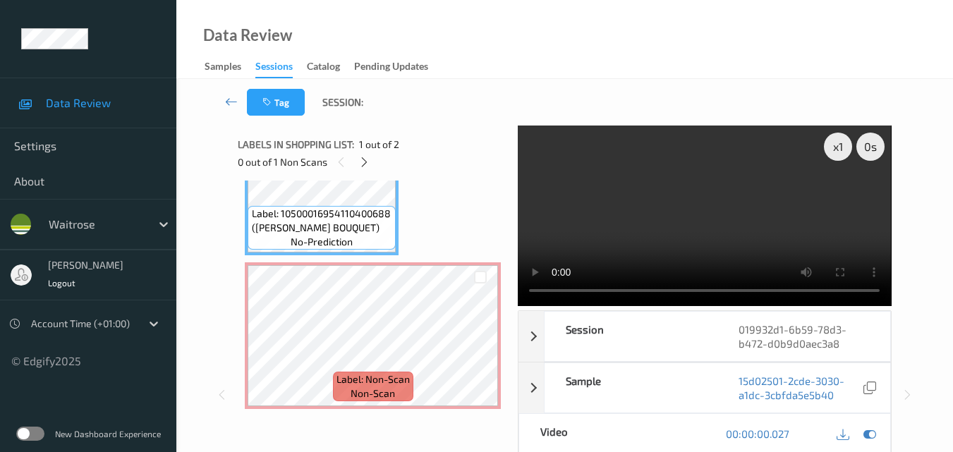
click at [700, 215] on video at bounding box center [704, 216] width 373 height 181
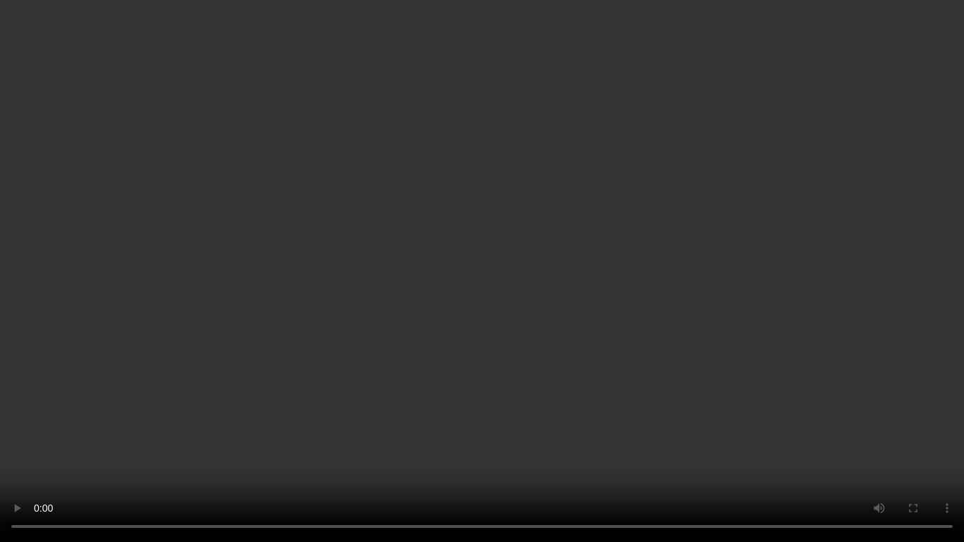
click at [603, 329] on video at bounding box center [482, 271] width 964 height 542
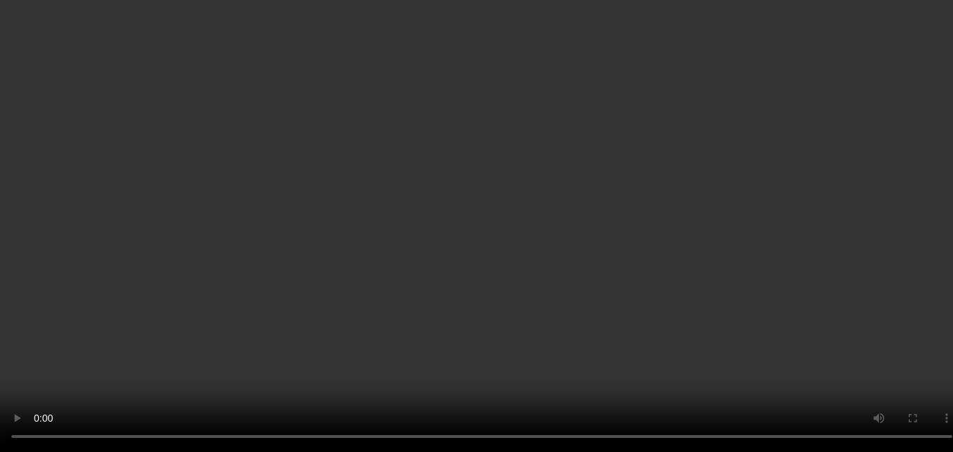
scroll to position [79, 0]
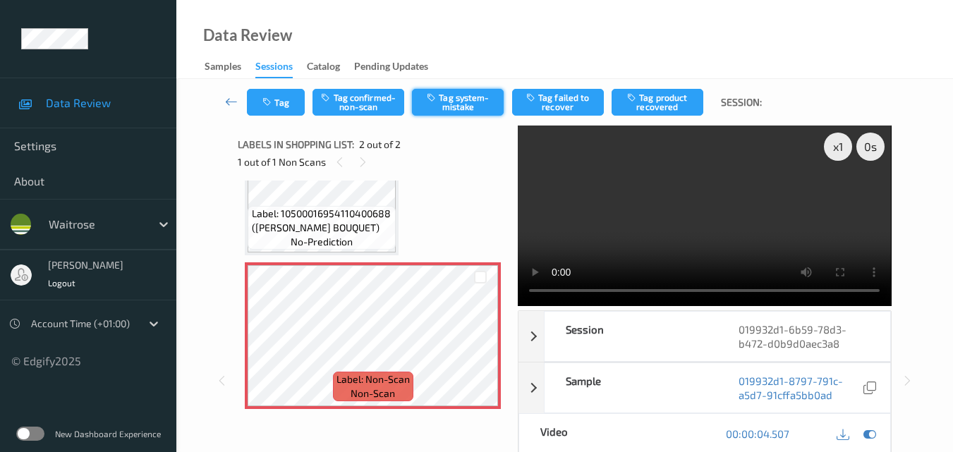
click at [450, 105] on button "Tag system-mistake" at bounding box center [458, 102] width 92 height 27
click at [287, 107] on button "Tag" at bounding box center [276, 102] width 58 height 27
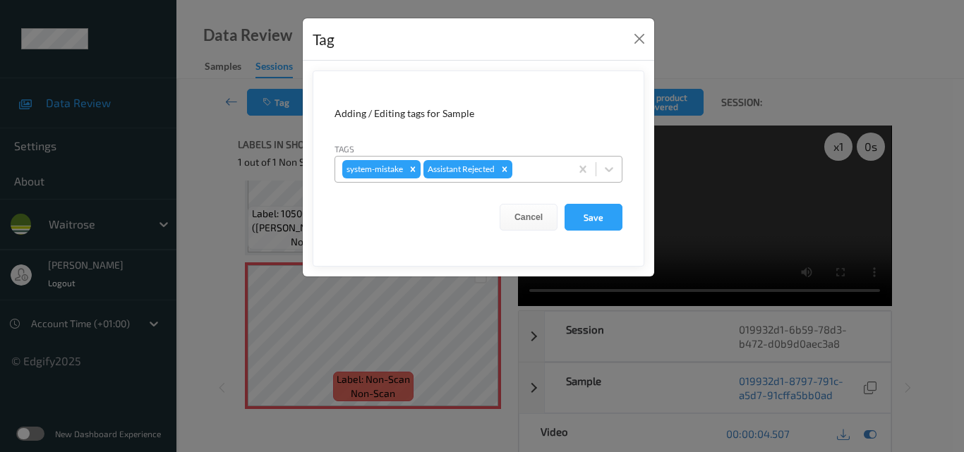
click at [543, 179] on div "system-mistake Assistant Rejected" at bounding box center [452, 169] width 235 height 24
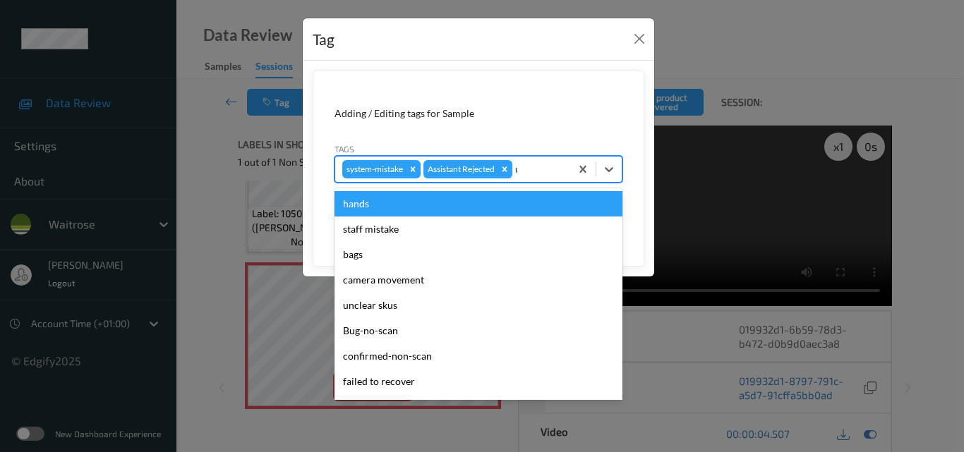
type input "un"
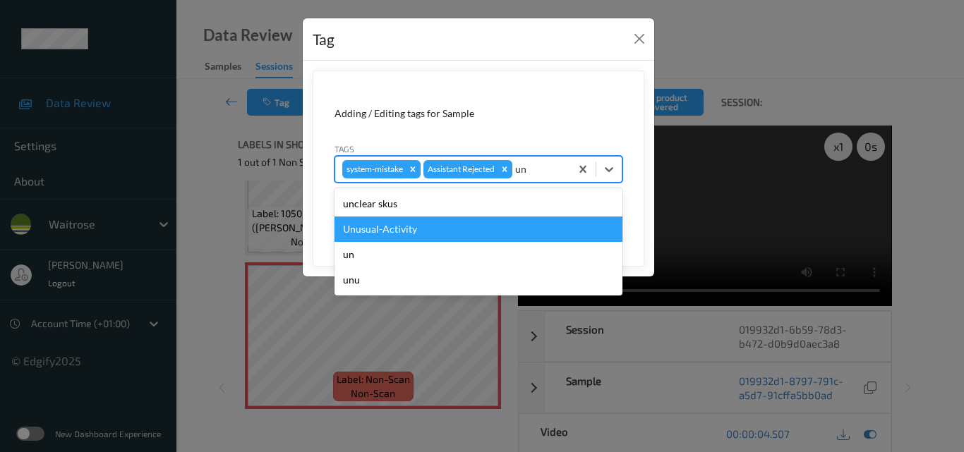
click at [462, 233] on div "Unusual-Activity" at bounding box center [478, 229] width 288 height 25
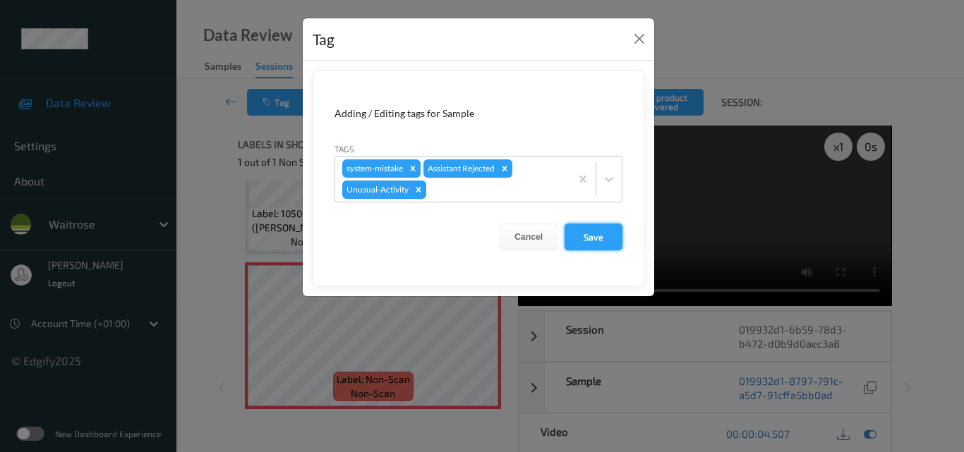
click at [601, 236] on button "Save" at bounding box center [594, 237] width 58 height 27
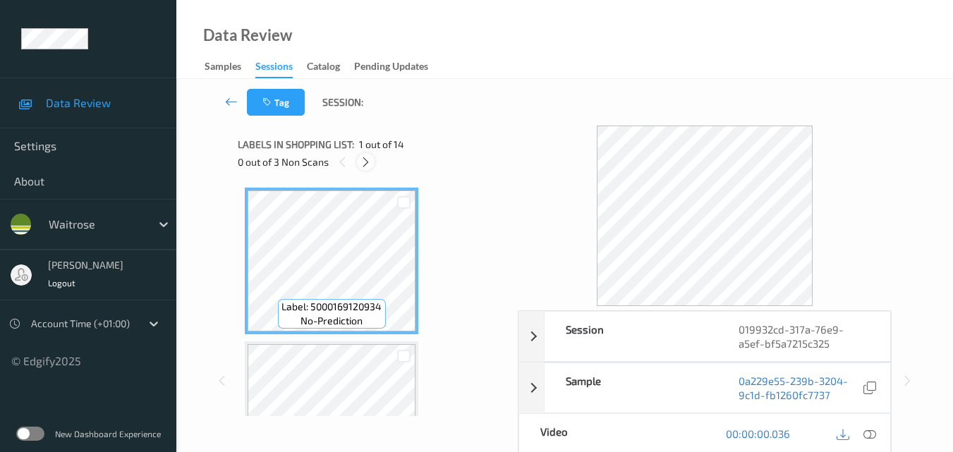
click at [362, 161] on icon at bounding box center [366, 162] width 12 height 13
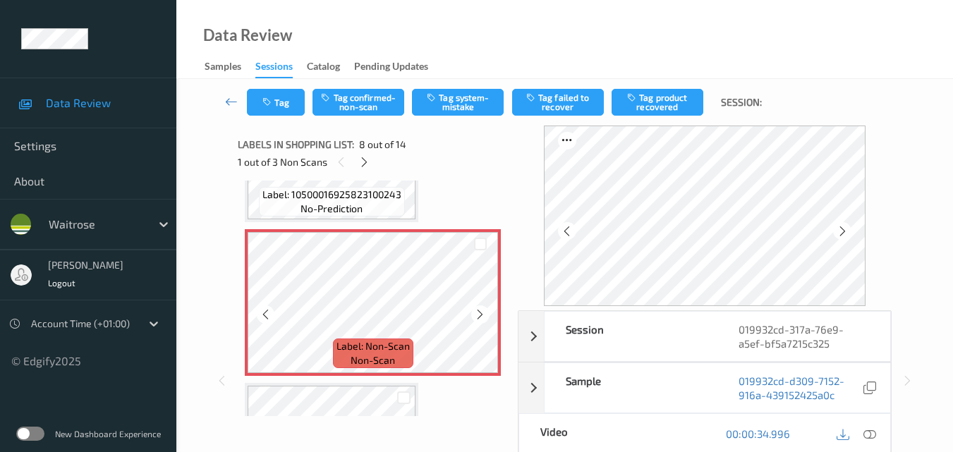
scroll to position [1071, 0]
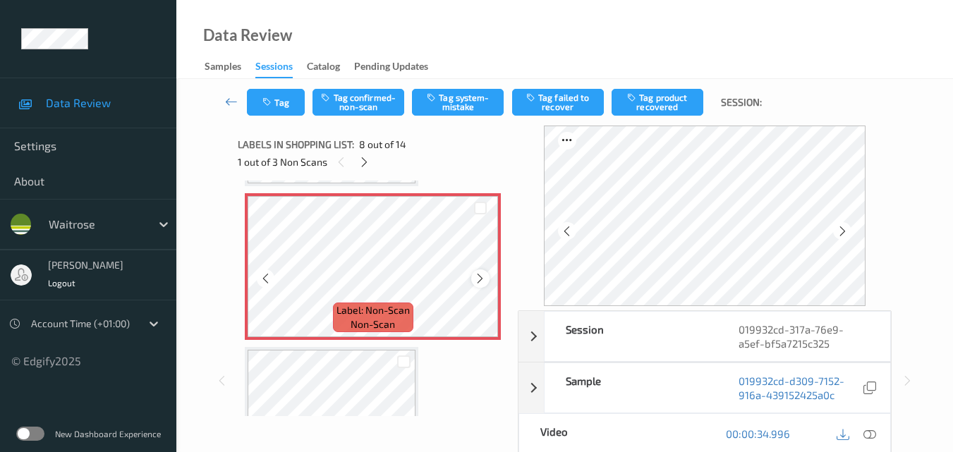
click at [481, 279] on icon at bounding box center [480, 278] width 12 height 13
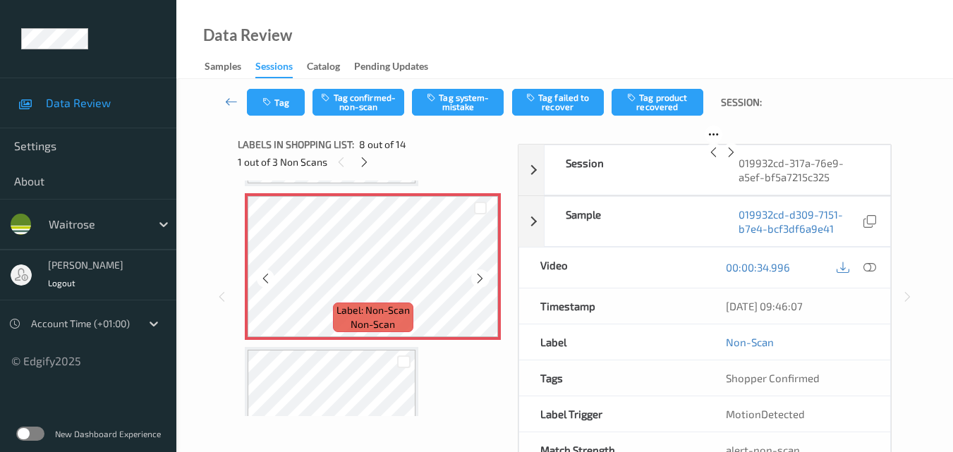
click at [481, 279] on icon at bounding box center [480, 278] width 12 height 13
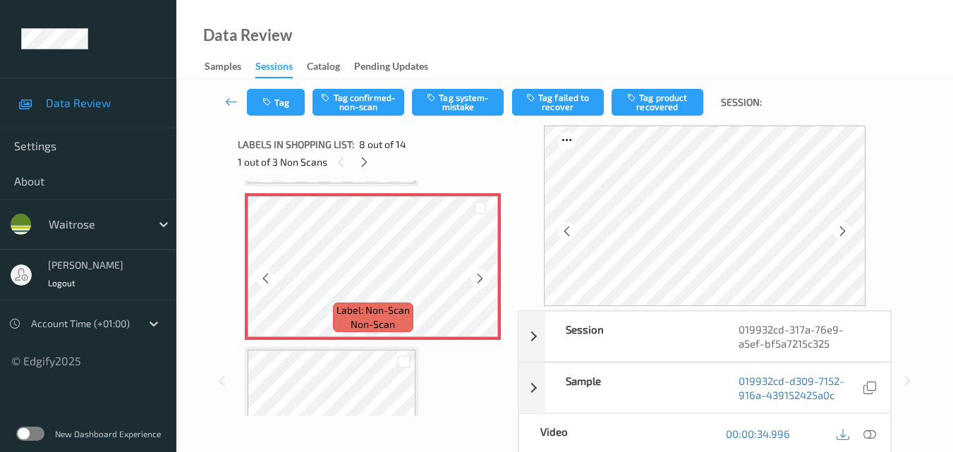
click at [481, 279] on icon at bounding box center [480, 278] width 12 height 13
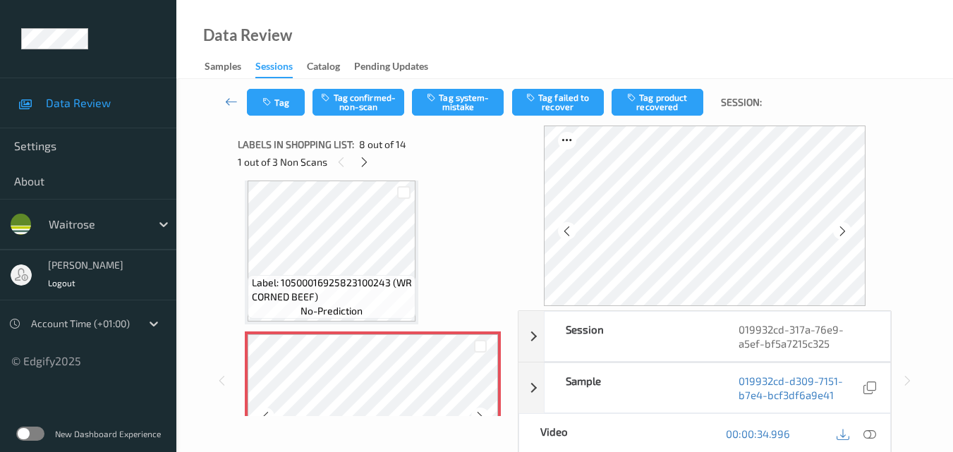
scroll to position [930, 0]
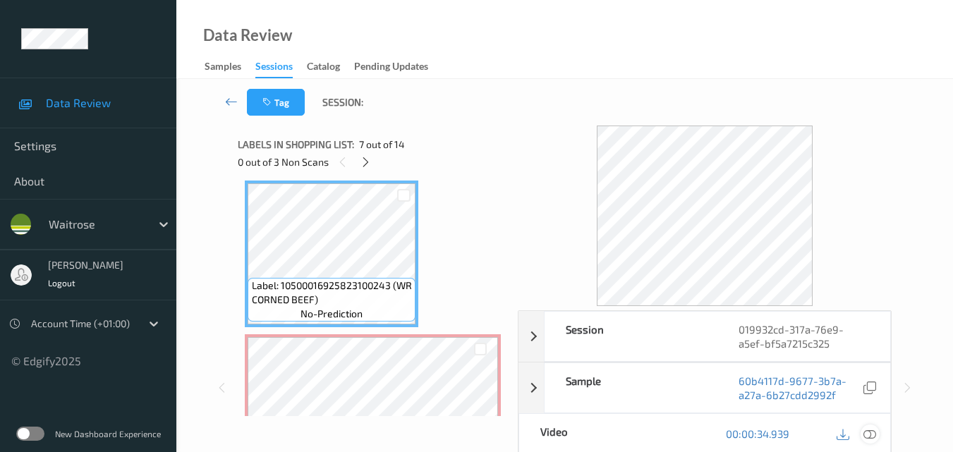
click at [877, 433] on div at bounding box center [870, 434] width 19 height 19
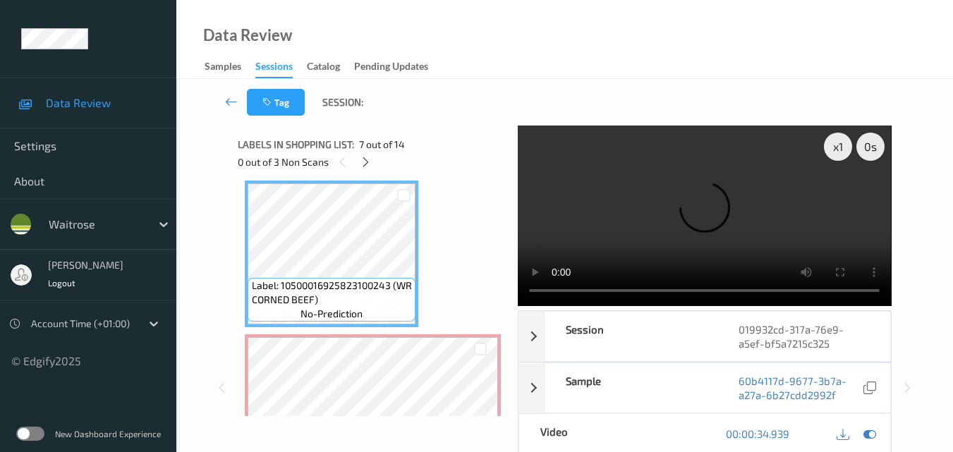
click at [717, 217] on video at bounding box center [704, 216] width 373 height 181
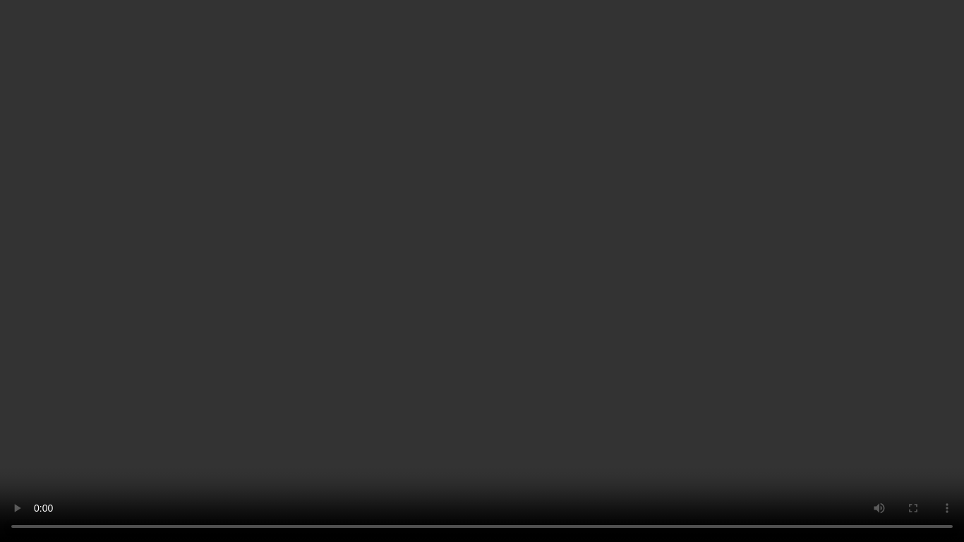
click at [586, 259] on video at bounding box center [482, 271] width 964 height 542
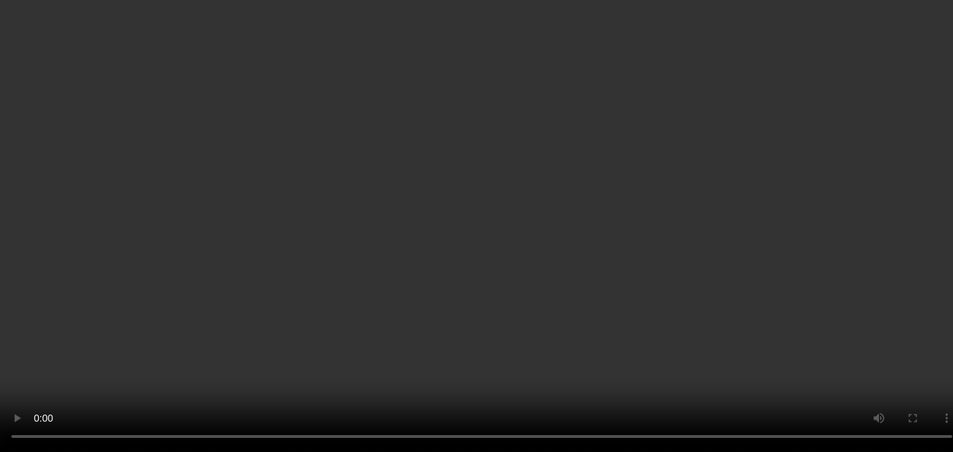
scroll to position [1071, 0]
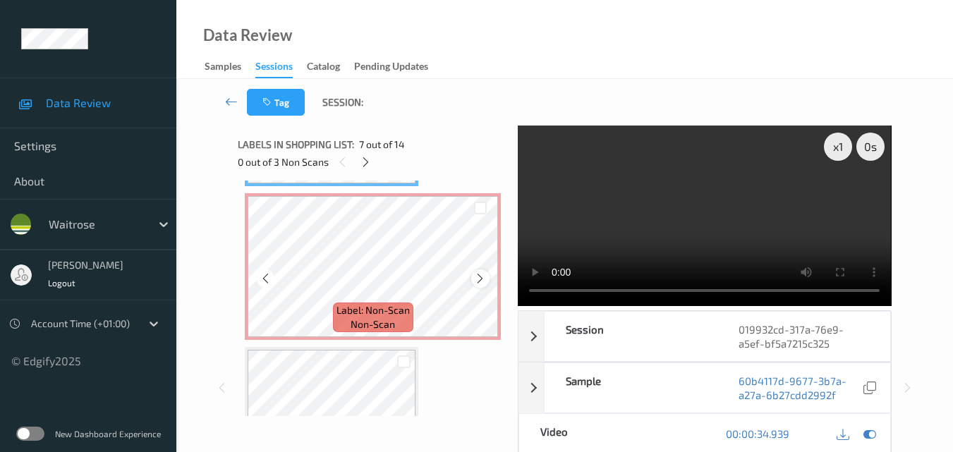
click at [478, 275] on icon at bounding box center [480, 278] width 12 height 13
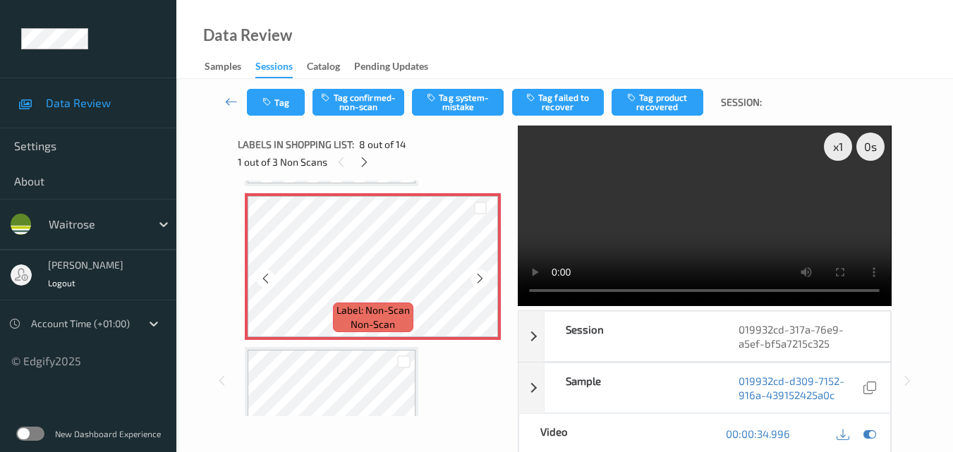
click at [478, 275] on icon at bounding box center [480, 278] width 12 height 13
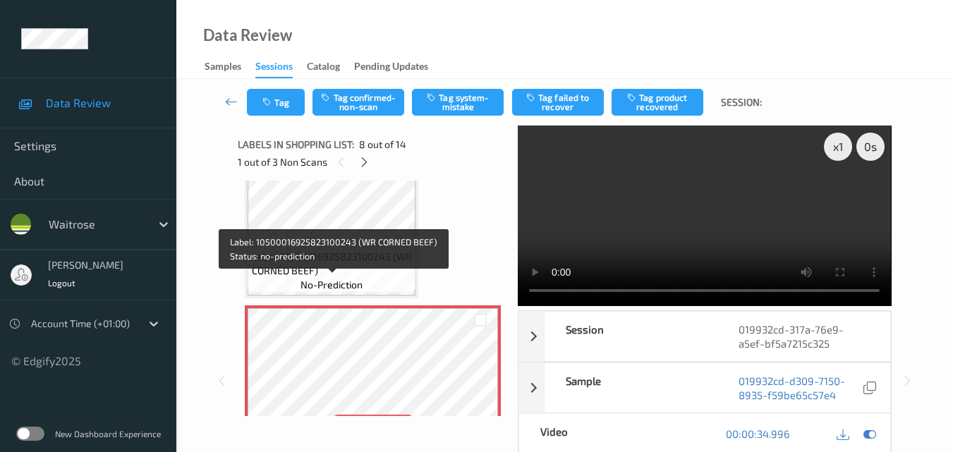
scroll to position [930, 0]
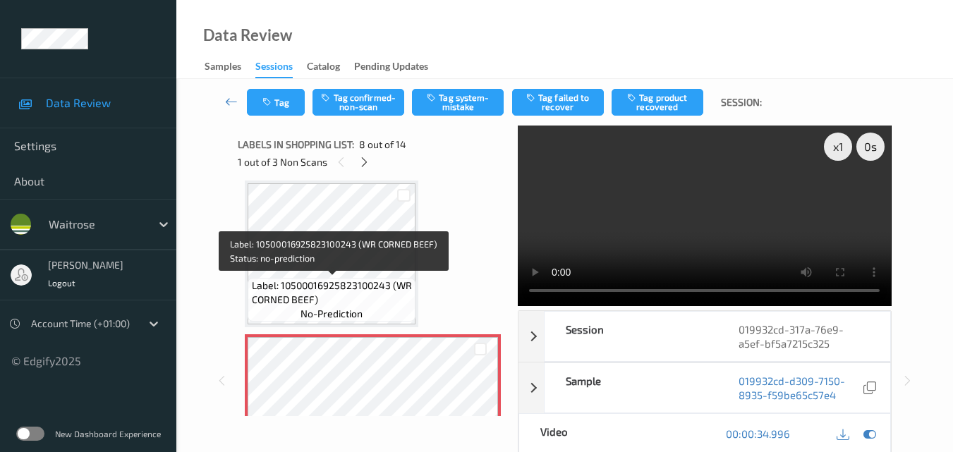
click at [370, 296] on span "Label: 10500016925823100243 (WR CORNED BEEF)" at bounding box center [332, 293] width 161 height 28
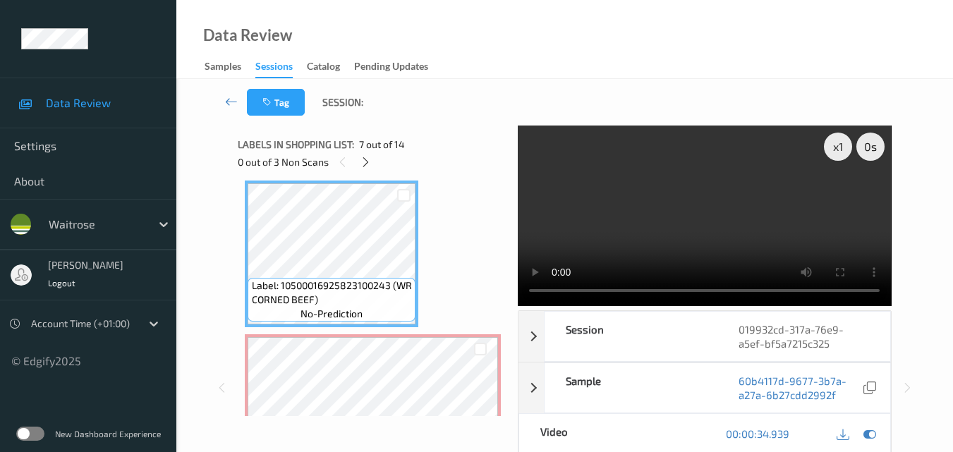
click at [706, 236] on video at bounding box center [704, 216] width 373 height 181
click at [711, 222] on video at bounding box center [704, 216] width 373 height 181
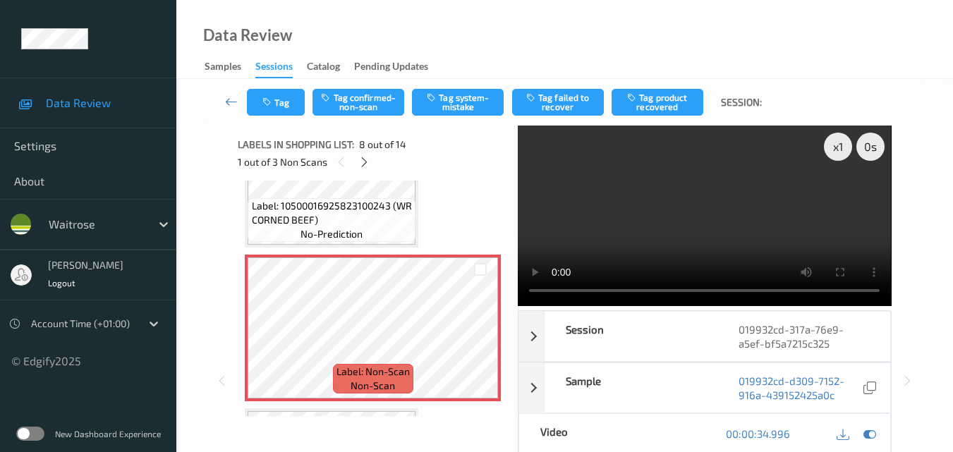
scroll to position [1001, 0]
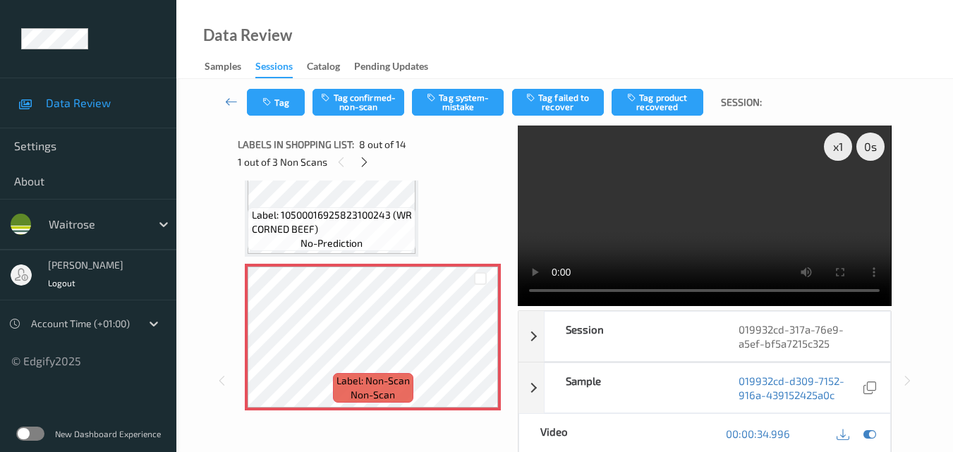
click at [691, 252] on video at bounding box center [704, 216] width 373 height 181
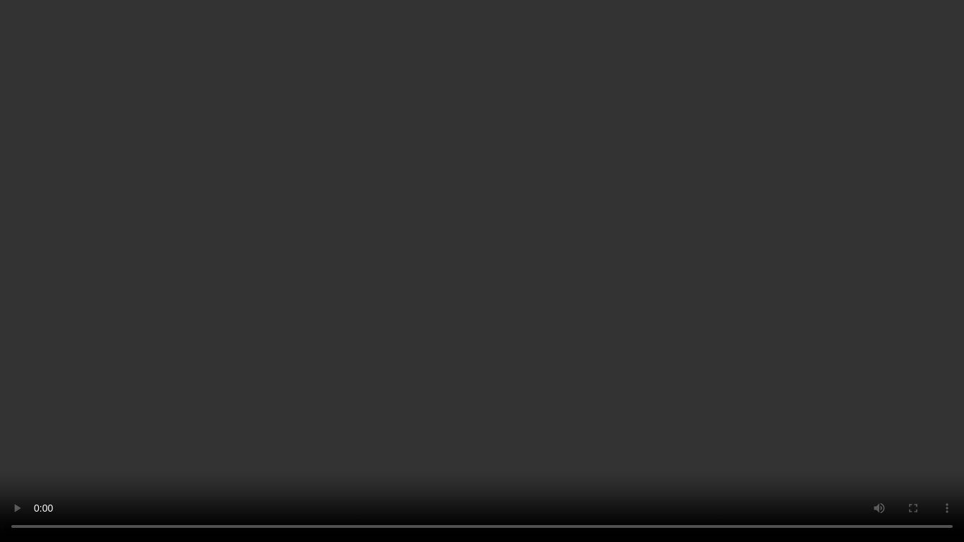
click at [663, 308] on video at bounding box center [482, 271] width 964 height 542
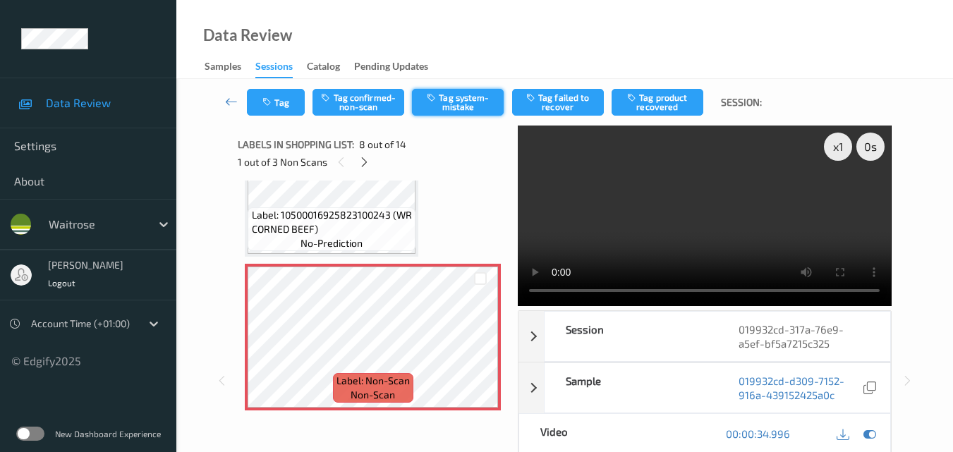
click at [471, 109] on button "Tag system-mistake" at bounding box center [458, 102] width 92 height 27
click at [279, 103] on button "Tag" at bounding box center [276, 102] width 58 height 27
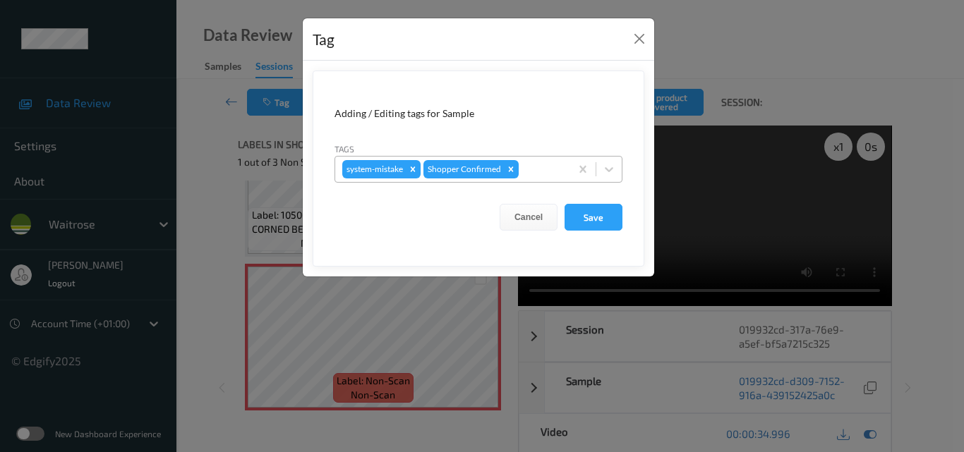
click at [541, 170] on div at bounding box center [542, 169] width 42 height 17
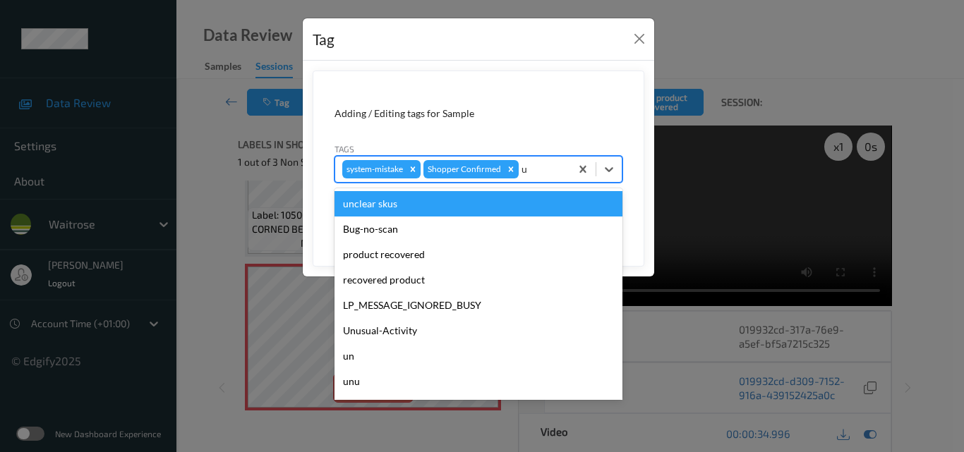
type input "un"
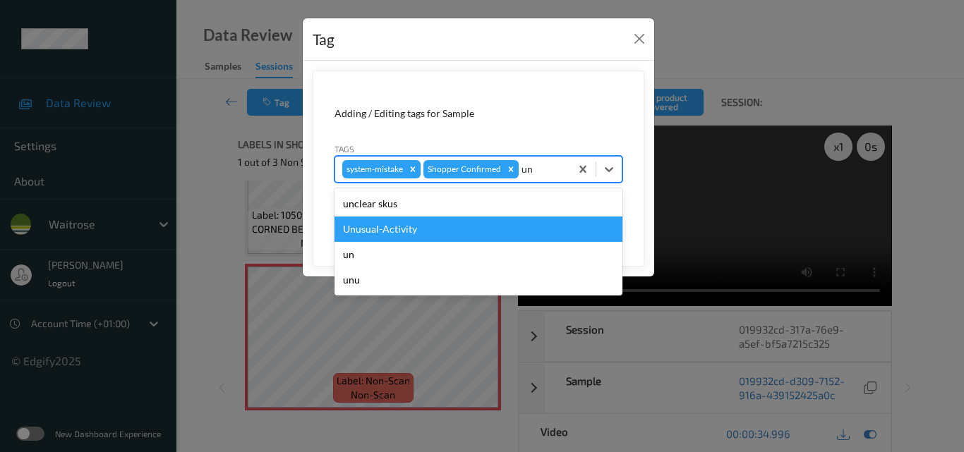
click at [468, 234] on div "Unusual-Activity" at bounding box center [478, 229] width 288 height 25
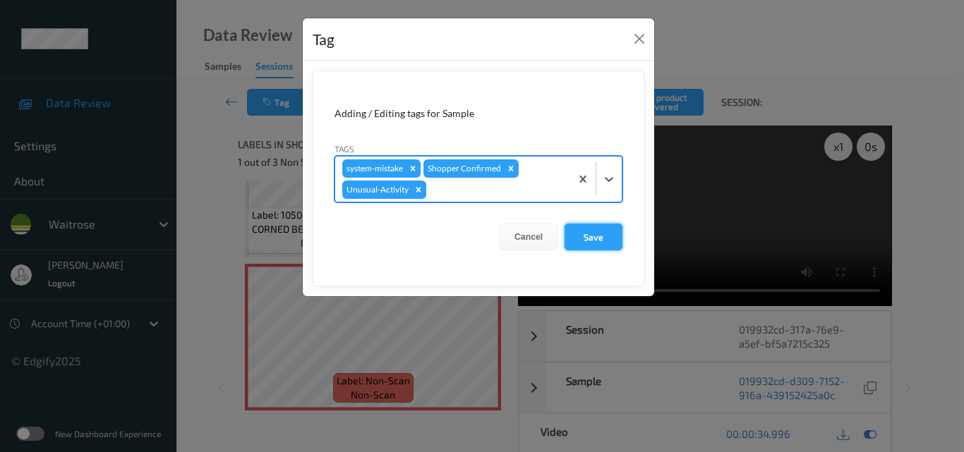
click at [584, 241] on button "Save" at bounding box center [594, 237] width 58 height 27
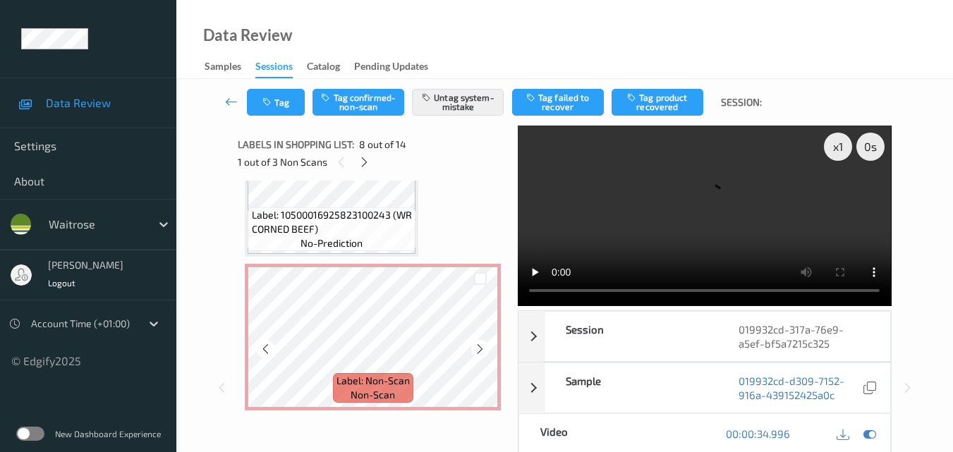
scroll to position [1283, 0]
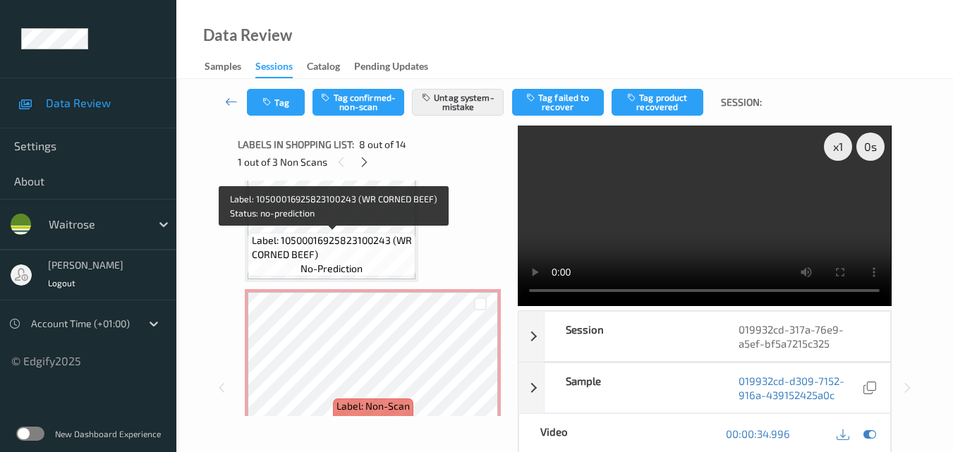
click at [358, 251] on span "Label: 10500016925823100243 (WR CORNED BEEF)" at bounding box center [332, 248] width 161 height 28
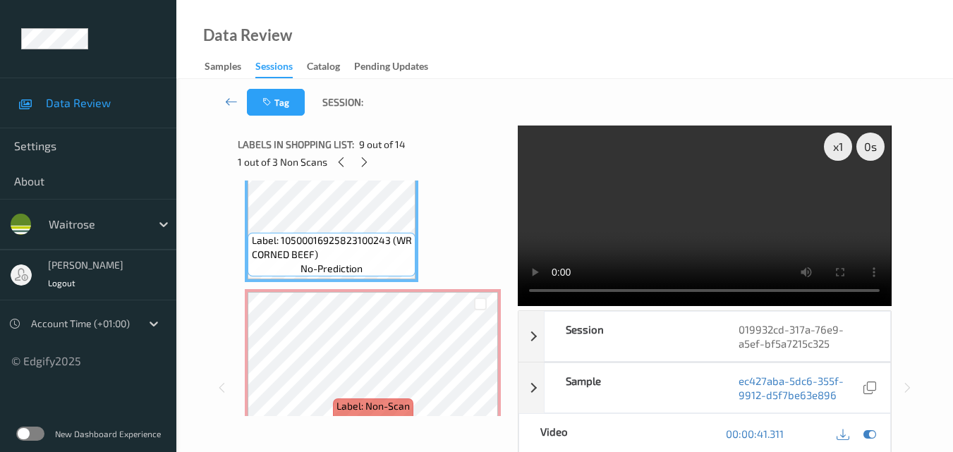
click at [715, 243] on video at bounding box center [704, 216] width 373 height 181
click at [732, 253] on video at bounding box center [704, 216] width 373 height 181
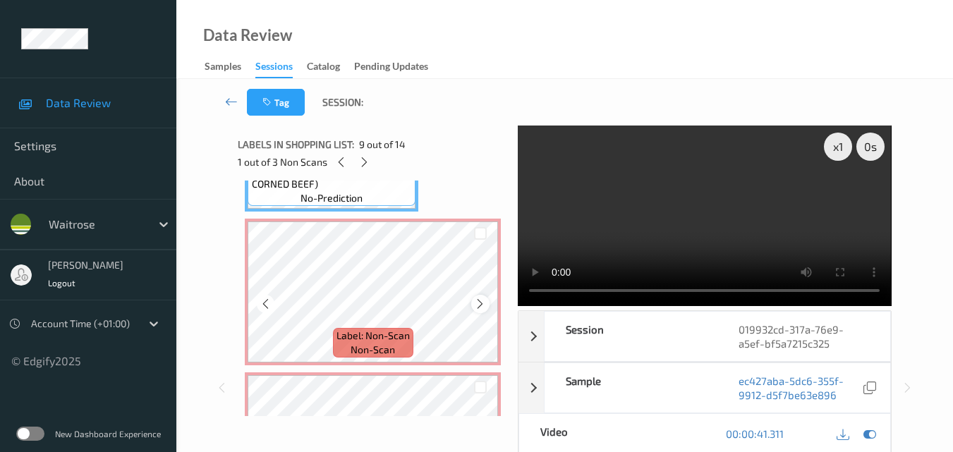
click at [481, 302] on icon at bounding box center [480, 304] width 12 height 13
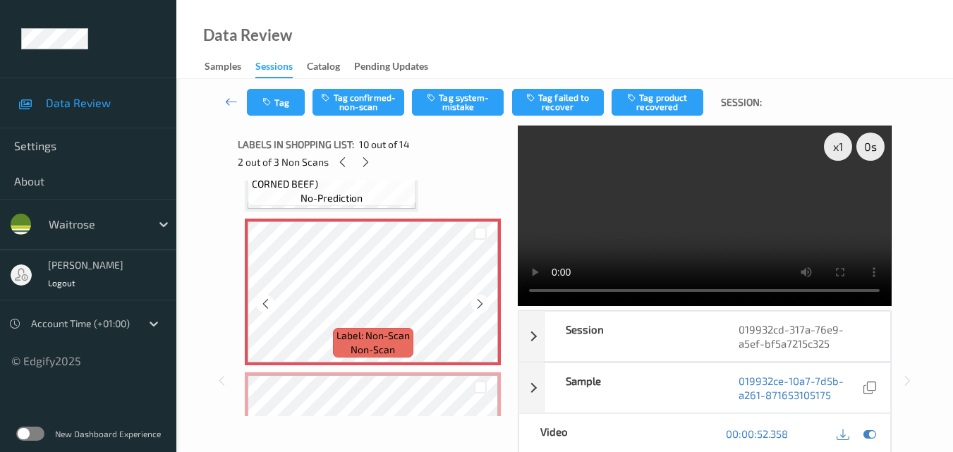
click at [481, 302] on icon at bounding box center [480, 304] width 12 height 13
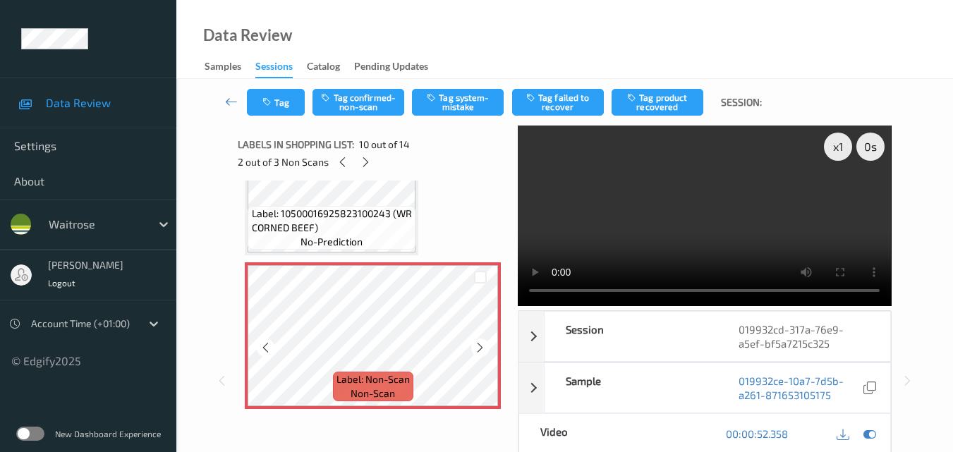
scroll to position [1283, 0]
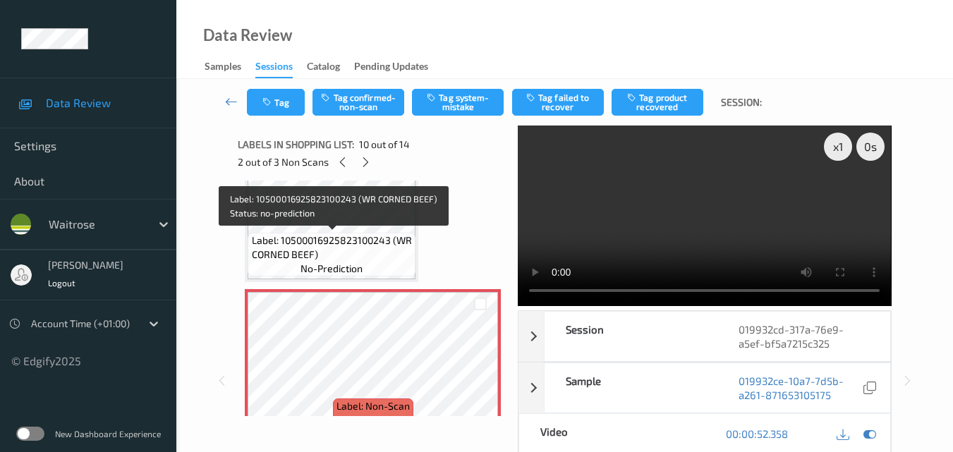
click at [353, 251] on span "Label: 10500016925823100243 (WR CORNED BEEF)" at bounding box center [332, 248] width 161 height 28
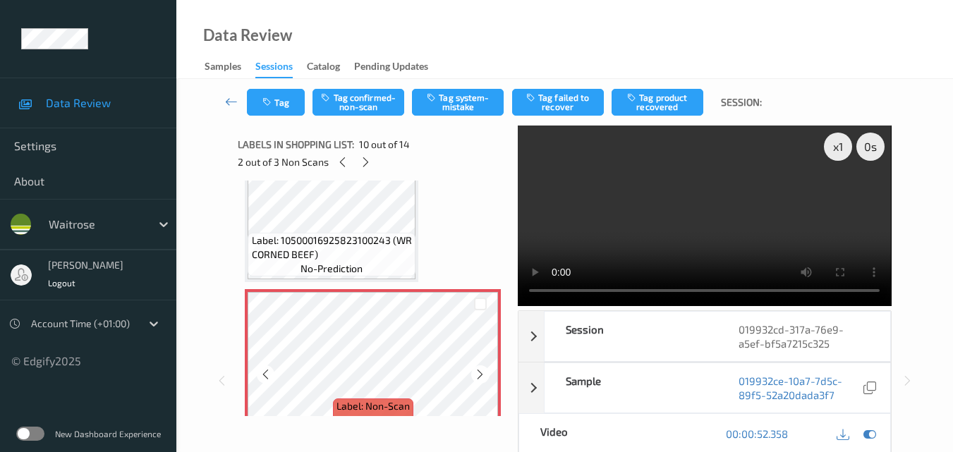
scroll to position [1353, 0]
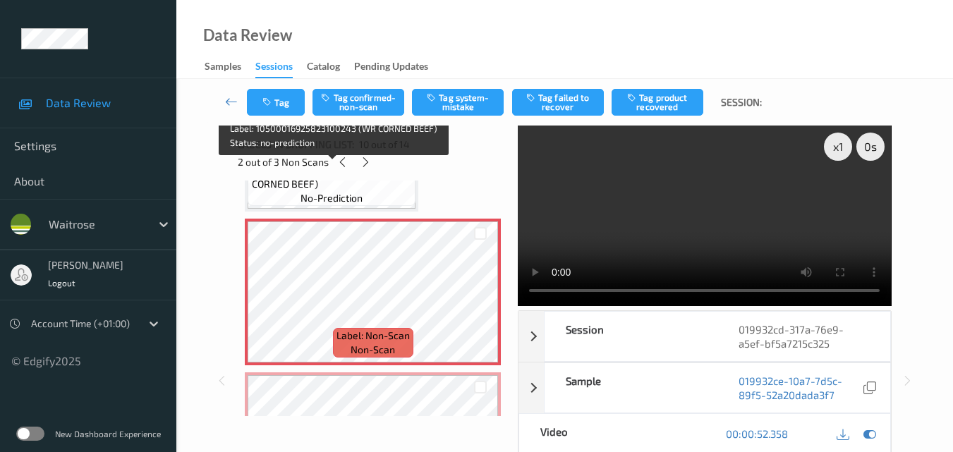
click at [373, 196] on div "Label: 10500016925823100243 (WR CORNED BEEF) no-prediction" at bounding box center [332, 184] width 168 height 44
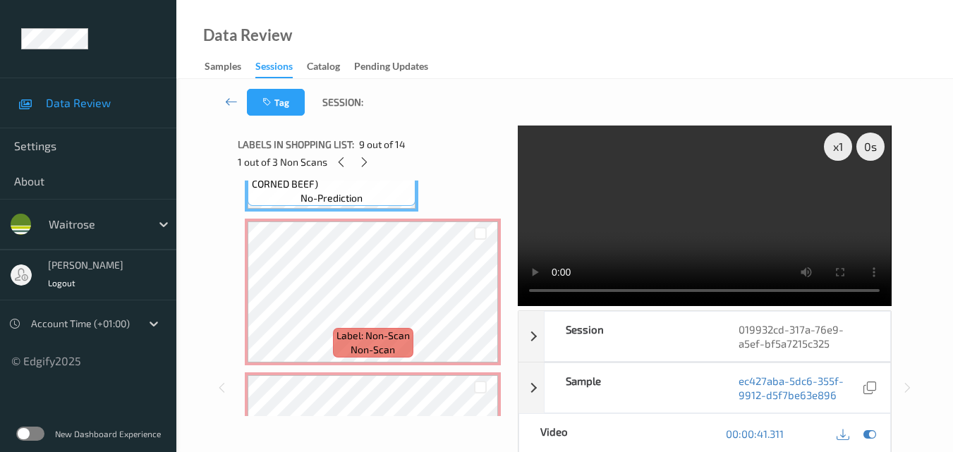
click at [706, 220] on video at bounding box center [704, 216] width 373 height 181
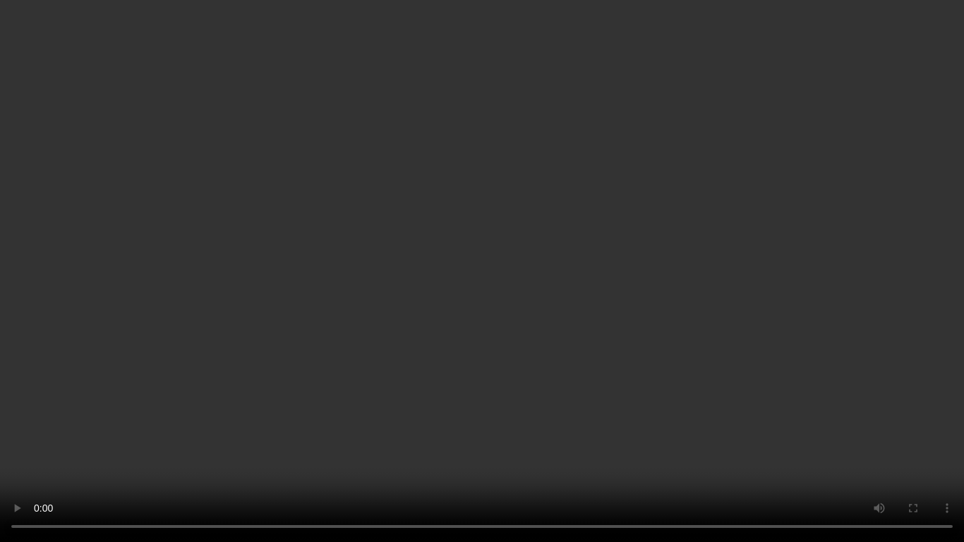
click at [696, 289] on video at bounding box center [482, 271] width 964 height 542
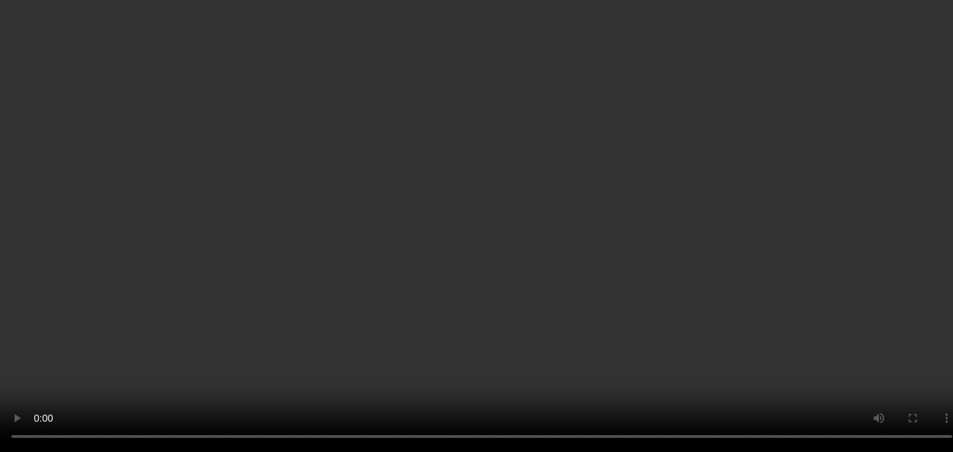
click at [662, 235] on video at bounding box center [476, 226] width 953 height 452
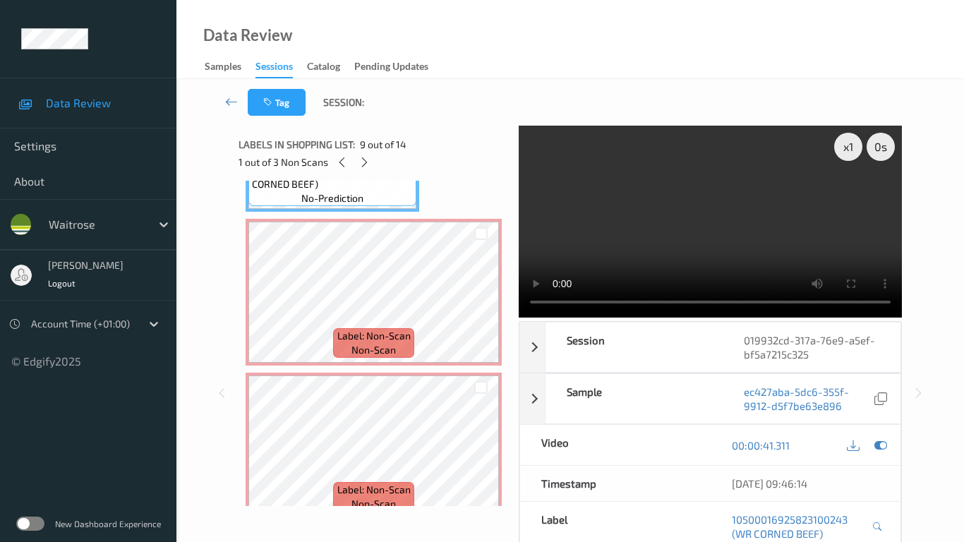
click at [603, 306] on video at bounding box center [710, 222] width 383 height 192
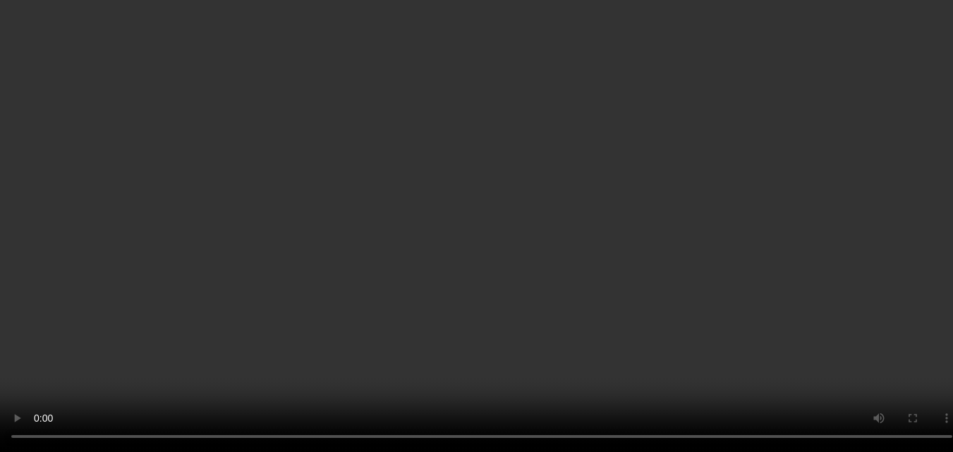
scroll to position [1424, 0]
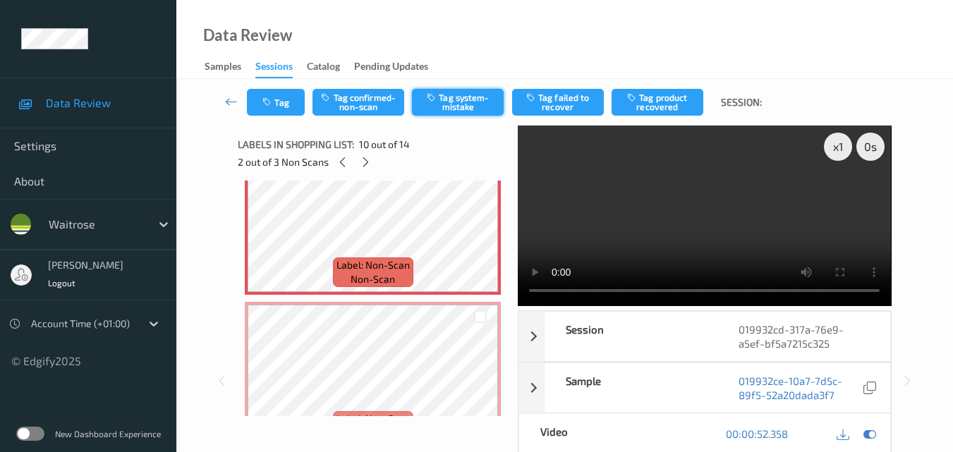
click at [456, 96] on button "Tag system-mistake" at bounding box center [458, 102] width 92 height 27
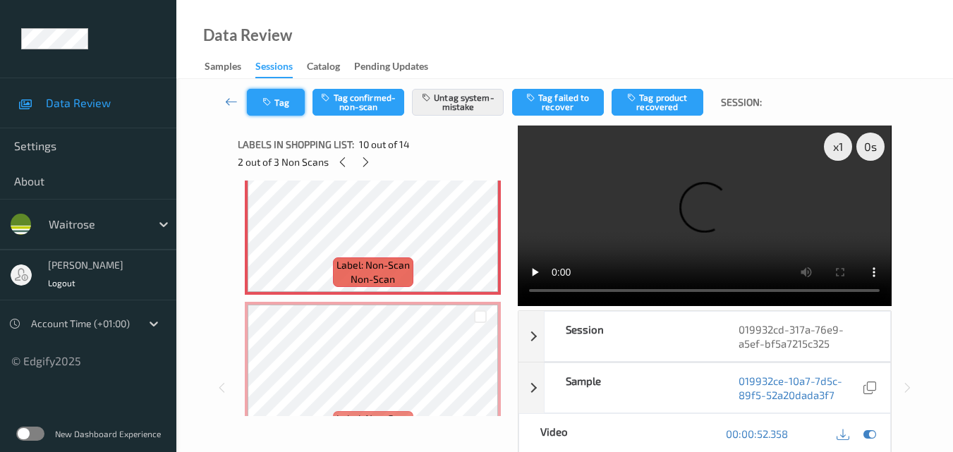
click at [289, 112] on button "Tag" at bounding box center [276, 102] width 58 height 27
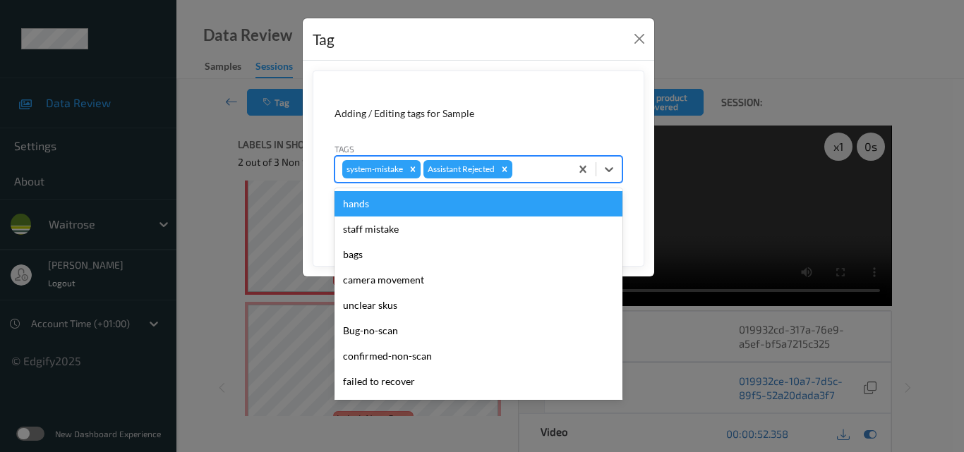
click at [539, 176] on div at bounding box center [539, 169] width 48 height 17
type input "un"
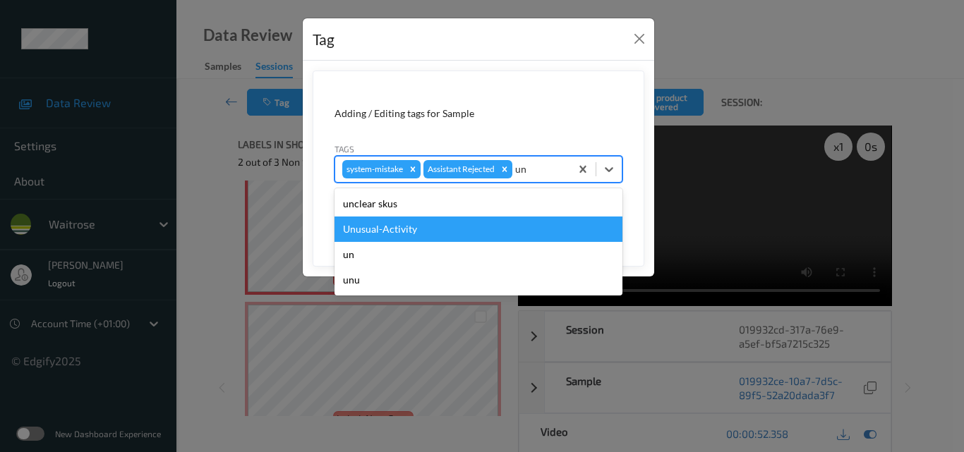
click at [436, 232] on div "Unusual-Activity" at bounding box center [478, 229] width 288 height 25
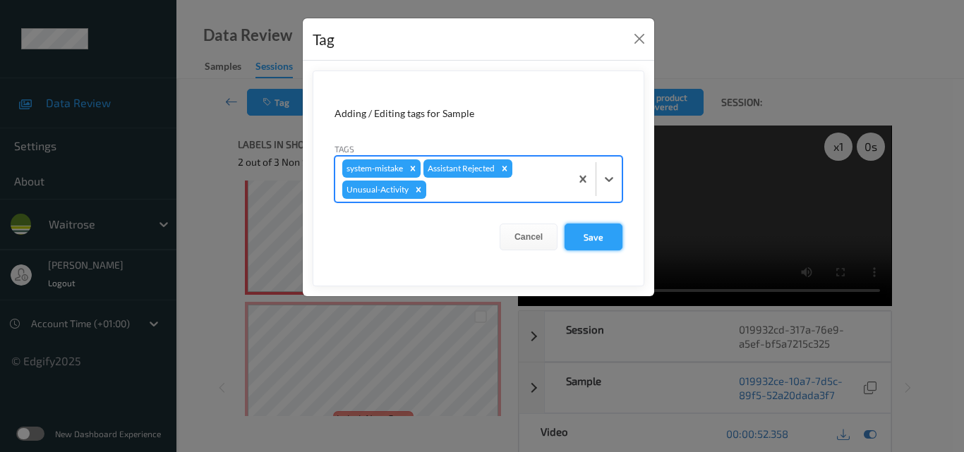
click at [586, 234] on button "Save" at bounding box center [594, 237] width 58 height 27
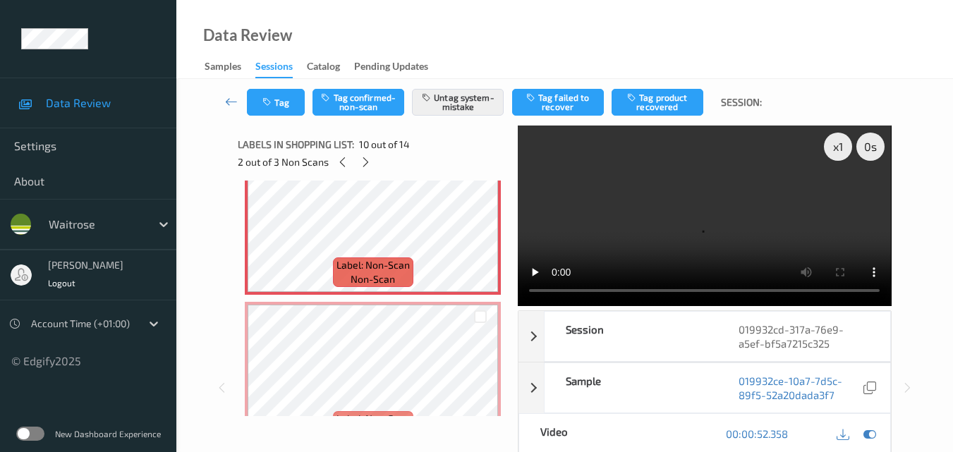
click at [734, 216] on video at bounding box center [704, 216] width 373 height 181
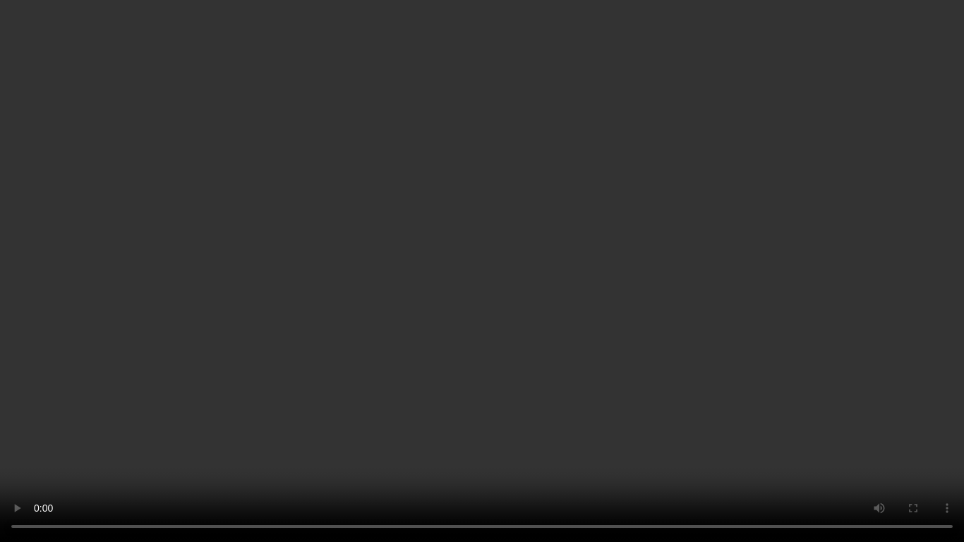
click at [629, 363] on video at bounding box center [482, 271] width 964 height 542
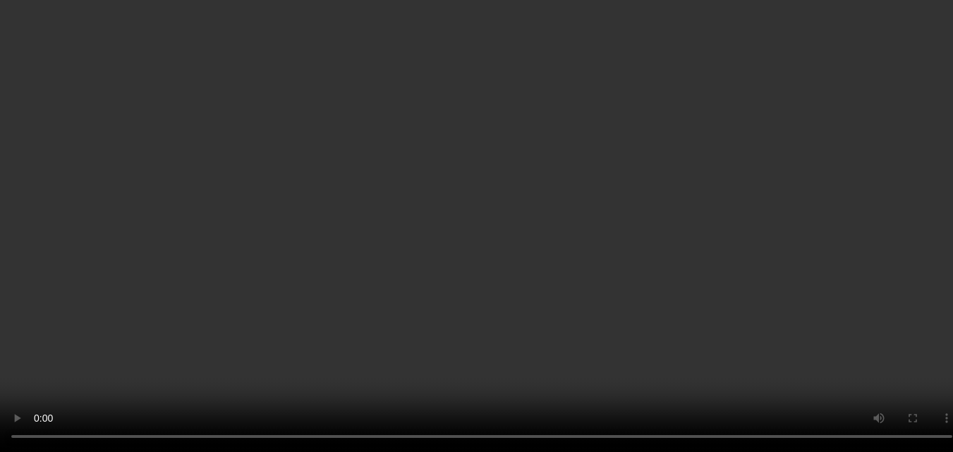
scroll to position [1636, 0]
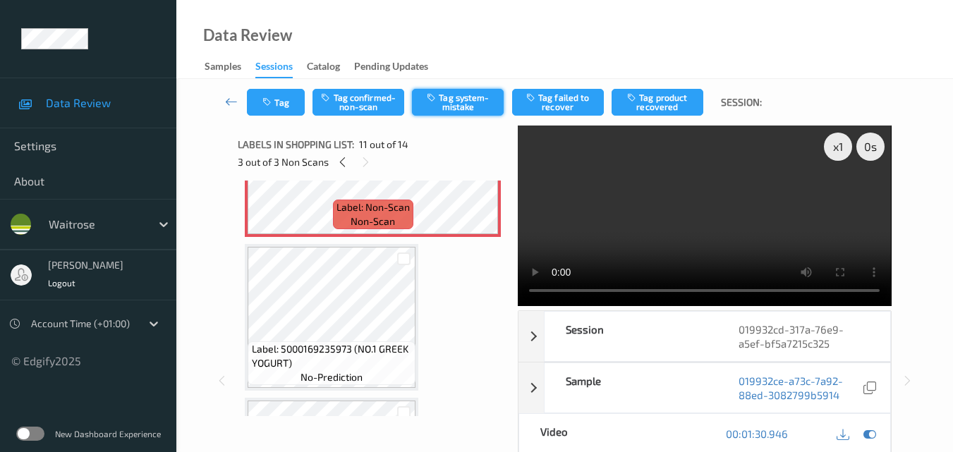
click at [464, 99] on button "Tag system-mistake" at bounding box center [458, 102] width 92 height 27
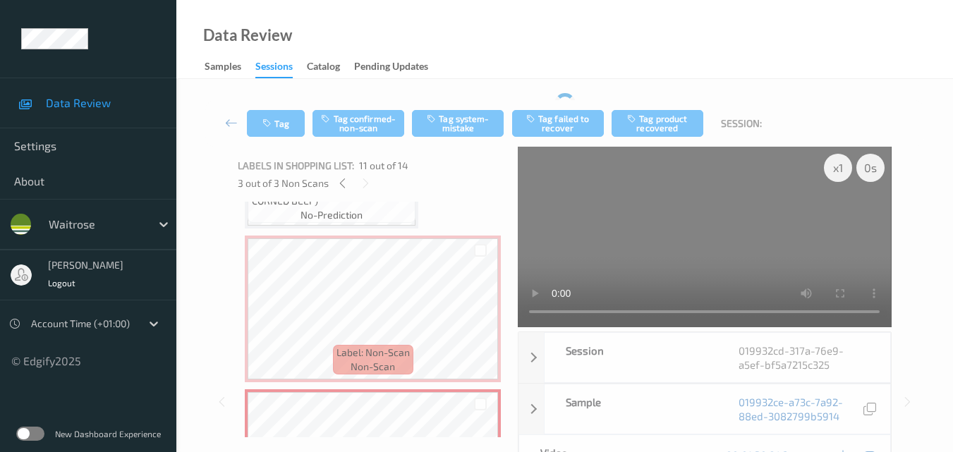
scroll to position [1353, 0]
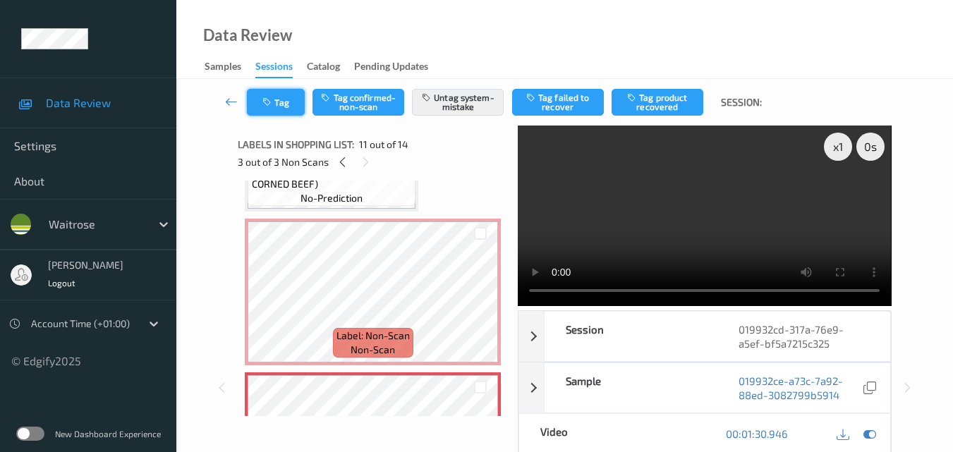
click at [293, 104] on button "Tag" at bounding box center [276, 102] width 58 height 27
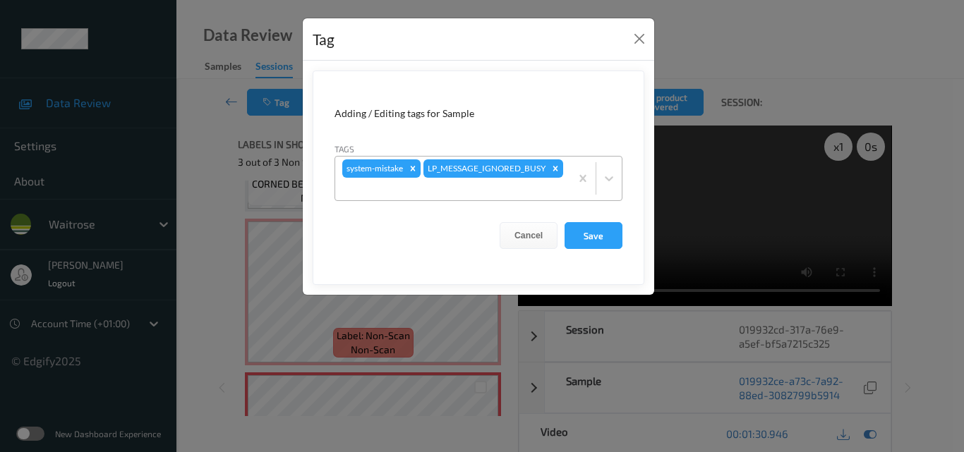
click at [504, 179] on div "system-mistake LP_MESSAGE_IGNORED_BUSY" at bounding box center [452, 179] width 235 height 44
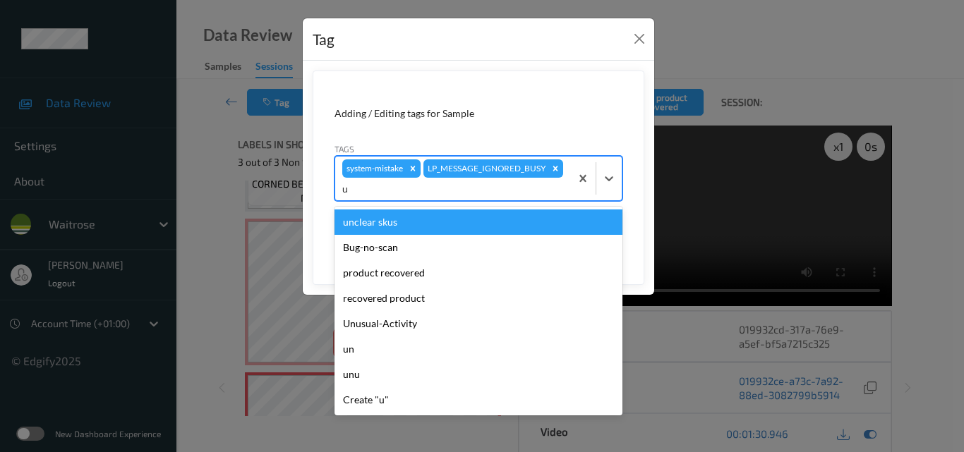
type input "un"
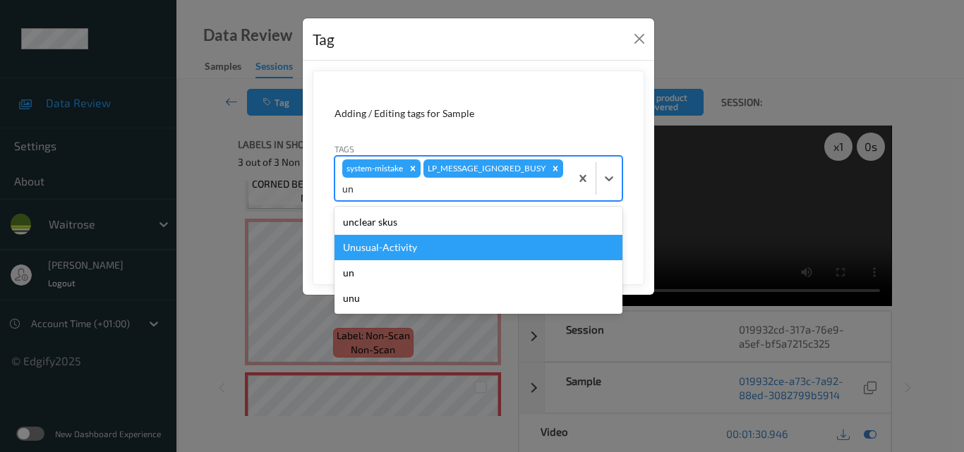
click at [423, 239] on div "Unusual-Activity" at bounding box center [478, 247] width 288 height 25
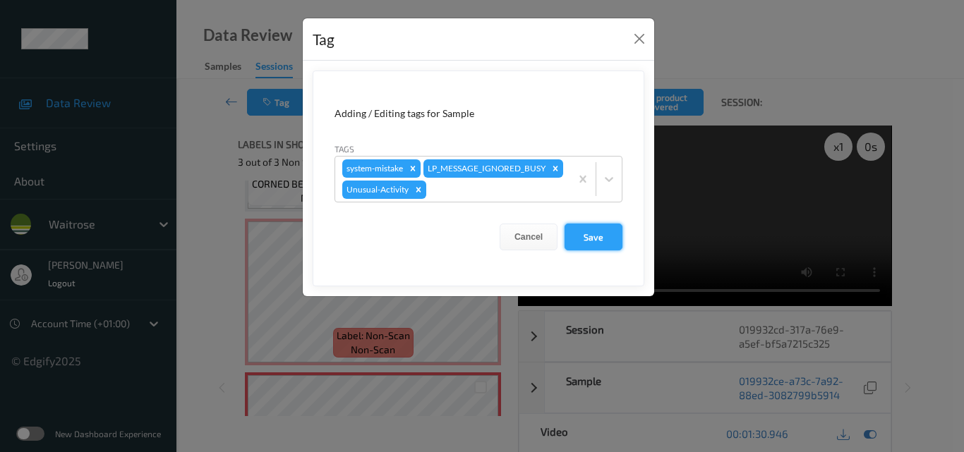
click at [603, 251] on button "Save" at bounding box center [594, 237] width 58 height 27
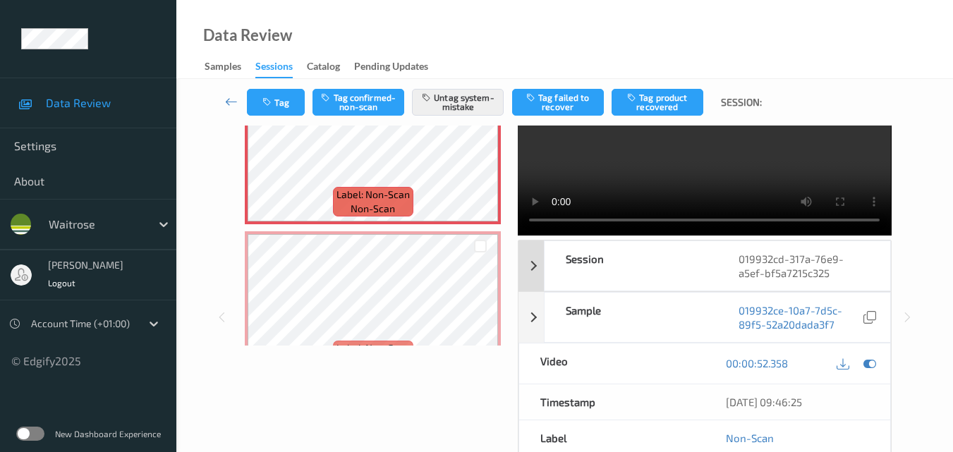
scroll to position [212, 0]
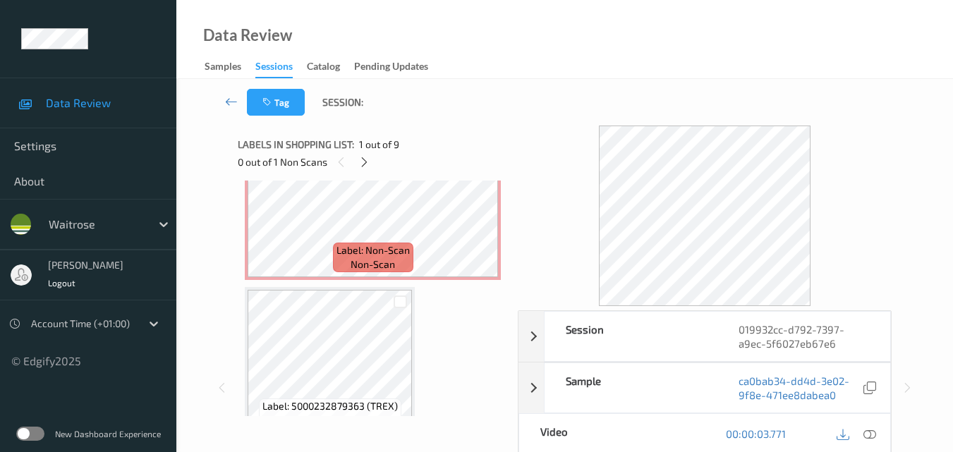
scroll to position [212, 0]
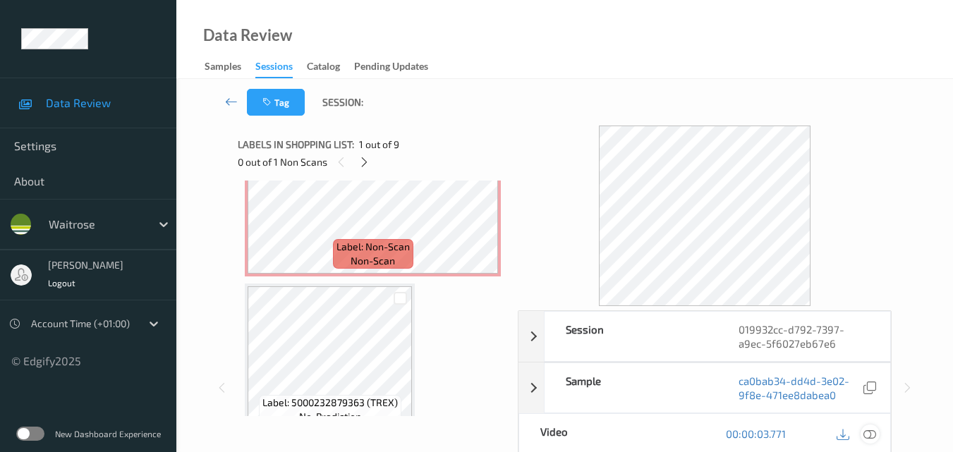
click at [872, 432] on icon at bounding box center [870, 434] width 13 height 13
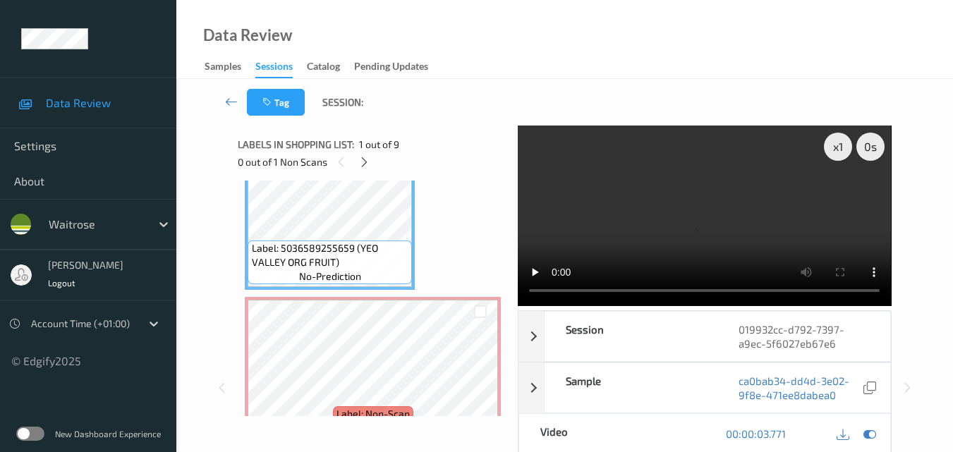
scroll to position [71, 0]
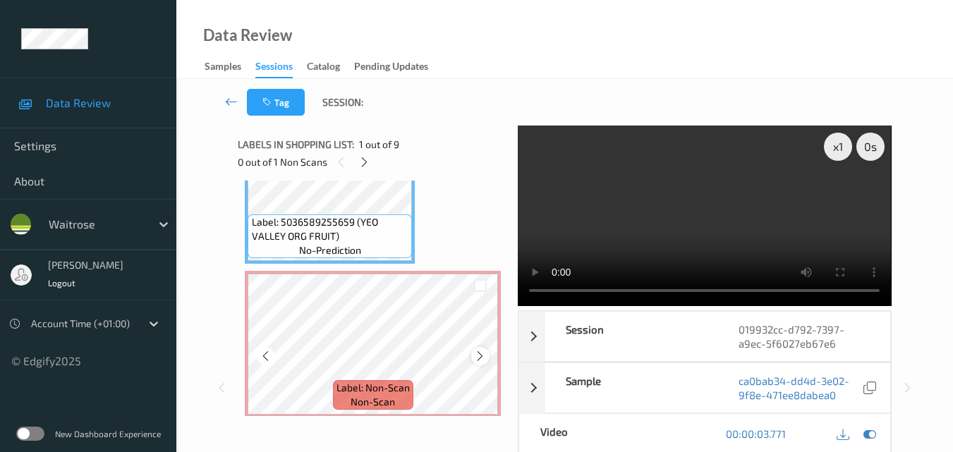
click at [479, 358] on icon at bounding box center [480, 356] width 12 height 13
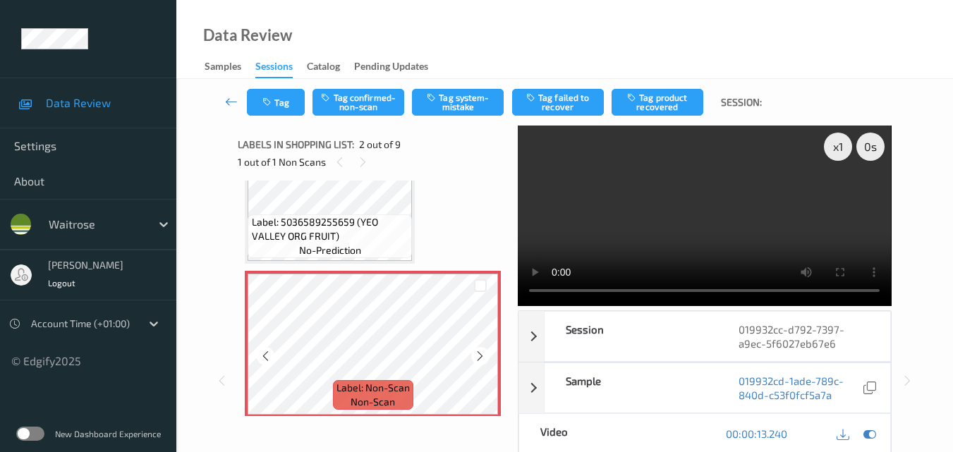
click at [479, 358] on icon at bounding box center [480, 356] width 12 height 13
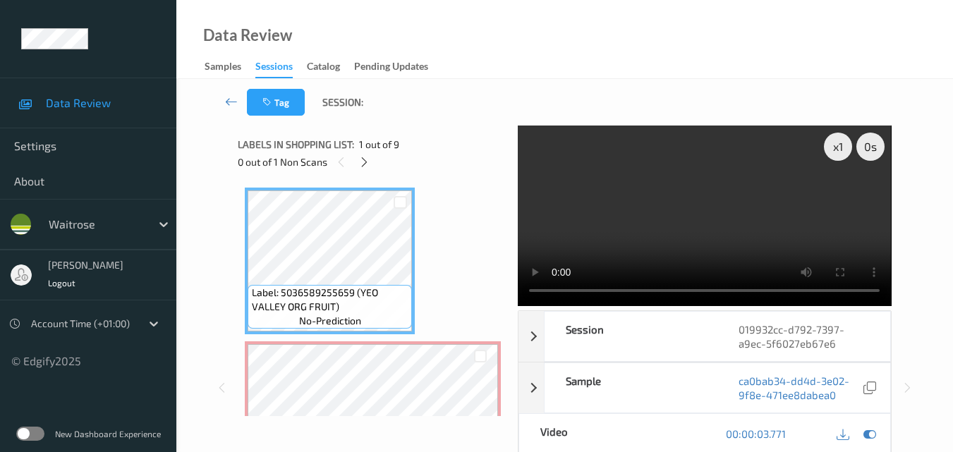
click at [744, 224] on video at bounding box center [704, 216] width 373 height 181
click at [696, 213] on video at bounding box center [704, 216] width 373 height 181
click at [771, 231] on video at bounding box center [704, 216] width 373 height 181
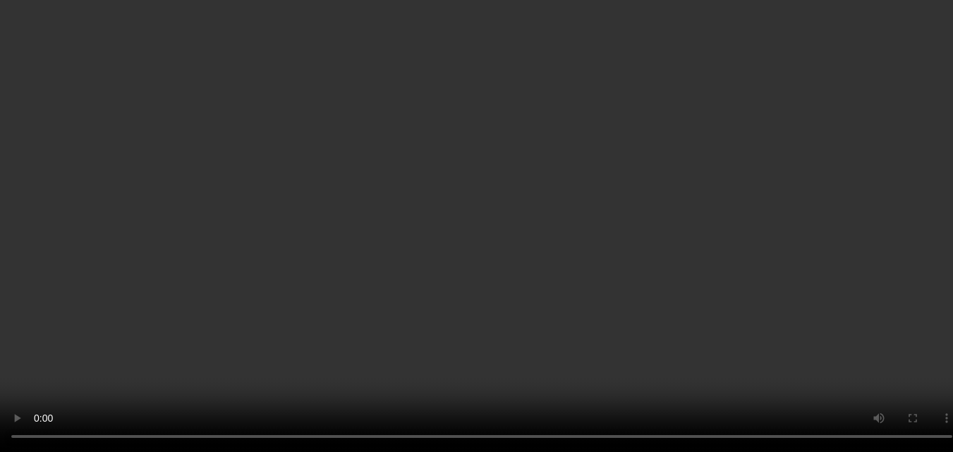
scroll to position [353, 0]
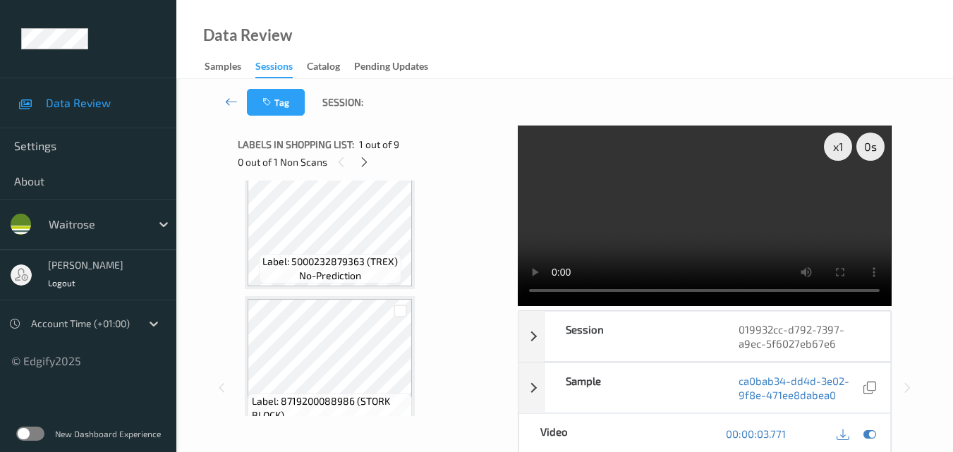
click at [730, 226] on video at bounding box center [704, 216] width 373 height 181
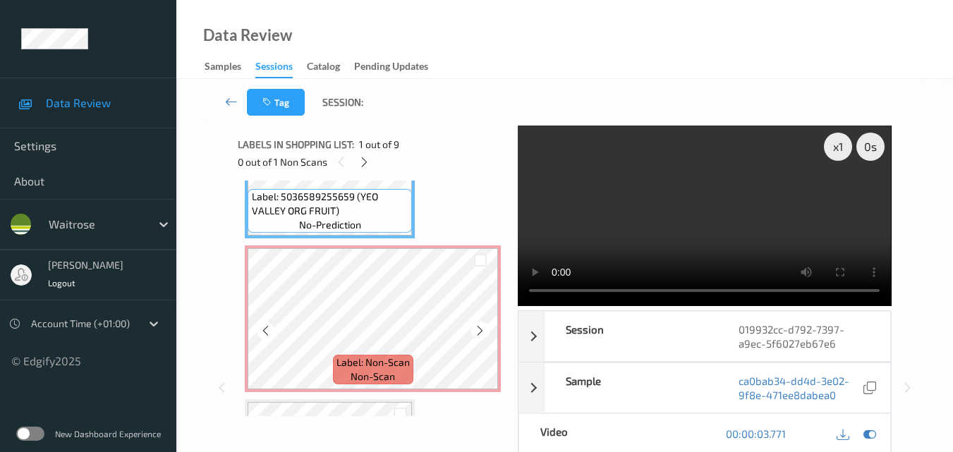
scroll to position [71, 0]
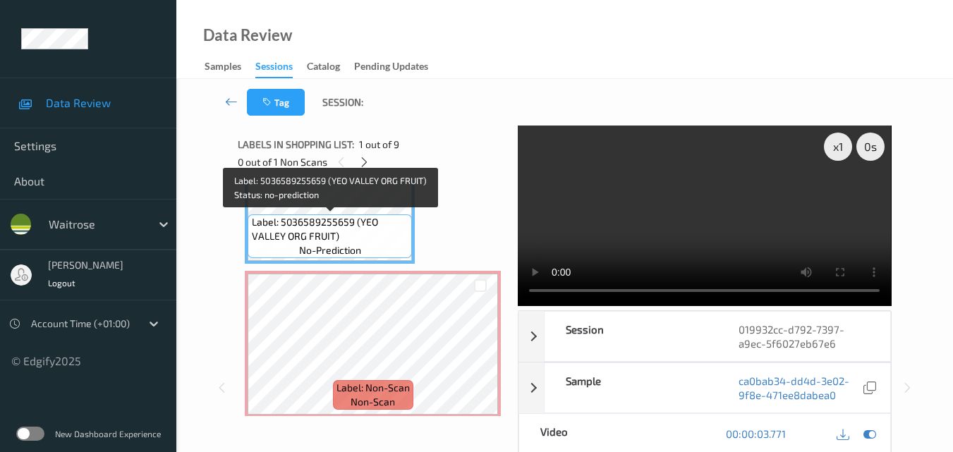
click at [355, 235] on span "Label: 5036589255659 (YEO VALLEY ORG FRUIT)" at bounding box center [330, 229] width 157 height 28
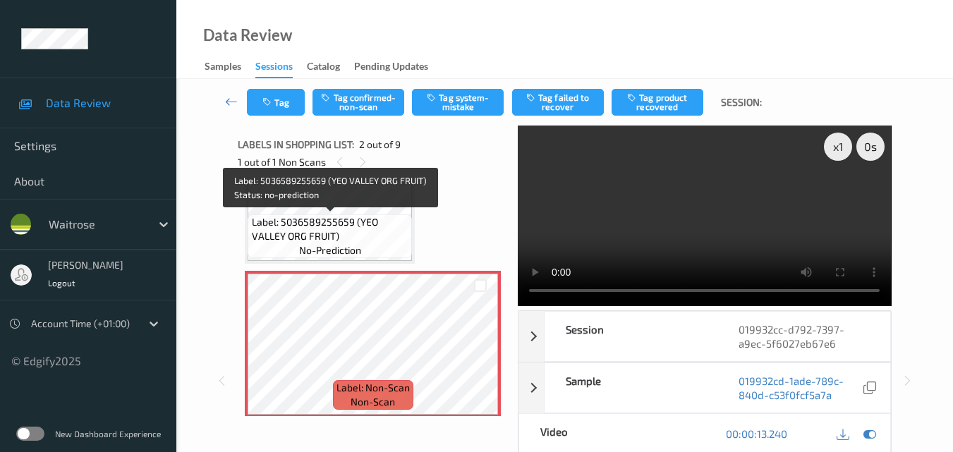
click at [356, 243] on span "no-prediction" at bounding box center [330, 250] width 62 height 14
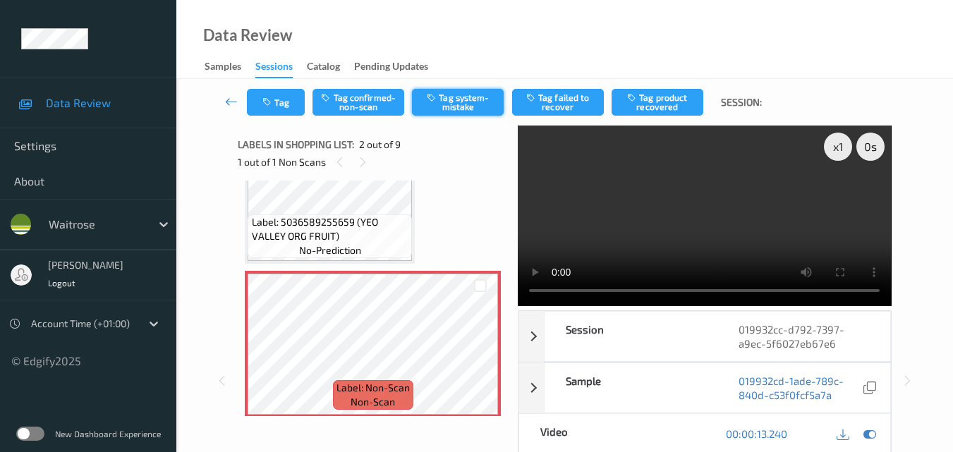
click at [458, 99] on button "Tag system-mistake" at bounding box center [458, 102] width 92 height 27
click at [291, 103] on button "Tag" at bounding box center [276, 102] width 58 height 27
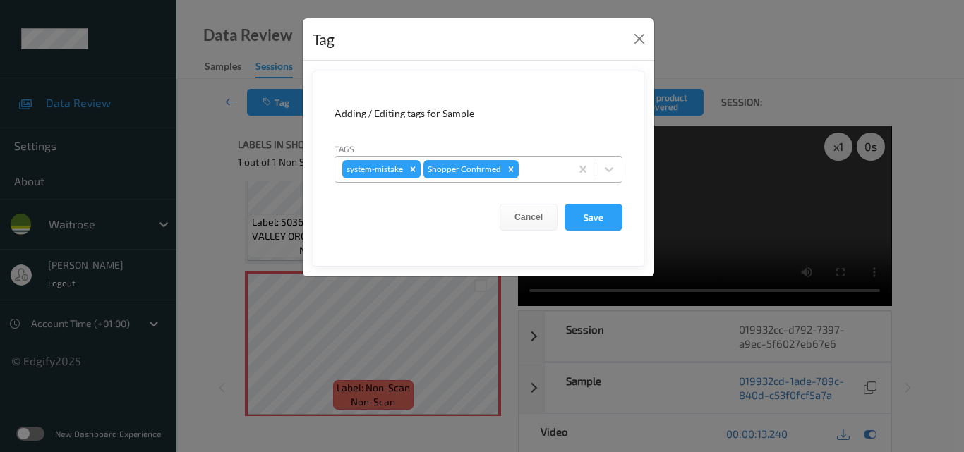
click at [536, 169] on div at bounding box center [542, 169] width 42 height 17
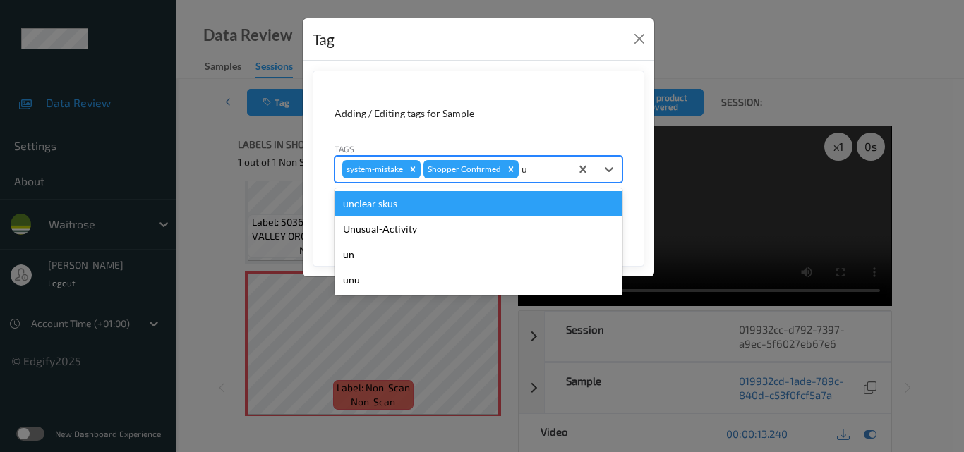
type input "un"
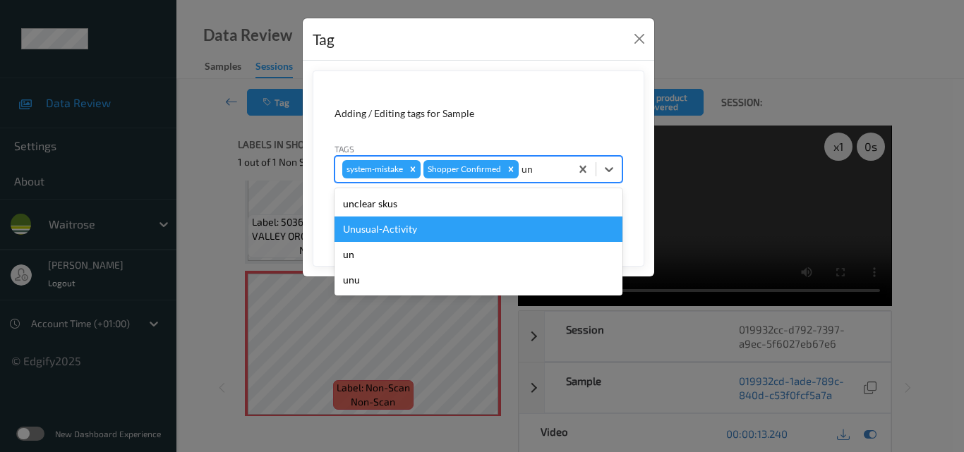
click at [478, 224] on div "Unusual-Activity" at bounding box center [478, 229] width 288 height 25
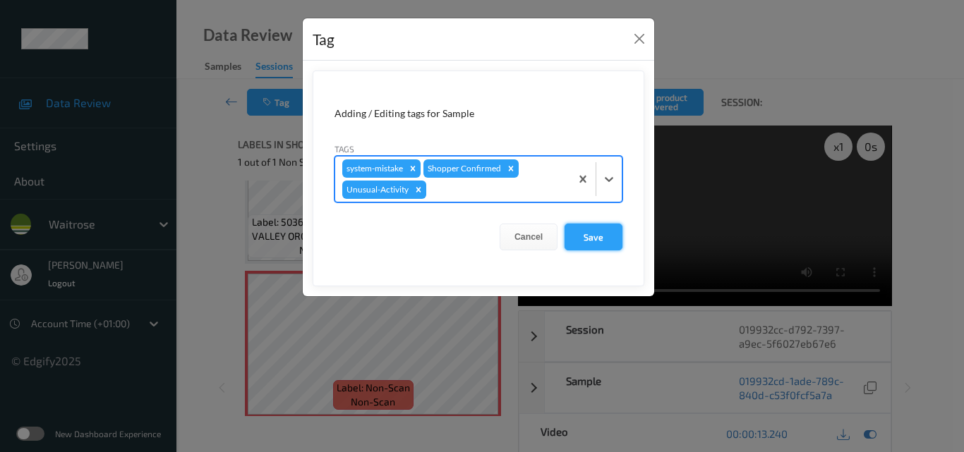
click at [607, 240] on button "Save" at bounding box center [594, 237] width 58 height 27
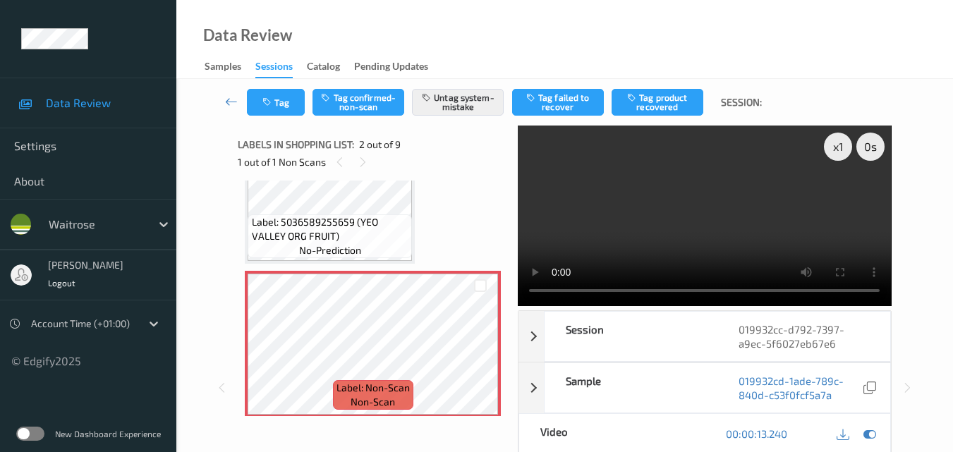
scroll to position [141, 0]
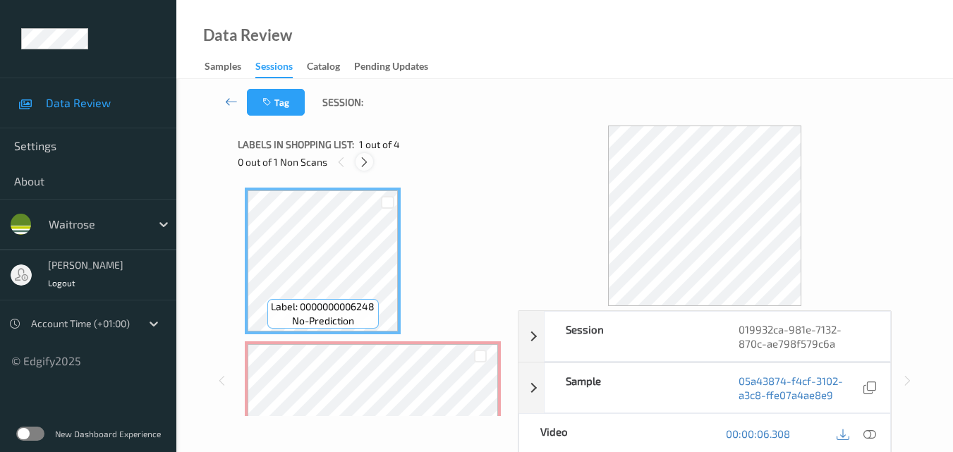
click at [366, 159] on icon at bounding box center [364, 162] width 12 height 13
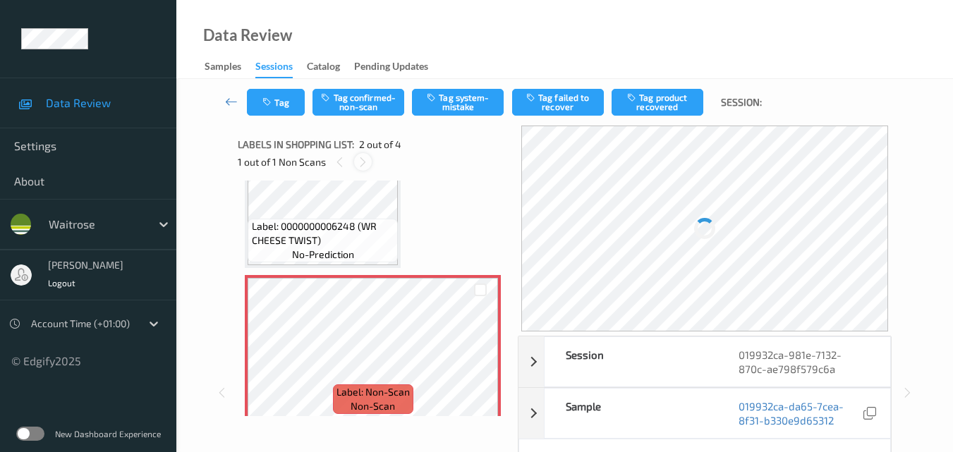
scroll to position [148, 0]
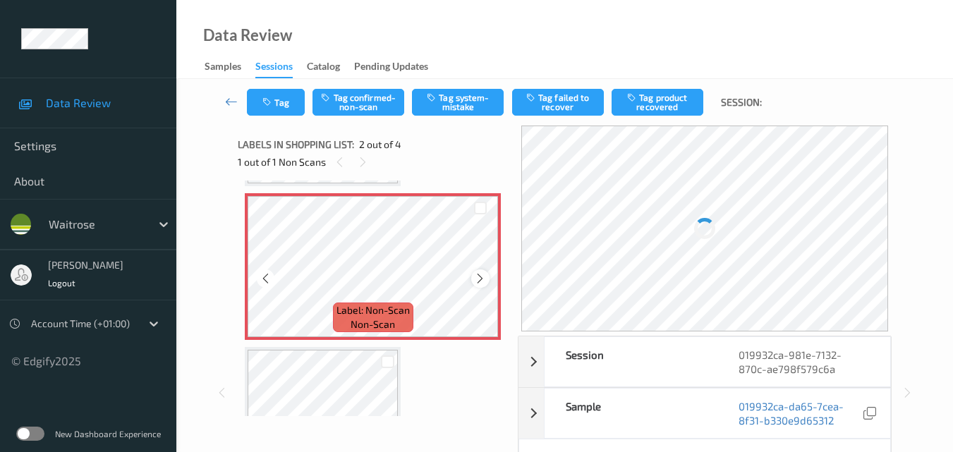
click at [478, 275] on icon at bounding box center [480, 278] width 12 height 13
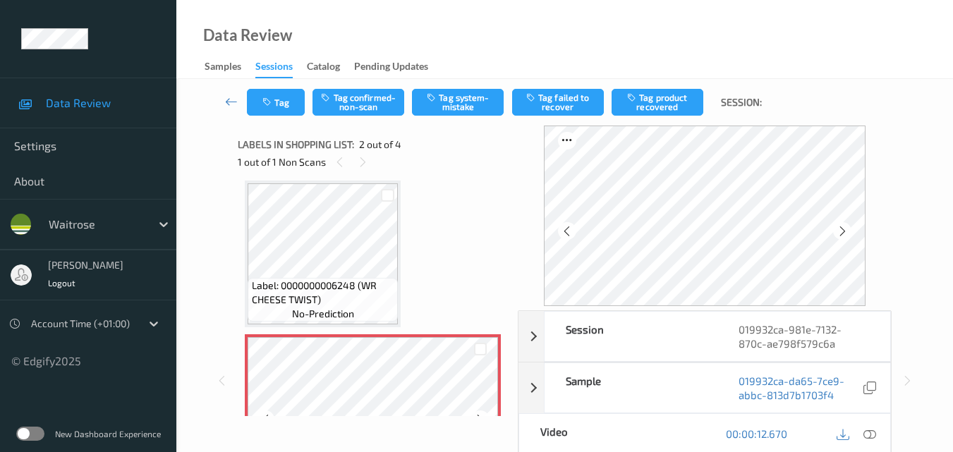
scroll to position [78, 0]
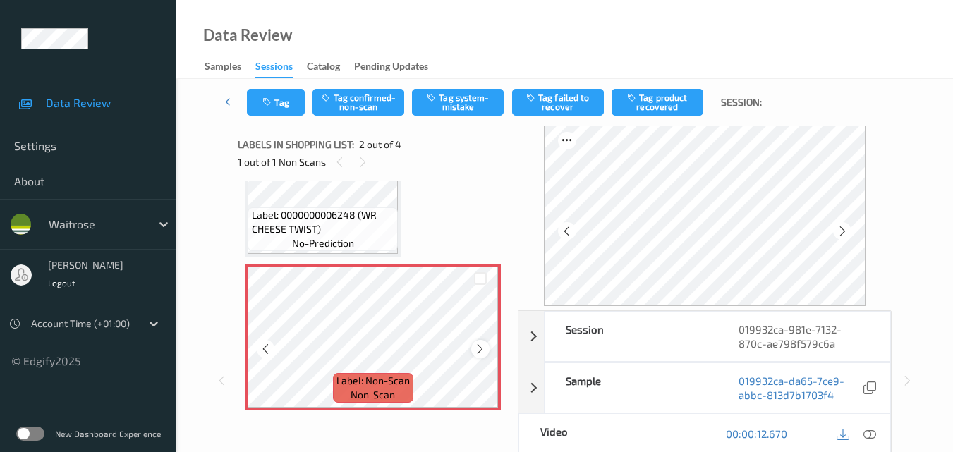
click at [485, 349] on icon at bounding box center [480, 349] width 12 height 13
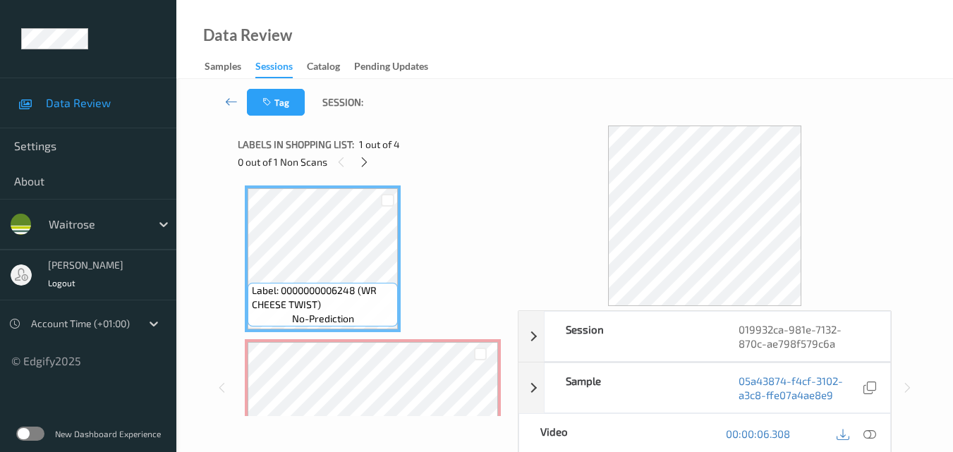
scroll to position [0, 0]
click at [872, 435] on icon at bounding box center [870, 434] width 13 height 13
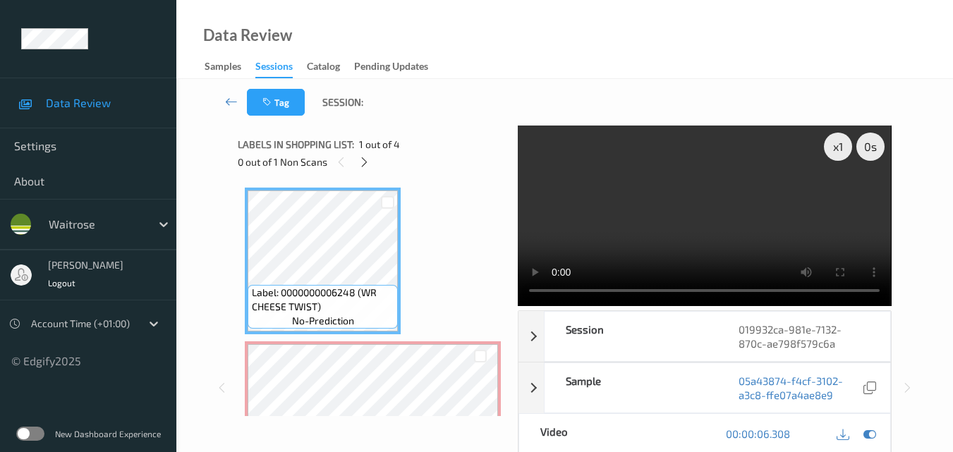
click at [711, 198] on video at bounding box center [704, 216] width 373 height 181
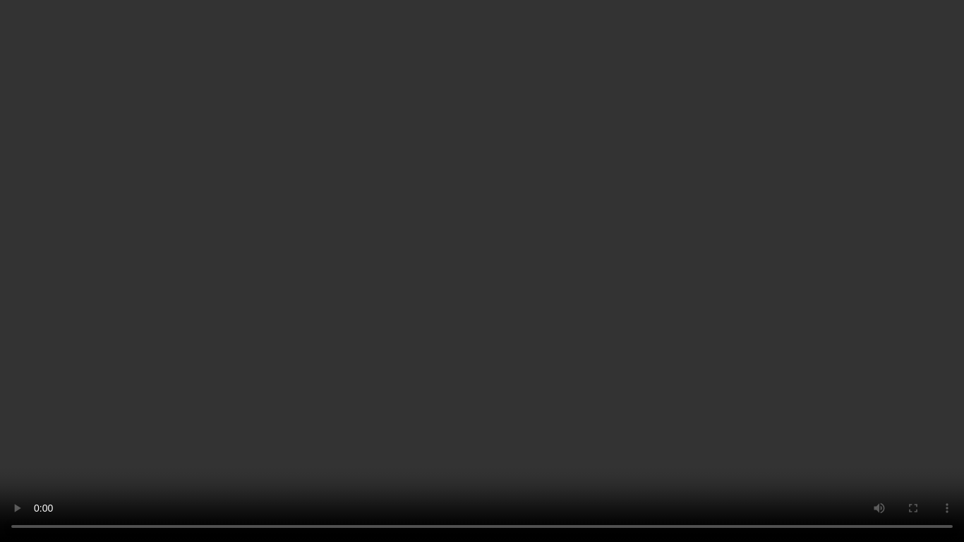
click at [795, 320] on video at bounding box center [482, 271] width 964 height 542
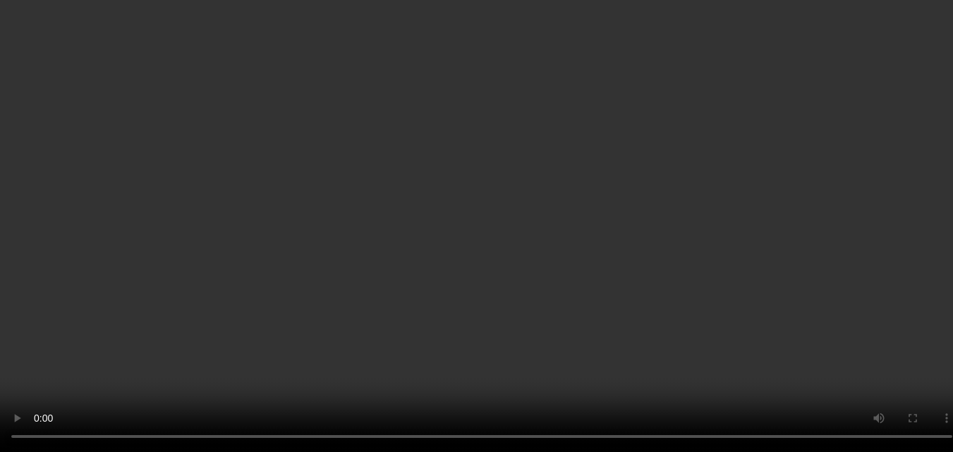
scroll to position [141, 0]
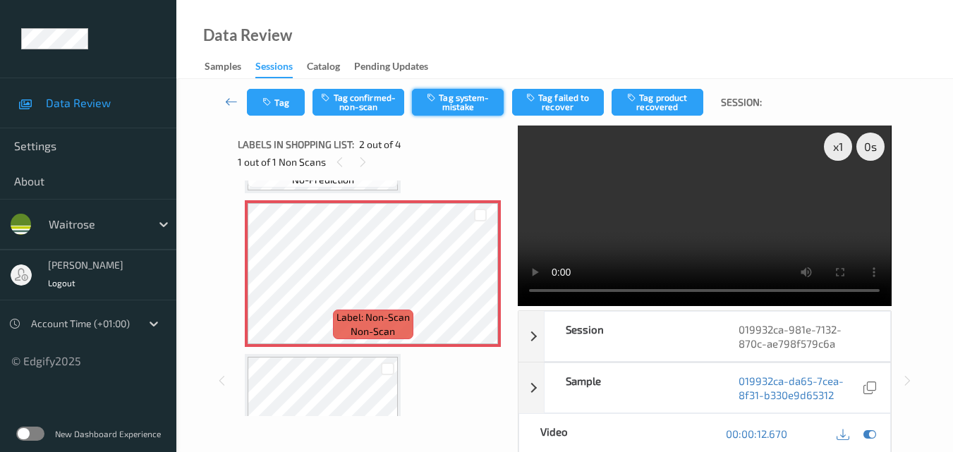
click at [460, 110] on button "Tag system-mistake" at bounding box center [458, 102] width 92 height 27
click at [267, 101] on icon "button" at bounding box center [269, 102] width 12 height 10
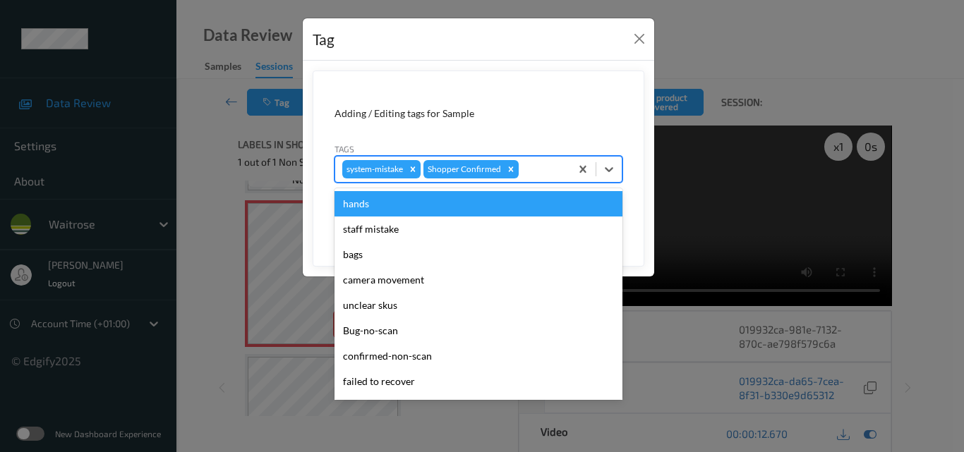
click at [545, 175] on div at bounding box center [542, 169] width 42 height 17
type input "un"
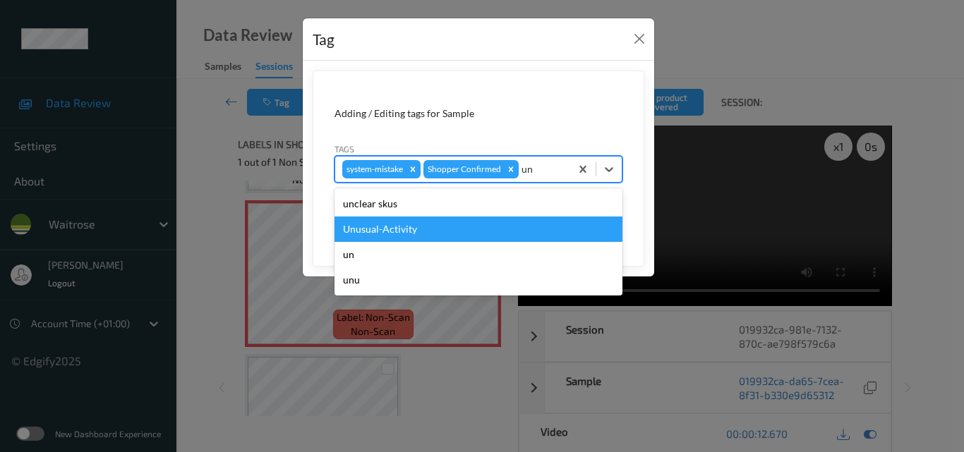
click at [472, 224] on div "Unusual-Activity" at bounding box center [478, 229] width 288 height 25
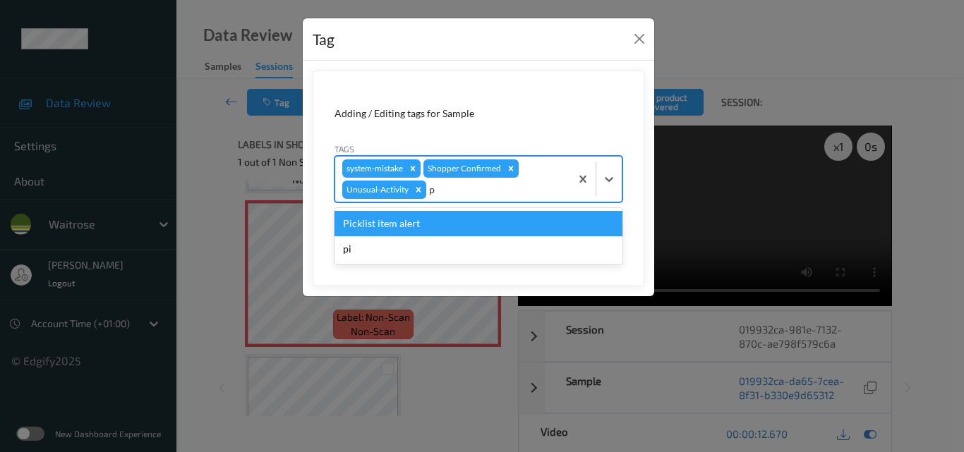
type input "pi"
click at [472, 224] on div "Picklist item alert" at bounding box center [478, 223] width 288 height 25
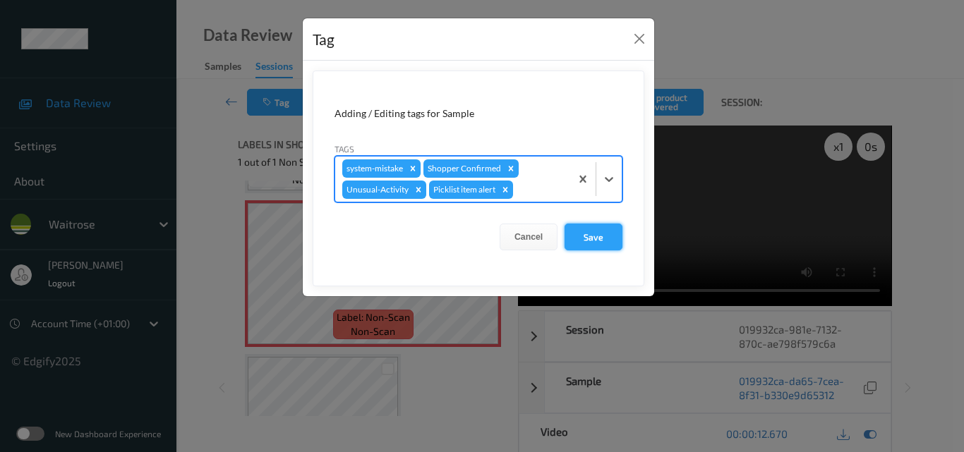
click at [602, 236] on button "Save" at bounding box center [594, 237] width 58 height 27
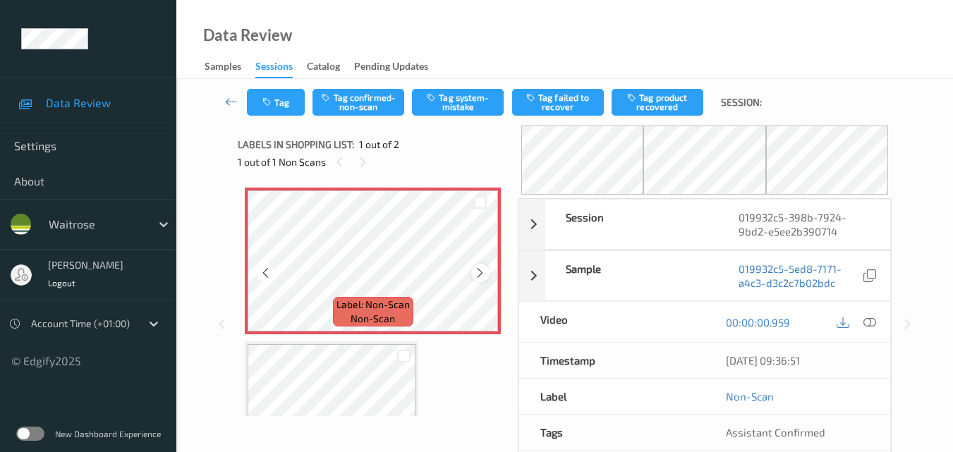
click at [478, 270] on icon at bounding box center [480, 273] width 12 height 13
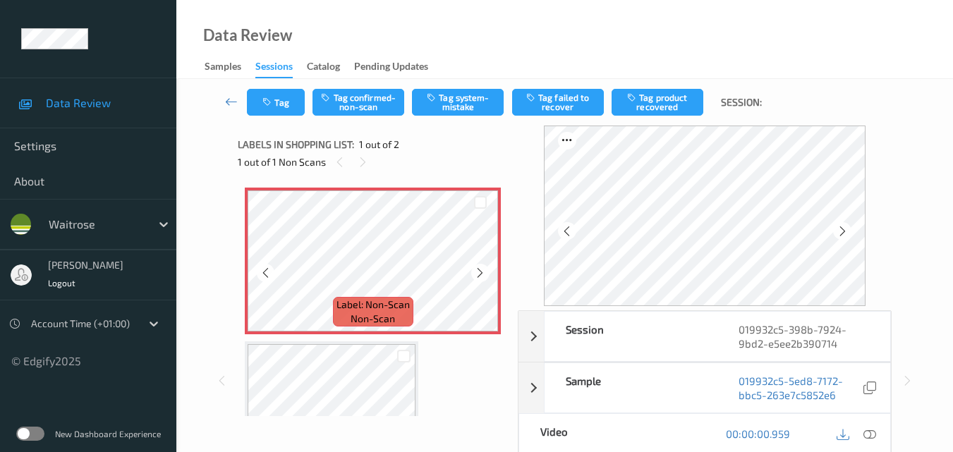
click at [478, 270] on icon at bounding box center [480, 273] width 12 height 13
click at [869, 433] on icon at bounding box center [870, 434] width 13 height 13
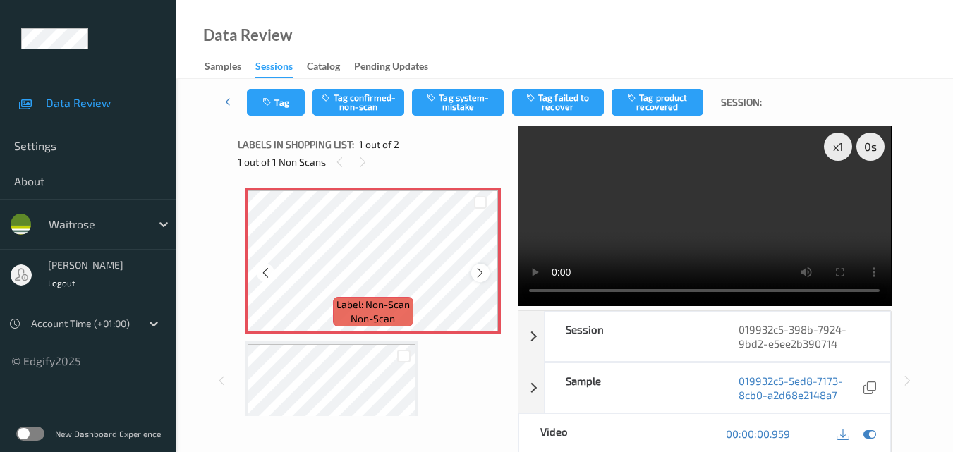
click at [478, 273] on icon at bounding box center [480, 273] width 12 height 13
click at [478, 275] on icon at bounding box center [480, 273] width 12 height 13
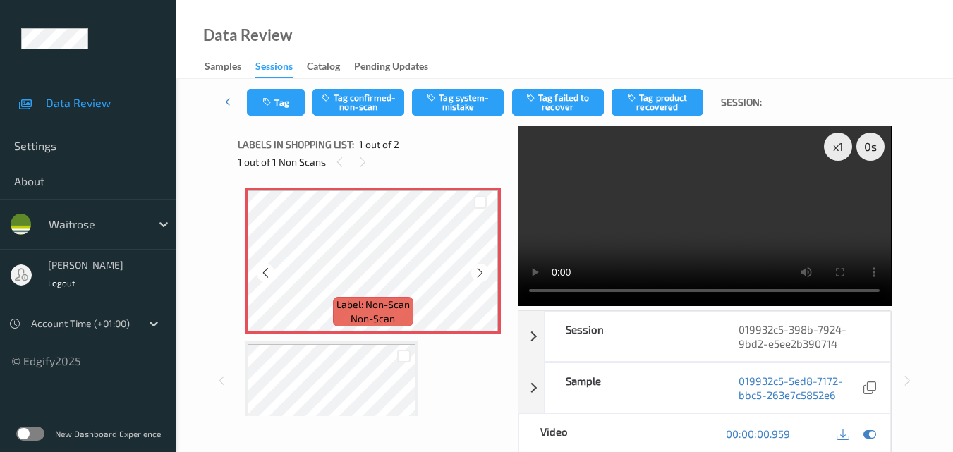
click at [478, 275] on icon at bounding box center [480, 273] width 12 height 13
click at [477, 271] on icon at bounding box center [480, 273] width 12 height 13
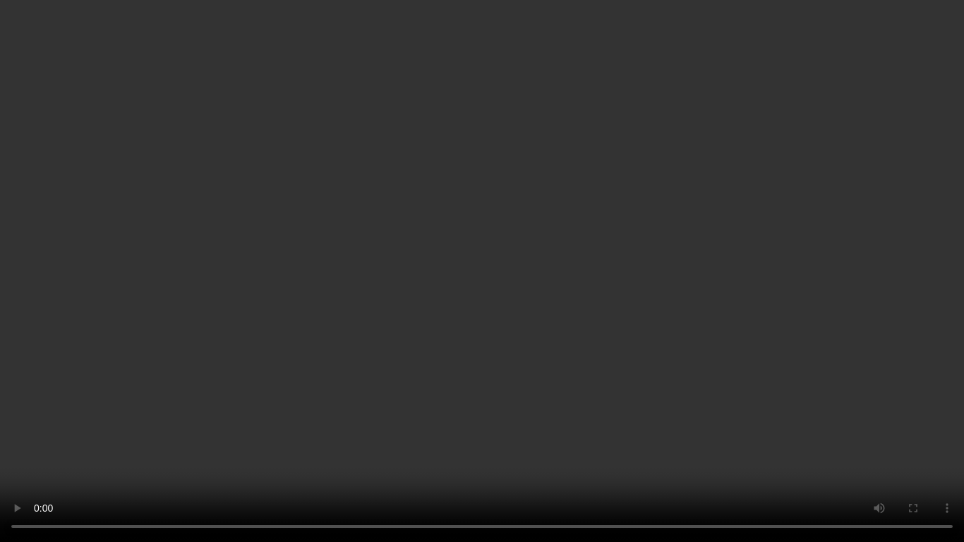
click at [634, 296] on video at bounding box center [482, 271] width 964 height 542
click at [675, 317] on video at bounding box center [482, 271] width 964 height 542
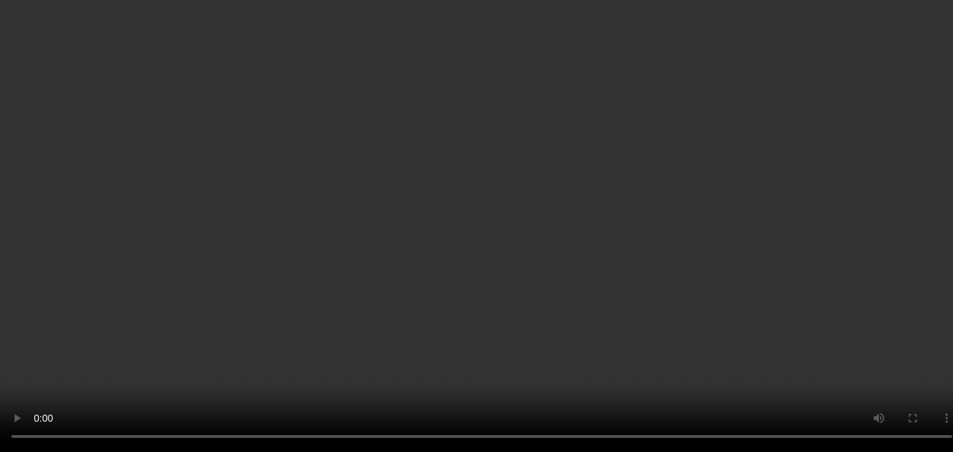
scroll to position [8, 0]
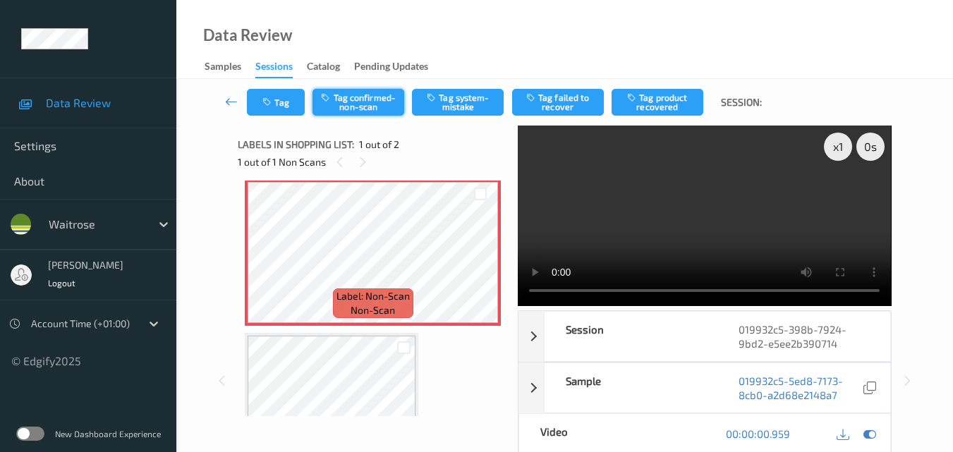
click at [366, 102] on button "Tag confirmed-non-scan" at bounding box center [359, 102] width 92 height 27
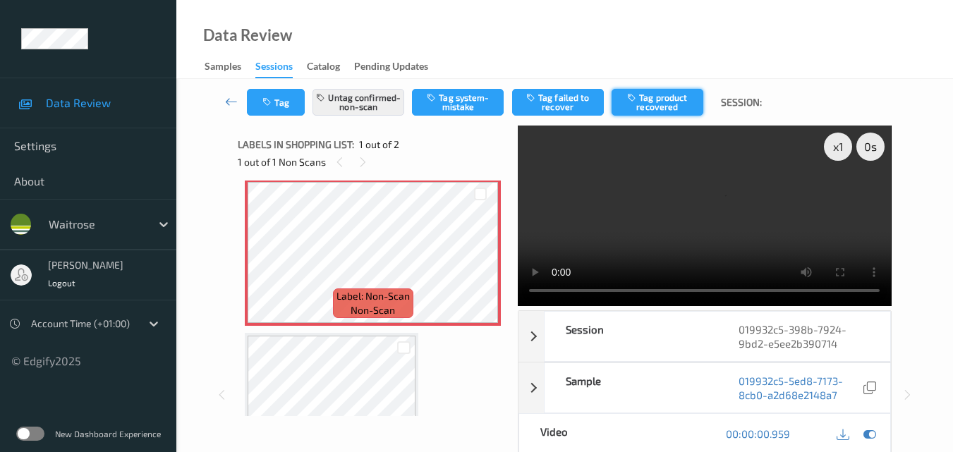
click at [661, 104] on button "Tag product recovered" at bounding box center [658, 102] width 92 height 27
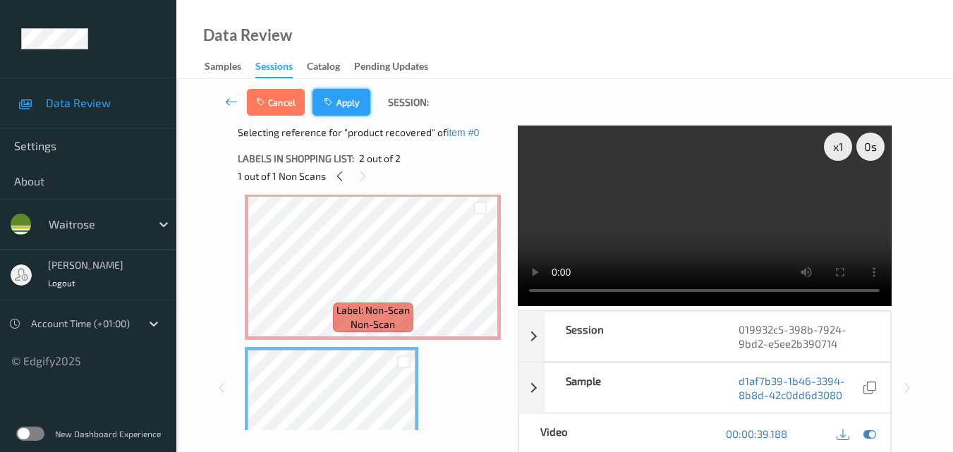
click at [347, 109] on button "Apply" at bounding box center [342, 102] width 58 height 27
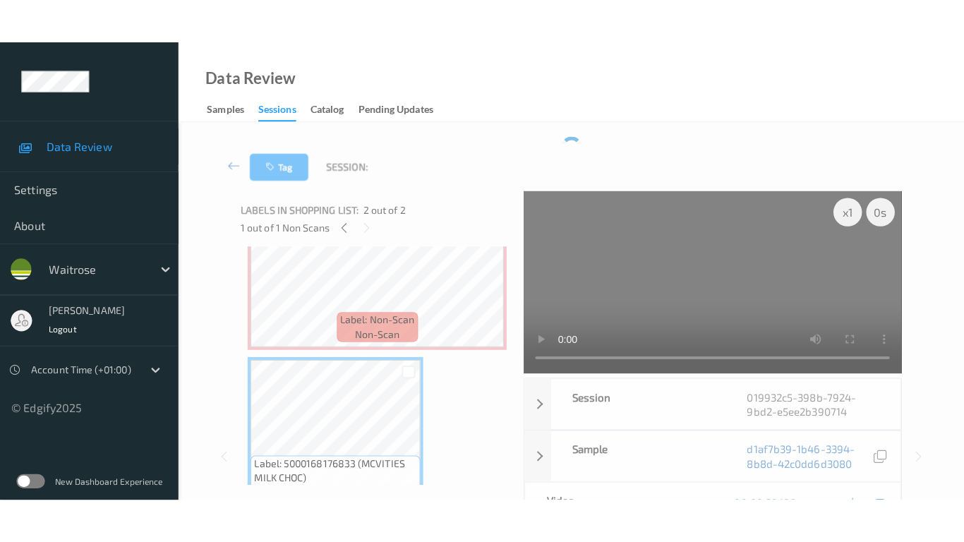
scroll to position [79, 0]
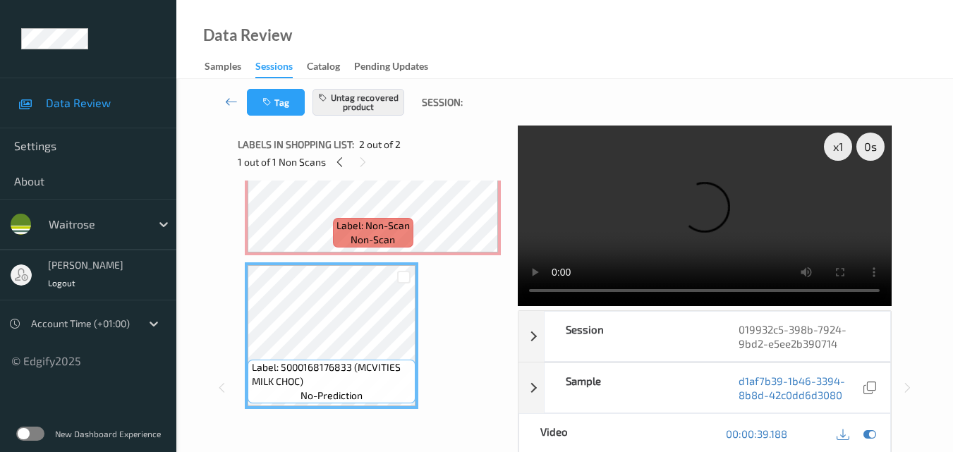
click at [637, 190] on video at bounding box center [704, 216] width 373 height 181
click at [842, 147] on div "x 1" at bounding box center [838, 147] width 28 height 28
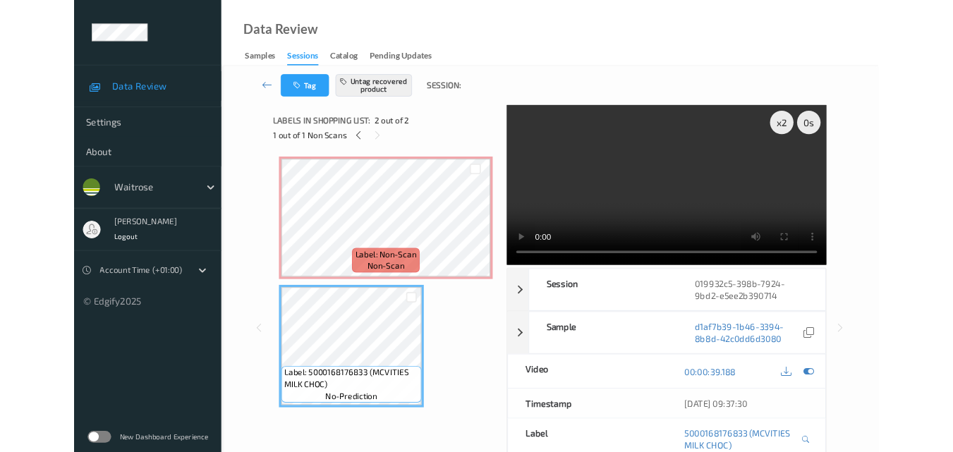
scroll to position [0, 0]
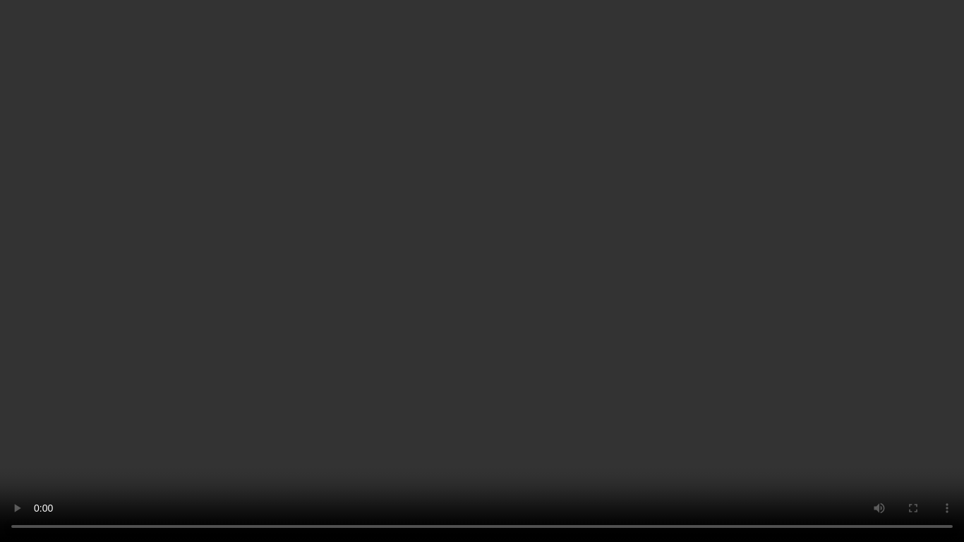
click at [729, 350] on video at bounding box center [482, 271] width 964 height 542
click at [778, 361] on video at bounding box center [482, 271] width 964 height 542
click at [570, 299] on video at bounding box center [482, 271] width 964 height 542
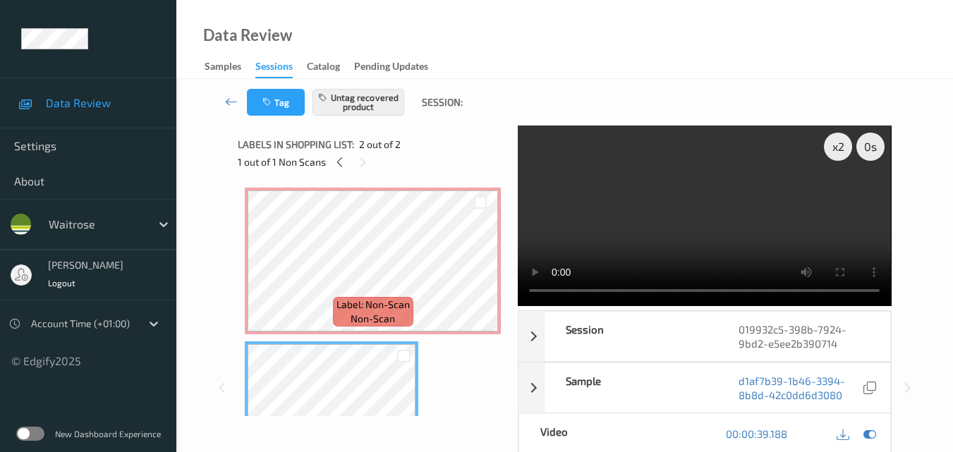
click at [732, 214] on video at bounding box center [704, 216] width 373 height 181
click at [836, 146] on div "x 2" at bounding box center [838, 147] width 28 height 28
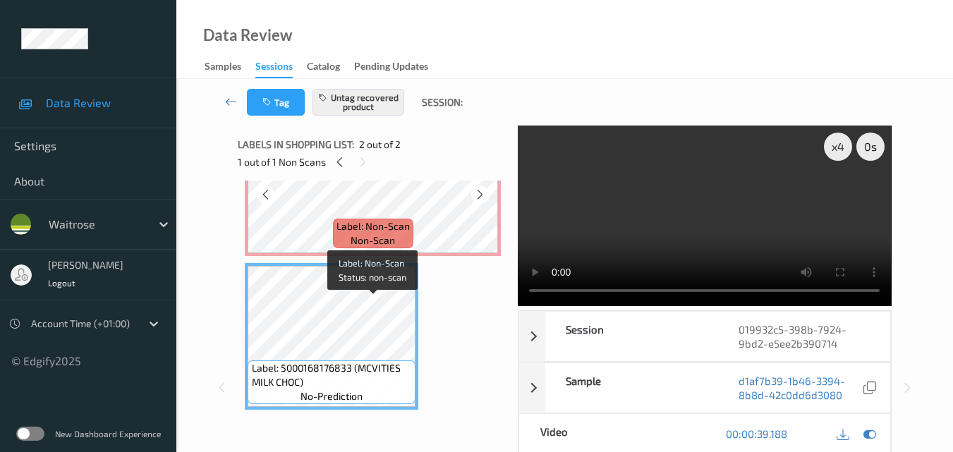
scroll to position [79, 0]
click at [470, 317] on div "Label: Non-Scan non-scan Label: Non-Scan non-scan Label: Non-Scan non-scan Labe…" at bounding box center [373, 259] width 256 height 301
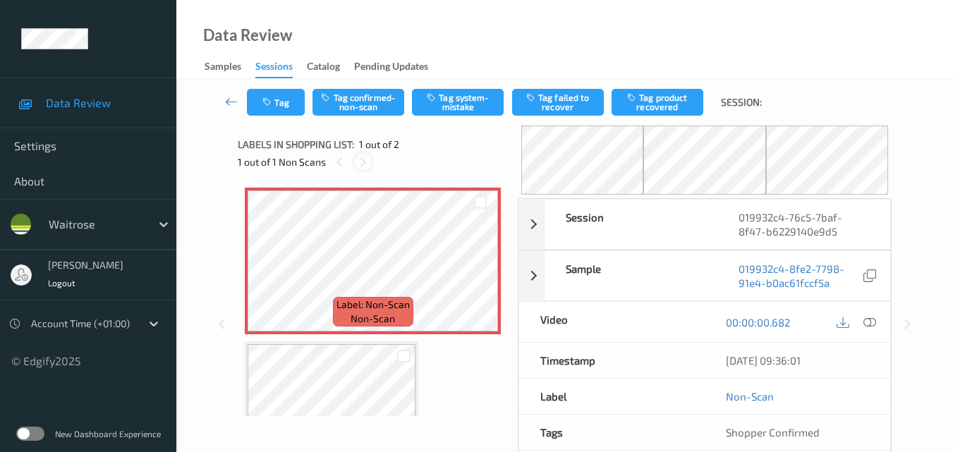
click at [359, 163] on icon at bounding box center [363, 162] width 12 height 13
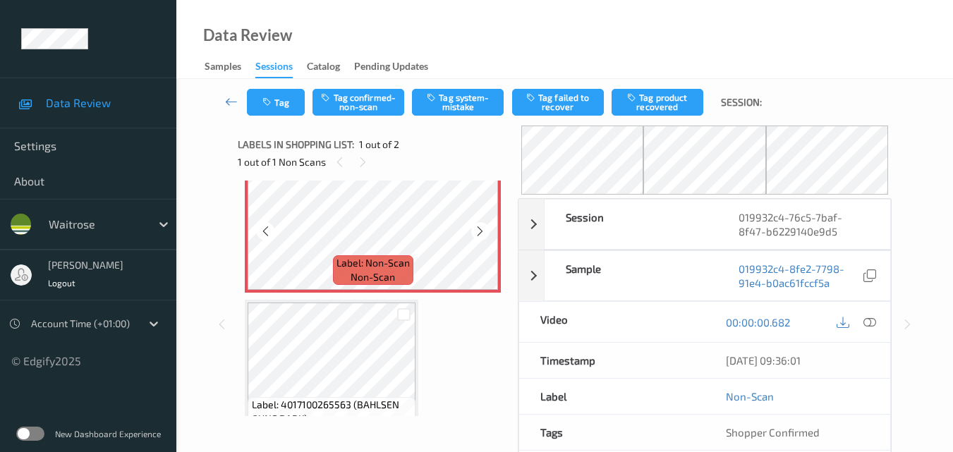
scroll to position [71, 0]
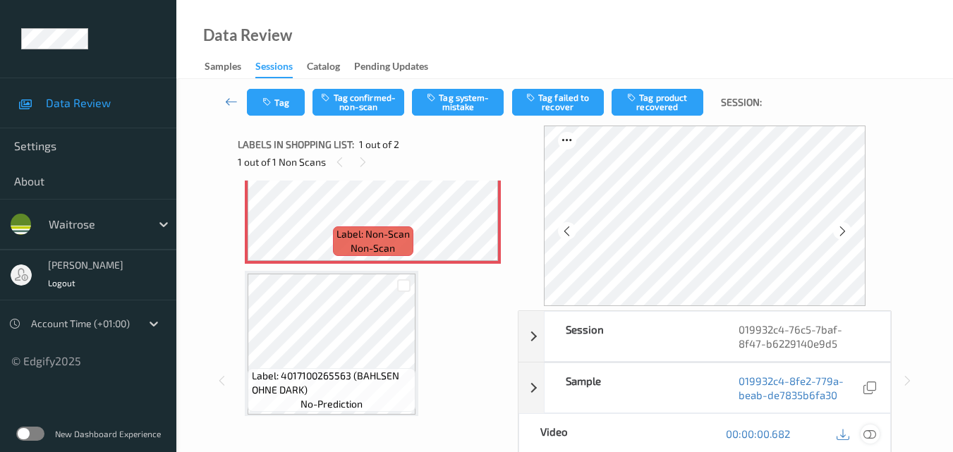
click at [869, 434] on icon at bounding box center [870, 434] width 13 height 13
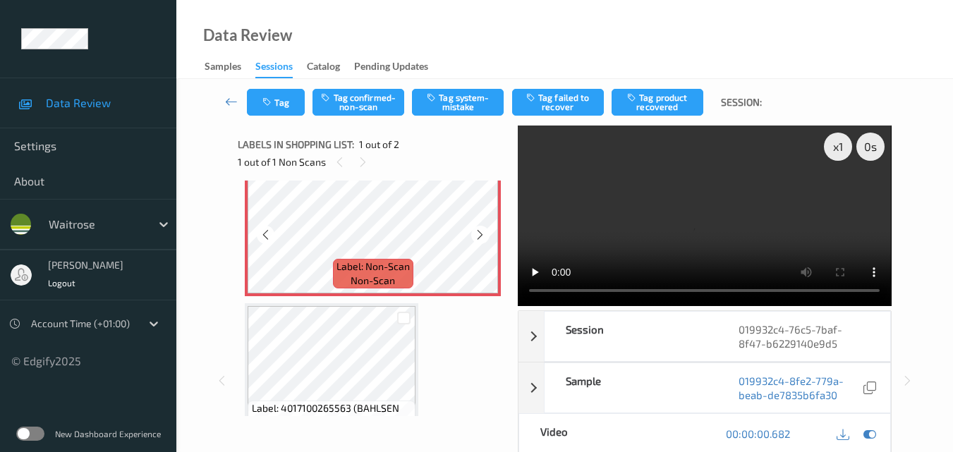
scroll to position [0, 0]
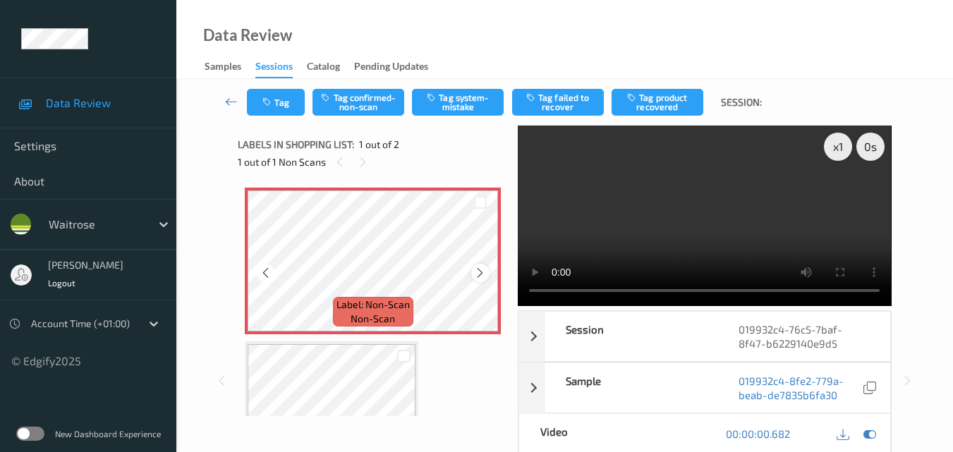
click at [486, 273] on icon at bounding box center [480, 273] width 12 height 13
click at [709, 217] on video at bounding box center [704, 216] width 373 height 181
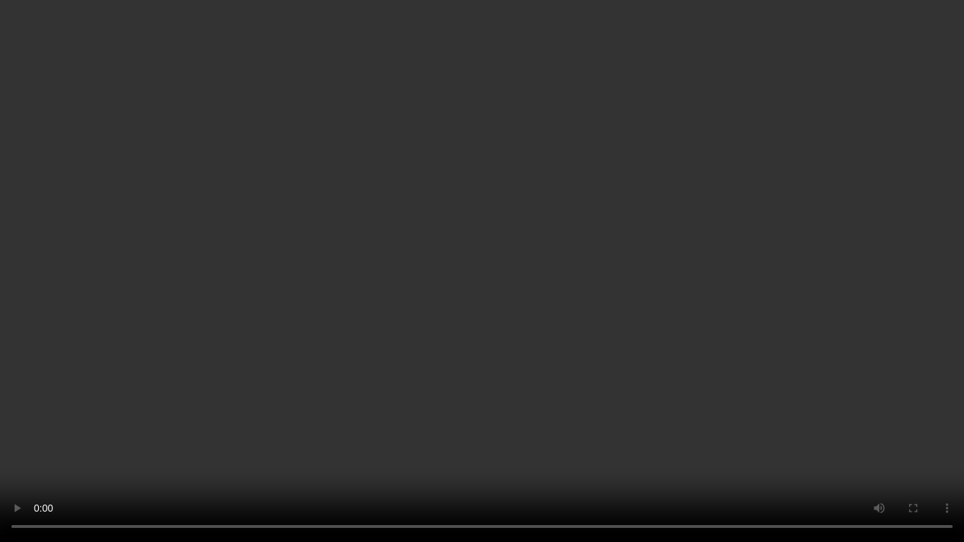
click at [611, 300] on video at bounding box center [482, 271] width 964 height 542
click at [653, 349] on video at bounding box center [482, 271] width 964 height 542
click at [685, 322] on video at bounding box center [482, 271] width 964 height 542
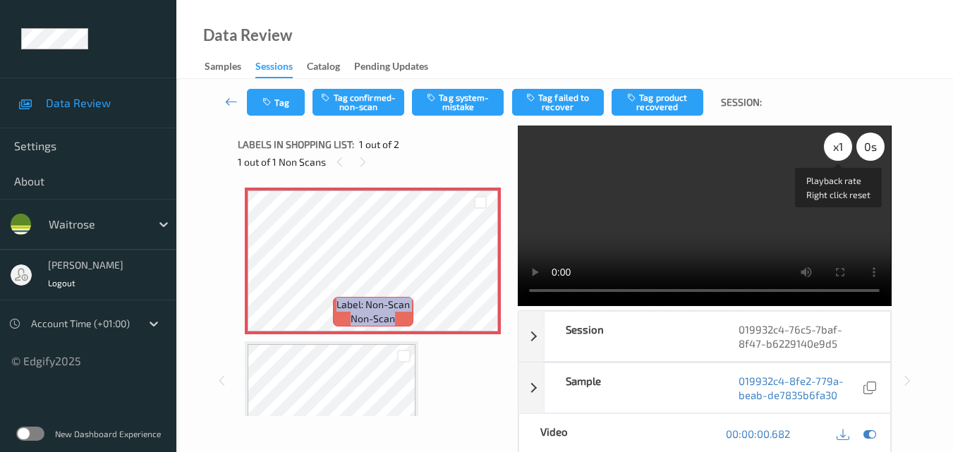
click at [831, 143] on div "x 1" at bounding box center [838, 147] width 28 height 28
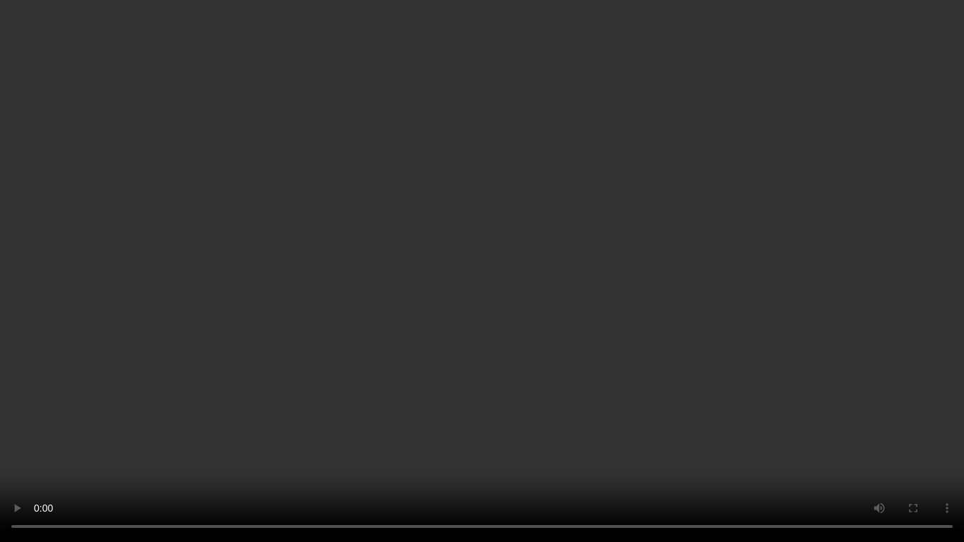
click at [687, 325] on video at bounding box center [482, 271] width 964 height 542
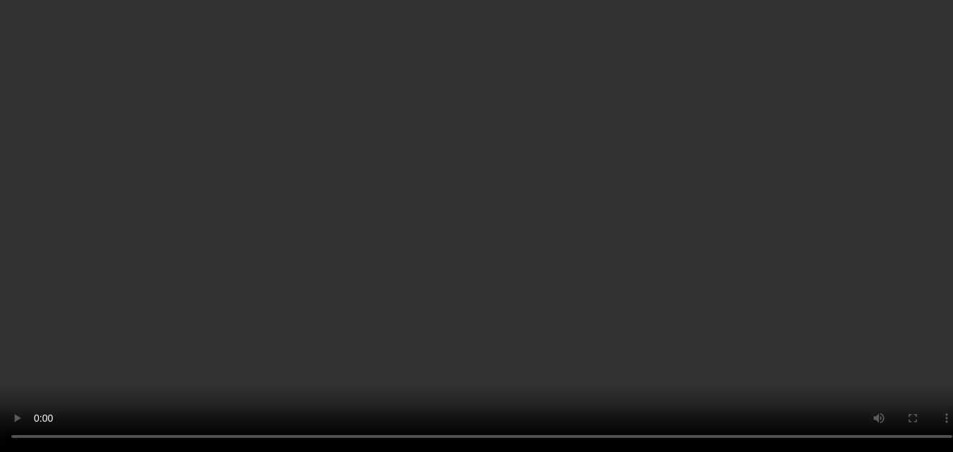
scroll to position [8, 0]
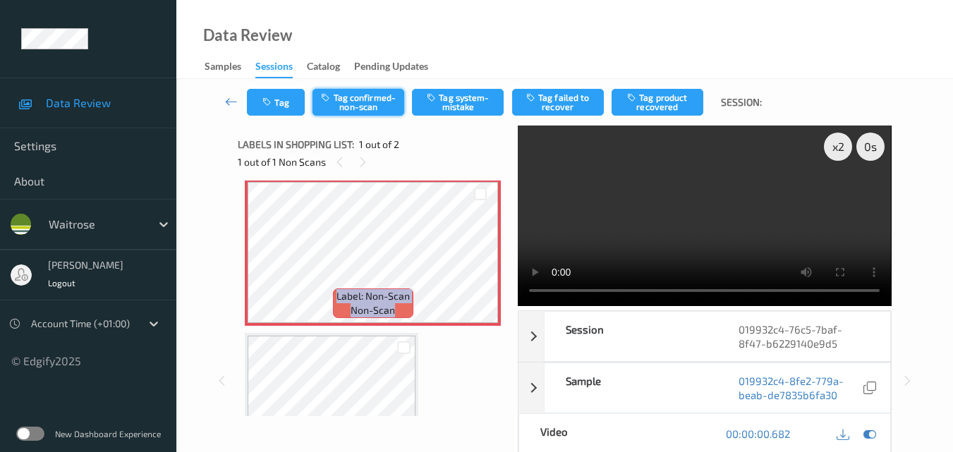
click at [375, 103] on button "Tag confirmed-non-scan" at bounding box center [359, 102] width 92 height 27
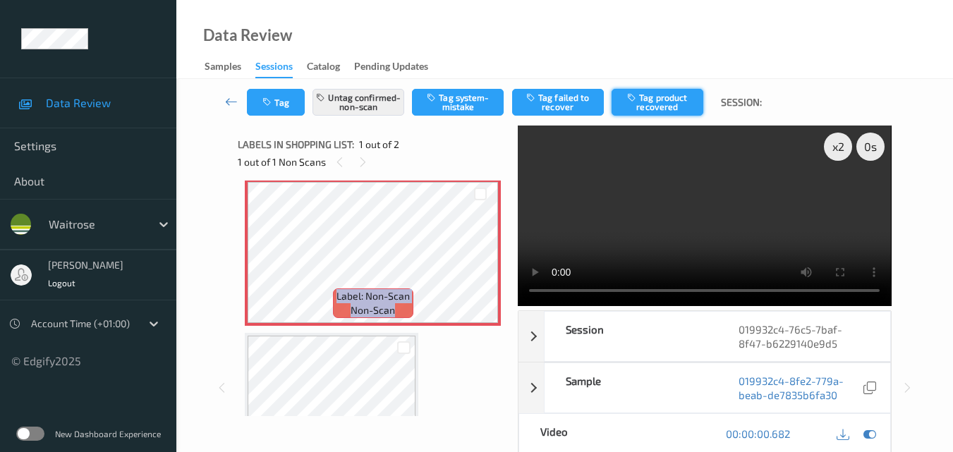
click at [669, 103] on button "Tag product recovered" at bounding box center [658, 102] width 92 height 27
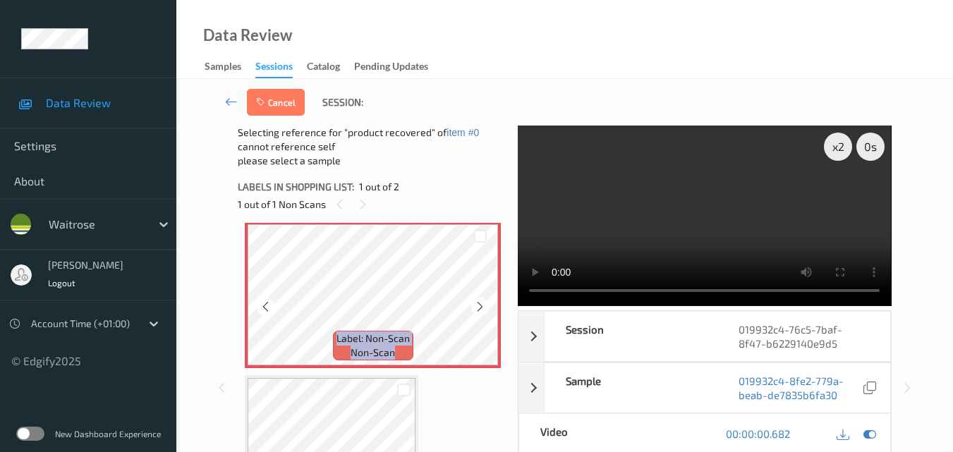
scroll to position [79, 0]
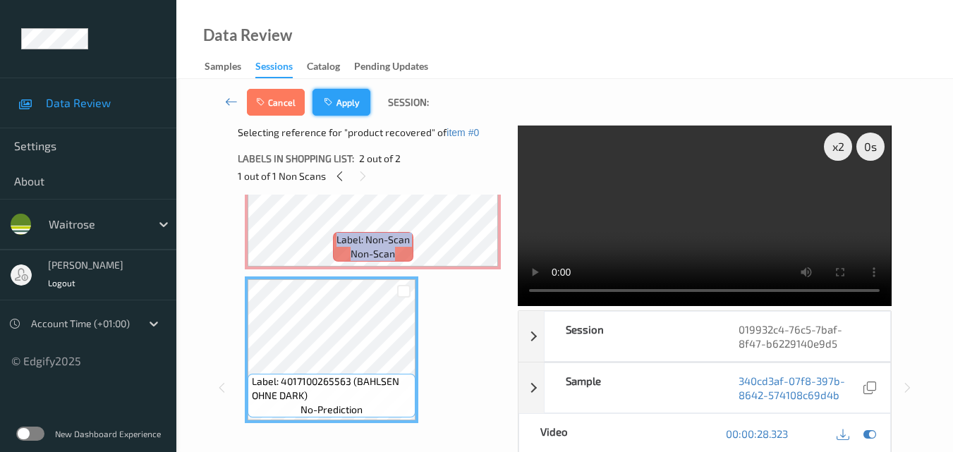
click at [345, 103] on button "Apply" at bounding box center [342, 102] width 58 height 27
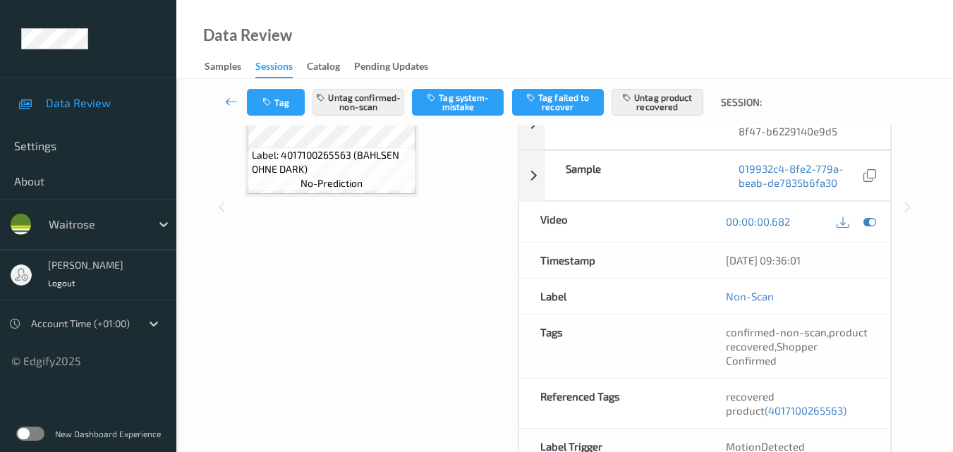
scroll to position [71, 0]
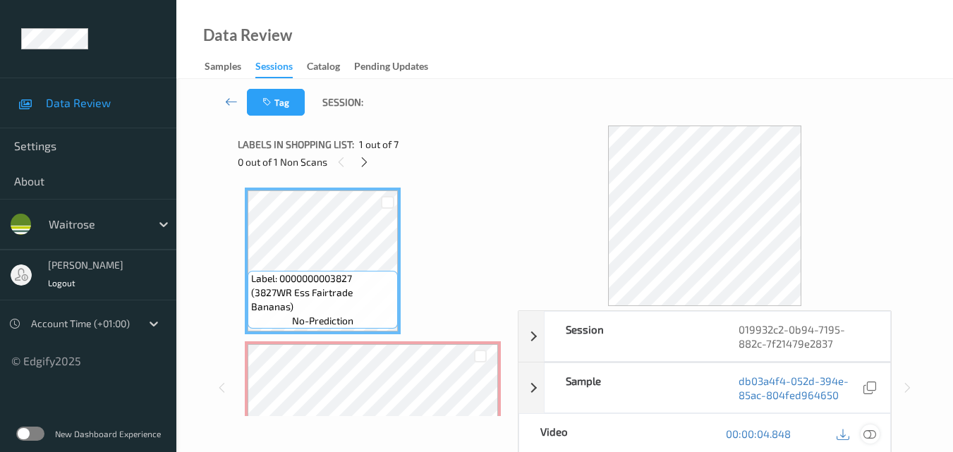
click at [870, 433] on icon at bounding box center [870, 434] width 13 height 13
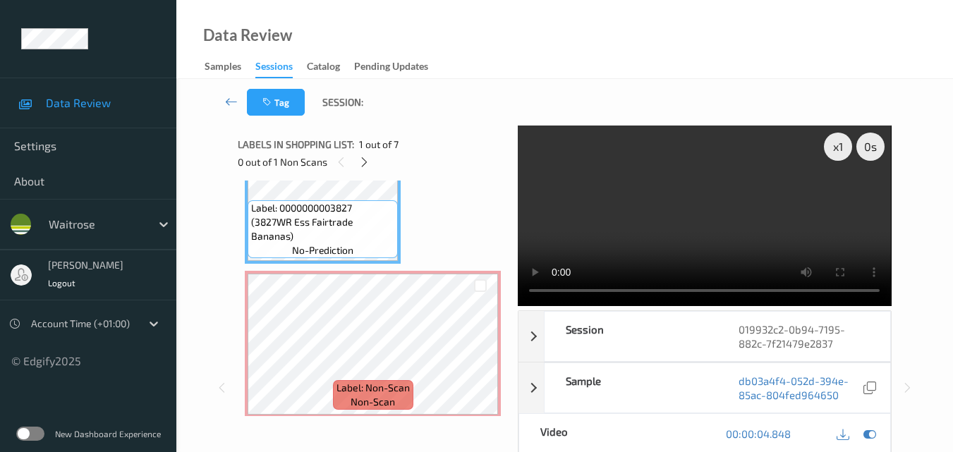
click at [710, 210] on video at bounding box center [704, 216] width 373 height 181
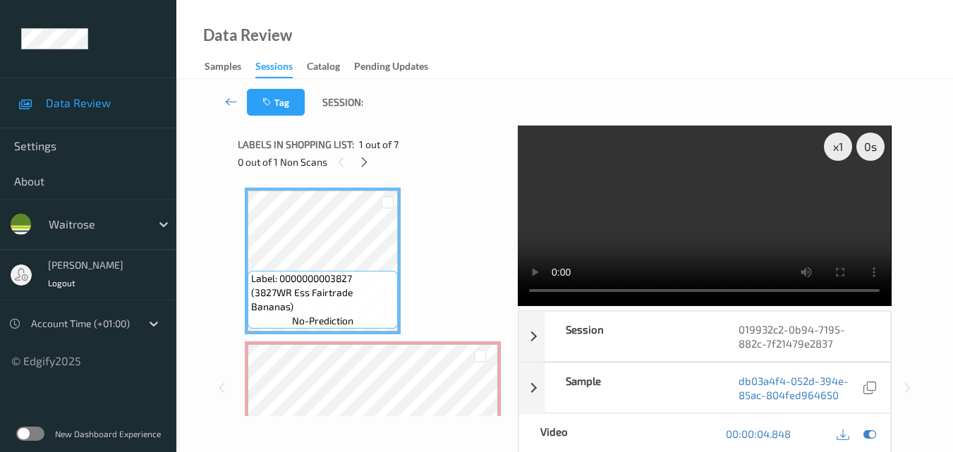
click at [708, 237] on video at bounding box center [704, 216] width 373 height 181
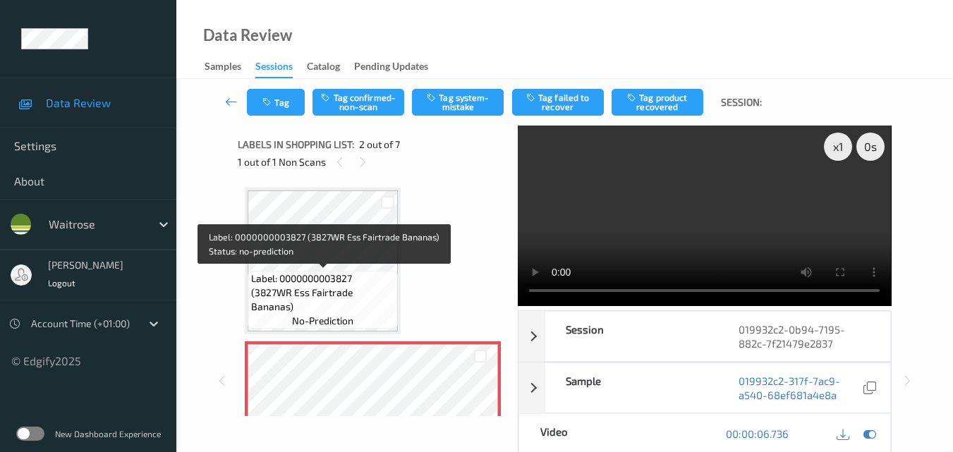
click at [343, 298] on span "Label: 0000000003827 (3827WR Ess Fairtrade Bananas)" at bounding box center [322, 293] width 143 height 42
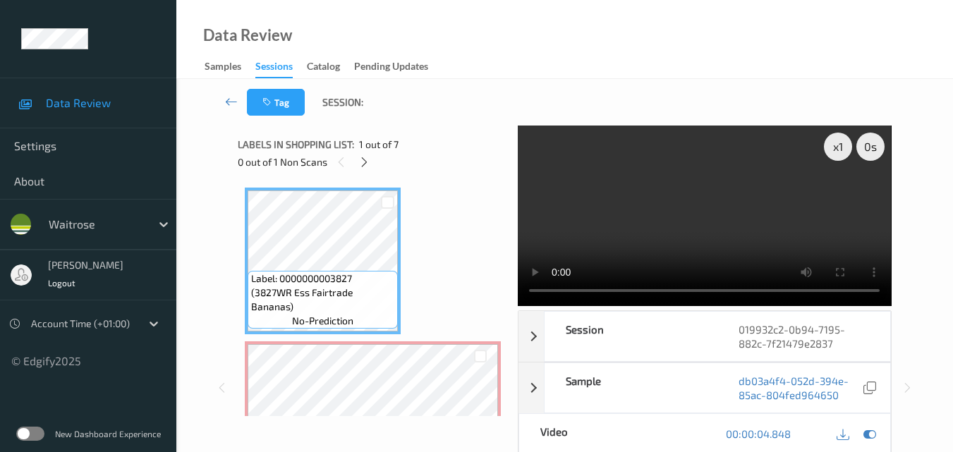
click at [685, 243] on video at bounding box center [704, 216] width 373 height 181
click at [716, 237] on video at bounding box center [704, 216] width 373 height 181
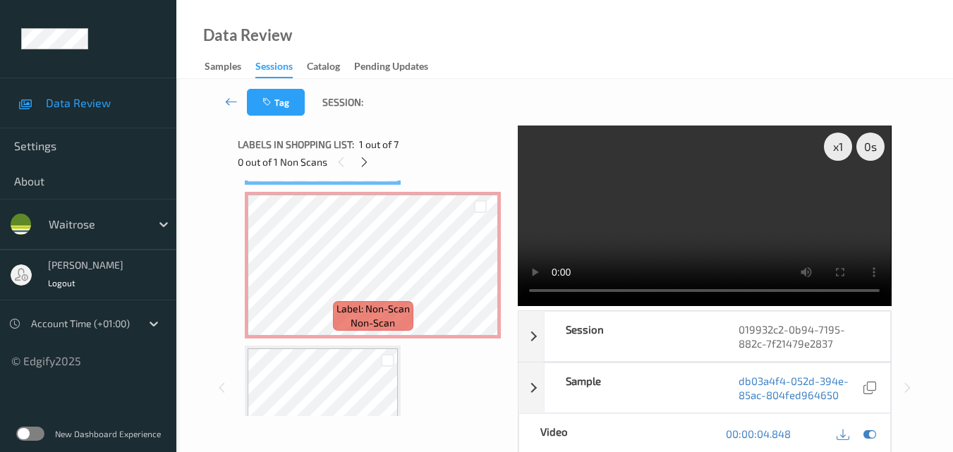
scroll to position [141, 0]
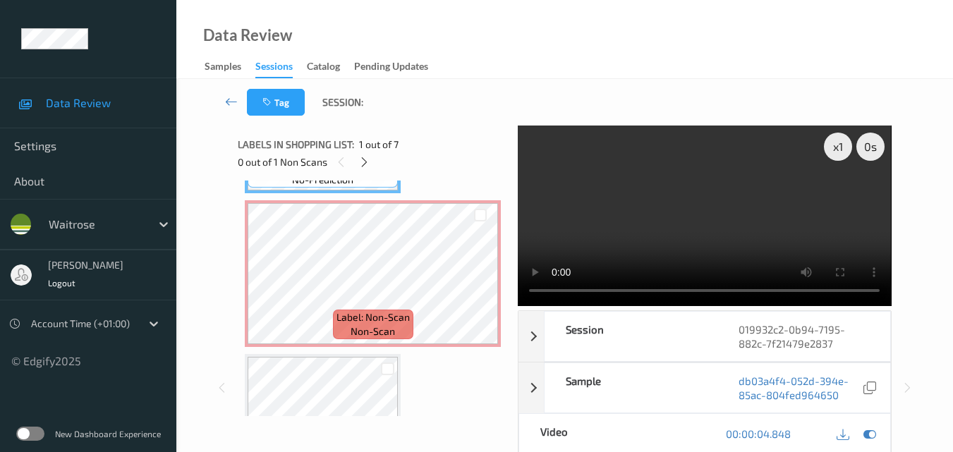
click at [687, 232] on video at bounding box center [704, 216] width 373 height 181
click at [840, 146] on div "x 1" at bounding box center [838, 147] width 28 height 28
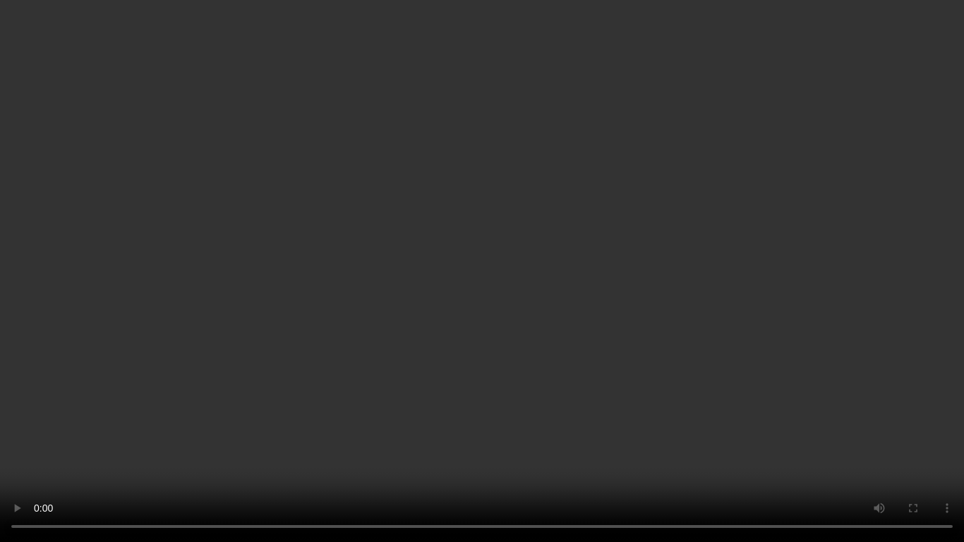
click at [432, 318] on video at bounding box center [482, 271] width 964 height 542
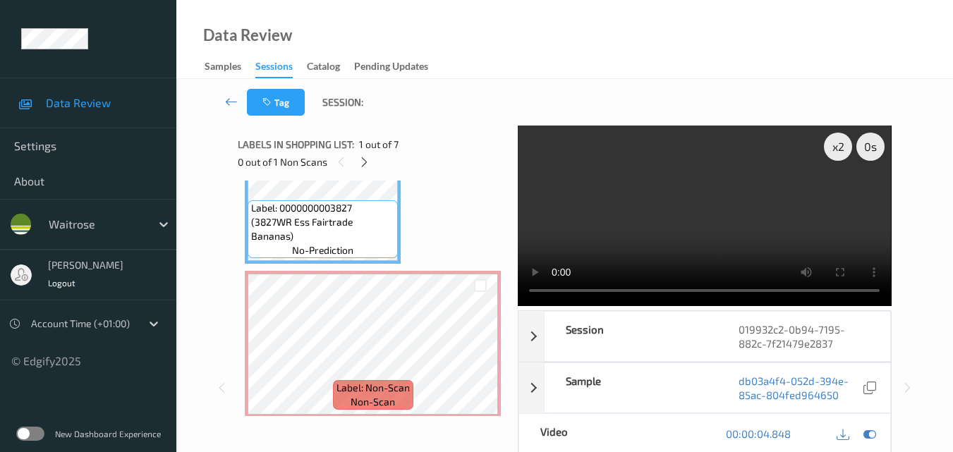
scroll to position [0, 0]
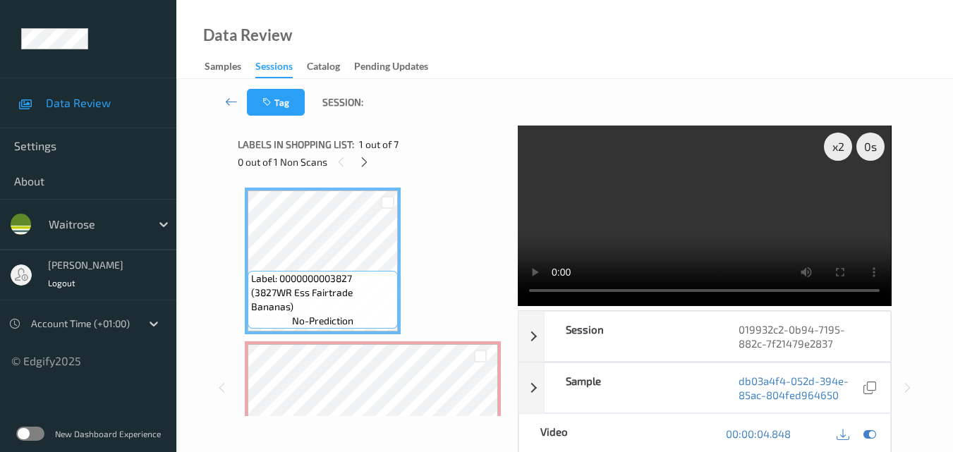
click at [600, 230] on video at bounding box center [704, 216] width 373 height 181
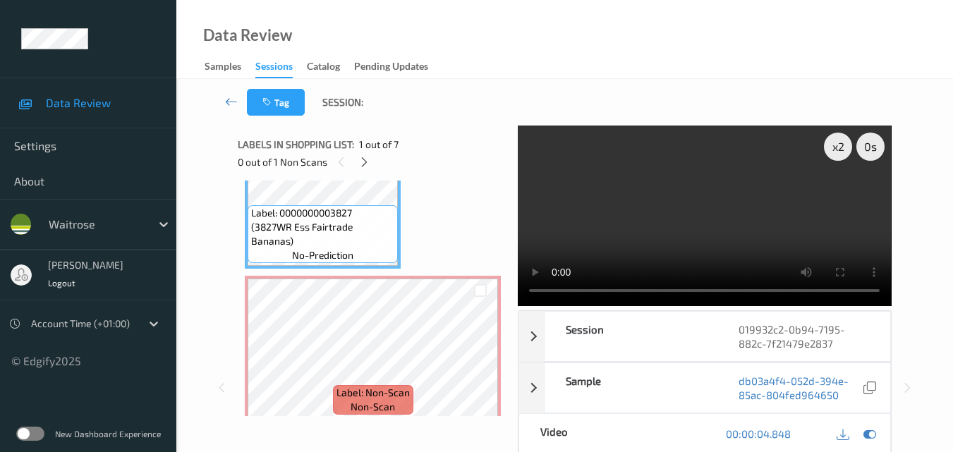
scroll to position [141, 0]
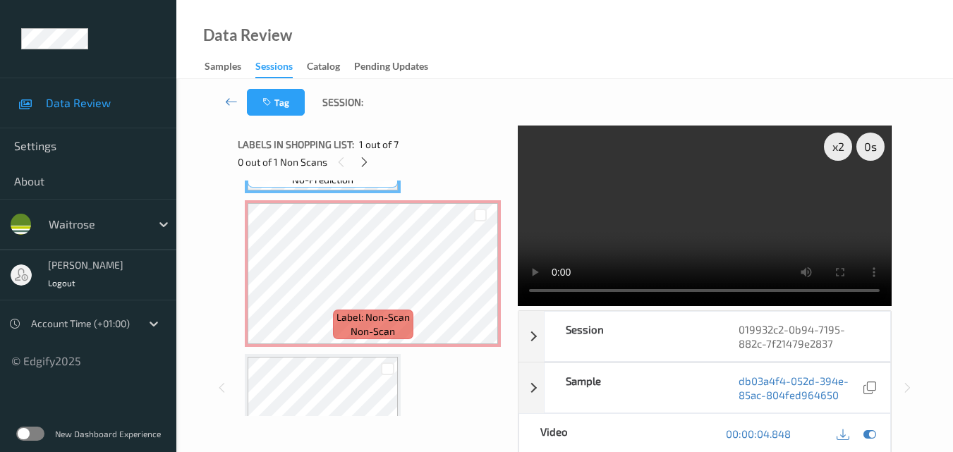
click at [699, 238] on video at bounding box center [704, 216] width 373 height 181
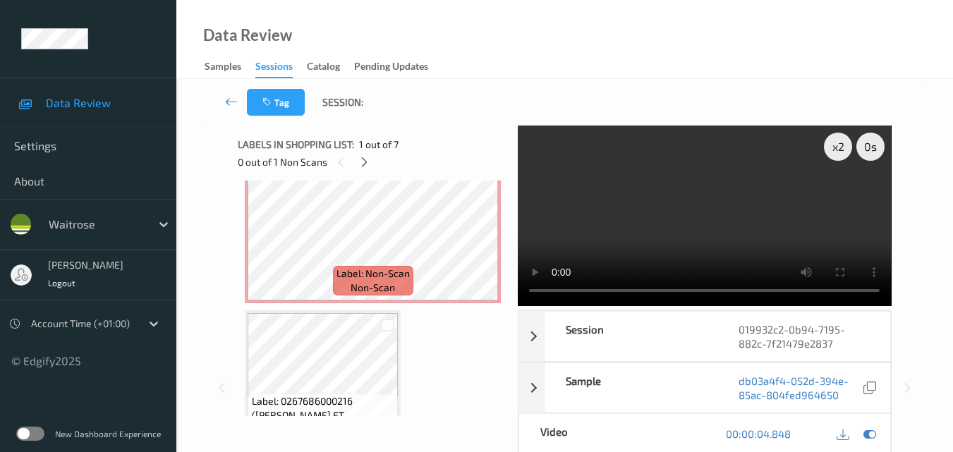
scroll to position [212, 0]
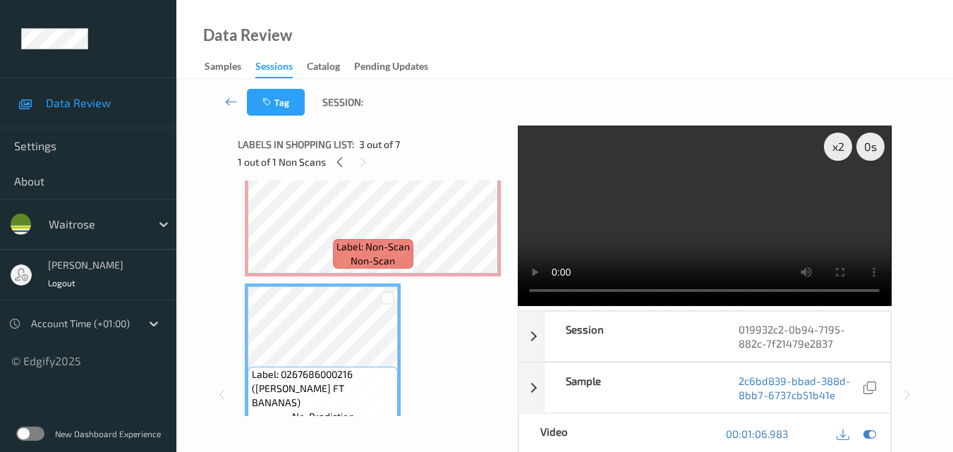
click at [720, 246] on video at bounding box center [704, 216] width 373 height 181
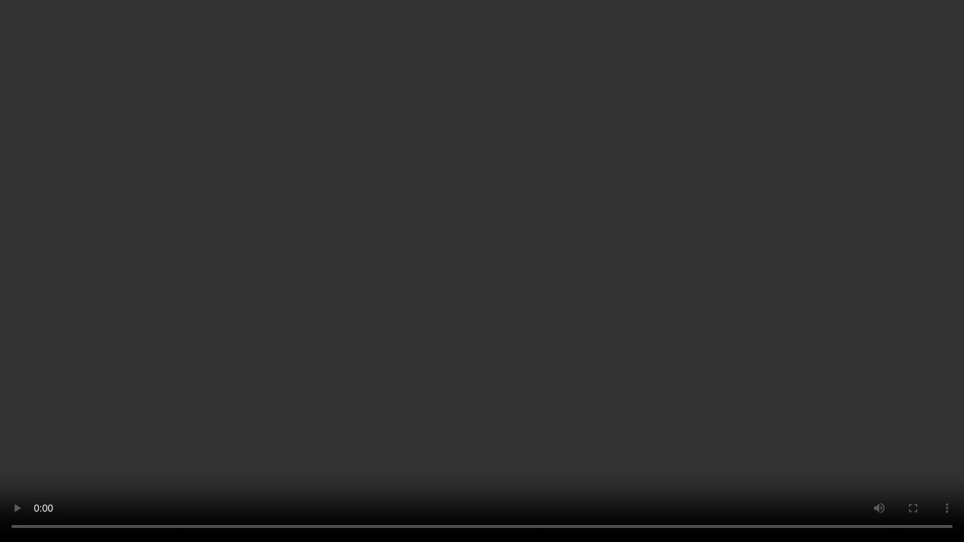
click at [505, 419] on video at bounding box center [482, 271] width 964 height 542
click at [555, 366] on video at bounding box center [482, 271] width 964 height 542
click at [541, 220] on video at bounding box center [482, 271] width 964 height 542
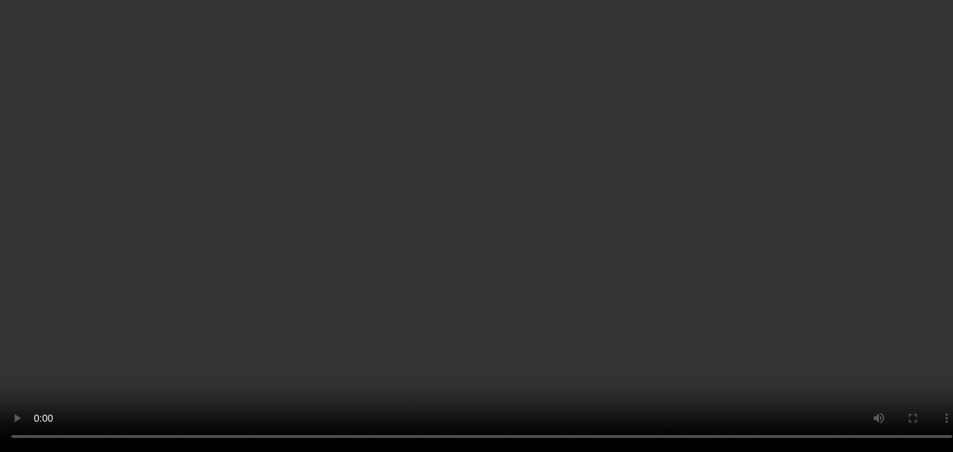
scroll to position [71, 0]
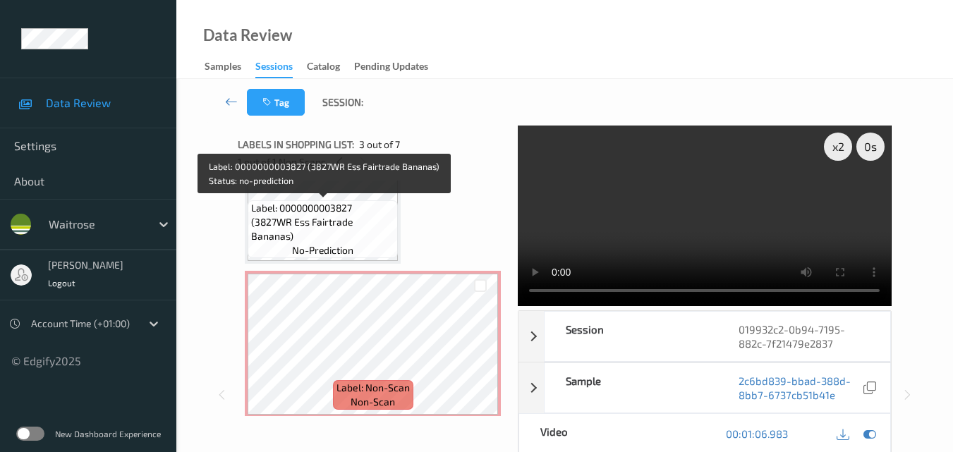
click at [366, 217] on span "Label: 0000000003827 (3827WR Ess Fairtrade Bananas)" at bounding box center [322, 222] width 143 height 42
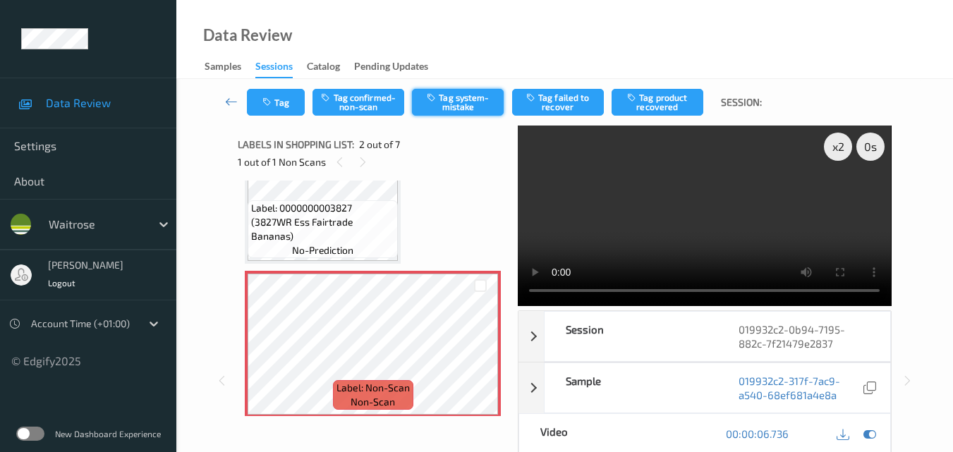
click at [456, 104] on button "Tag system-mistake" at bounding box center [458, 102] width 92 height 27
click at [283, 102] on button "Tag" at bounding box center [276, 102] width 58 height 27
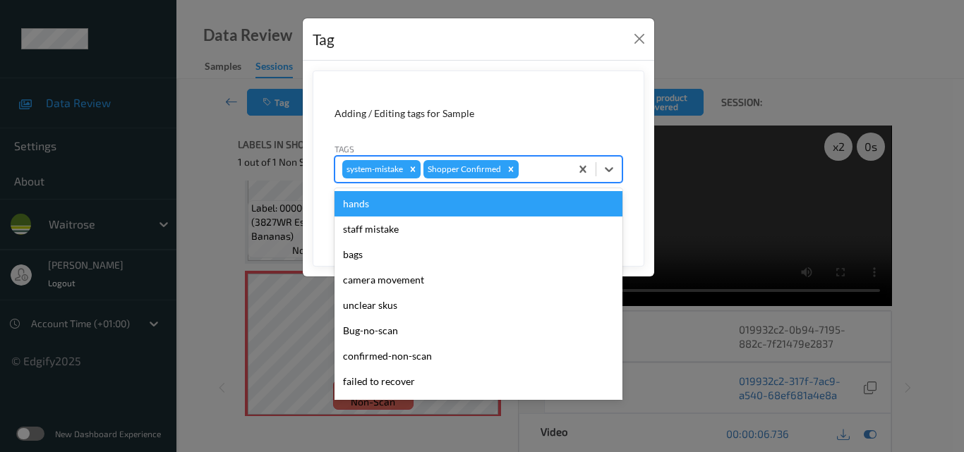
click at [541, 176] on div at bounding box center [542, 169] width 42 height 17
type input "un"
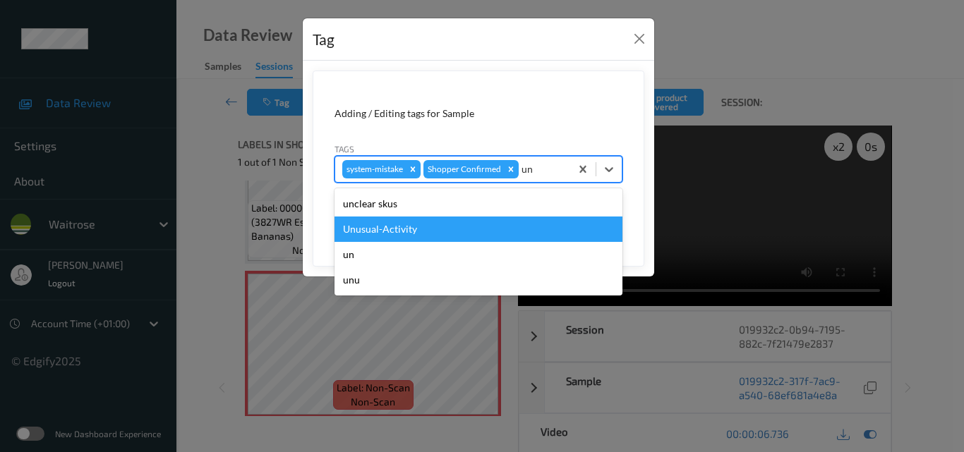
click at [466, 224] on div "Unusual-Activity" at bounding box center [478, 229] width 288 height 25
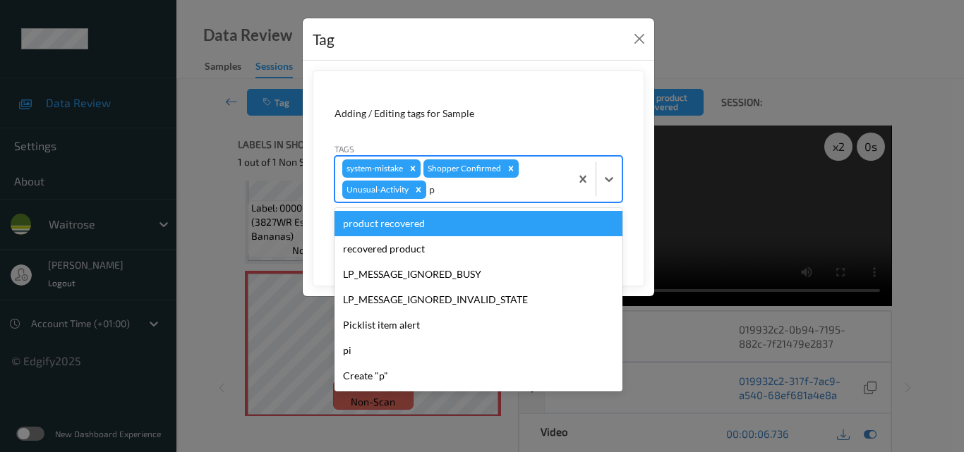
type input "pi"
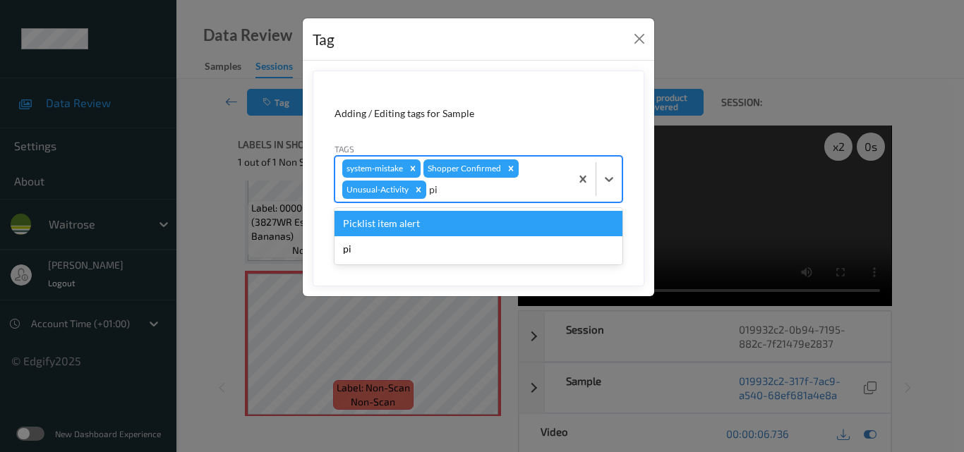
click at [466, 224] on div "Picklist item alert" at bounding box center [478, 223] width 288 height 25
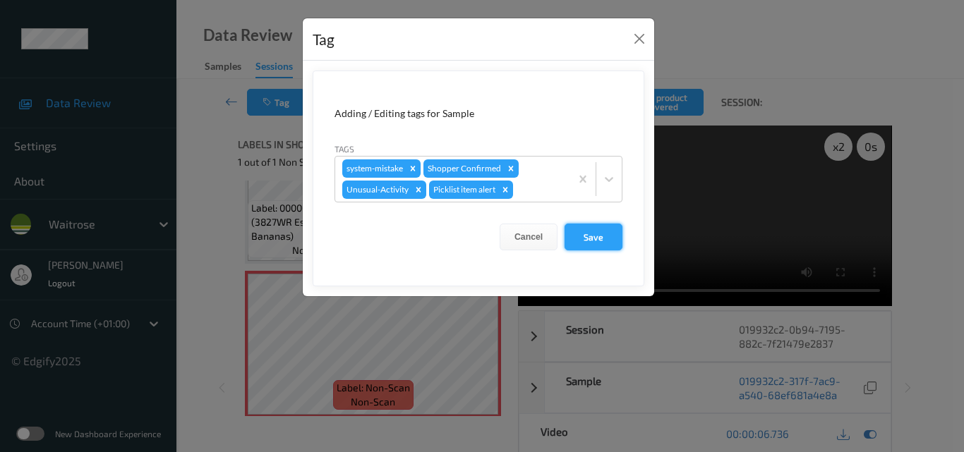
click at [607, 230] on button "Save" at bounding box center [594, 237] width 58 height 27
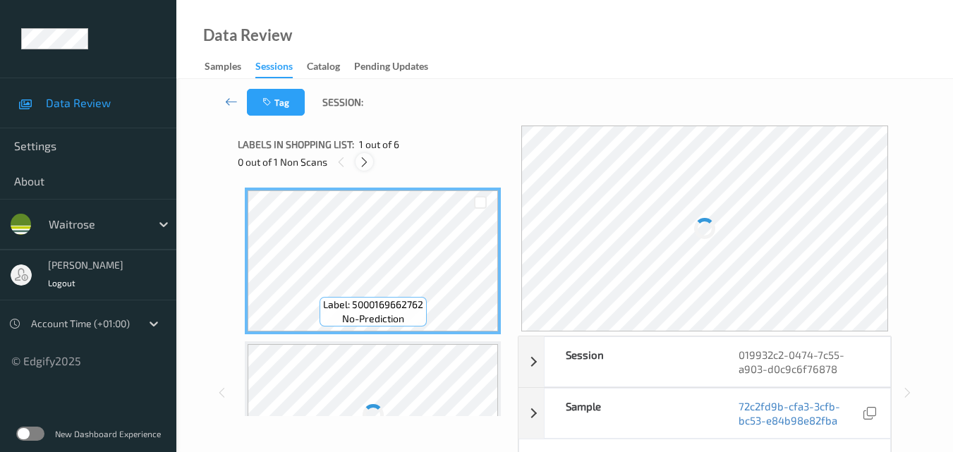
click at [366, 164] on icon at bounding box center [364, 162] width 12 height 13
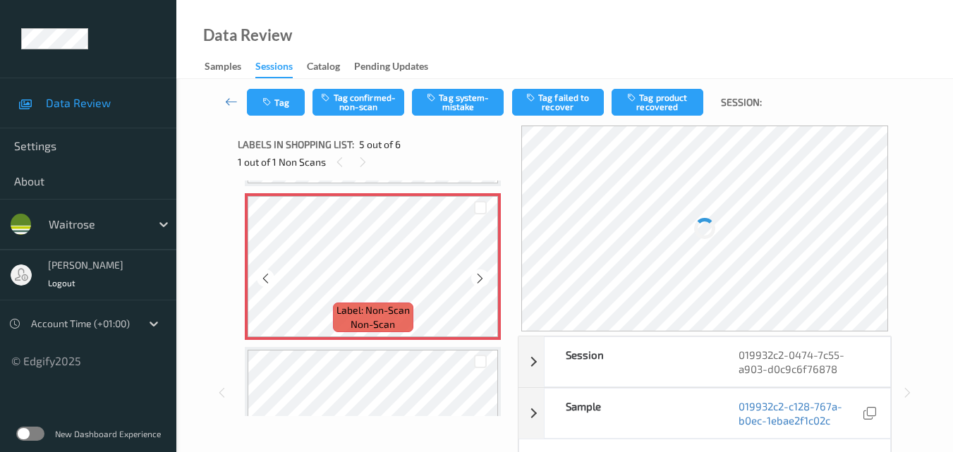
scroll to position [610, 0]
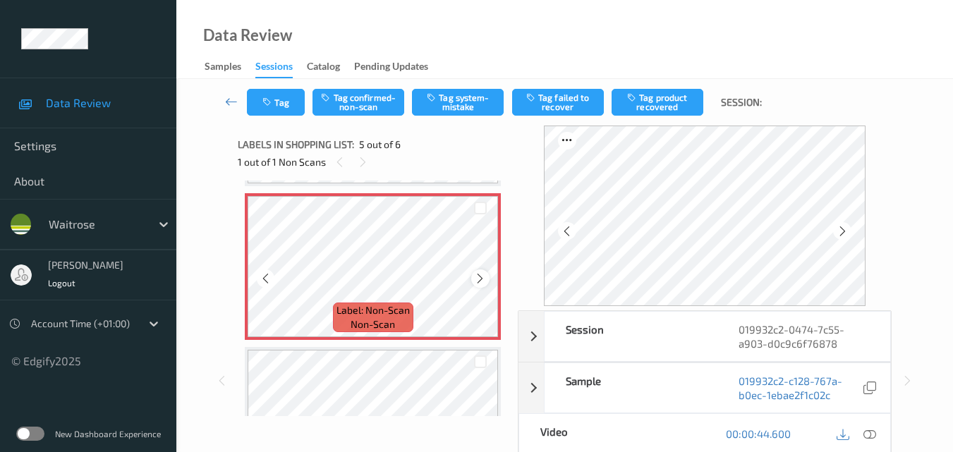
click at [482, 278] on icon at bounding box center [480, 278] width 12 height 13
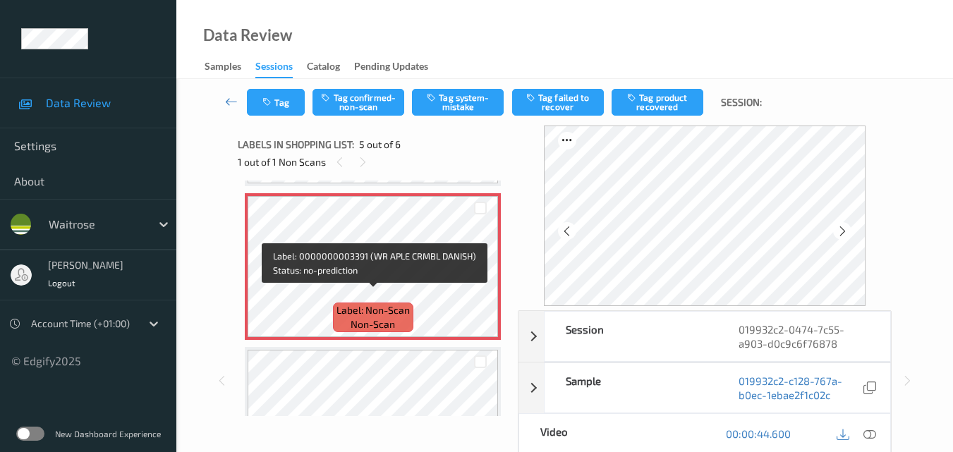
scroll to position [469, 0]
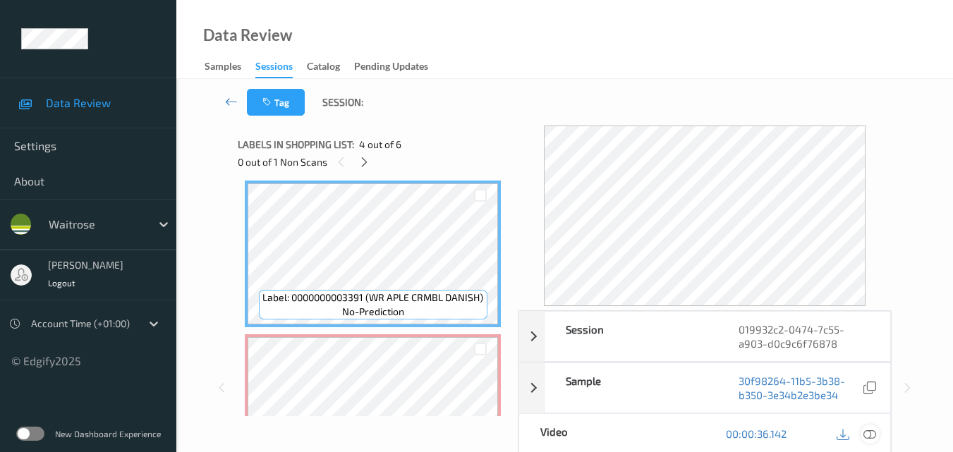
click at [868, 430] on icon at bounding box center [870, 434] width 13 height 13
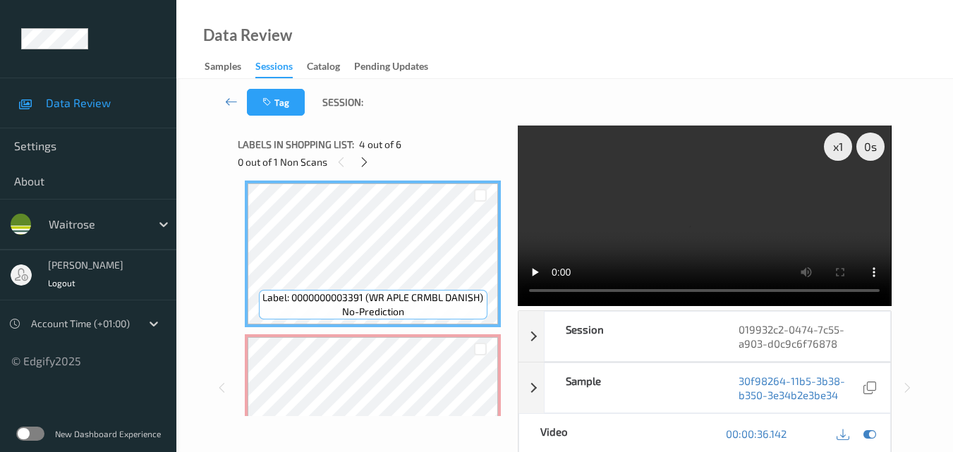
click at [714, 206] on video at bounding box center [704, 216] width 373 height 181
click at [735, 210] on video at bounding box center [704, 216] width 373 height 181
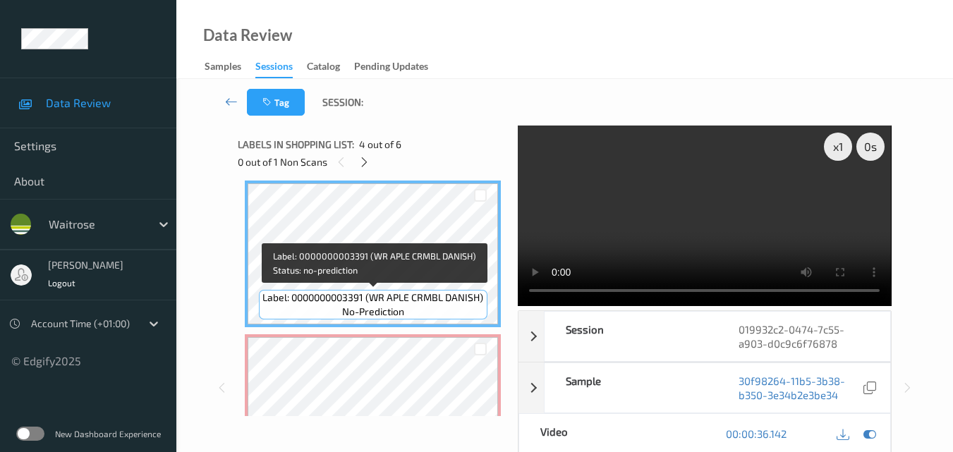
scroll to position [539, 0]
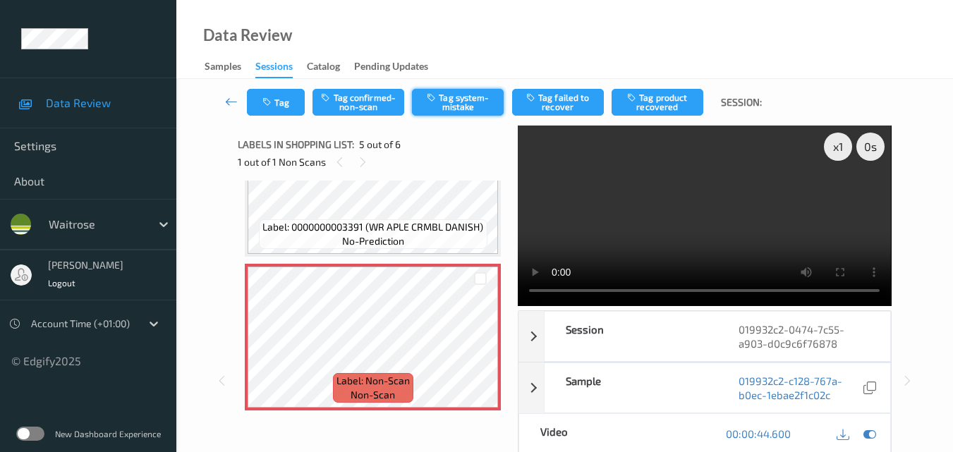
click at [460, 103] on button "Tag system-mistake" at bounding box center [458, 102] width 92 height 27
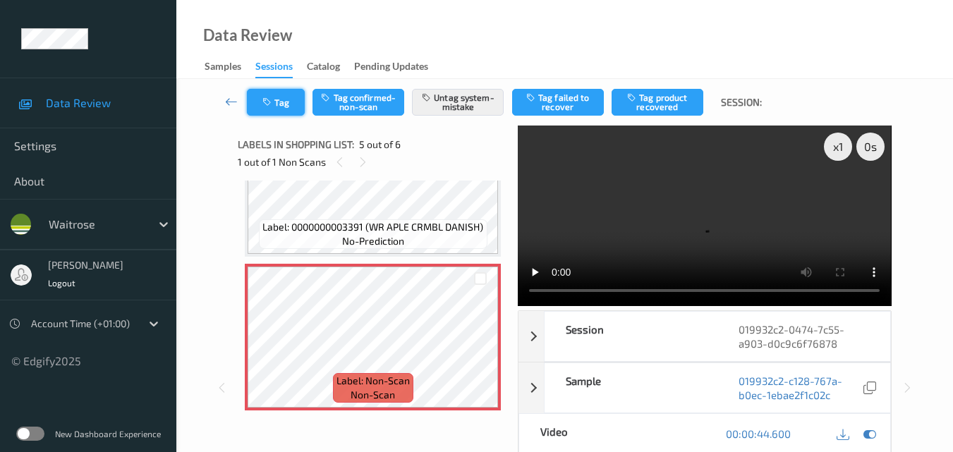
click at [285, 106] on button "Tag" at bounding box center [276, 102] width 58 height 27
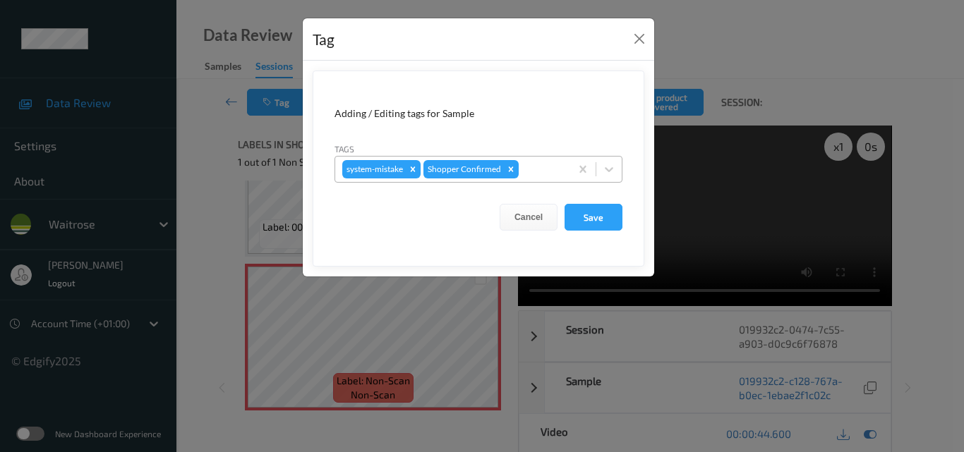
click at [533, 168] on div at bounding box center [542, 169] width 42 height 17
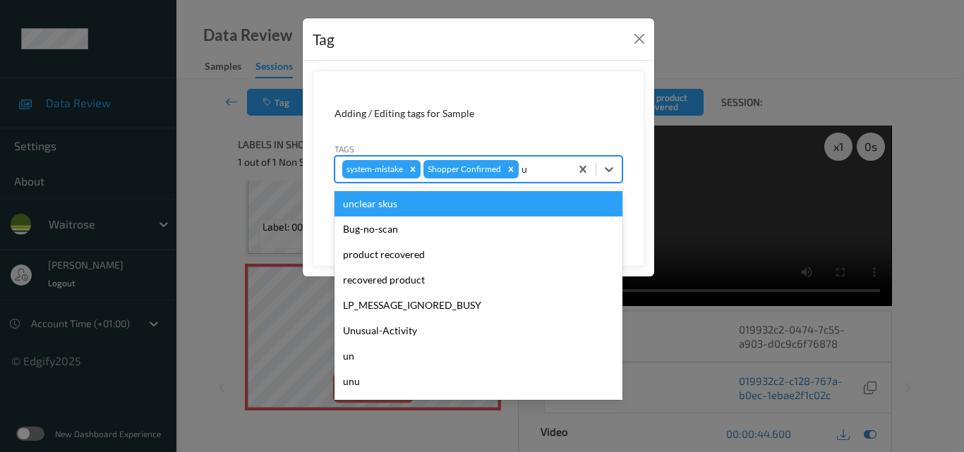
type input "un"
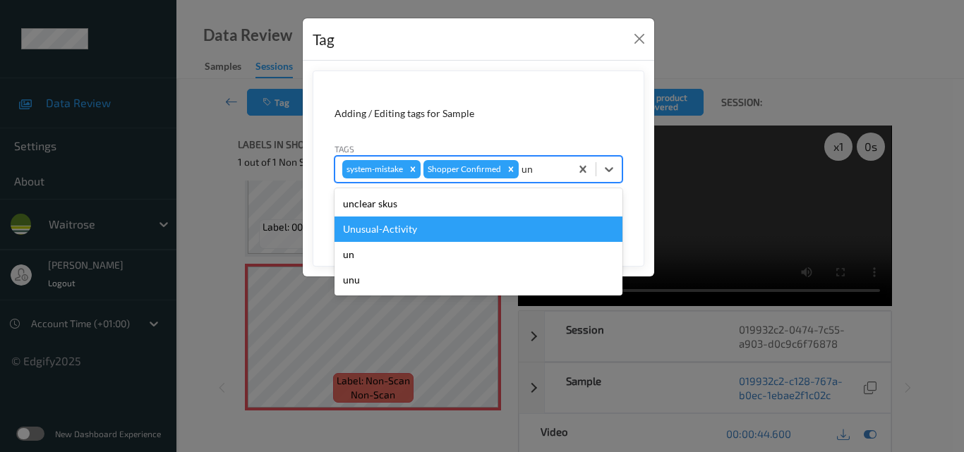
click at [457, 229] on div "Unusual-Activity" at bounding box center [478, 229] width 288 height 25
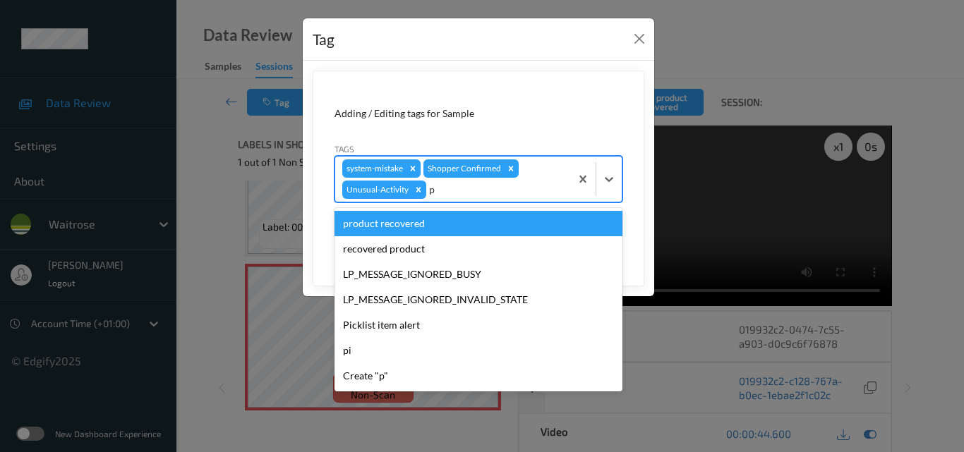
type input "pi"
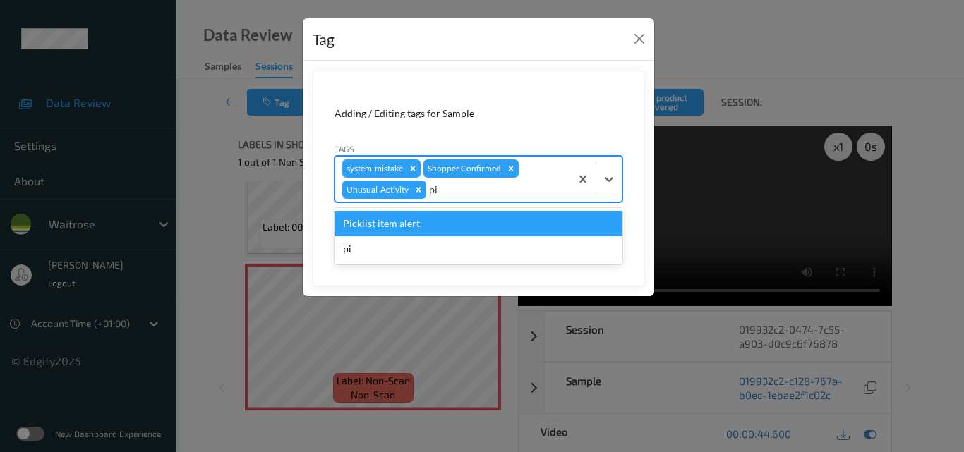
click at [457, 229] on div "Picklist item alert" at bounding box center [478, 223] width 288 height 25
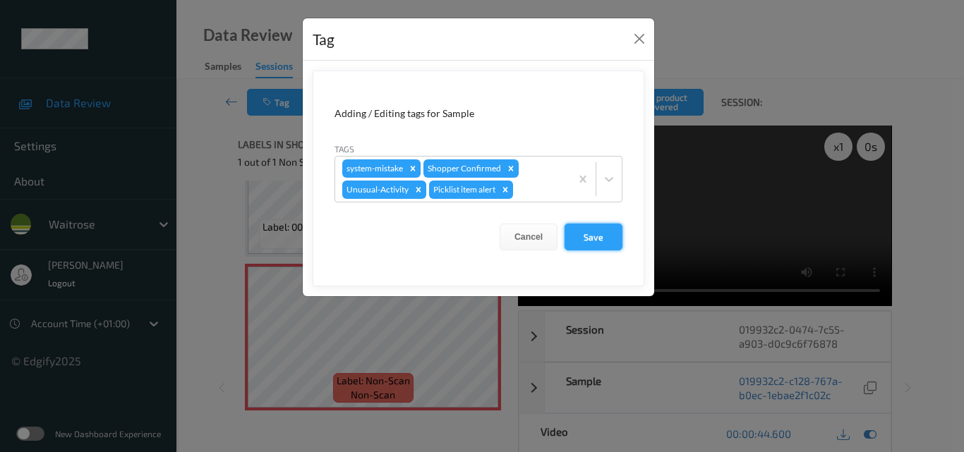
click at [598, 232] on button "Save" at bounding box center [594, 237] width 58 height 27
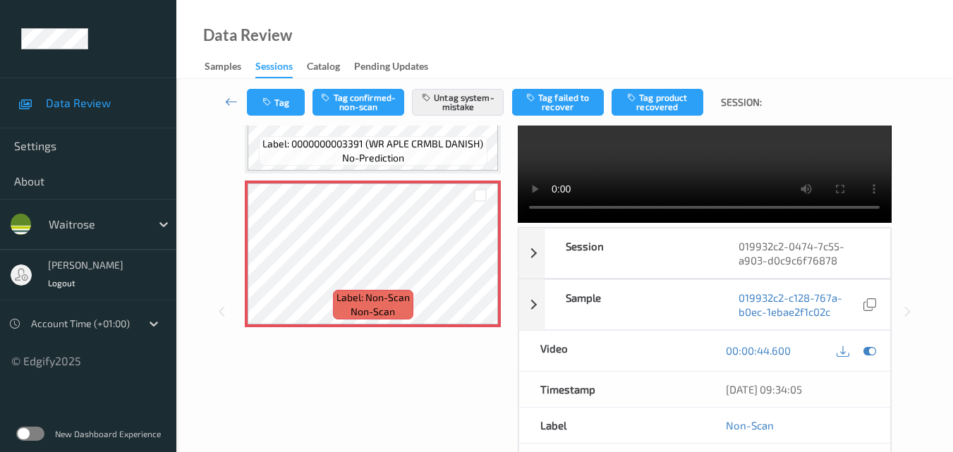
scroll to position [212, 0]
